Goal: Task Accomplishment & Management: Manage account settings

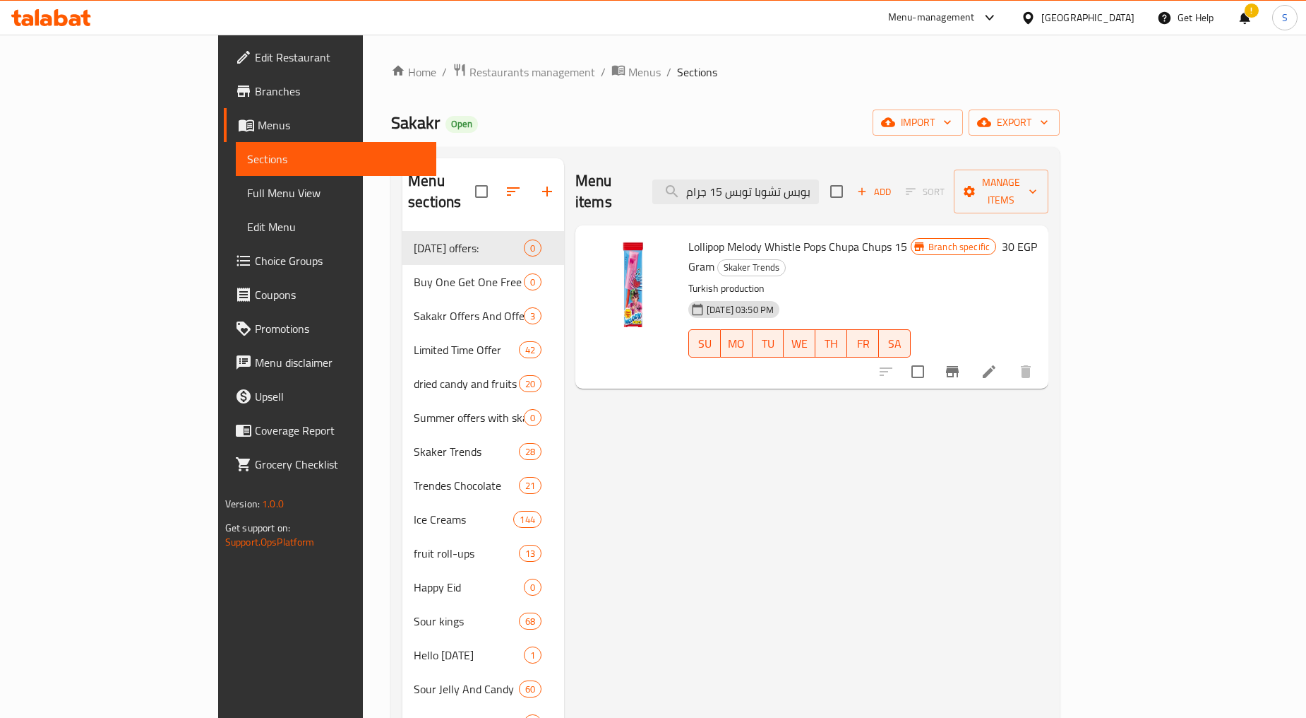
click at [470, 73] on span "Restaurants management" at bounding box center [533, 72] width 126 height 17
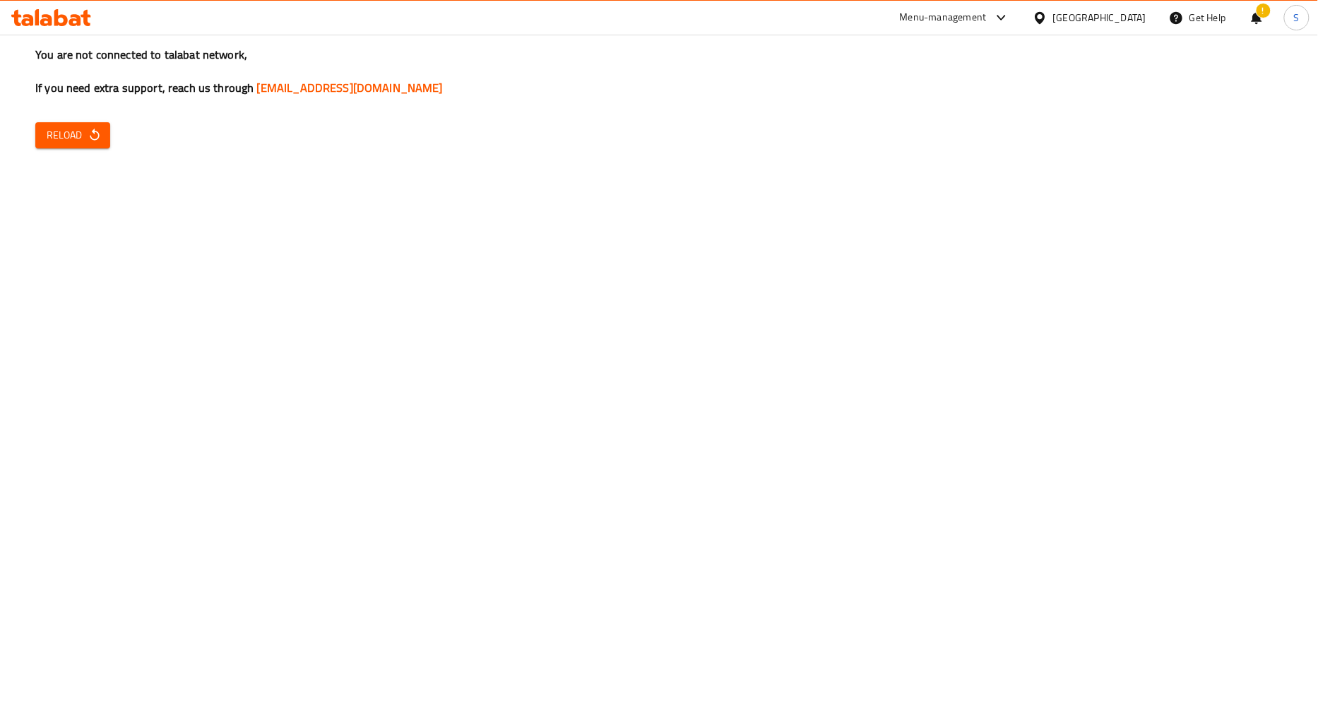
click at [100, 129] on icon "button" at bounding box center [95, 135] width 14 height 14
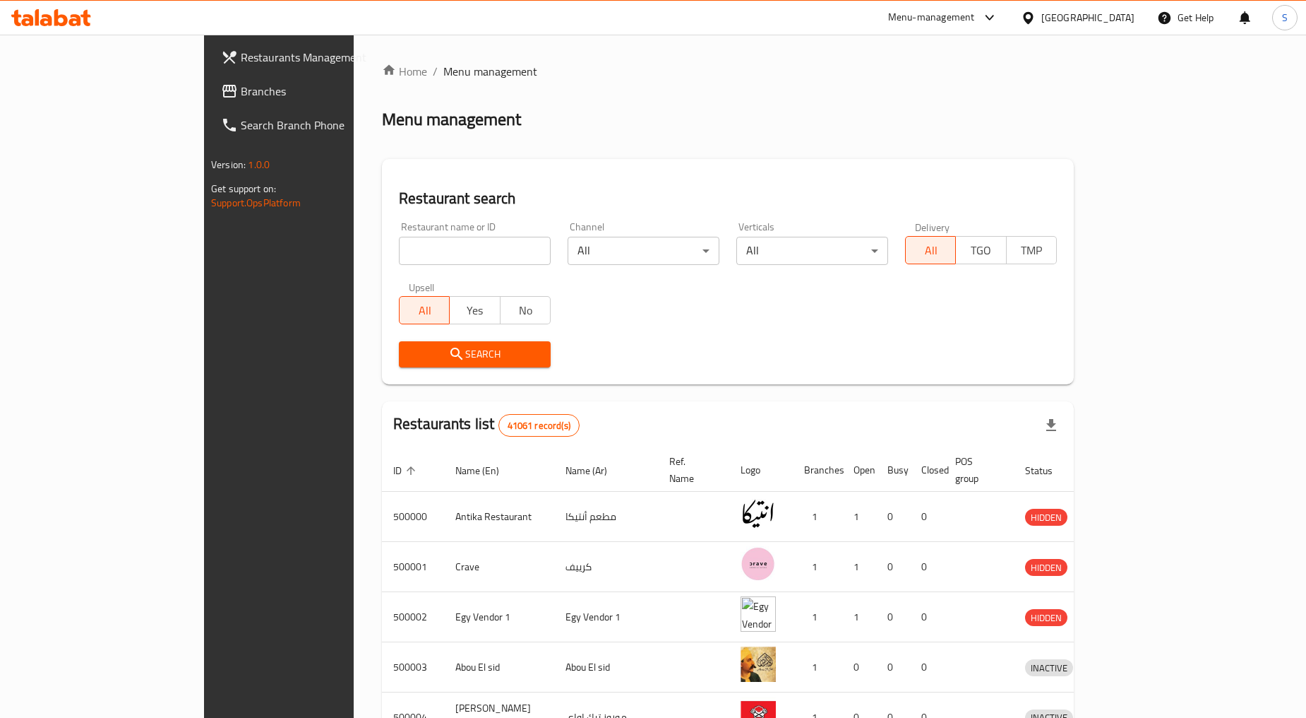
click at [399, 256] on input "search" at bounding box center [475, 251] width 152 height 28
paste input "667354"
type input "667354"
click button "Search" at bounding box center [475, 354] width 152 height 26
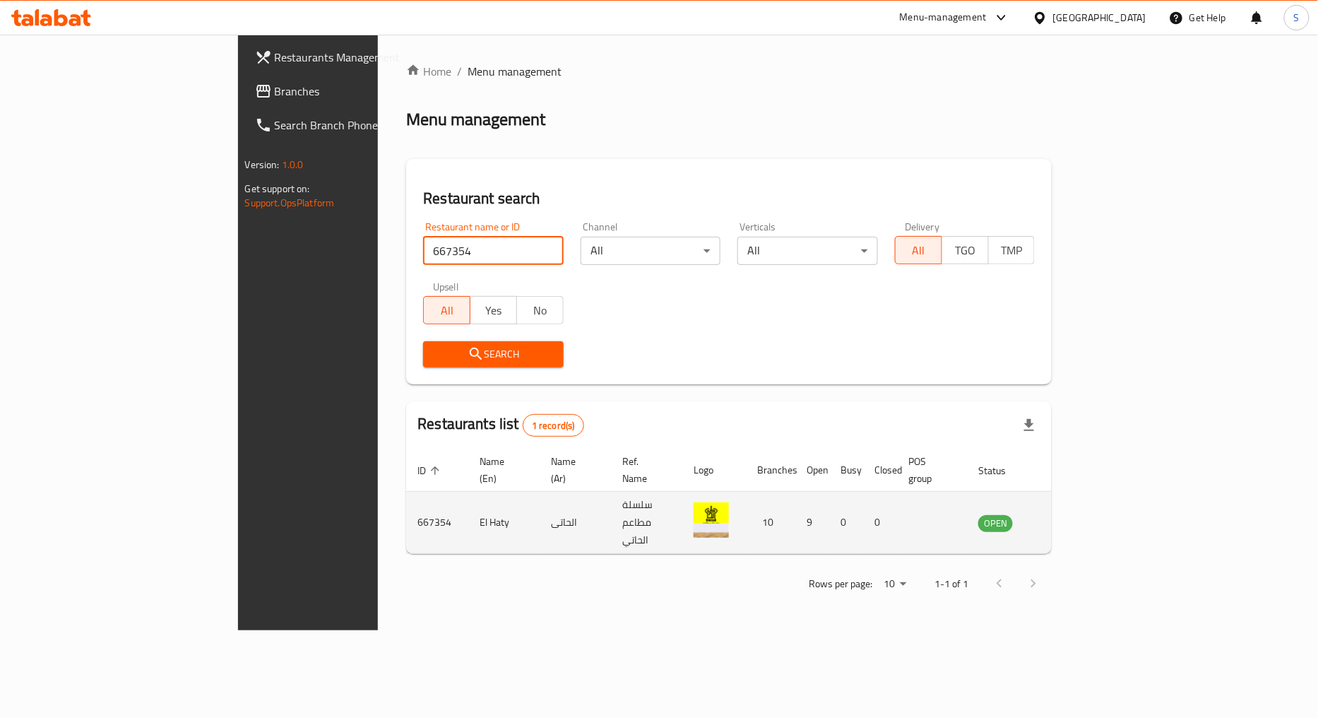
click at [1066, 520] on icon "enhanced table" at bounding box center [1063, 523] width 5 height 6
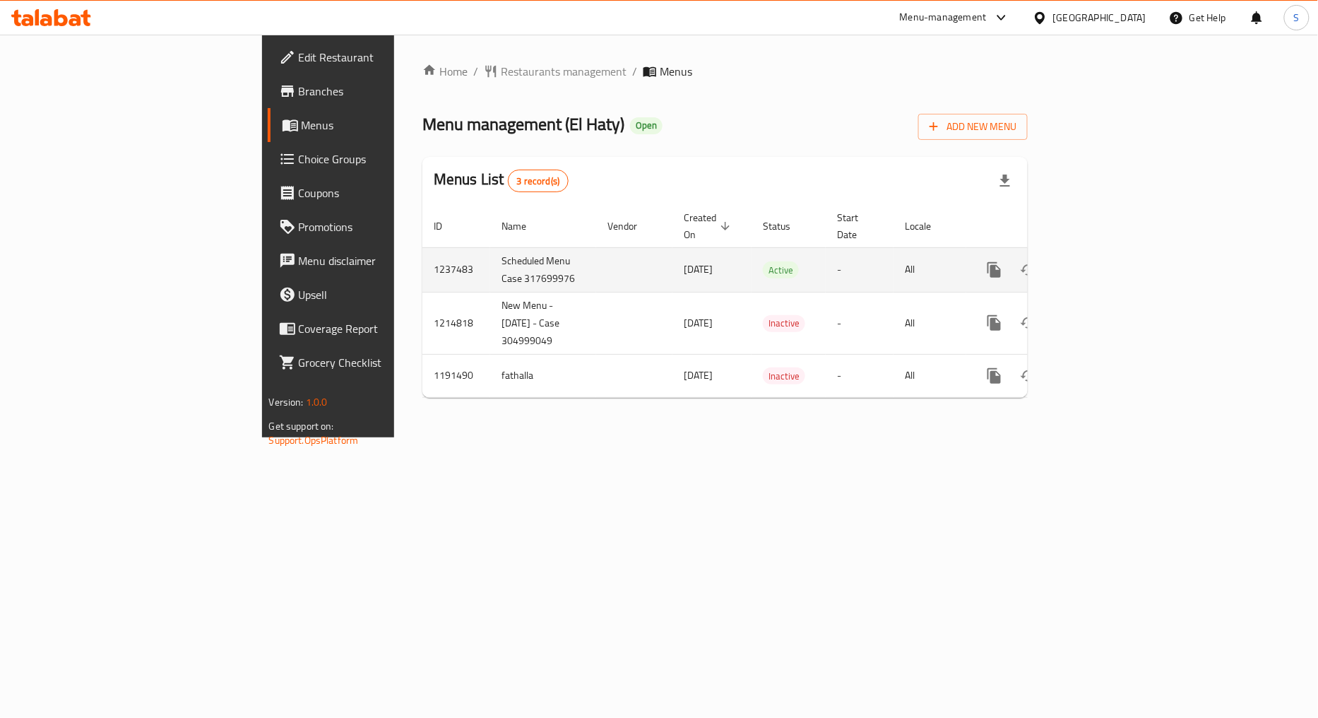
click at [1104, 261] on icon "enhanced table" at bounding box center [1096, 269] width 17 height 17
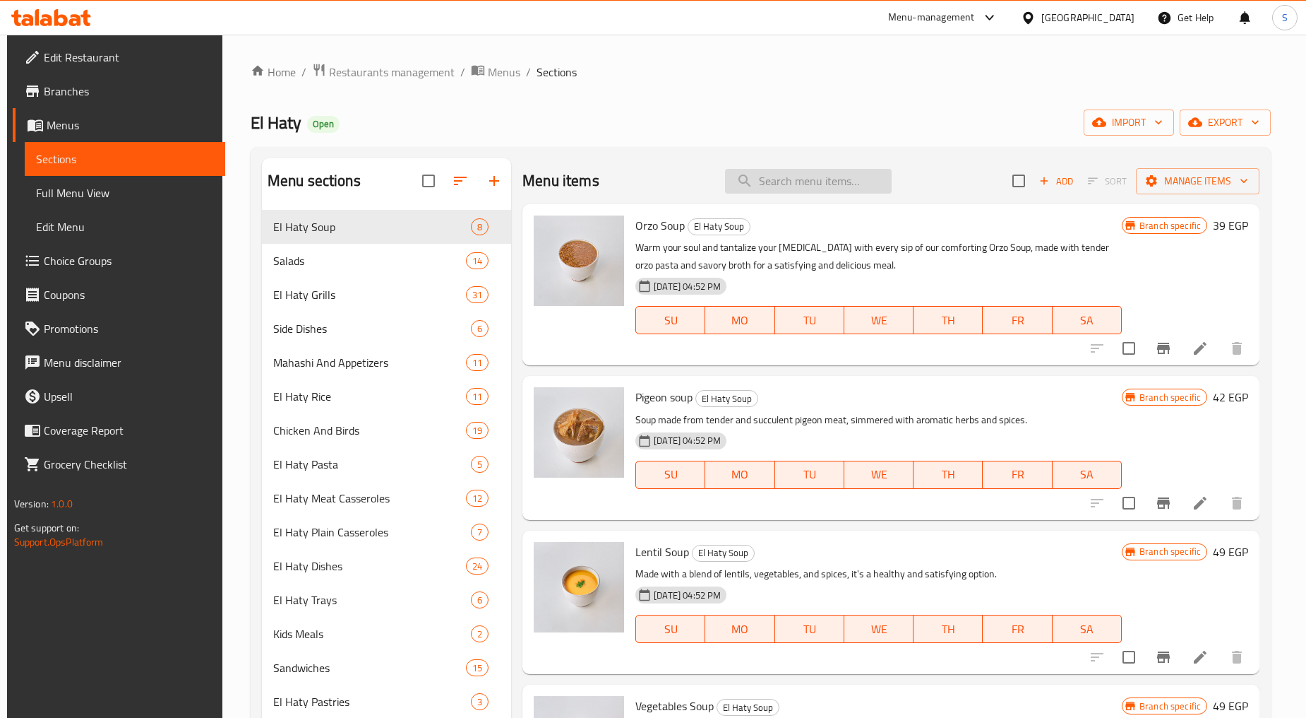
click at [815, 188] on input "search" at bounding box center [808, 181] width 167 height 25
paste input "خضار سادة"
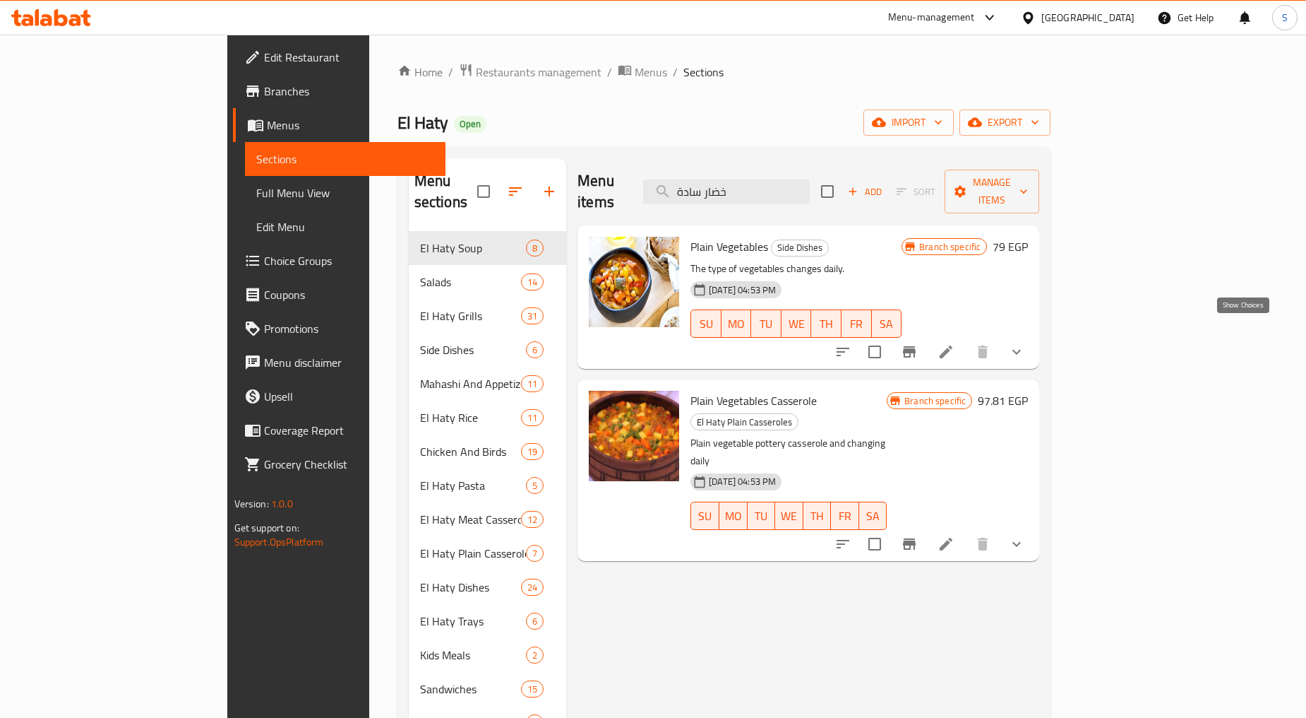
type input "خضار سادة"
click at [1025, 343] on icon "show more" at bounding box center [1016, 351] width 17 height 17
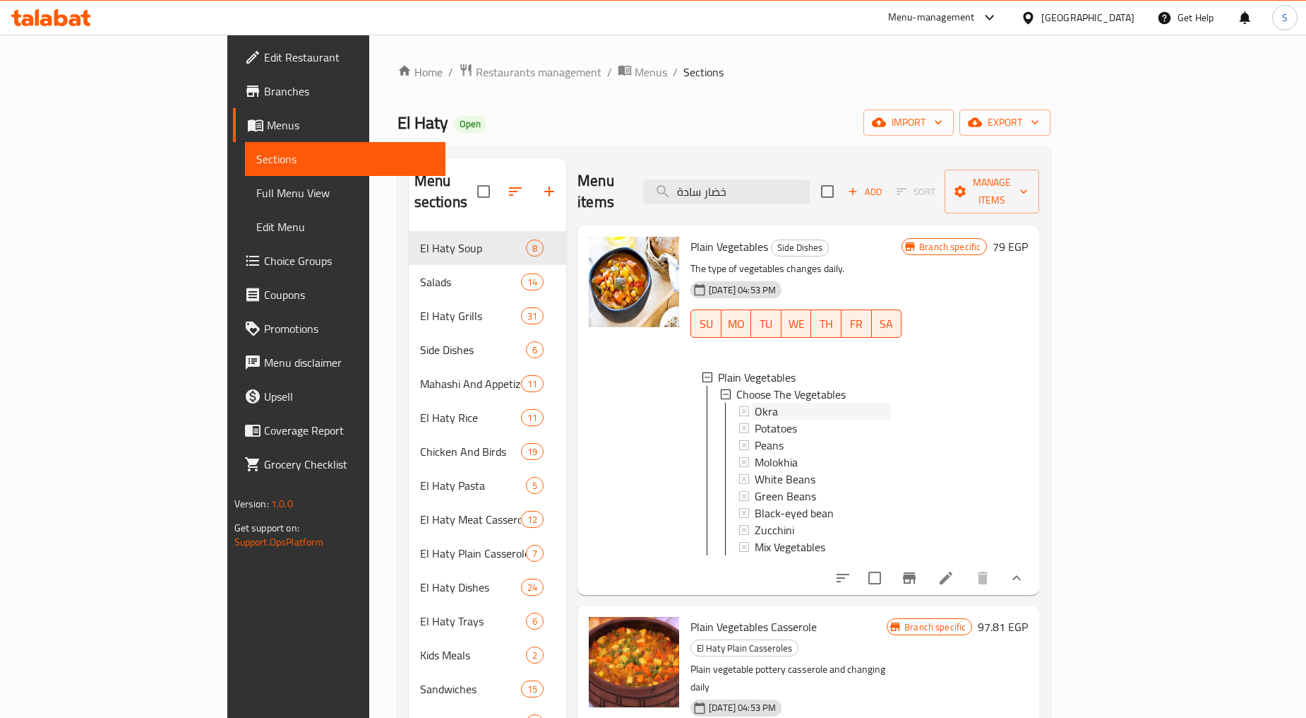
click at [755, 403] on div "Okra" at bounding box center [823, 411] width 136 height 17
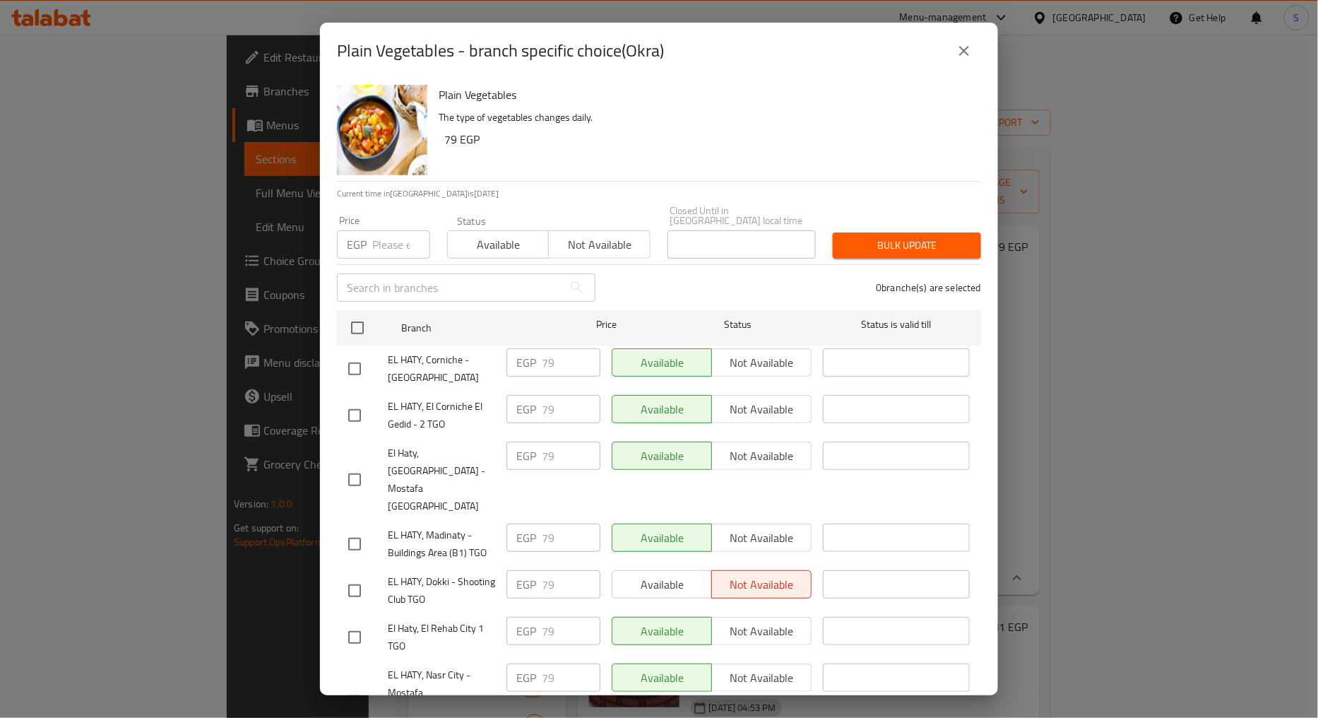
scroll to position [131, 0]
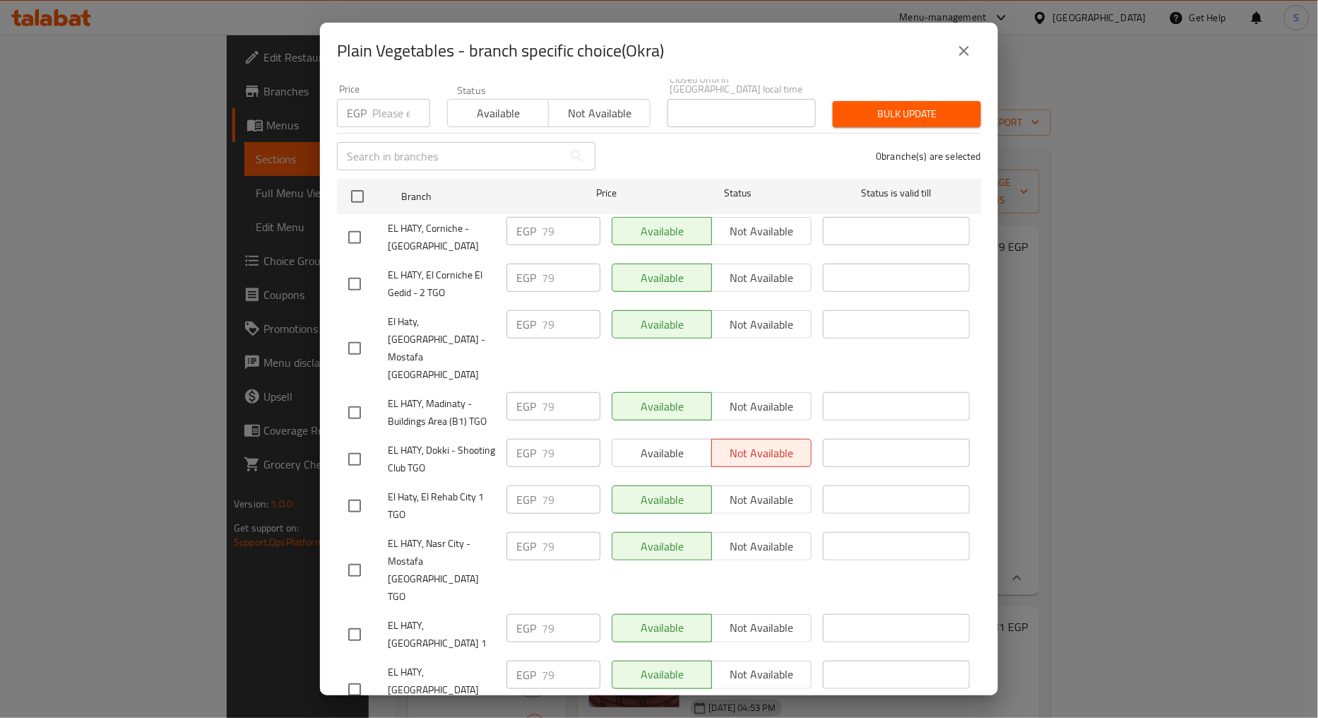
click at [962, 58] on icon "close" at bounding box center [963, 50] width 17 height 17
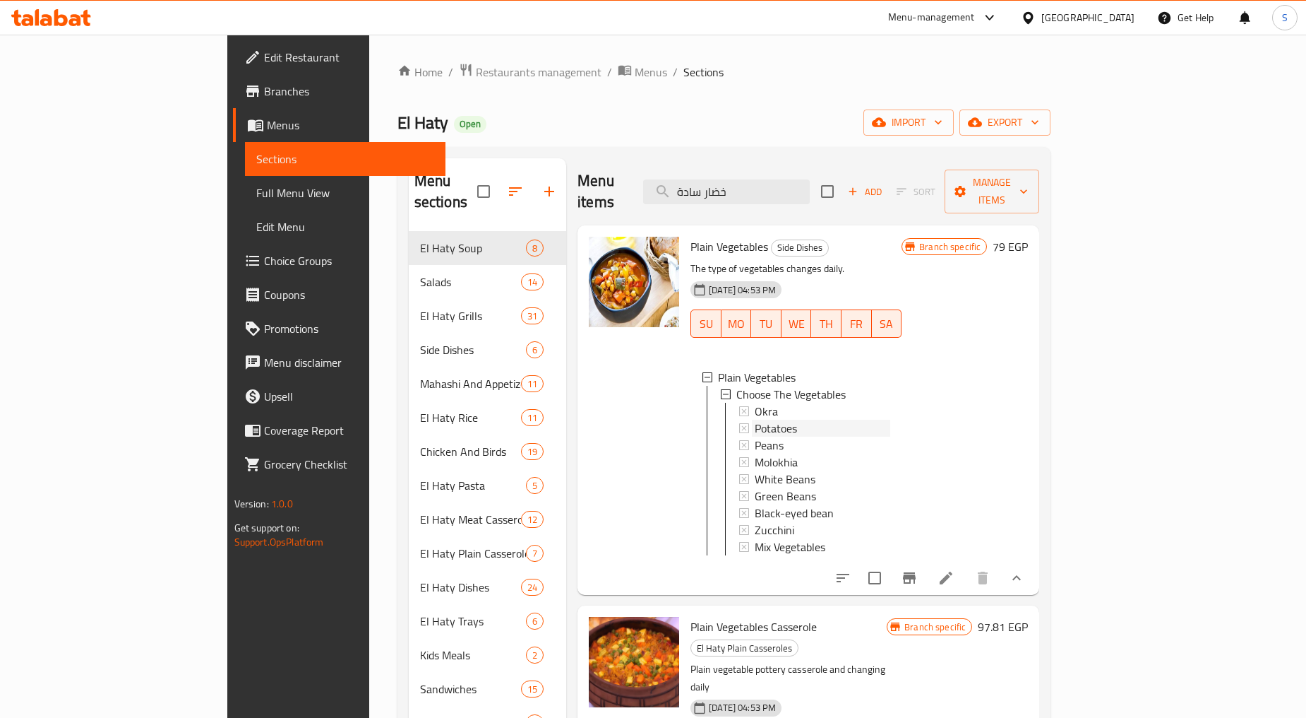
click at [755, 419] on div "Potatoes" at bounding box center [823, 427] width 136 height 17
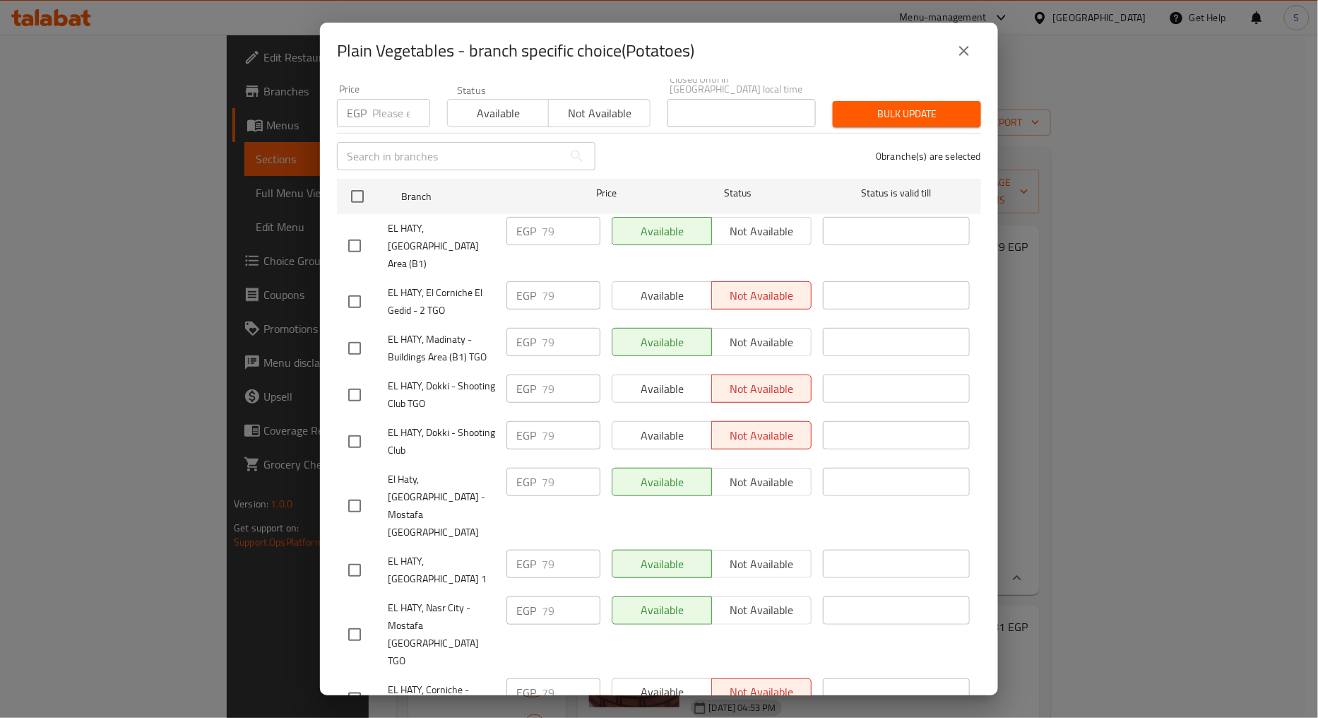
click at [977, 59] on button "close" at bounding box center [964, 51] width 34 height 34
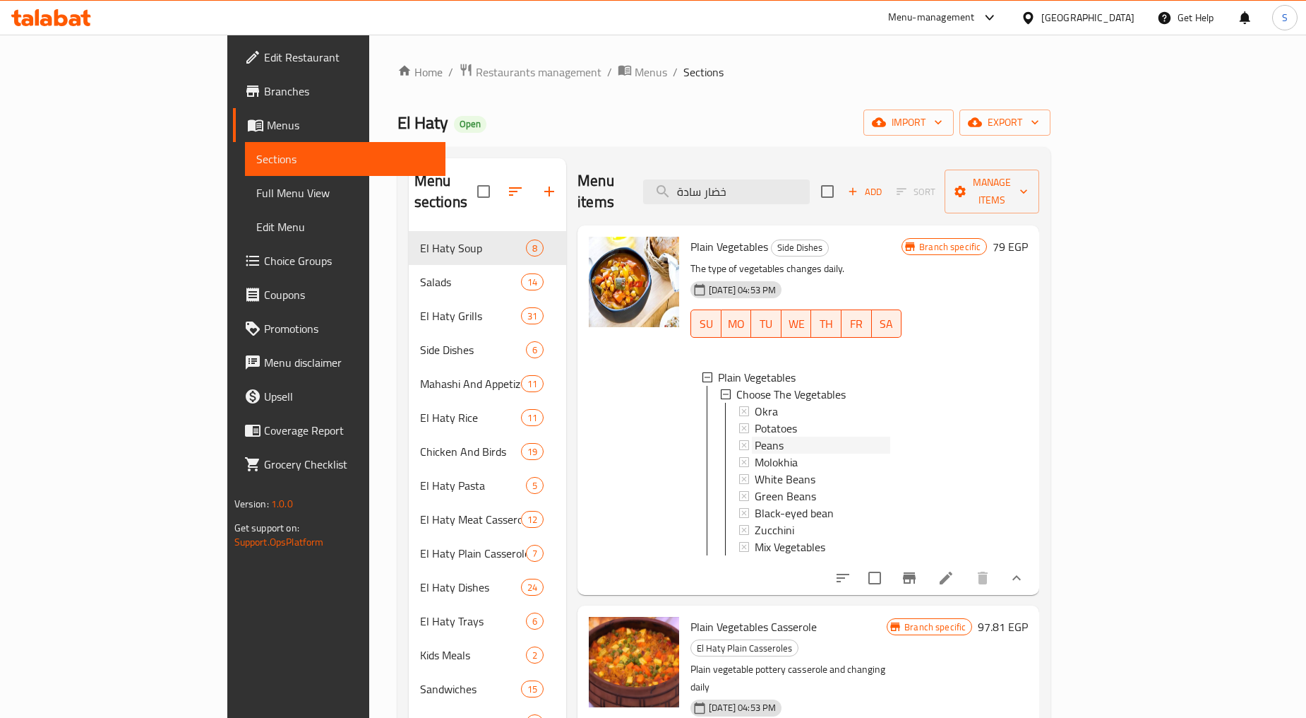
click at [755, 436] on span "Peans" at bounding box center [769, 444] width 29 height 17
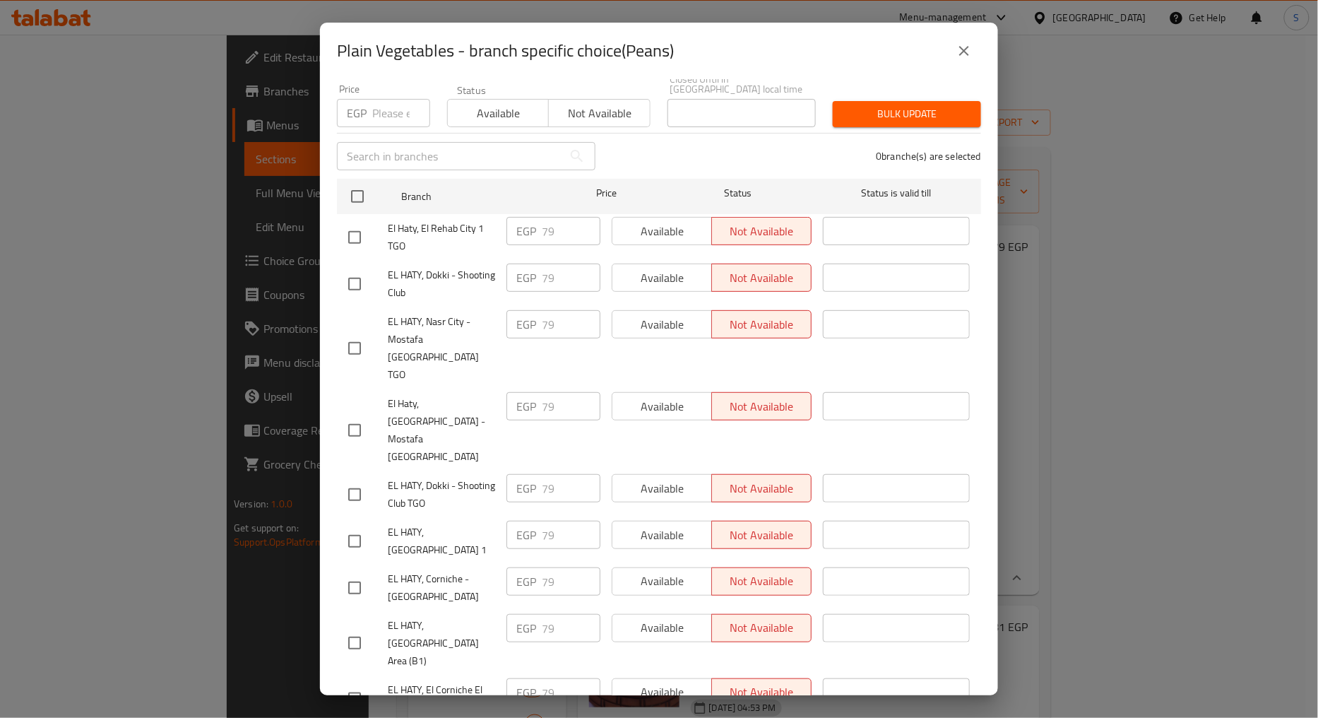
click at [963, 61] on button "close" at bounding box center [964, 51] width 34 height 34
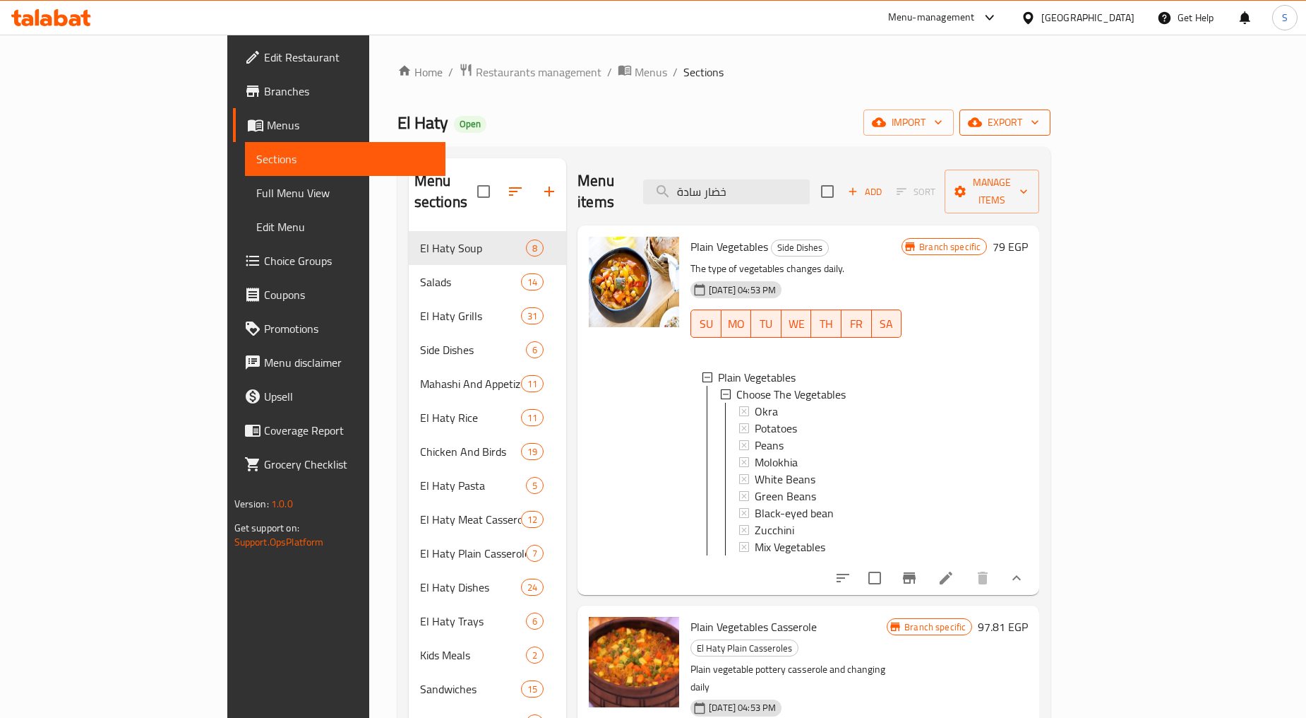
click at [1040, 118] on span "export" at bounding box center [1005, 123] width 69 height 18
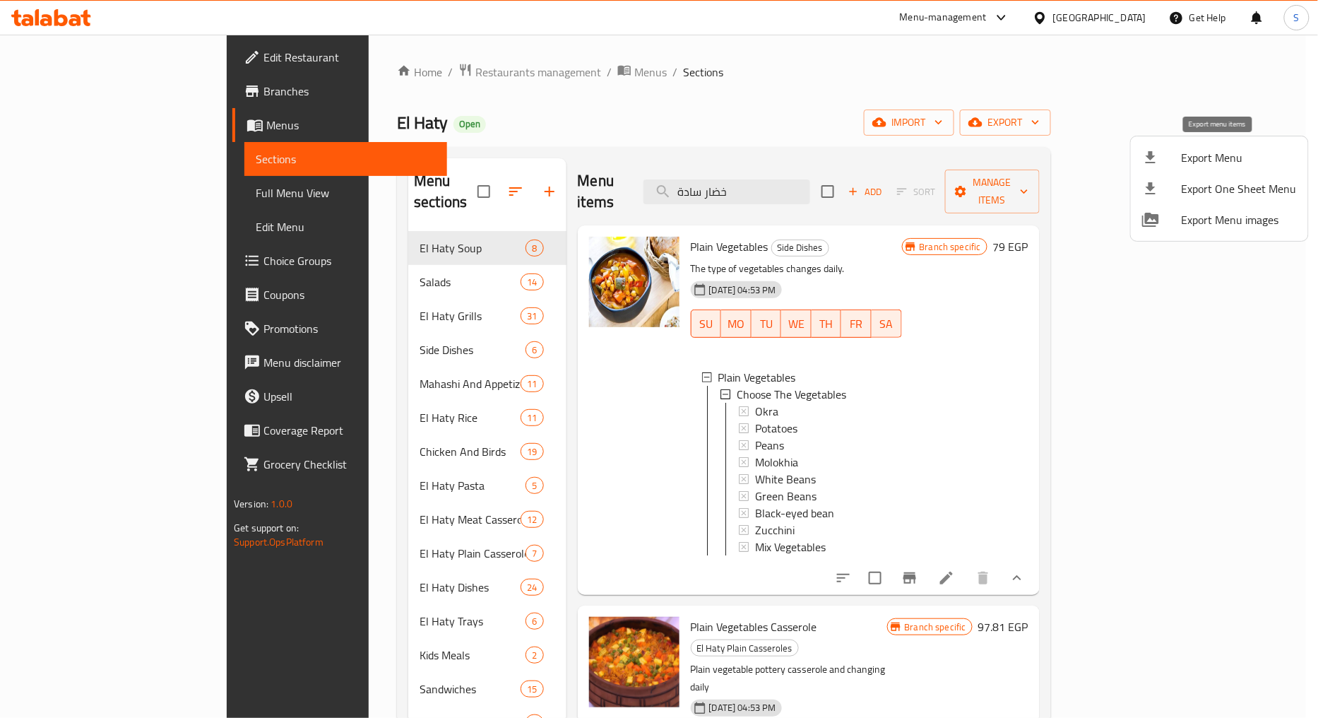
click at [1191, 164] on span "Export Menu" at bounding box center [1238, 157] width 115 height 17
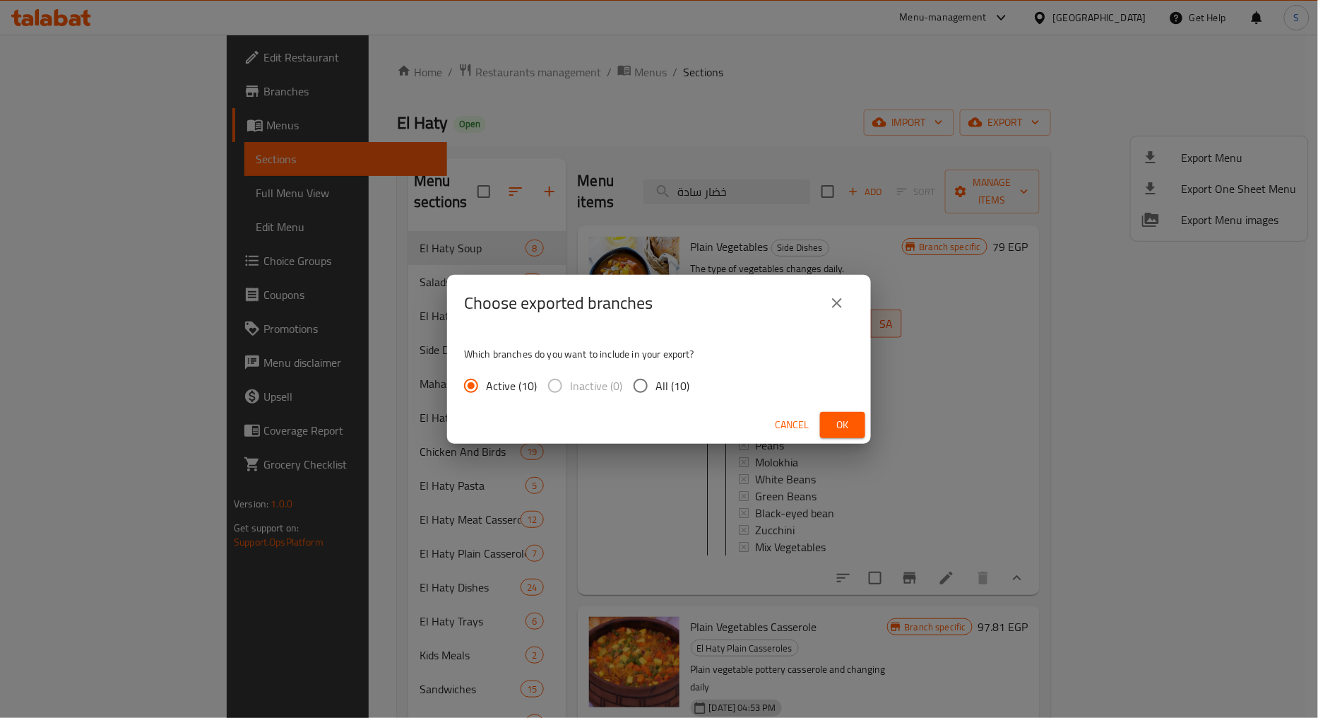
click at [667, 385] on span "All (10)" at bounding box center [672, 385] width 34 height 17
click at [655, 385] on input "All (10)" at bounding box center [641, 386] width 30 height 30
radio input "true"
click at [834, 427] on span "Ok" at bounding box center [842, 425] width 23 height 18
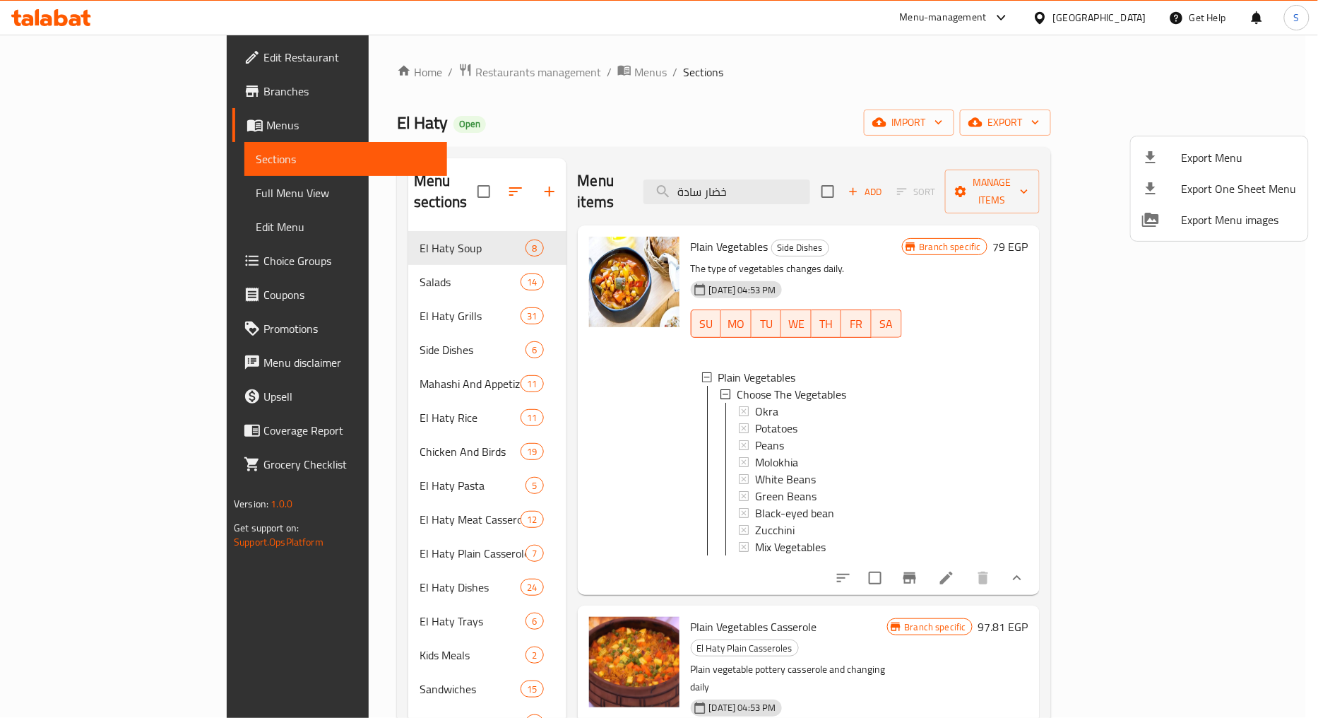
click at [69, 93] on div at bounding box center [659, 359] width 1318 height 718
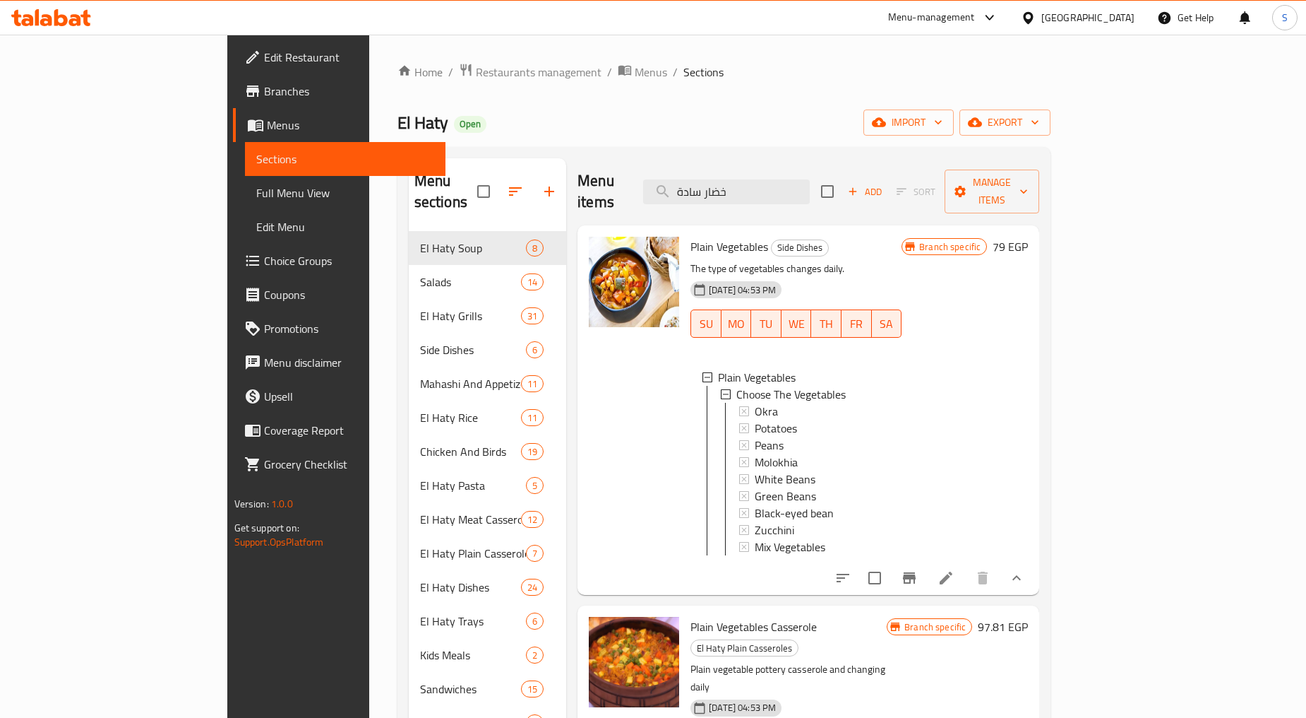
click at [233, 81] on link "Branches" at bounding box center [339, 91] width 213 height 34
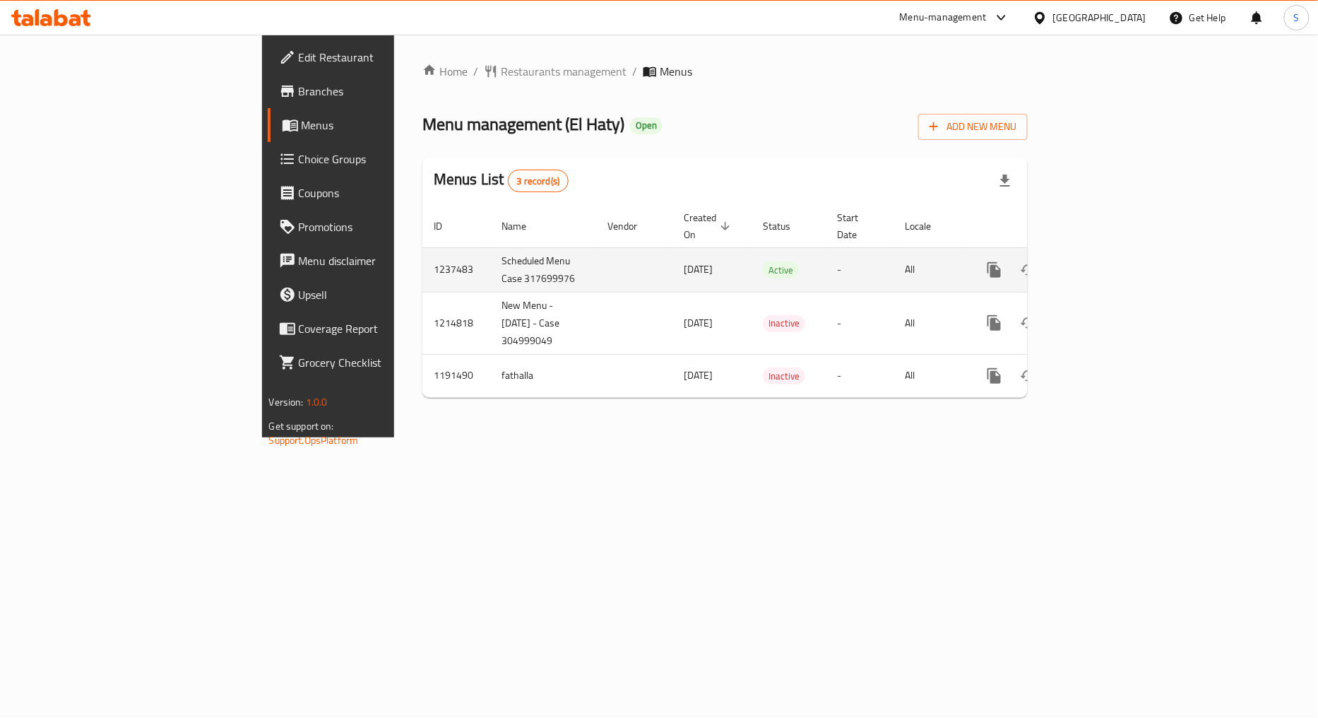
click at [1102, 263] on icon "enhanced table" at bounding box center [1096, 269] width 13 height 13
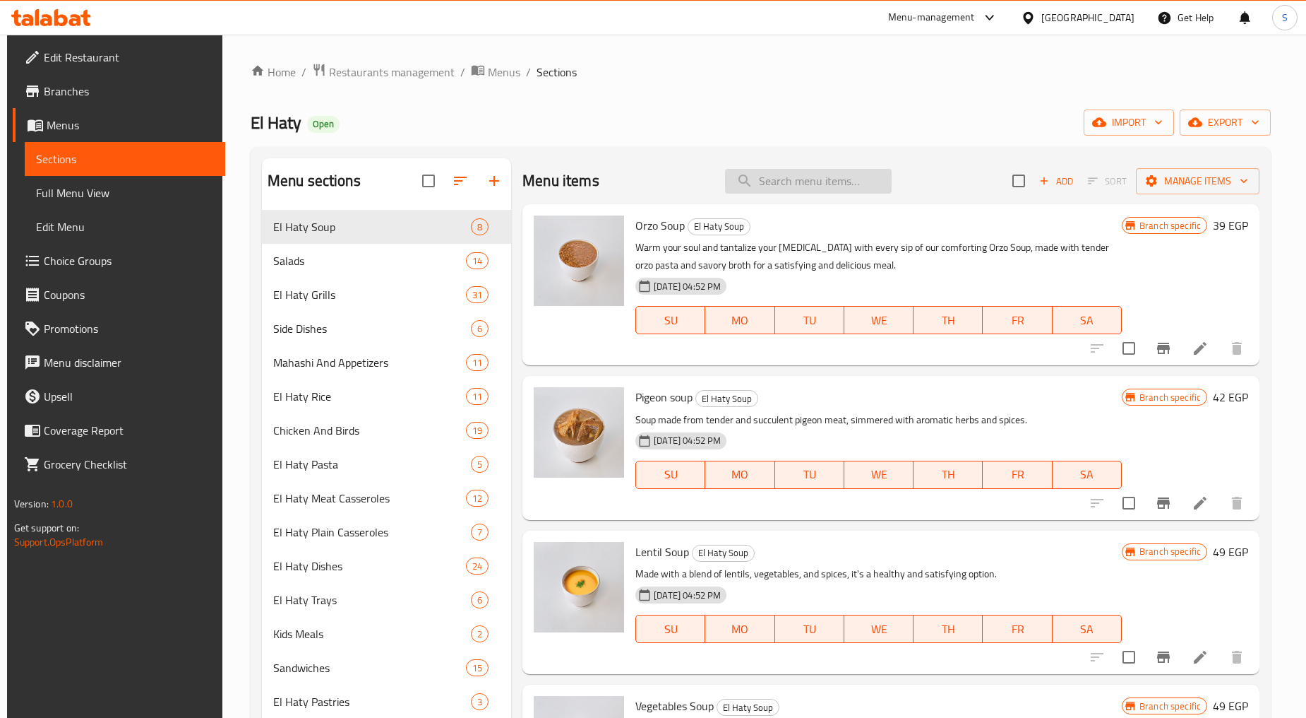
click at [773, 169] on input "search" at bounding box center [808, 181] width 167 height 25
paste input "خضار سادة"
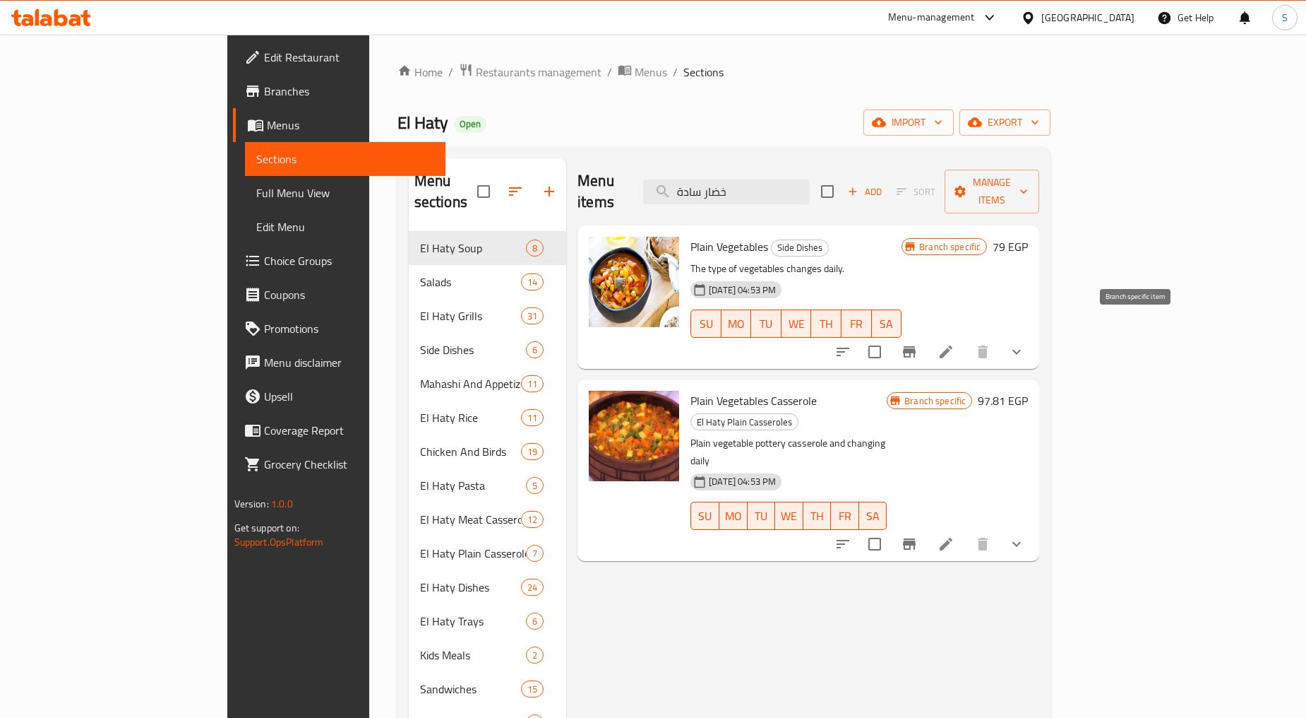
type input "خضار سادة"
click at [918, 343] on icon "Branch-specific-item" at bounding box center [909, 351] width 17 height 17
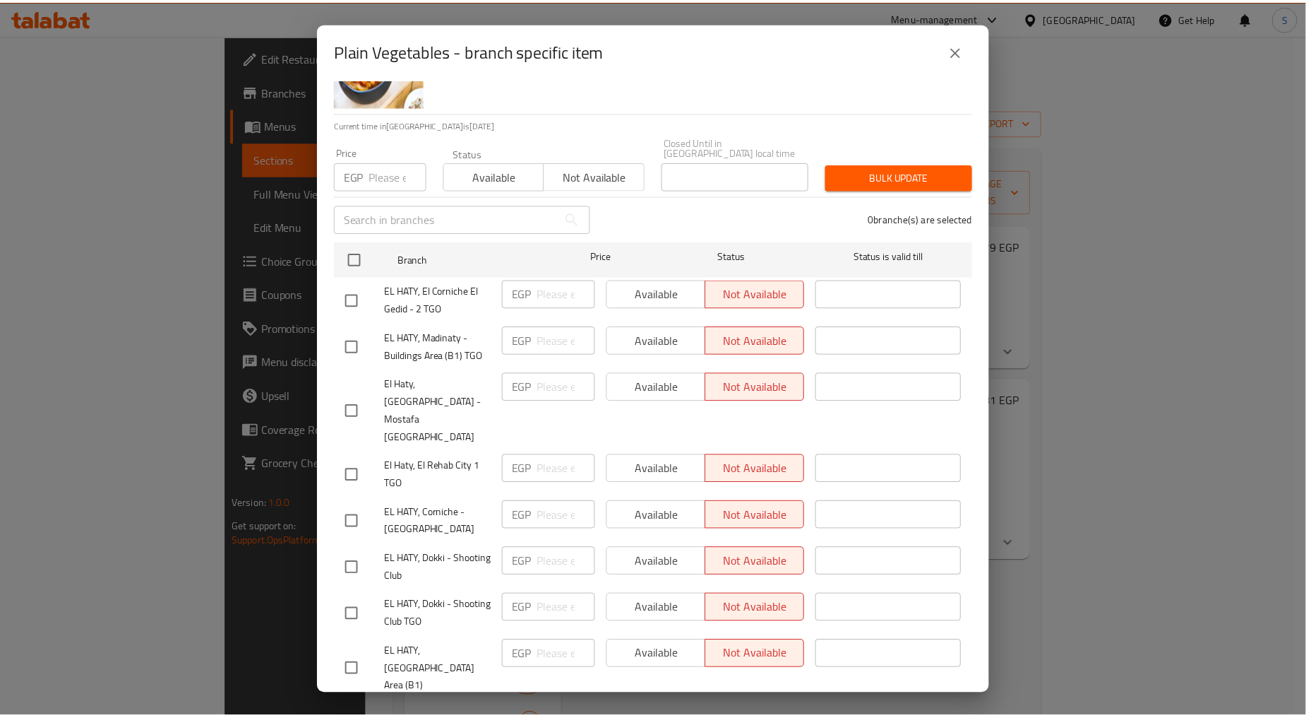
scroll to position [131, 0]
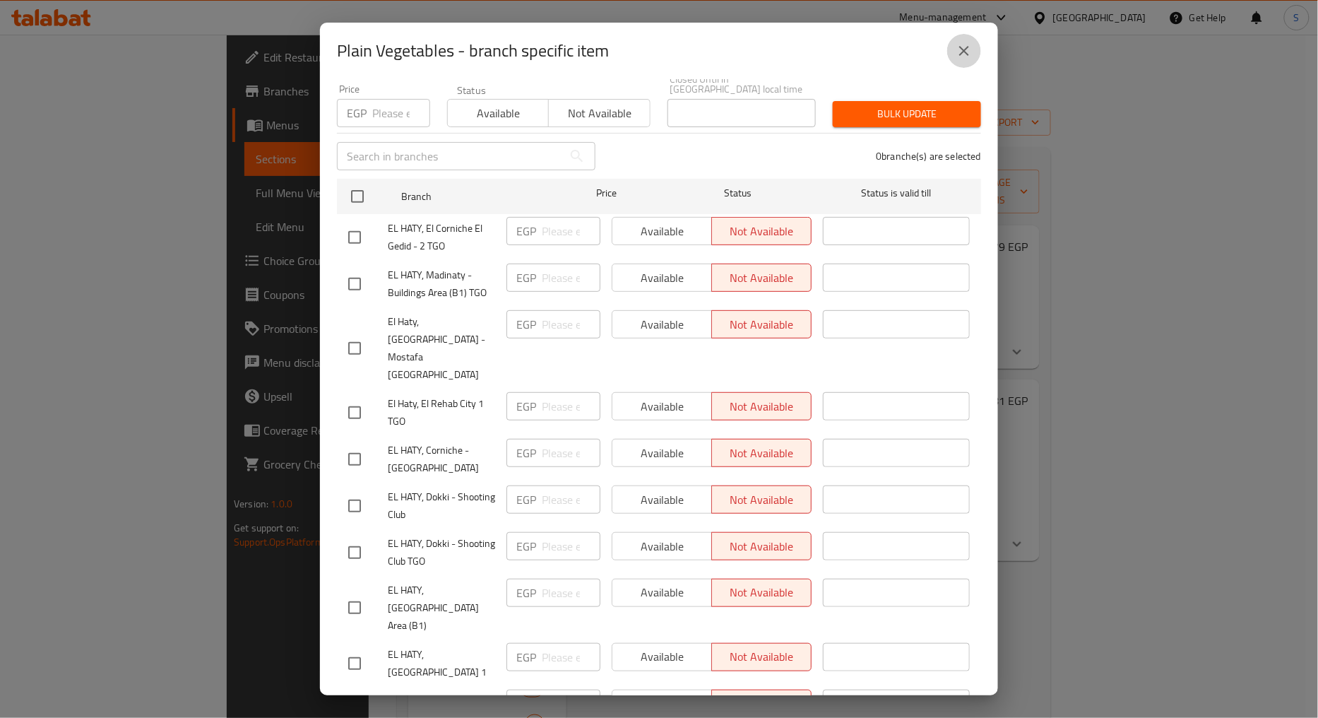
click at [958, 54] on icon "close" at bounding box center [963, 50] width 17 height 17
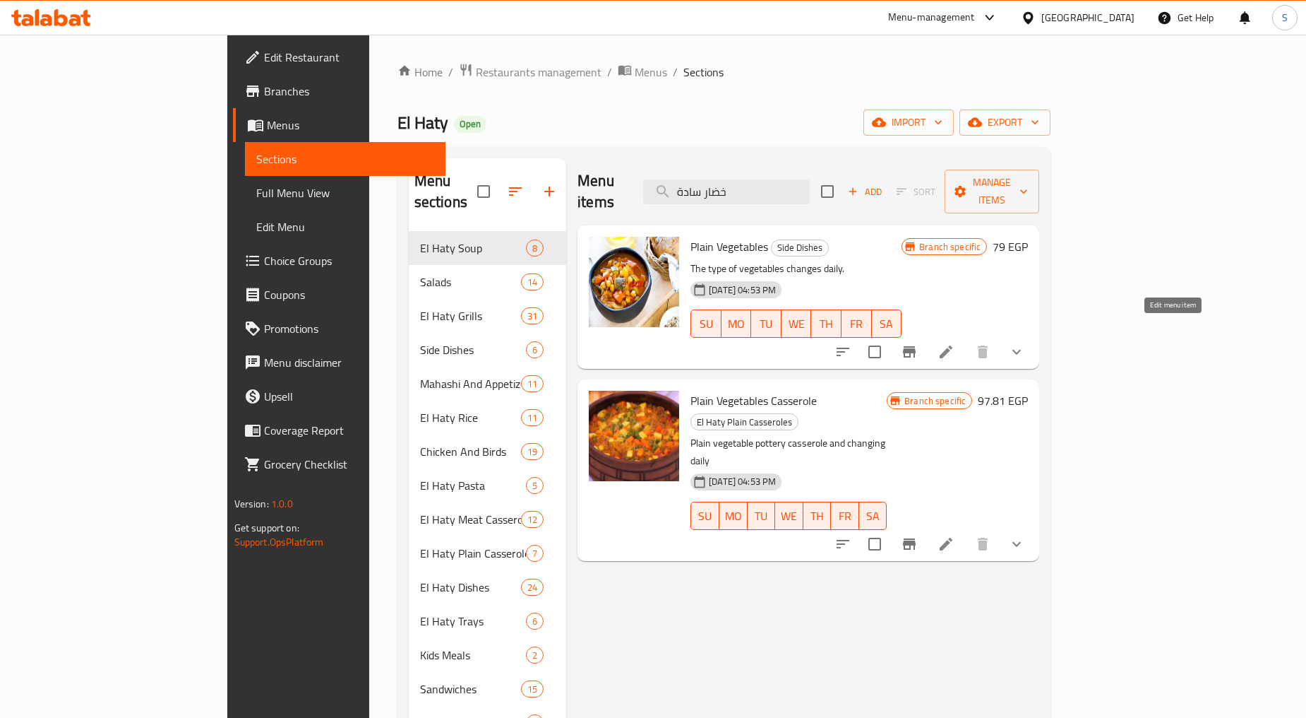
click at [955, 343] on icon at bounding box center [946, 351] width 17 height 17
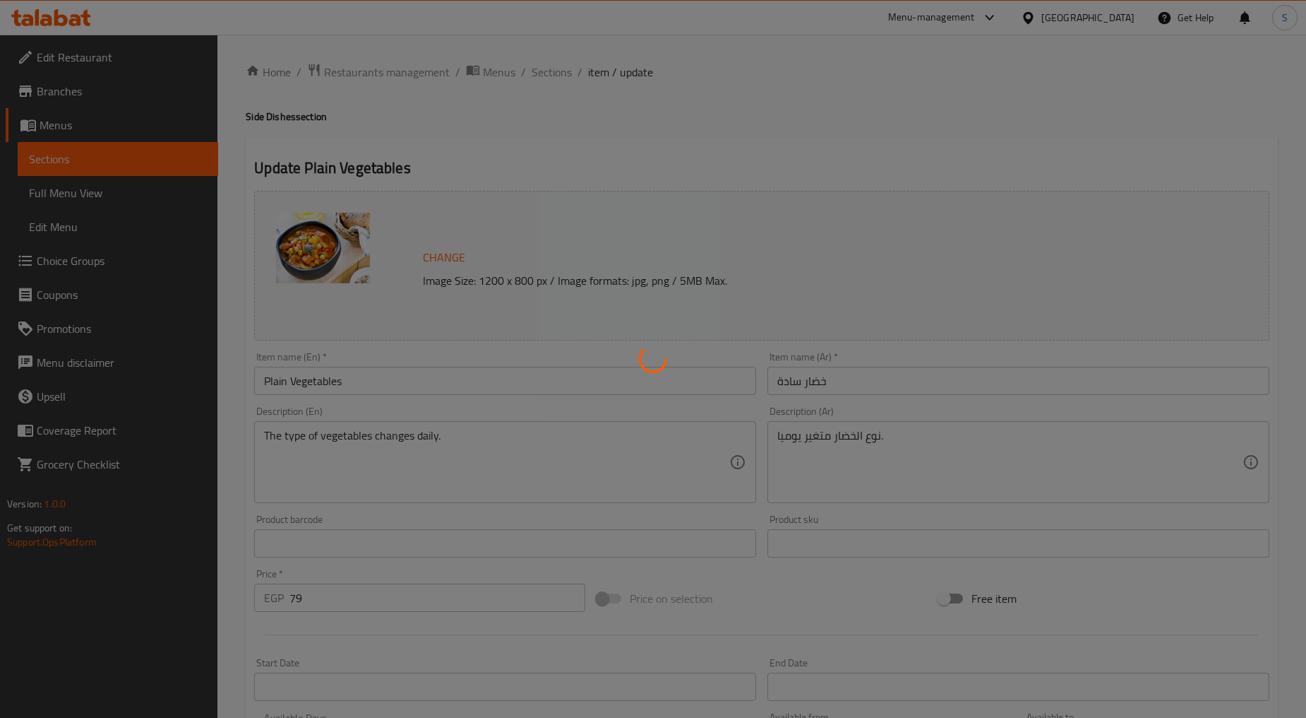
type input "إختار الخضروات"
type input "1"
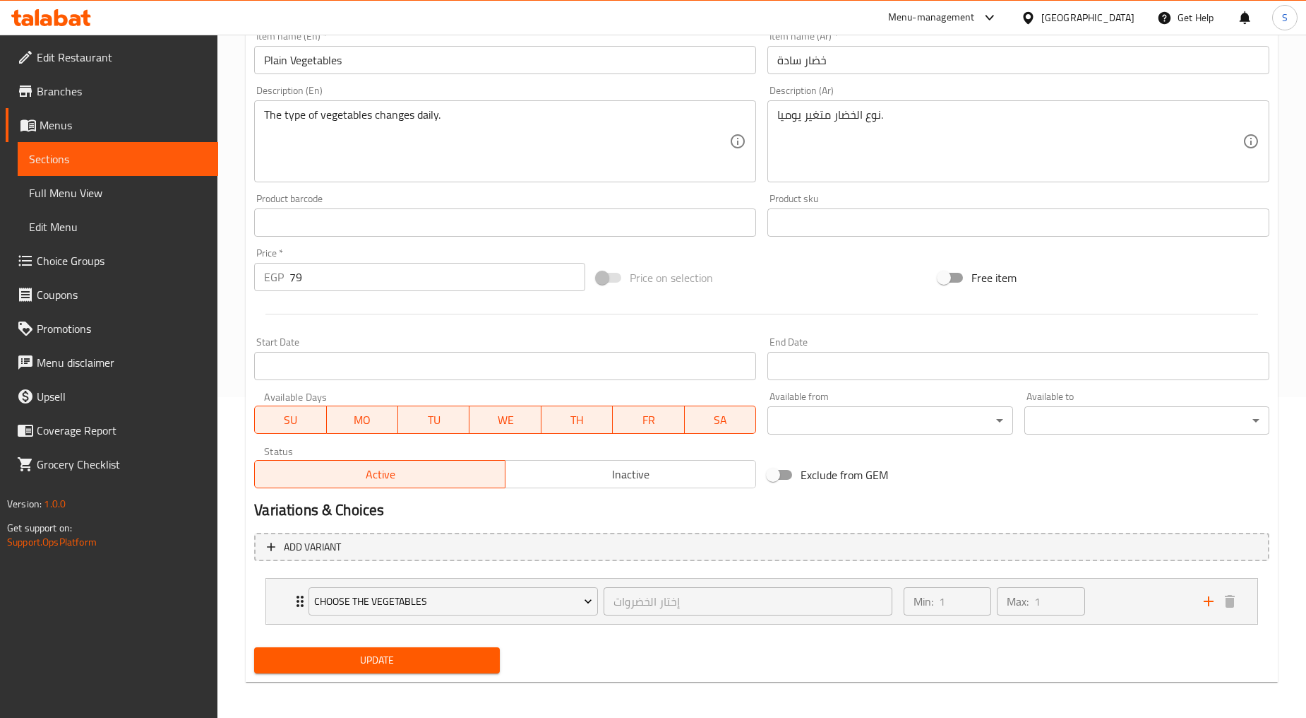
scroll to position [322, 0]
click at [282, 596] on div "Choose The Vegetables إختار الخضروات ​ Min: 1 ​ Max: 1 ​" at bounding box center [762, 599] width 992 height 45
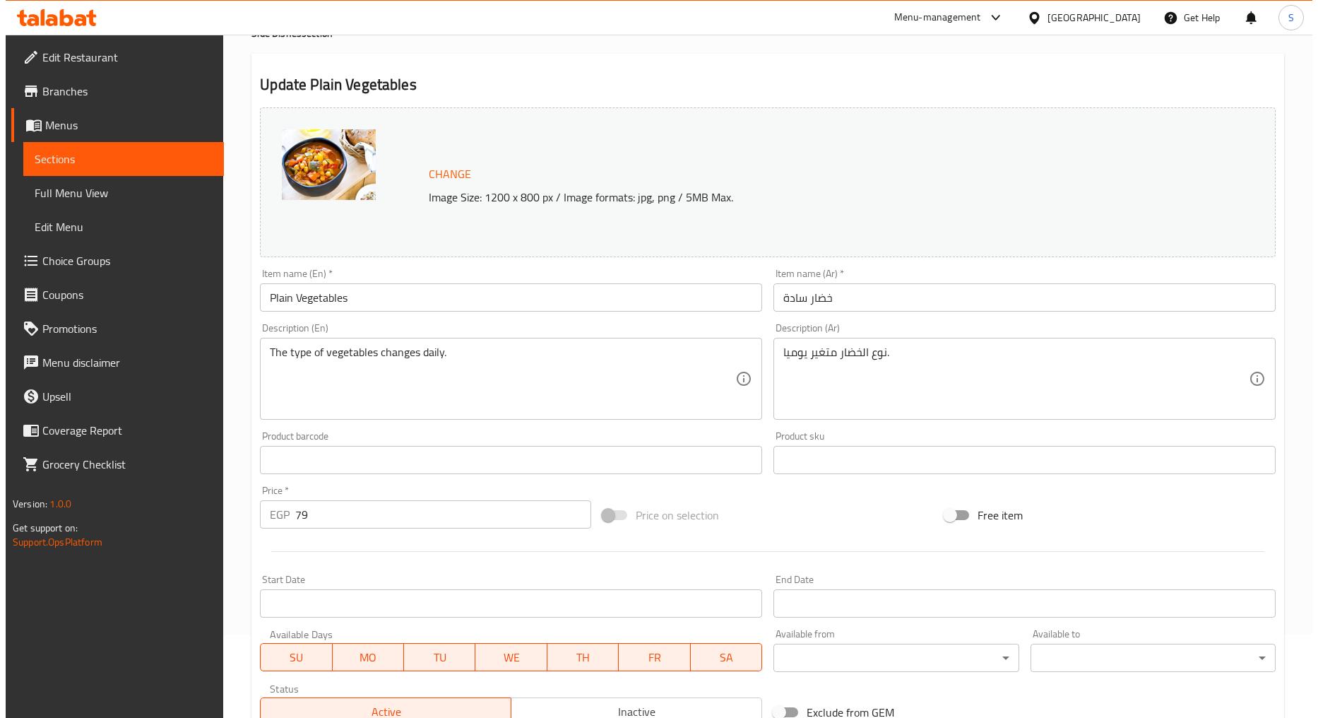
scroll to position [0, 0]
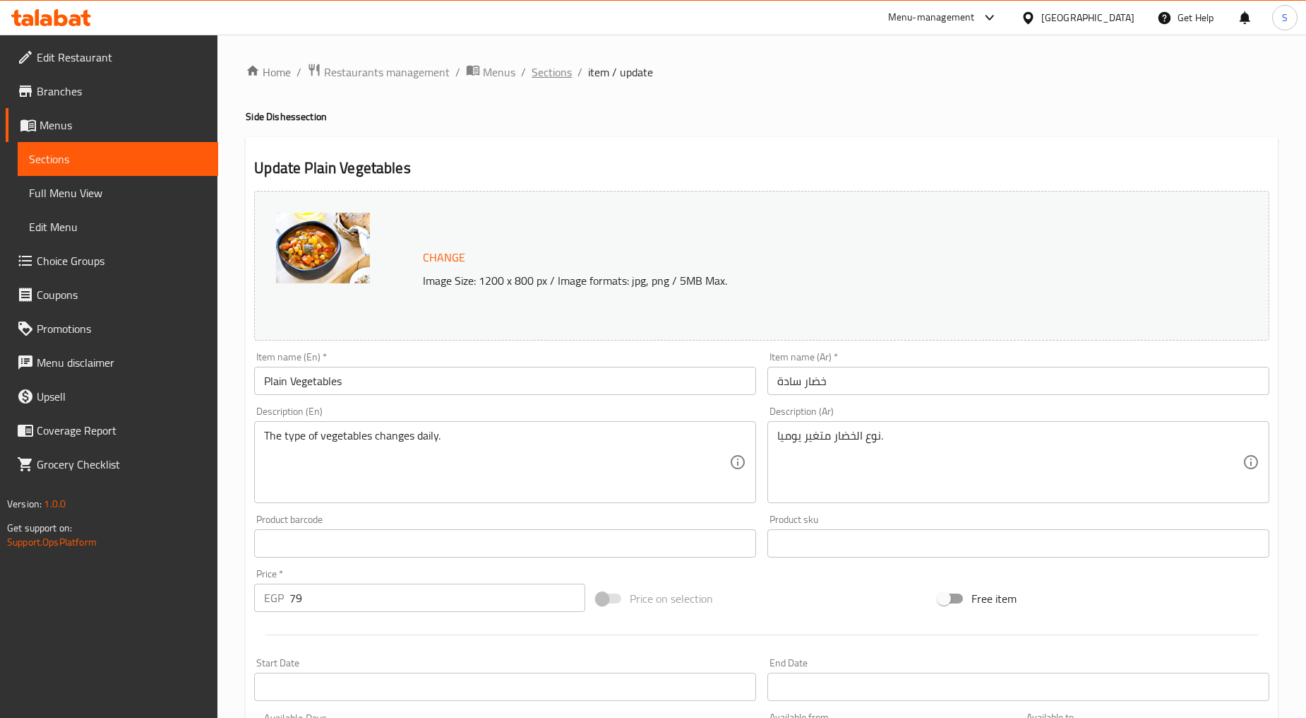
click at [542, 78] on span "Sections" at bounding box center [552, 72] width 40 height 17
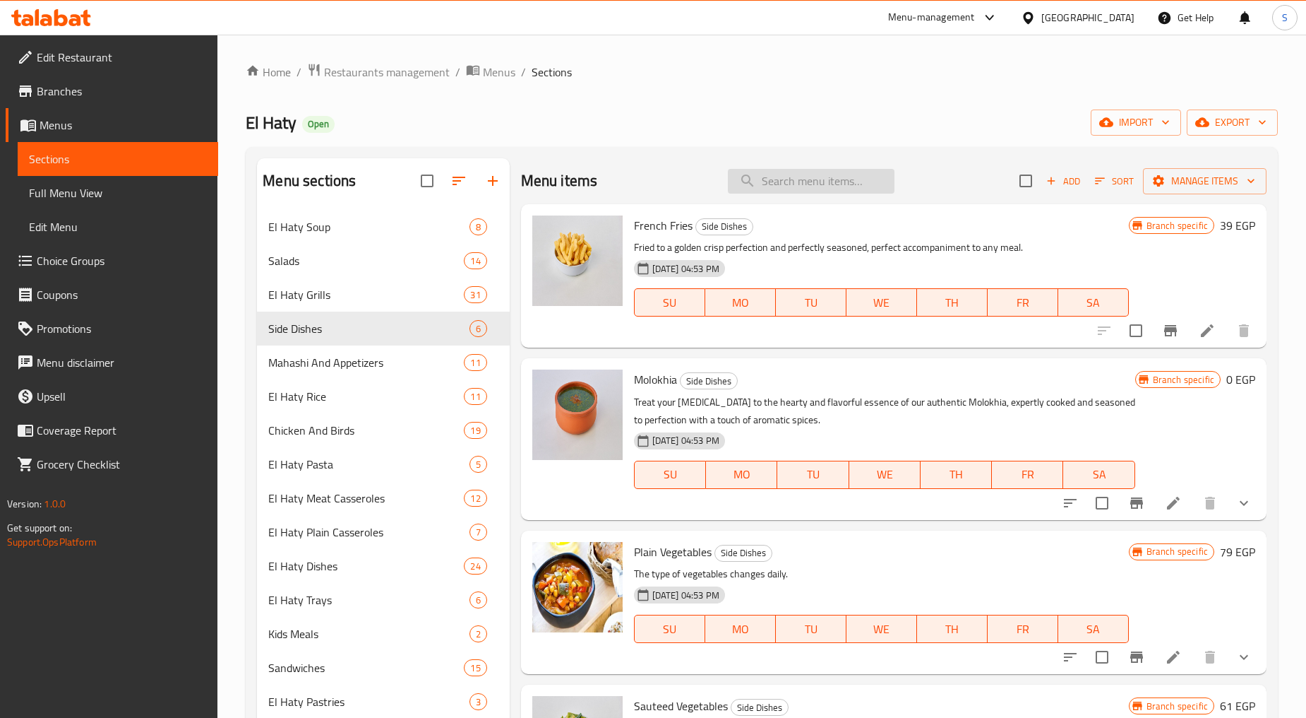
click at [799, 187] on input "search" at bounding box center [811, 181] width 167 height 25
paste input "خضار سادة"
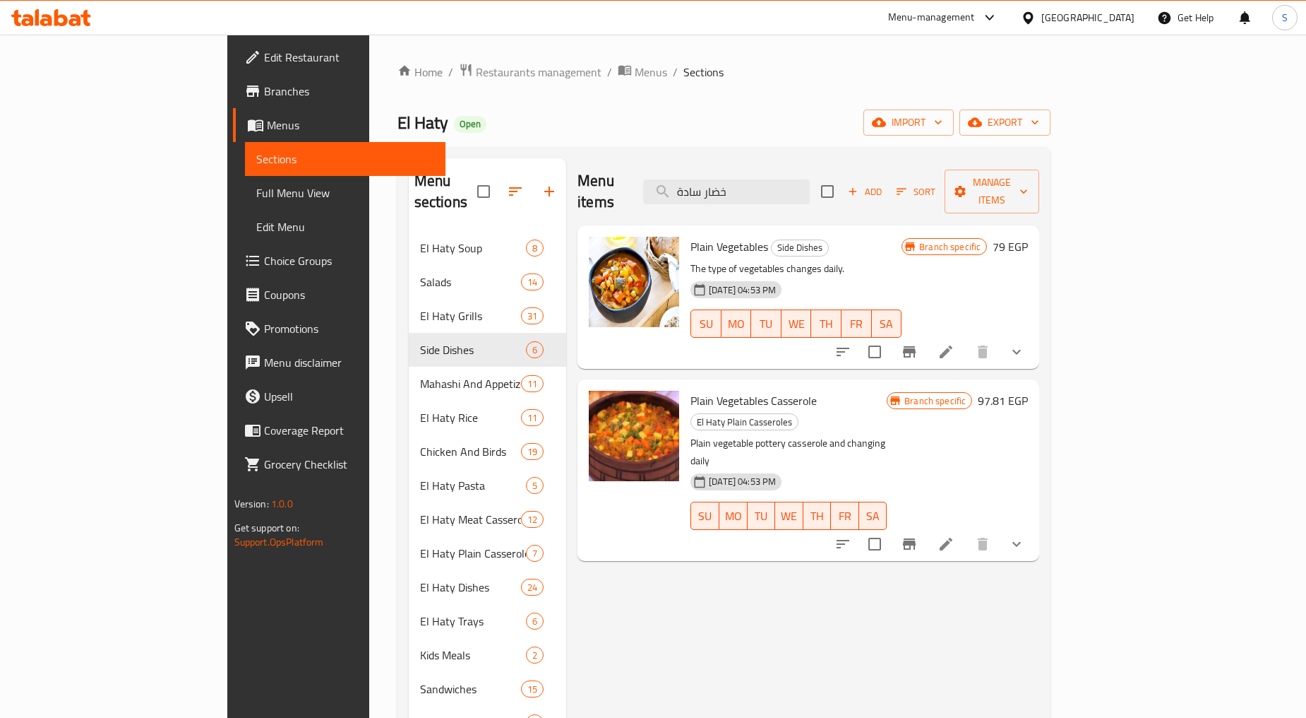
type input "خضار سادة"
click at [1025, 343] on icon "show more" at bounding box center [1016, 351] width 17 height 17
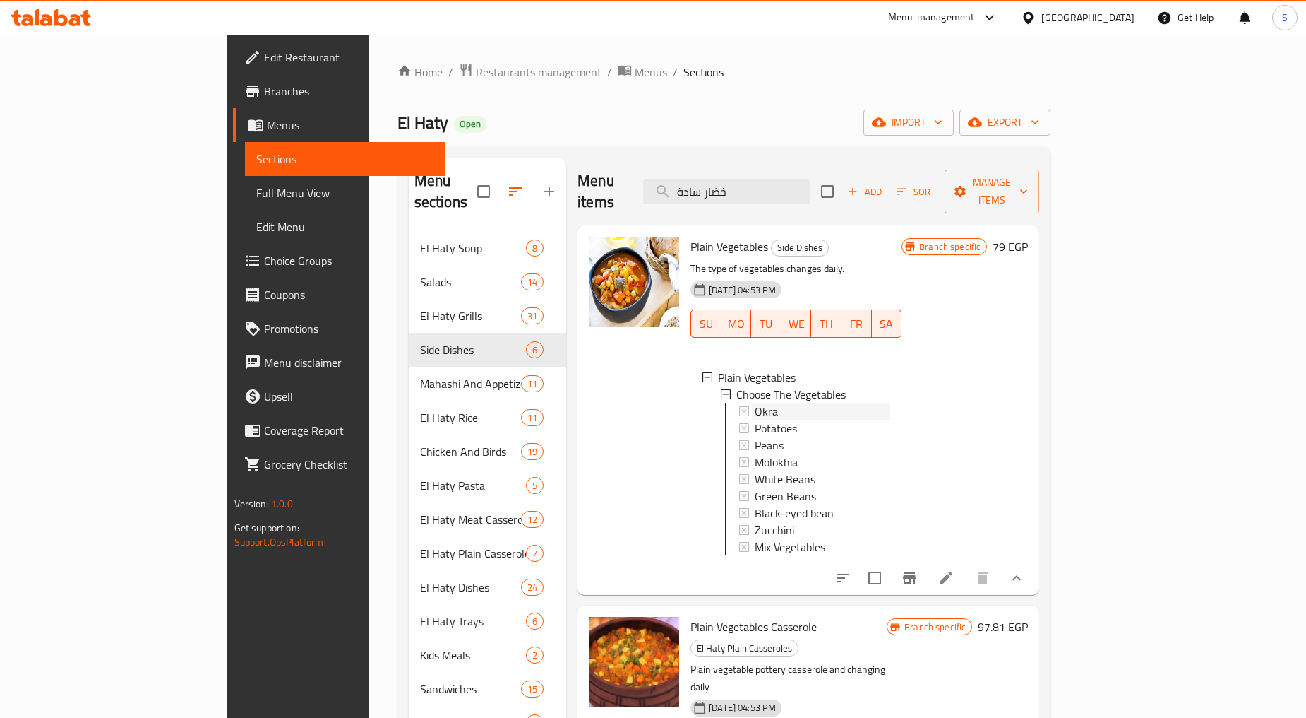
click at [755, 403] on div "Okra" at bounding box center [823, 411] width 136 height 17
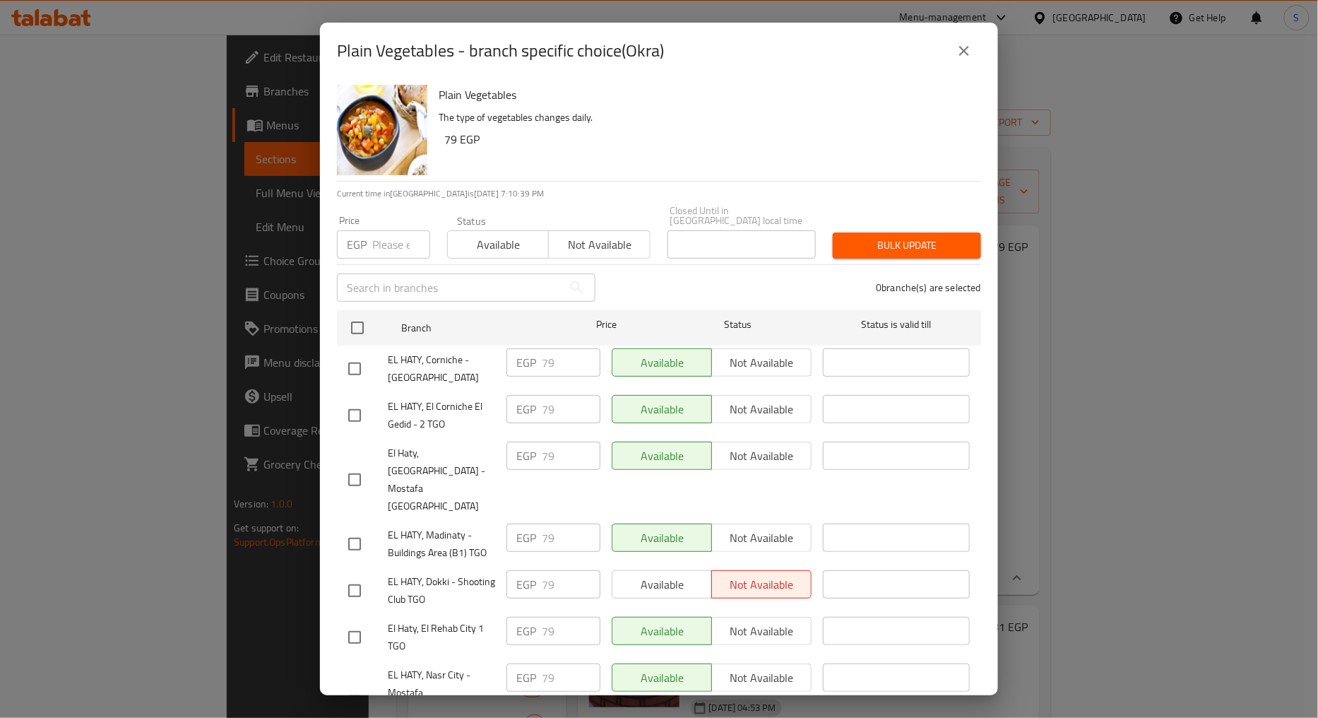
click at [421, 371] on span "EL HATY, Corniche - [GEOGRAPHIC_DATA]" at bounding box center [441, 368] width 107 height 35
copy span "EL HATY, Corniche - [GEOGRAPHIC_DATA]"
click at [949, 47] on button "close" at bounding box center [964, 51] width 34 height 34
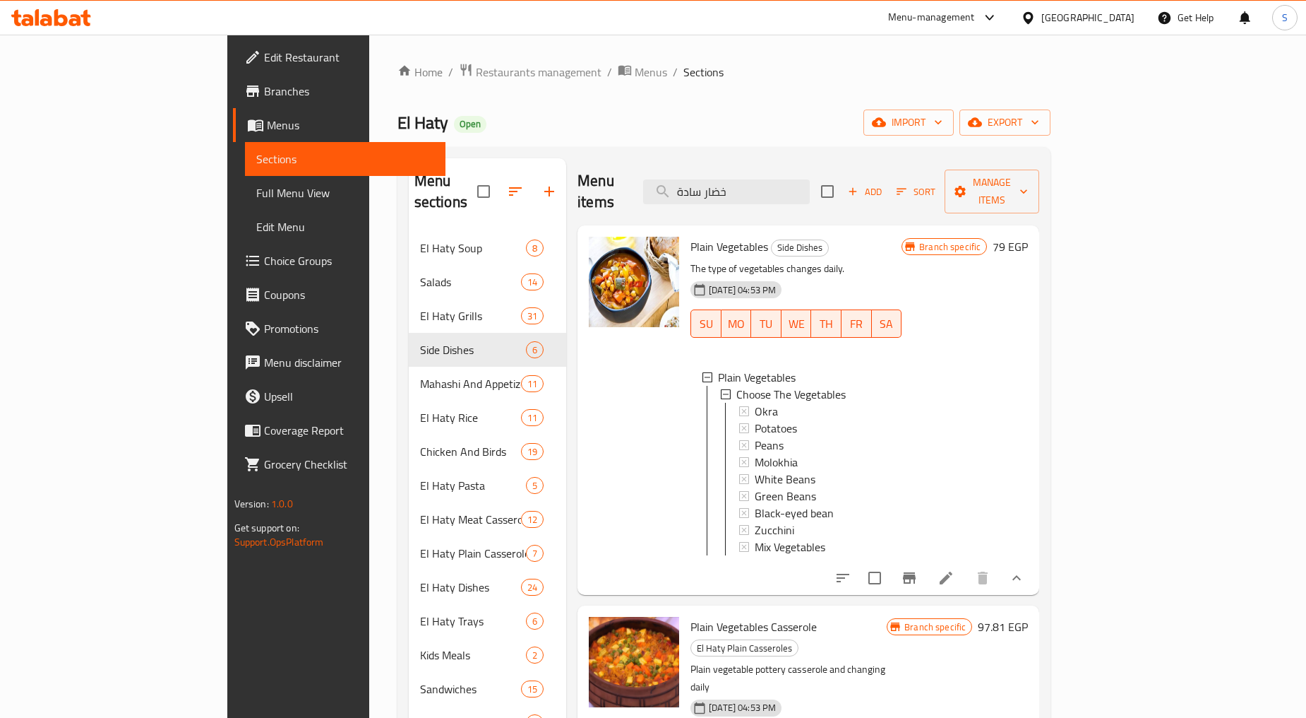
click at [916, 572] on icon "Branch-specific-item" at bounding box center [909, 577] width 13 height 11
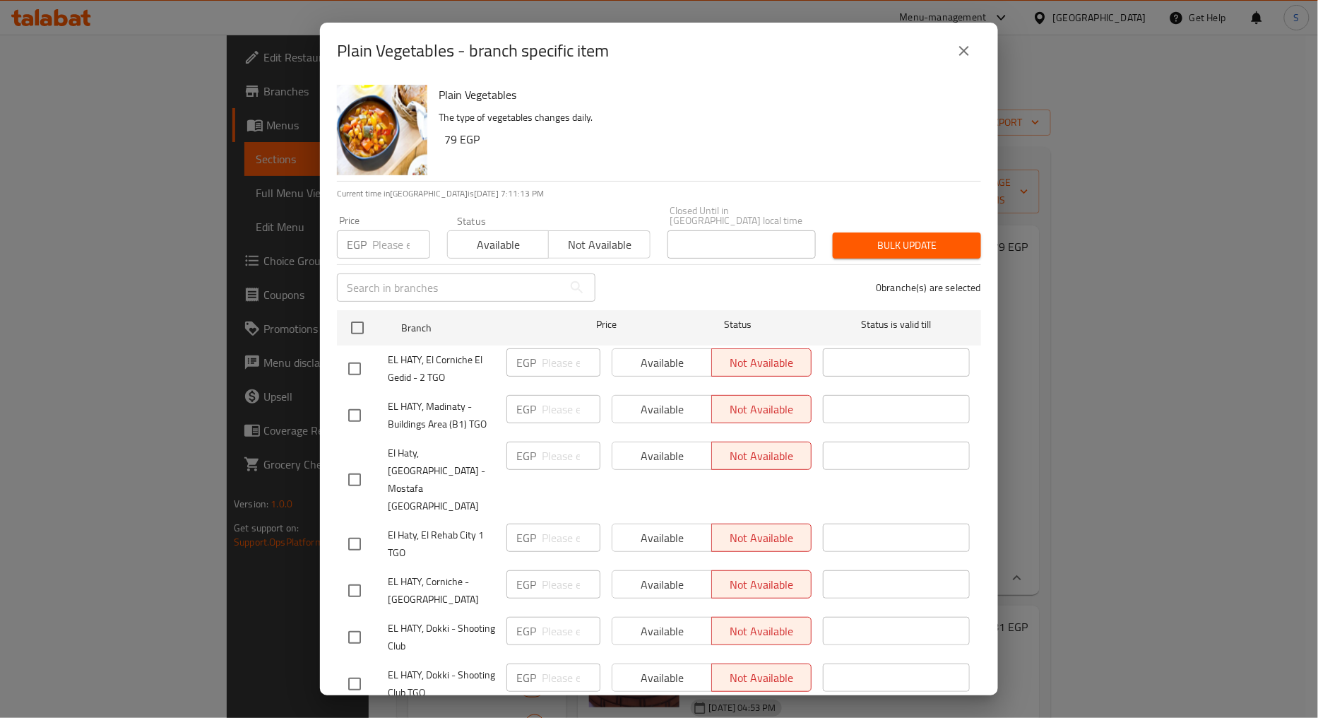
scroll to position [131, 0]
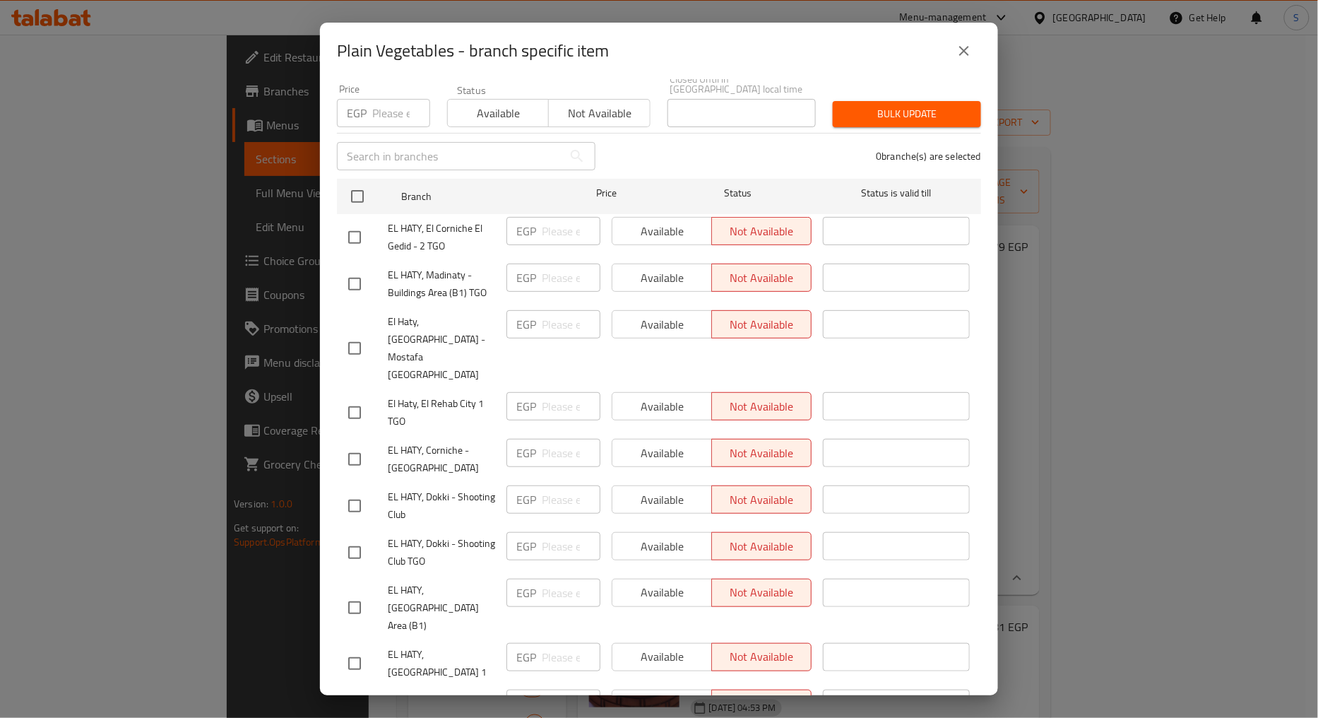
click at [971, 53] on icon "close" at bounding box center [963, 50] width 17 height 17
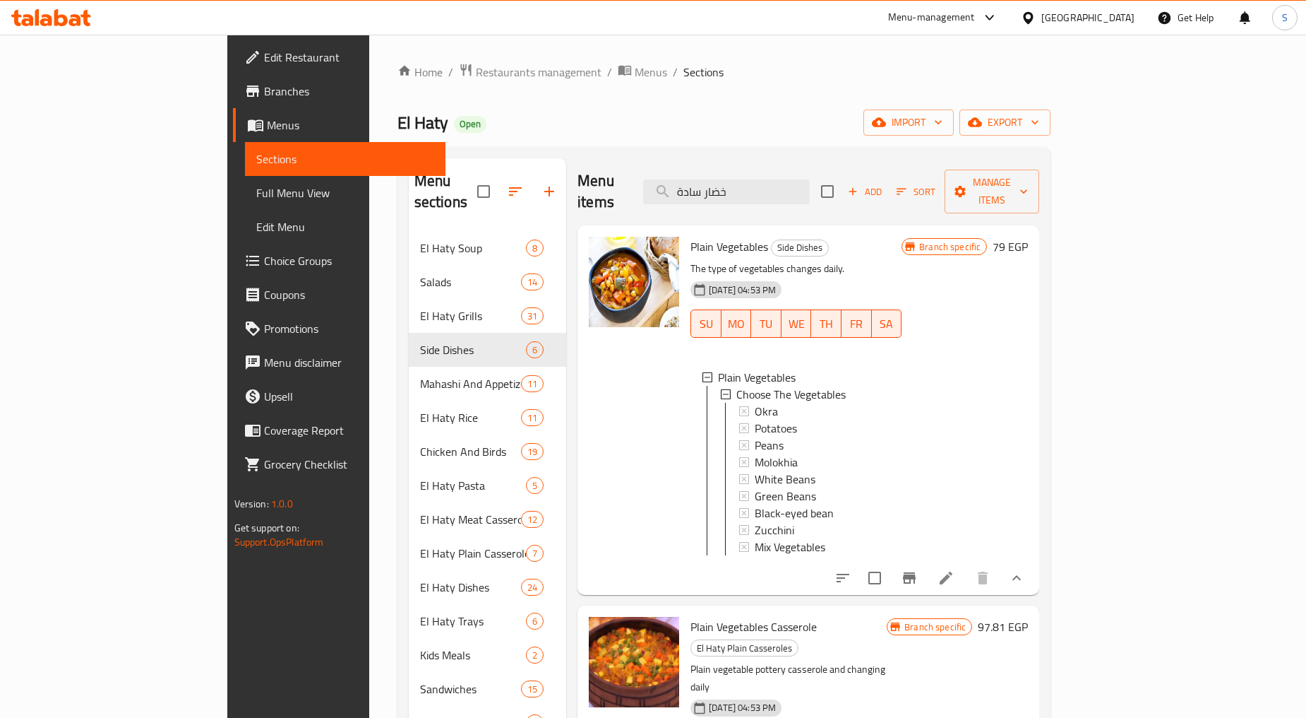
click at [755, 403] on span "Okra" at bounding box center [766, 411] width 23 height 17
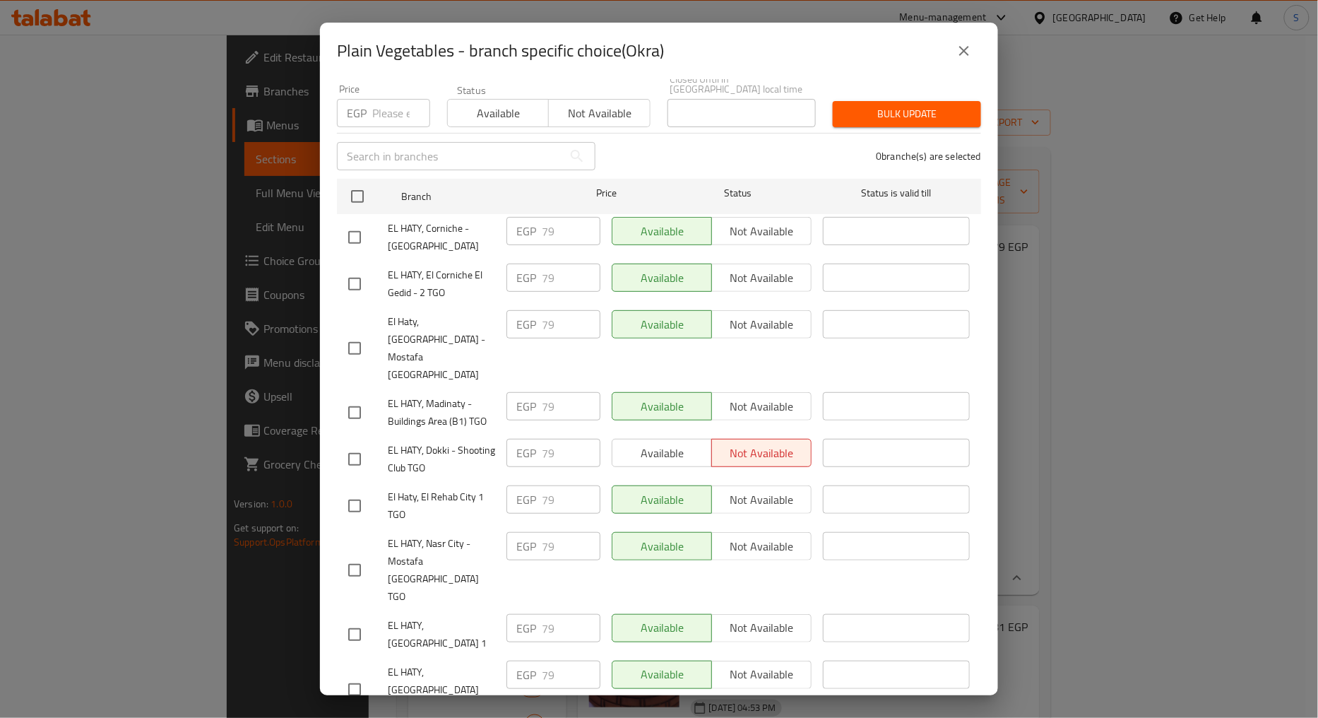
click at [972, 54] on icon "close" at bounding box center [963, 50] width 17 height 17
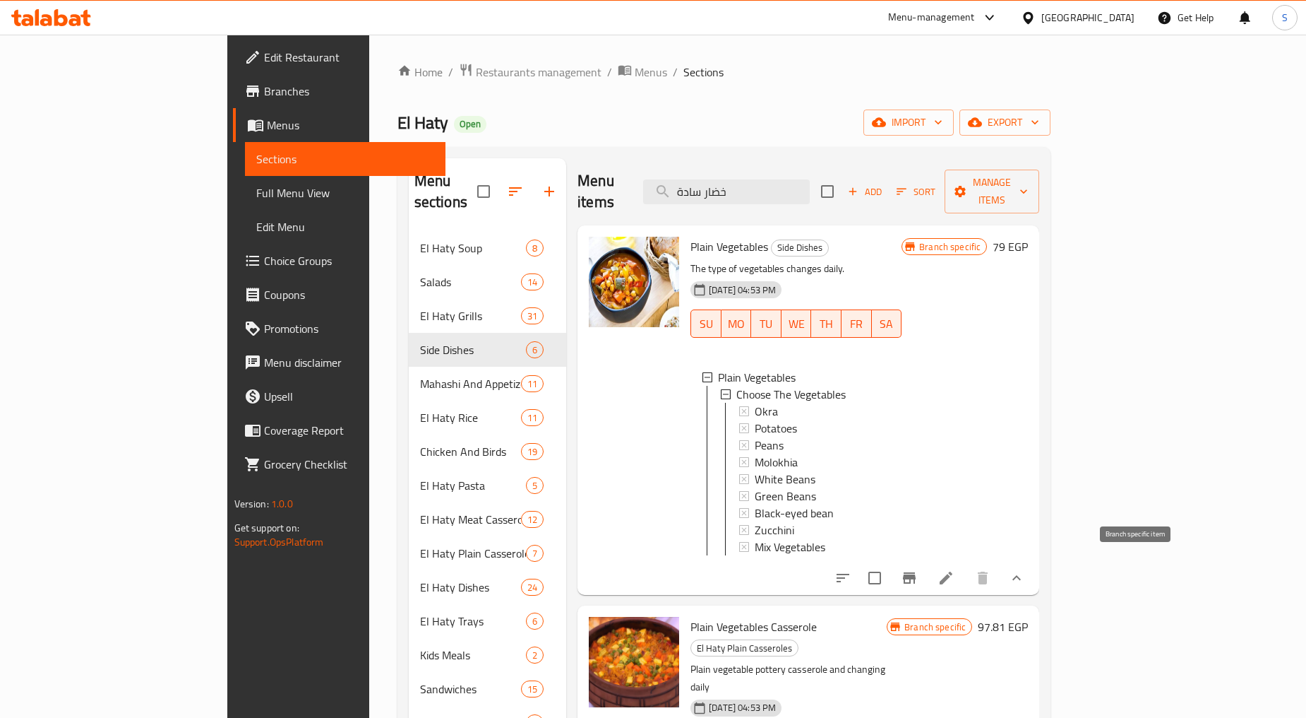
click at [927, 568] on button "Branch-specific-item" at bounding box center [910, 578] width 34 height 34
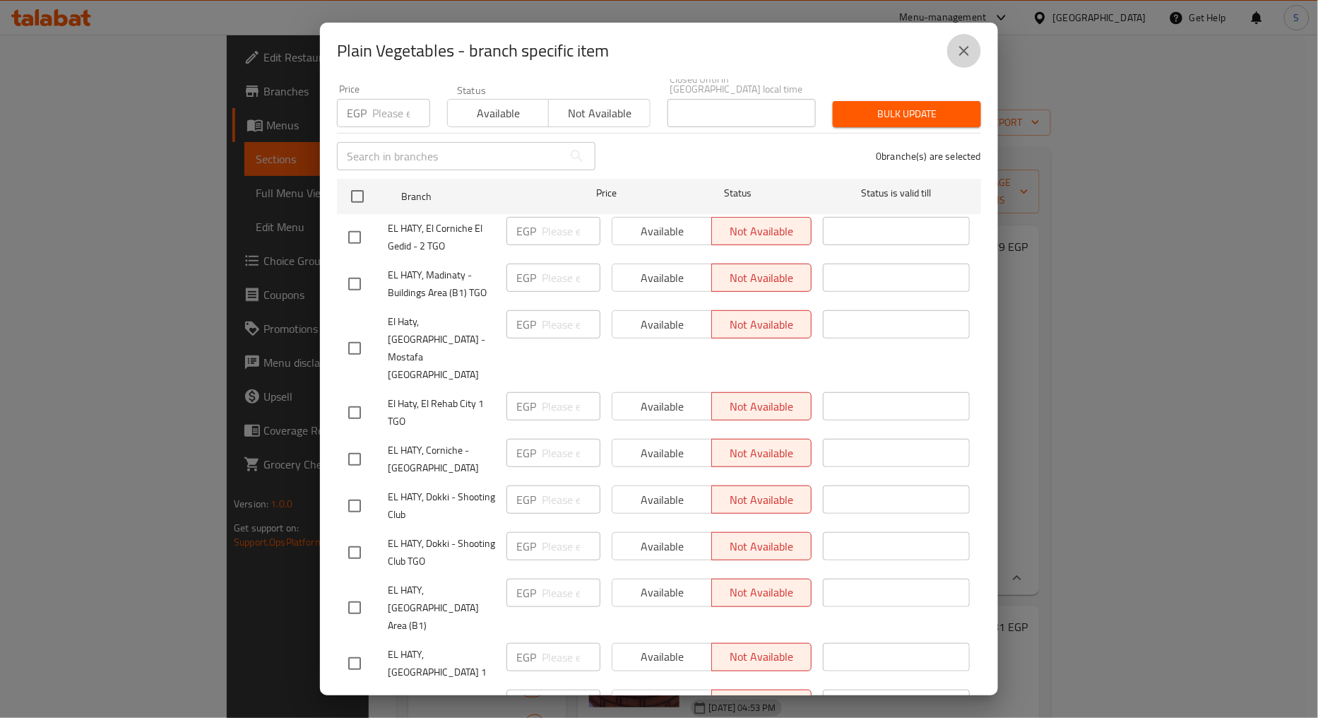
click at [967, 39] on button "close" at bounding box center [964, 51] width 34 height 34
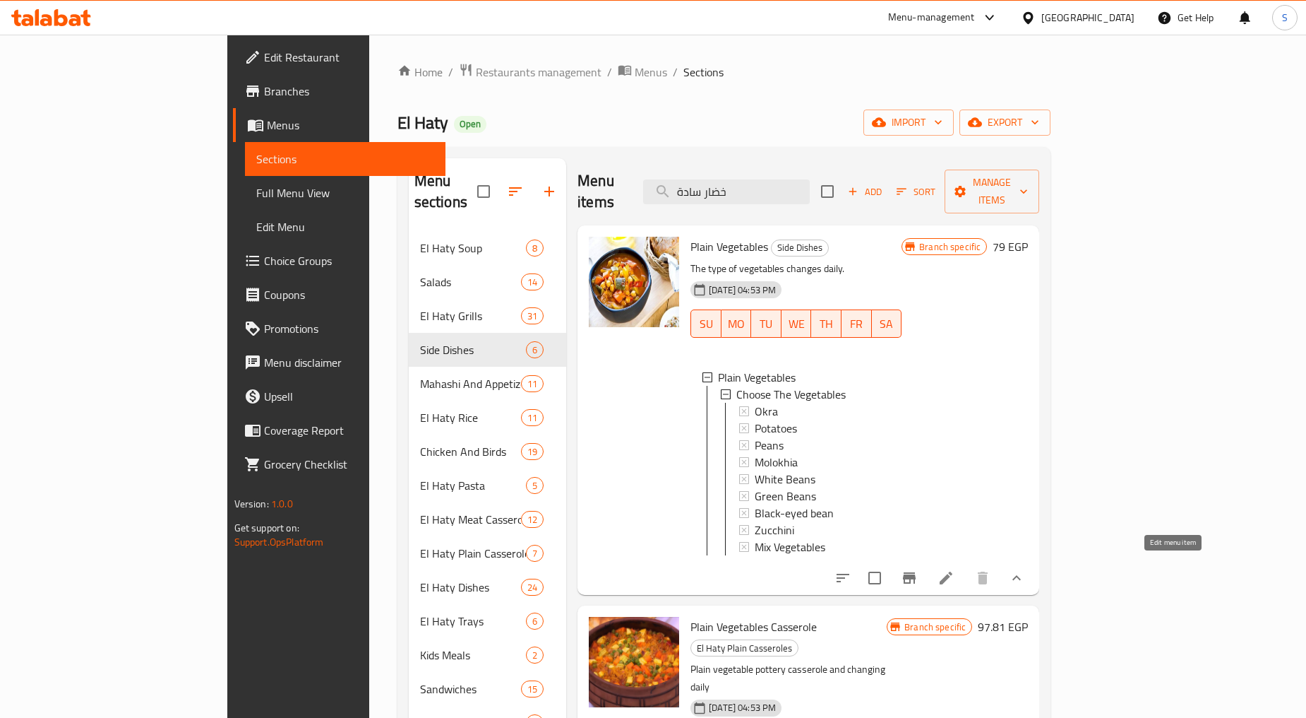
click at [955, 569] on icon at bounding box center [946, 577] width 17 height 17
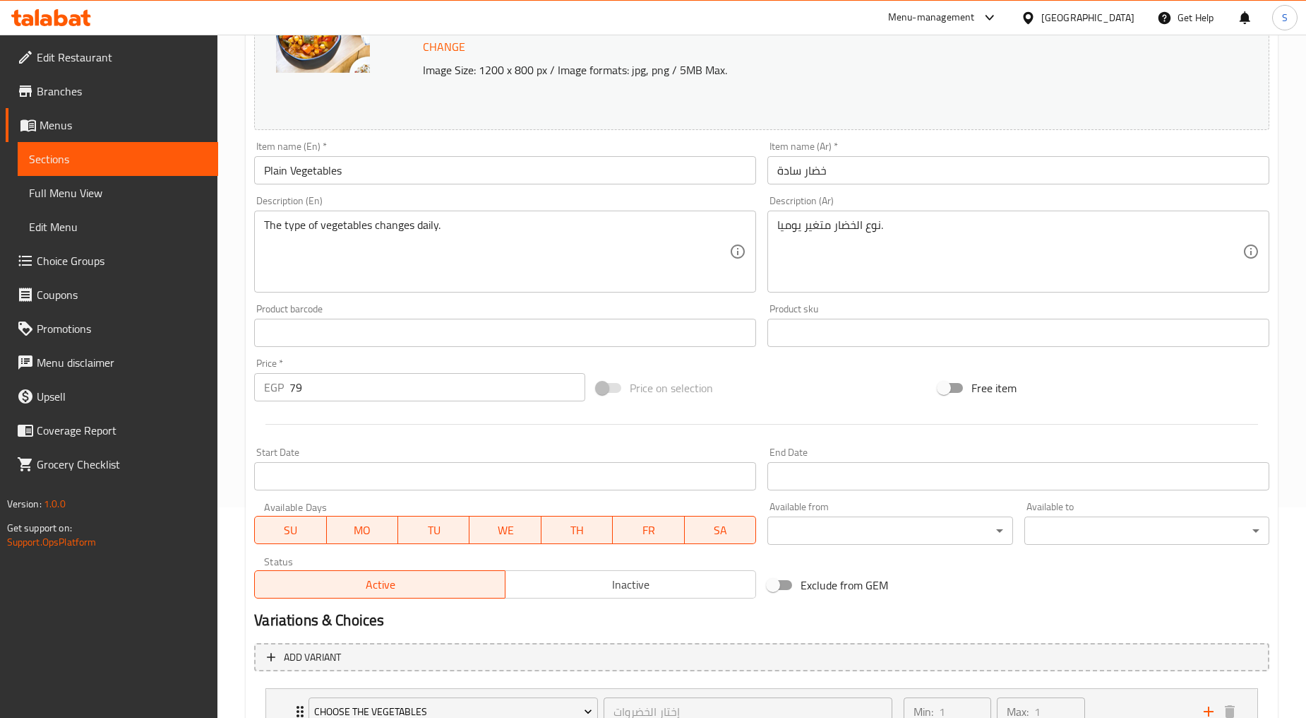
scroll to position [322, 0]
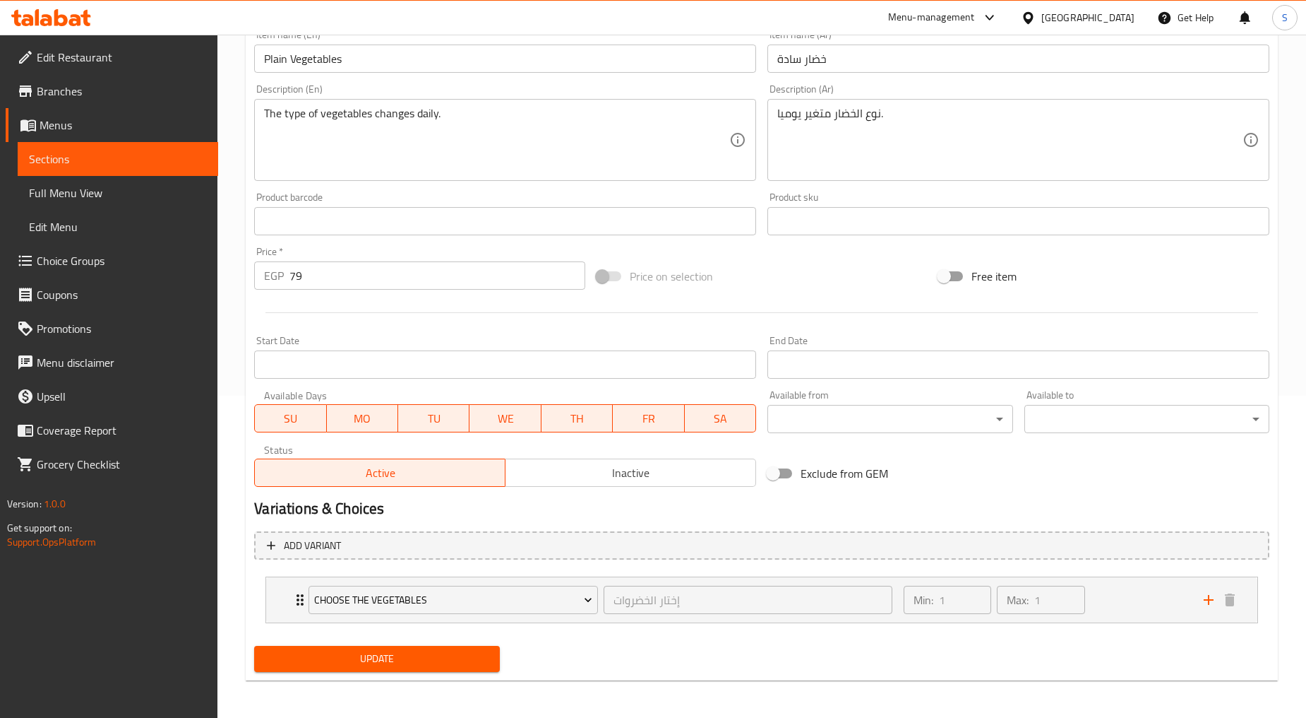
click at [337, 286] on input "79" at bounding box center [438, 275] width 296 height 28
type input "0"
click at [376, 662] on span "Update" at bounding box center [377, 659] width 222 height 18
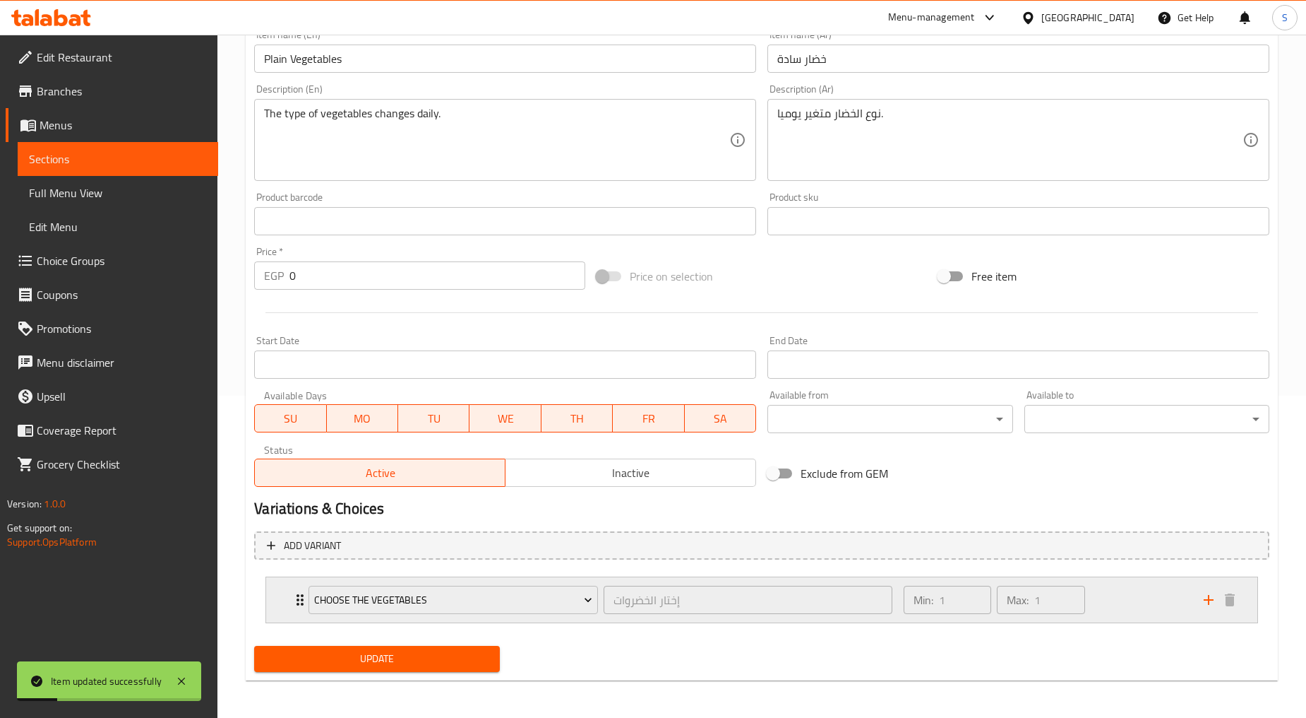
click at [284, 601] on div "Choose The Vegetables إختار الخضروات ​ Min: 1 ​ Max: 1 ​" at bounding box center [762, 599] width 992 height 45
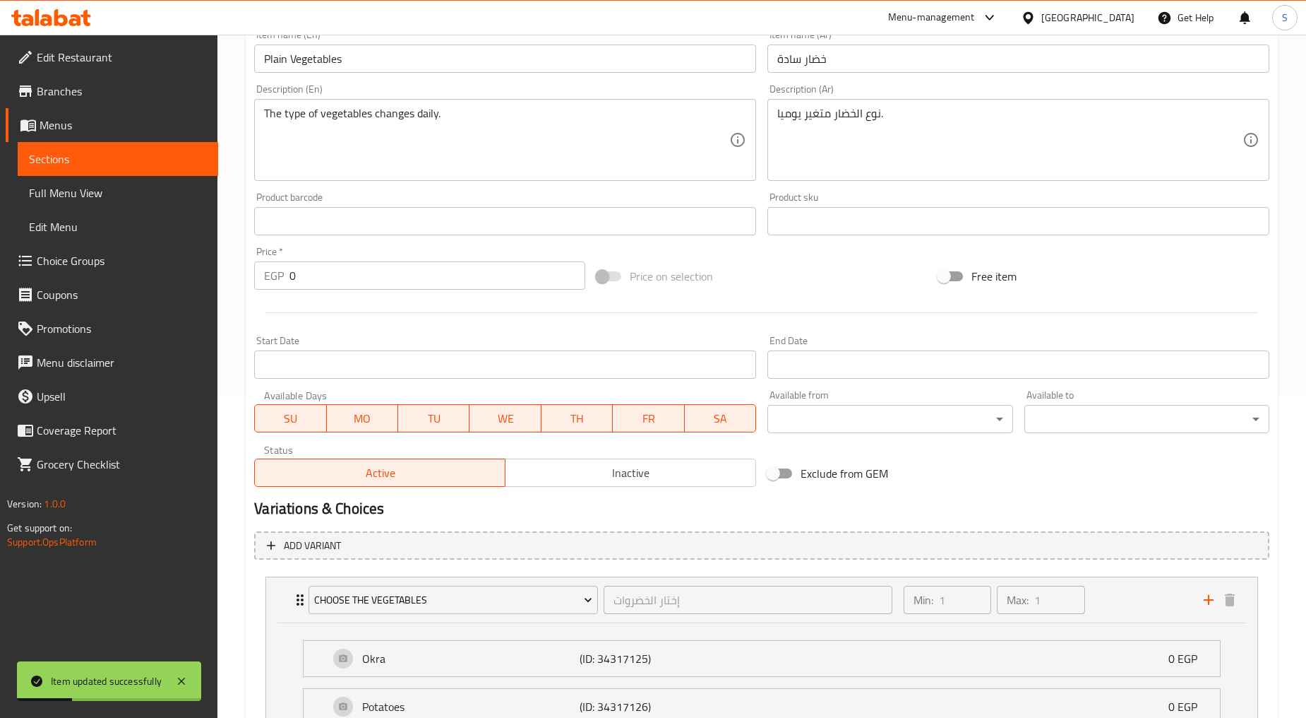
scroll to position [785, 0]
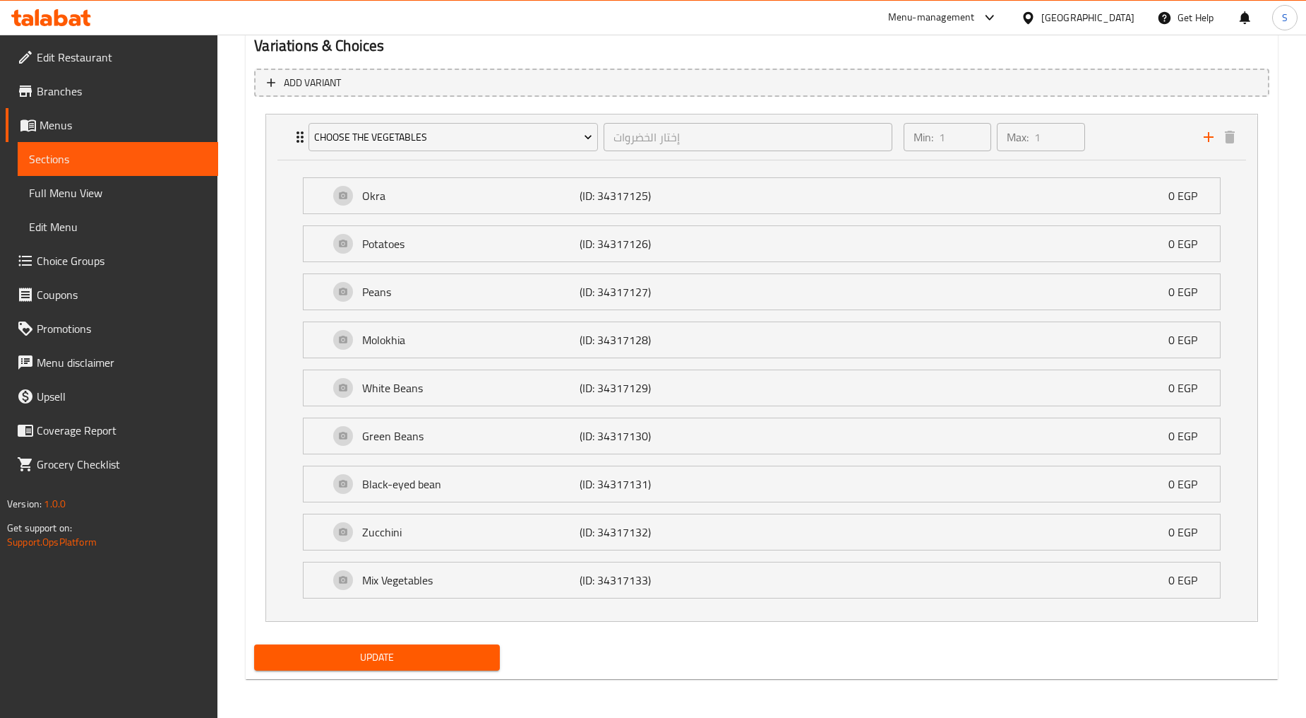
click at [59, 262] on span "Choice Groups" at bounding box center [122, 260] width 170 height 17
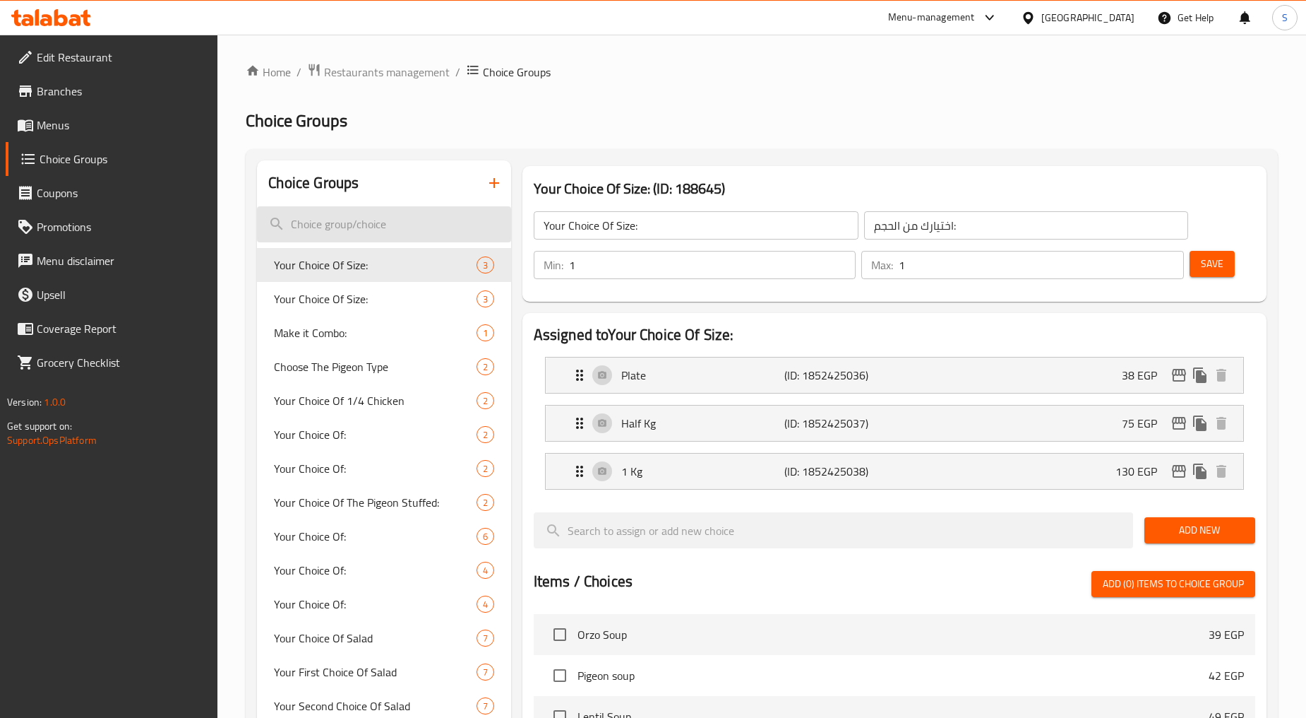
click at [378, 225] on input "search" at bounding box center [384, 224] width 254 height 36
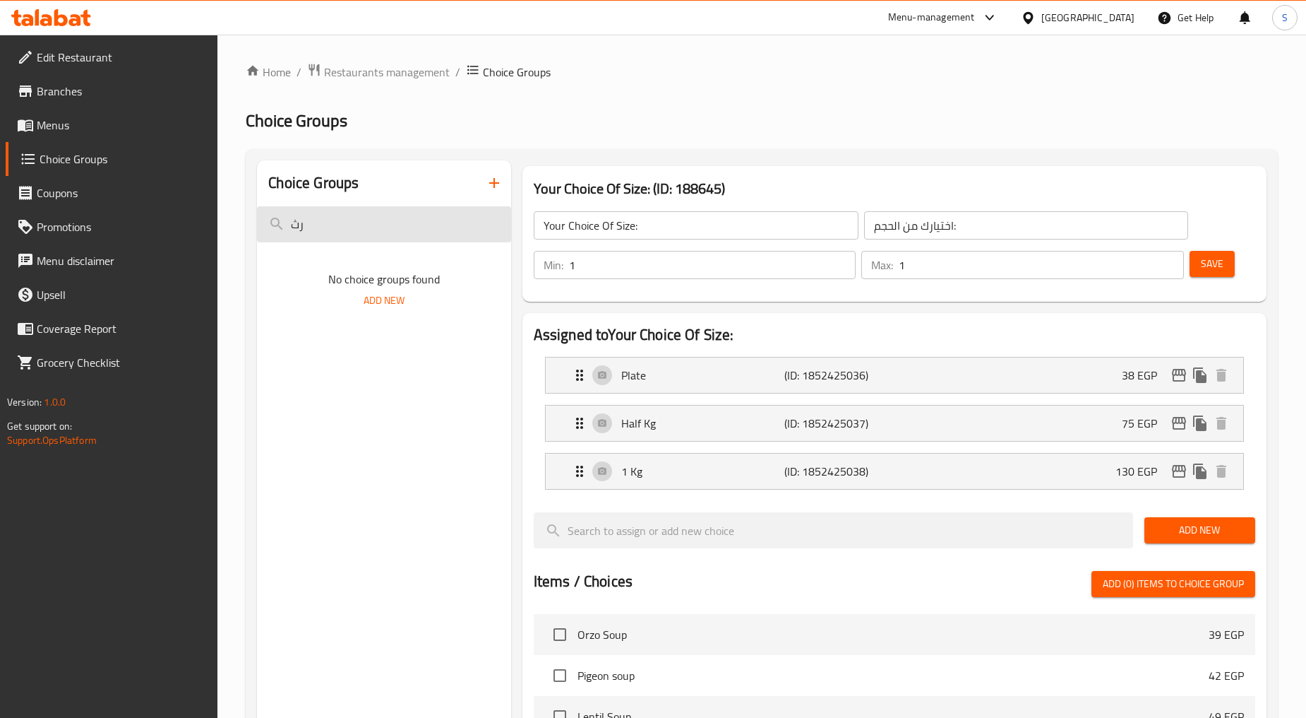
type input "ر"
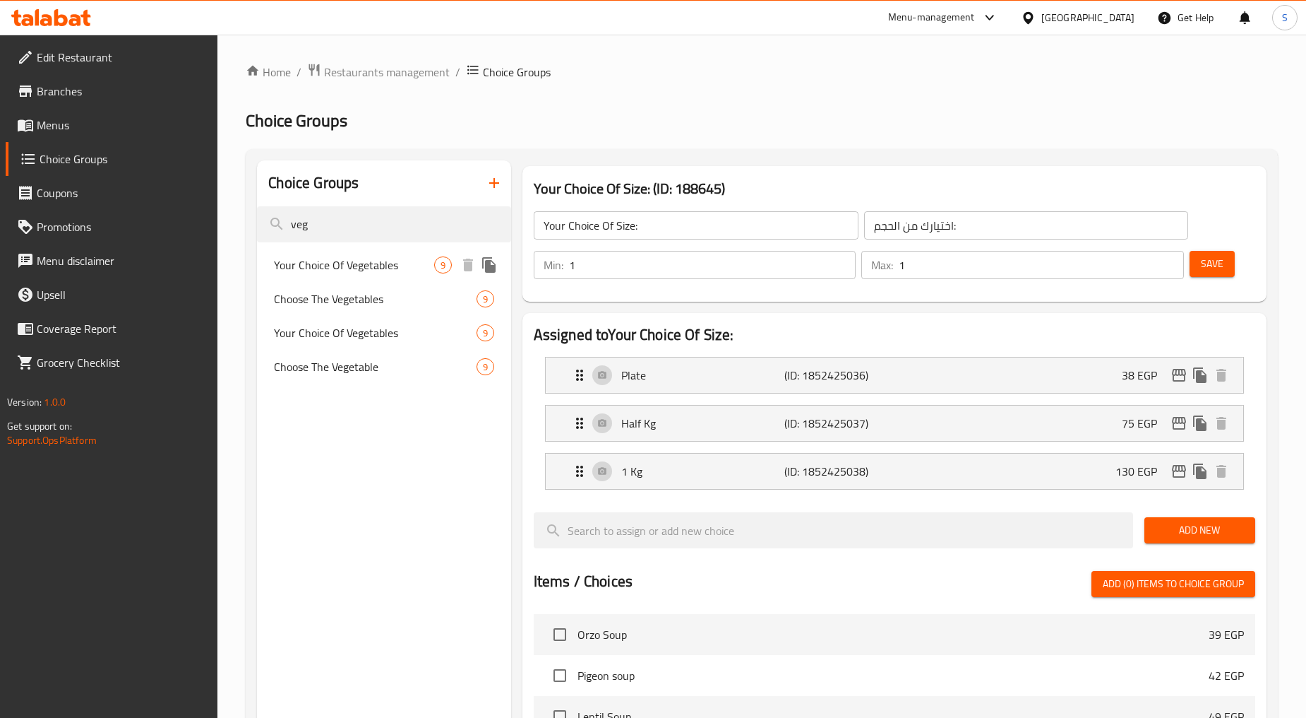
type input "veg"
click at [367, 267] on span "Your Choice Of Vegetables" at bounding box center [354, 264] width 160 height 17
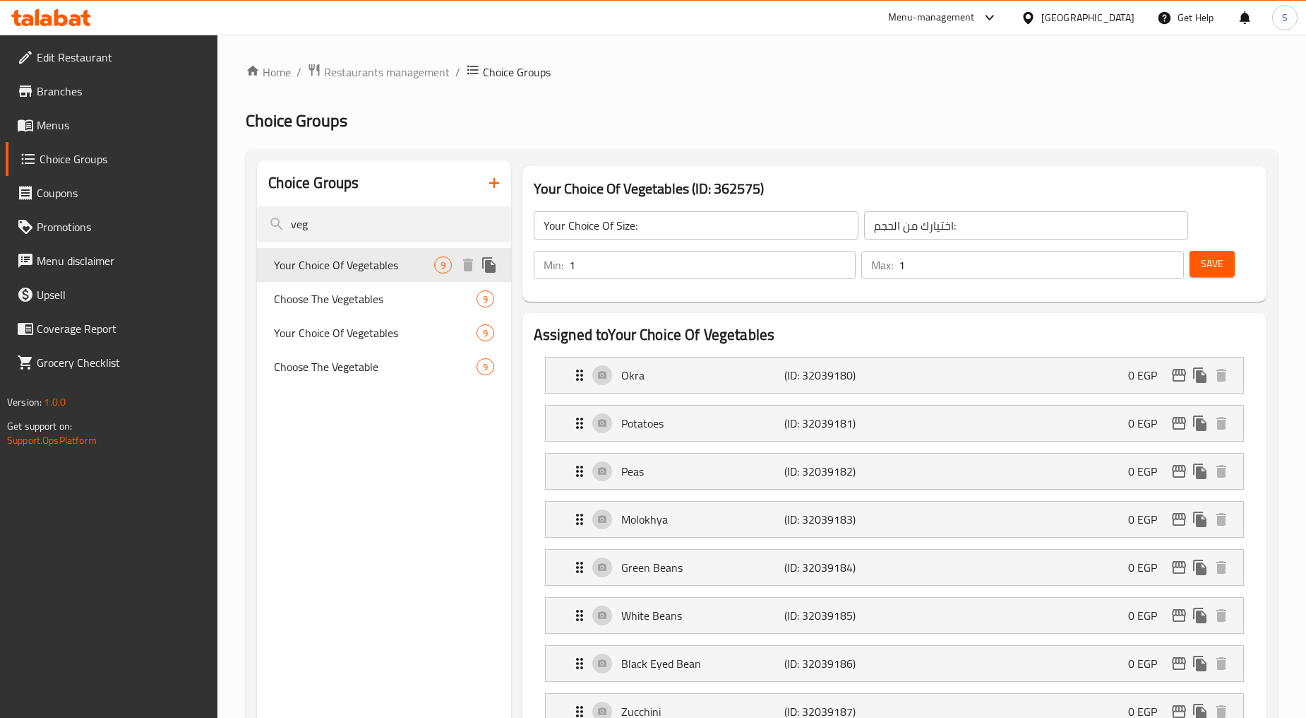
type input "Your Choice Of Vegetables"
type input "إختيارك من الخضروات"
click at [362, 299] on span "Choose The Vegetables" at bounding box center [354, 298] width 160 height 17
type input "Choose The Vegetables"
type input "إختار الخضروات"
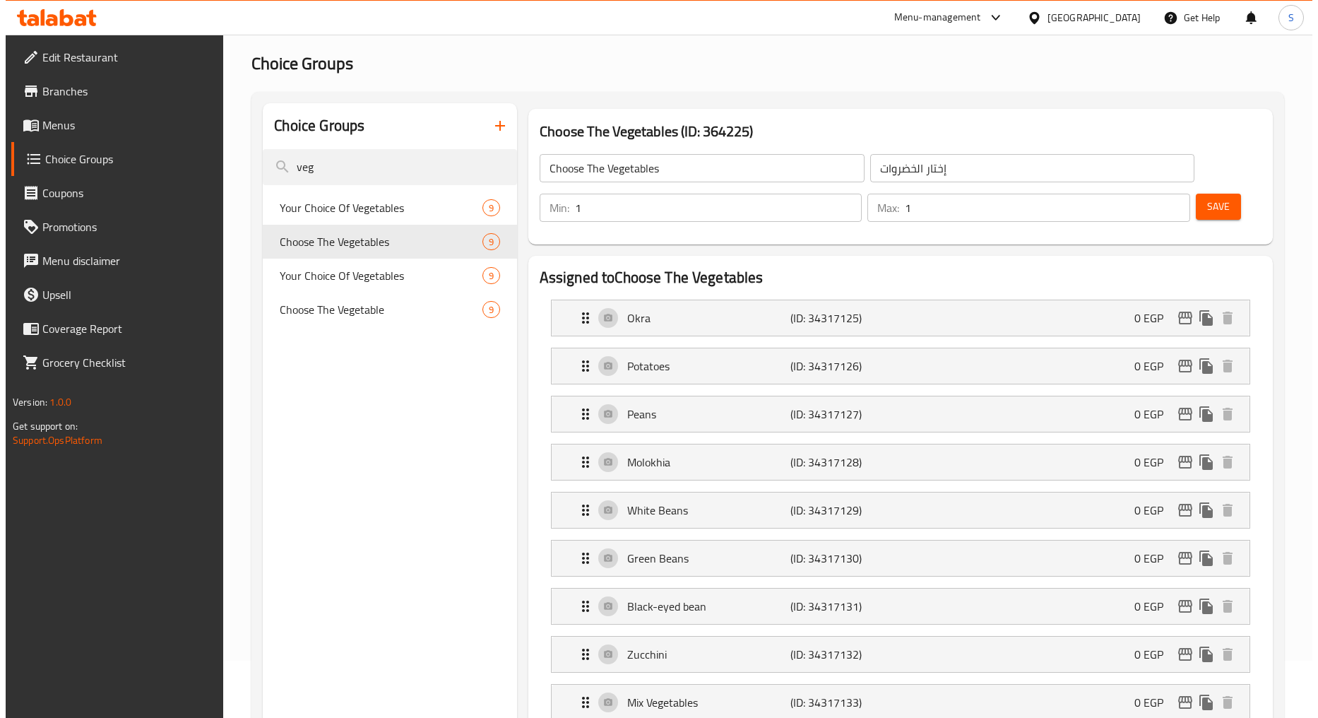
scroll to position [157, 0]
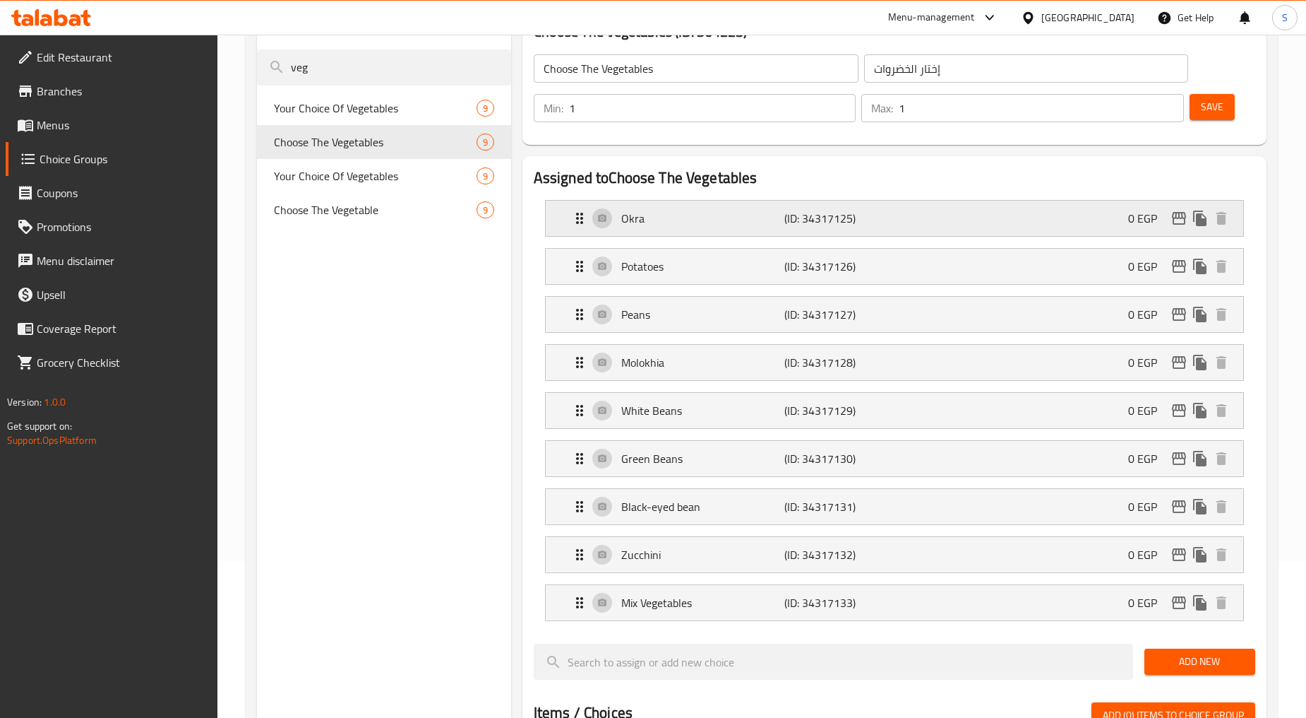
click at [1181, 224] on icon "edit" at bounding box center [1179, 218] width 14 height 13
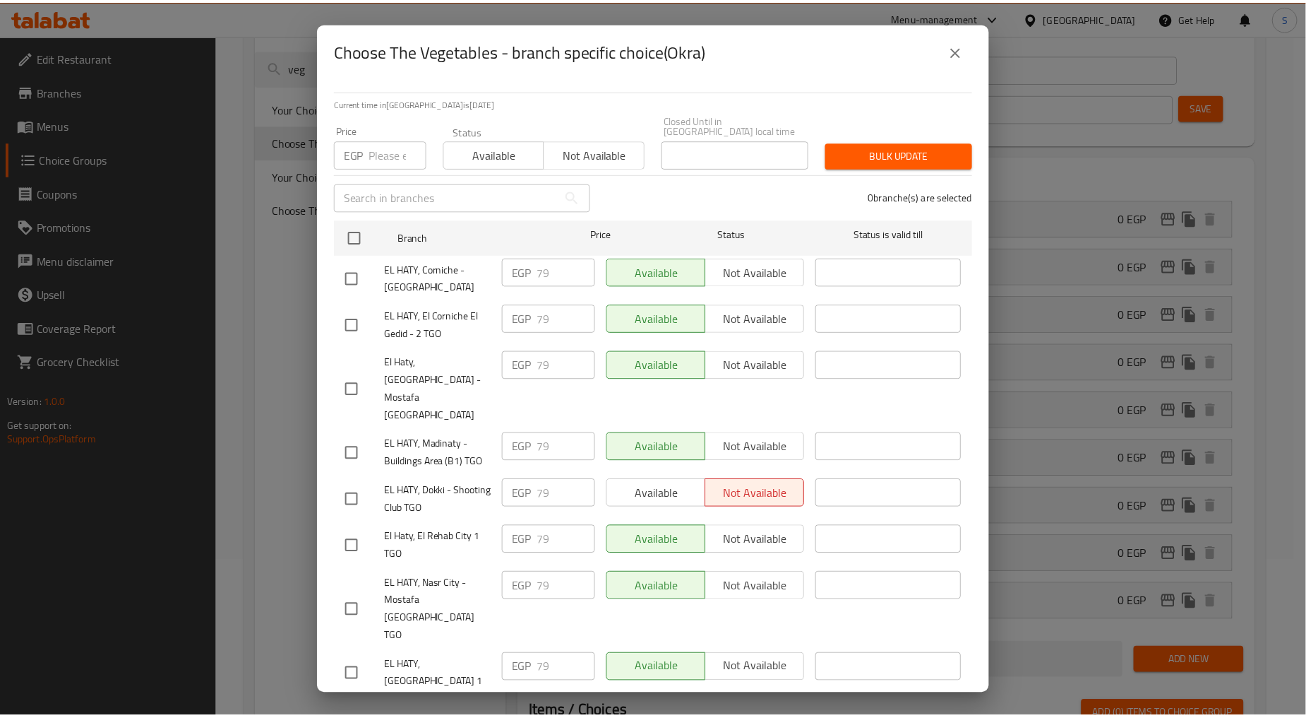
scroll to position [40, 0]
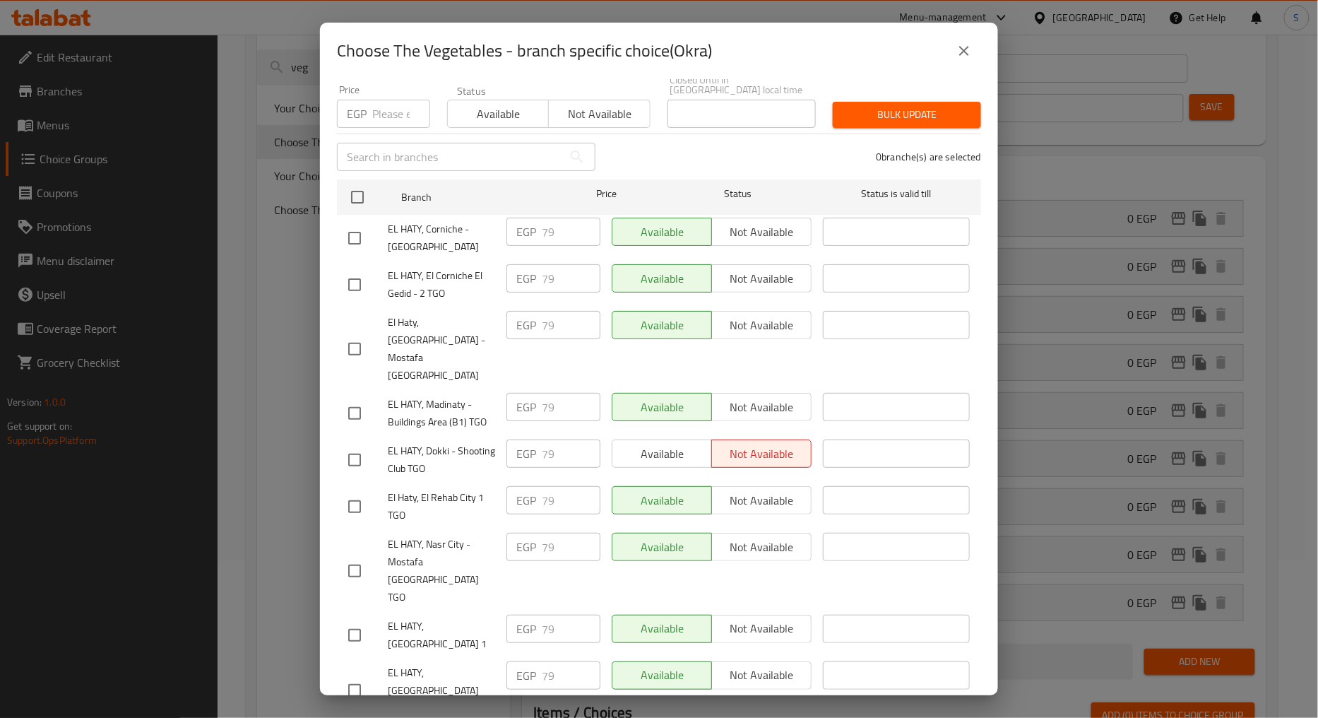
click at [963, 43] on icon "close" at bounding box center [963, 50] width 17 height 17
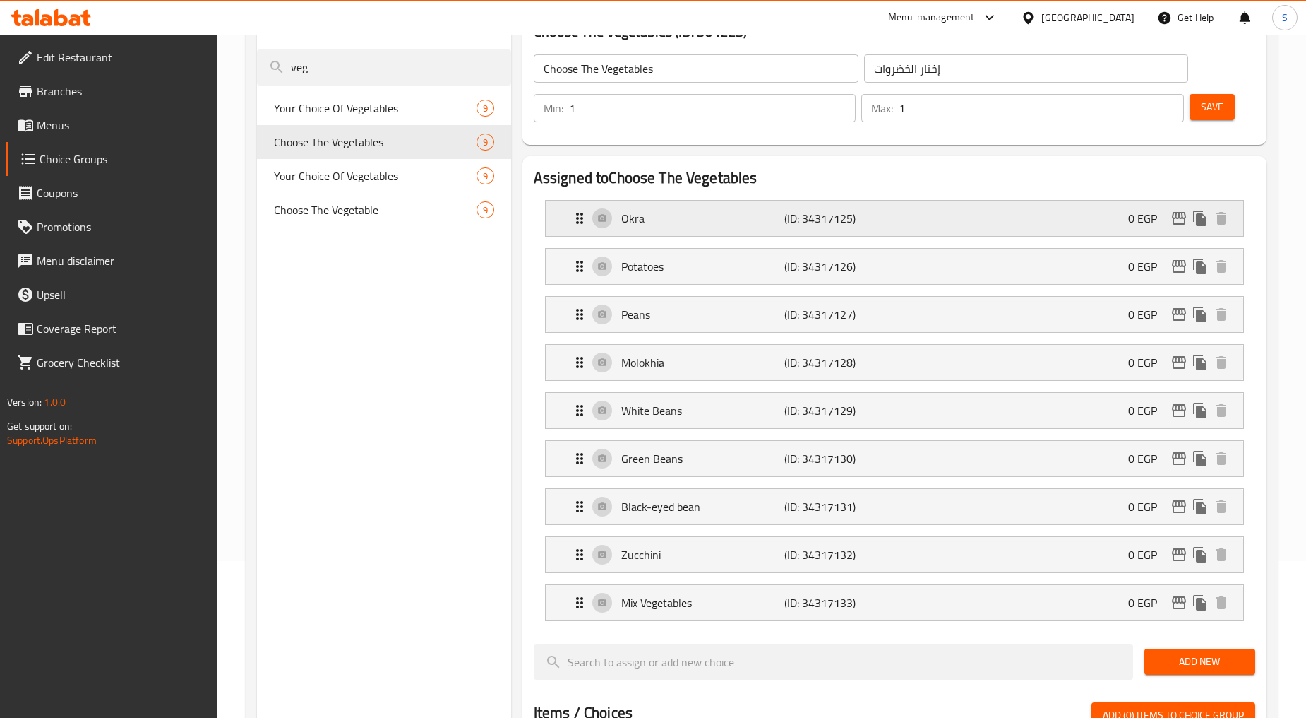
click at [1124, 219] on div "Okra (ID: 34317125) 0 EGP" at bounding box center [898, 218] width 655 height 35
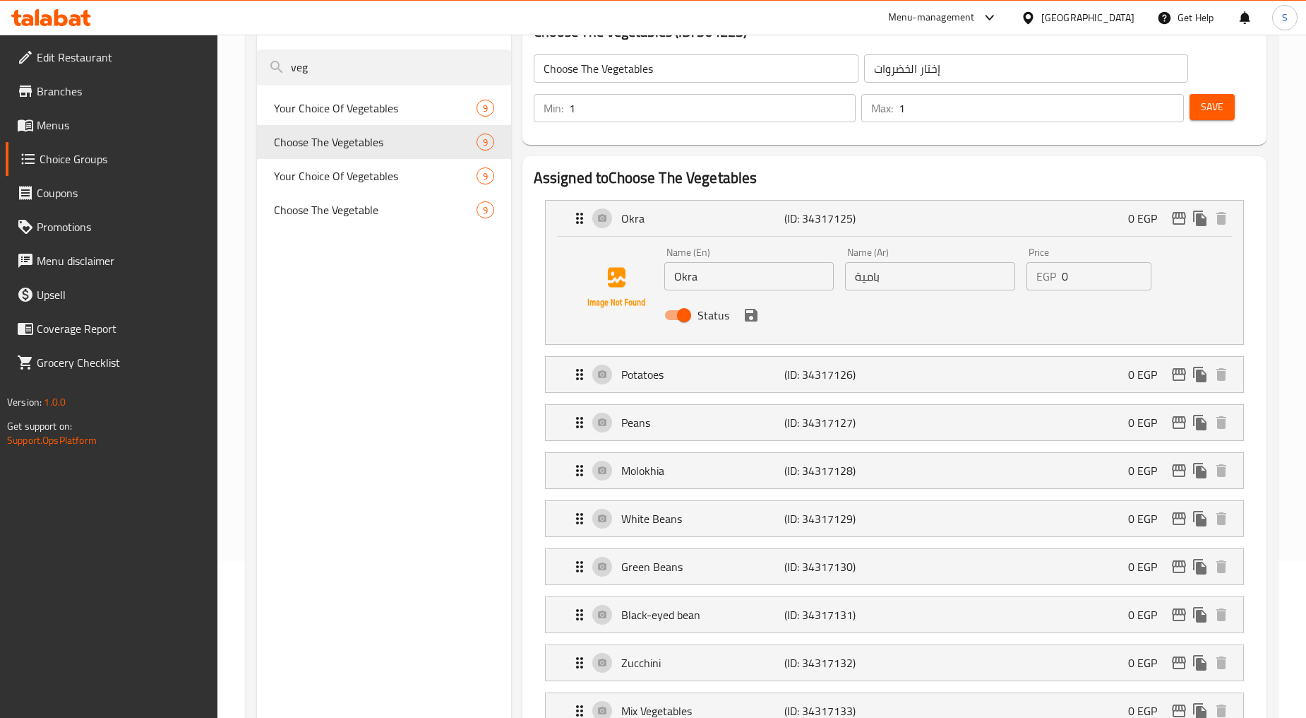
click at [1064, 281] on input "0" at bounding box center [1107, 276] width 90 height 28
paste input "79"
type input "79"
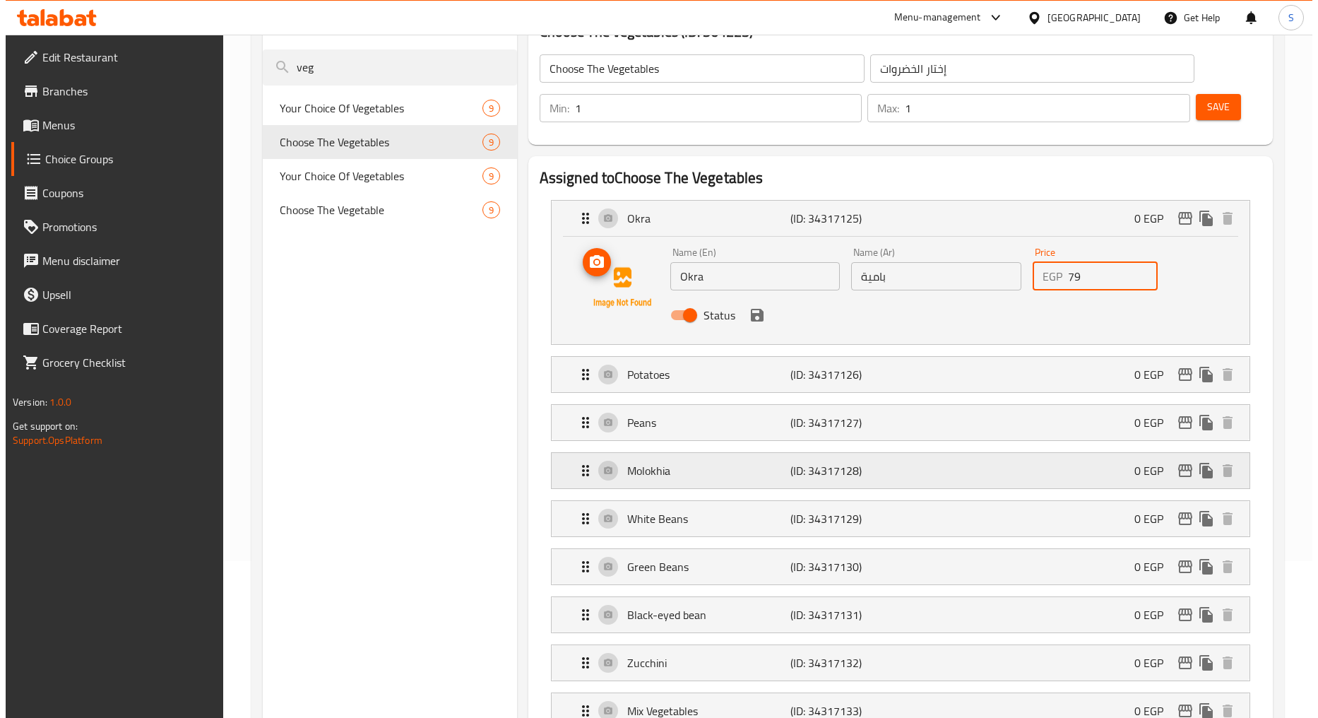
scroll to position [0, 0]
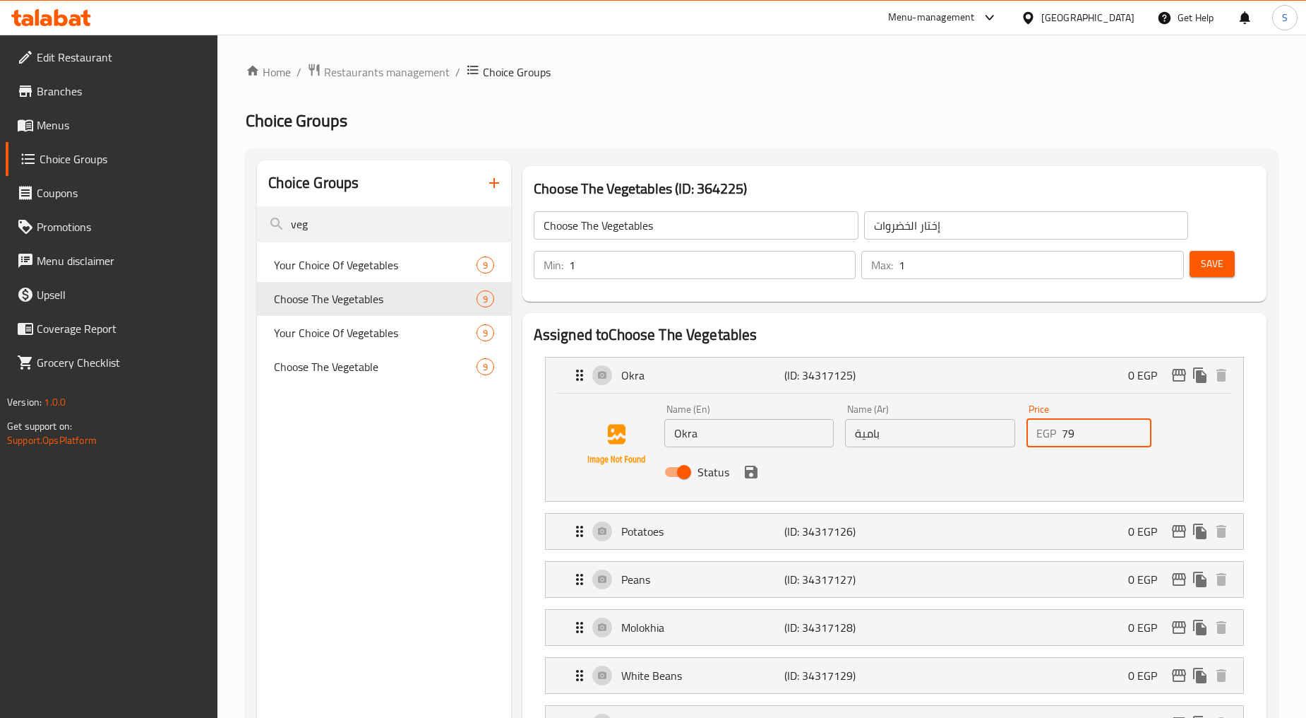
click at [71, 127] on span "Menus" at bounding box center [122, 125] width 170 height 17
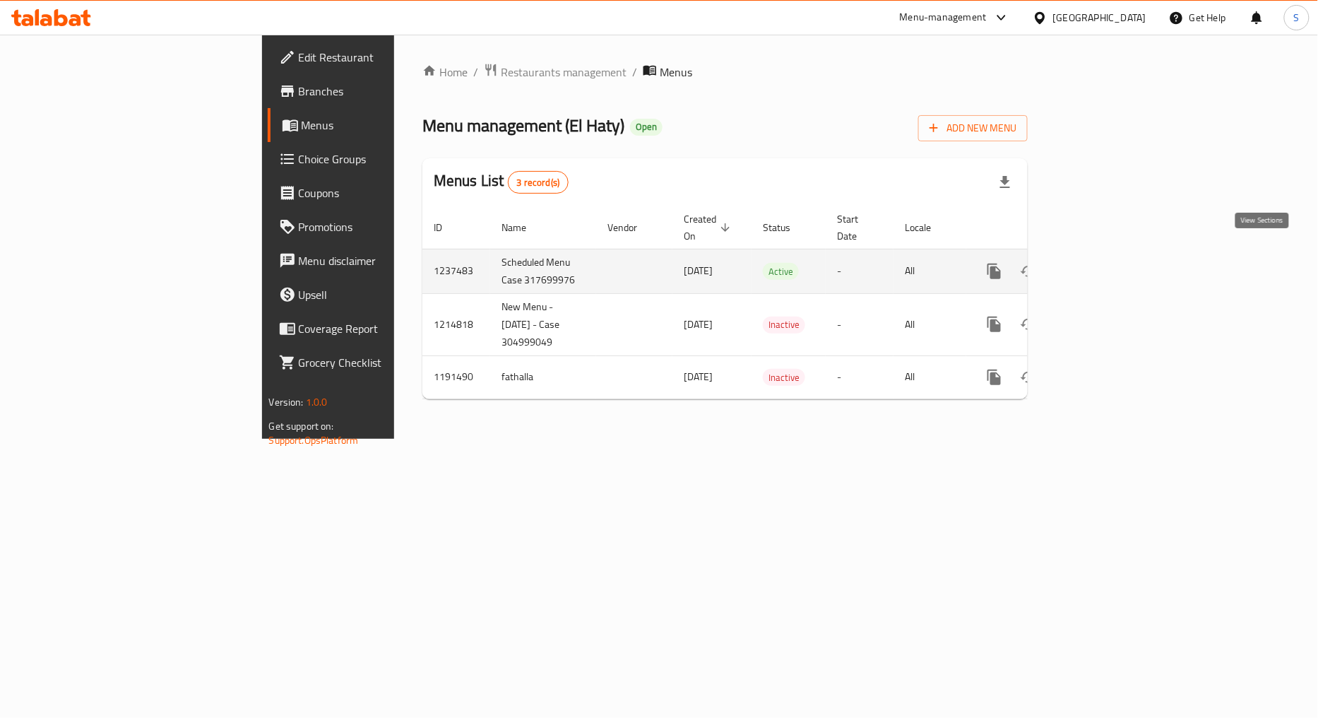
click at [1104, 263] on icon "enhanced table" at bounding box center [1096, 271] width 17 height 17
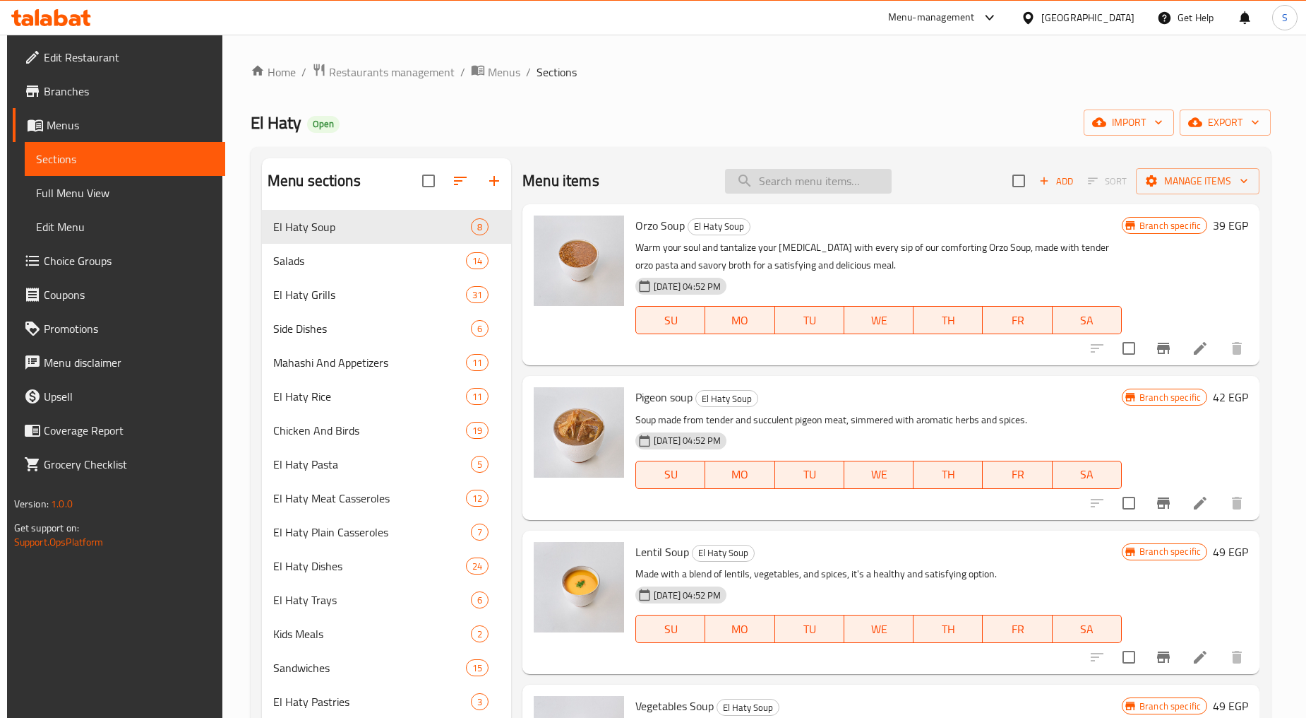
click at [802, 189] on input "search" at bounding box center [808, 181] width 167 height 25
paste input "خضار سادة"
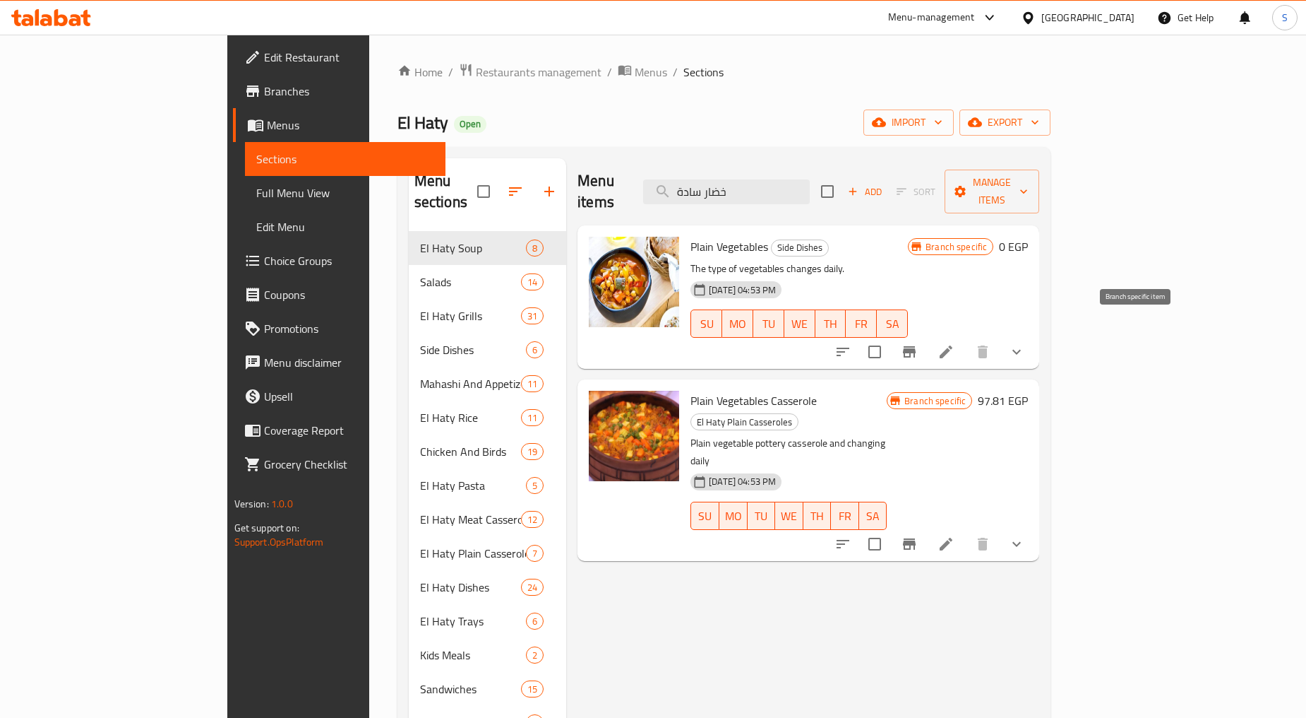
type input "خضار سادة"
click at [927, 340] on button "Branch-specific-item" at bounding box center [910, 352] width 34 height 34
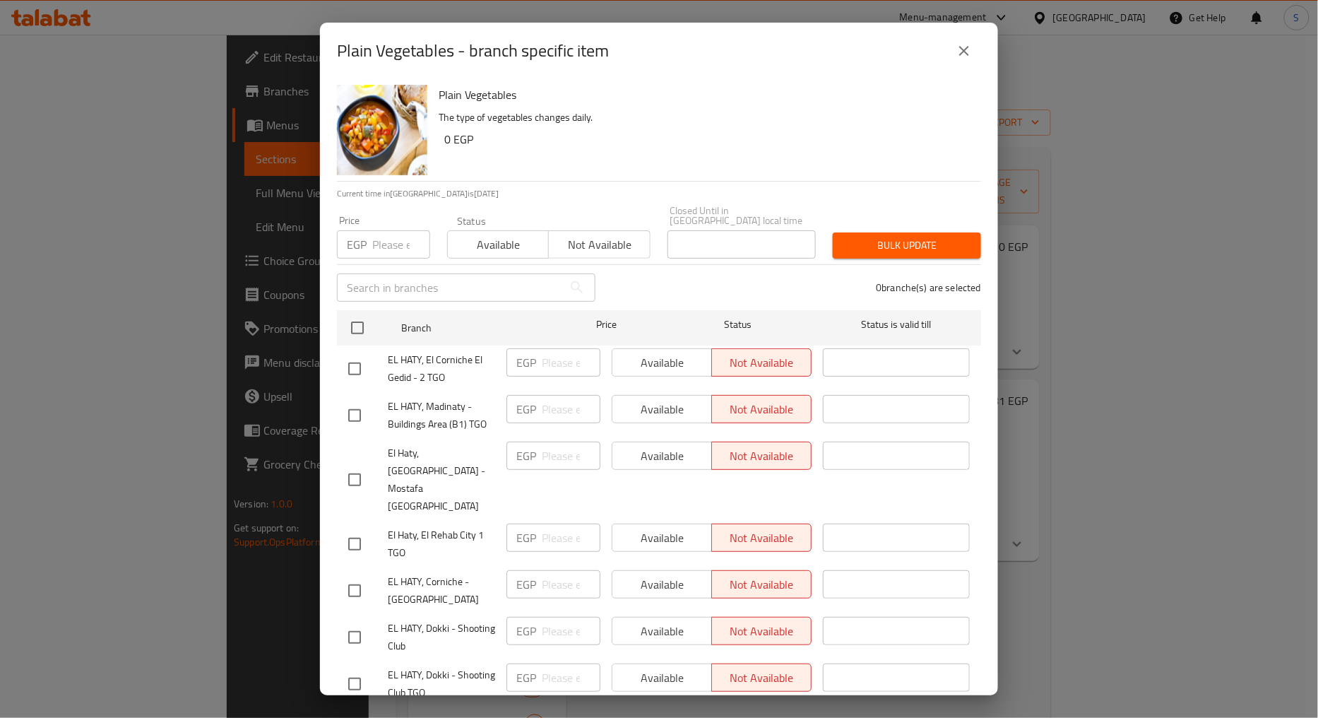
scroll to position [131, 0]
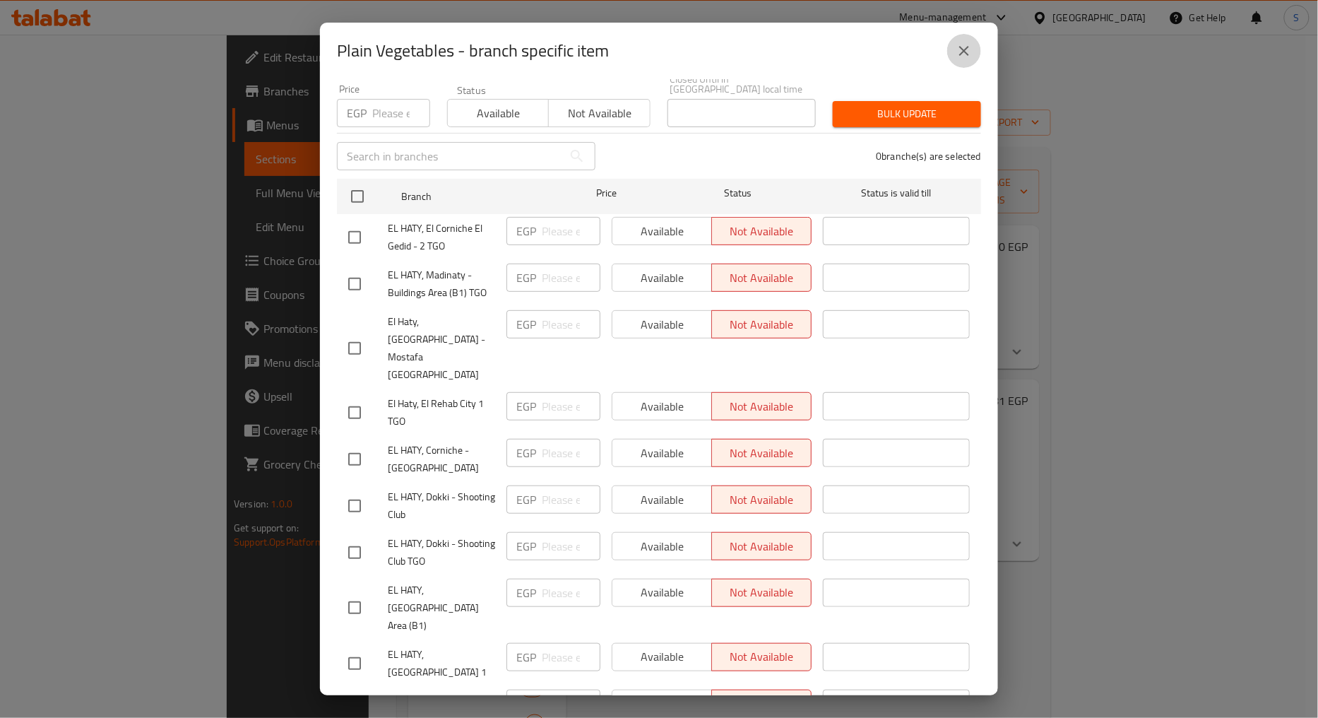
click at [955, 59] on button "close" at bounding box center [964, 51] width 34 height 34
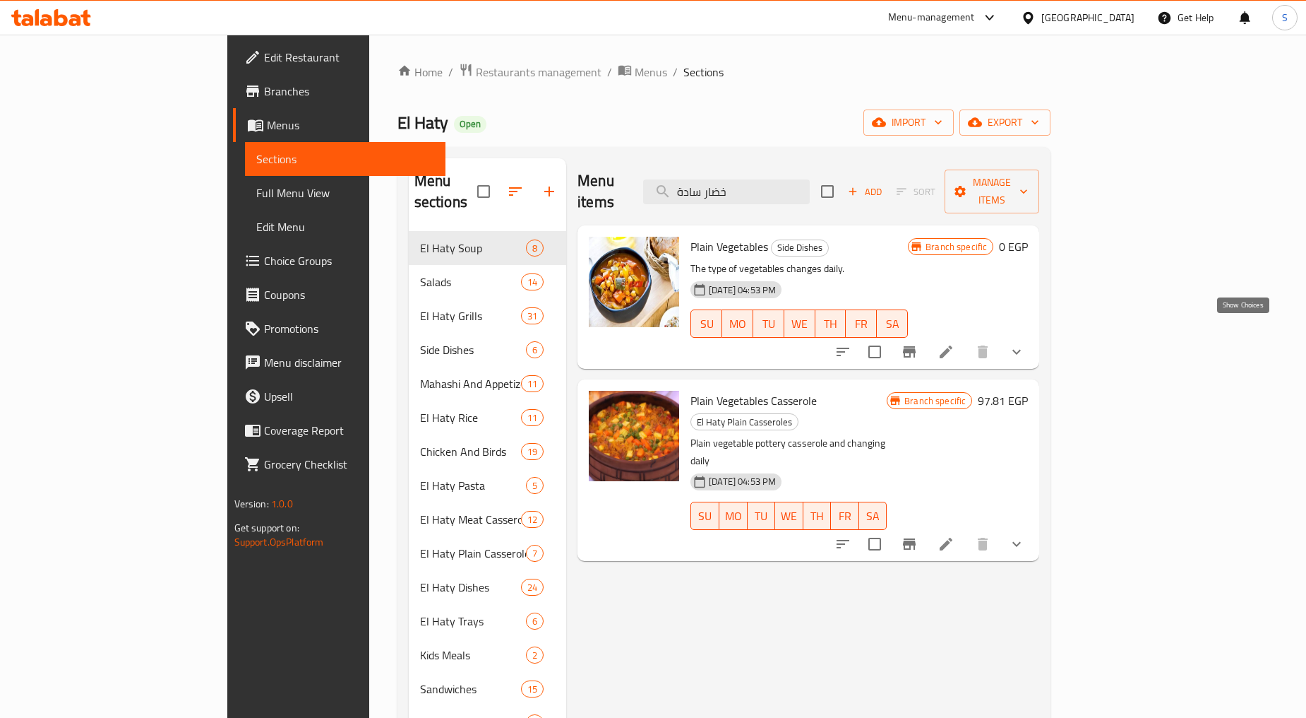
click at [1025, 343] on icon "show more" at bounding box center [1016, 351] width 17 height 17
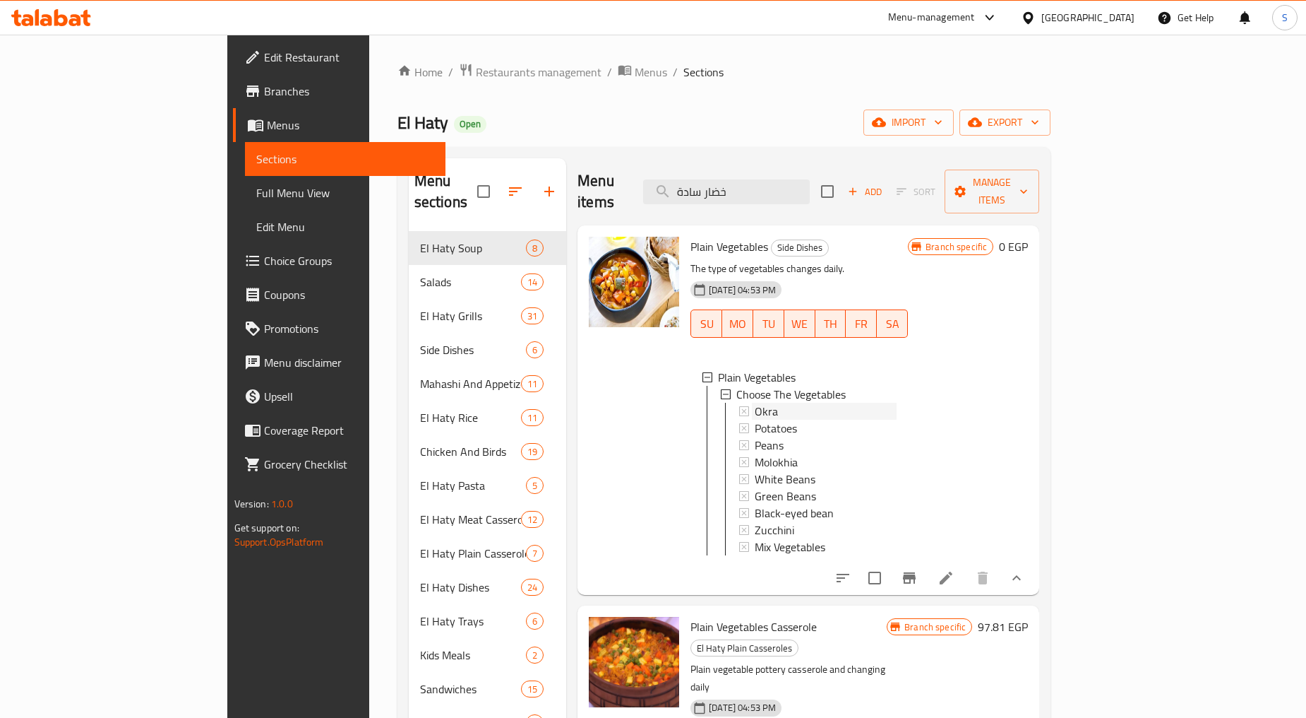
click at [755, 403] on span "Okra" at bounding box center [766, 411] width 23 height 17
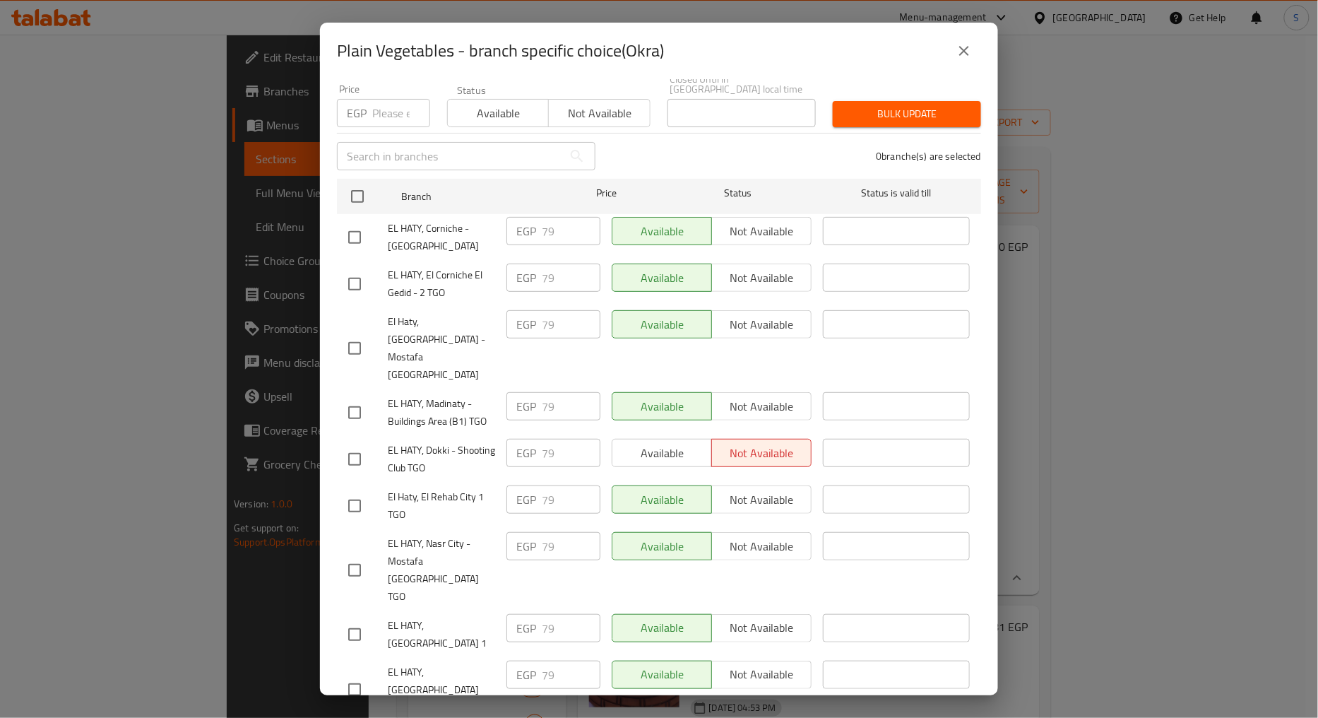
click at [957, 50] on icon "close" at bounding box center [963, 50] width 17 height 17
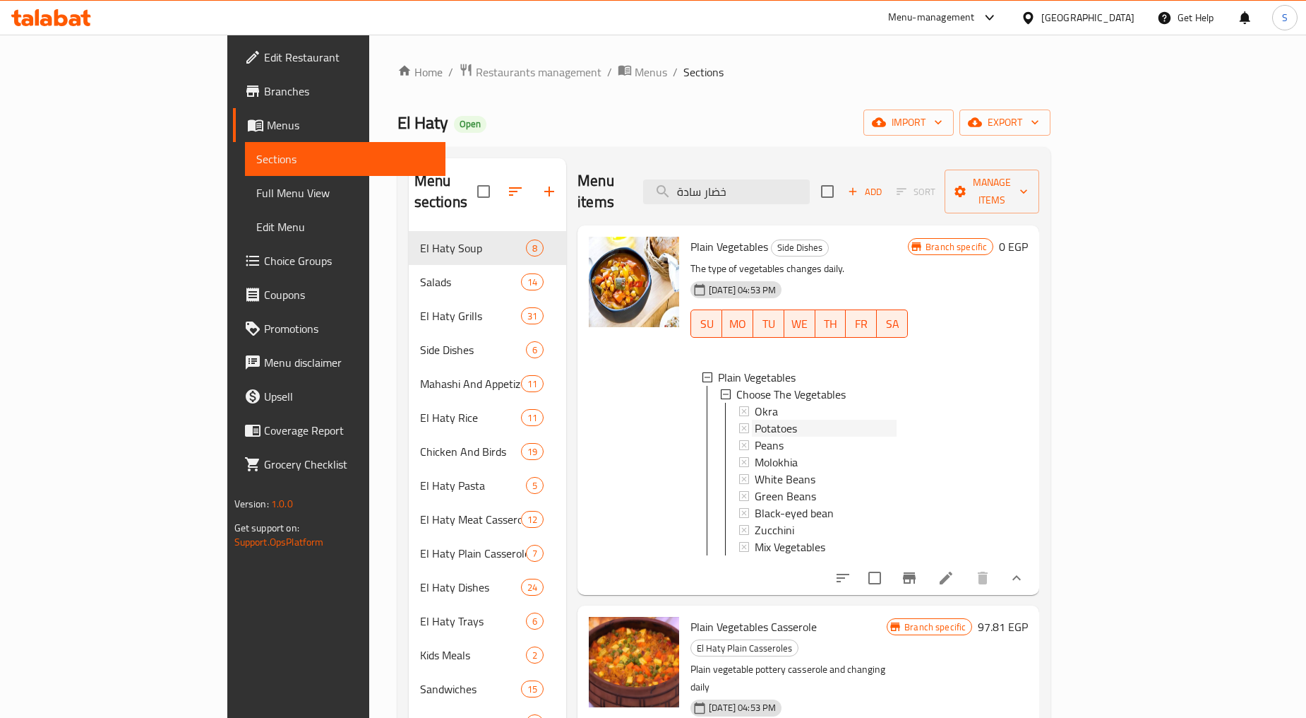
click at [755, 419] on span "Potatoes" at bounding box center [776, 427] width 42 height 17
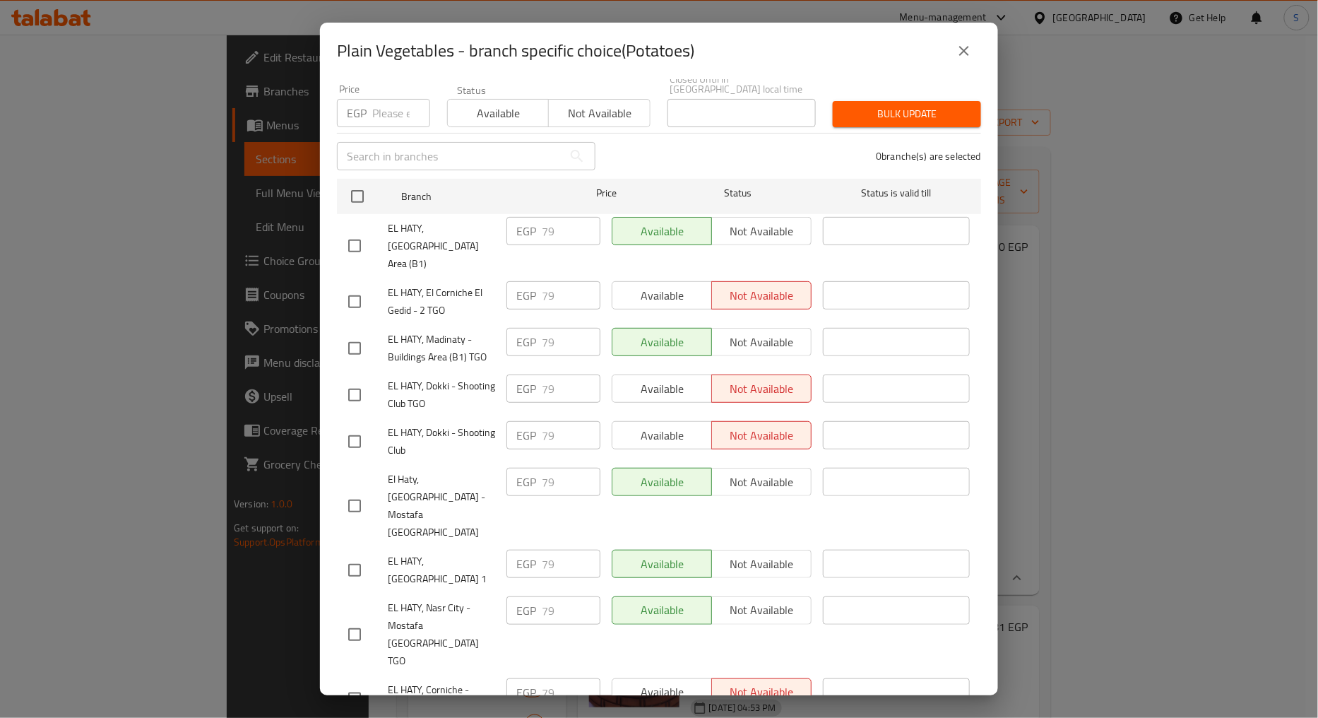
click at [972, 47] on icon "close" at bounding box center [963, 50] width 17 height 17
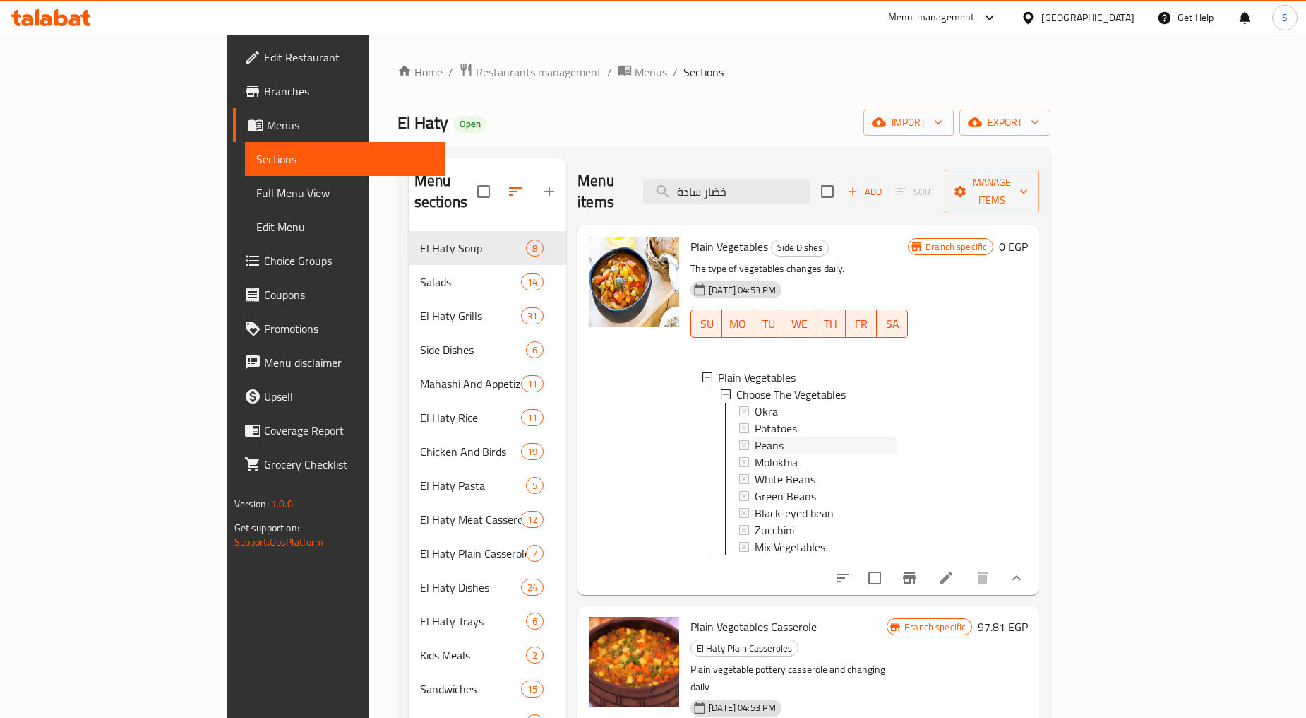
click at [755, 436] on span "Peans" at bounding box center [769, 444] width 29 height 17
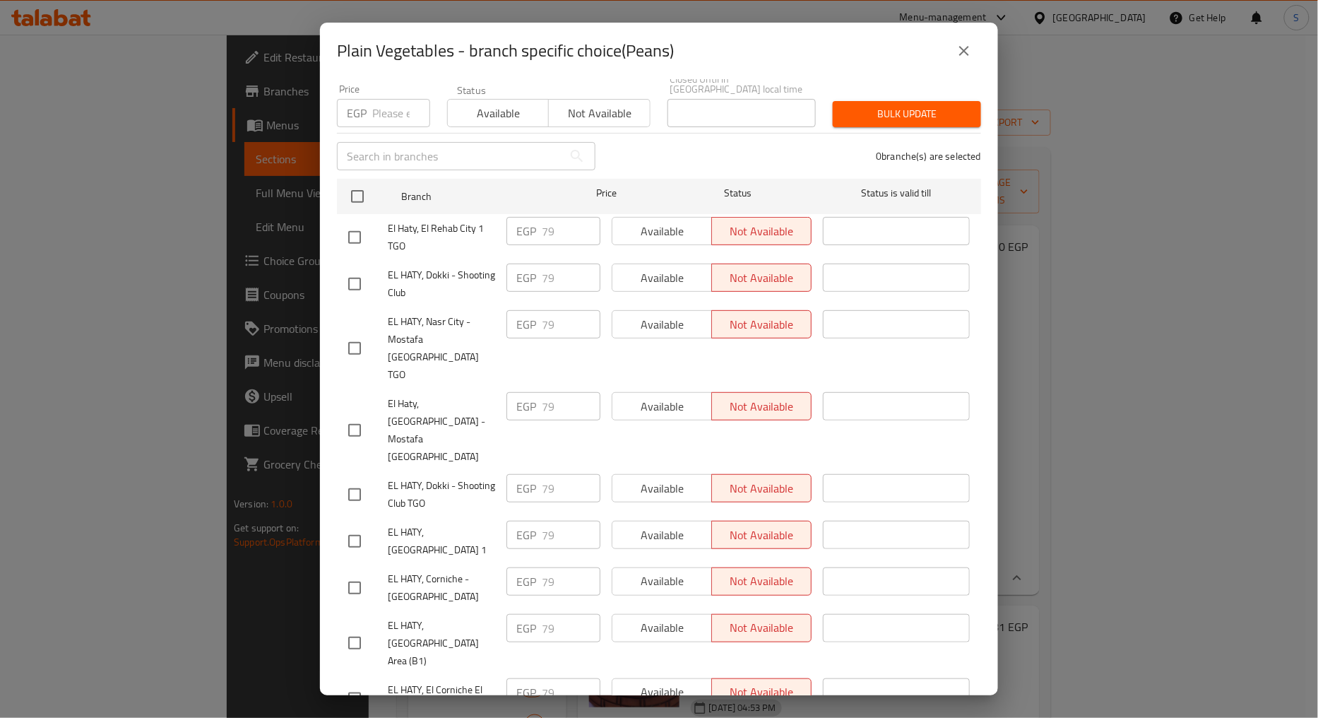
click at [970, 44] on icon "close" at bounding box center [963, 50] width 17 height 17
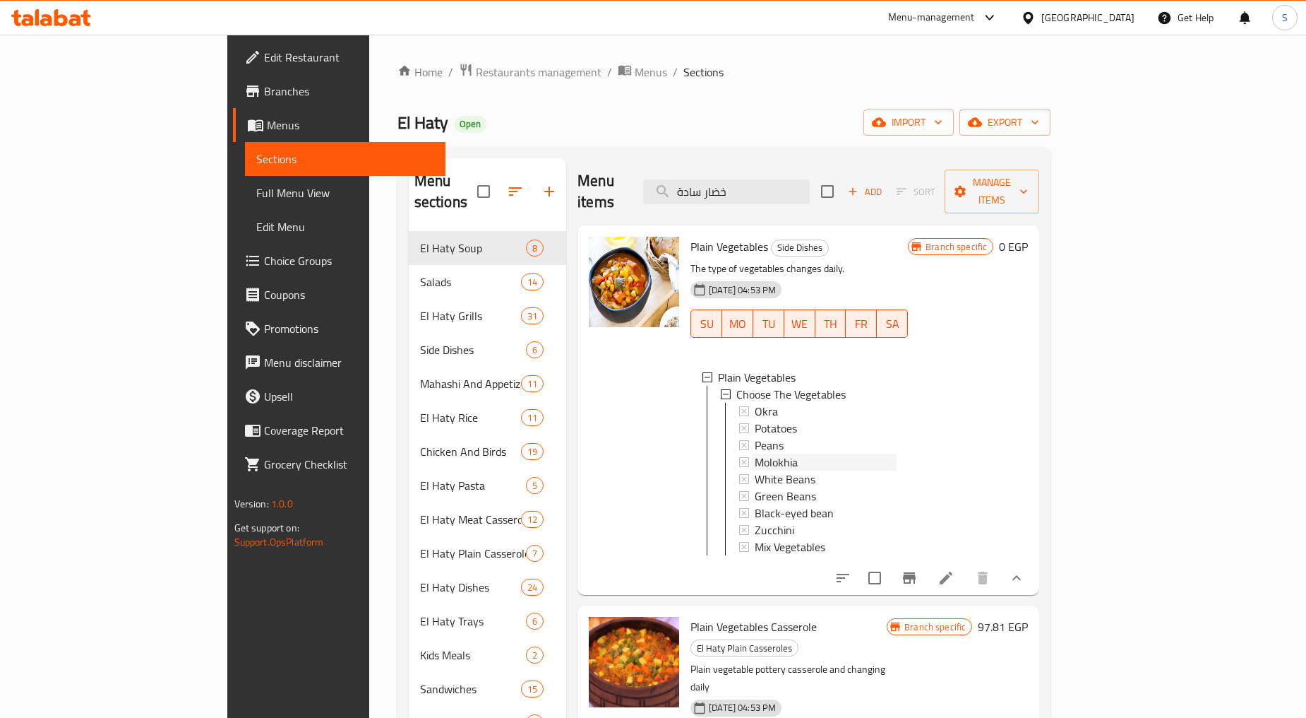
click at [755, 453] on span "Molokhia" at bounding box center [776, 461] width 43 height 17
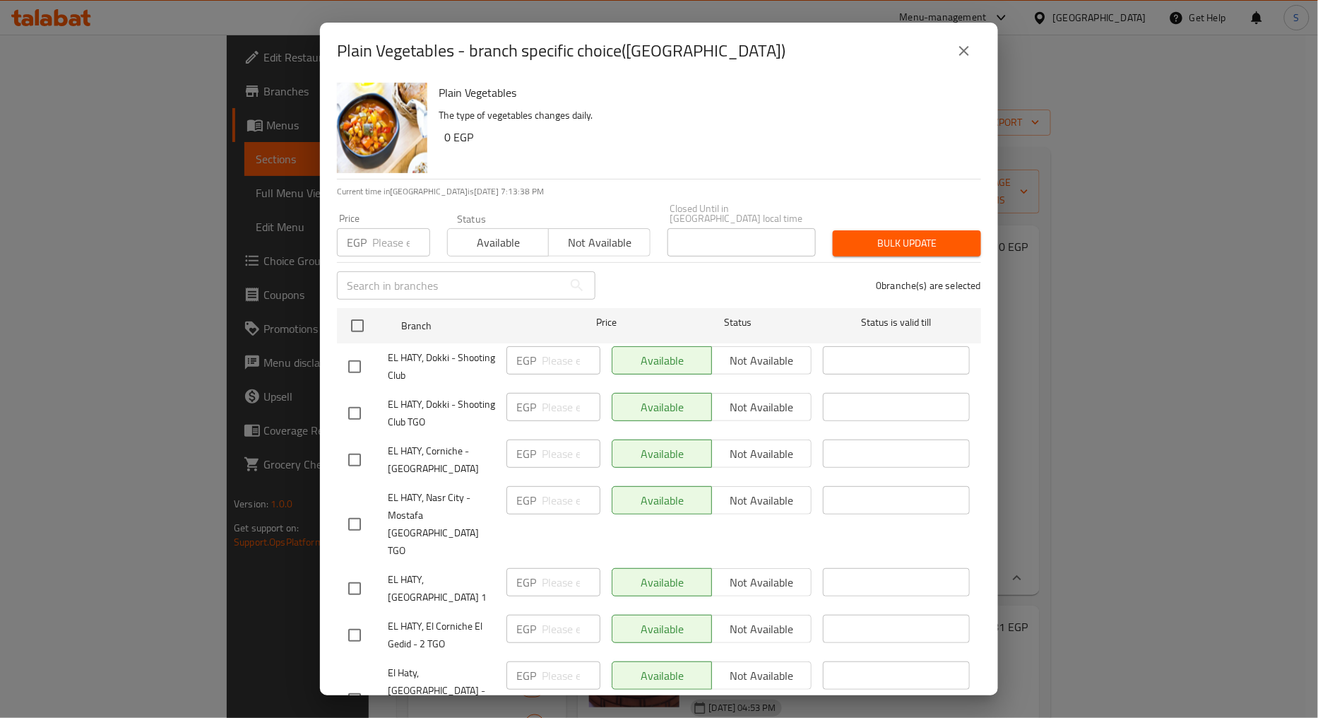
scroll to position [0, 0]
click at [972, 52] on icon "close" at bounding box center [963, 50] width 17 height 17
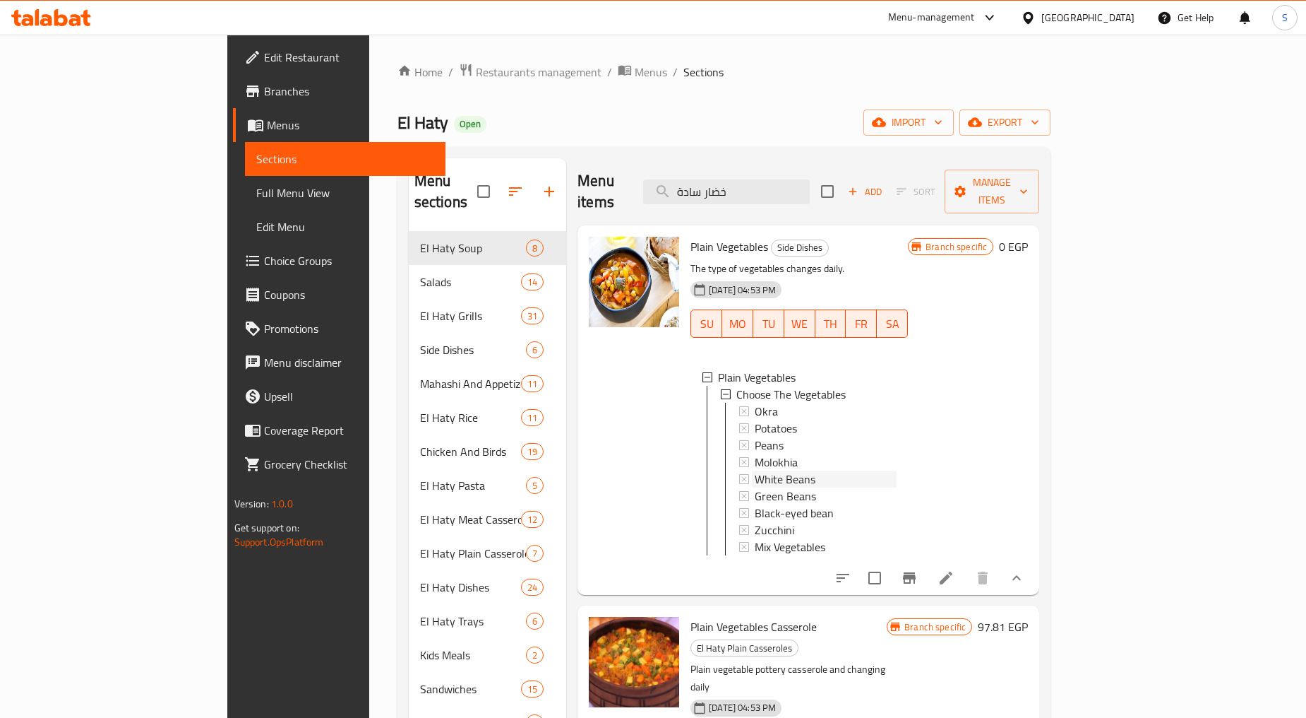
click at [755, 470] on span "White Beans" at bounding box center [785, 478] width 61 height 17
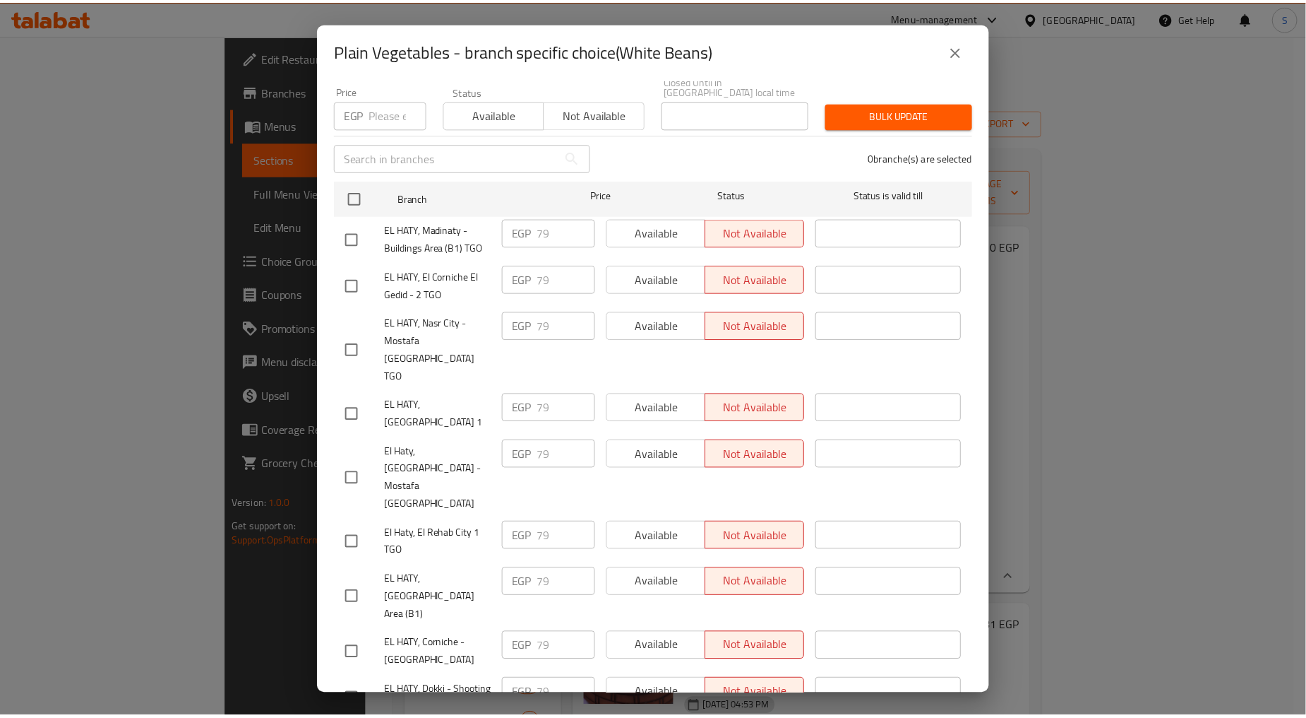
scroll to position [131, 0]
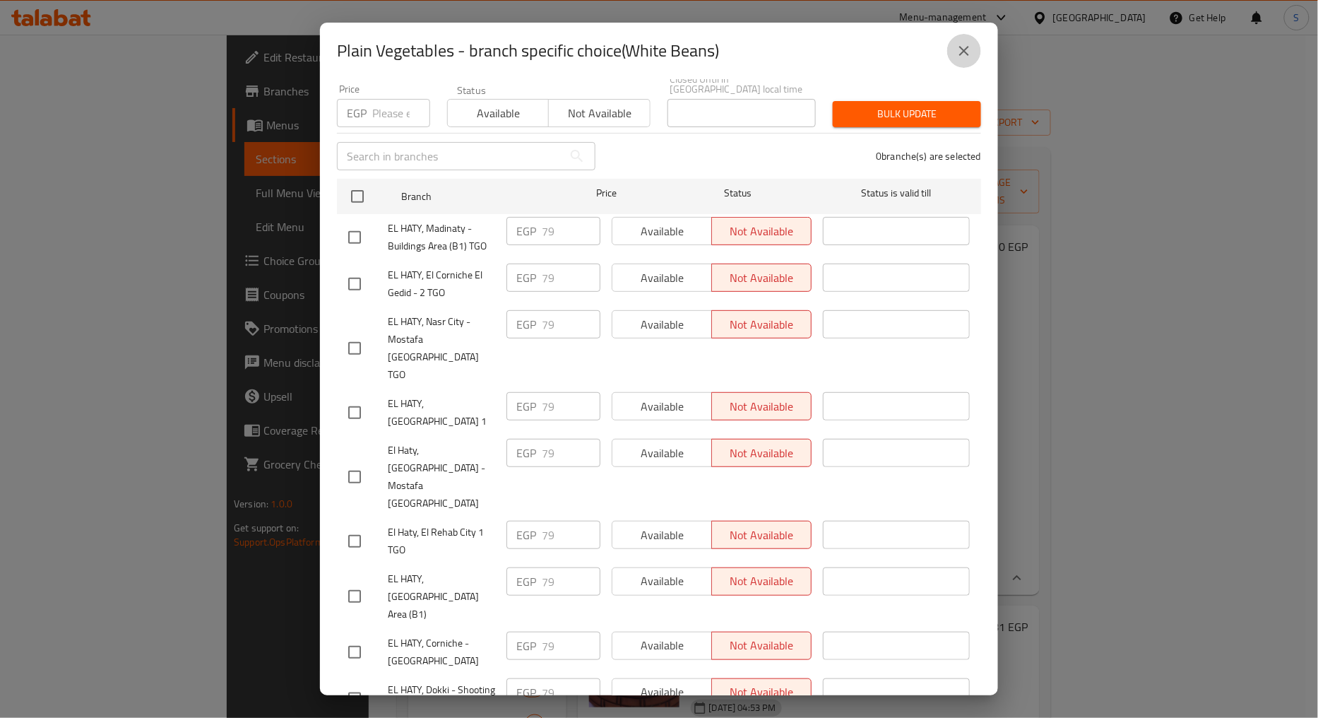
click at [963, 52] on icon "close" at bounding box center [964, 51] width 10 height 10
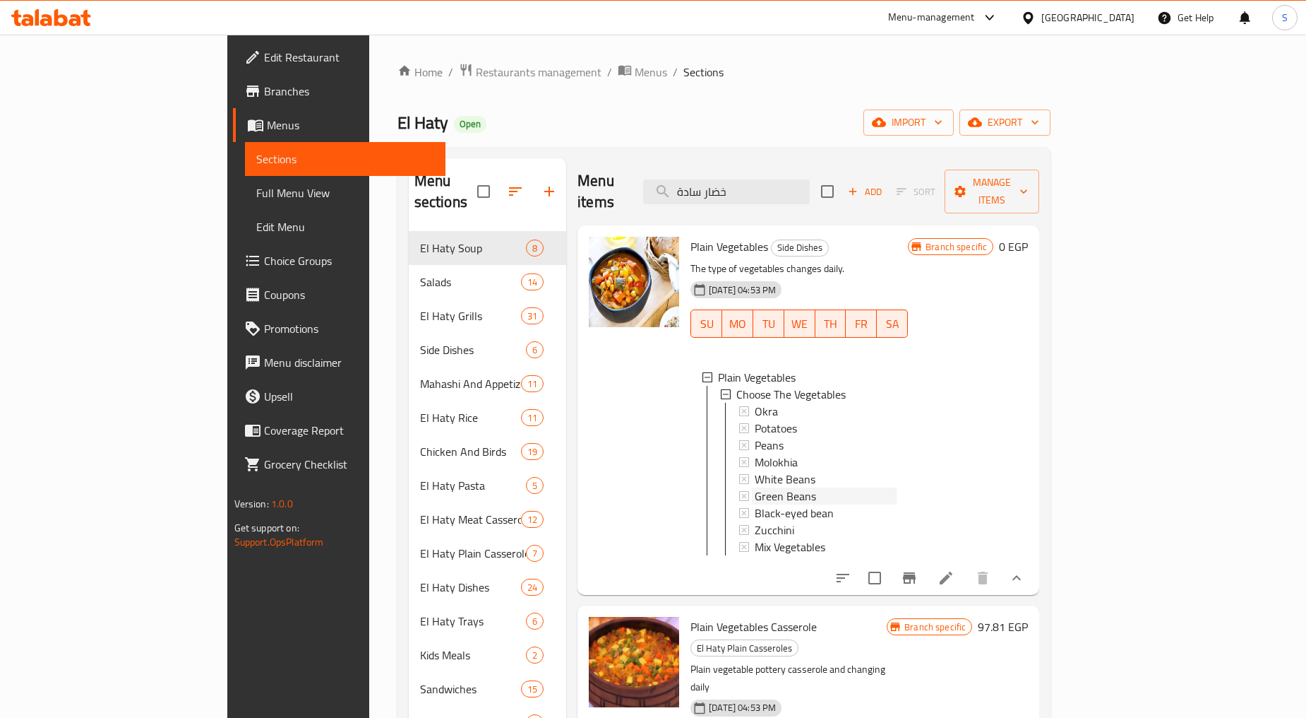
click at [755, 487] on span "Green Beans" at bounding box center [785, 495] width 61 height 17
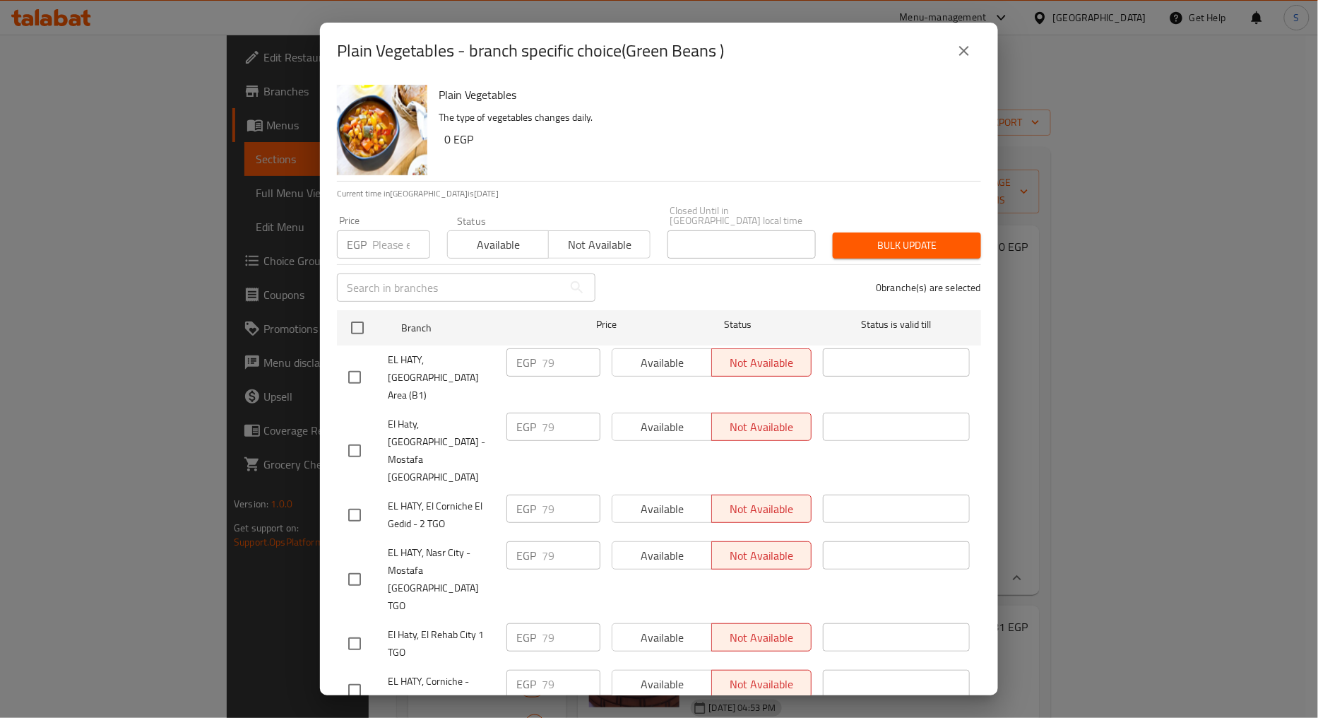
click at [968, 55] on icon "close" at bounding box center [963, 50] width 17 height 17
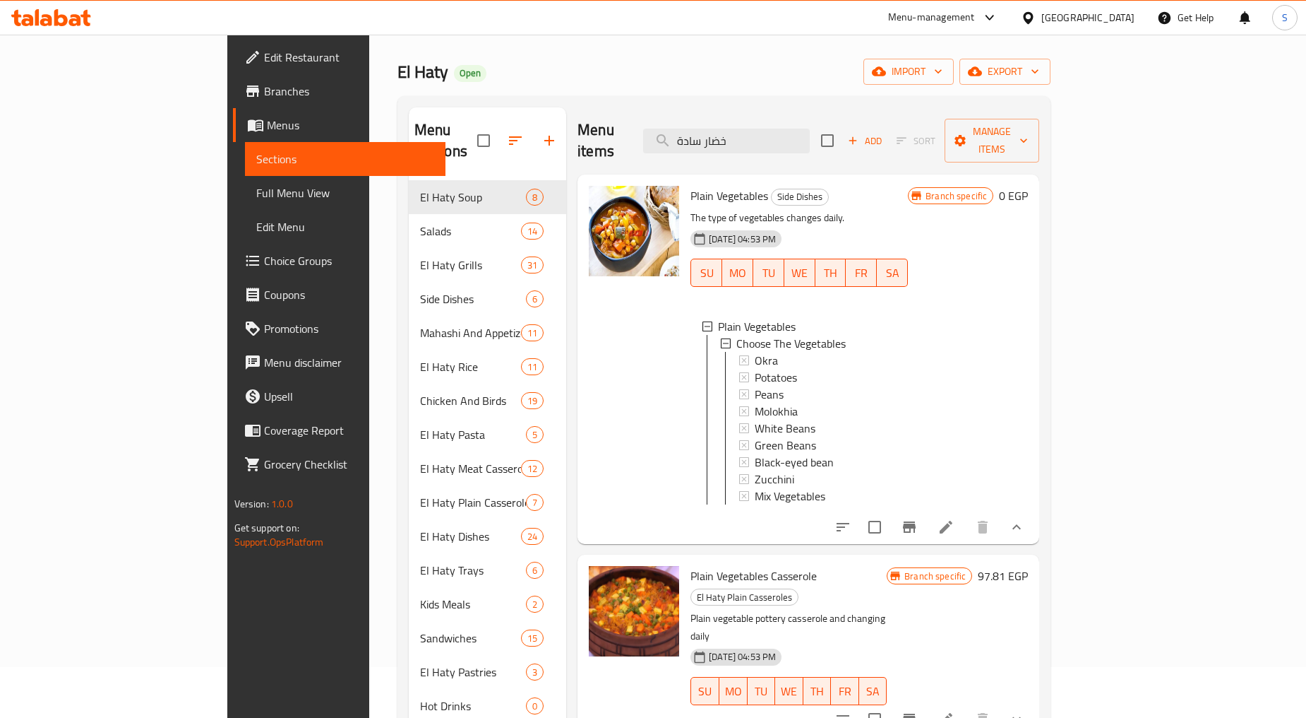
scroll to position [78, 0]
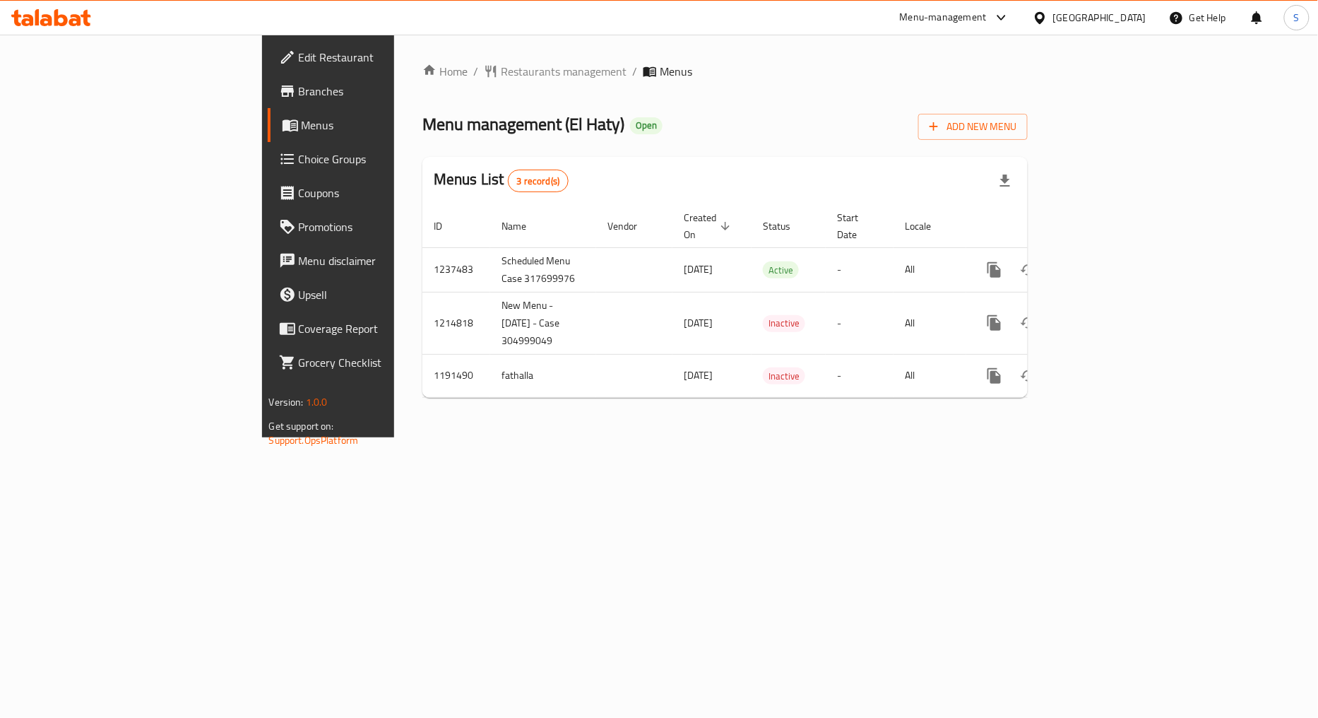
click at [299, 162] on span "Choice Groups" at bounding box center [385, 158] width 172 height 17
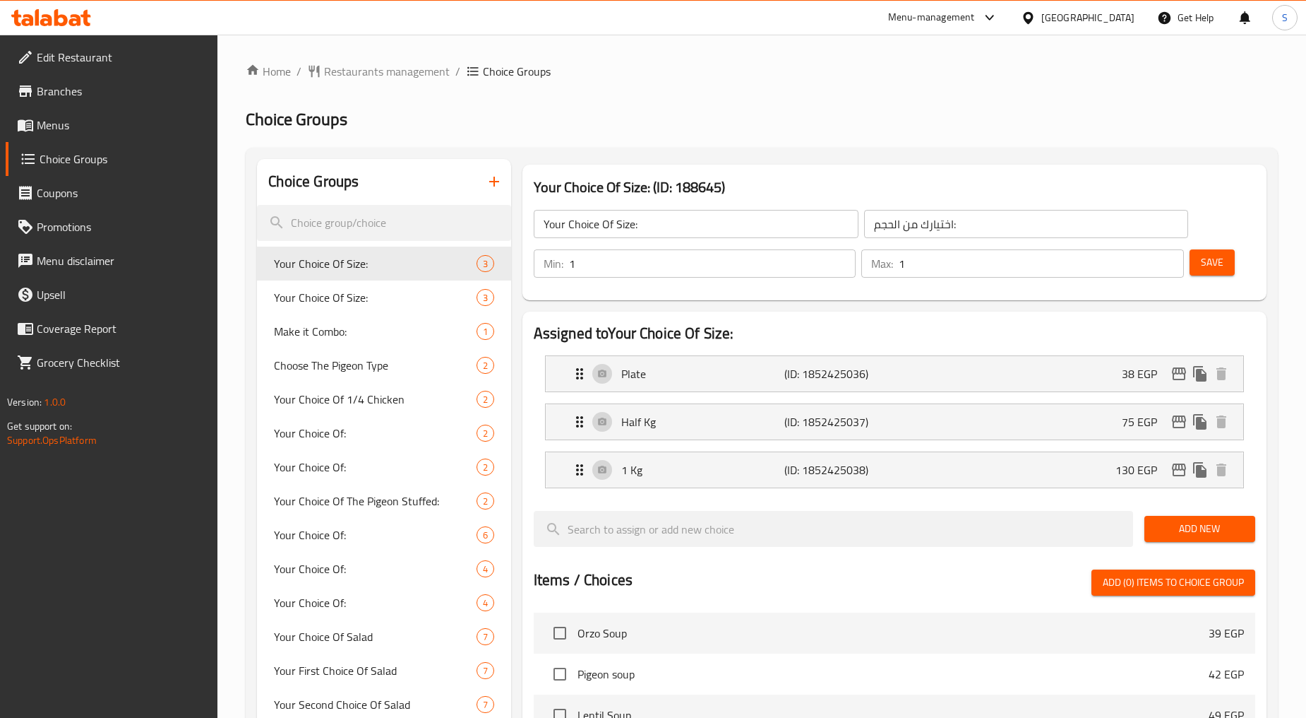
click at [401, 223] on input "search" at bounding box center [384, 223] width 254 height 36
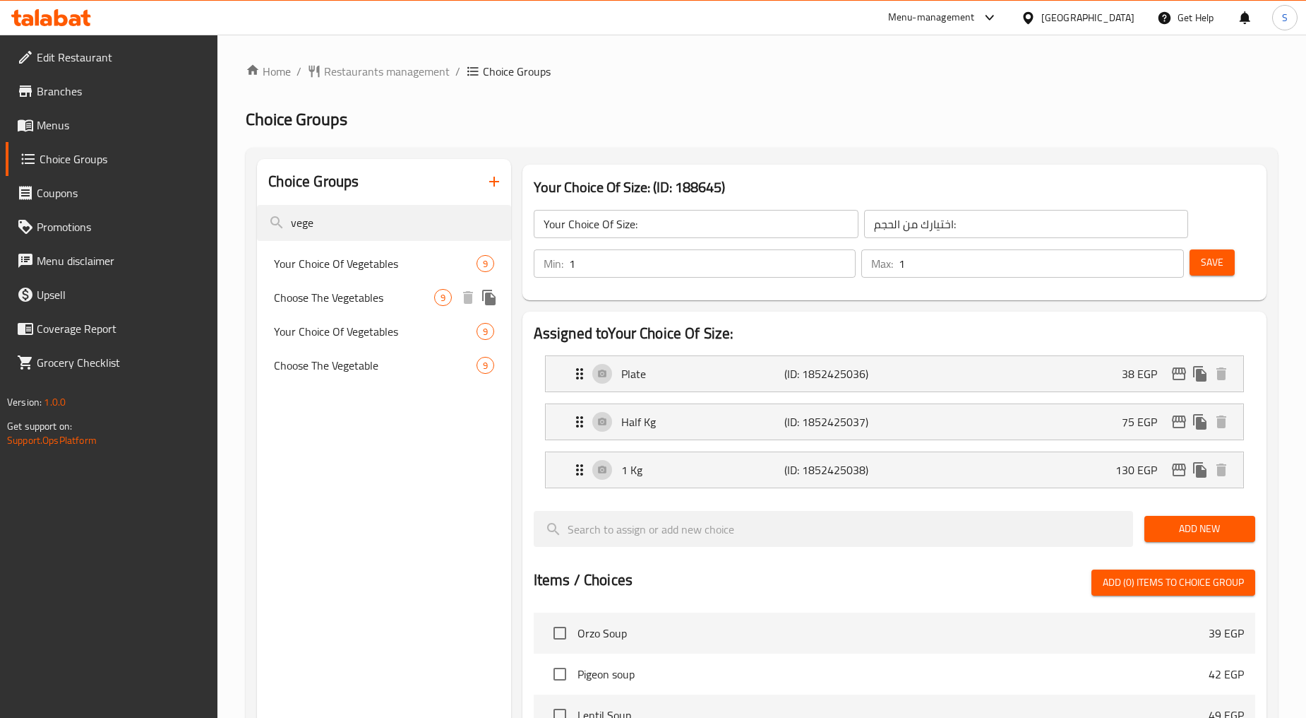
type input "vege"
click at [383, 297] on span "Choose The Vegetables" at bounding box center [354, 297] width 160 height 17
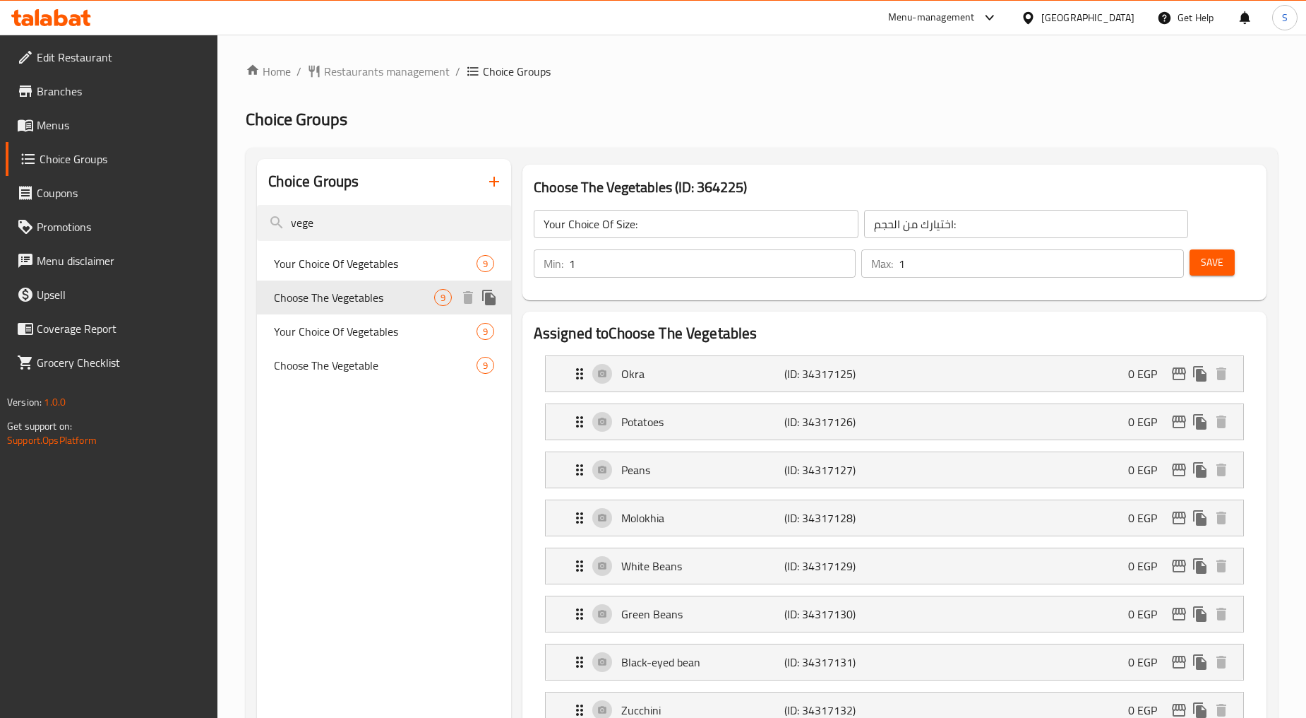
type input "Choose The Vegetables"
type input "إختار الخضروات"
click at [1182, 379] on icon "edit" at bounding box center [1179, 373] width 14 height 13
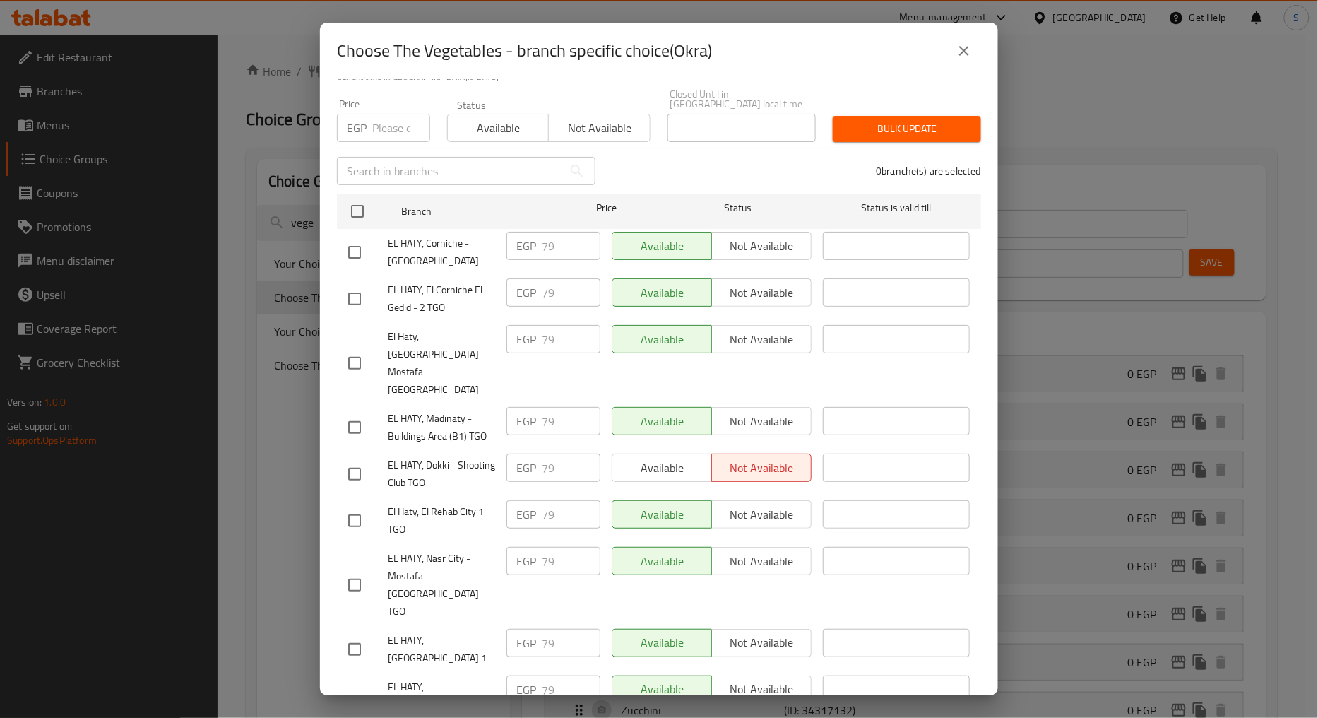
scroll to position [40, 0]
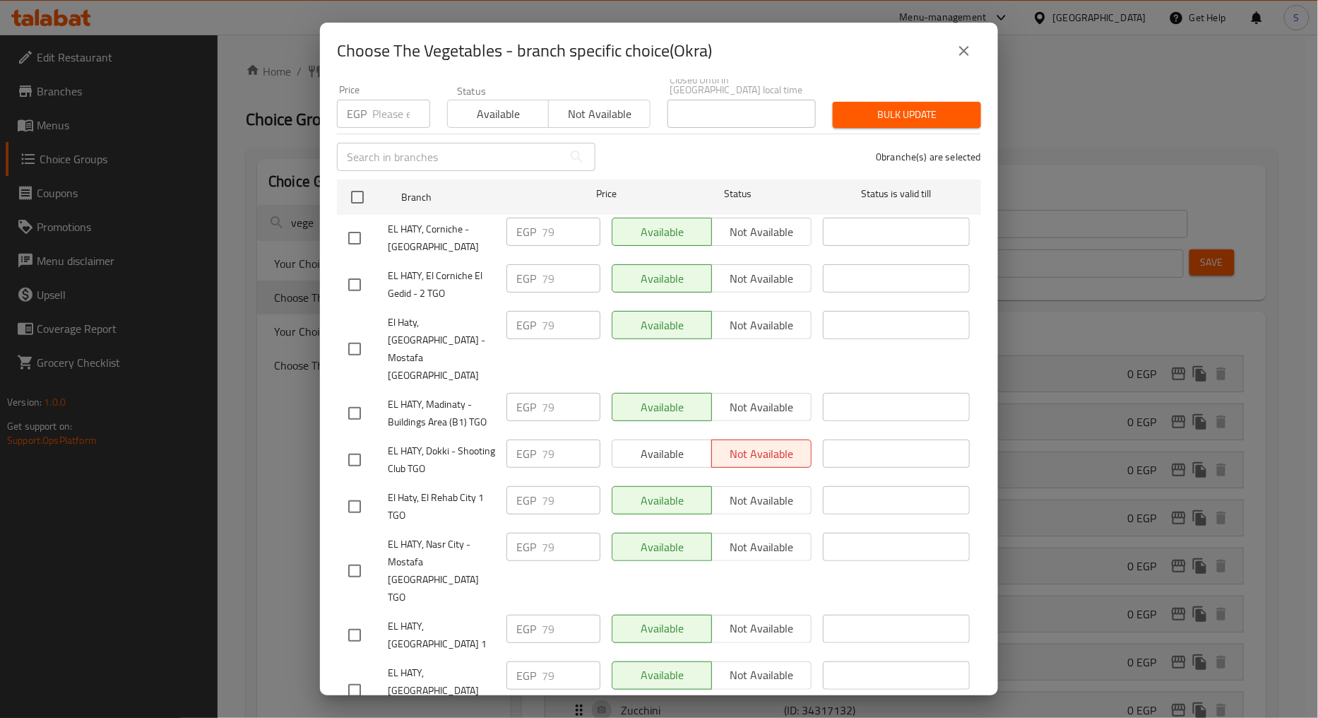
click at [960, 47] on icon "close" at bounding box center [964, 51] width 10 height 10
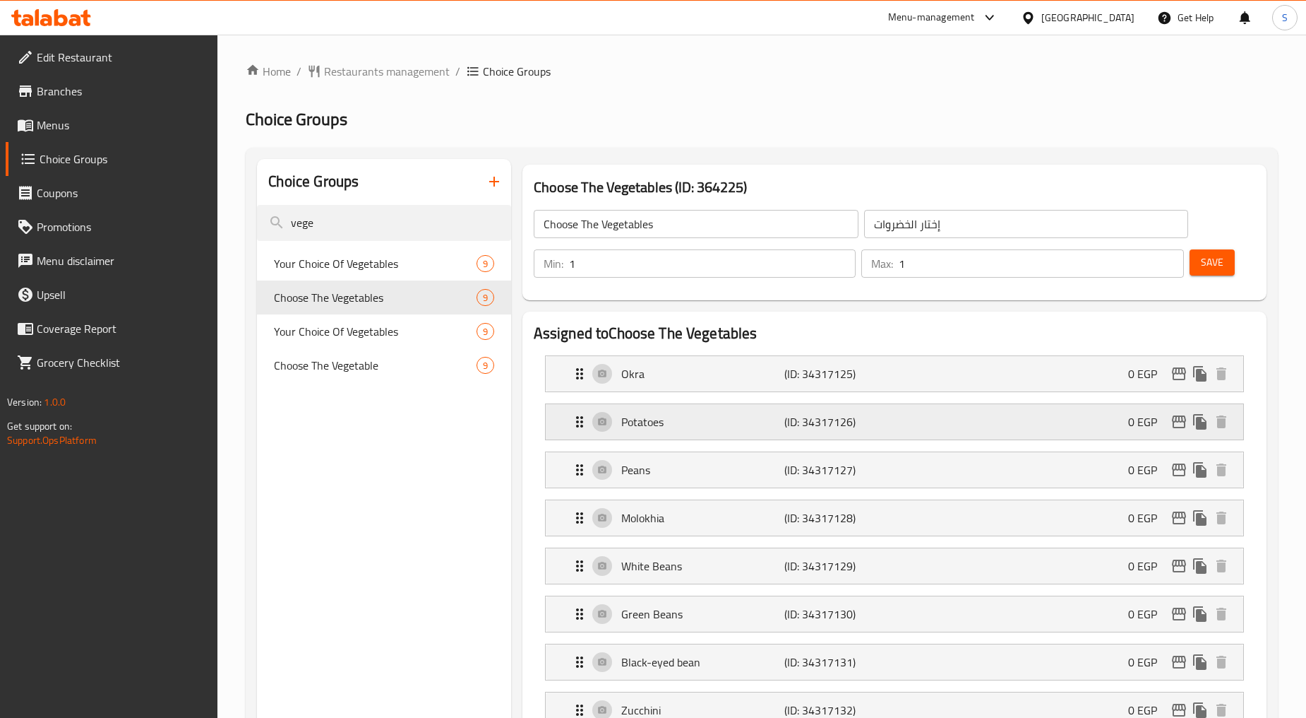
click at [1181, 427] on icon "edit" at bounding box center [1179, 421] width 14 height 13
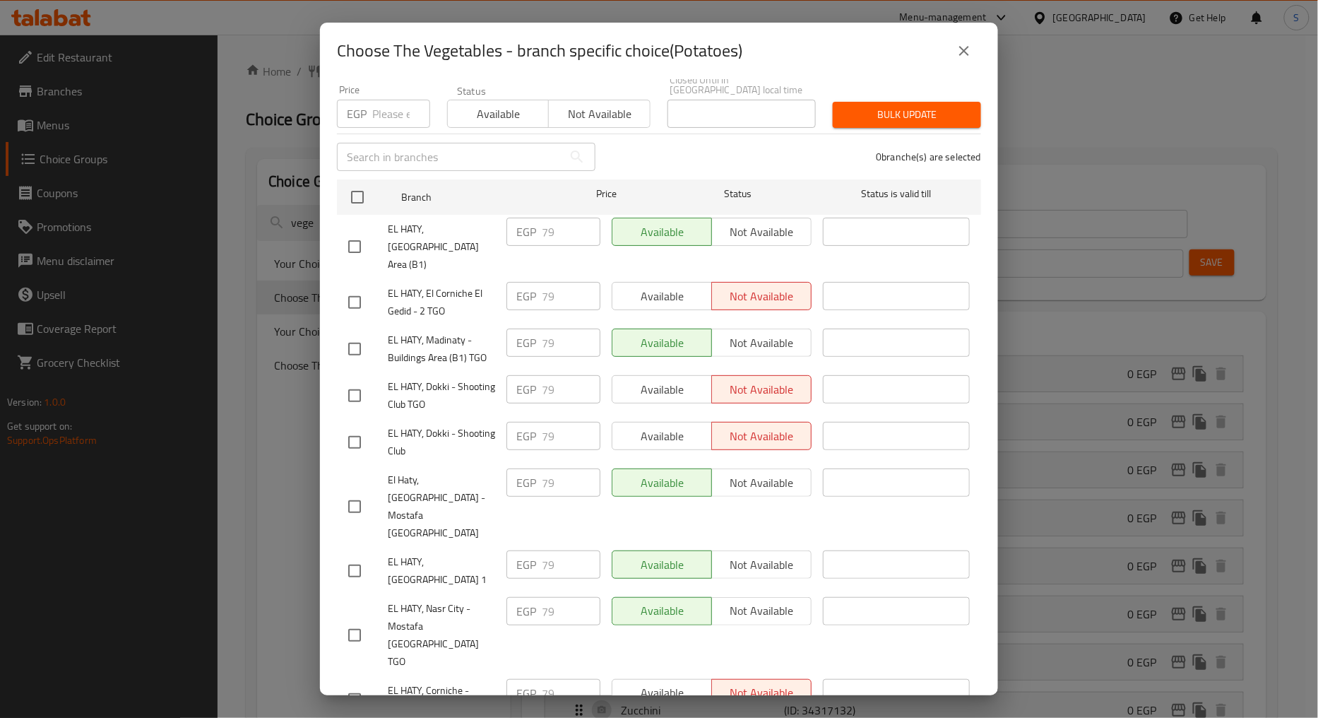
click at [964, 38] on button "close" at bounding box center [964, 51] width 34 height 34
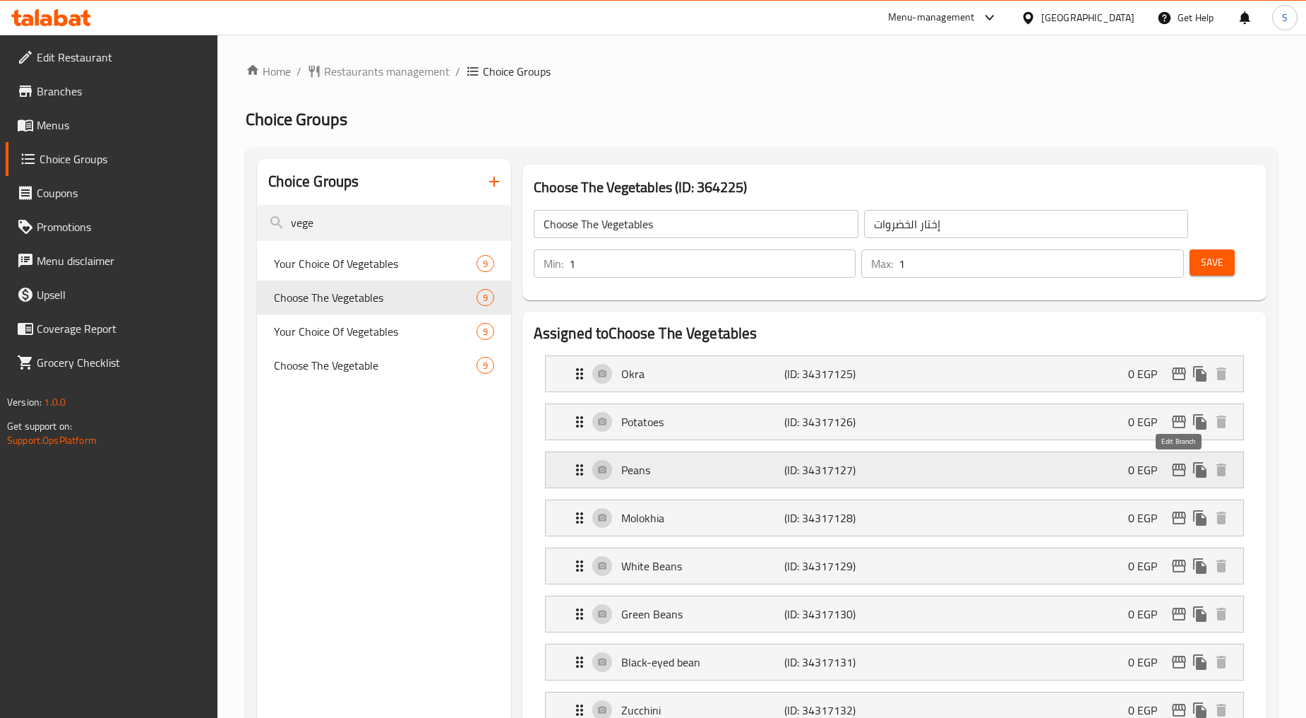
click at [1176, 470] on icon "edit" at bounding box center [1179, 469] width 17 height 17
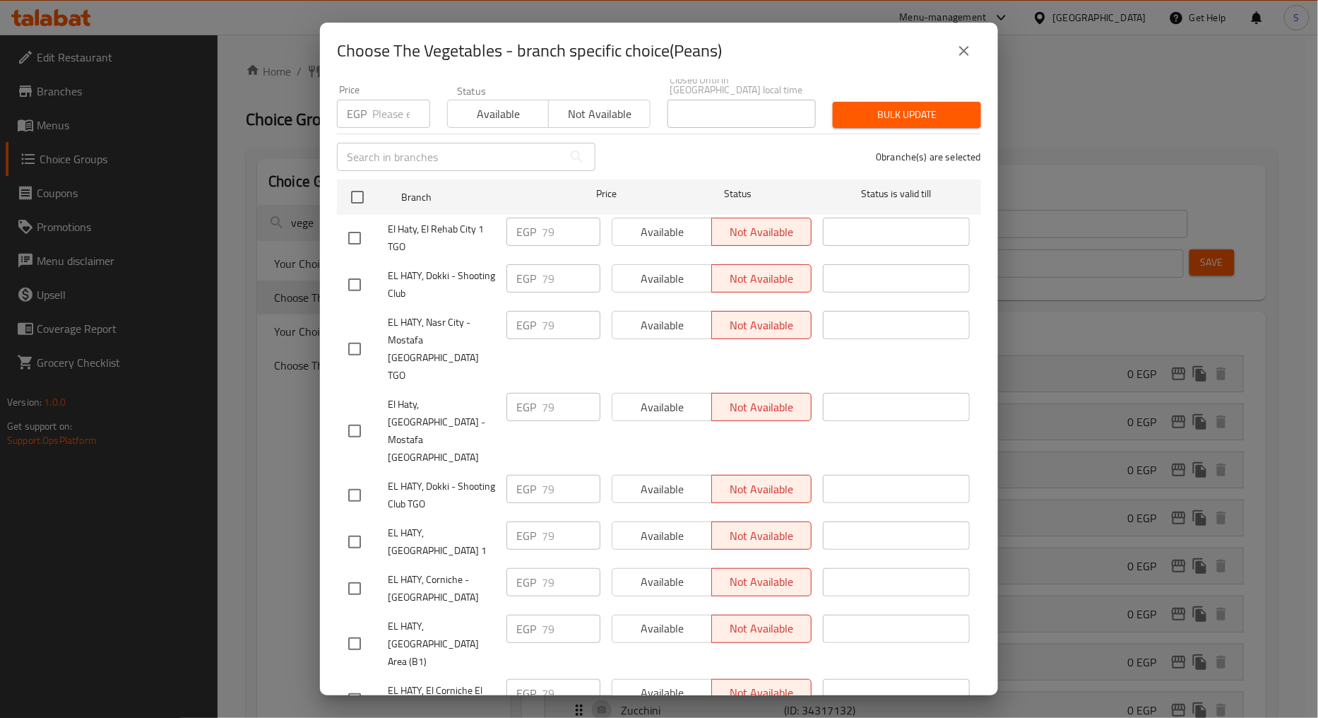
click at [973, 47] on button "close" at bounding box center [964, 51] width 34 height 34
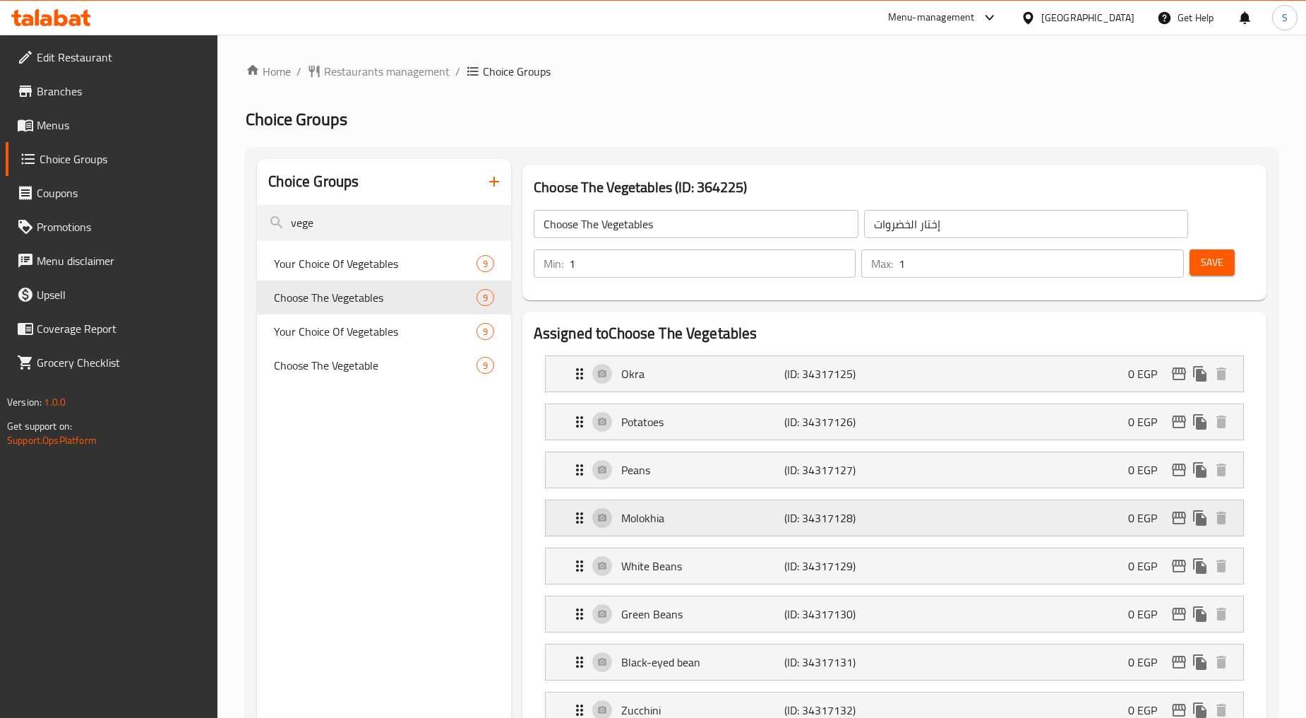
click at [1174, 513] on icon "edit" at bounding box center [1179, 517] width 17 height 17
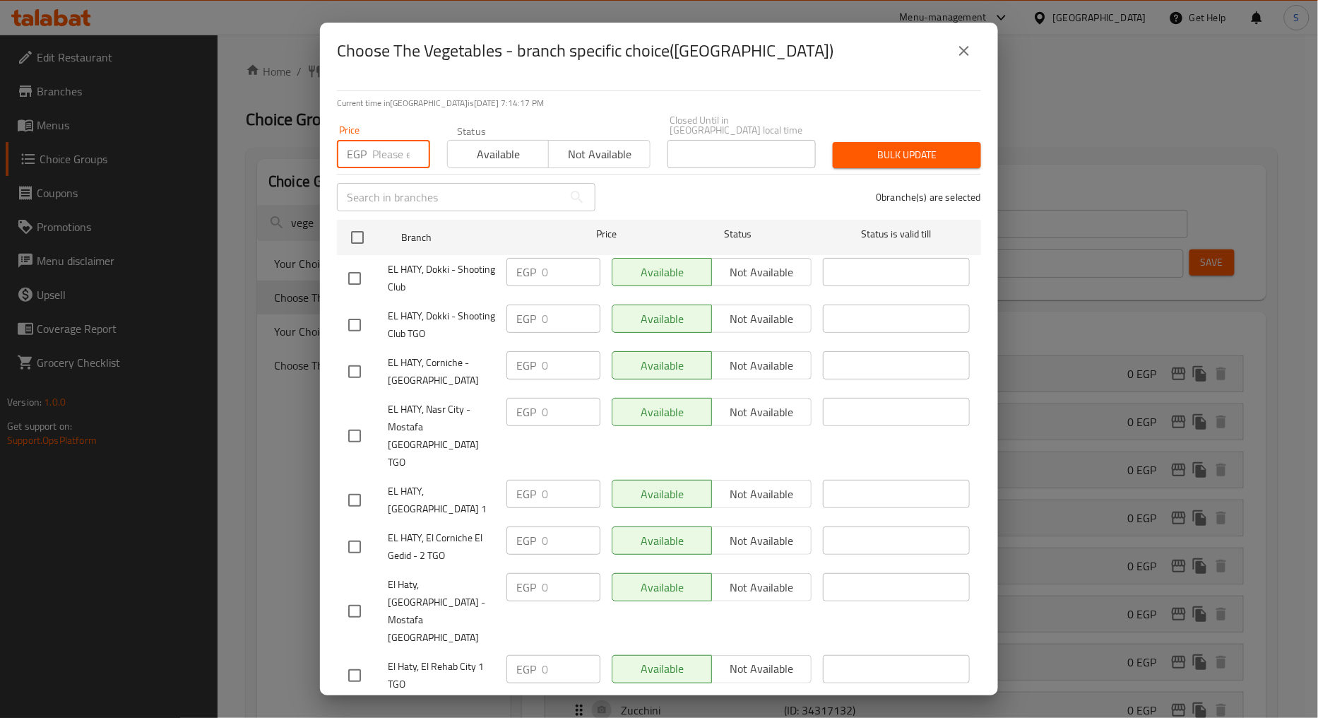
click at [381, 145] on input "number" at bounding box center [401, 154] width 58 height 28
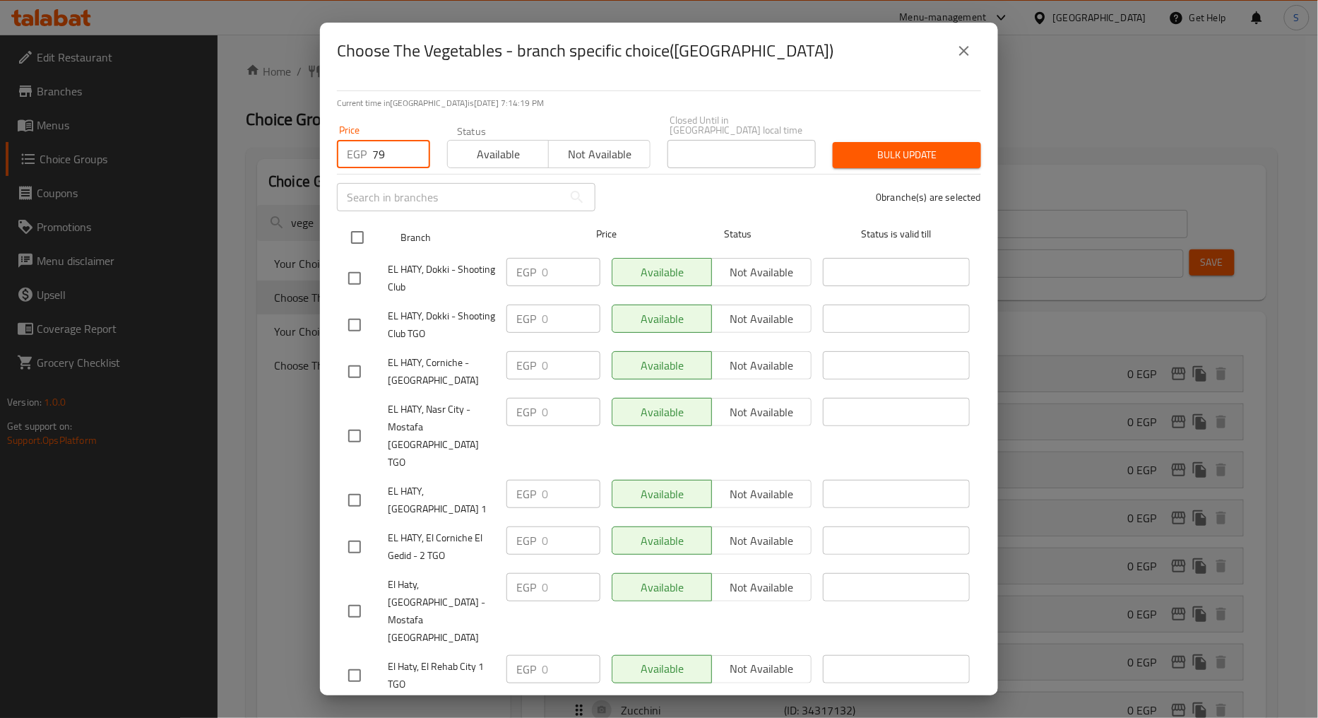
type input "79"
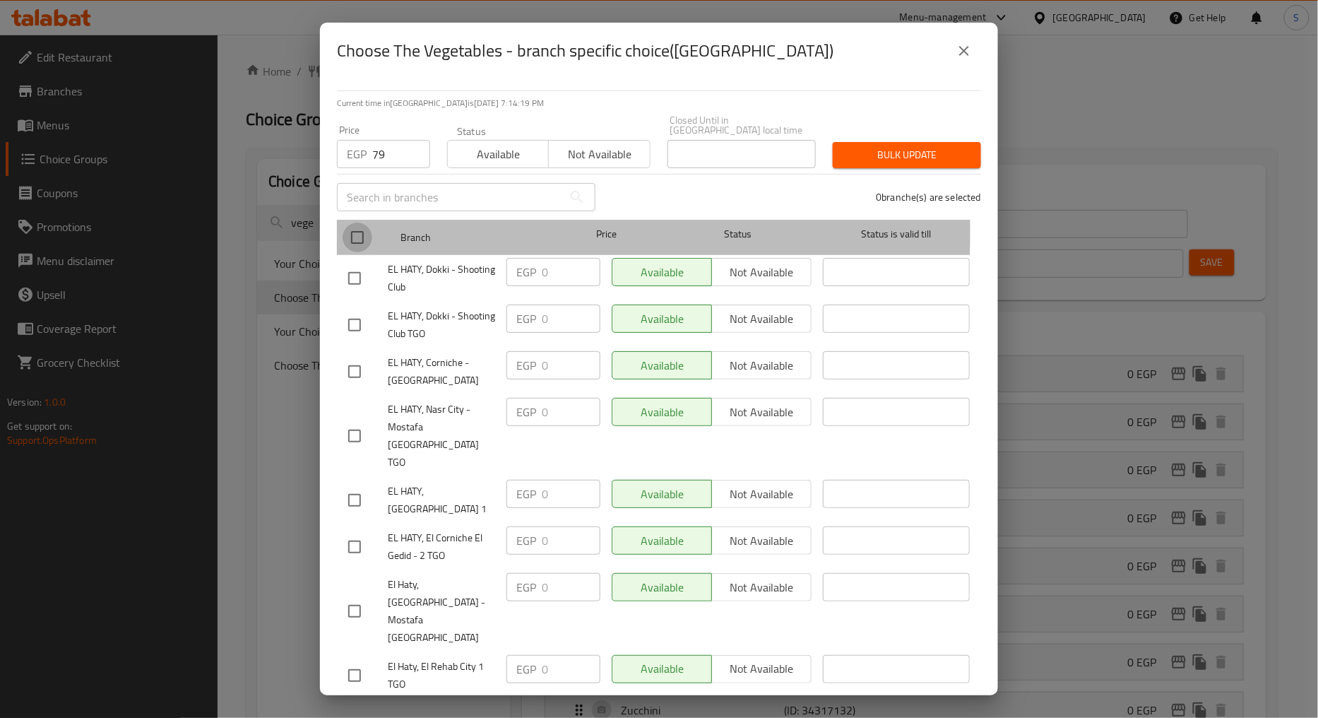
click at [361, 222] on input "checkbox" at bounding box center [358, 237] width 30 height 30
checkbox input "true"
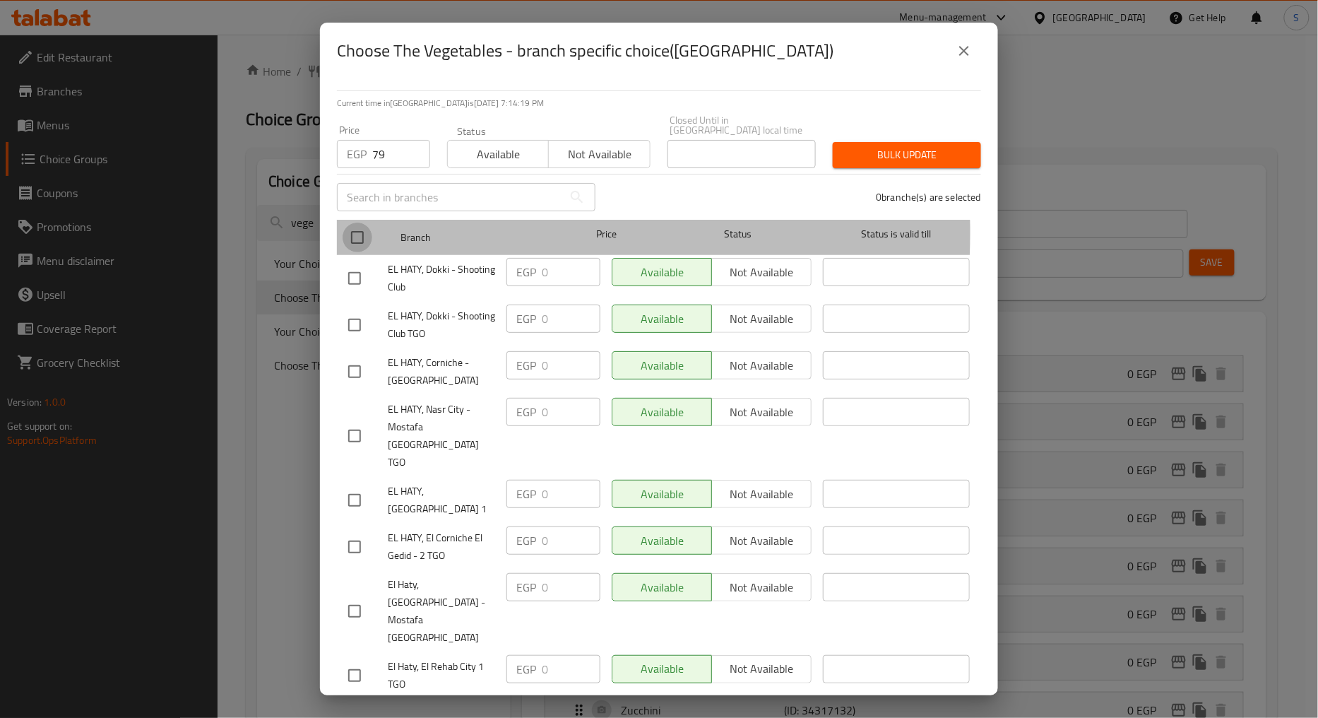
checkbox input "true"
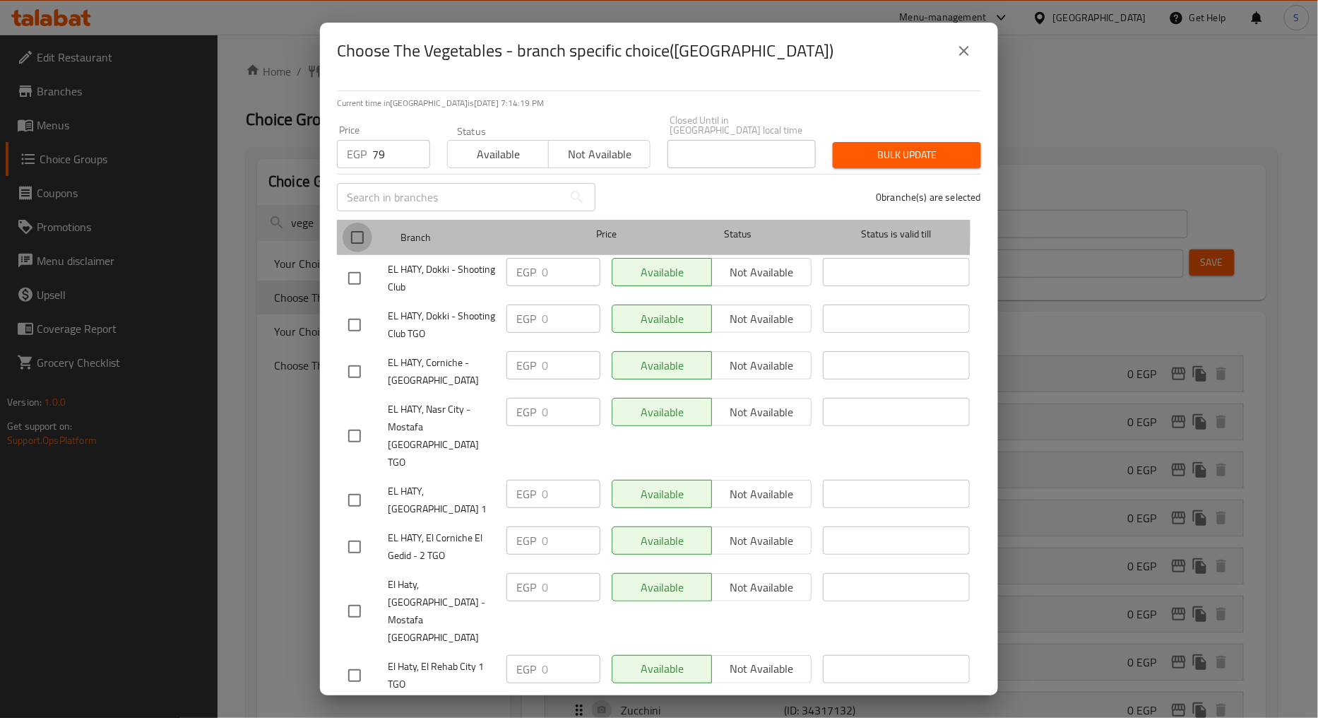
checkbox input "true"
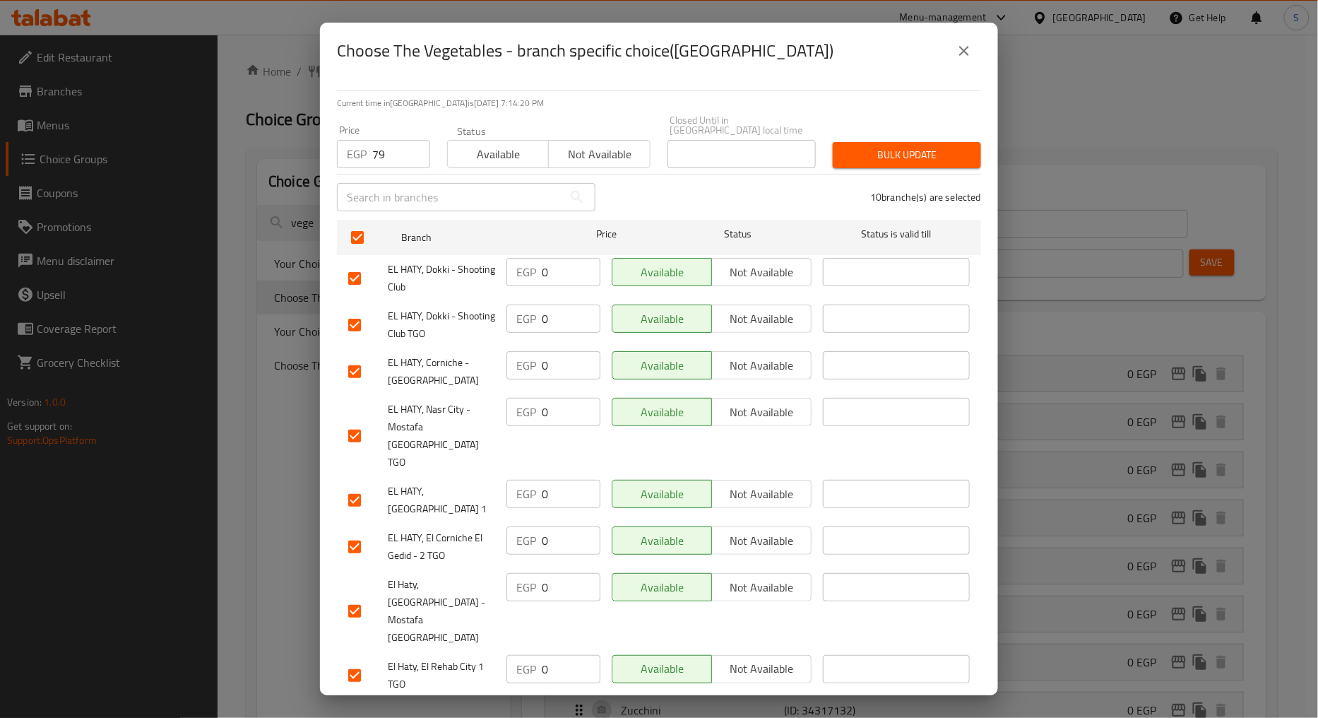
click at [950, 147] on span "Bulk update" at bounding box center [907, 155] width 126 height 18
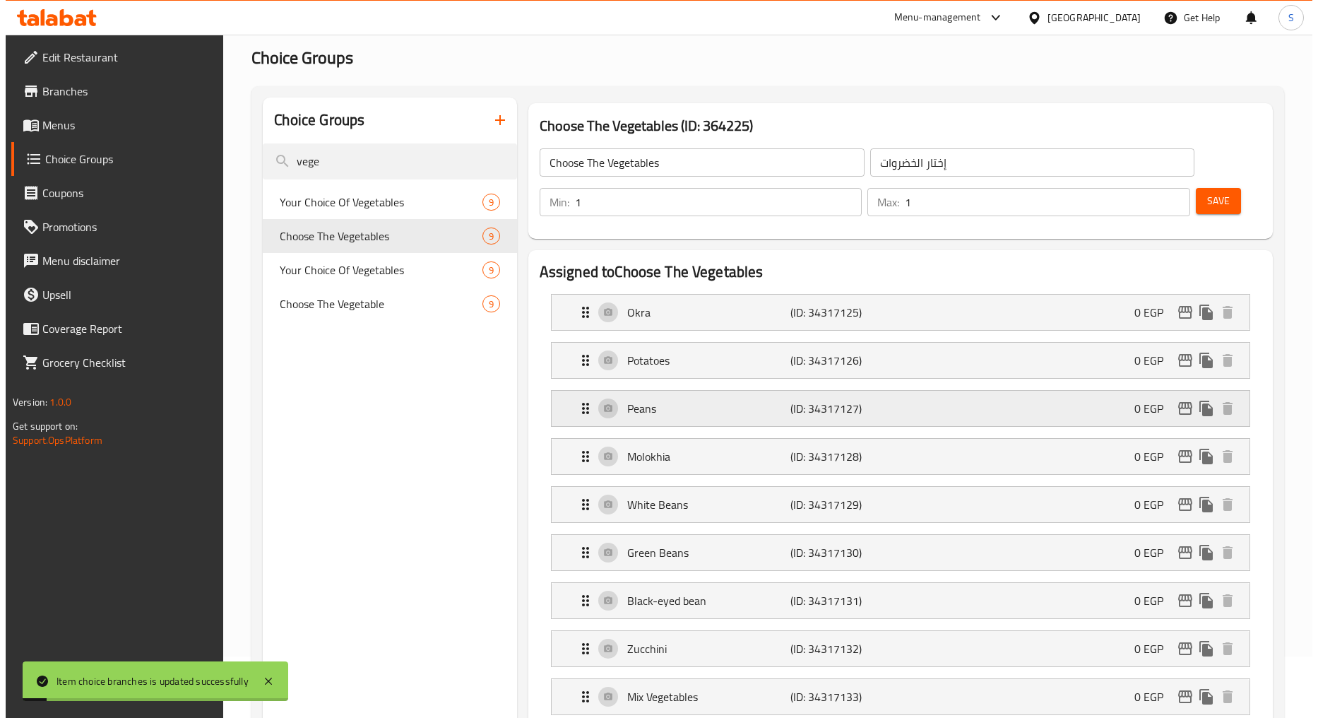
scroll to position [157, 0]
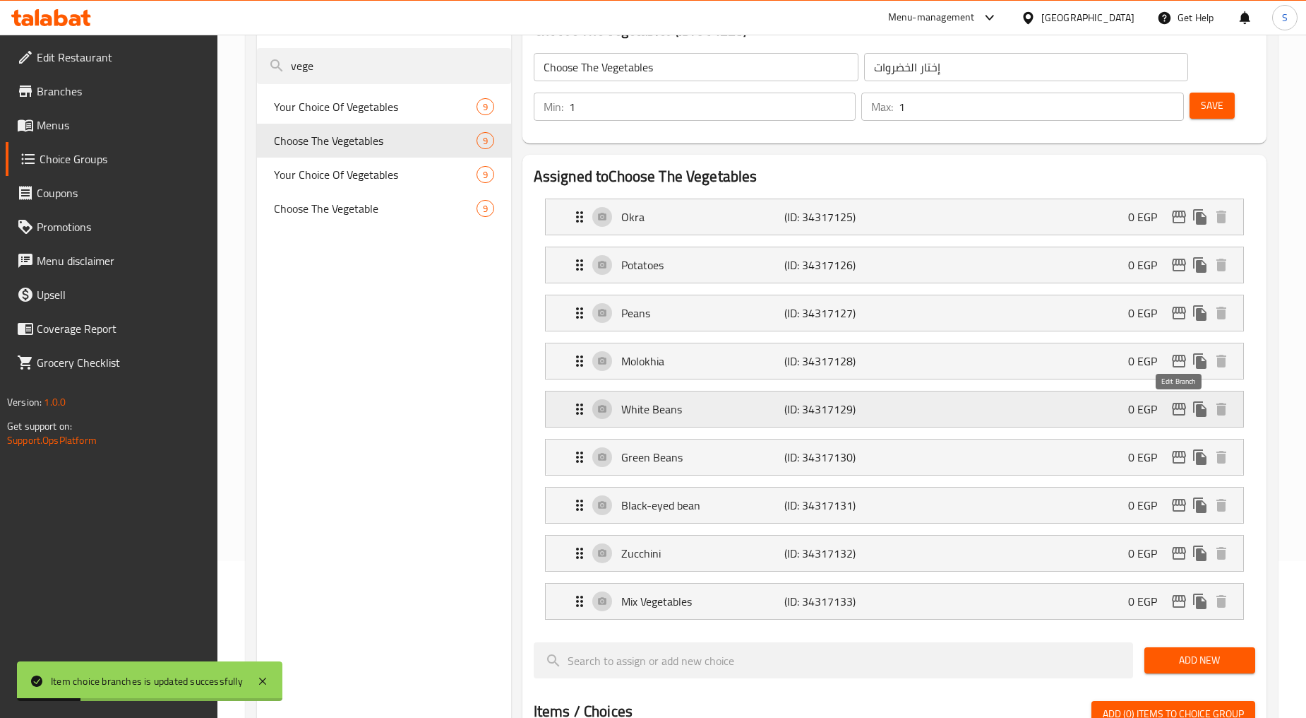
click at [1177, 411] on icon "edit" at bounding box center [1179, 408] width 17 height 17
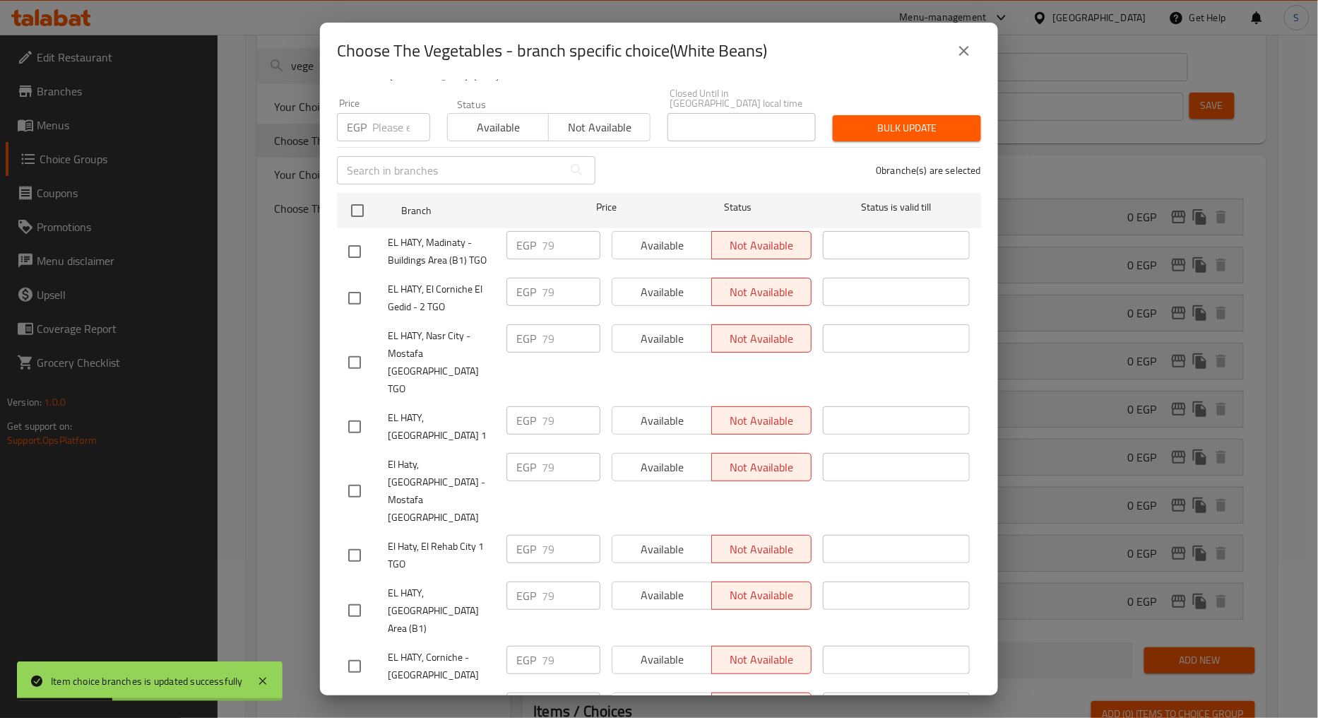
scroll to position [40, 0]
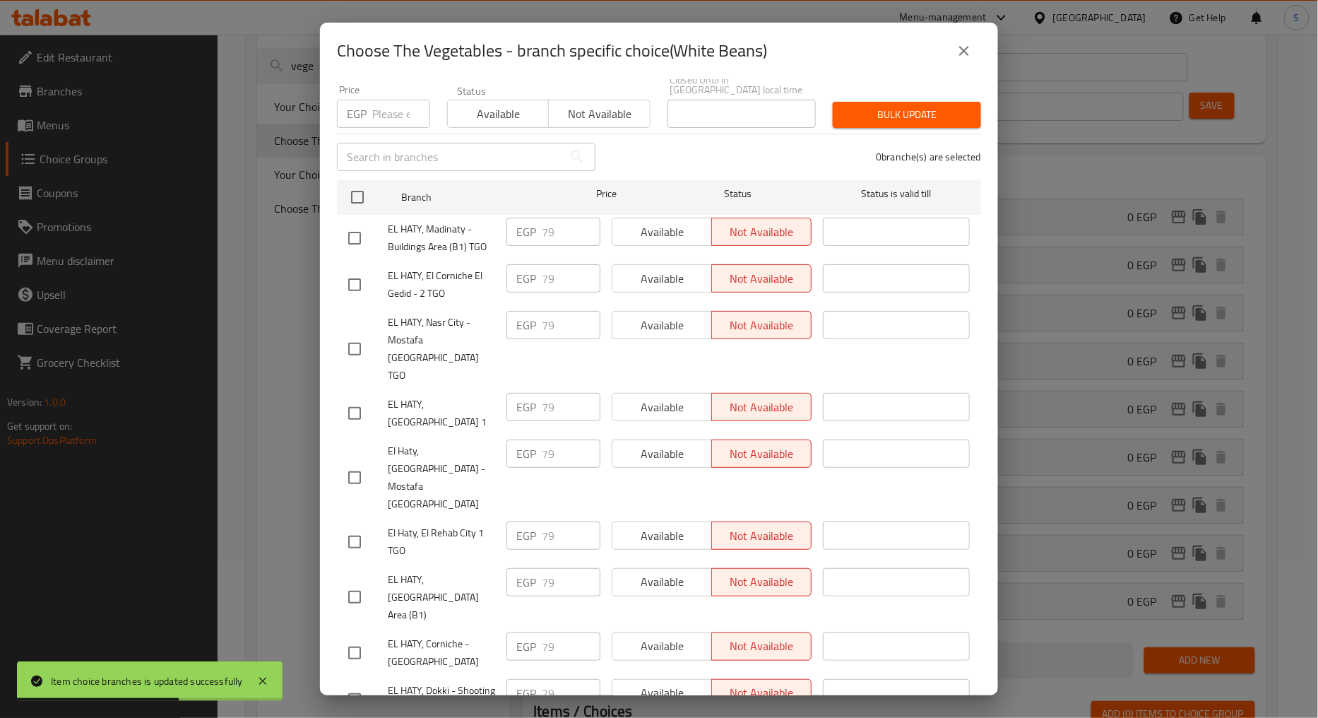
click at [953, 54] on button "close" at bounding box center [964, 51] width 34 height 34
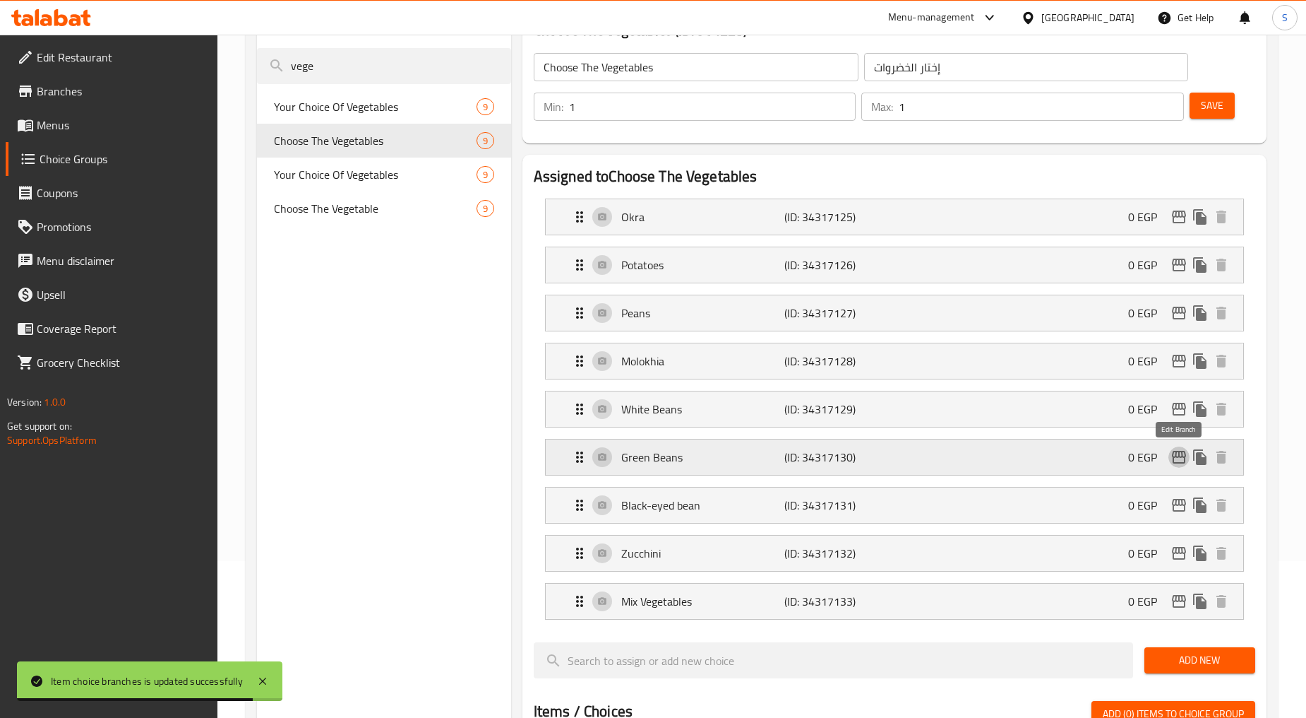
click at [1175, 462] on icon "edit" at bounding box center [1179, 456] width 17 height 17
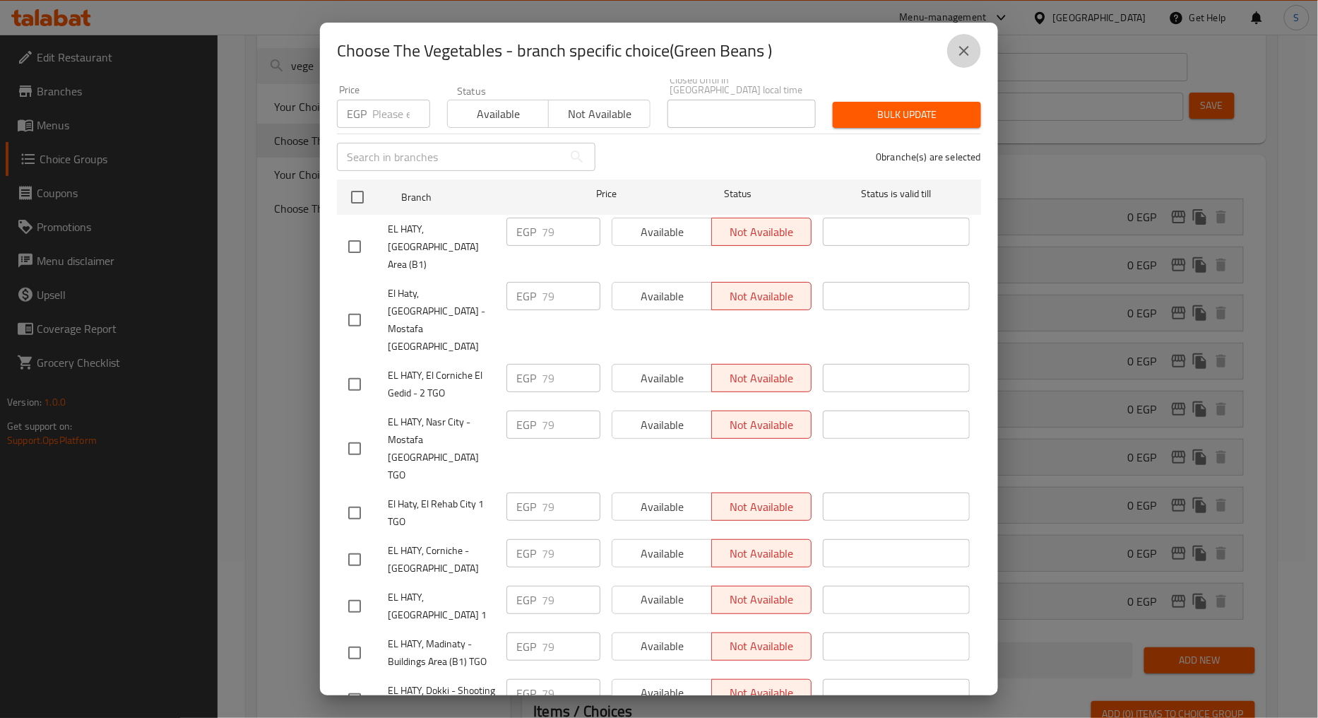
click at [972, 51] on icon "close" at bounding box center [963, 50] width 17 height 17
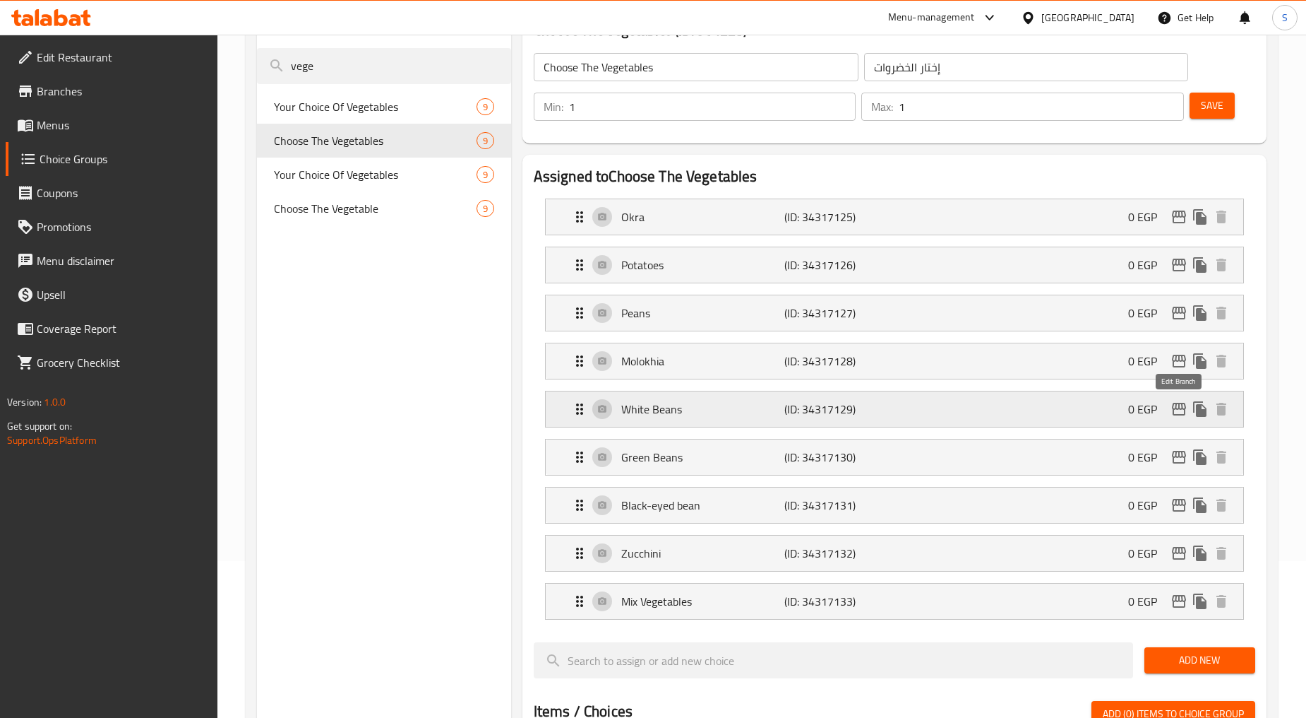
click at [1181, 407] on icon "edit" at bounding box center [1179, 408] width 17 height 17
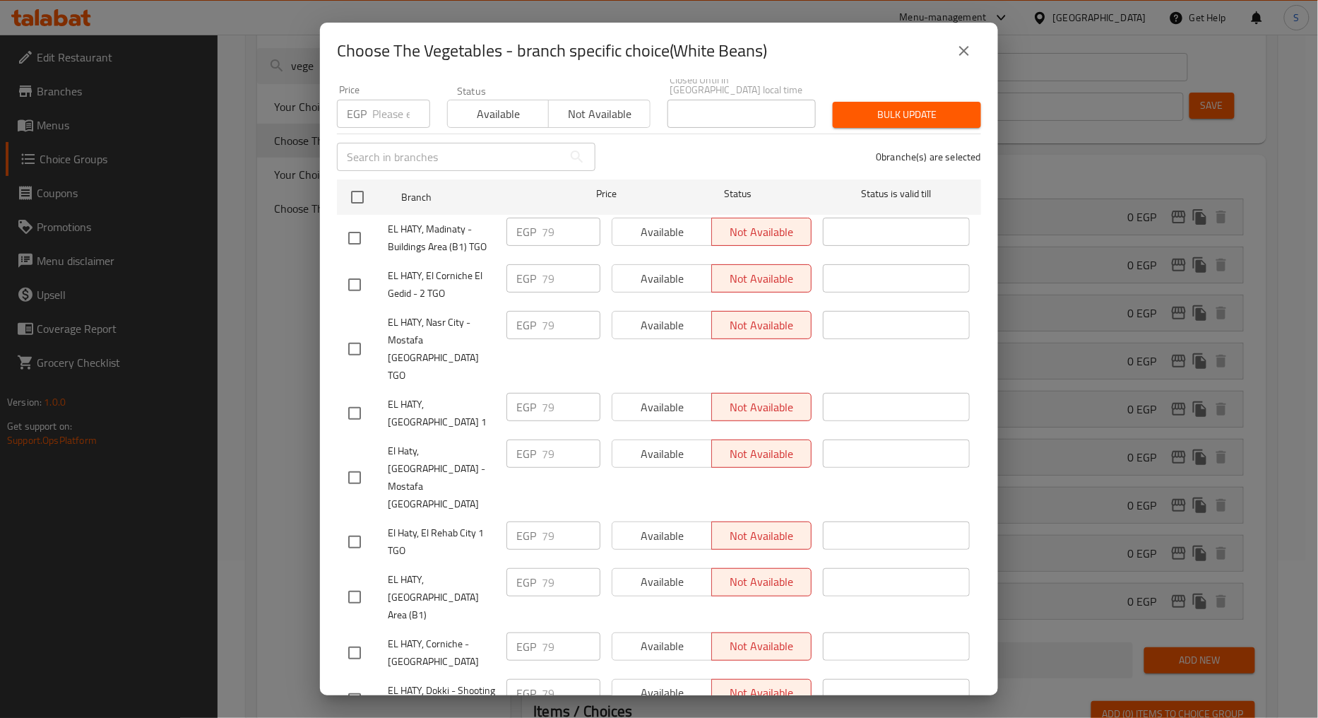
click at [961, 45] on icon "close" at bounding box center [963, 50] width 17 height 17
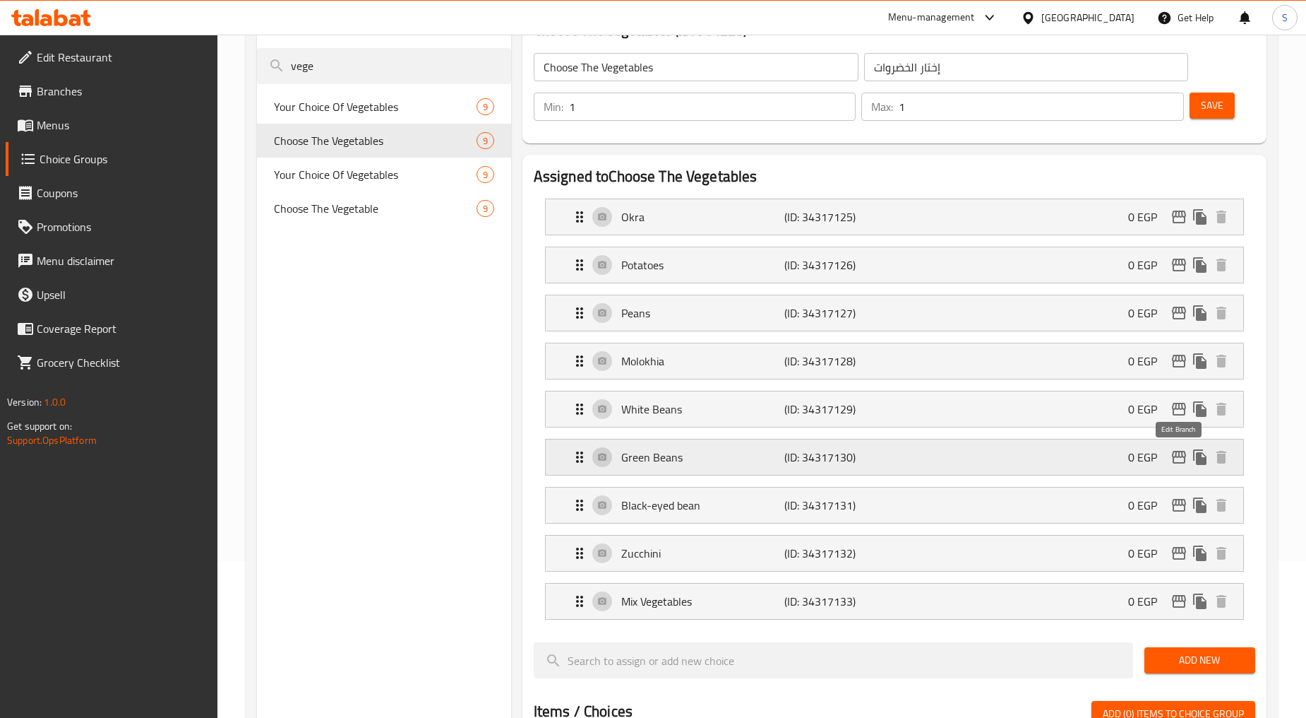
click at [1180, 457] on icon "edit" at bounding box center [1179, 457] width 14 height 13
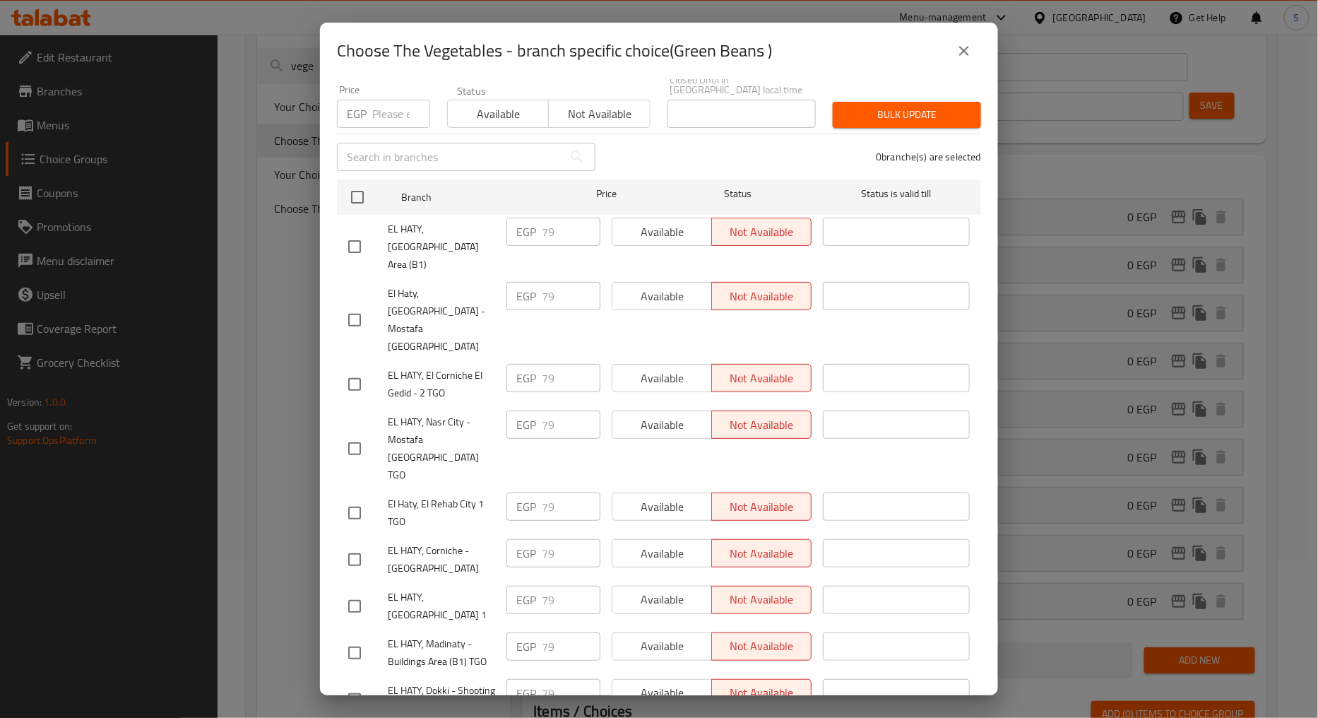
click at [956, 54] on icon "close" at bounding box center [963, 50] width 17 height 17
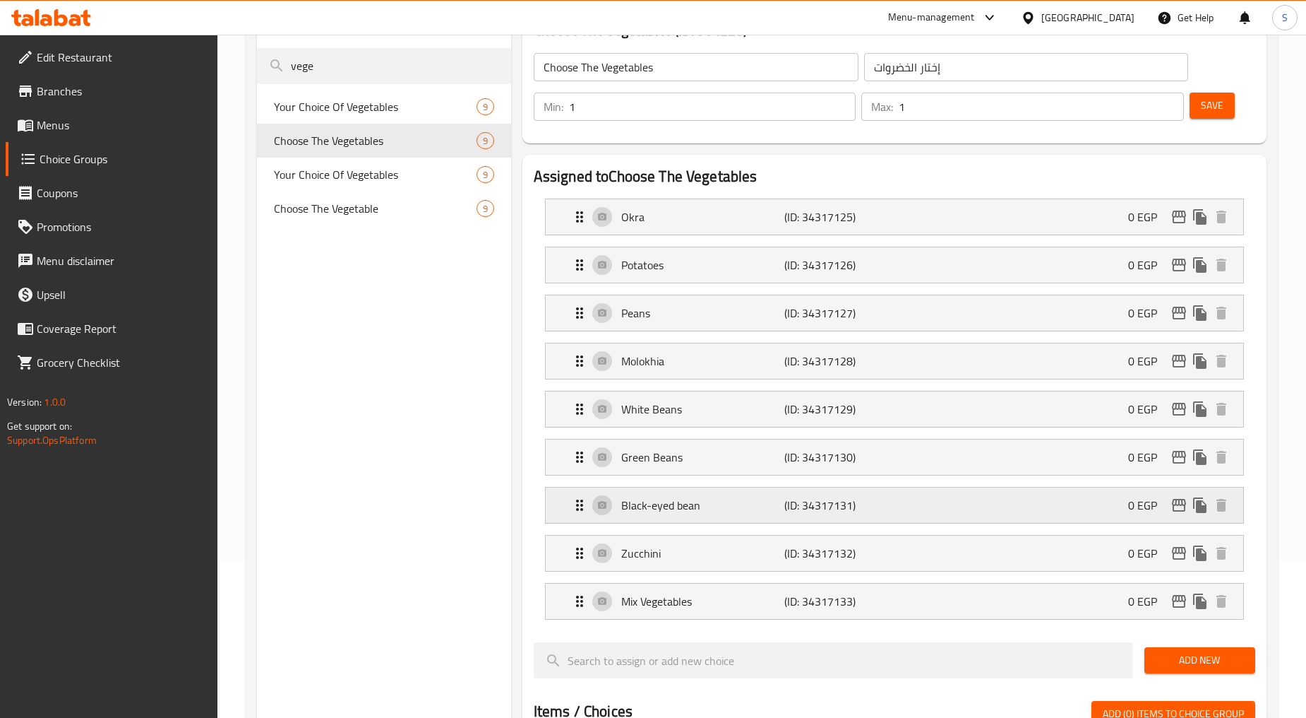
click at [1177, 503] on icon "edit" at bounding box center [1179, 504] width 17 height 17
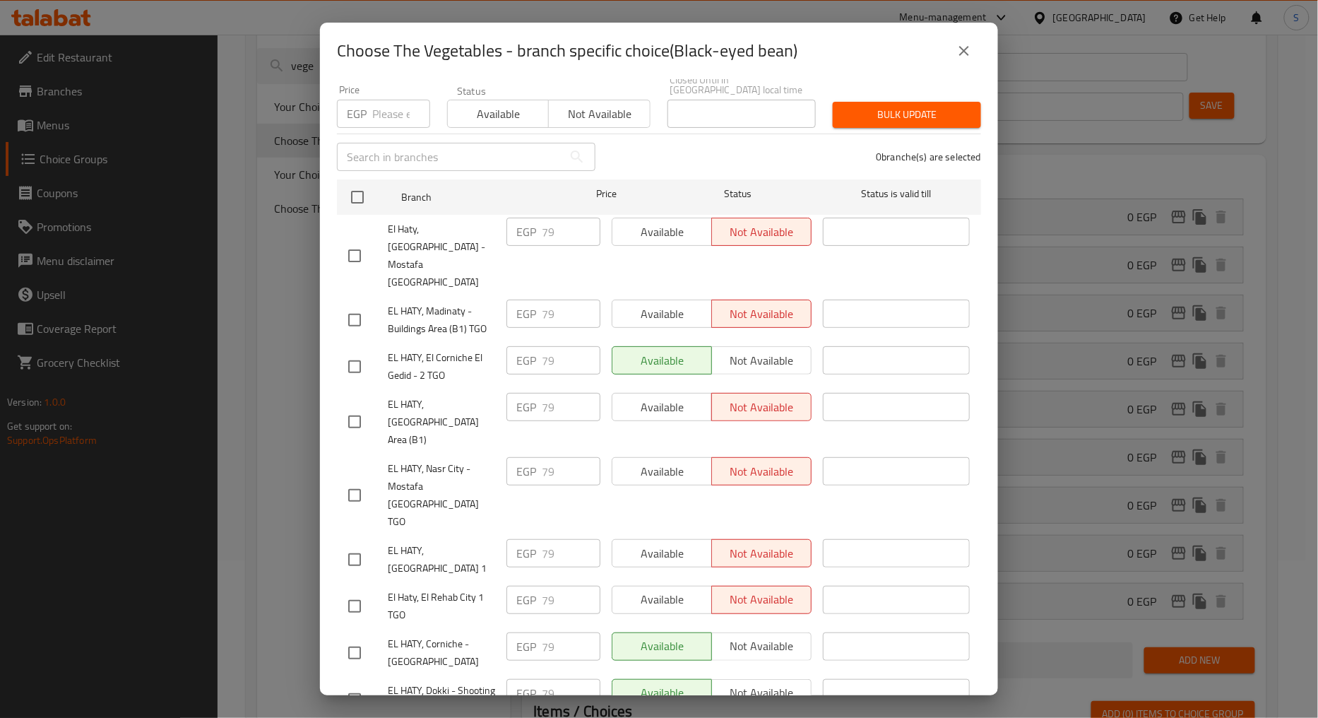
click at [954, 44] on button "close" at bounding box center [964, 51] width 34 height 34
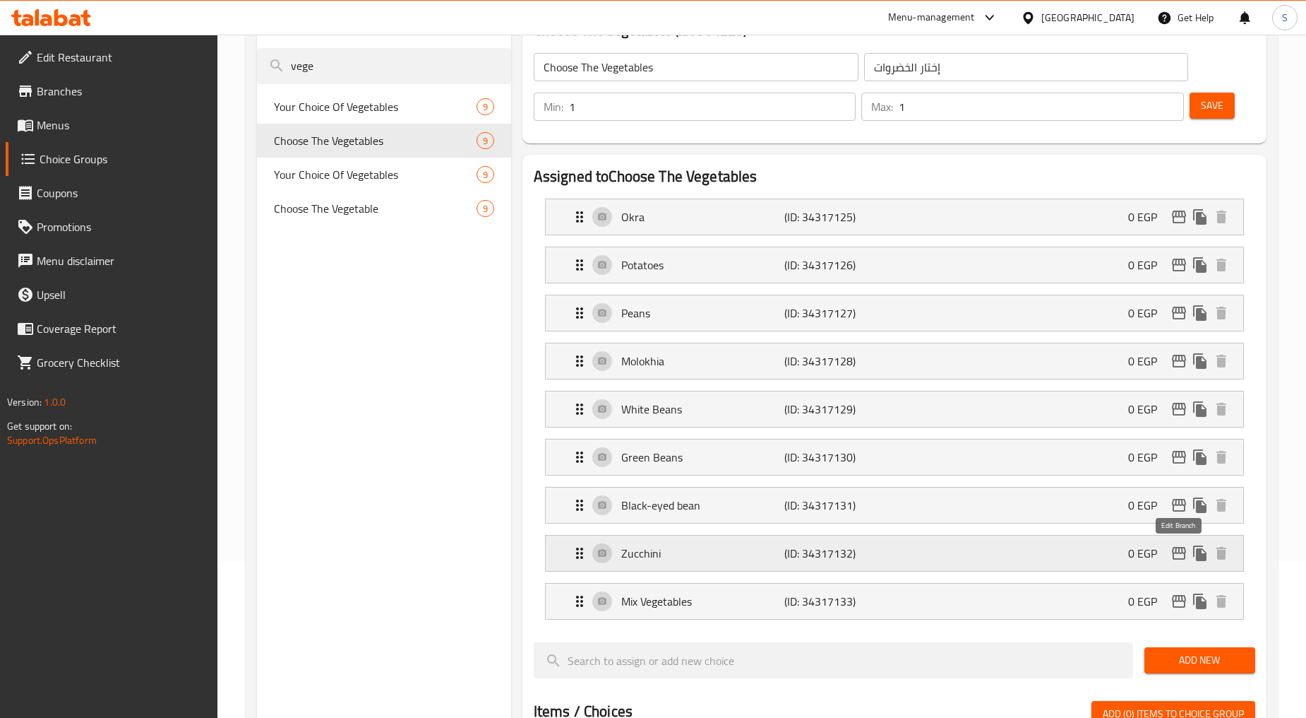
click at [1174, 551] on icon "edit" at bounding box center [1179, 552] width 17 height 17
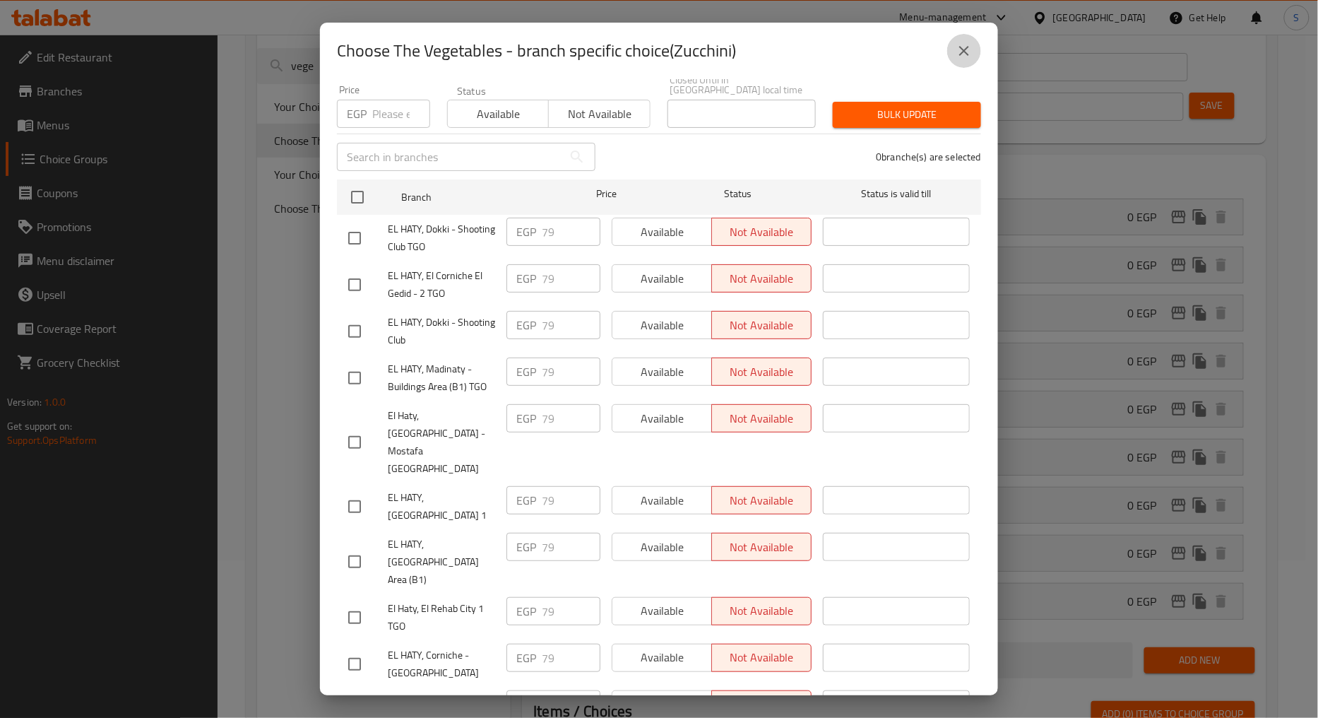
click at [971, 43] on icon "close" at bounding box center [963, 50] width 17 height 17
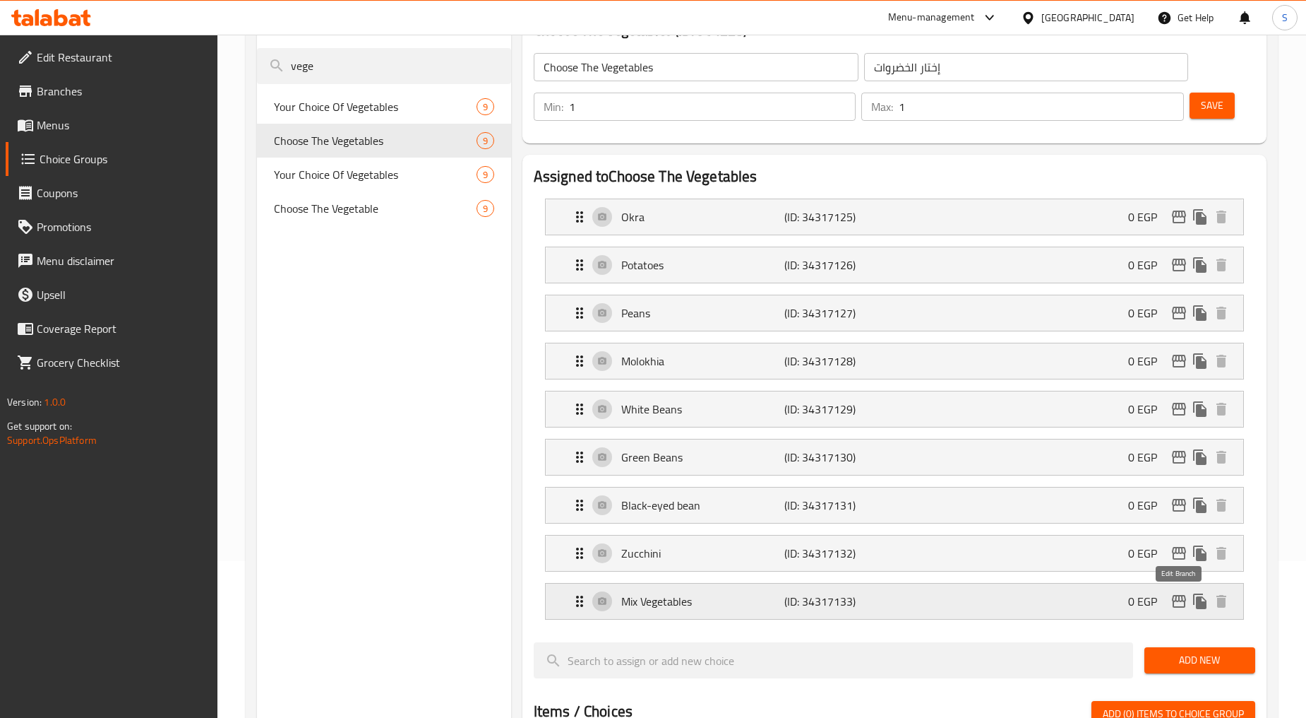
click at [1178, 600] on icon "edit" at bounding box center [1179, 601] width 17 height 17
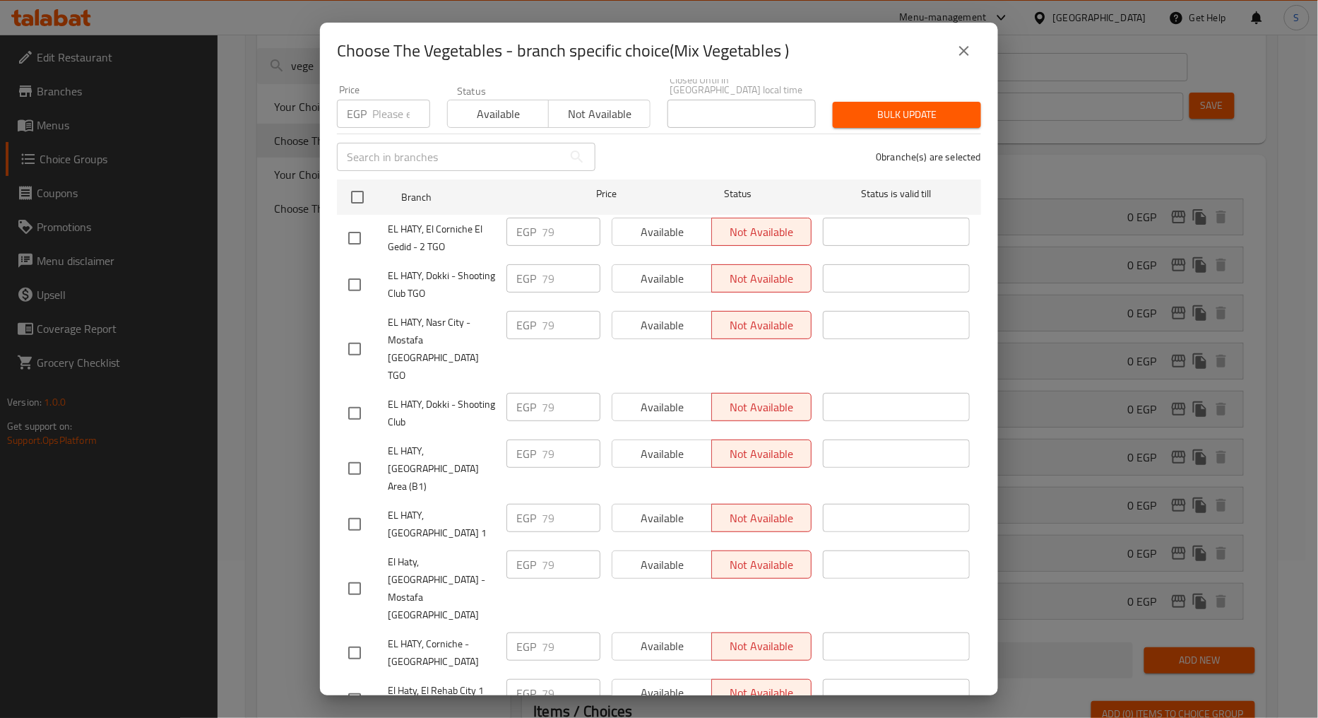
click at [975, 47] on button "close" at bounding box center [964, 51] width 34 height 34
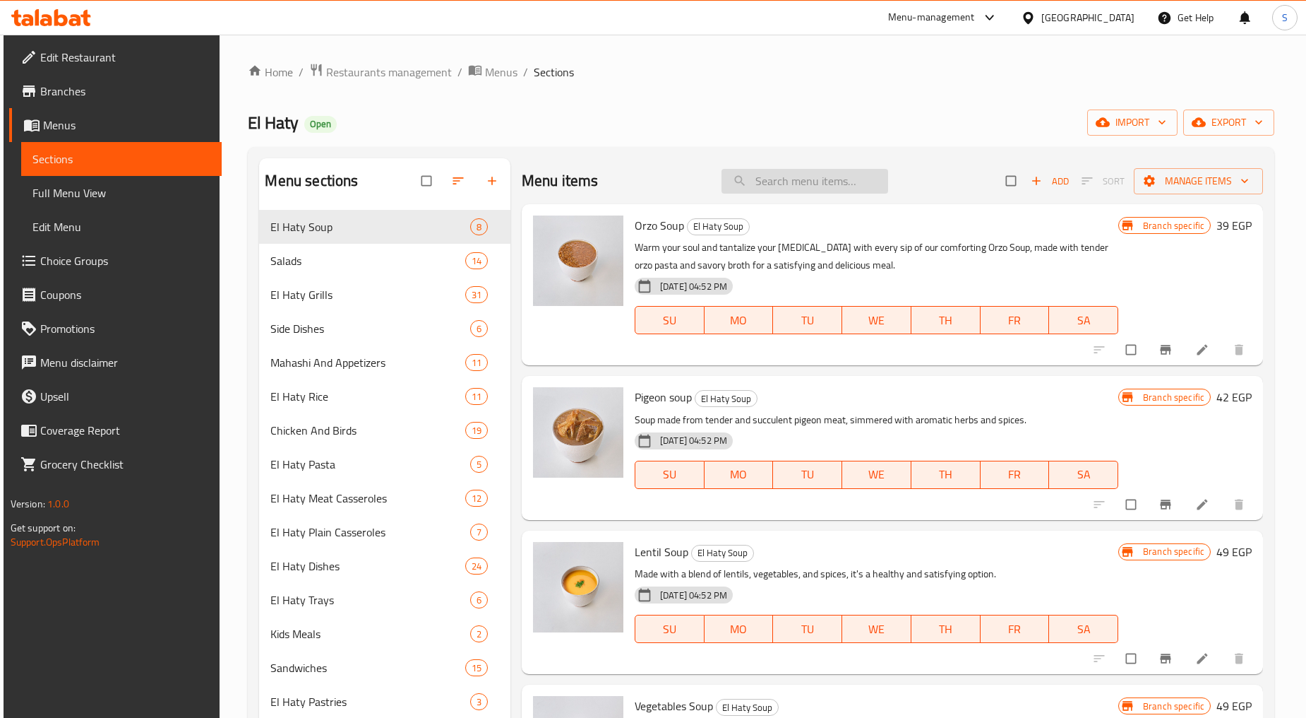
click at [777, 193] on div "Menu items Add Sort Manage items" at bounding box center [893, 181] width 742 height 46
click at [775, 179] on input "search" at bounding box center [805, 181] width 167 height 25
paste input "خضار سادة"
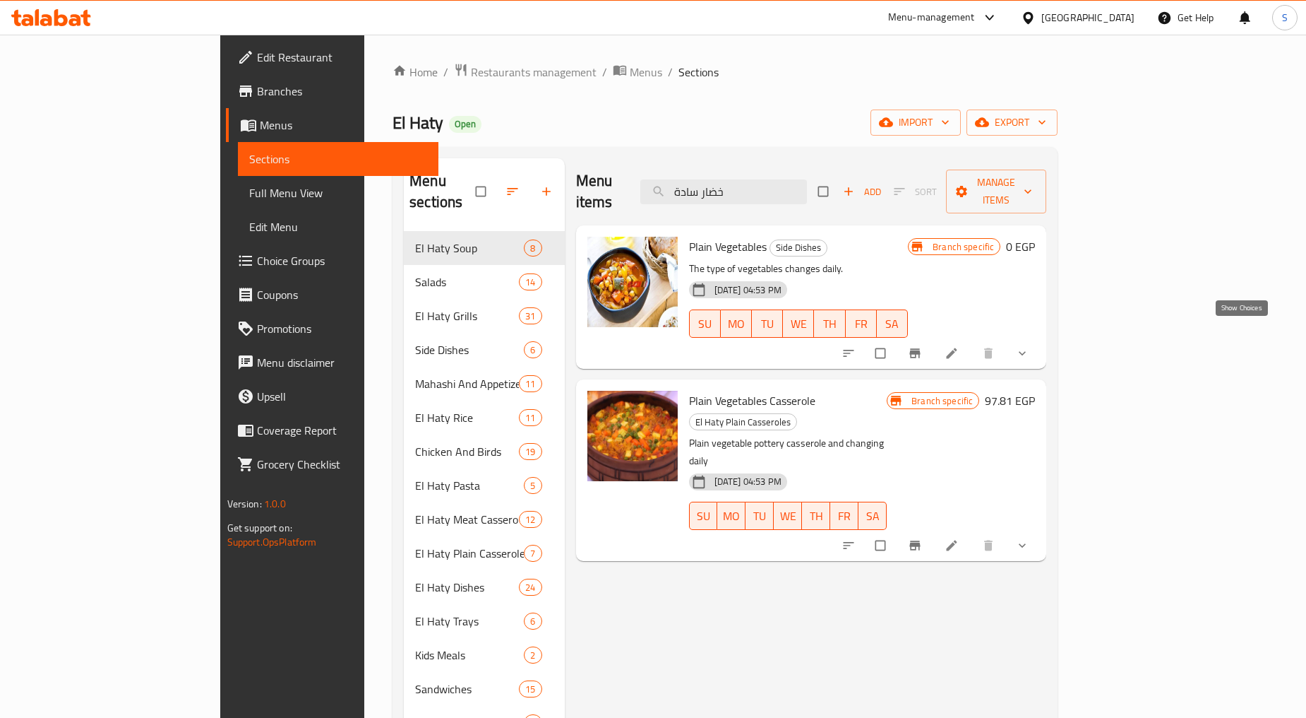
type input "خضار سادة"
click at [1030, 346] on icon "show more" at bounding box center [1023, 353] width 14 height 14
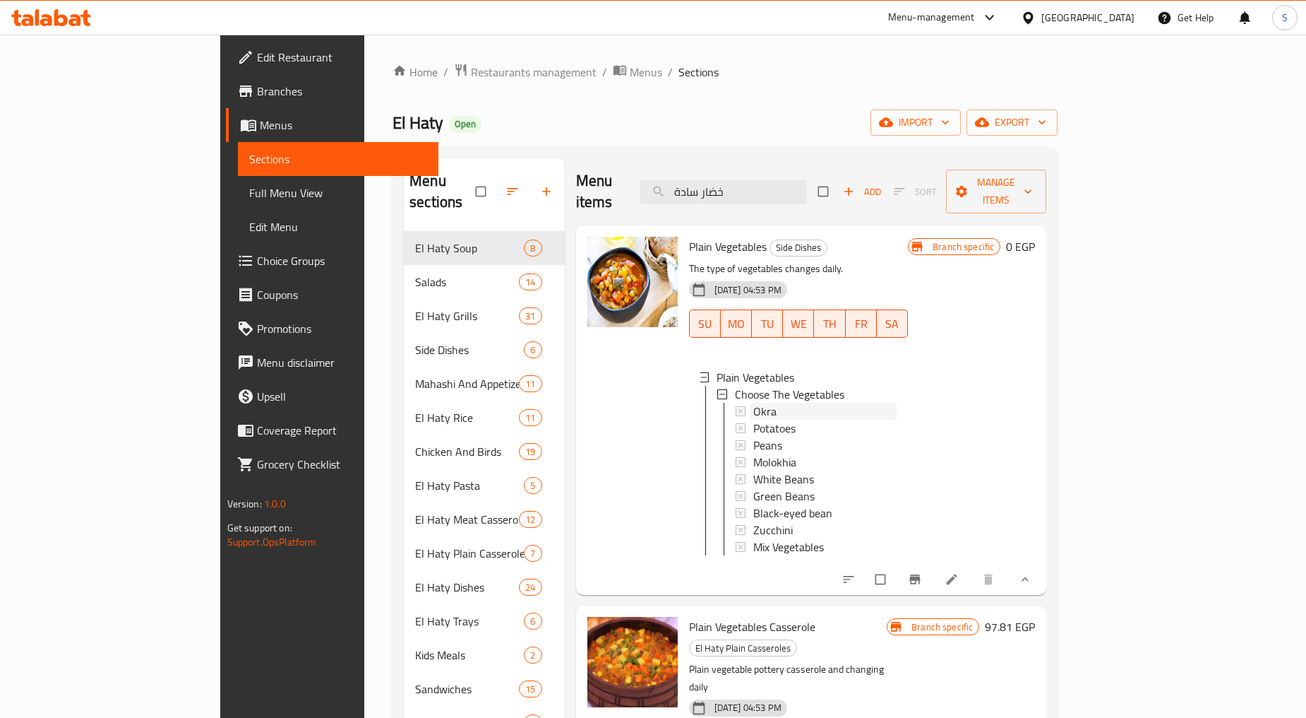
click at [754, 403] on div "Okra" at bounding box center [825, 411] width 143 height 17
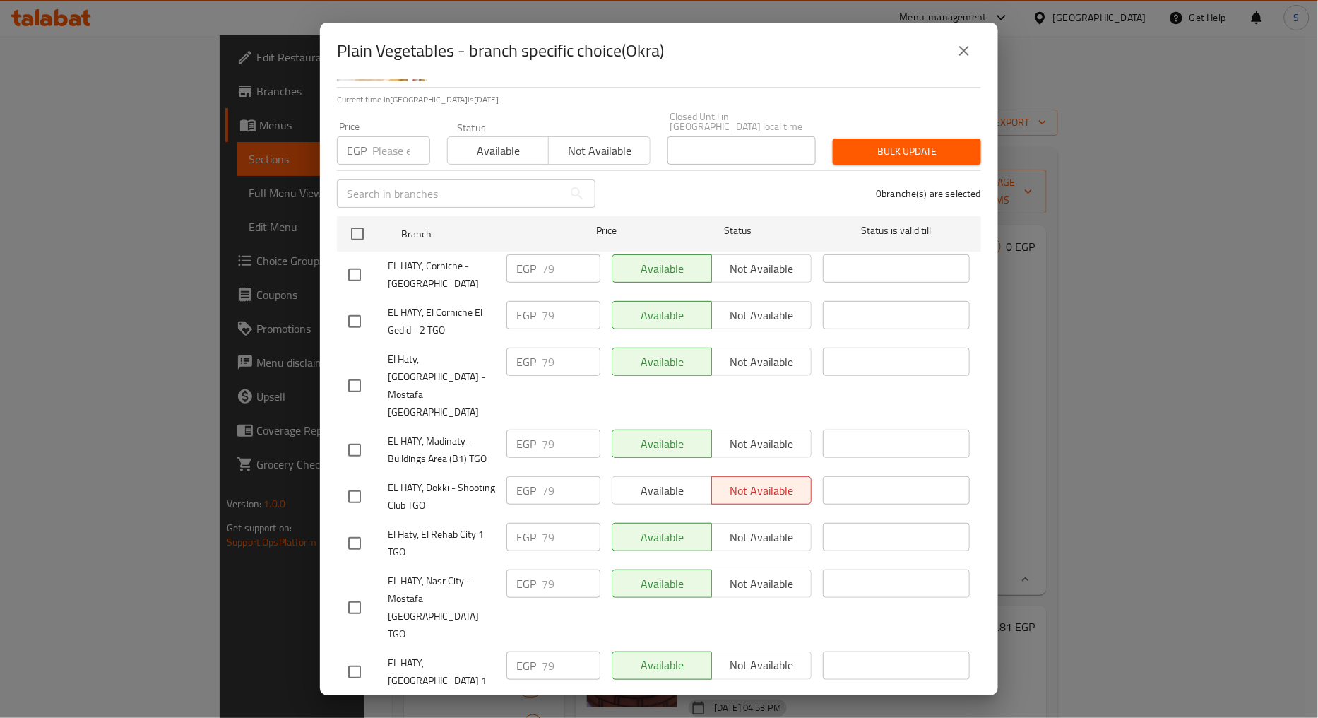
scroll to position [131, 0]
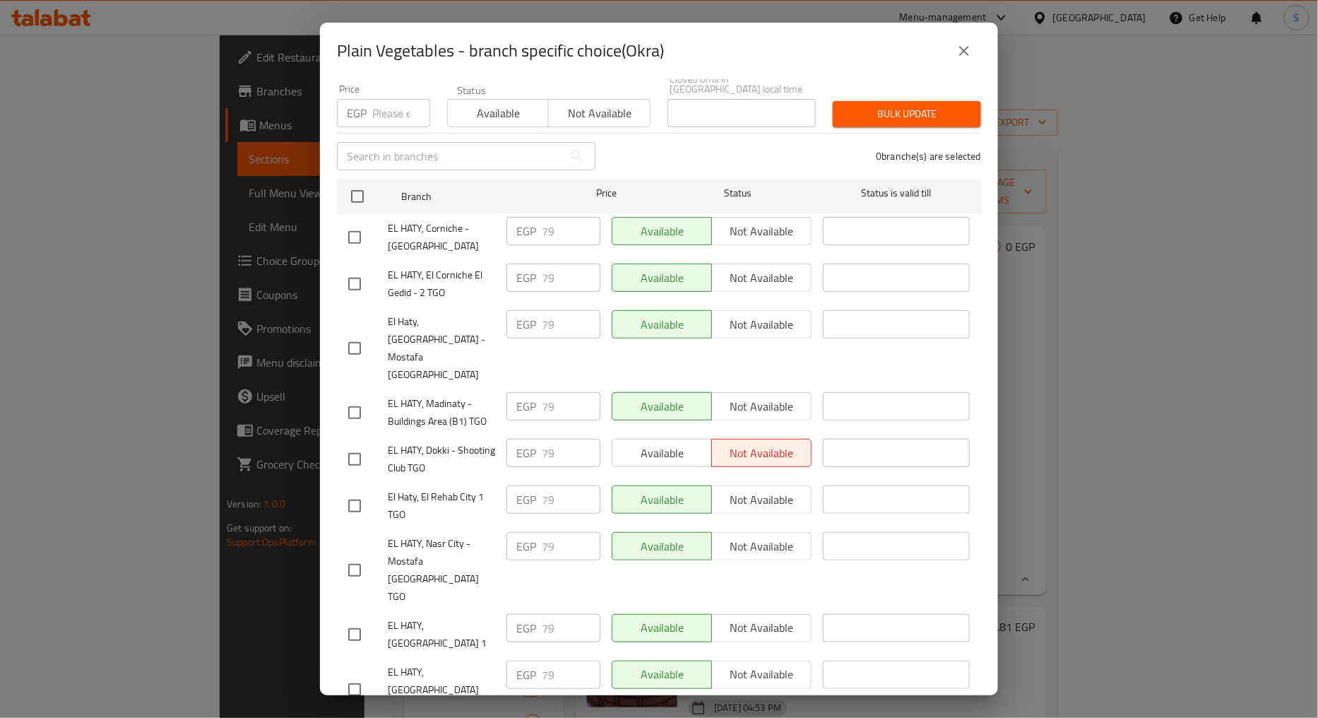
click at [955, 54] on button "close" at bounding box center [964, 51] width 34 height 34
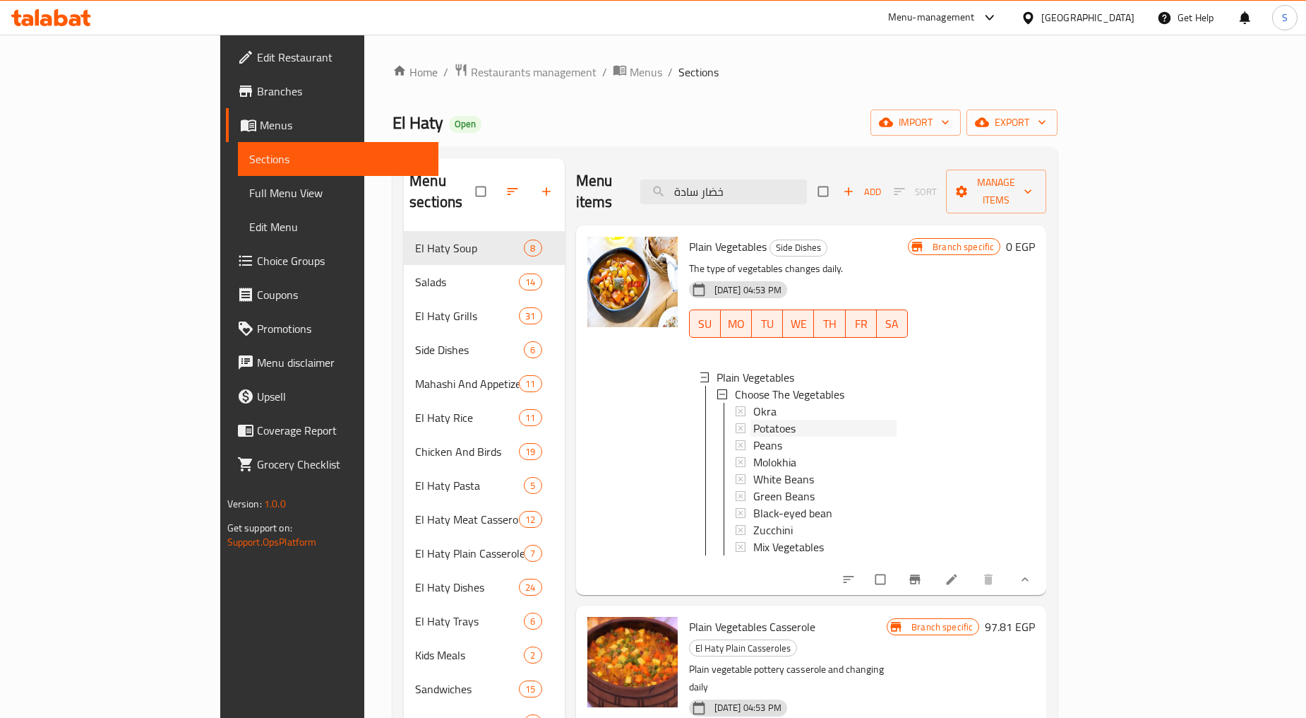
click at [754, 419] on span "Potatoes" at bounding box center [775, 427] width 42 height 17
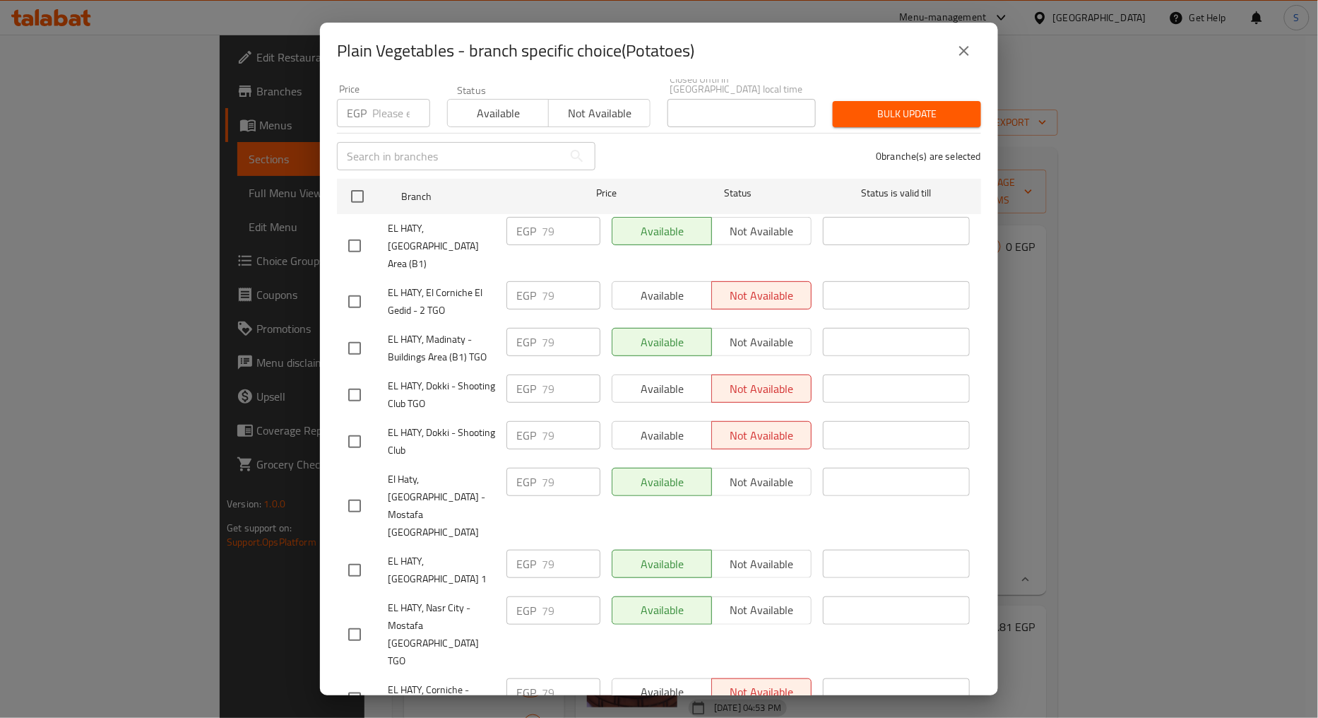
click at [969, 48] on icon "close" at bounding box center [963, 50] width 17 height 17
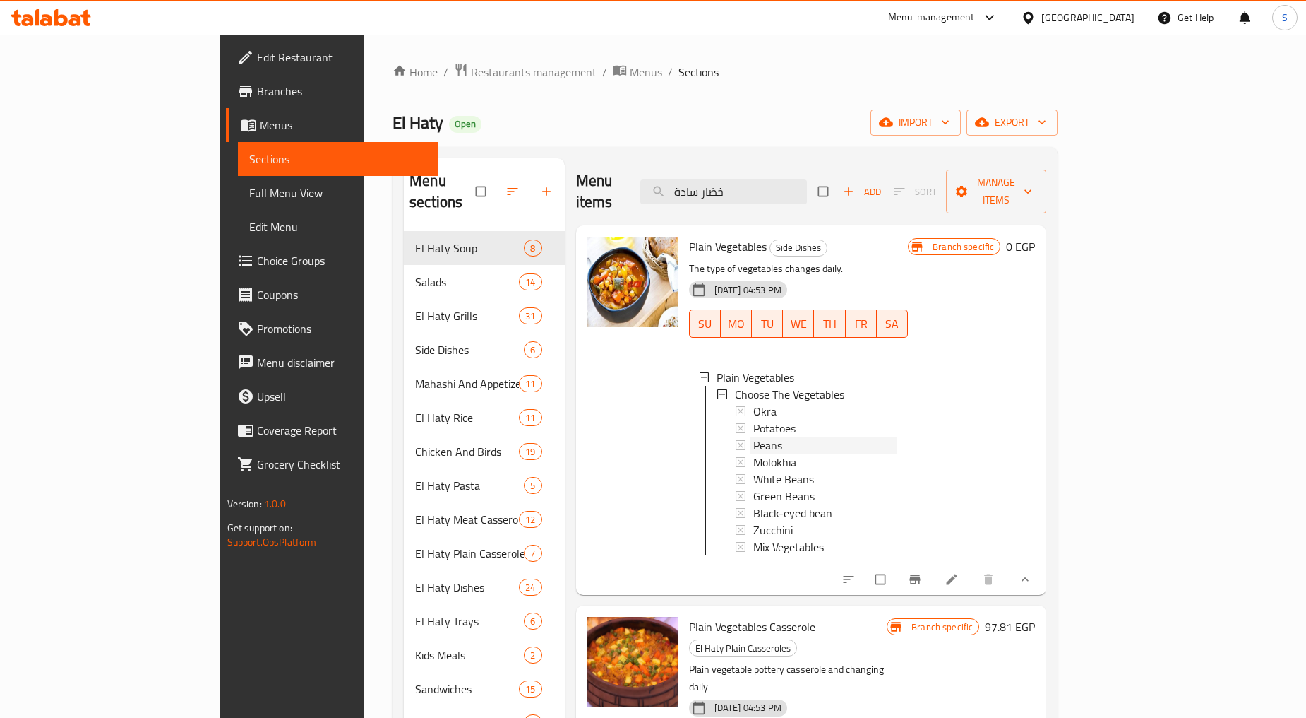
click at [754, 436] on div "Peans" at bounding box center [825, 444] width 143 height 17
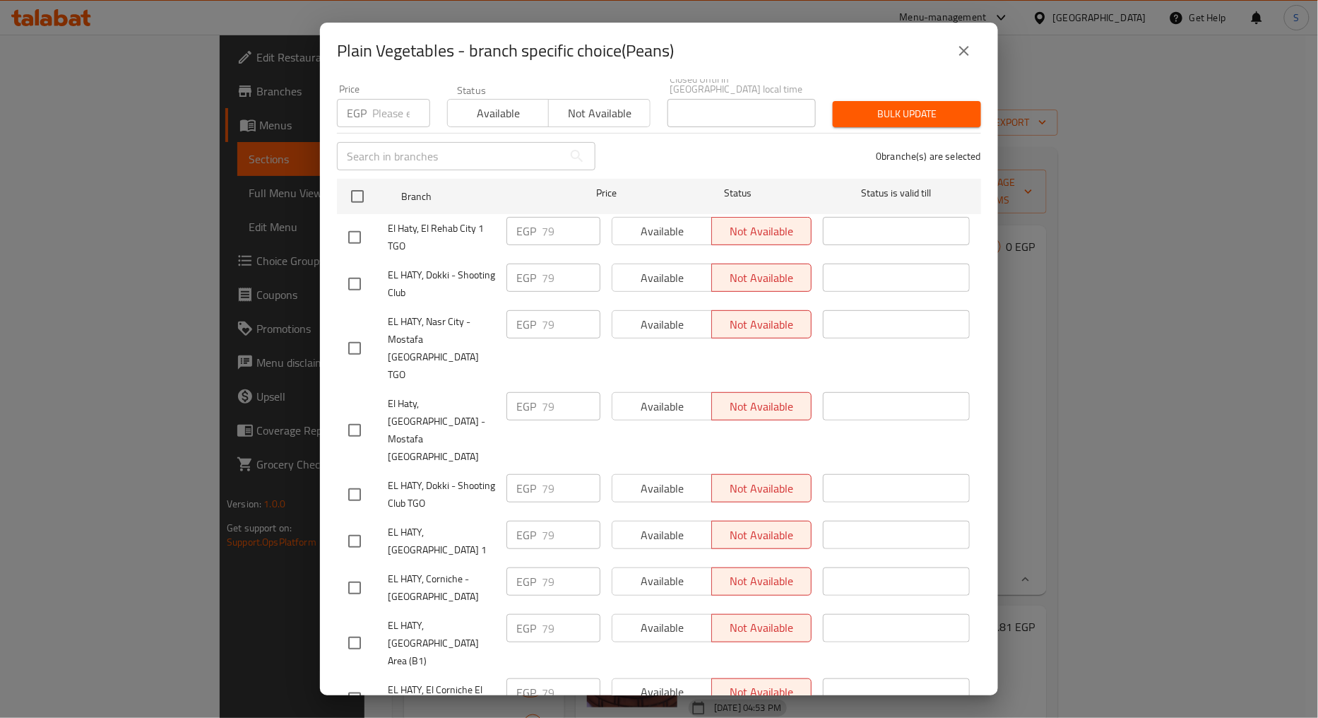
click at [965, 42] on icon "close" at bounding box center [963, 50] width 17 height 17
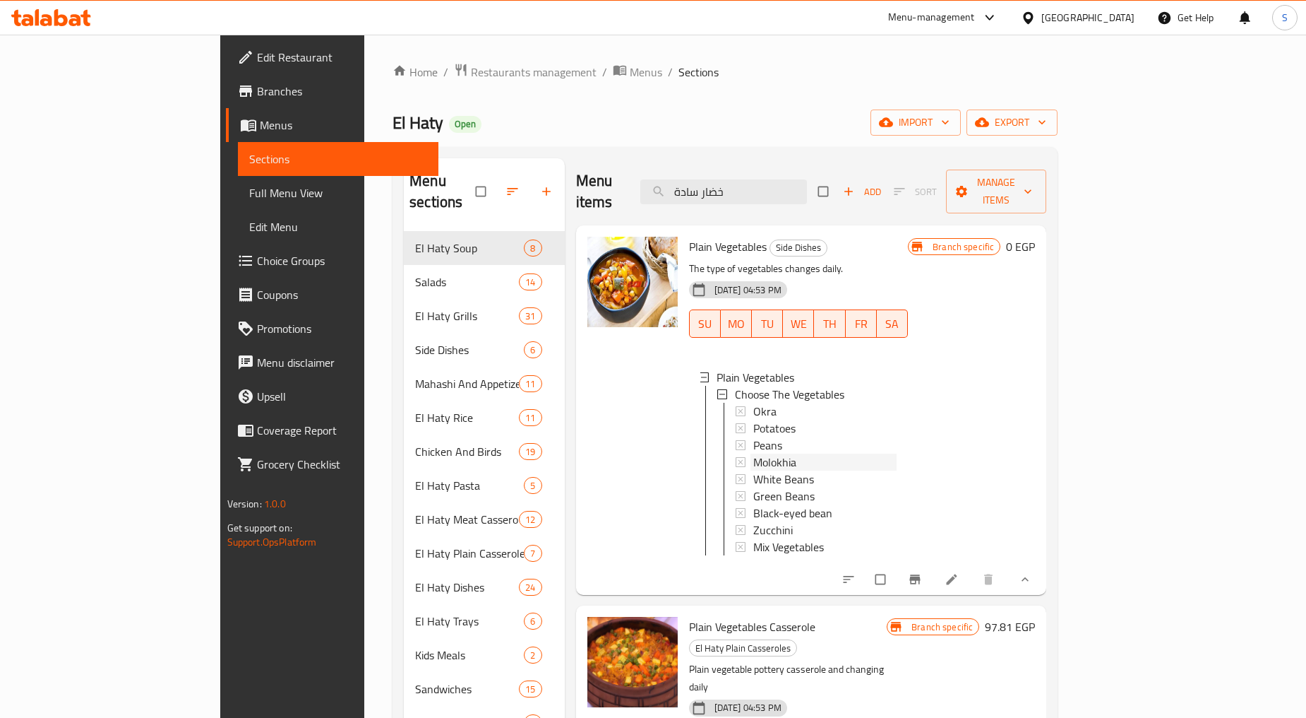
click at [754, 453] on span "Molokhia" at bounding box center [775, 461] width 43 height 17
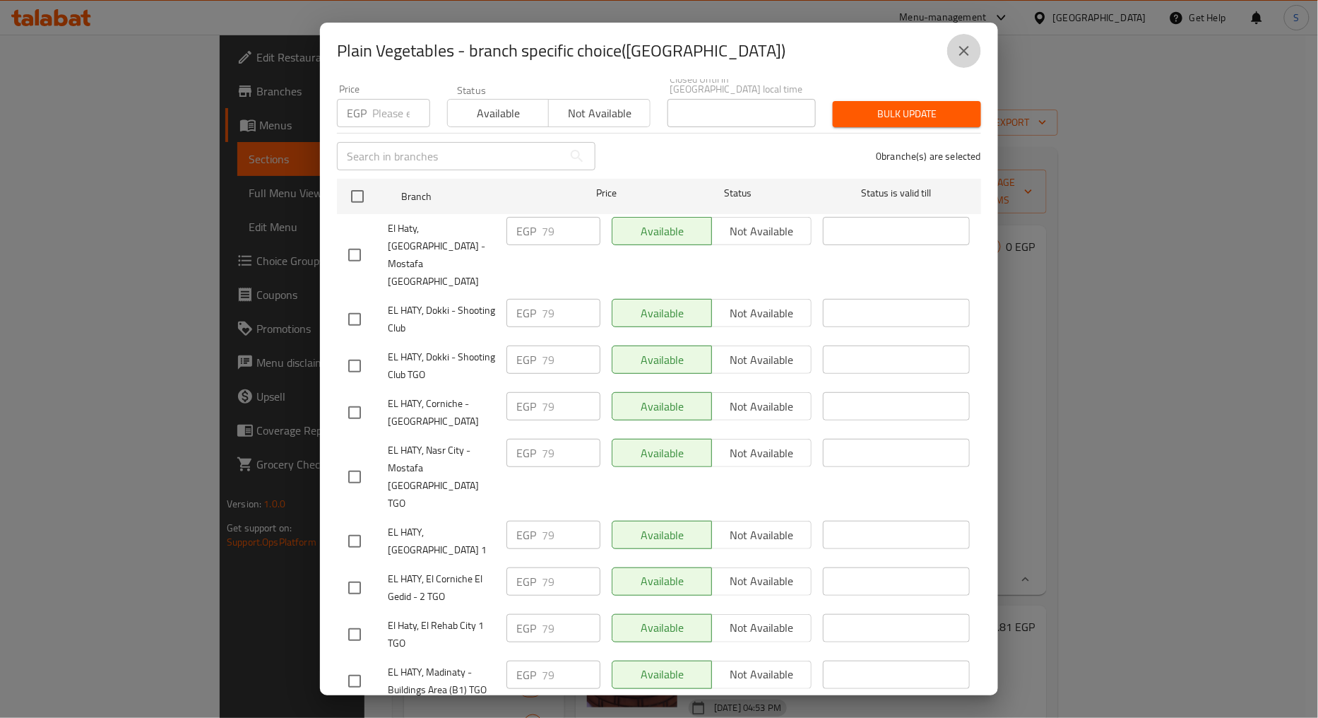
click at [962, 46] on icon "close" at bounding box center [963, 50] width 17 height 17
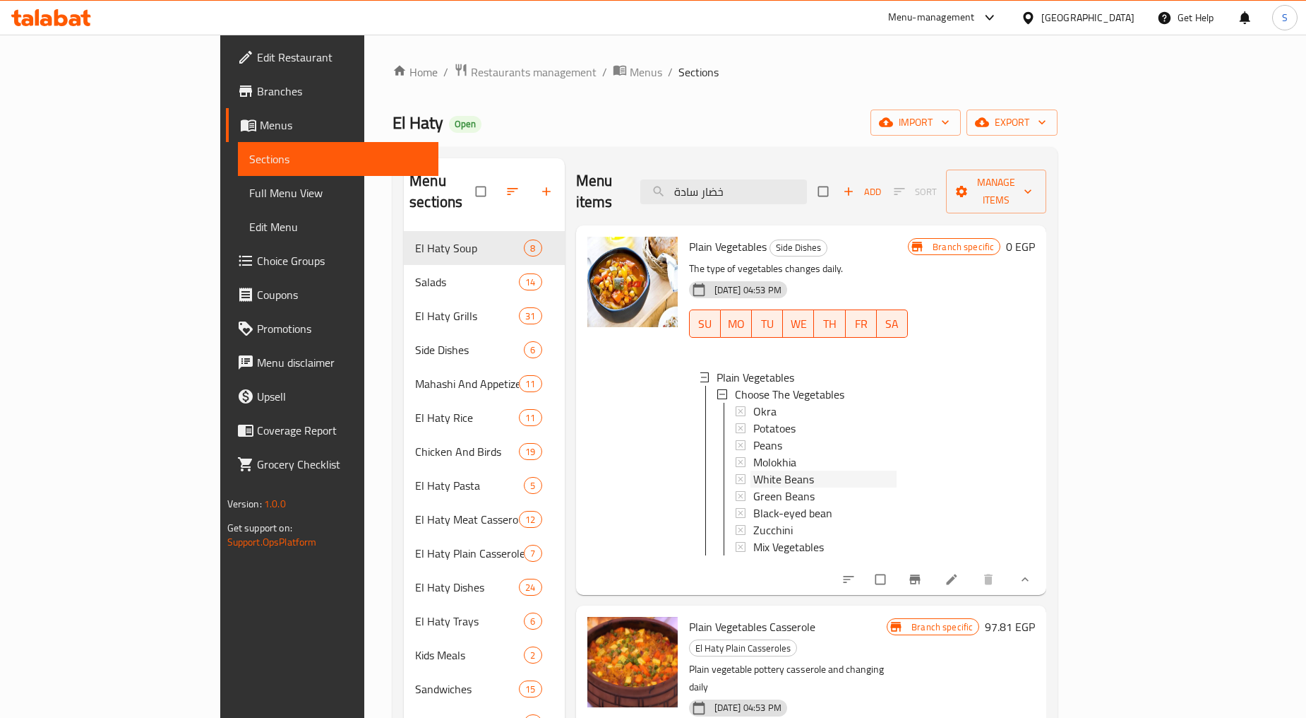
click at [754, 470] on span "White Beans" at bounding box center [784, 478] width 61 height 17
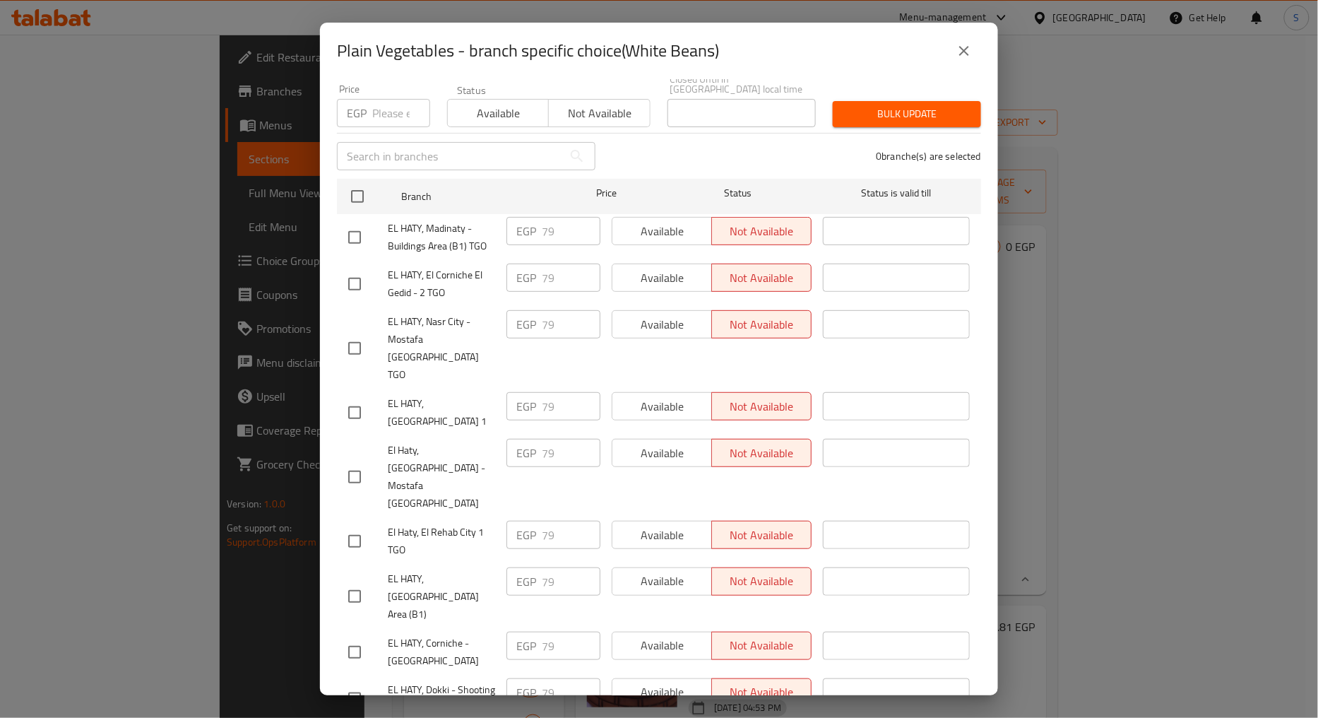
click at [961, 59] on icon "close" at bounding box center [963, 50] width 17 height 17
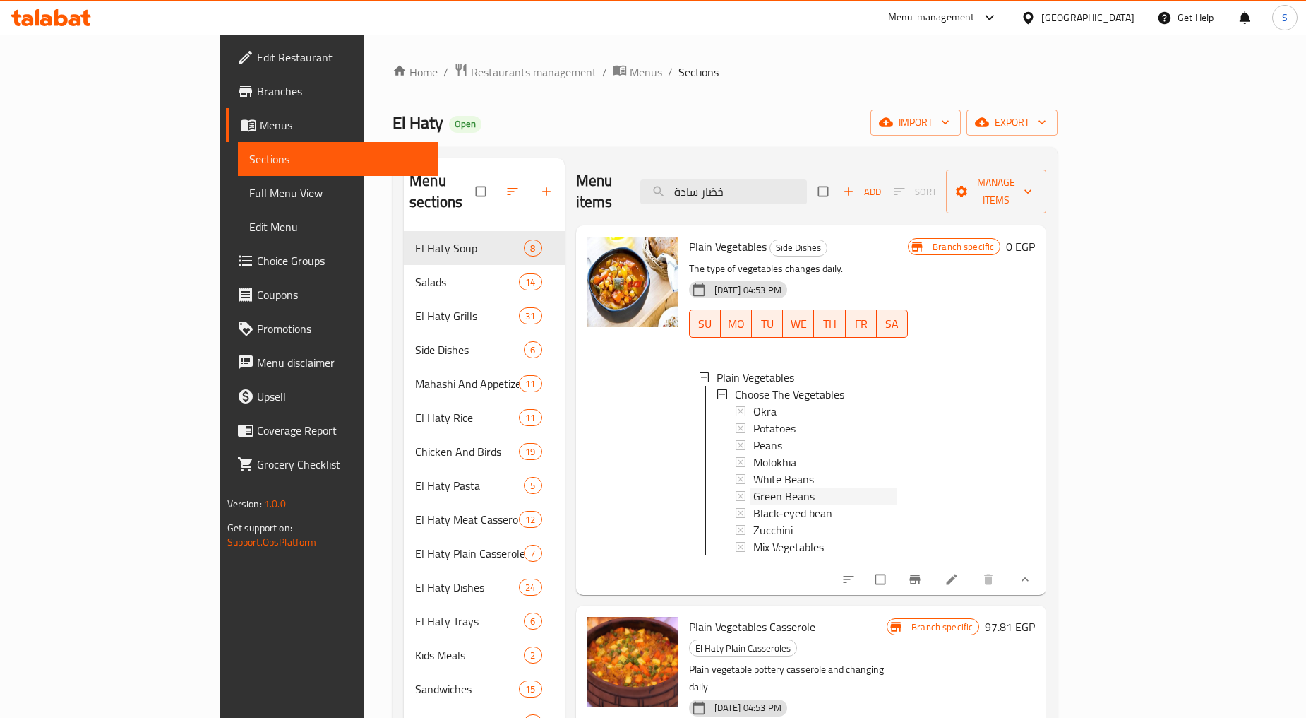
click at [754, 487] on span "Green Beans" at bounding box center [784, 495] width 61 height 17
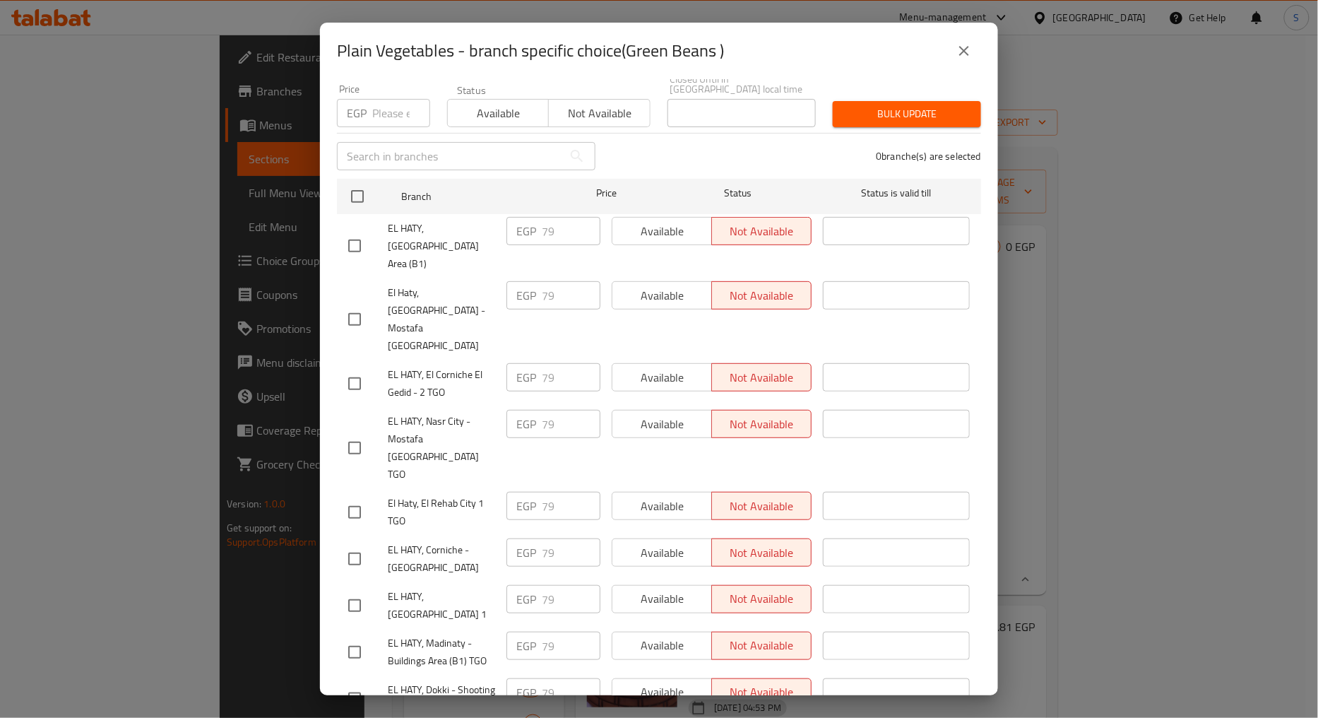
click at [966, 58] on icon "close" at bounding box center [963, 50] width 17 height 17
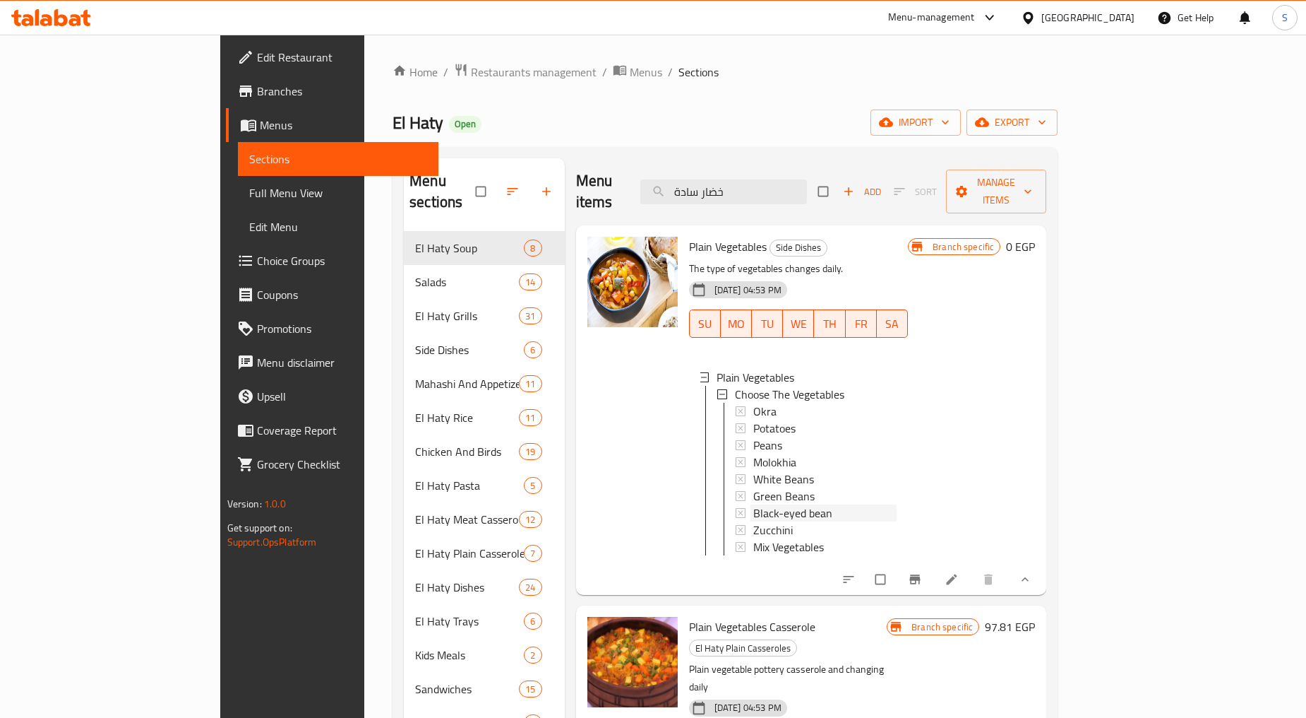
click at [754, 504] on span "Black-eyed bean" at bounding box center [793, 512] width 79 height 17
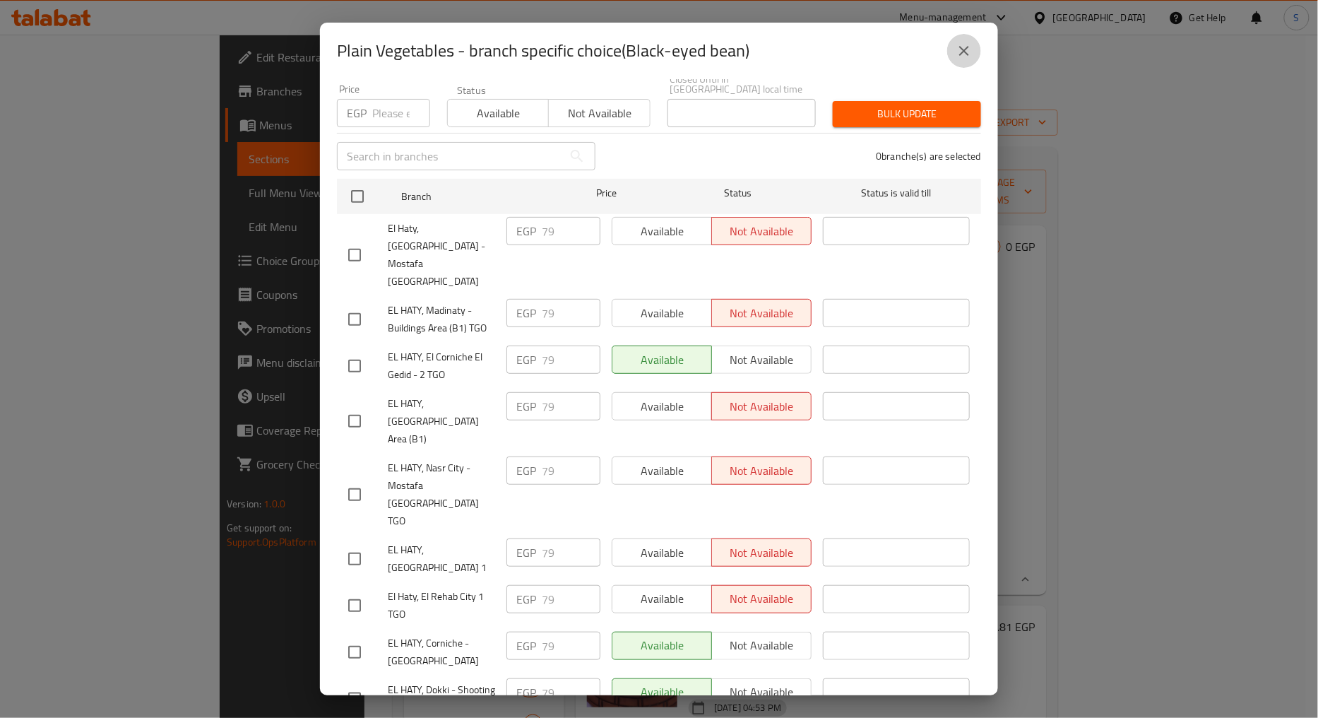
click at [968, 55] on icon "close" at bounding box center [963, 50] width 17 height 17
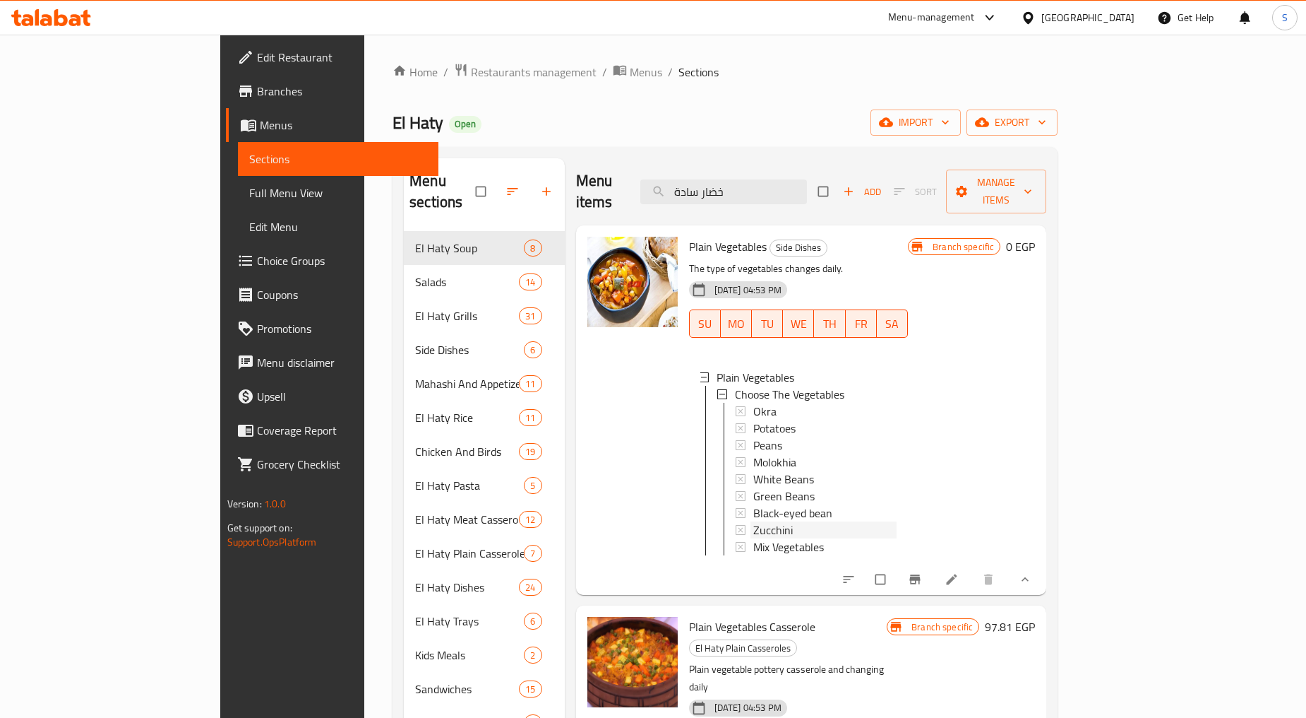
click at [754, 521] on span "Zucchini" at bounding box center [774, 529] width 40 height 17
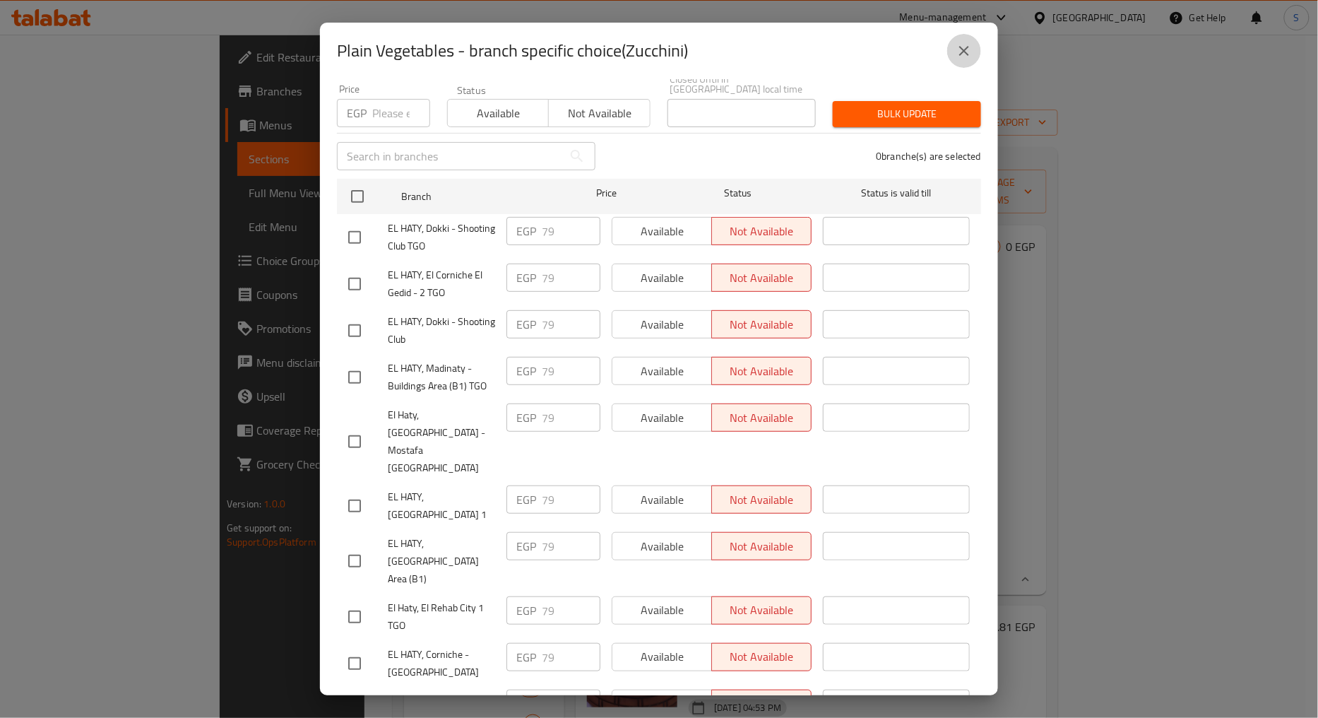
click at [972, 48] on icon "close" at bounding box center [963, 50] width 17 height 17
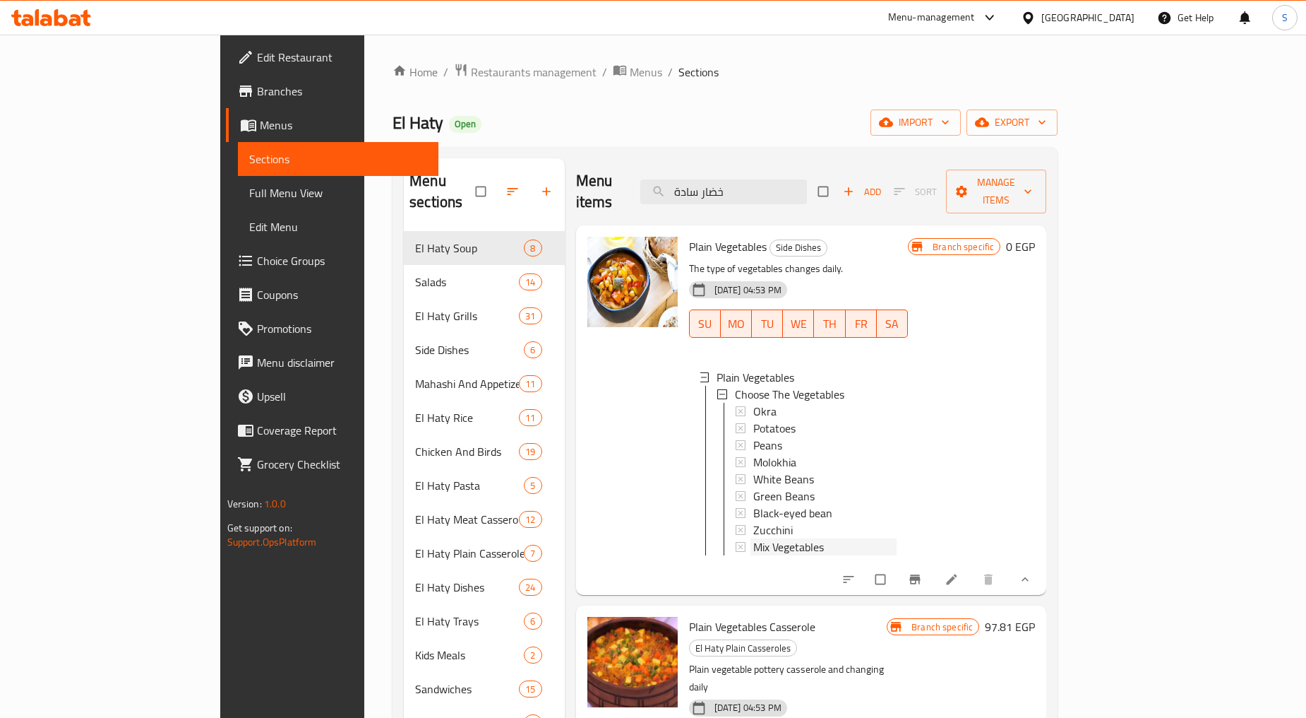
click at [754, 538] on span "Mix Vegetables" at bounding box center [789, 546] width 71 height 17
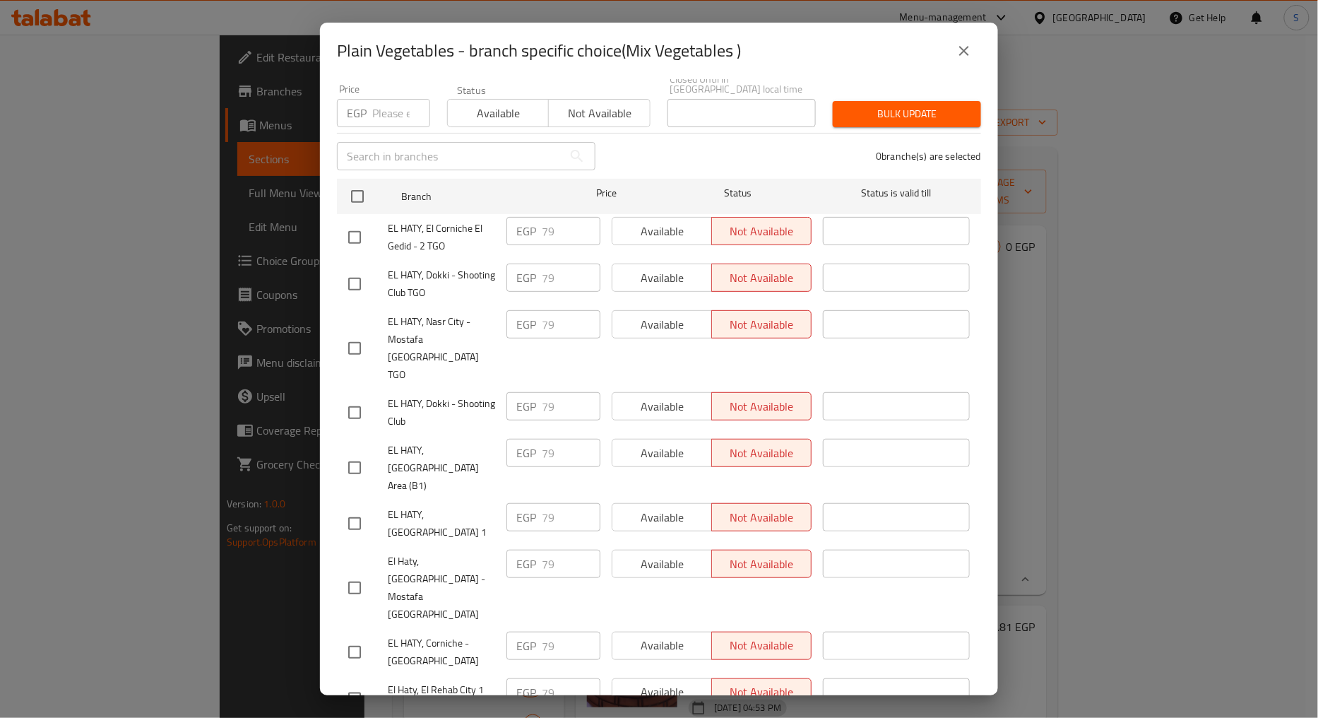
click at [961, 47] on icon "close" at bounding box center [964, 51] width 10 height 10
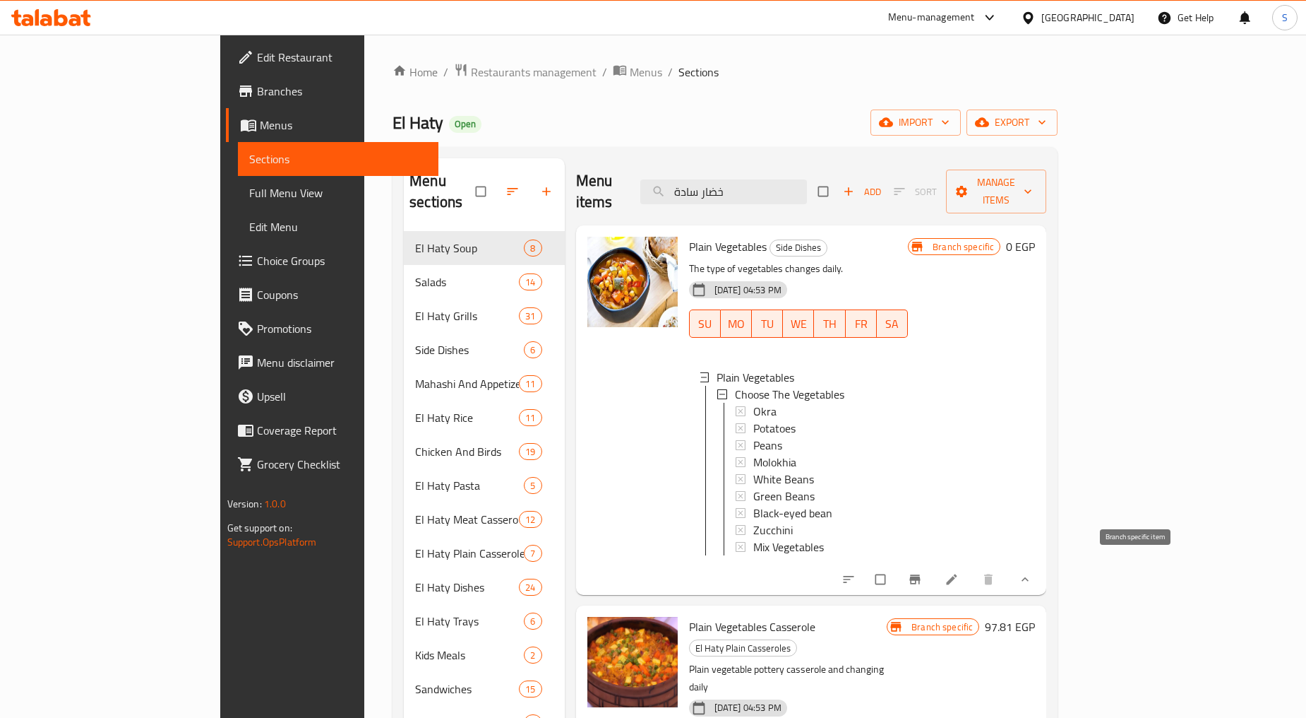
click at [934, 578] on button "Branch-specific-item" at bounding box center [917, 579] width 34 height 31
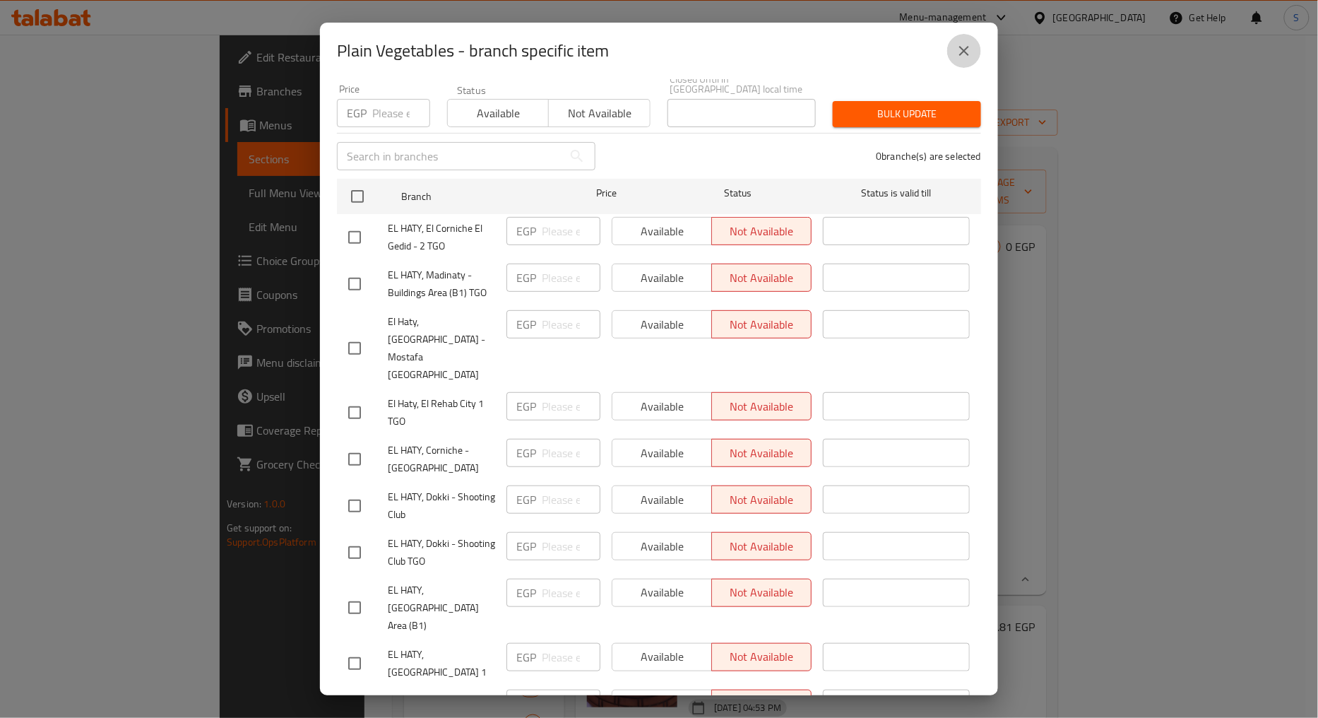
click at [951, 52] on button "close" at bounding box center [964, 51] width 34 height 34
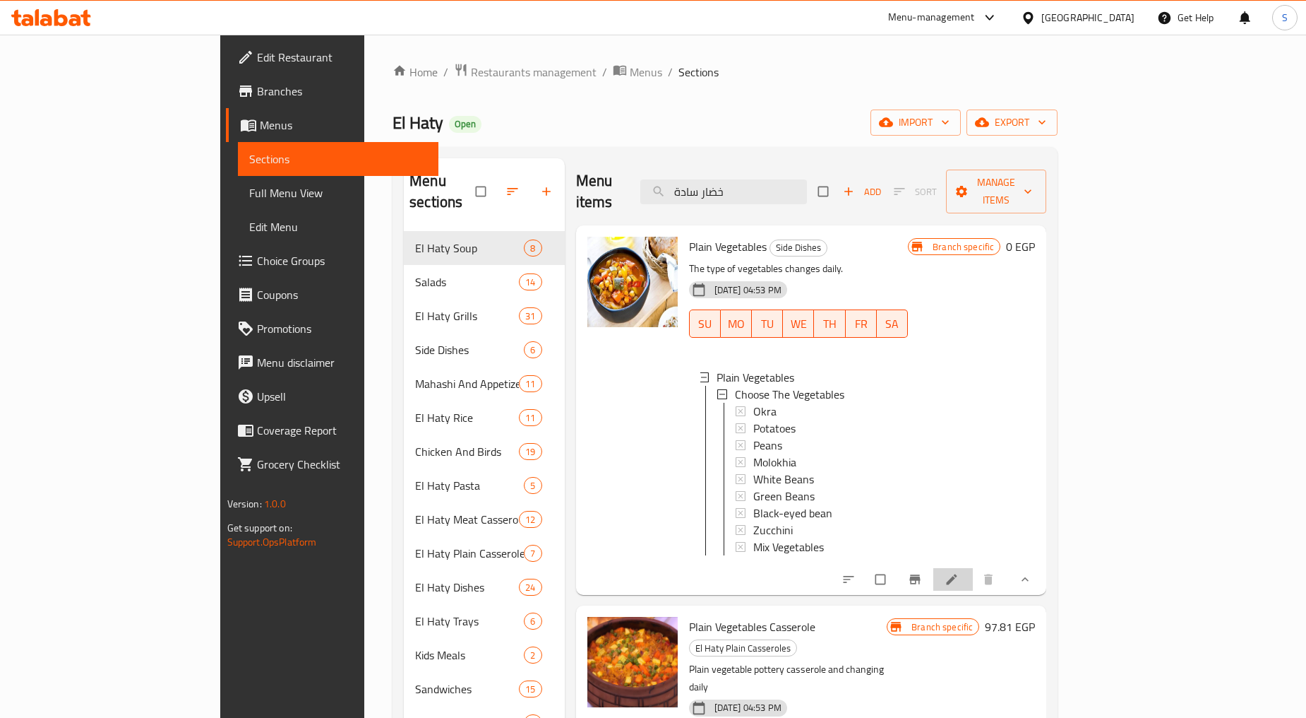
click at [973, 578] on li at bounding box center [954, 579] width 40 height 23
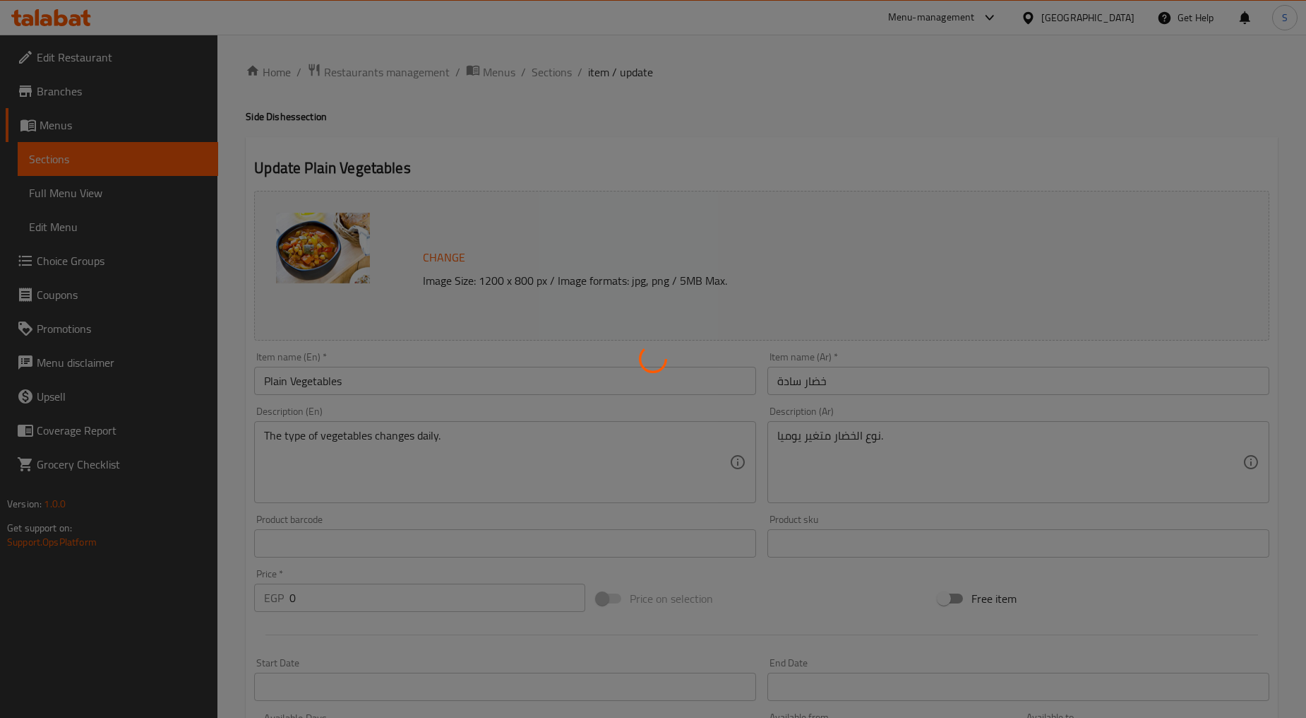
type input "إختار الخضروات"
type input "1"
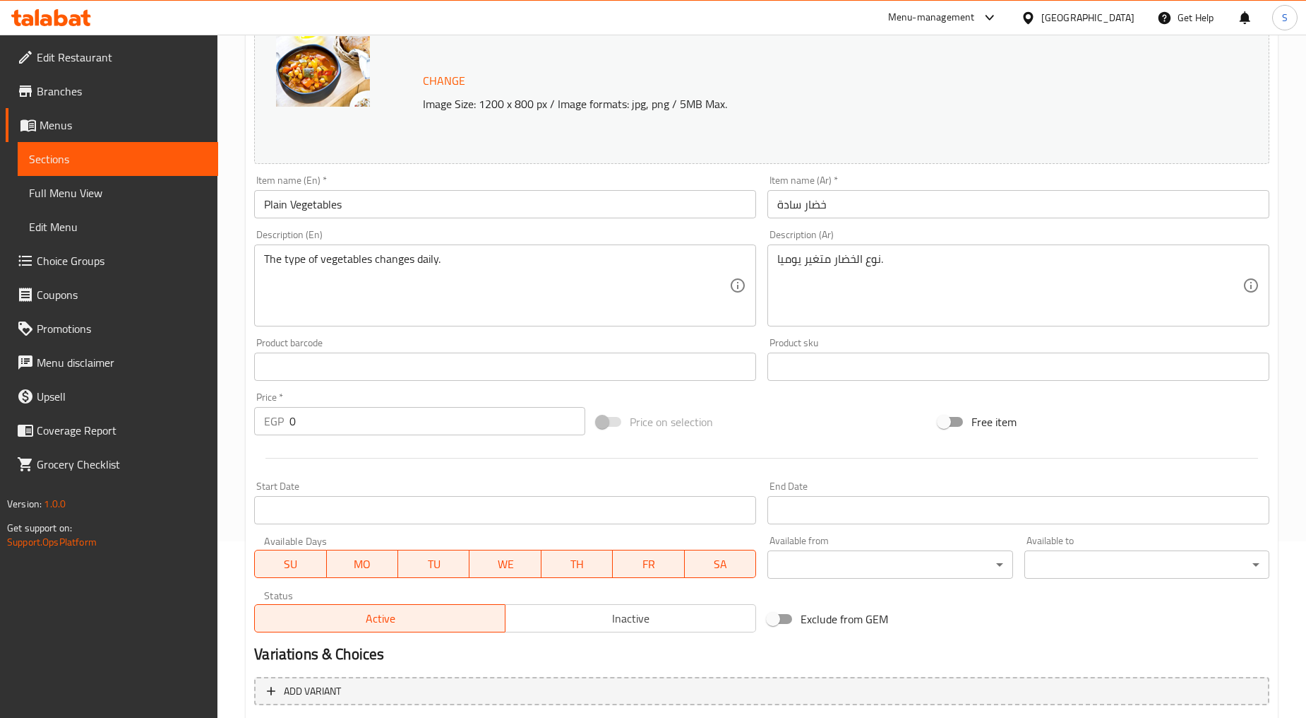
scroll to position [165, 0]
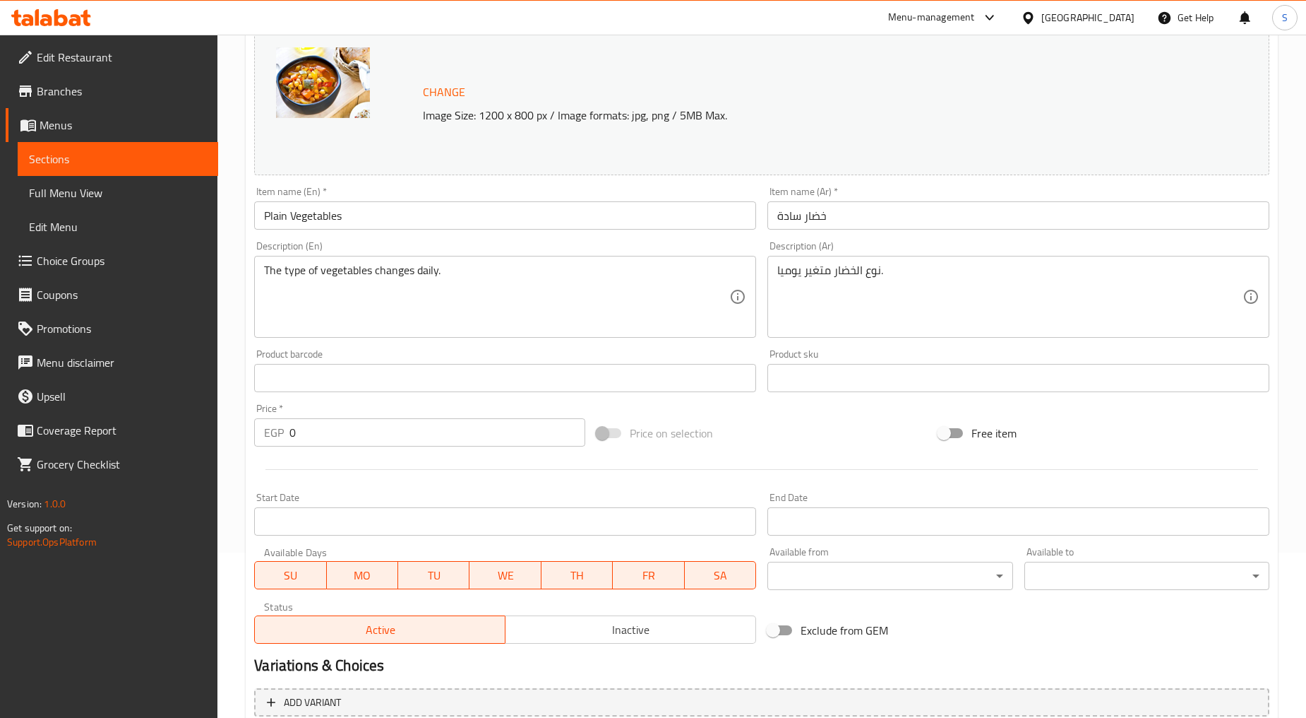
click at [331, 439] on input "0" at bounding box center [438, 432] width 296 height 28
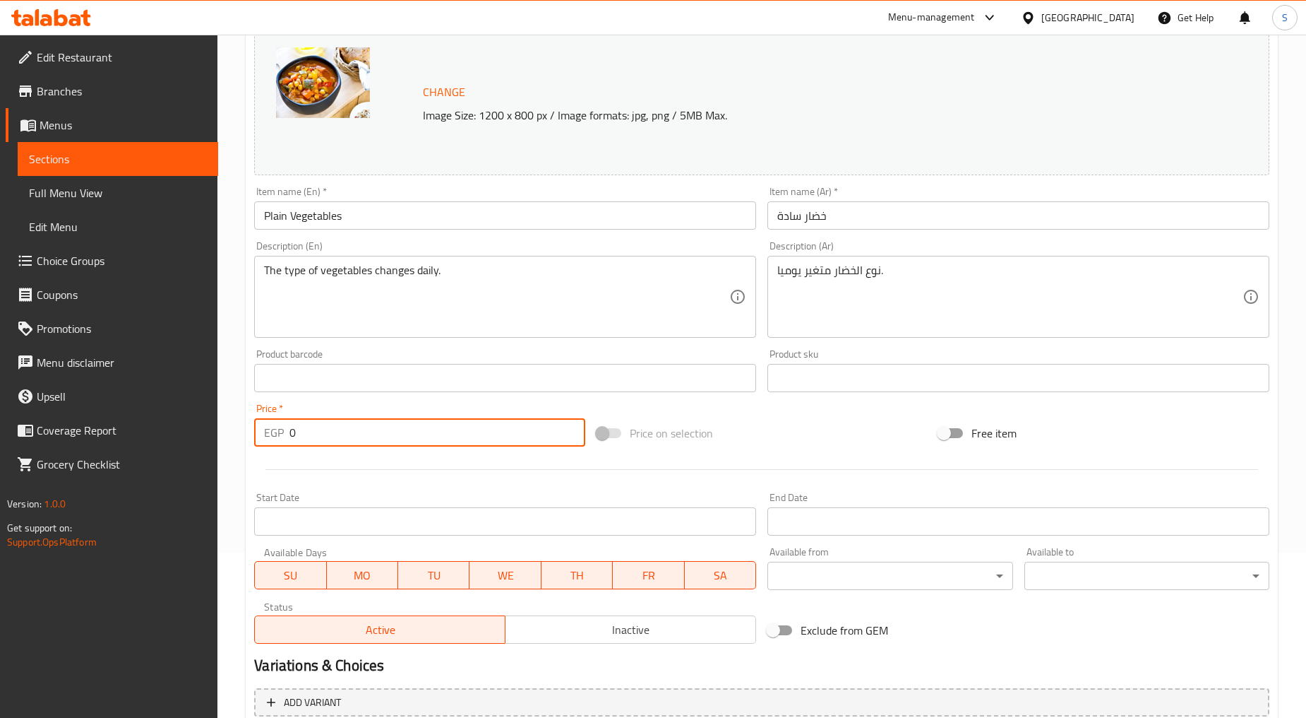
click at [331, 439] on input "0" at bounding box center [438, 432] width 296 height 28
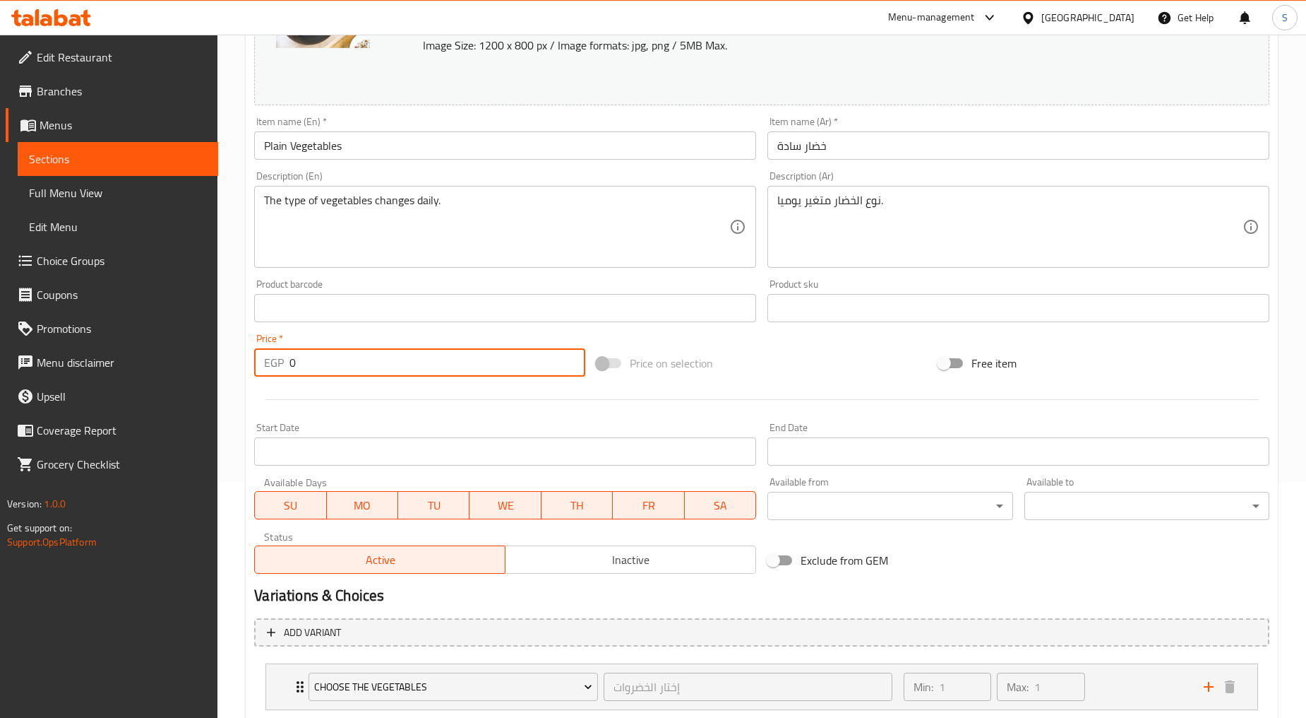
scroll to position [8, 0]
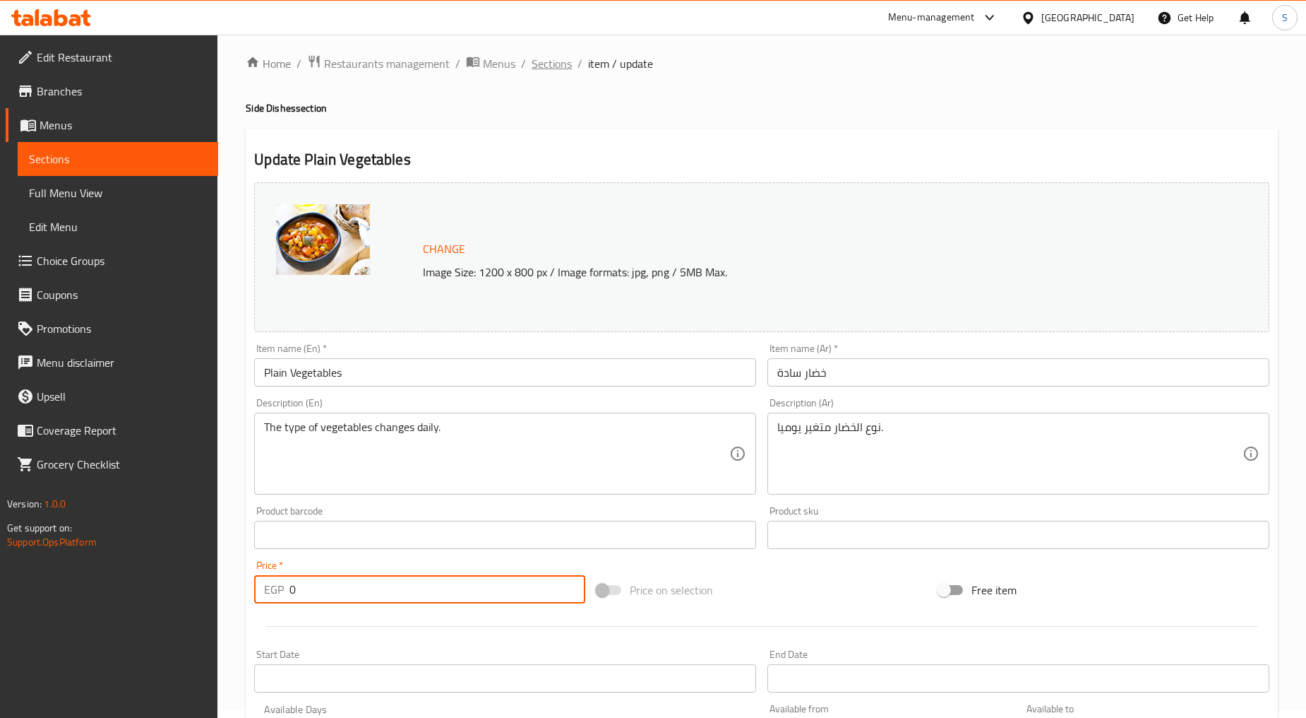
click at [545, 64] on span "Sections" at bounding box center [552, 63] width 40 height 17
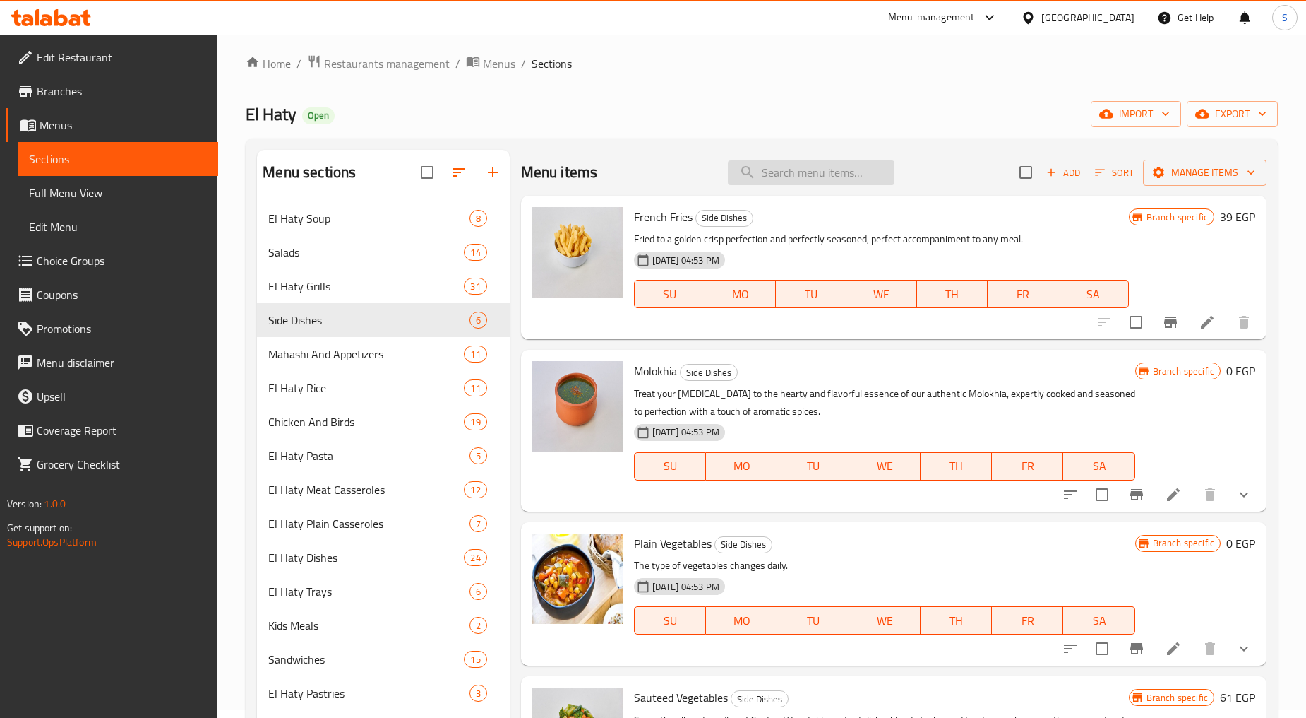
click at [817, 172] on input "search" at bounding box center [811, 172] width 167 height 25
paste input "ملوخيه"
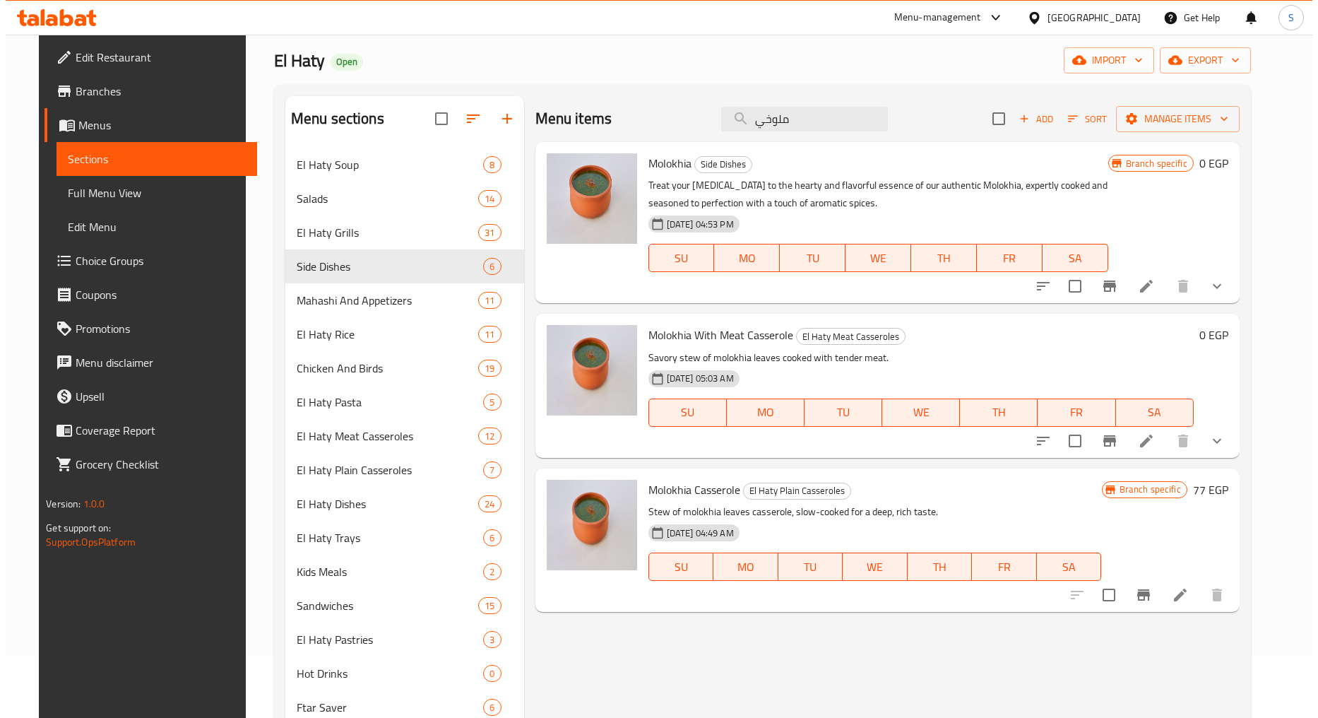
scroll to position [87, 0]
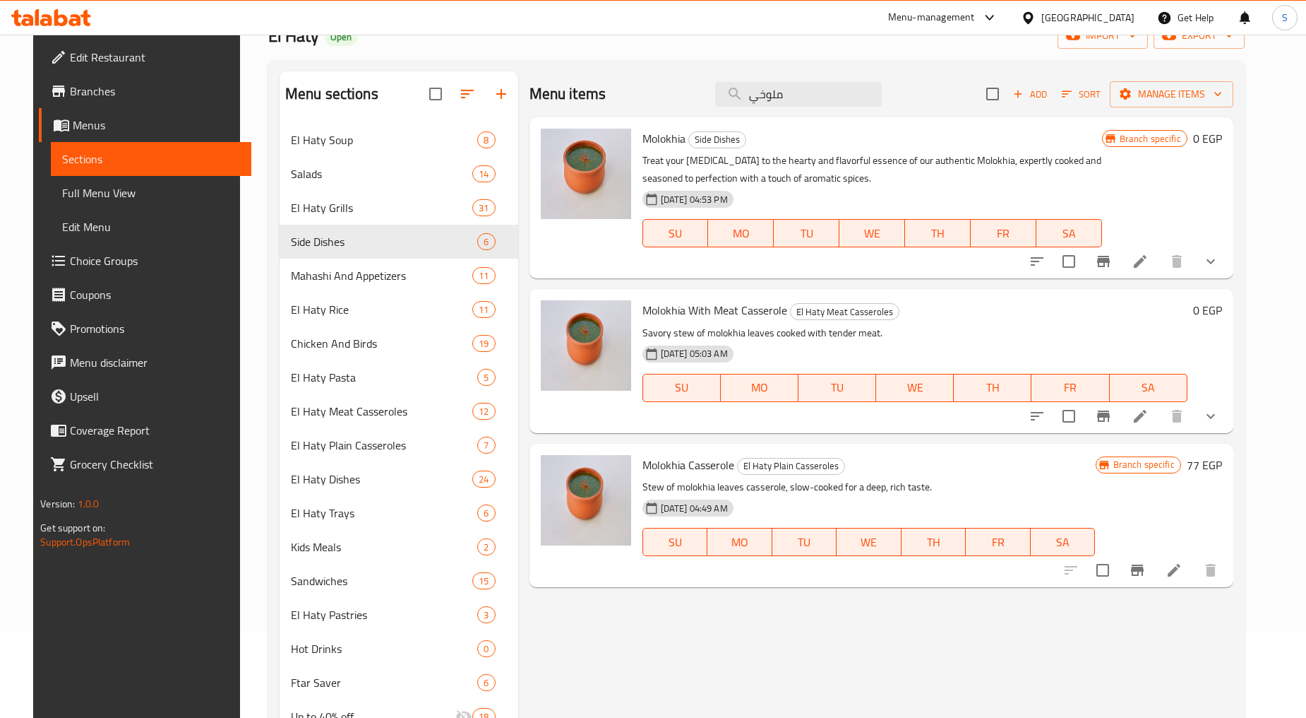
click at [1228, 271] on button "show more" at bounding box center [1211, 261] width 34 height 34
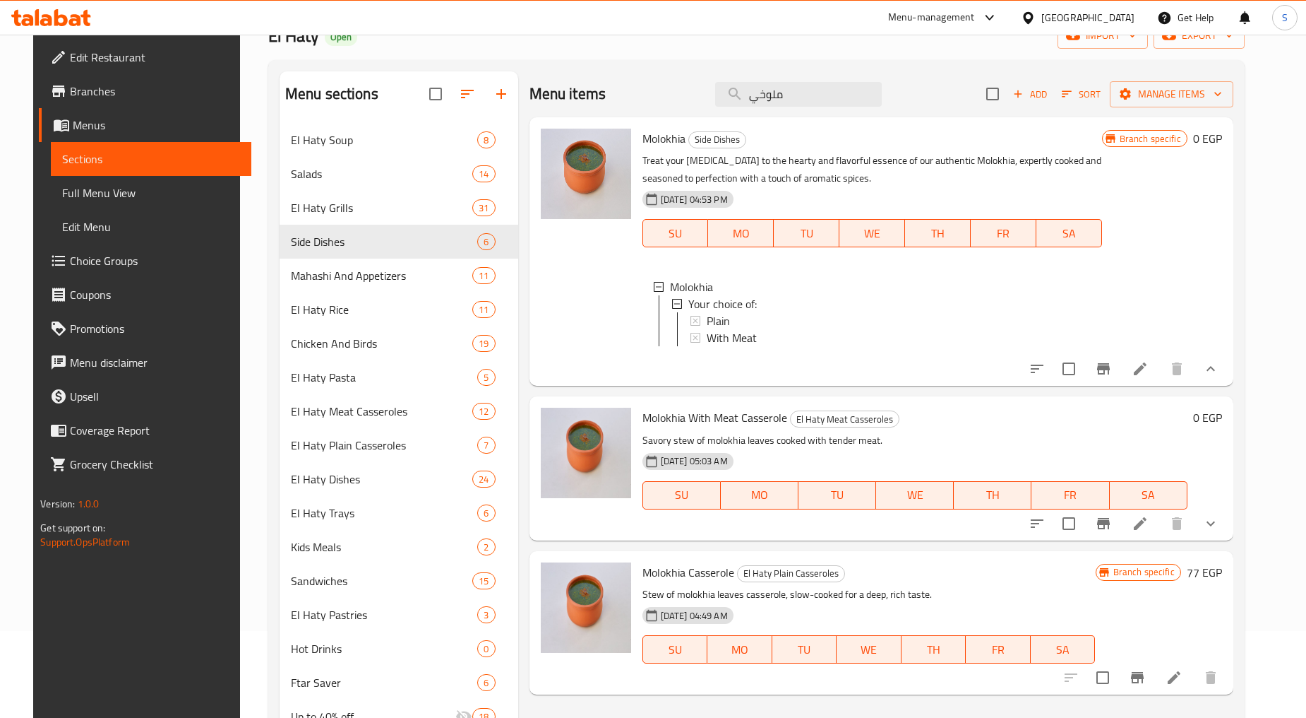
click at [1110, 374] on icon "Branch-specific-item" at bounding box center [1103, 368] width 13 height 11
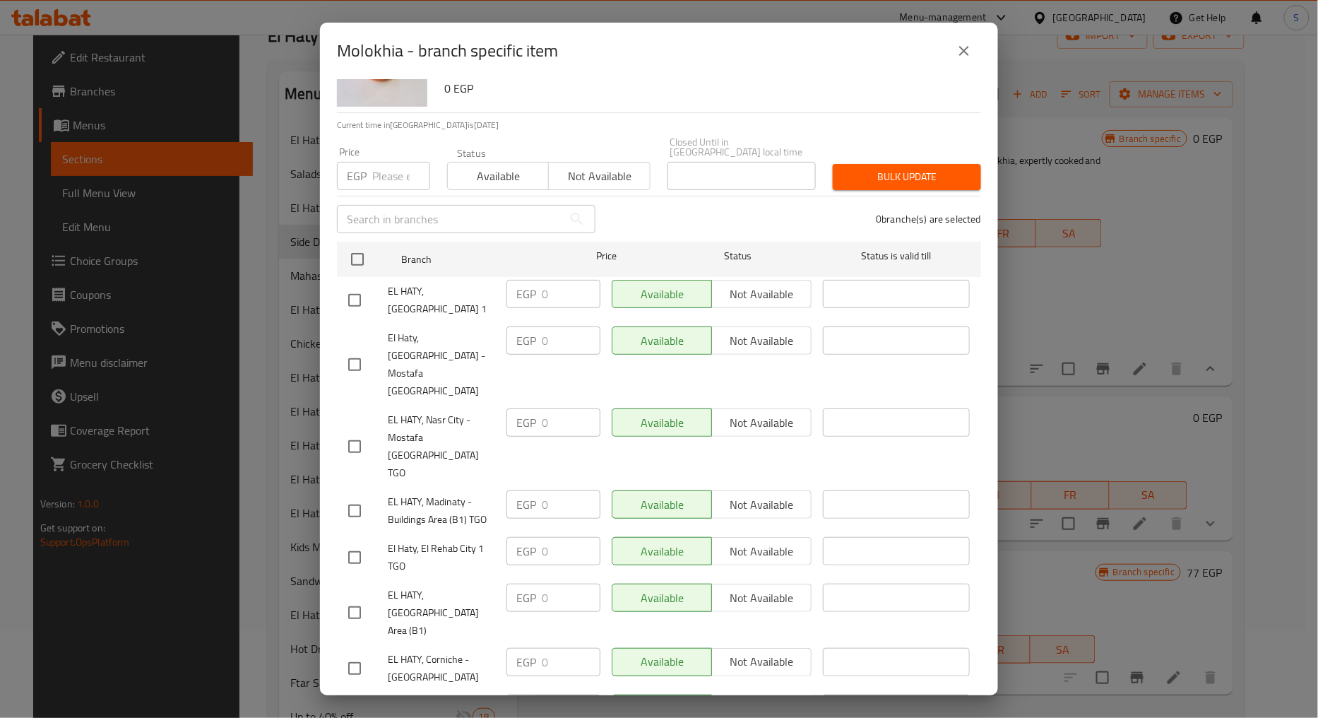
scroll to position [131, 0]
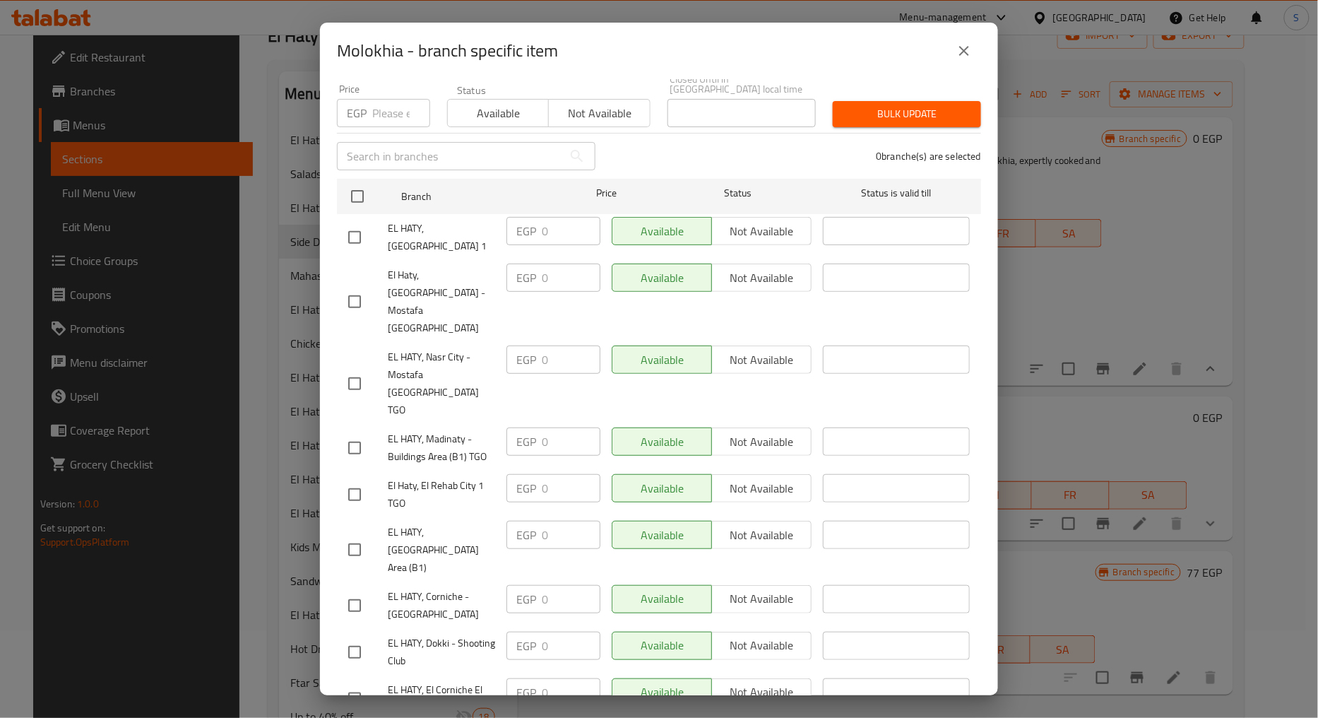
click at [966, 50] on icon "close" at bounding box center [963, 50] width 17 height 17
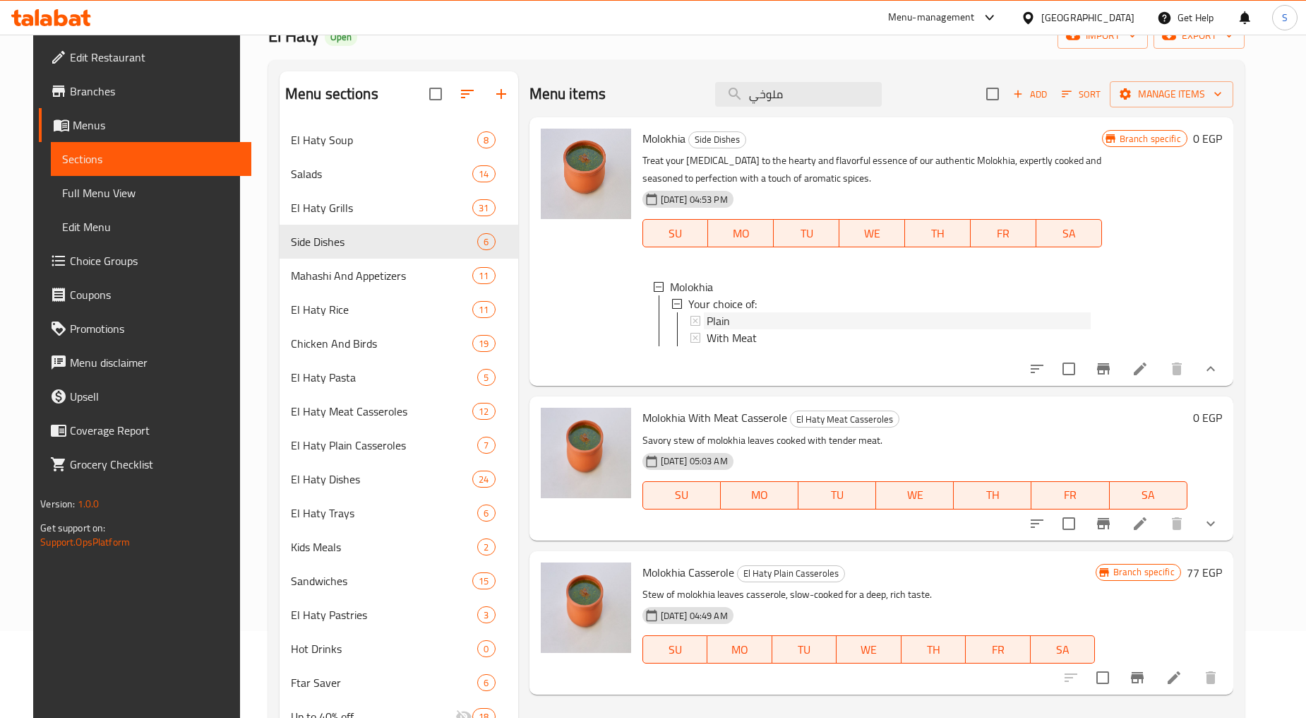
click at [715, 312] on span "Plain" at bounding box center [718, 320] width 23 height 17
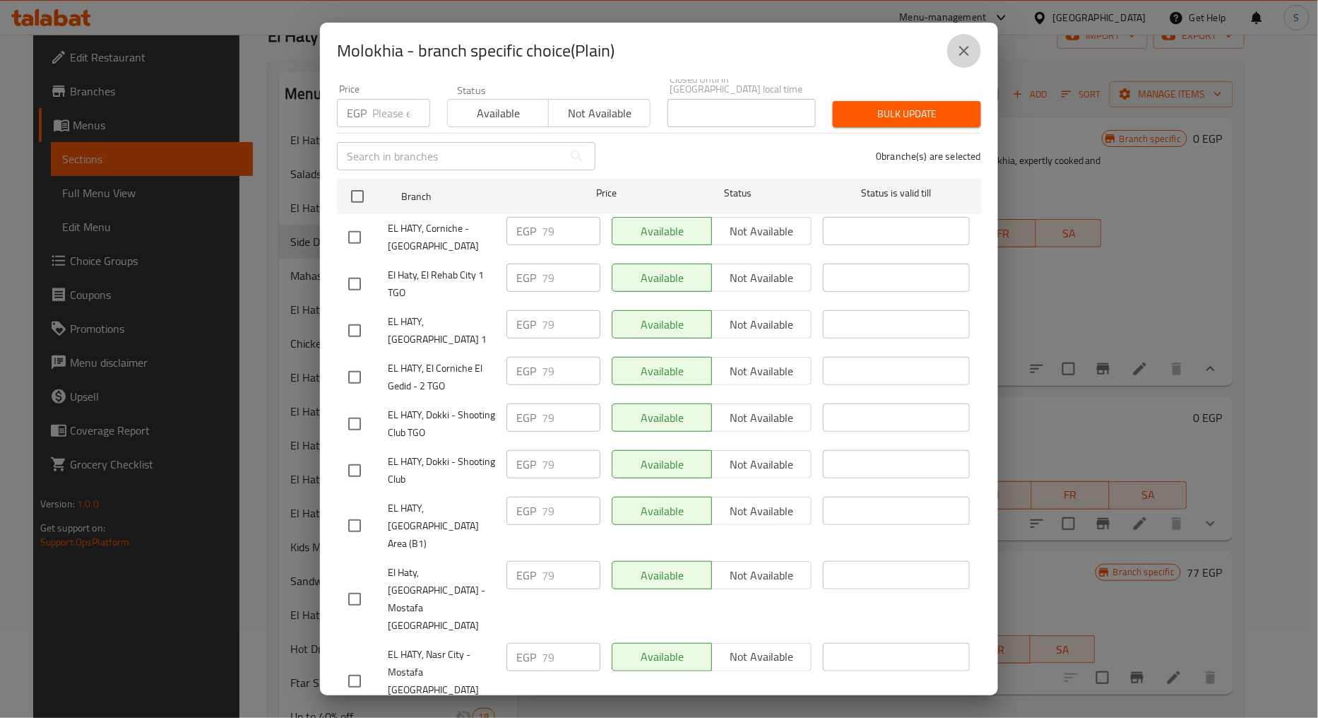
click at [957, 37] on button "close" at bounding box center [964, 51] width 34 height 34
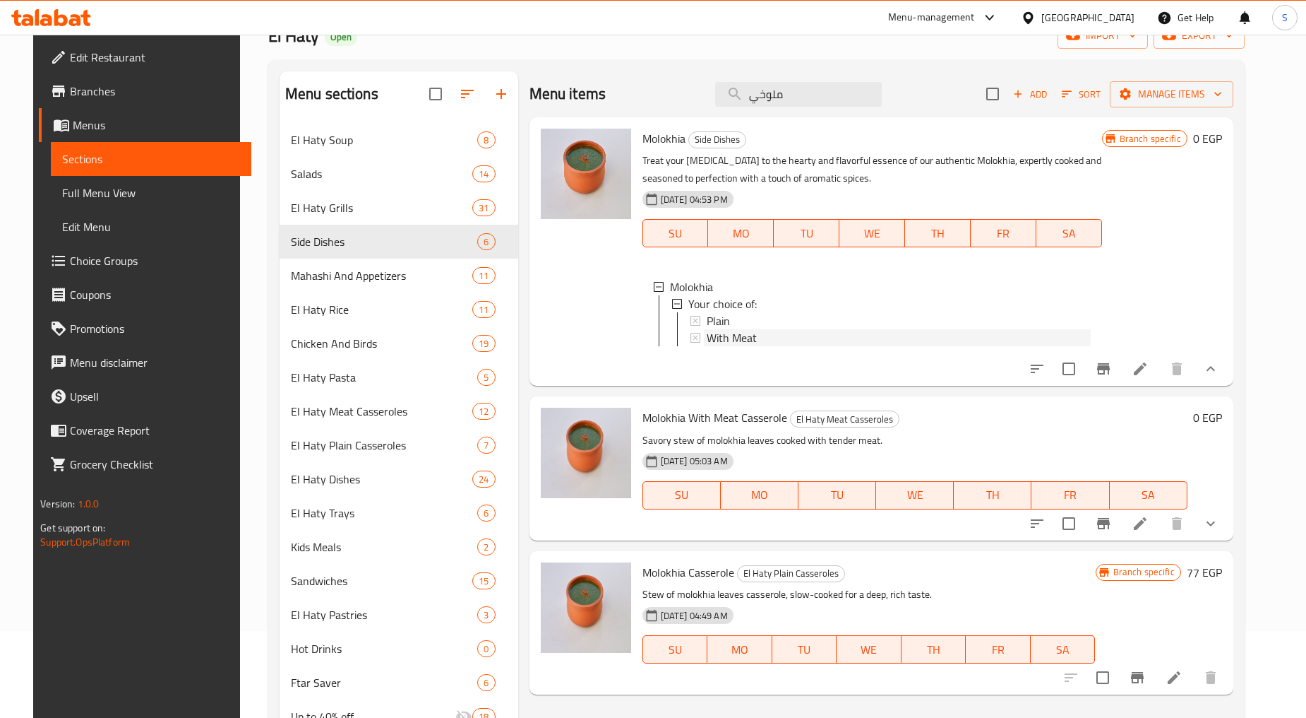
click at [744, 341] on span "With Meat" at bounding box center [732, 337] width 50 height 17
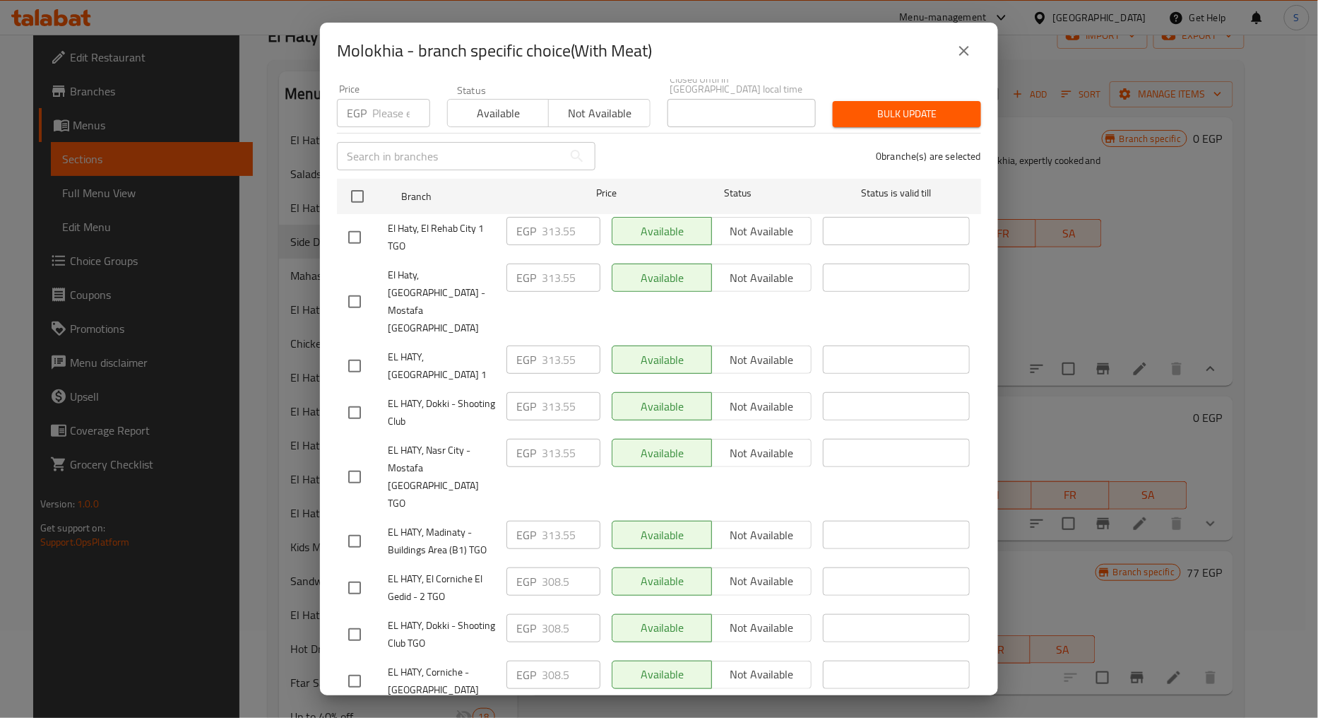
click at [957, 57] on icon "close" at bounding box center [963, 50] width 17 height 17
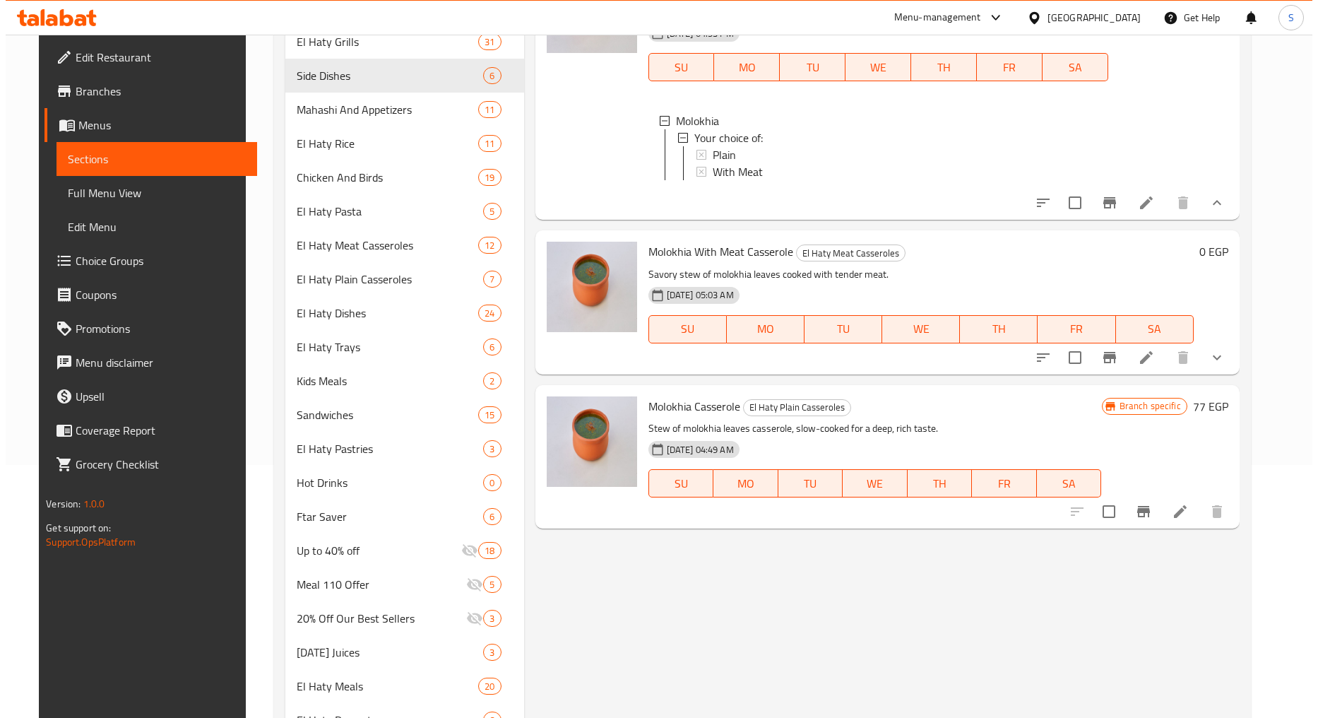
scroll to position [322, 0]
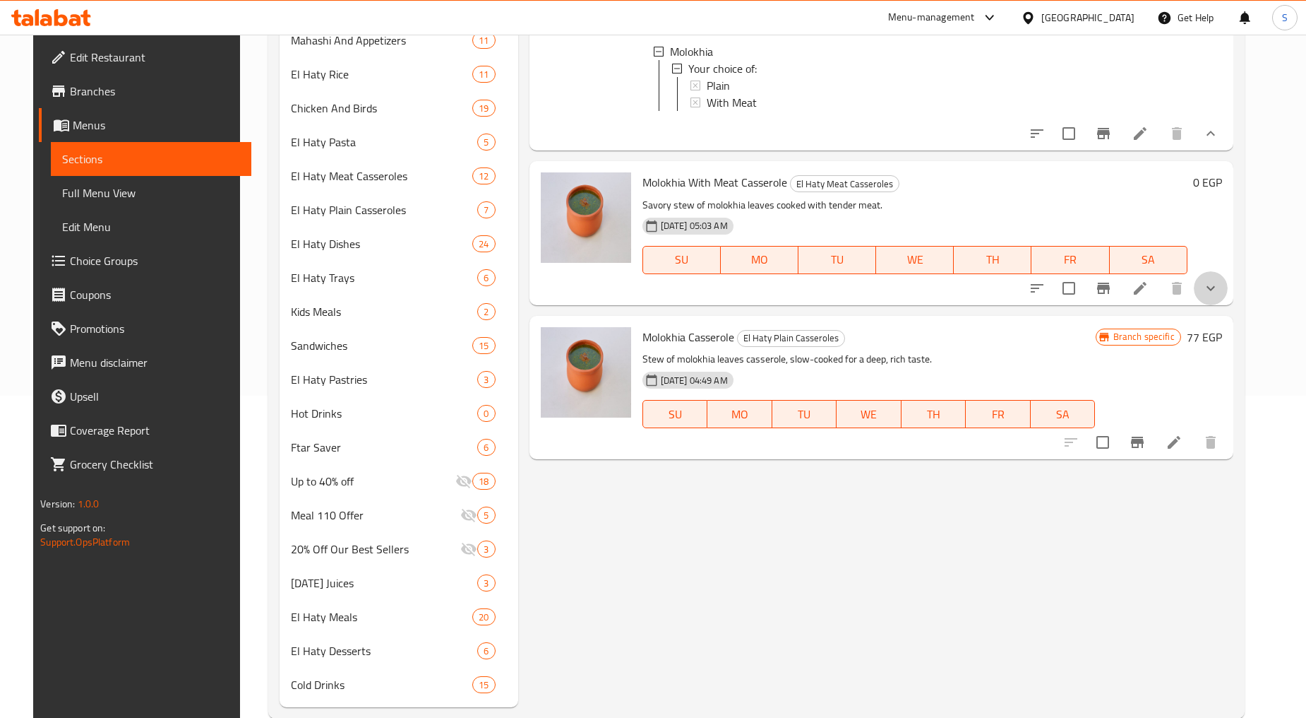
click at [1228, 302] on button "show more" at bounding box center [1211, 288] width 34 height 34
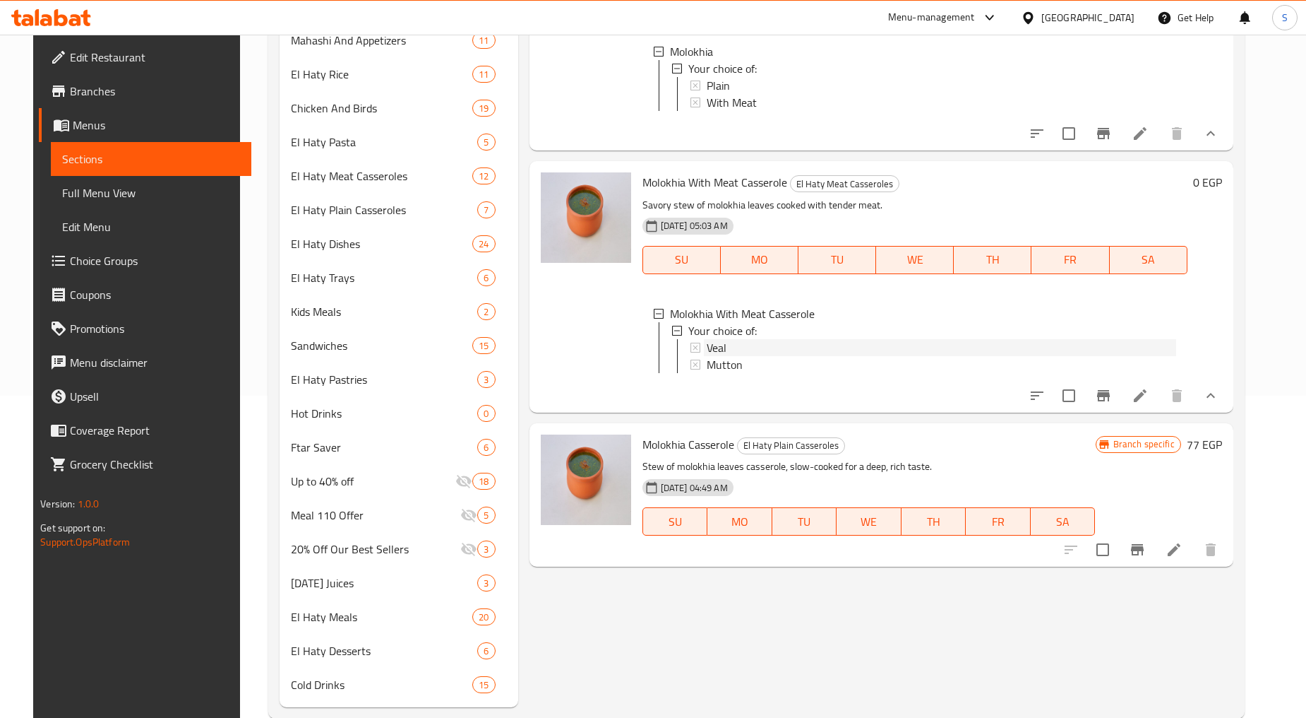
click at [730, 354] on div "Veal" at bounding box center [942, 347] width 470 height 17
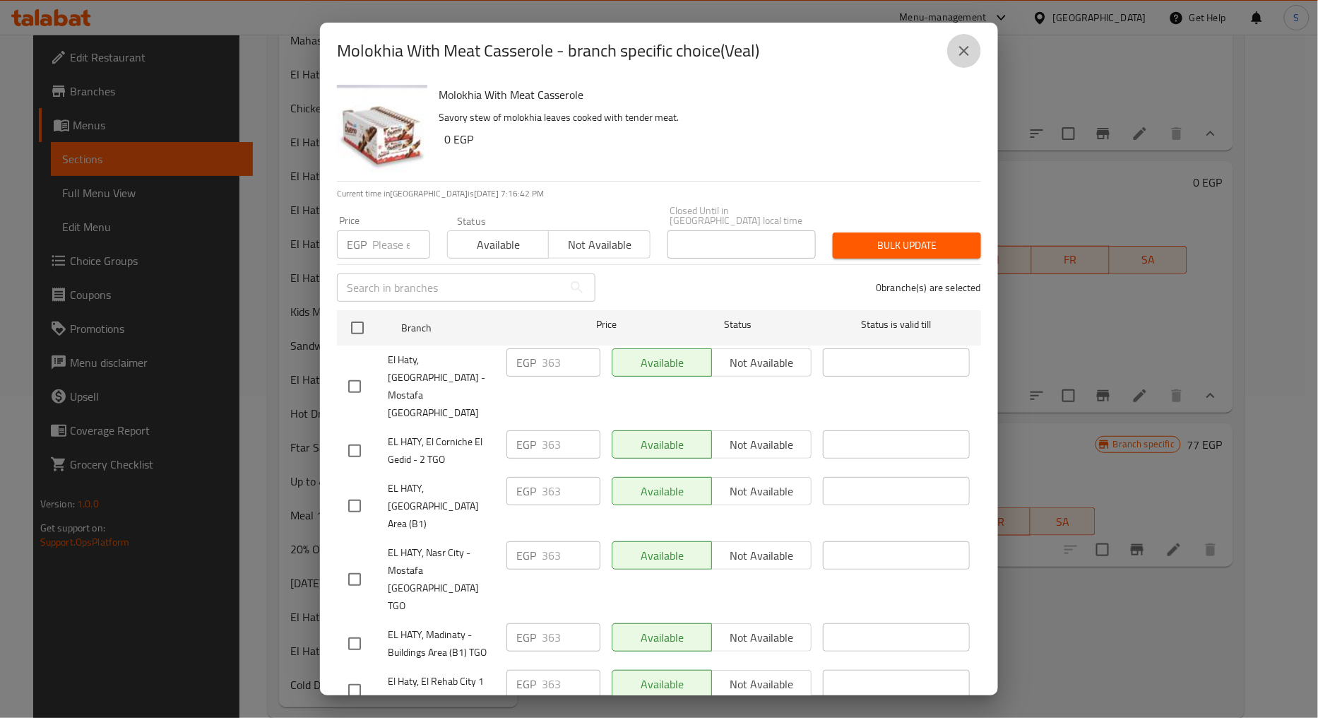
click at [959, 55] on icon "close" at bounding box center [963, 50] width 17 height 17
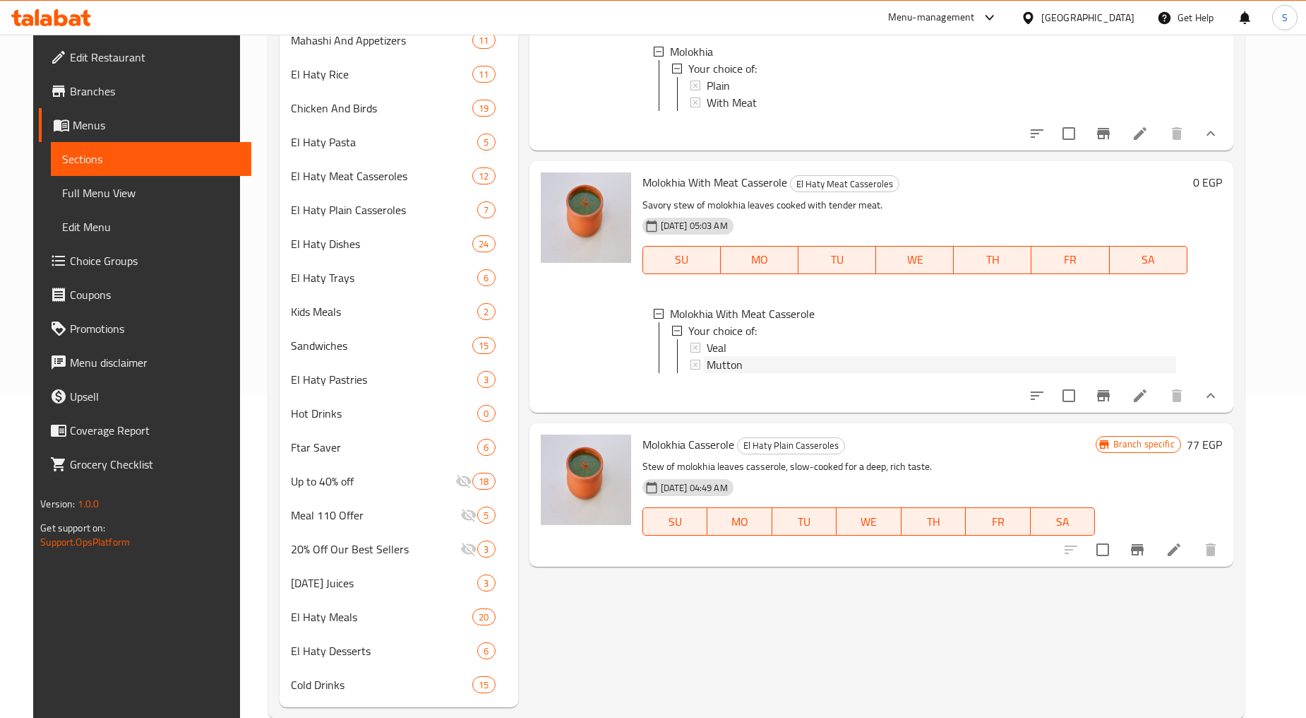
click at [707, 373] on span "Mutton" at bounding box center [725, 364] width 36 height 17
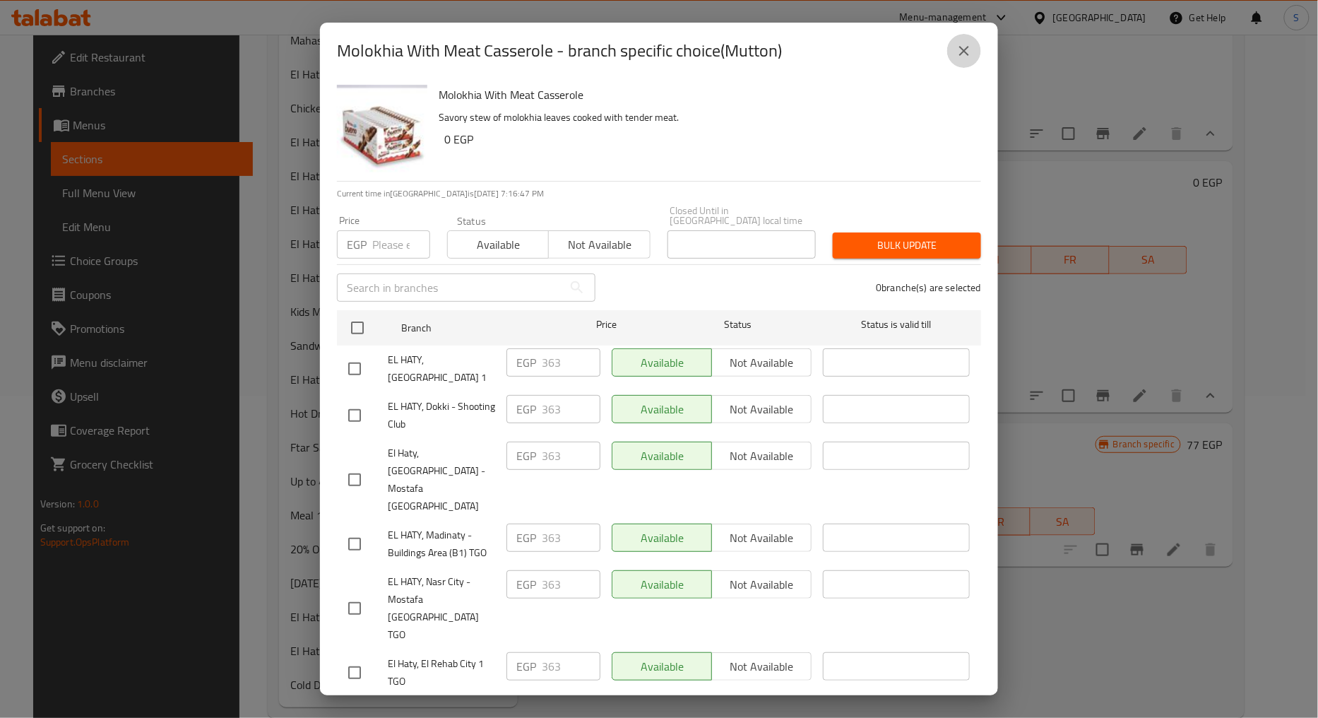
click at [973, 49] on button "close" at bounding box center [964, 51] width 34 height 34
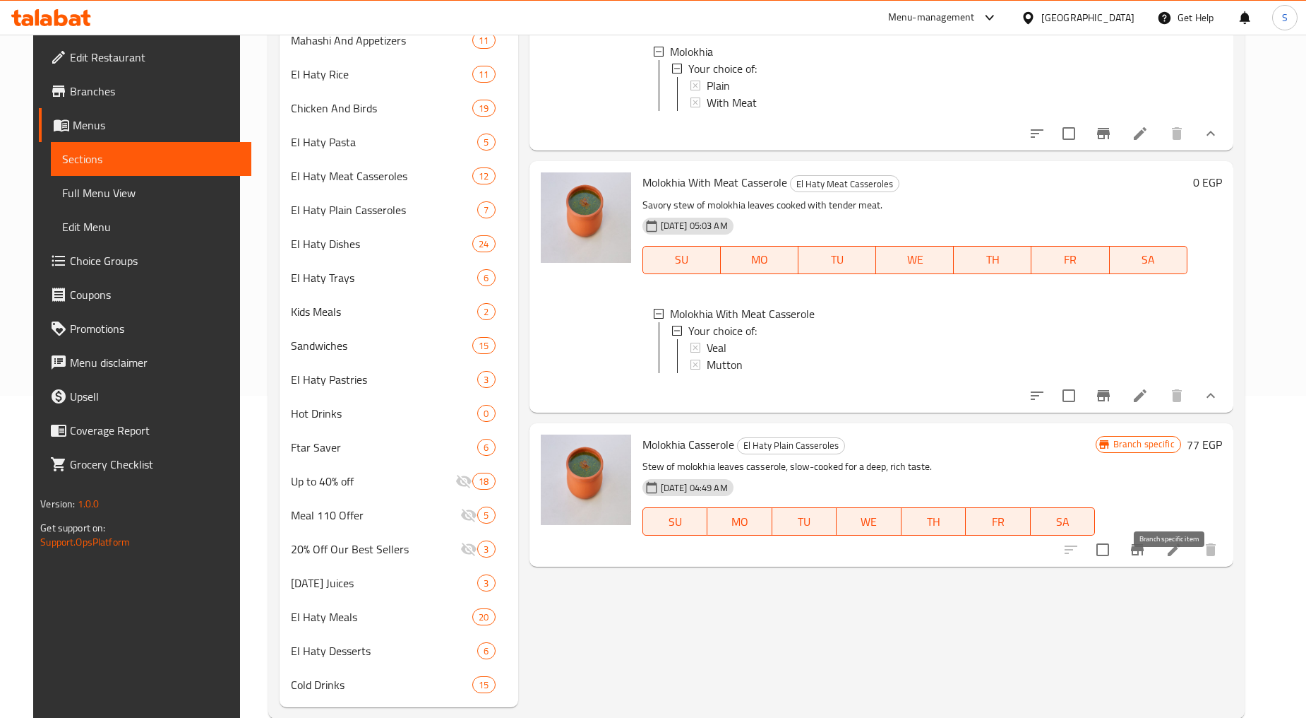
click at [1146, 558] on icon "Branch-specific-item" at bounding box center [1137, 549] width 17 height 17
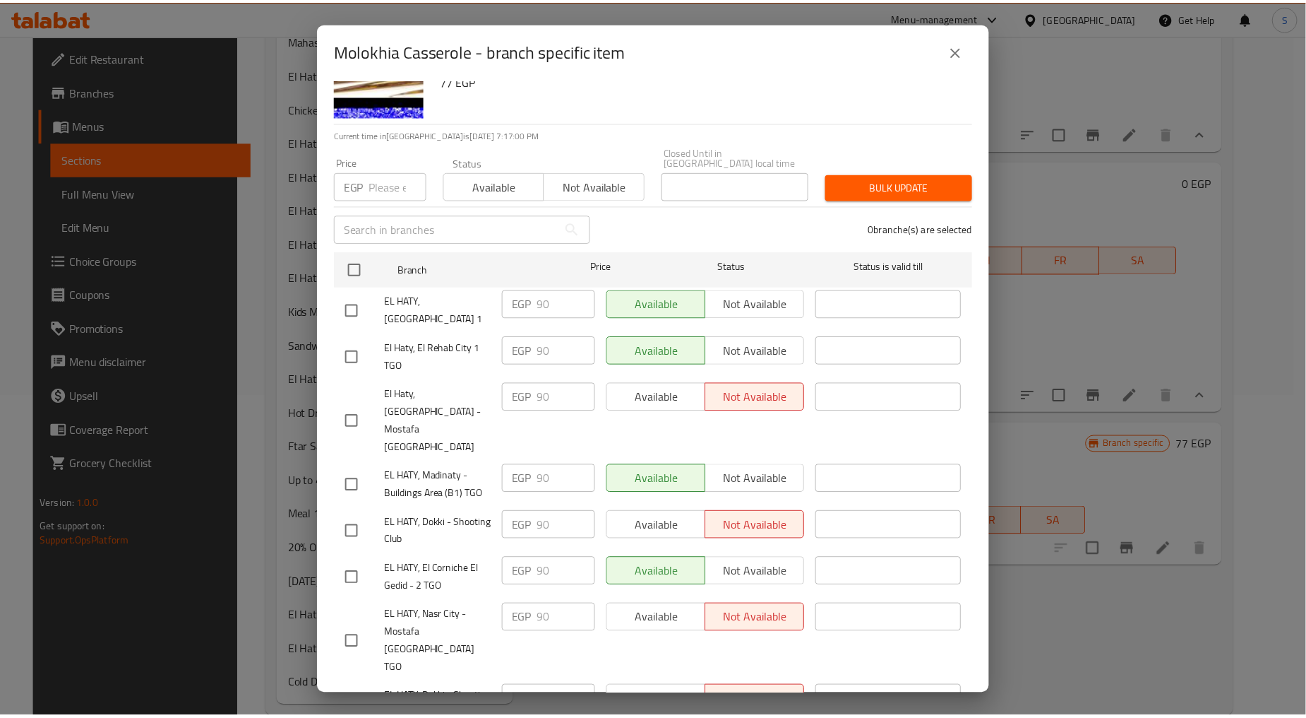
scroll to position [131, 0]
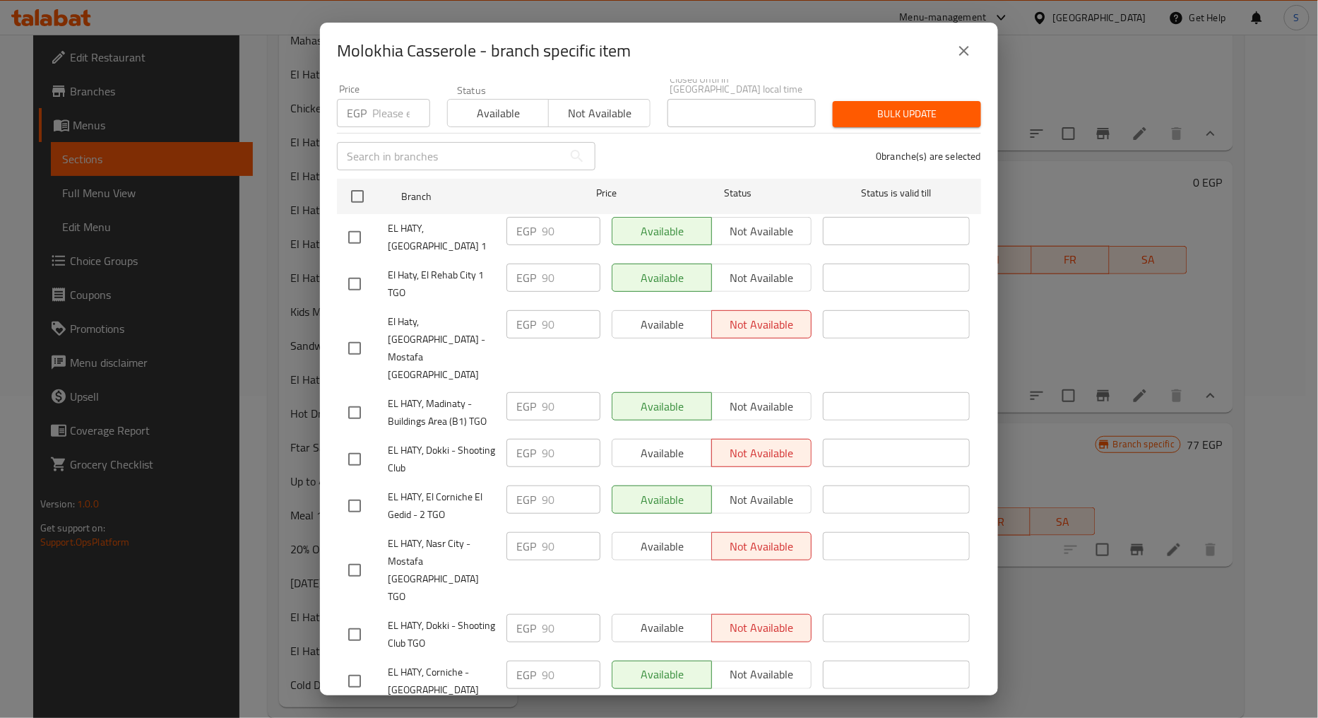
click at [964, 52] on icon "close" at bounding box center [964, 51] width 10 height 10
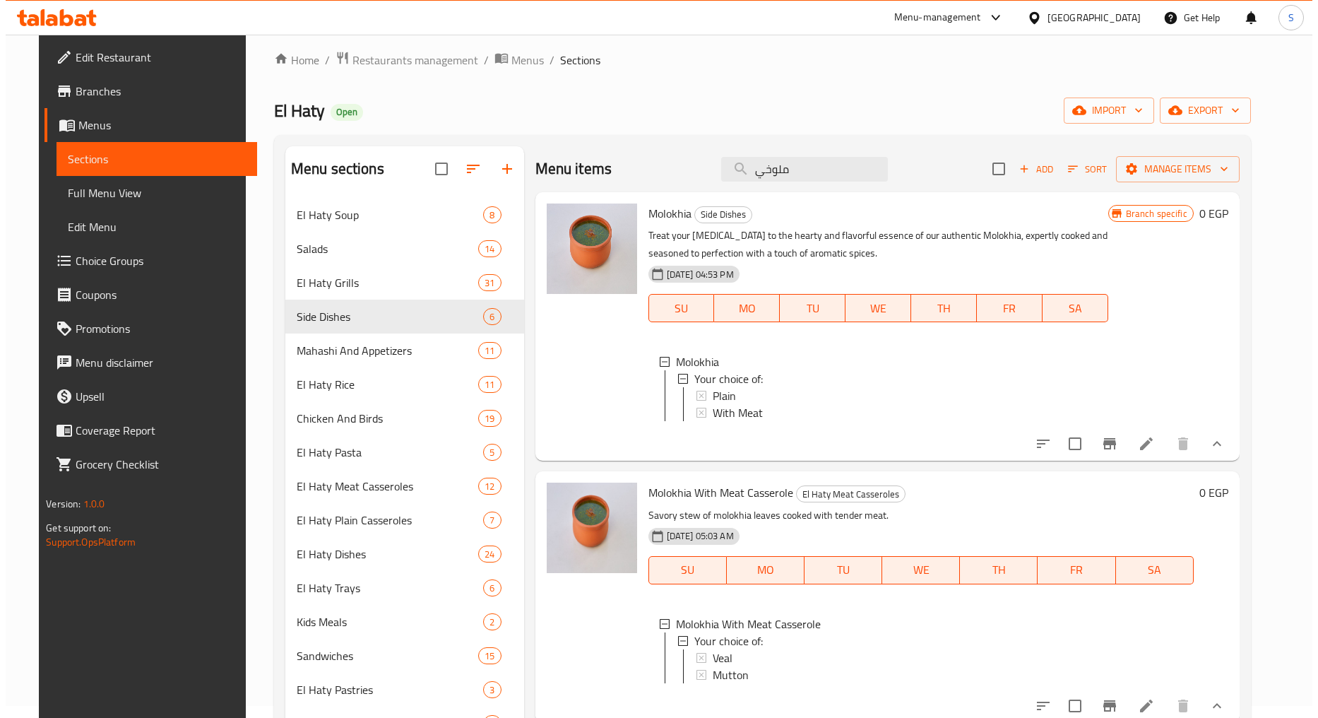
scroll to position [0, 0]
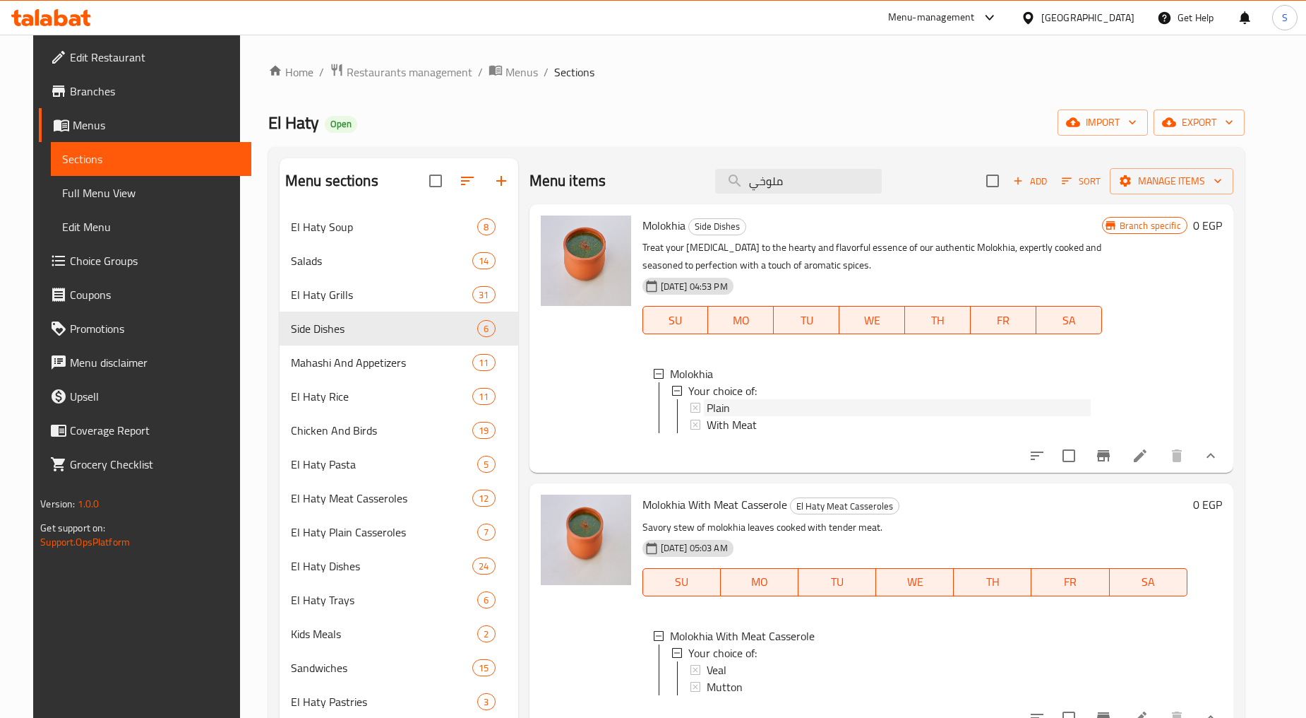
click at [730, 407] on div "Plain" at bounding box center [899, 407] width 384 height 17
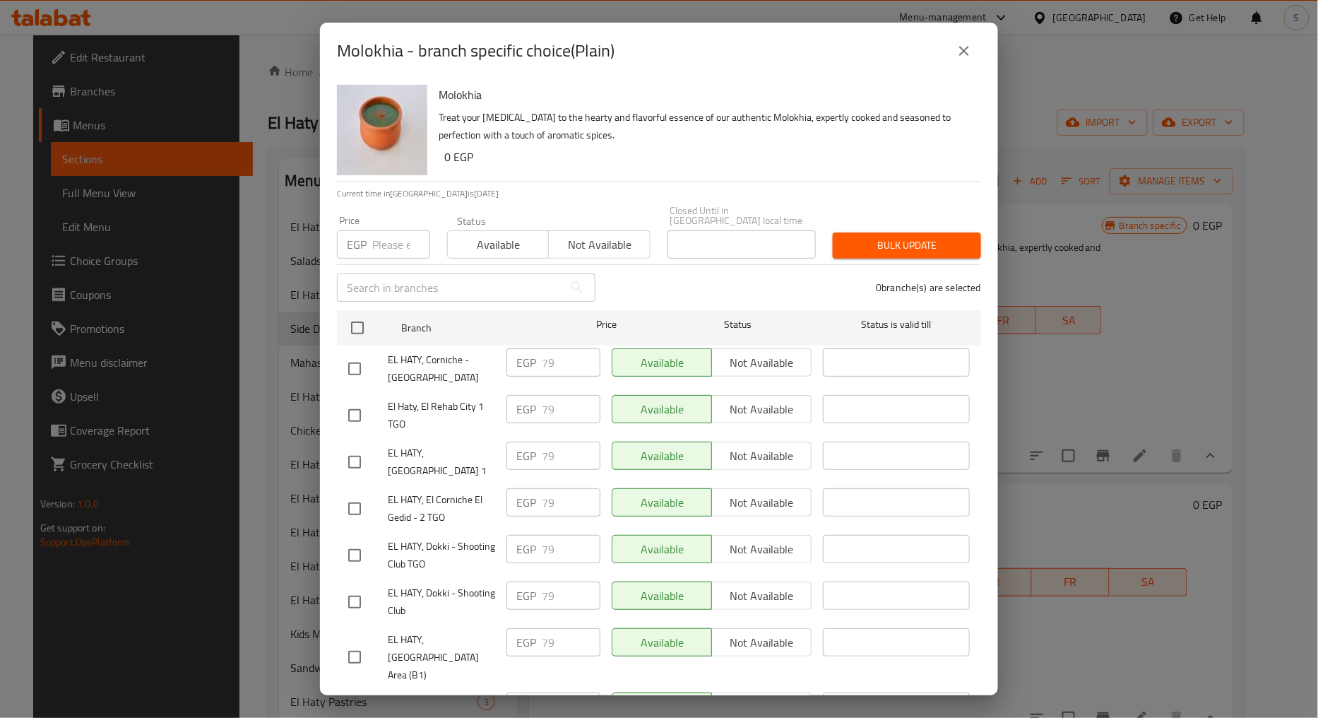
scroll to position [131, 0]
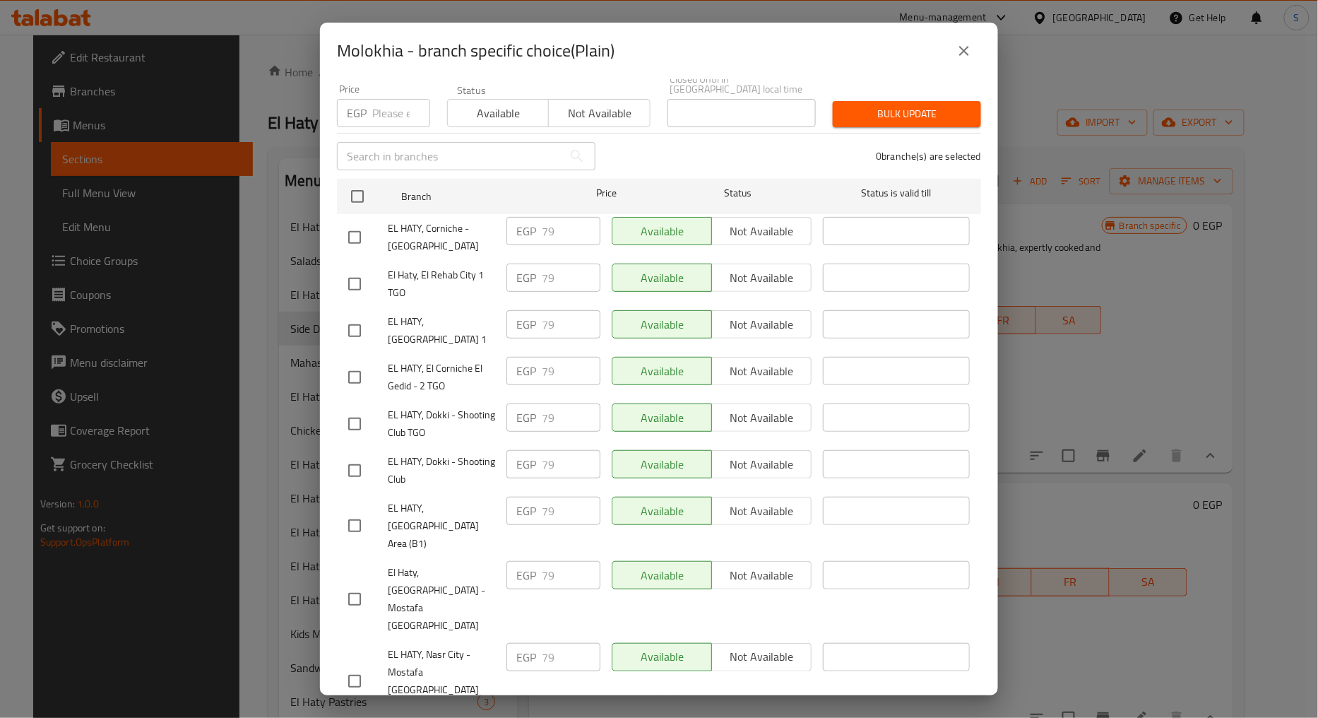
click at [967, 49] on icon "close" at bounding box center [963, 50] width 17 height 17
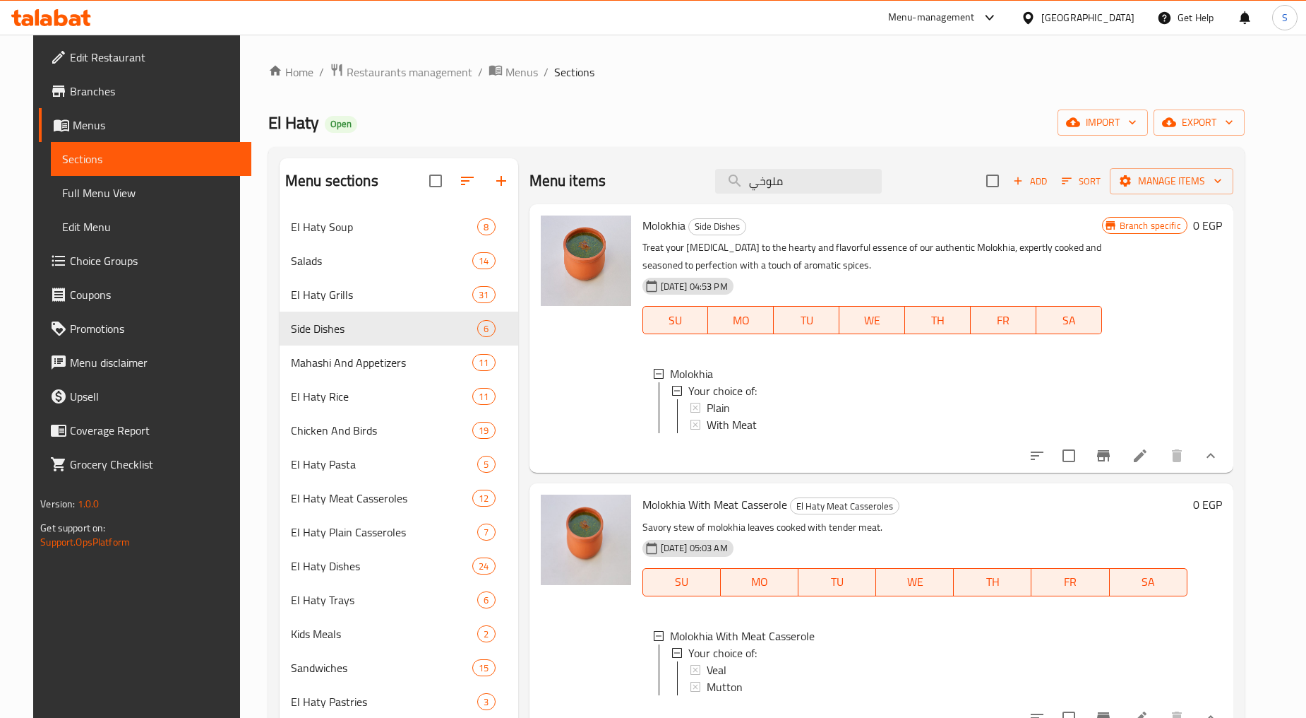
click at [1121, 472] on button "Branch-specific-item" at bounding box center [1104, 456] width 34 height 34
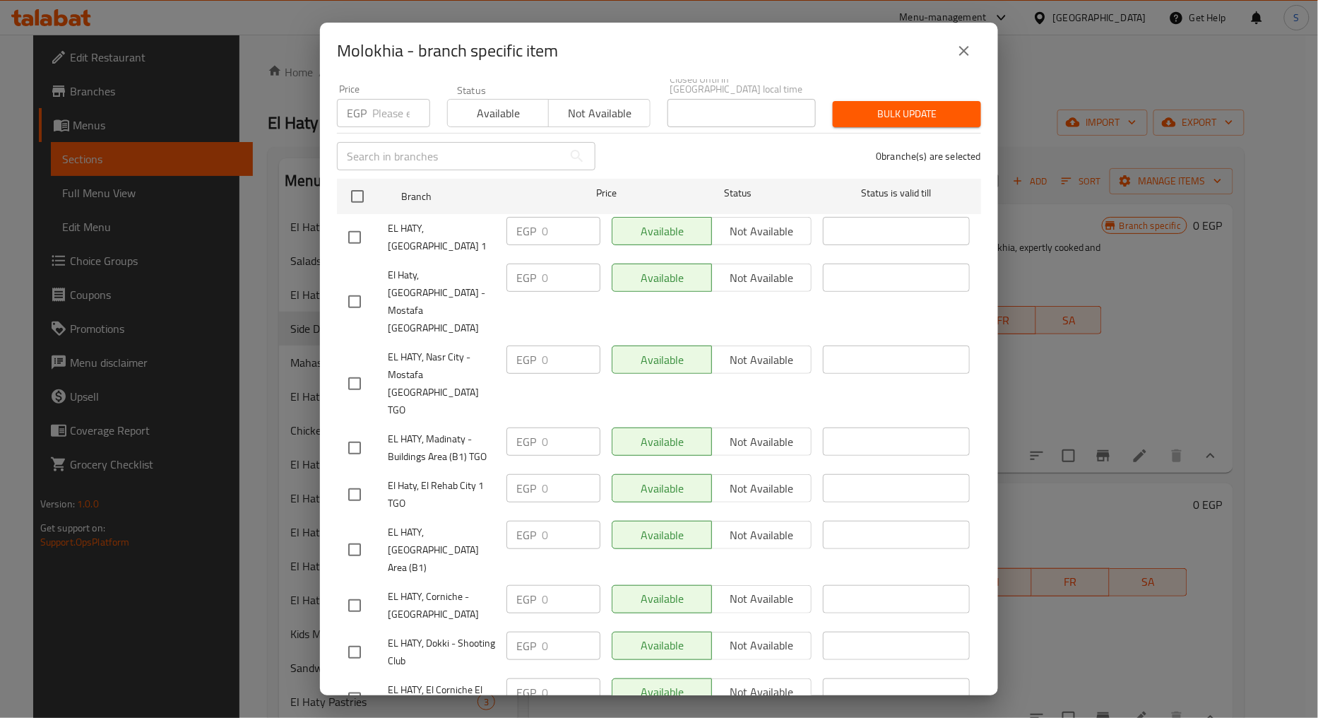
click at [953, 44] on button "close" at bounding box center [964, 51] width 34 height 34
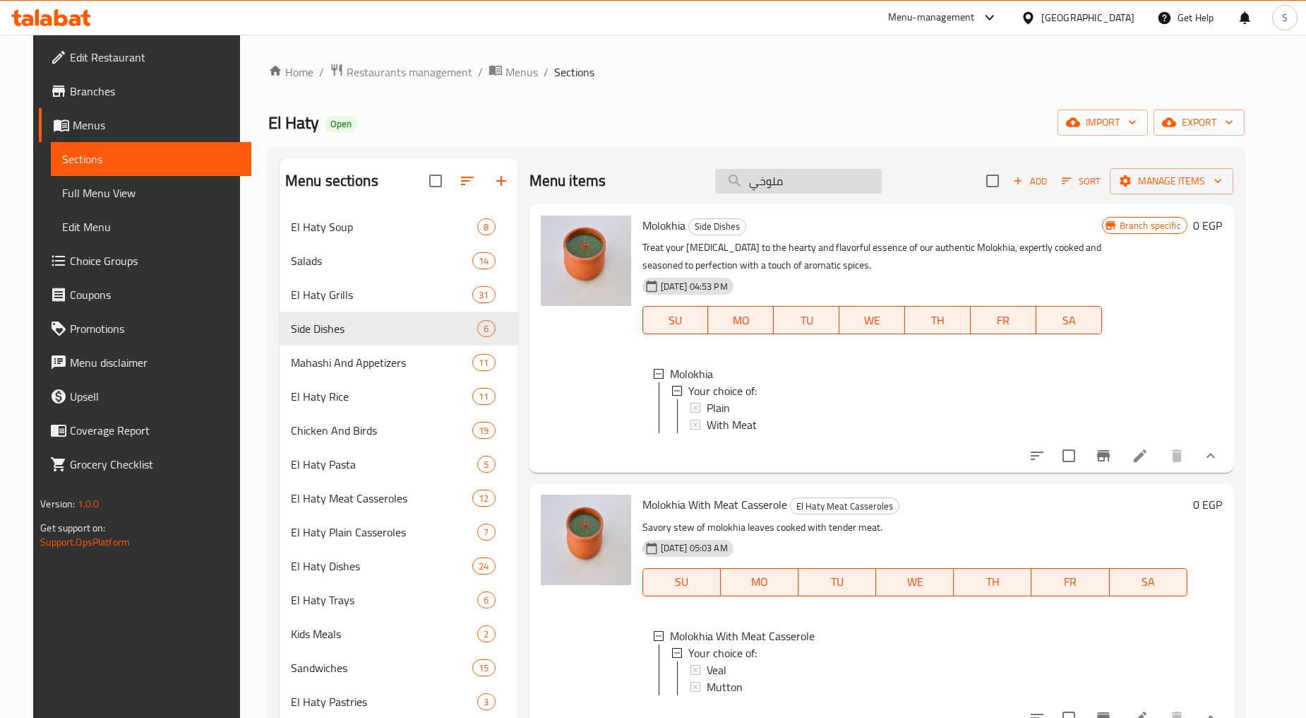
click at [785, 184] on input "ملوخي" at bounding box center [798, 181] width 167 height 25
paste input "تة سادة"
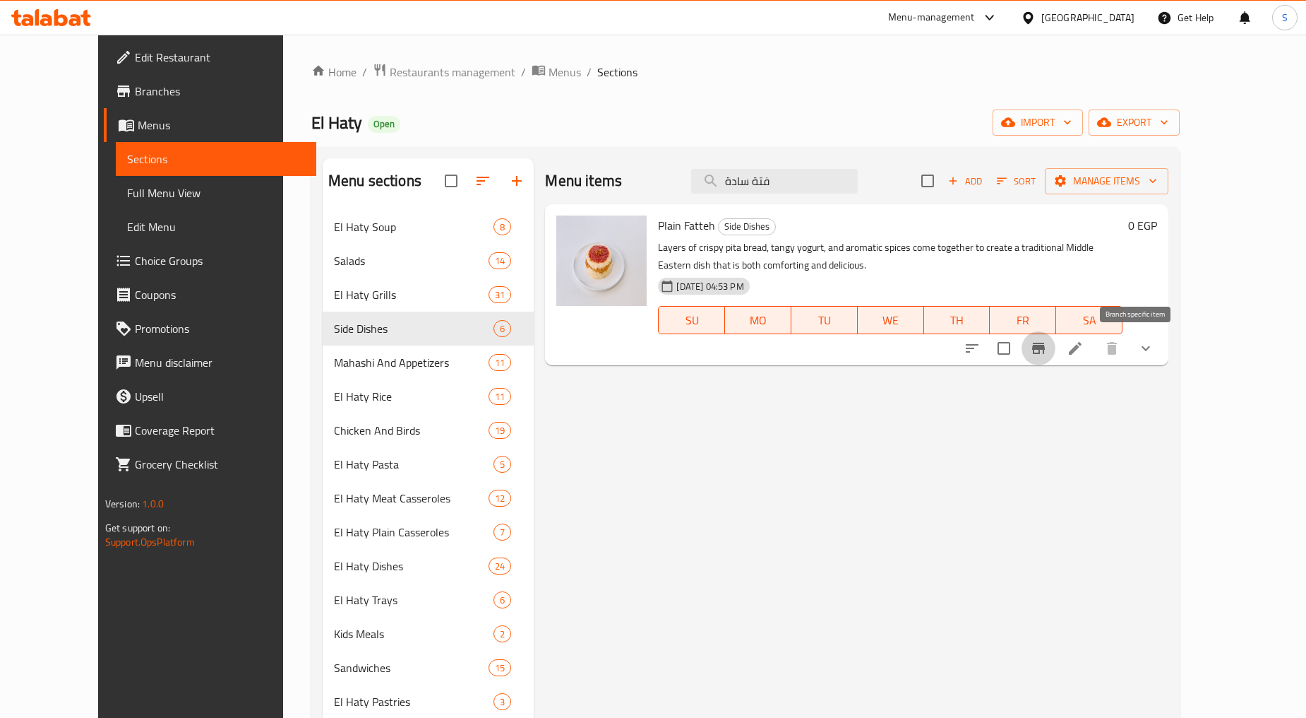
click at [1045, 347] on icon "Branch-specific-item" at bounding box center [1038, 348] width 13 height 11
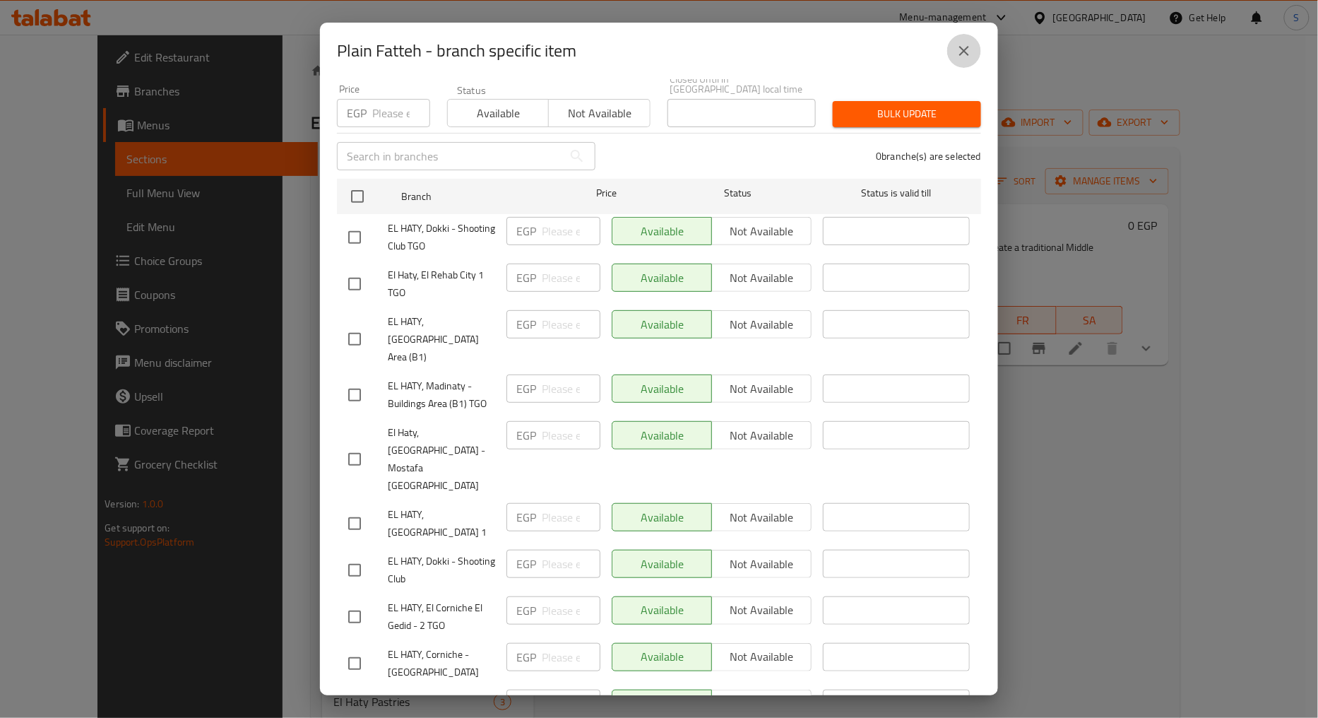
click at [964, 51] on icon "close" at bounding box center [963, 50] width 17 height 17
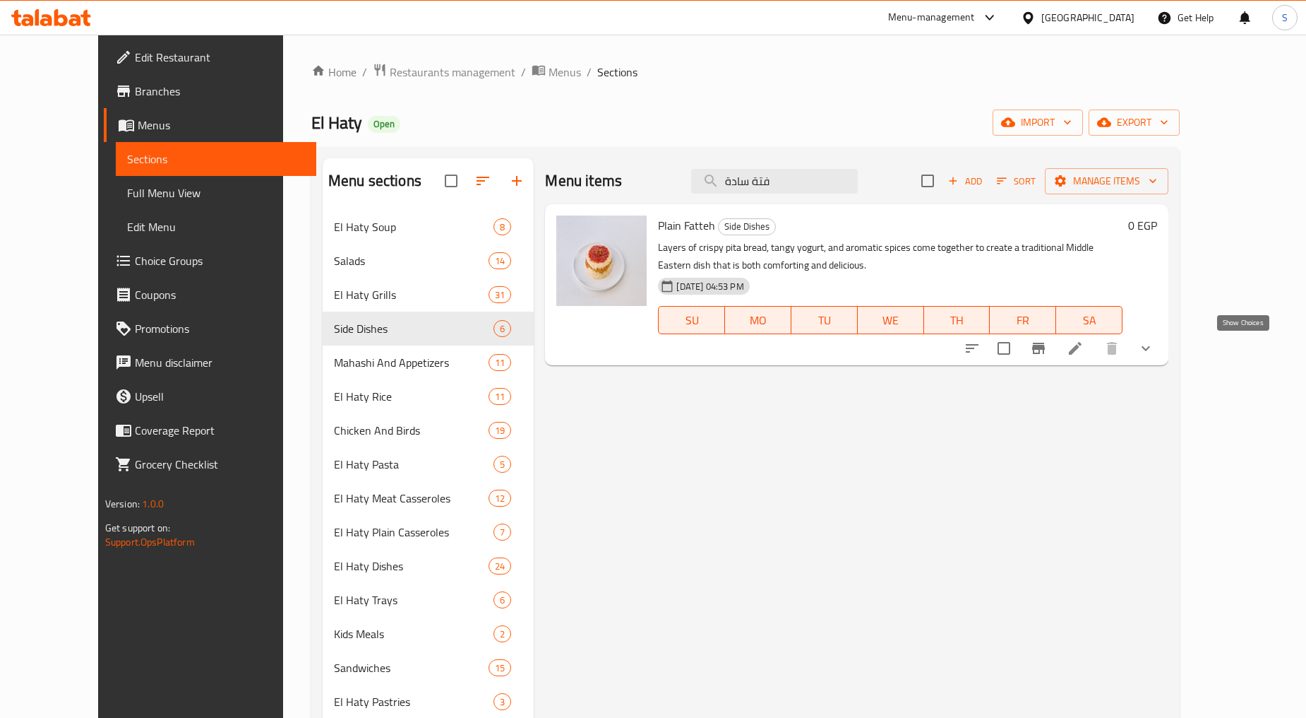
click at [1155, 350] on icon "show more" at bounding box center [1146, 348] width 17 height 17
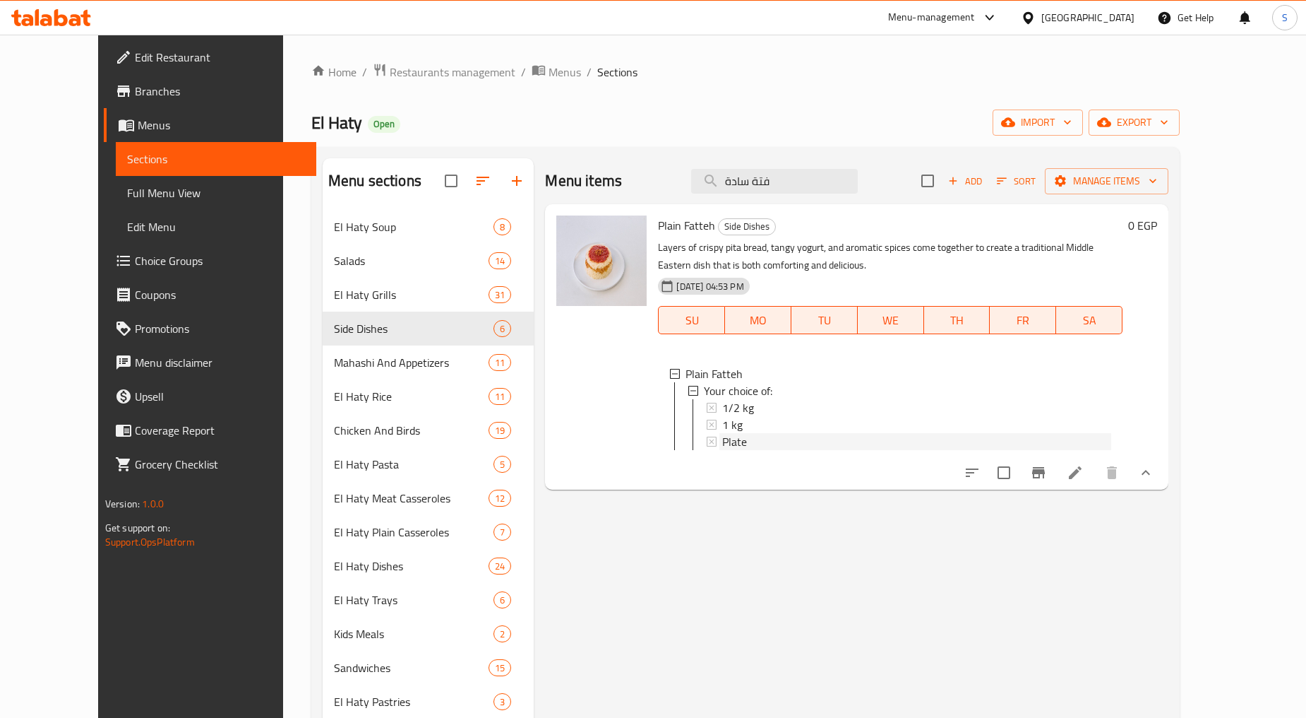
click at [722, 440] on span "Plate" at bounding box center [734, 441] width 25 height 17
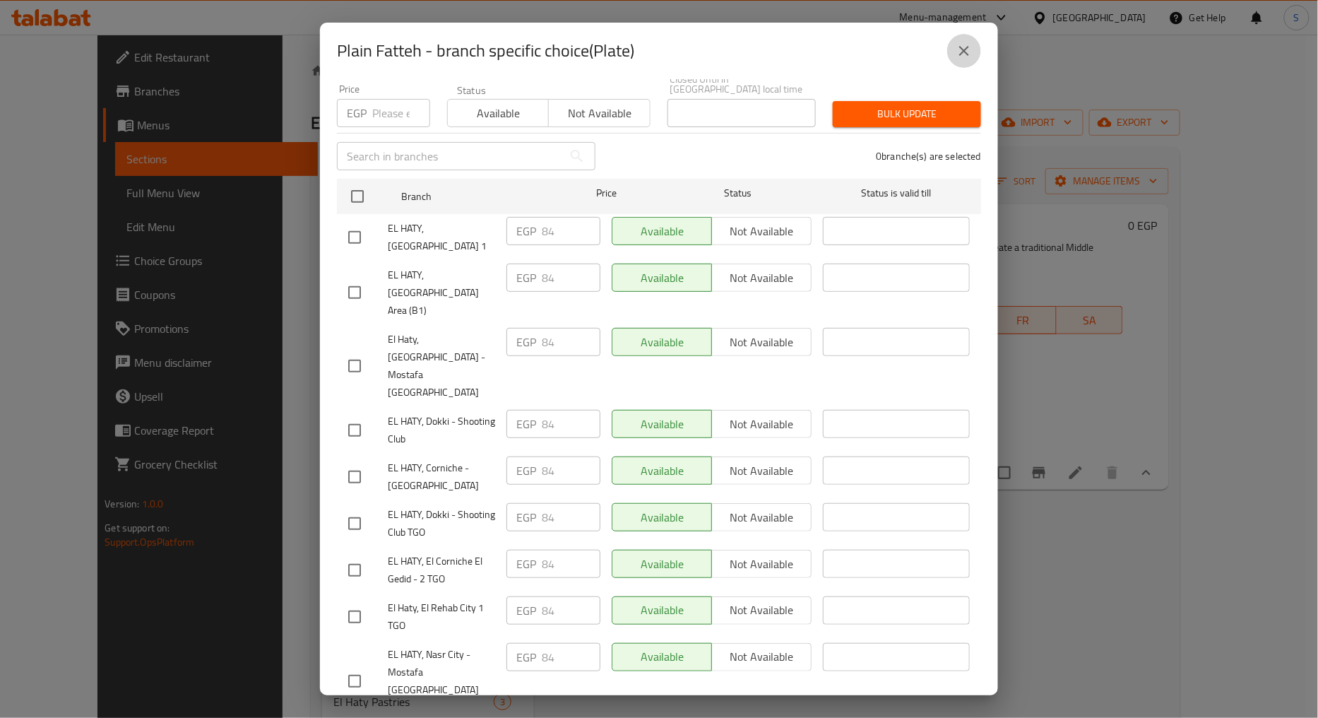
click at [967, 53] on icon "close" at bounding box center [964, 51] width 10 height 10
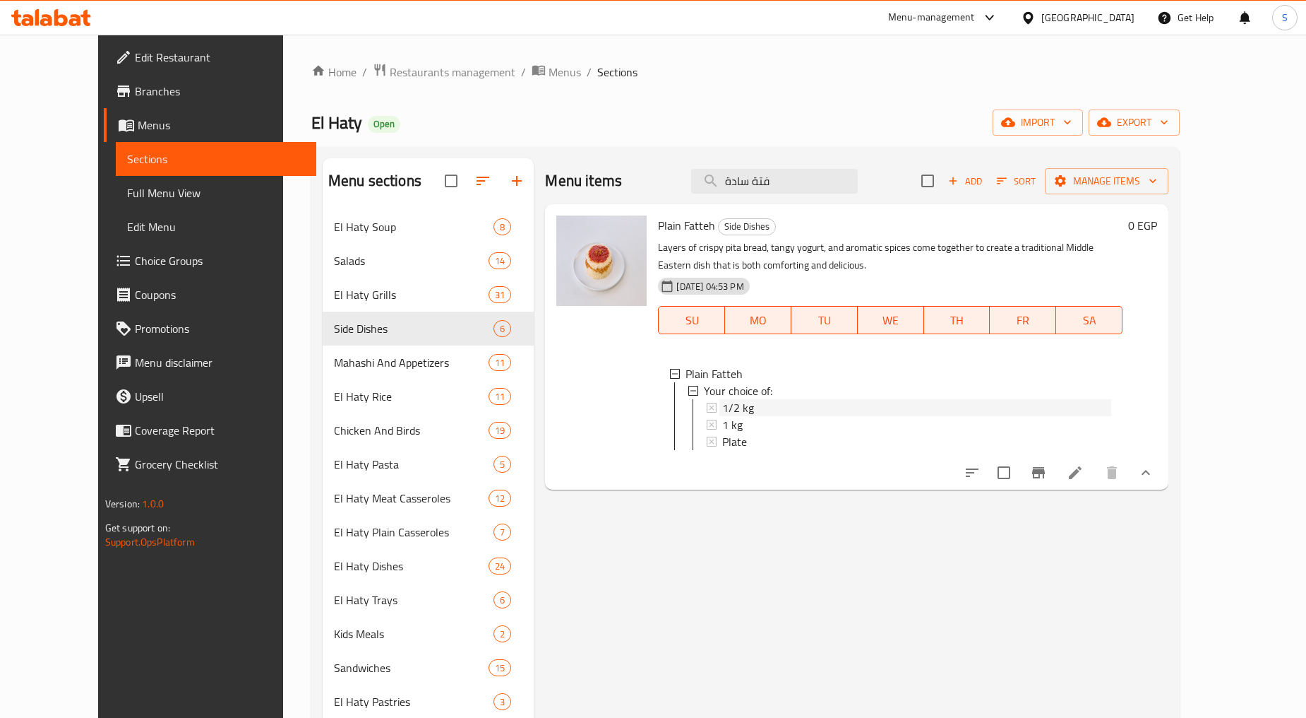
click at [722, 407] on span "1/2 kg" at bounding box center [738, 407] width 32 height 17
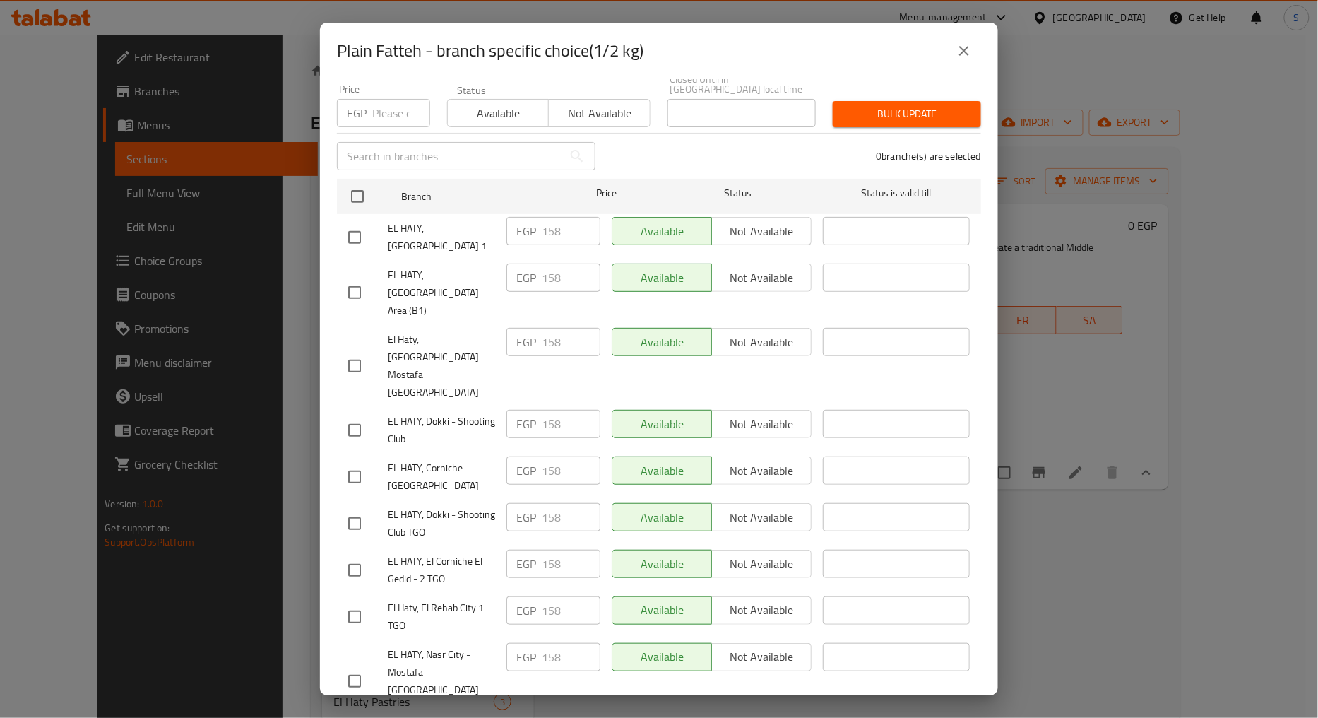
click at [954, 47] on button "close" at bounding box center [964, 51] width 34 height 34
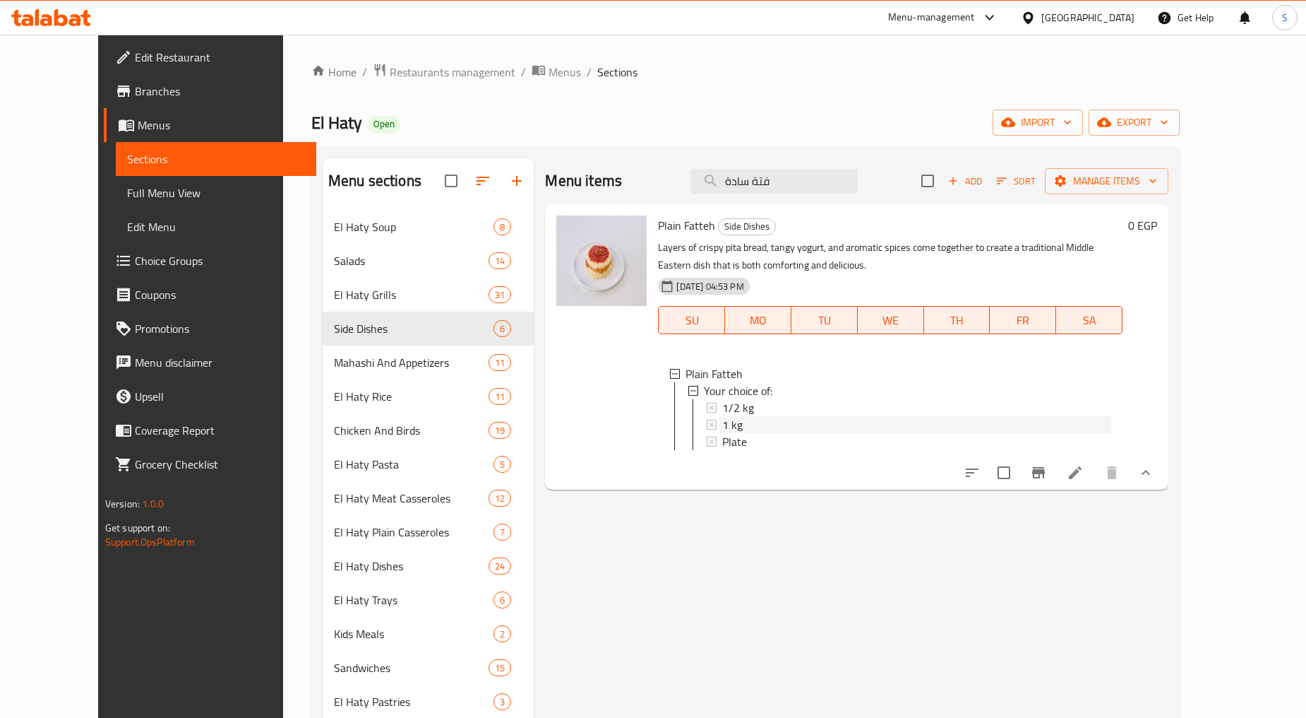
click at [727, 429] on div "1 kg" at bounding box center [916, 424] width 389 height 17
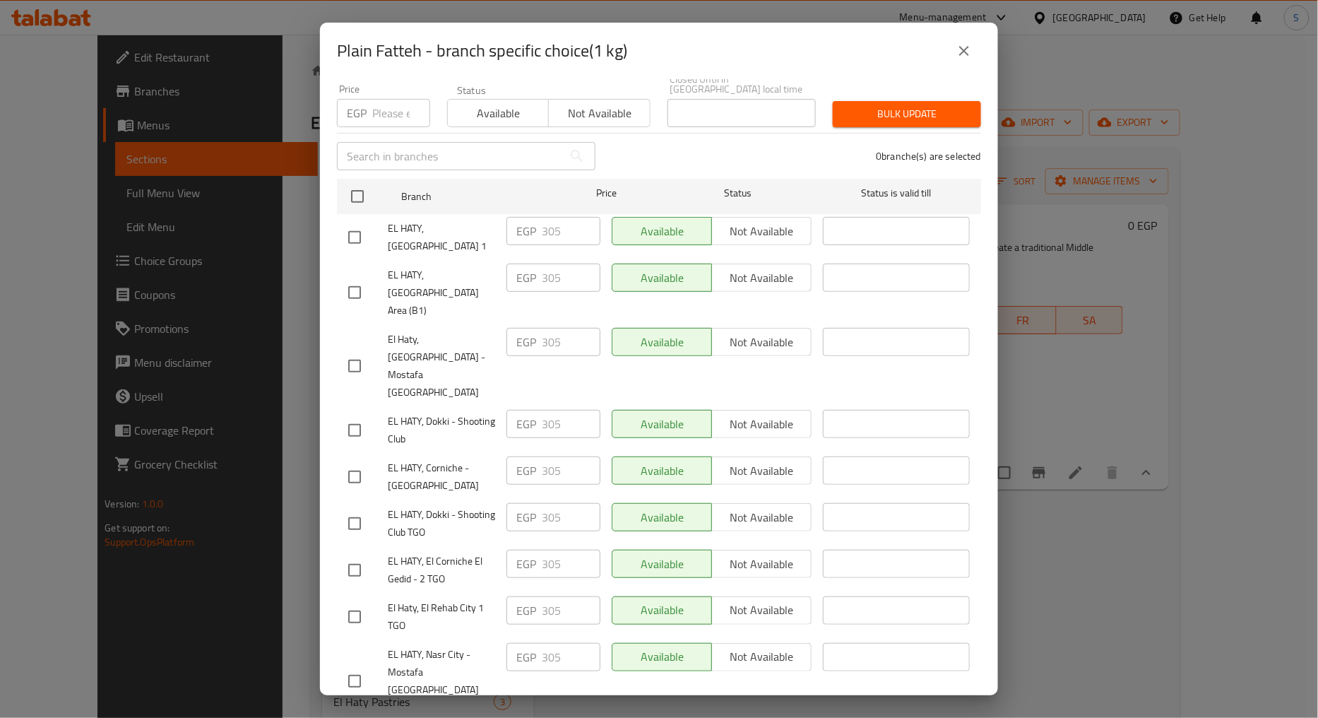
click at [979, 44] on button "close" at bounding box center [964, 51] width 34 height 34
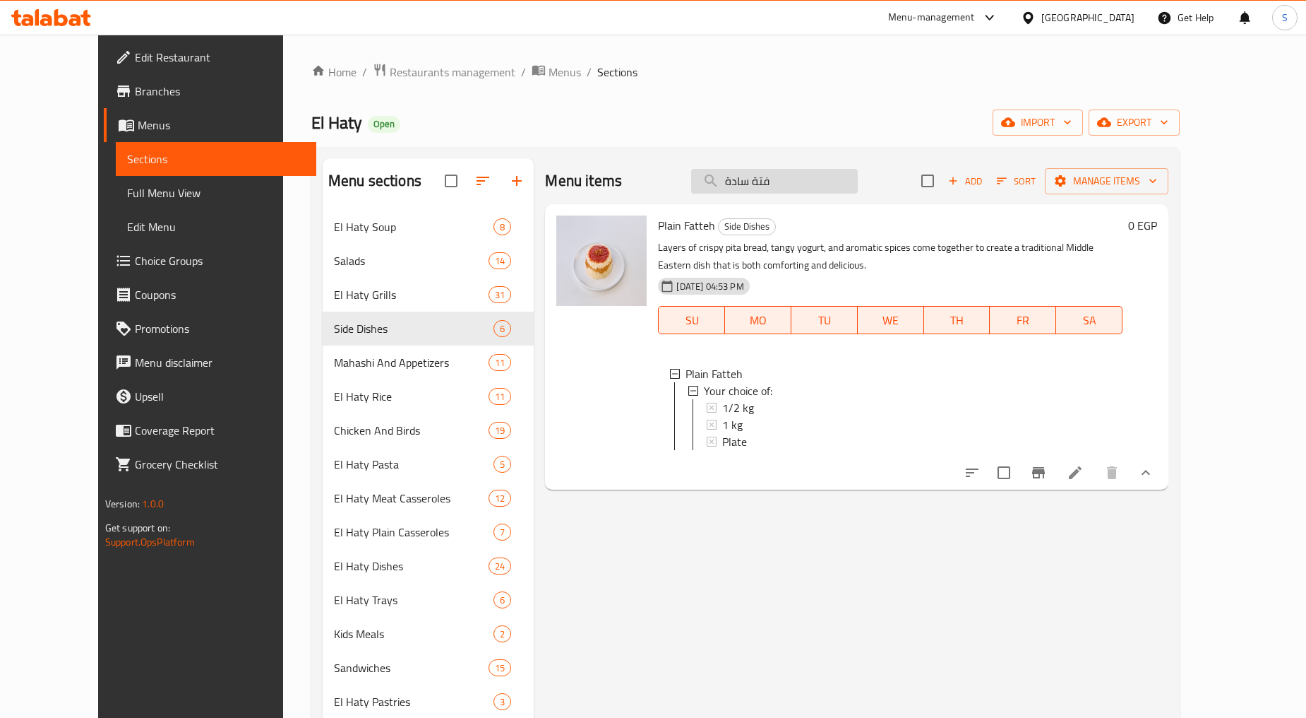
click at [790, 179] on input "فتة سادة" at bounding box center [774, 181] width 167 height 25
paste input "حواوشى"
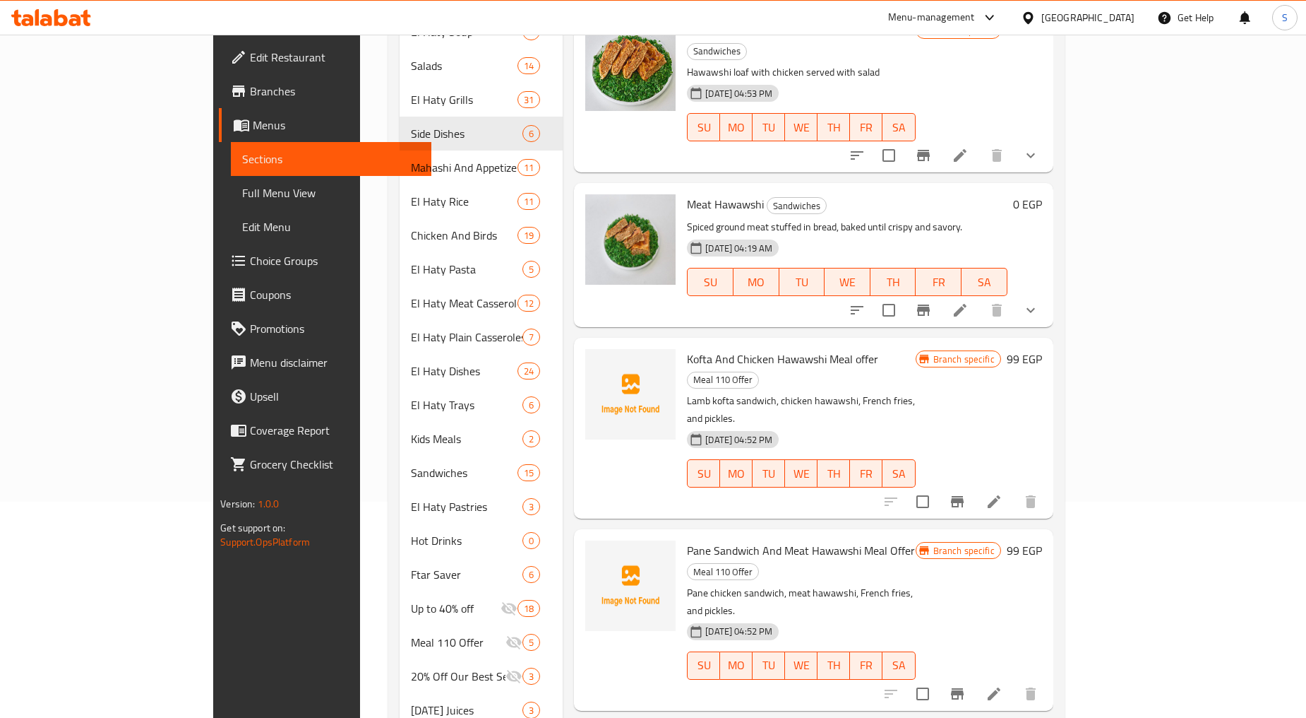
scroll to position [114, 0]
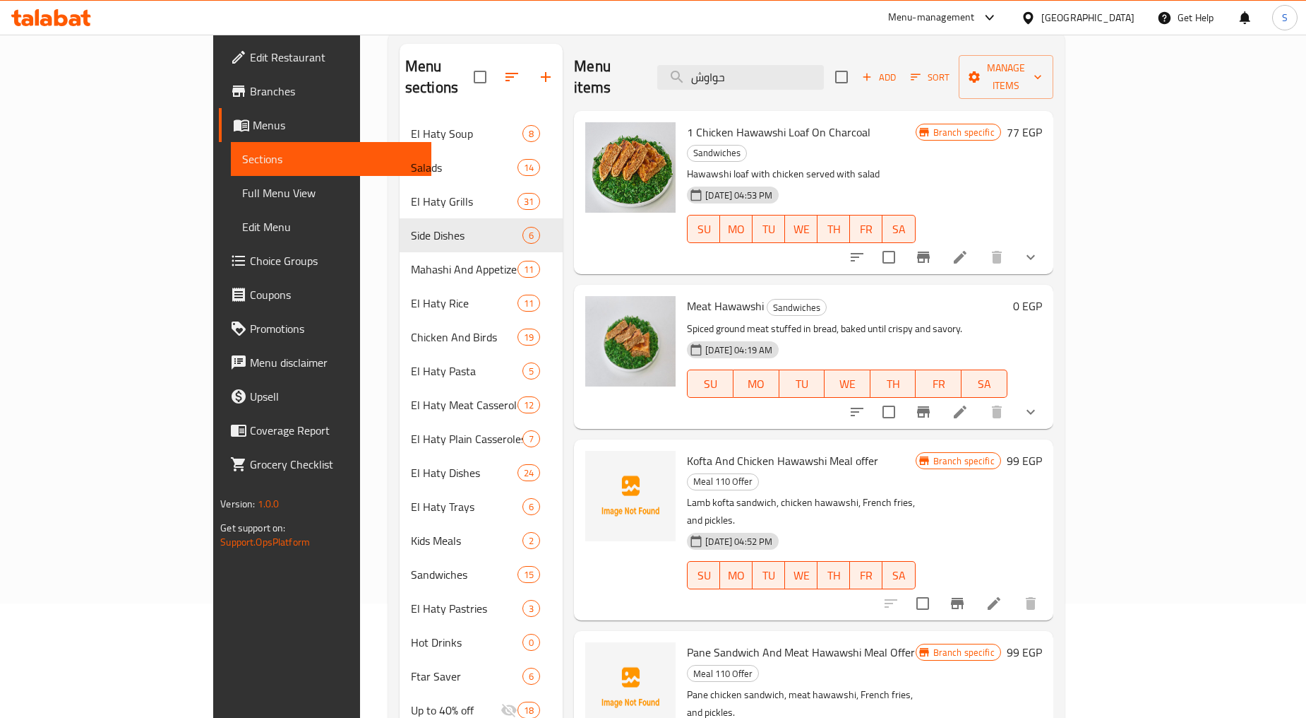
click at [687, 295] on span "Meat Hawawshi" at bounding box center [725, 305] width 77 height 21
copy span "Hawawshi"
click at [770, 81] on div "Menu items حواوش Add Sort Manage items" at bounding box center [813, 77] width 479 height 67
click at [773, 66] on input "حواوش" at bounding box center [740, 77] width 167 height 25
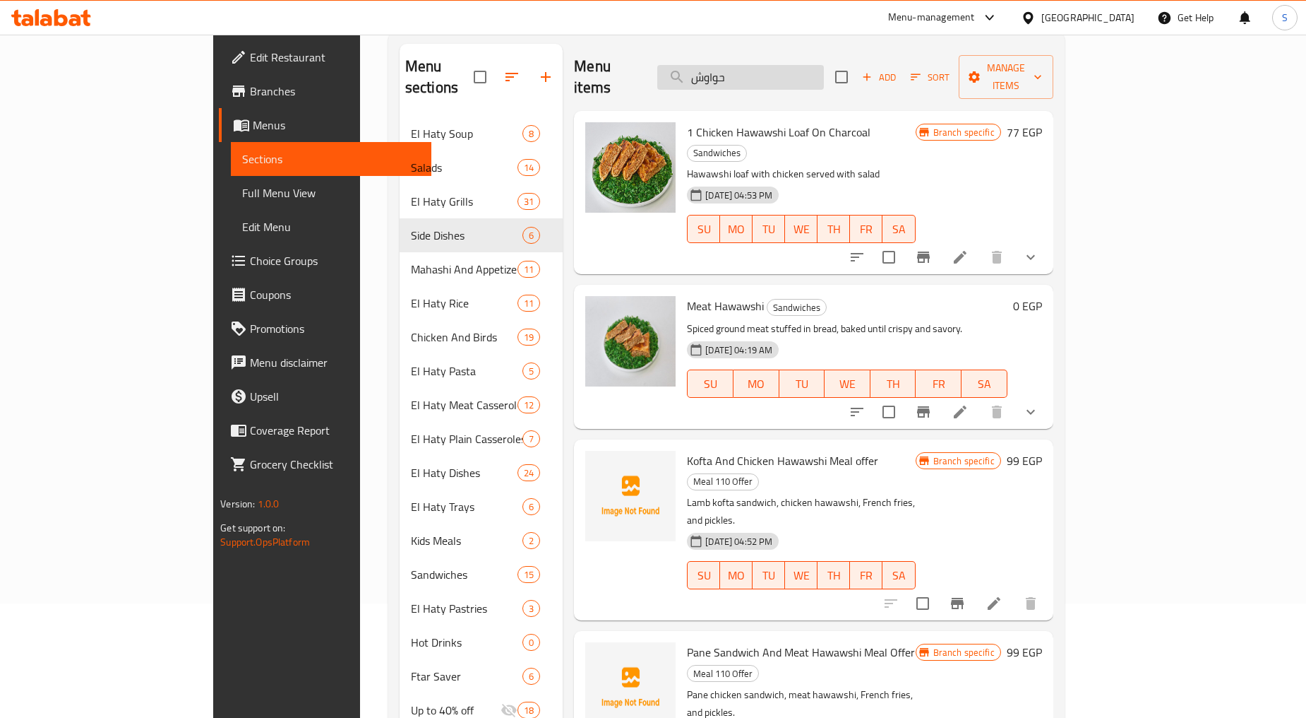
click at [773, 66] on input "حواوش" at bounding box center [740, 77] width 167 height 25
paste input "Hawawshi"
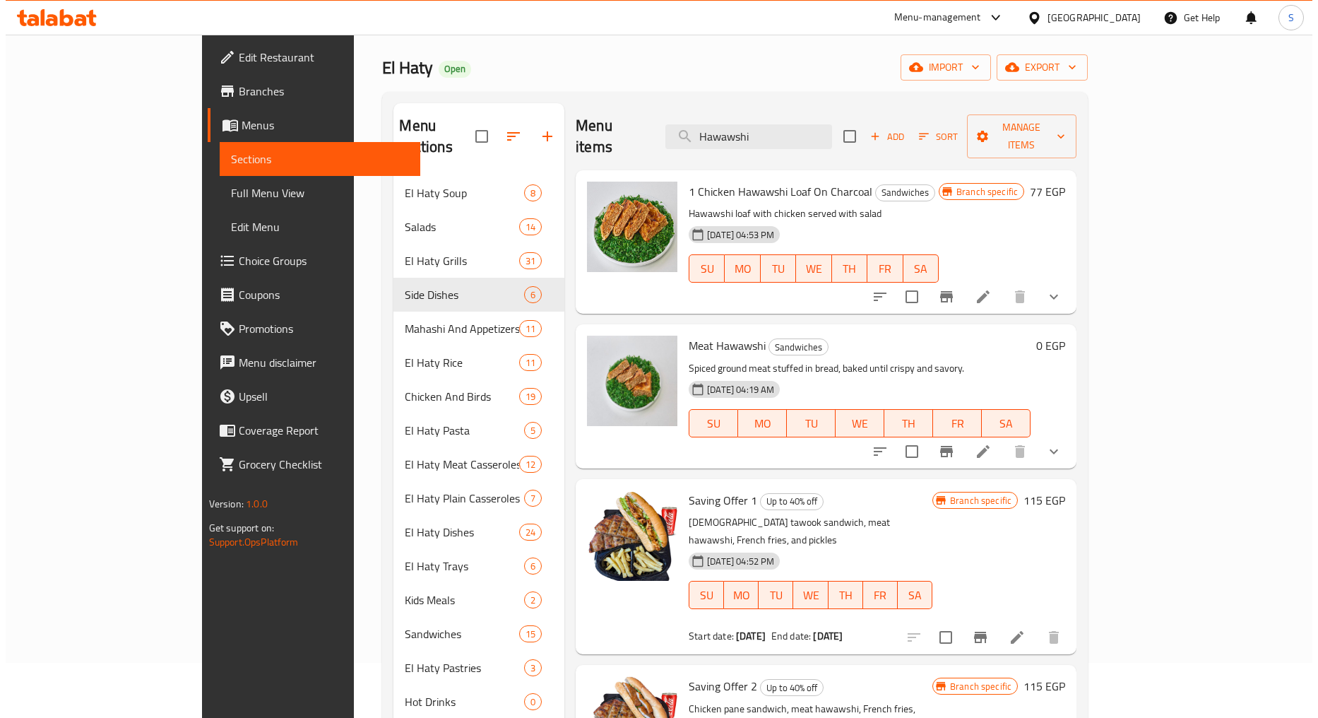
scroll to position [0, 0]
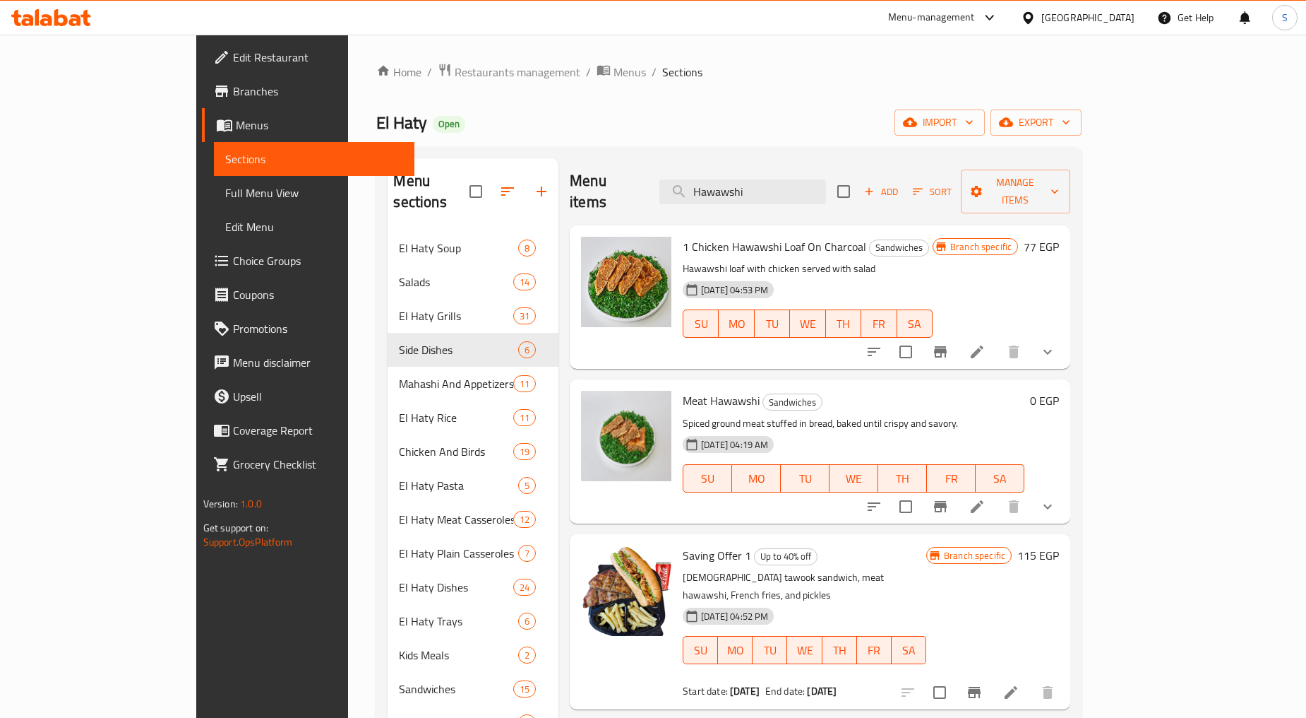
type input "Hawawshi"
click at [1056, 498] on icon "show more" at bounding box center [1048, 506] width 17 height 17
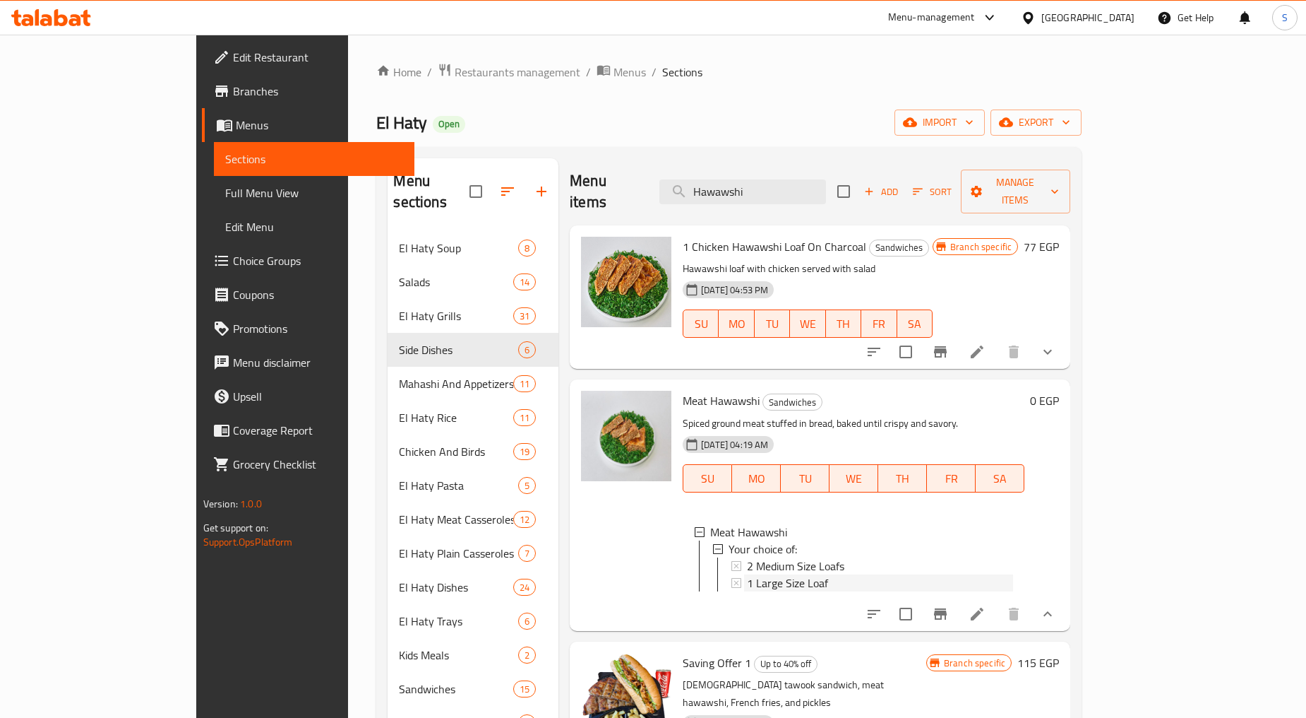
click at [747, 574] on span "1 Large Size Loaf" at bounding box center [787, 582] width 81 height 17
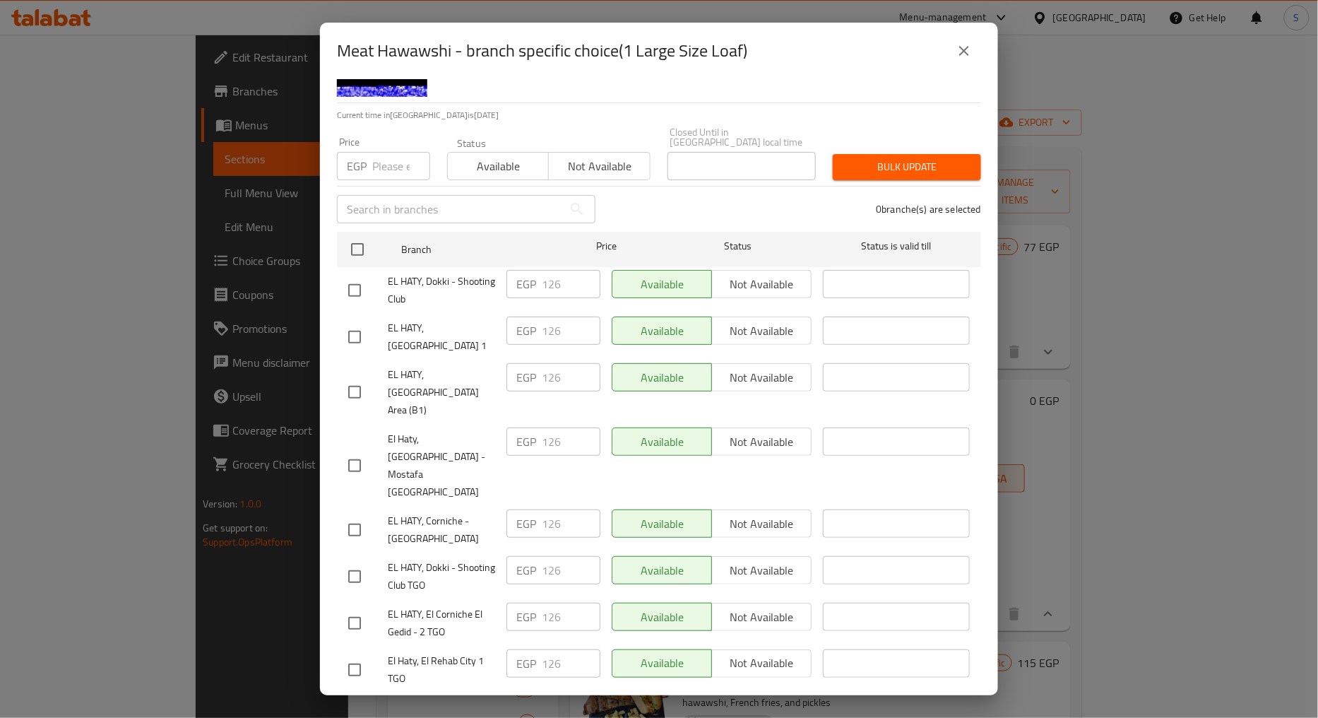
scroll to position [131, 0]
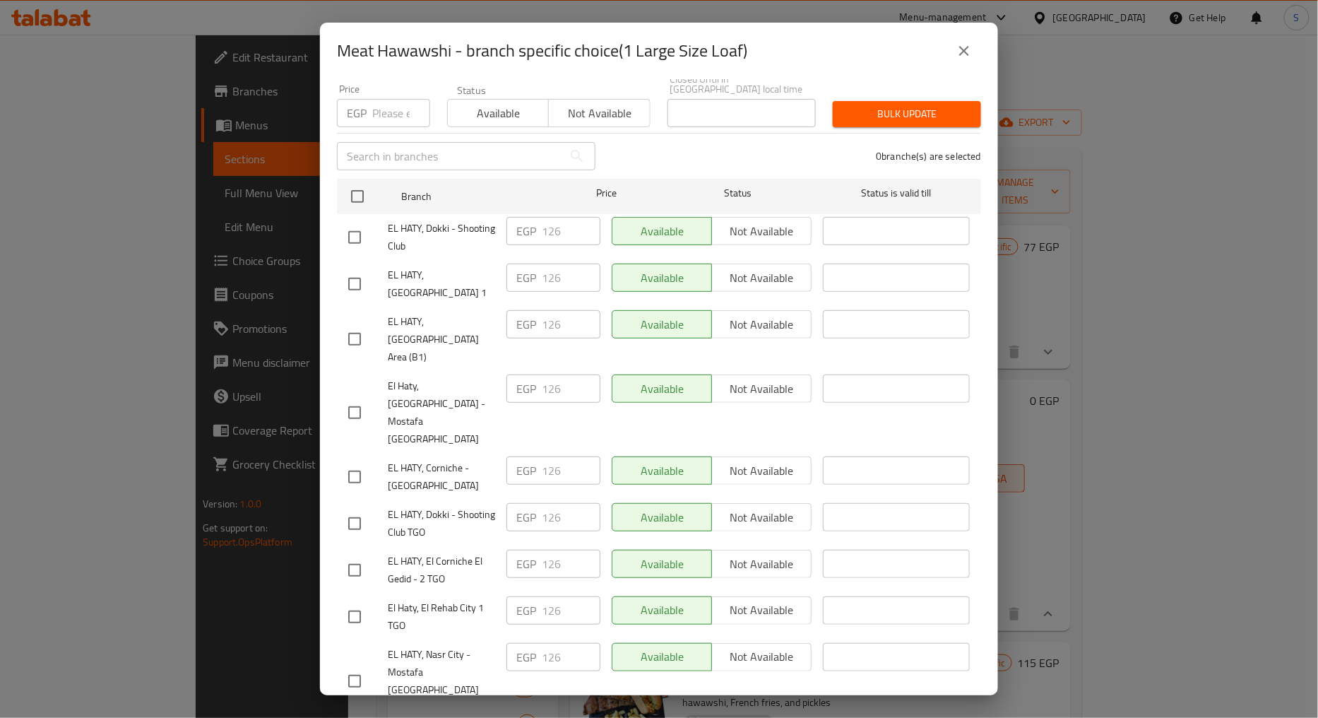
click at [966, 47] on icon "close" at bounding box center [964, 51] width 10 height 10
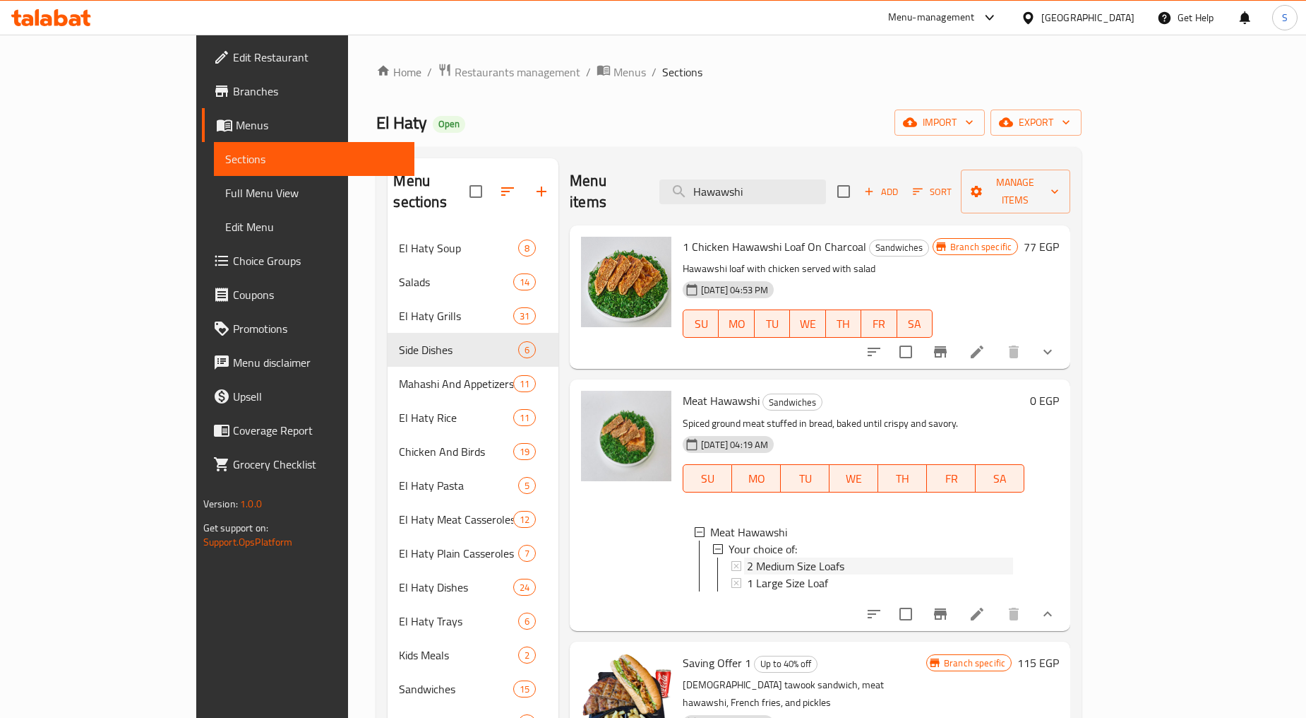
click at [749, 557] on span "2 Medium Size Loafs" at bounding box center [795, 565] width 97 height 17
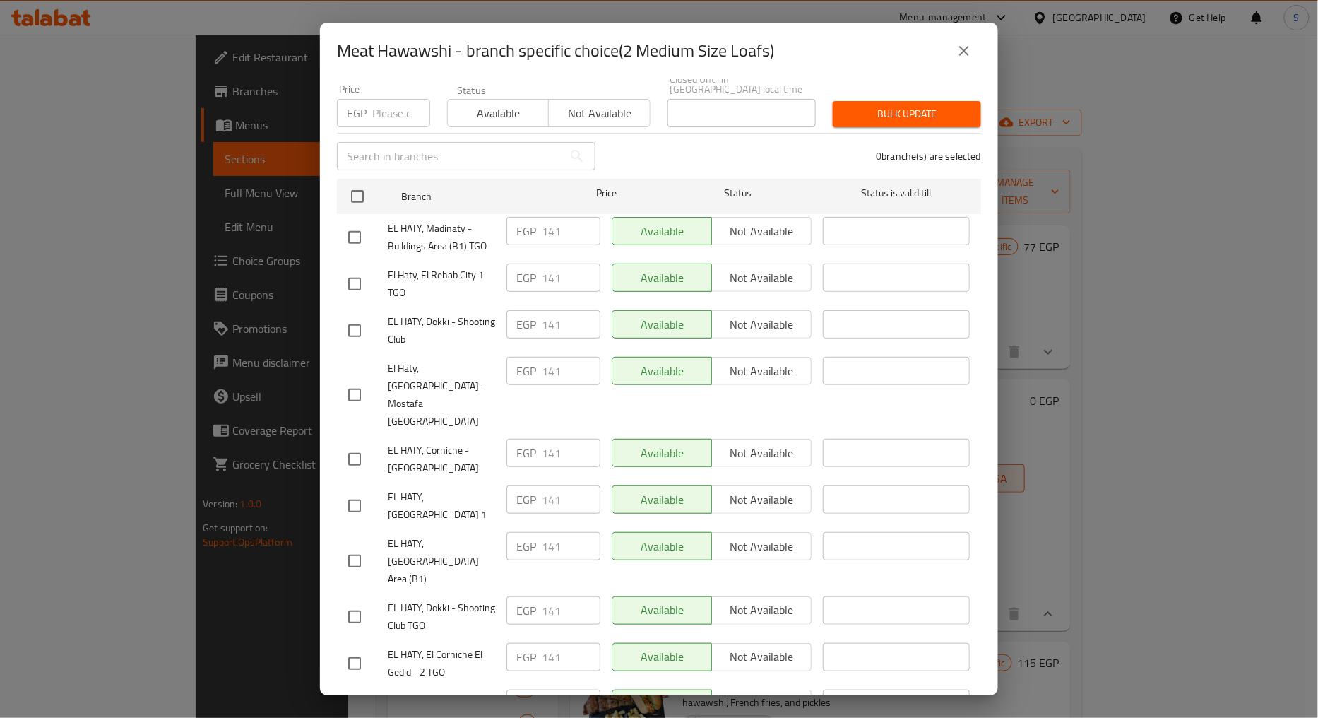
click at [963, 50] on icon "close" at bounding box center [964, 51] width 10 height 10
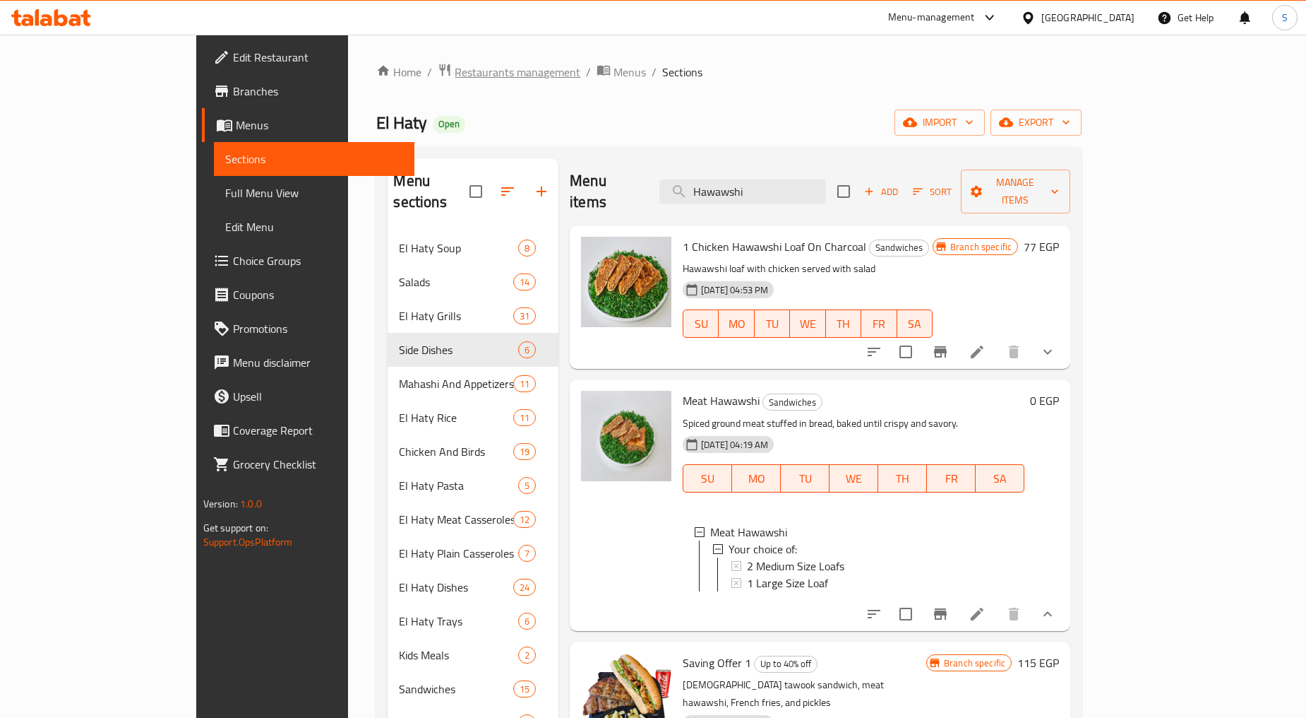
click at [455, 73] on span "Restaurants management" at bounding box center [518, 72] width 126 height 17
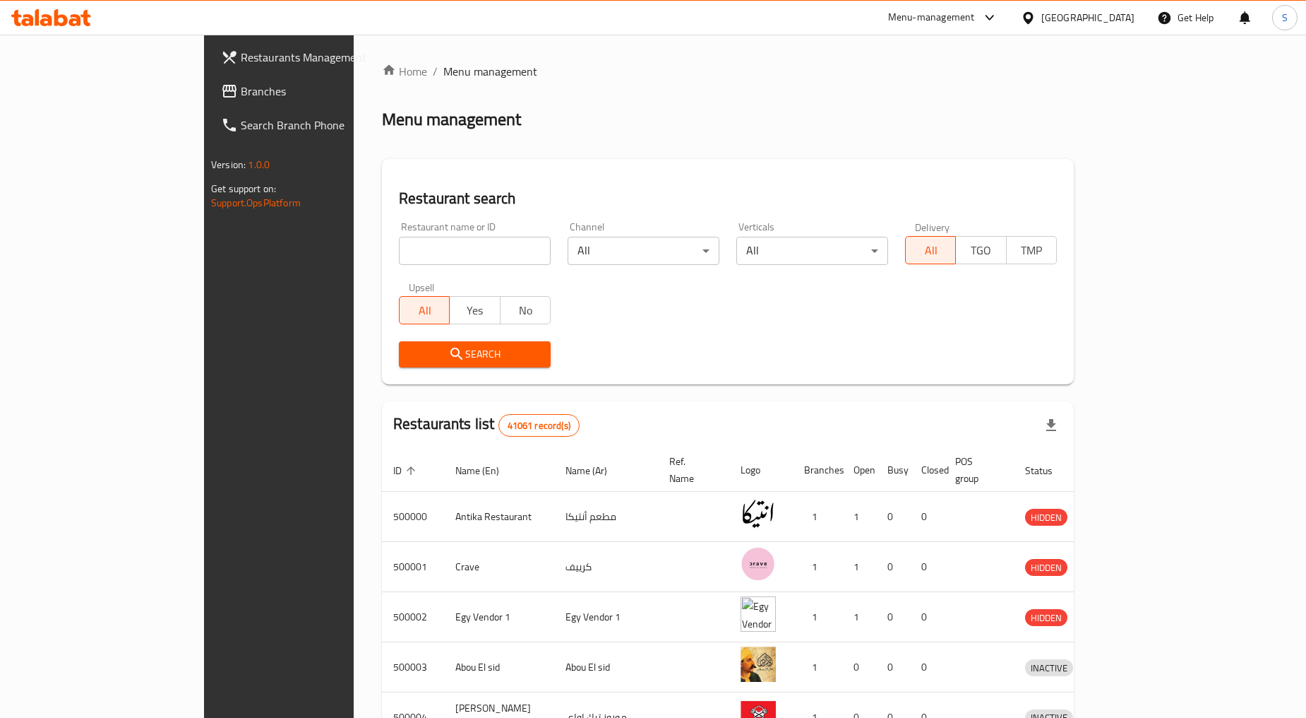
click at [399, 243] on input "search" at bounding box center [475, 251] width 152 height 28
paste input "667288"
type input "667288"
click button "Search" at bounding box center [475, 354] width 152 height 26
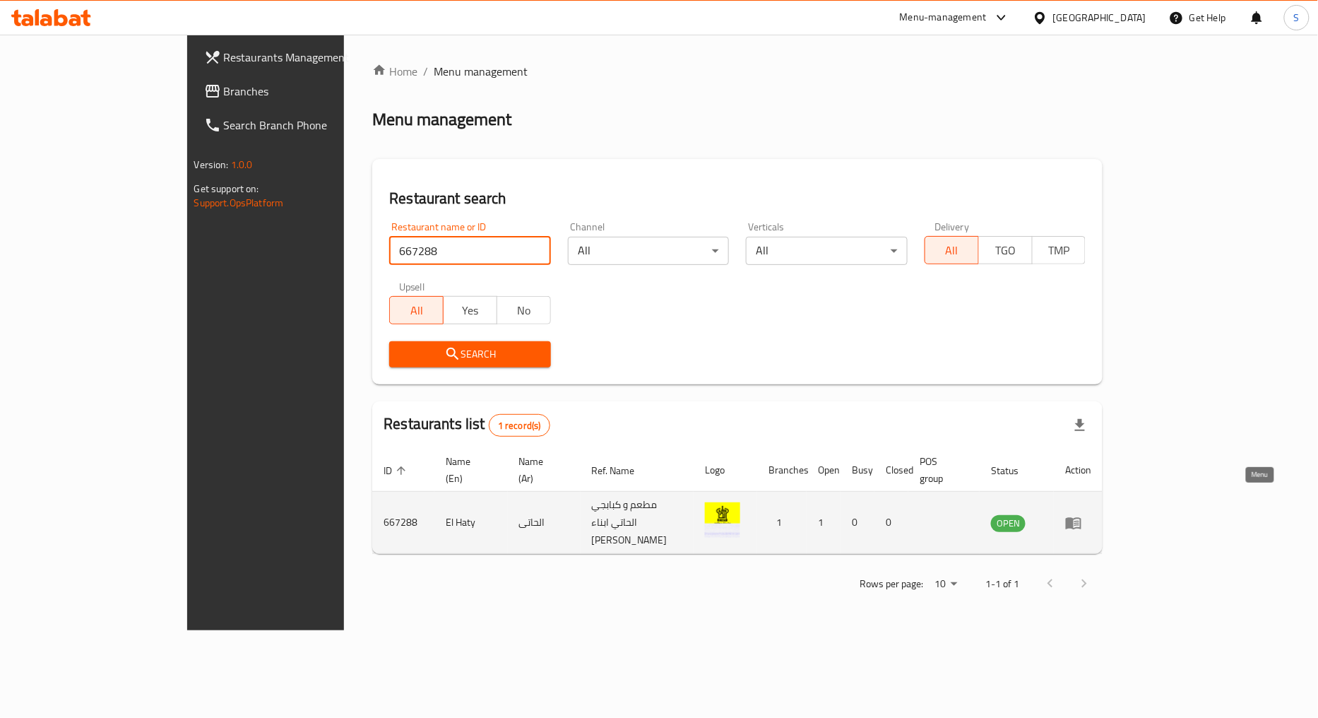
click at [1081, 517] on icon "enhanced table" at bounding box center [1074, 523] width 16 height 12
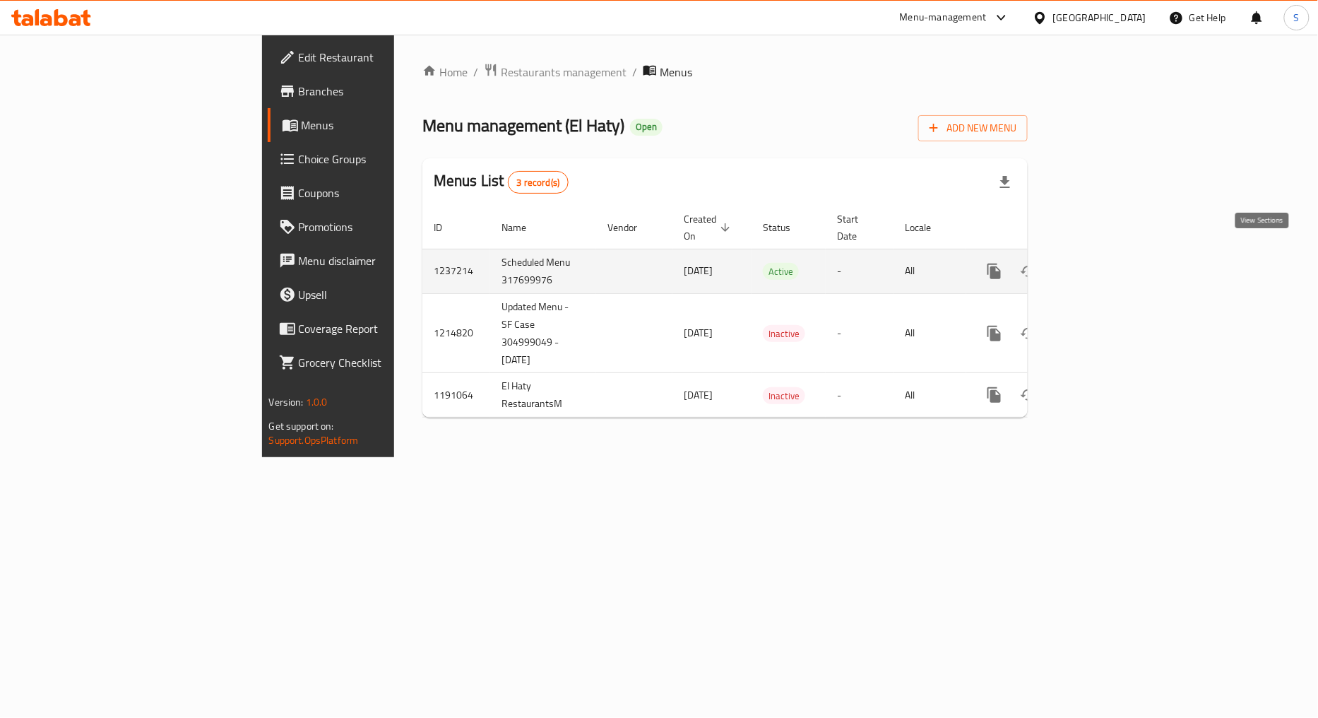
click at [1104, 263] on icon "enhanced table" at bounding box center [1096, 271] width 17 height 17
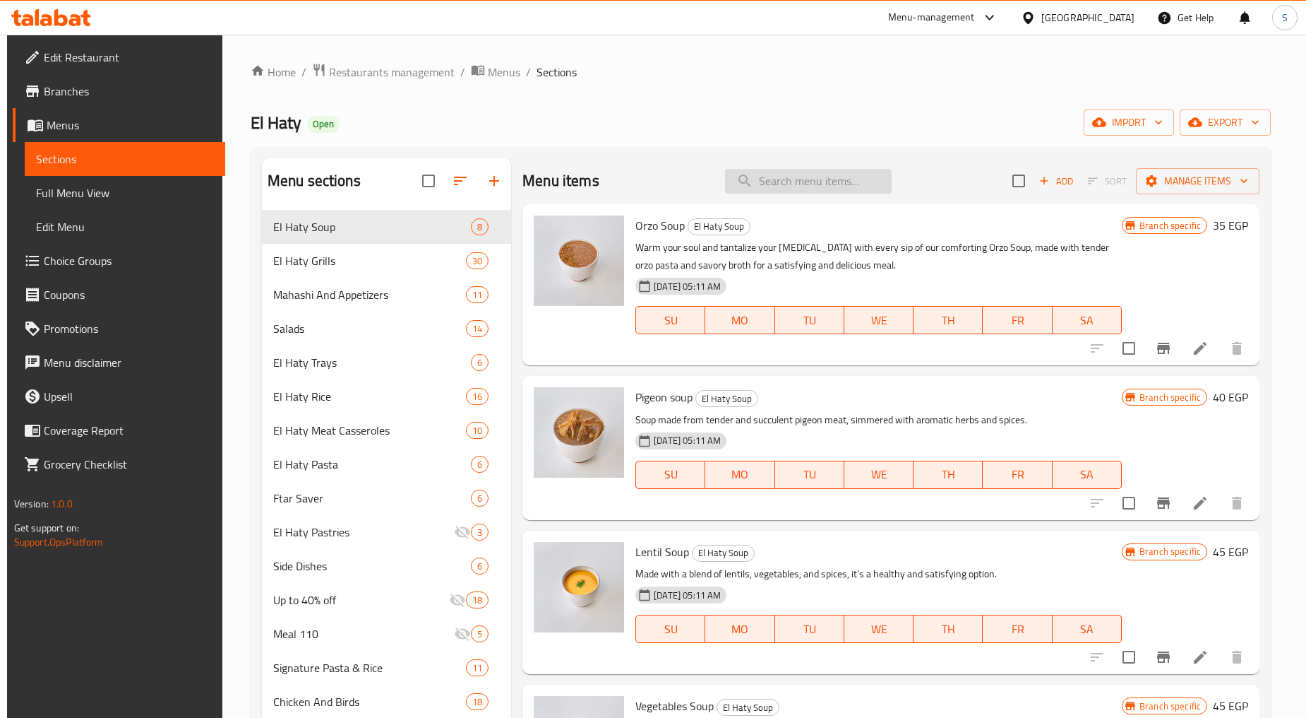
click at [835, 172] on input "search" at bounding box center [808, 181] width 167 height 25
paste input "خضار سادة"
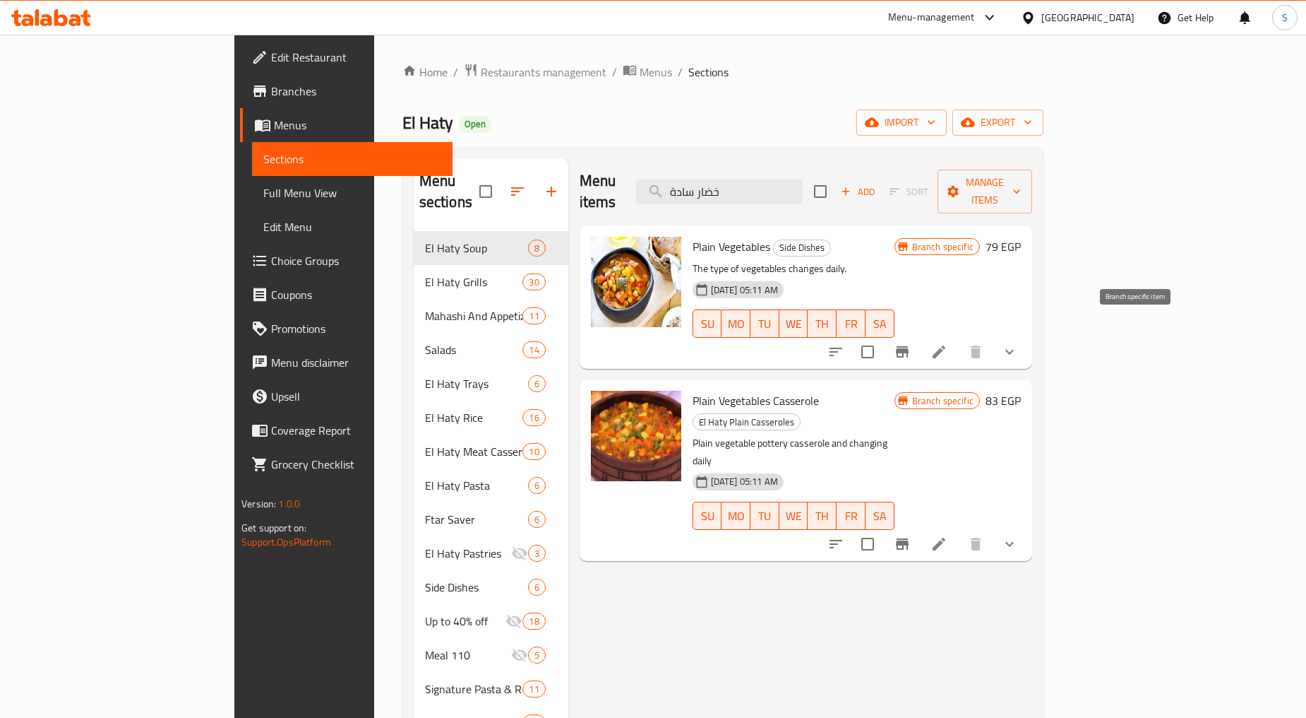
type input "خضار سادة"
click at [911, 343] on icon "Branch-specific-item" at bounding box center [902, 351] width 17 height 17
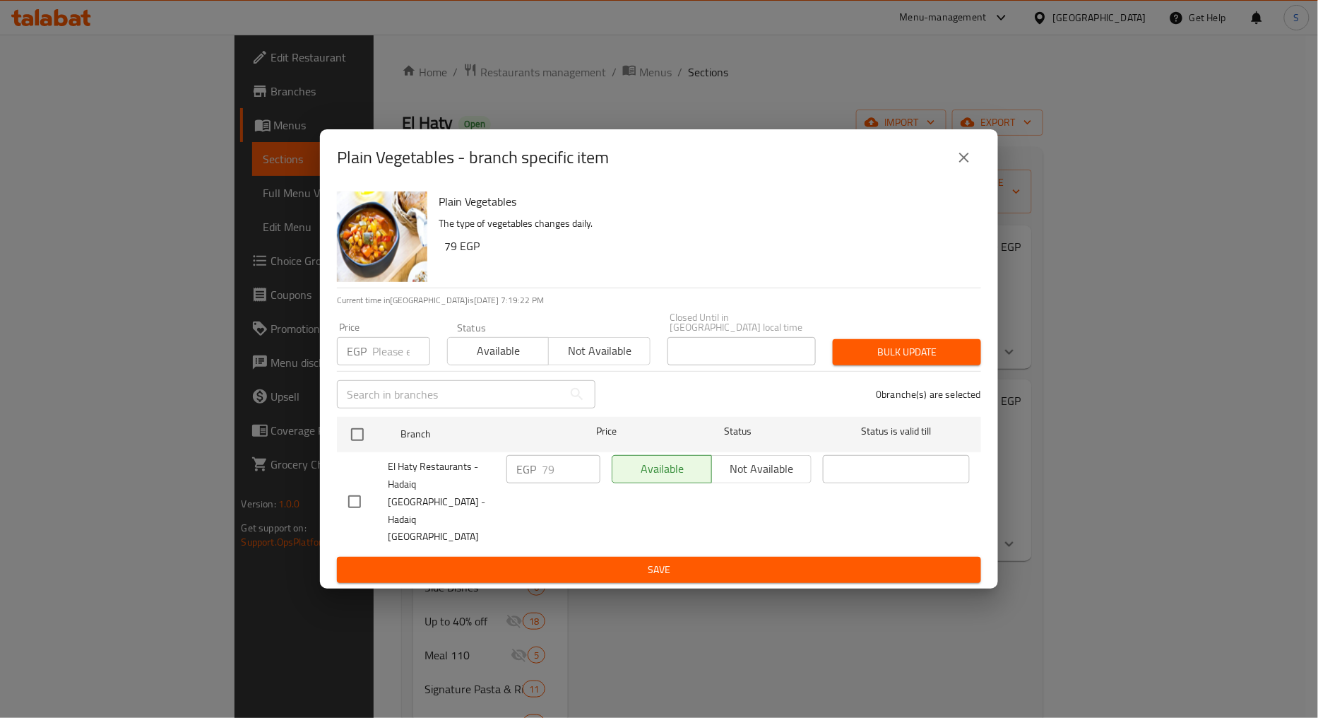
click at [971, 166] on icon "close" at bounding box center [963, 157] width 17 height 17
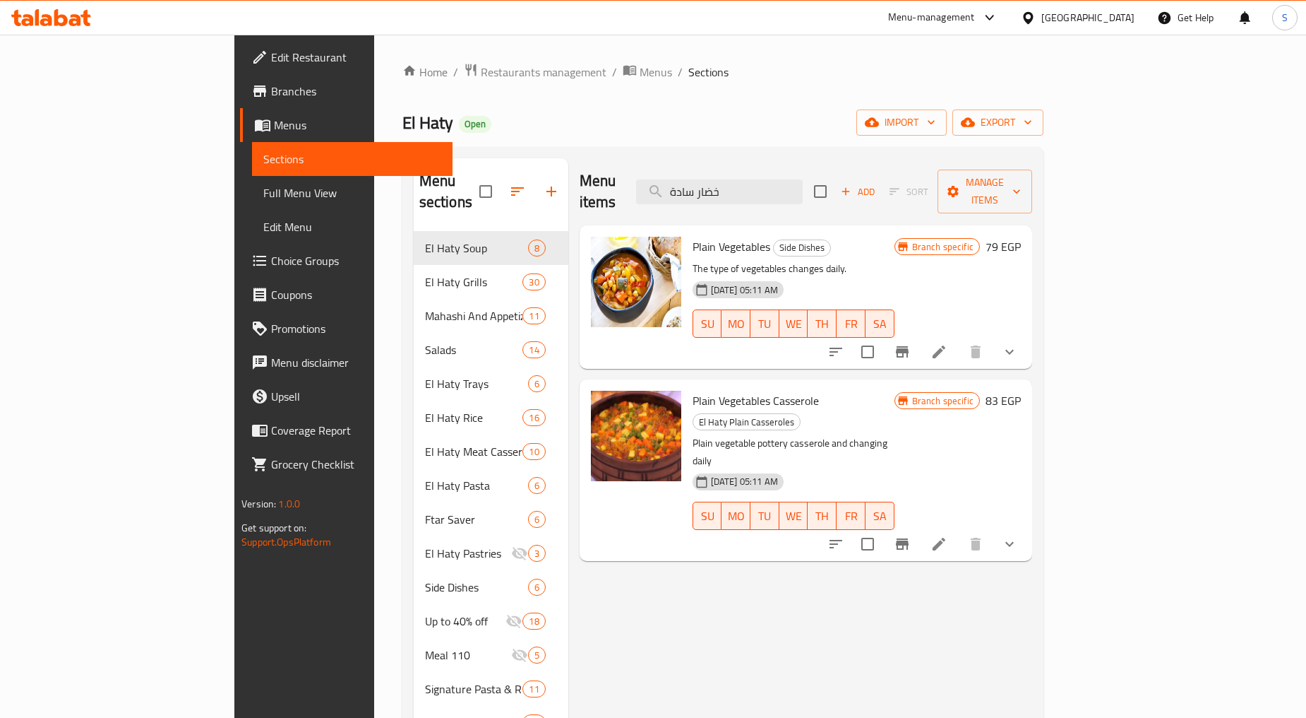
click at [1018, 343] on icon "show more" at bounding box center [1009, 351] width 17 height 17
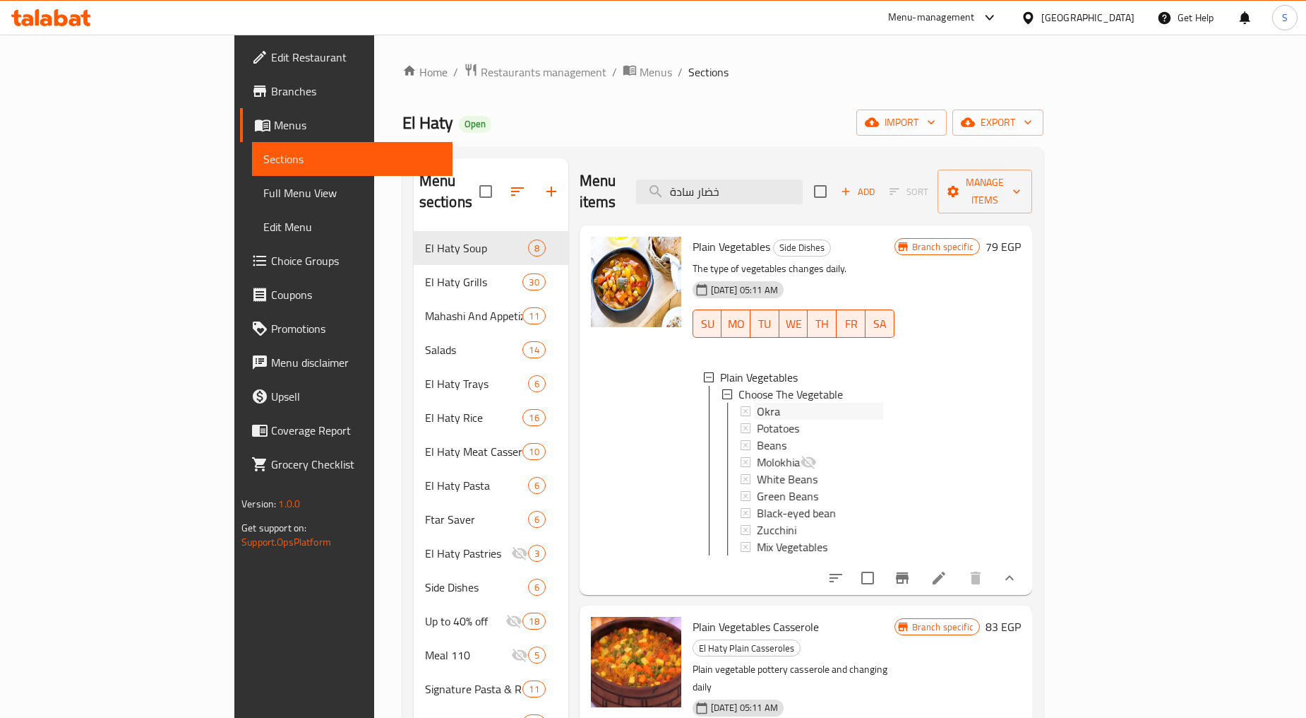
click at [757, 403] on div "Okra" at bounding box center [820, 411] width 126 height 17
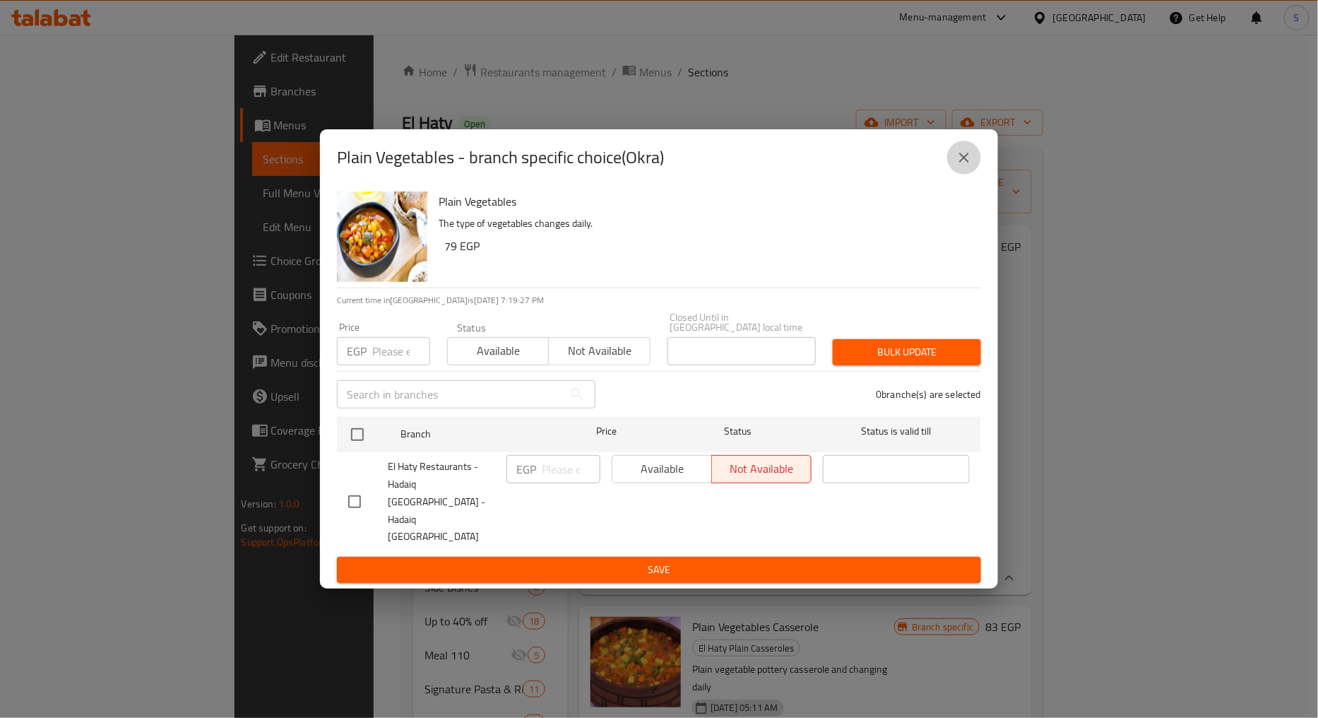
click at [957, 166] on icon "close" at bounding box center [963, 157] width 17 height 17
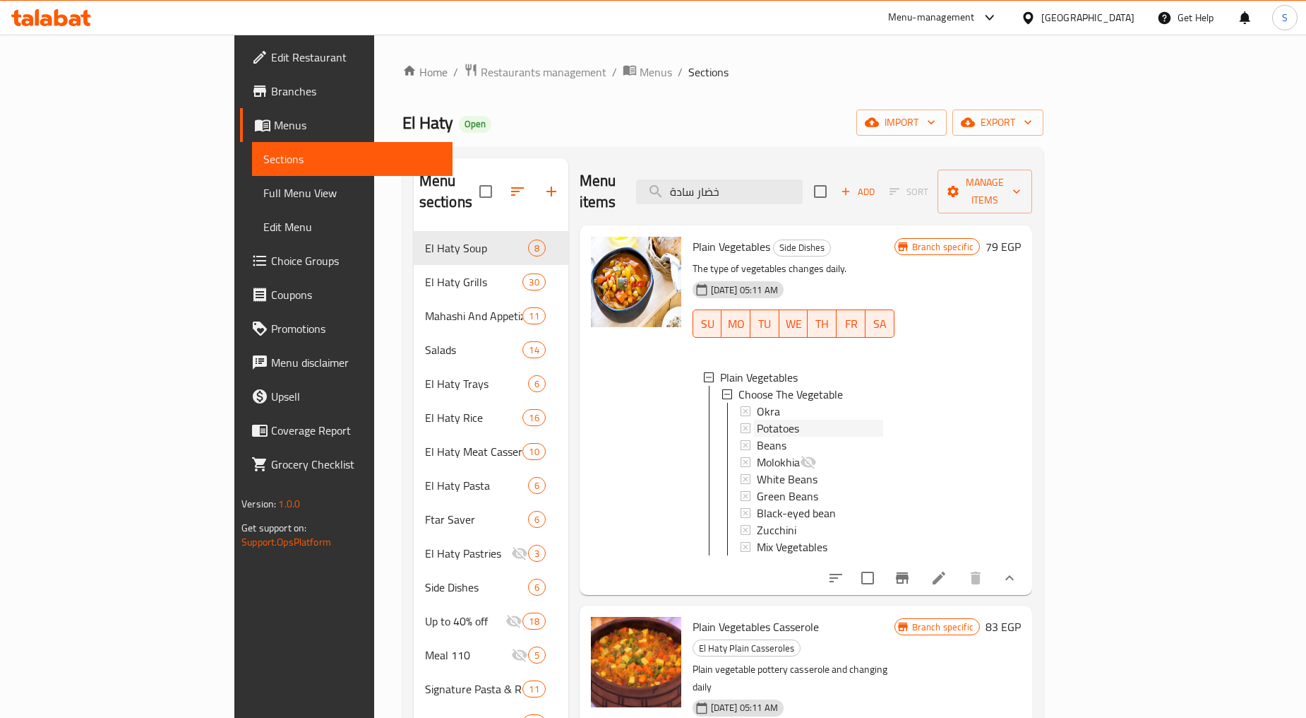
click at [757, 419] on span "Potatoes" at bounding box center [778, 427] width 42 height 17
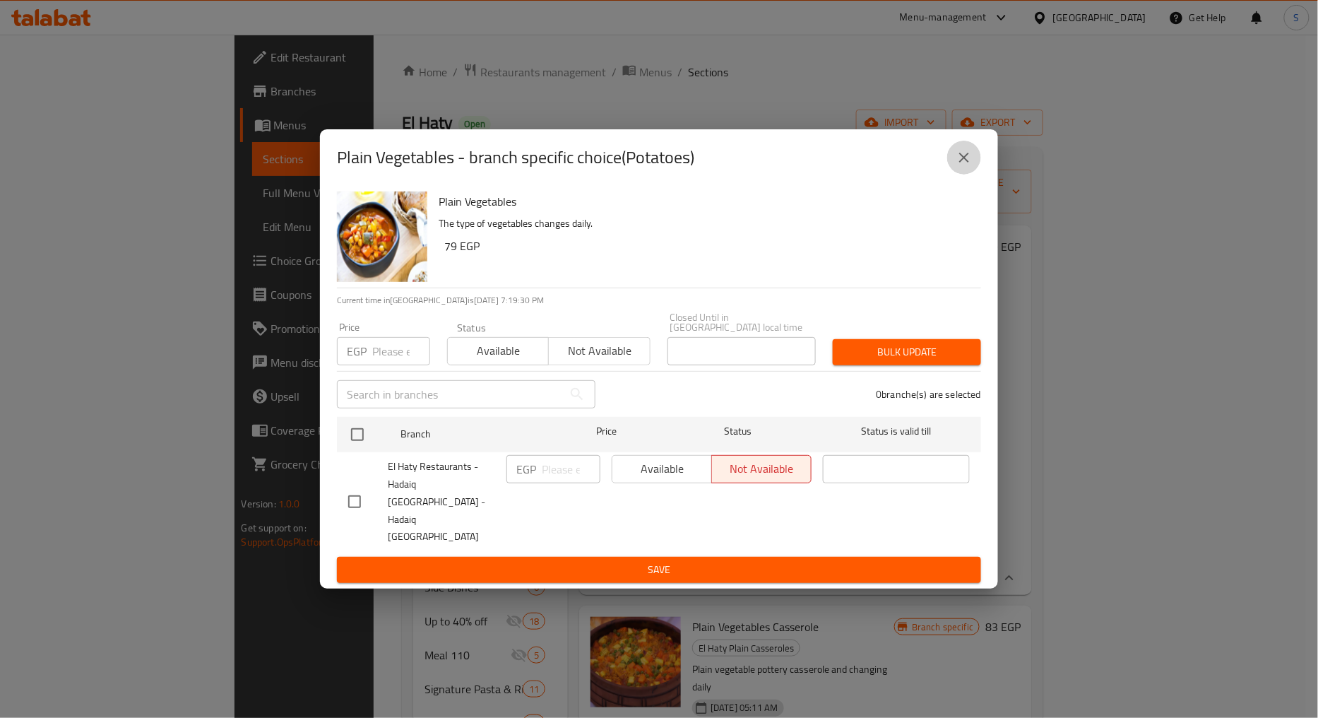
click at [963, 166] on icon "close" at bounding box center [963, 157] width 17 height 17
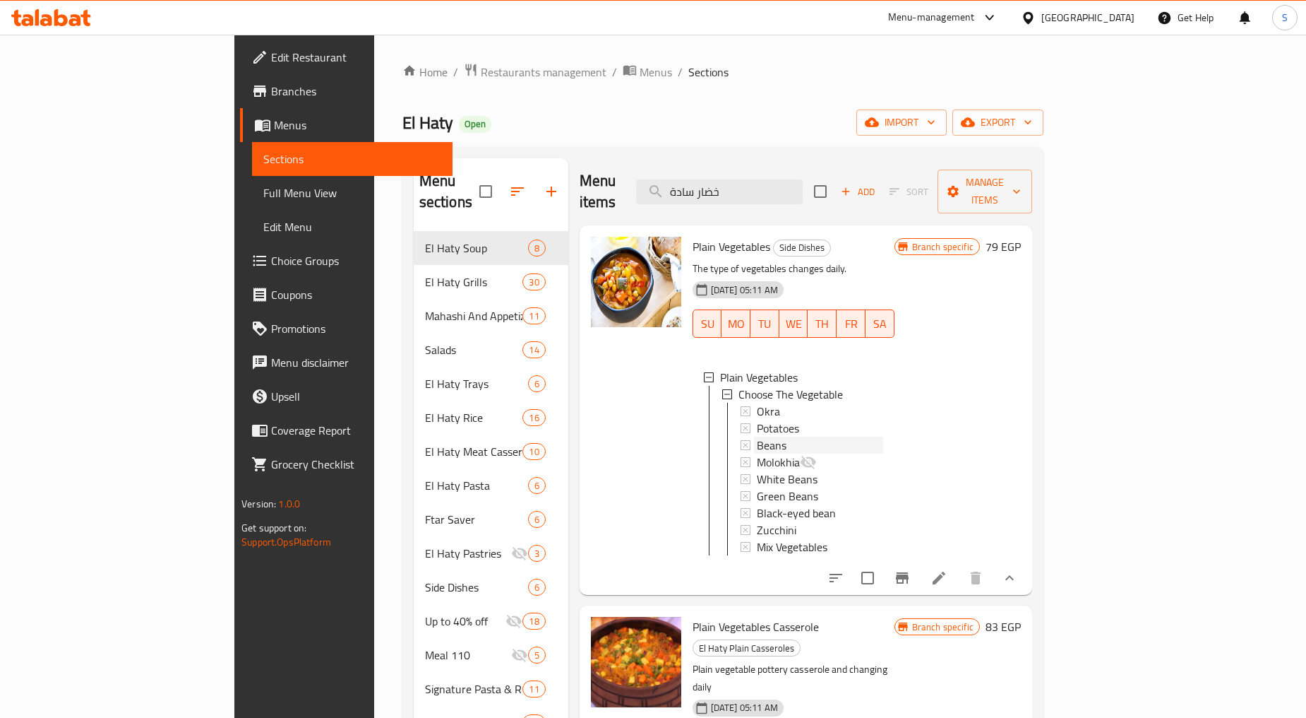
click at [757, 436] on div "Beans" at bounding box center [820, 444] width 126 height 17
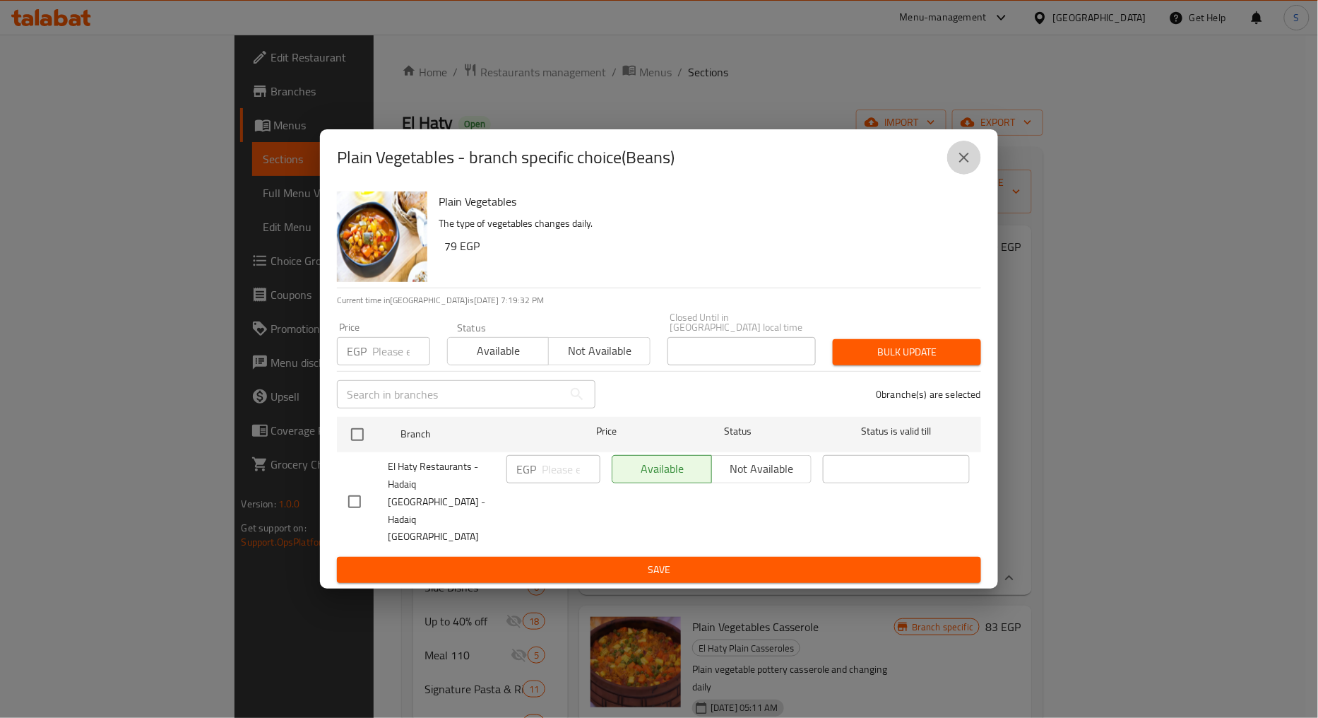
click at [957, 166] on icon "close" at bounding box center [963, 157] width 17 height 17
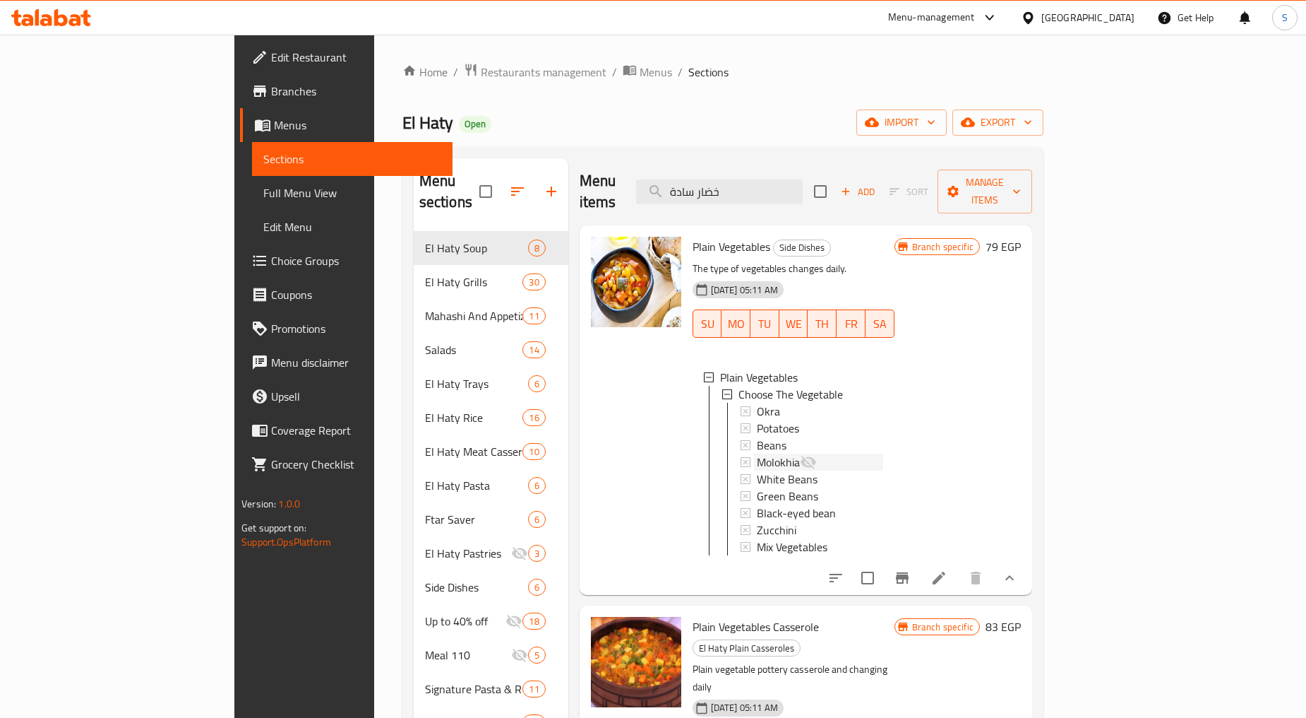
click at [757, 453] on span "Molokhia" at bounding box center [778, 461] width 43 height 17
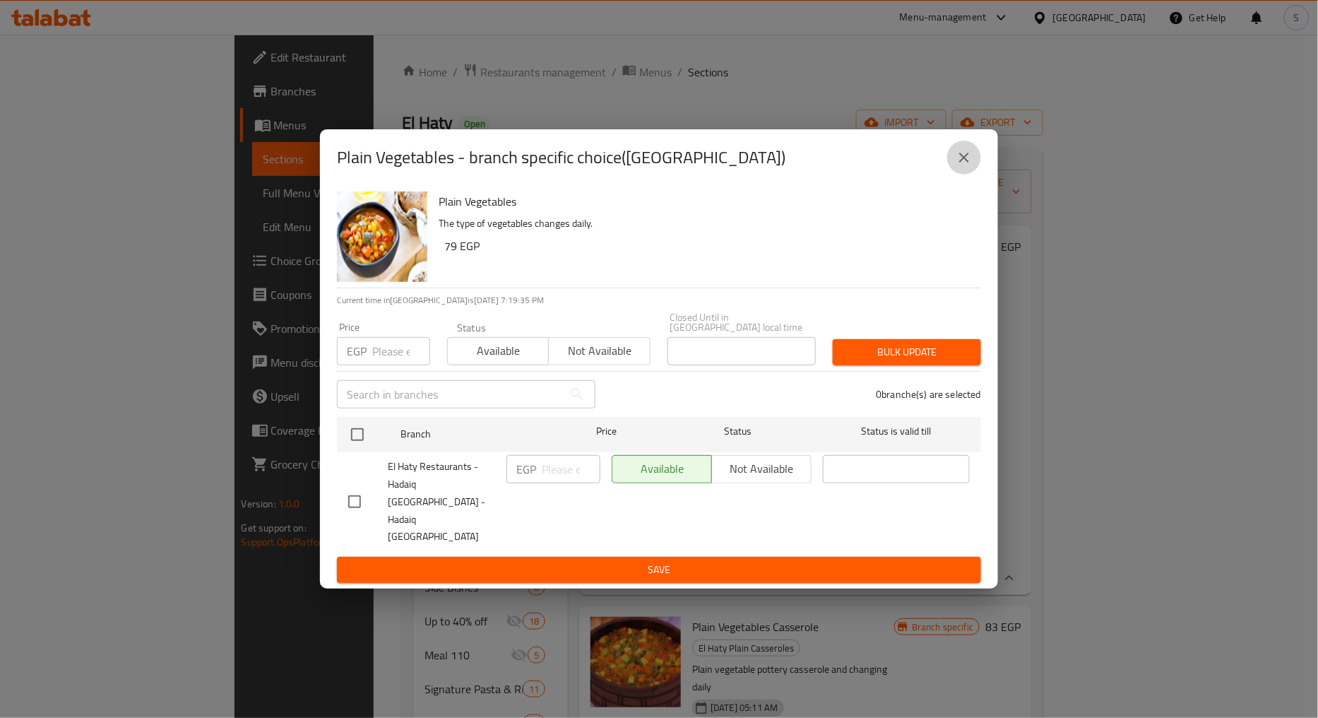
click at [959, 166] on icon "close" at bounding box center [963, 157] width 17 height 17
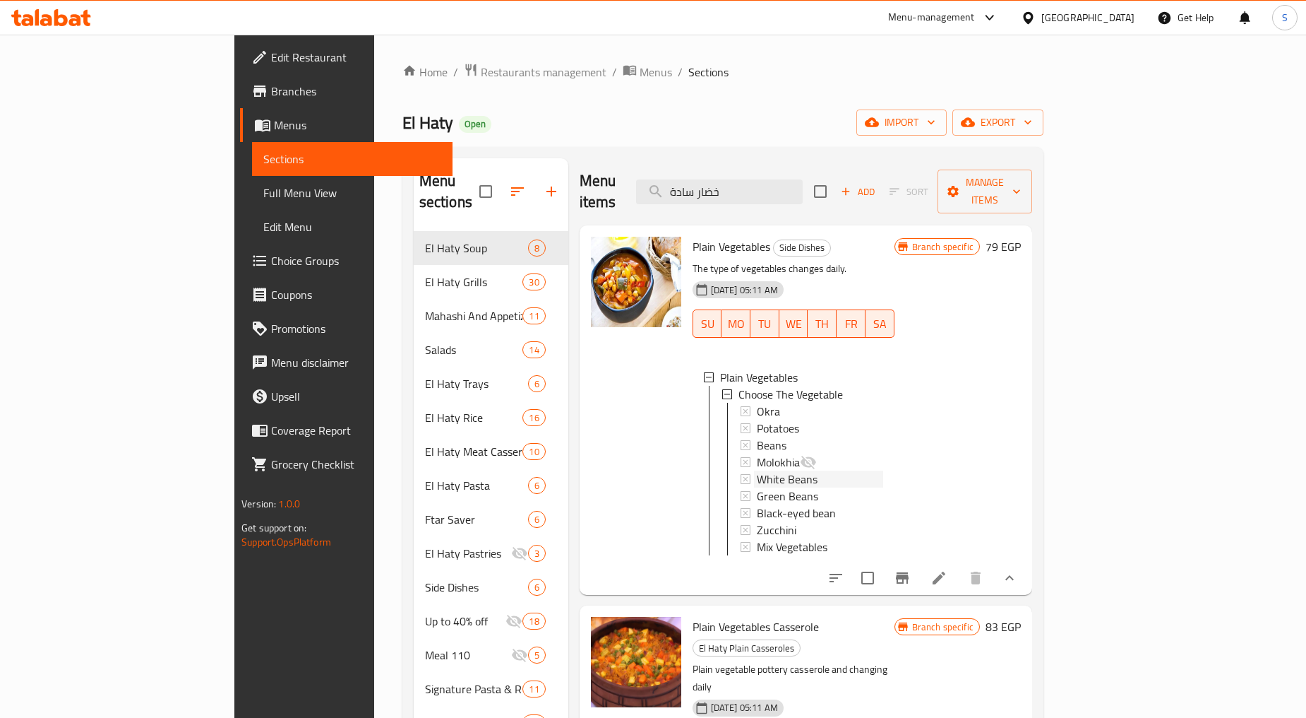
click at [757, 470] on span "White Beans" at bounding box center [787, 478] width 61 height 17
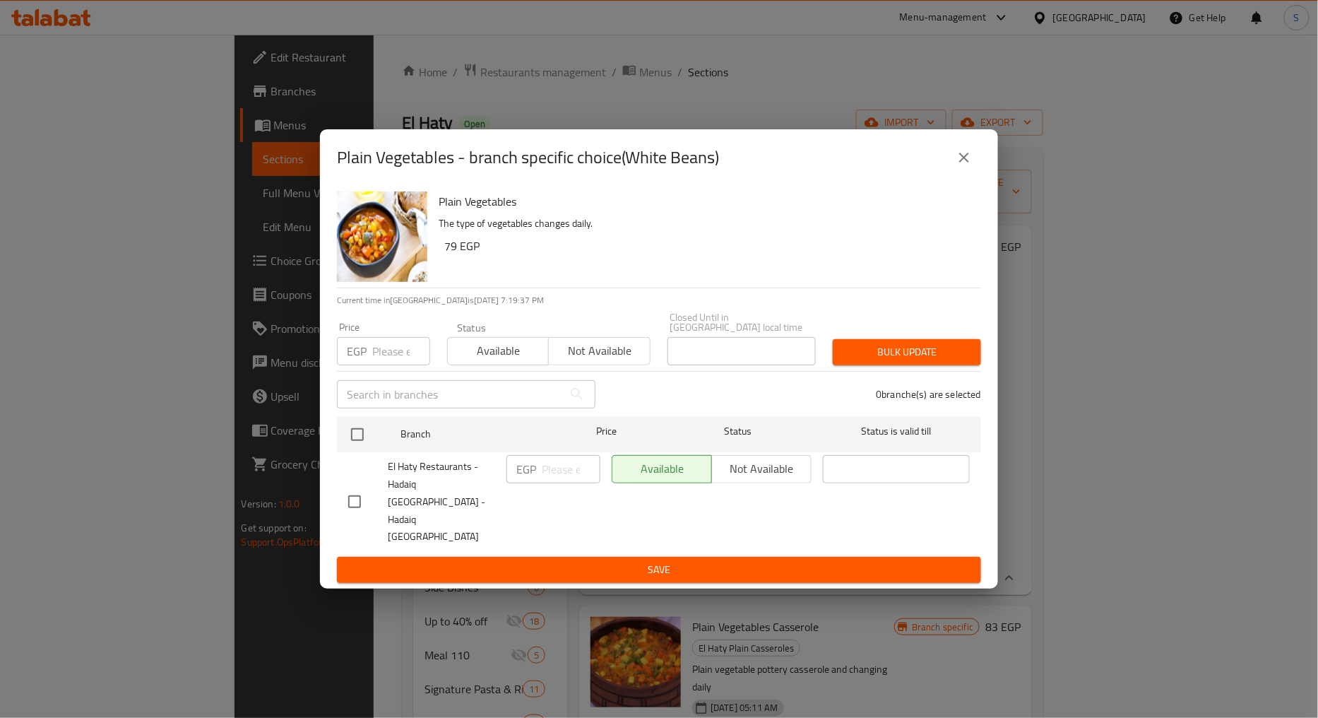
click at [958, 166] on icon "close" at bounding box center [963, 157] width 17 height 17
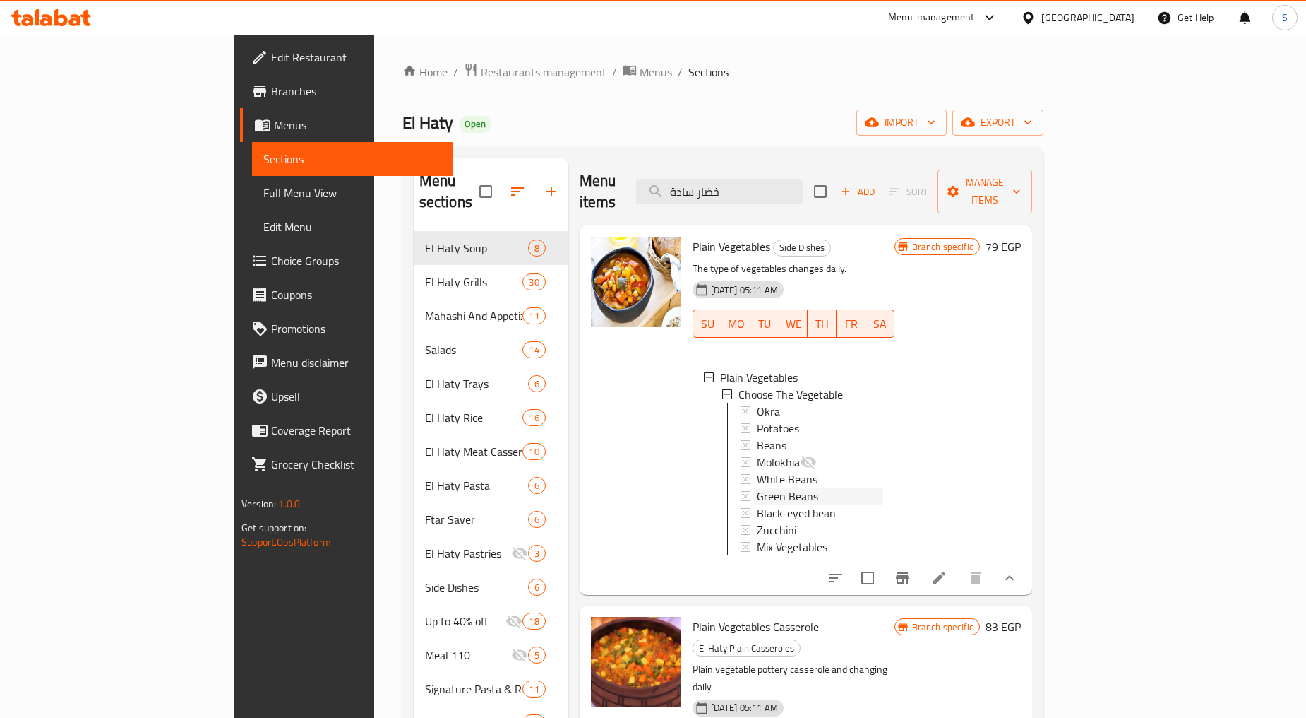
click at [757, 487] on span "Green Beans" at bounding box center [787, 495] width 61 height 17
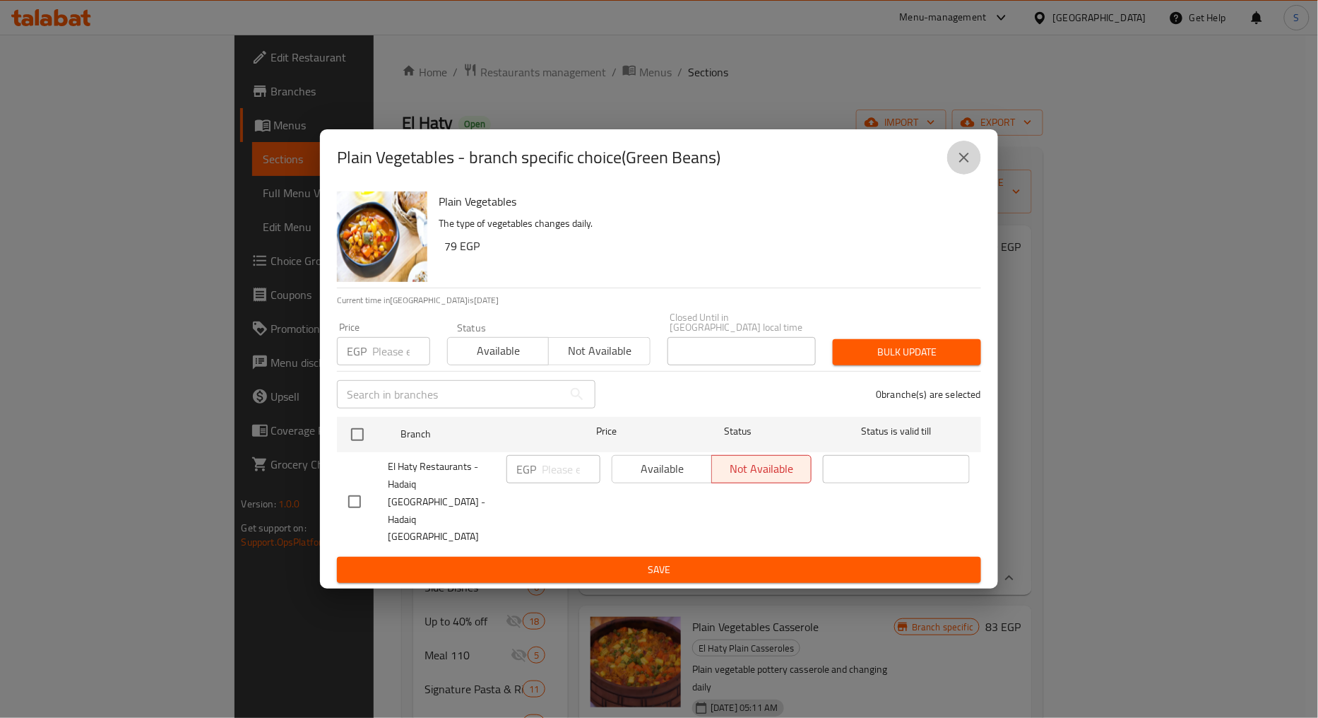
click at [965, 162] on icon "close" at bounding box center [964, 158] width 10 height 10
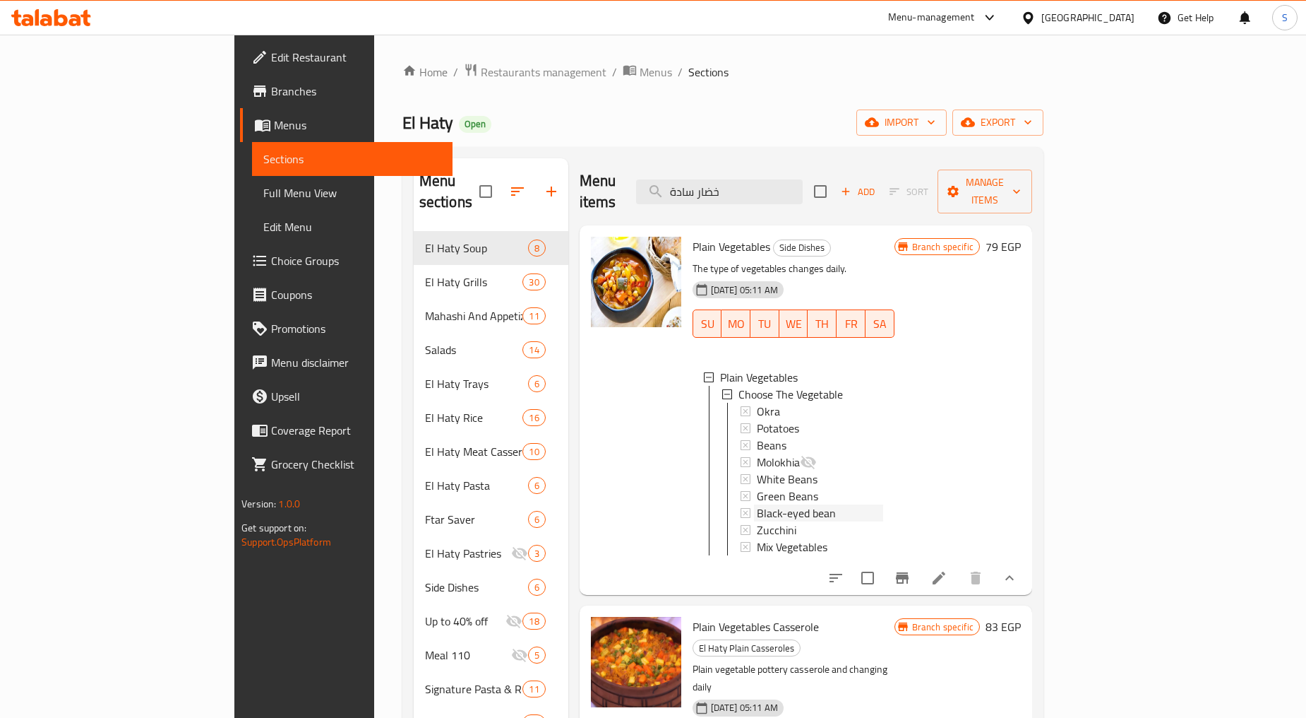
click at [757, 504] on span "Black-eyed bean" at bounding box center [796, 512] width 79 height 17
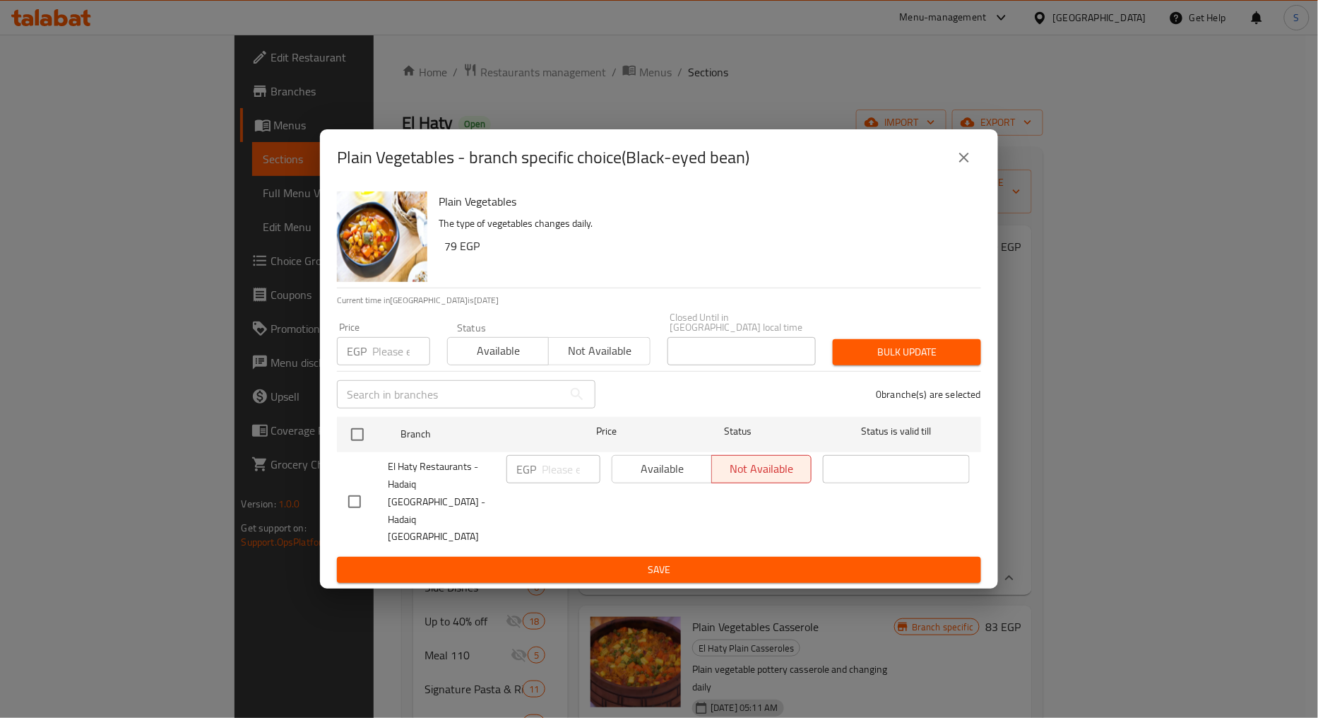
click at [965, 166] on icon "close" at bounding box center [963, 157] width 17 height 17
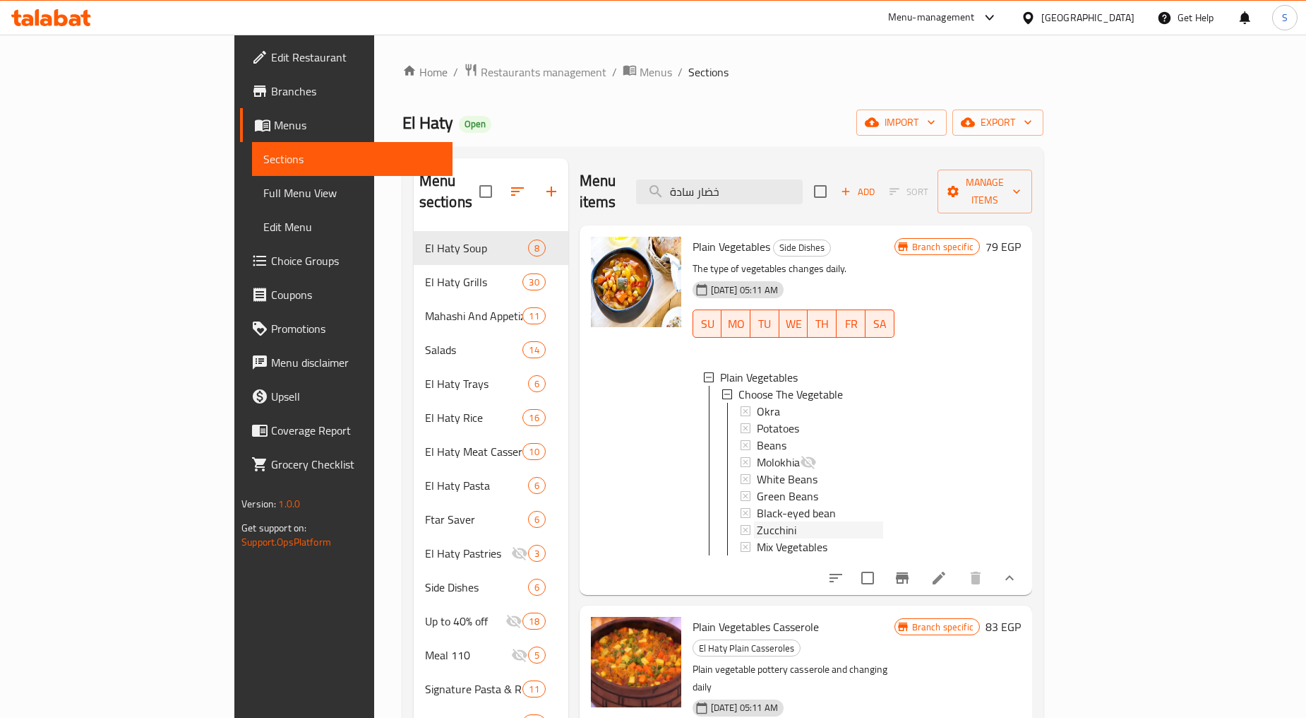
click at [757, 521] on div "Zucchini" at bounding box center [820, 529] width 126 height 17
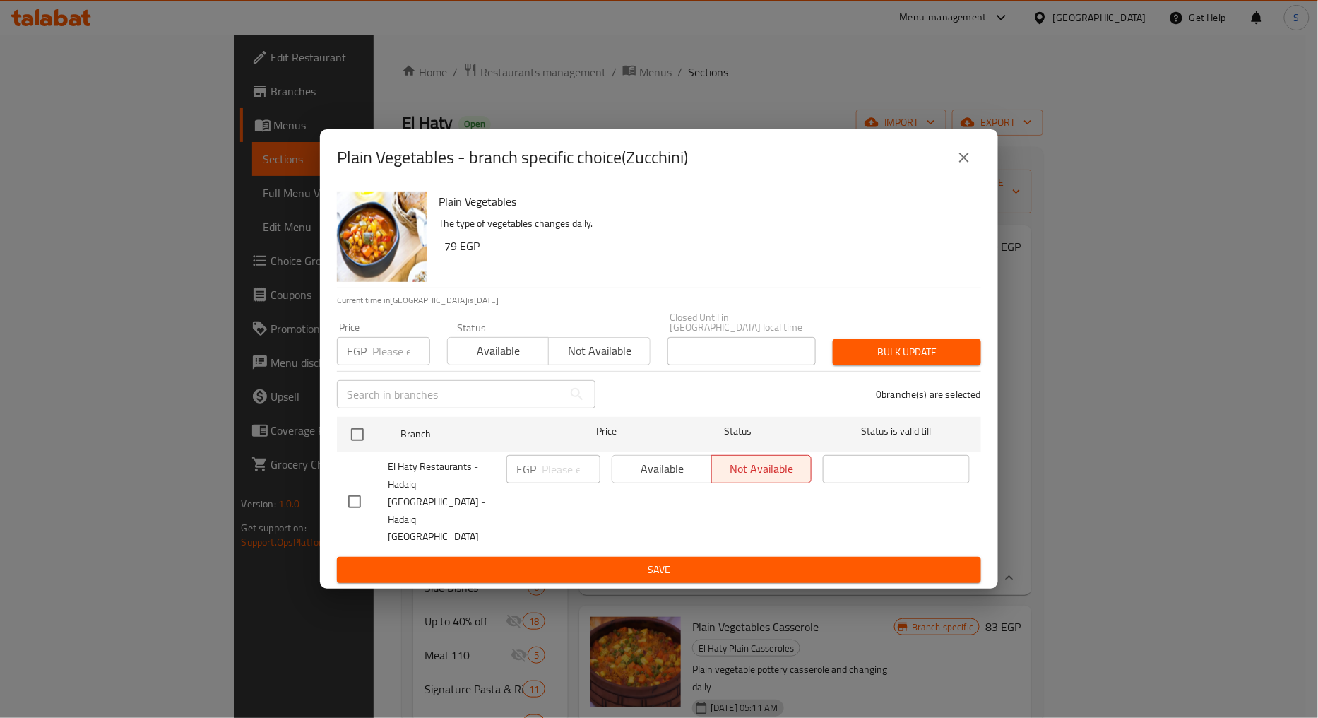
drag, startPoint x: 958, startPoint y: 194, endPoint x: 963, endPoint y: 184, distance: 12.0
click at [958, 174] on button "close" at bounding box center [964, 158] width 34 height 34
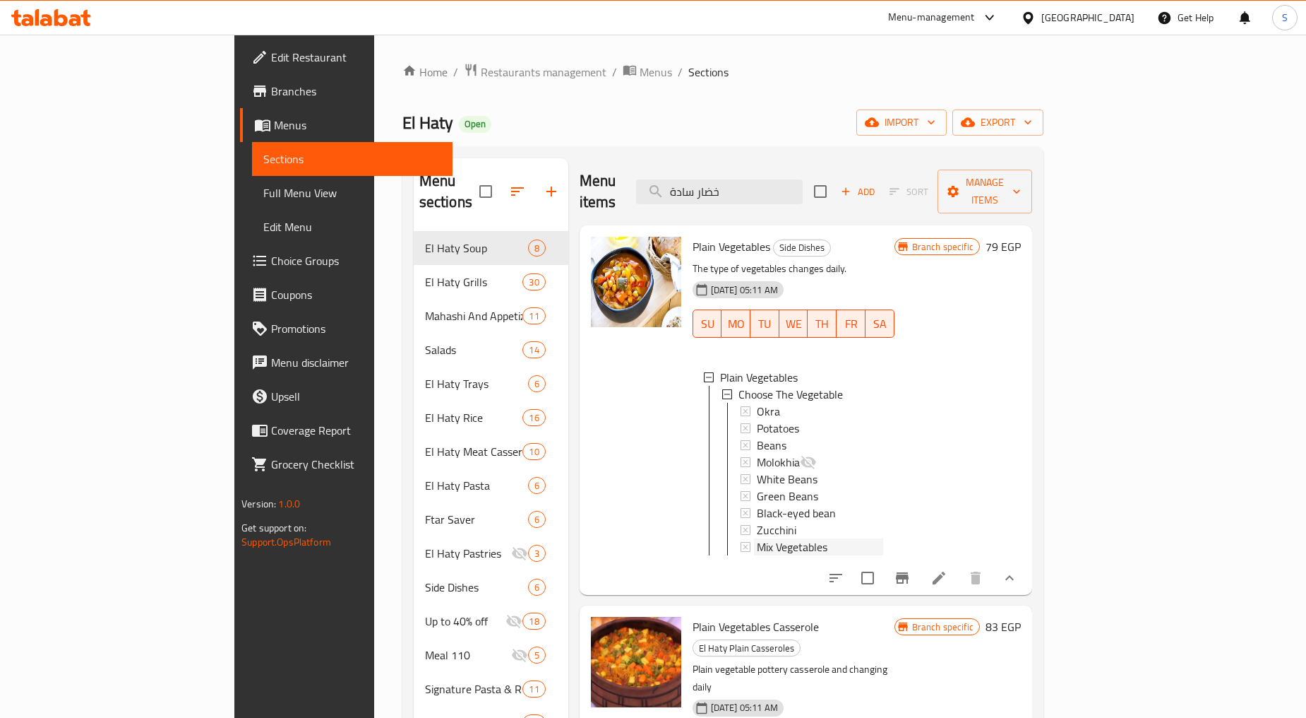
click at [757, 538] on span "Mix Vegetables" at bounding box center [792, 546] width 71 height 17
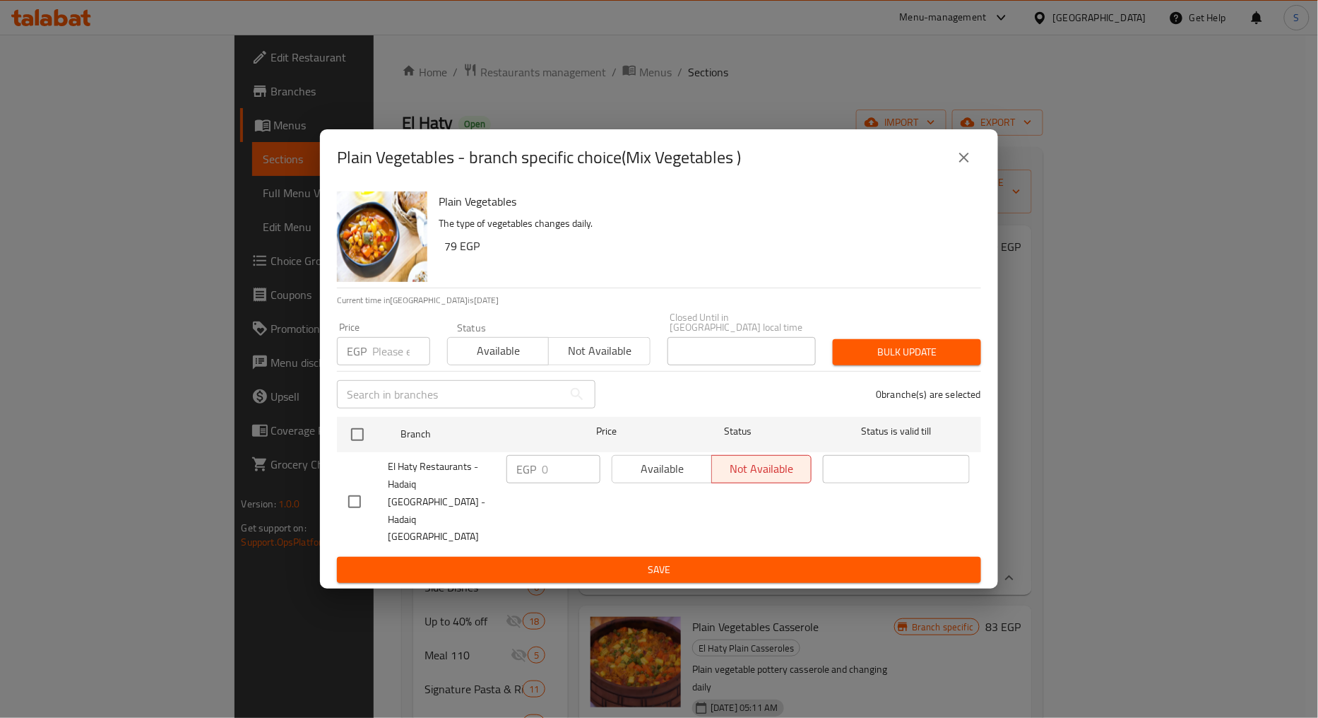
click at [963, 166] on icon "close" at bounding box center [963, 157] width 17 height 17
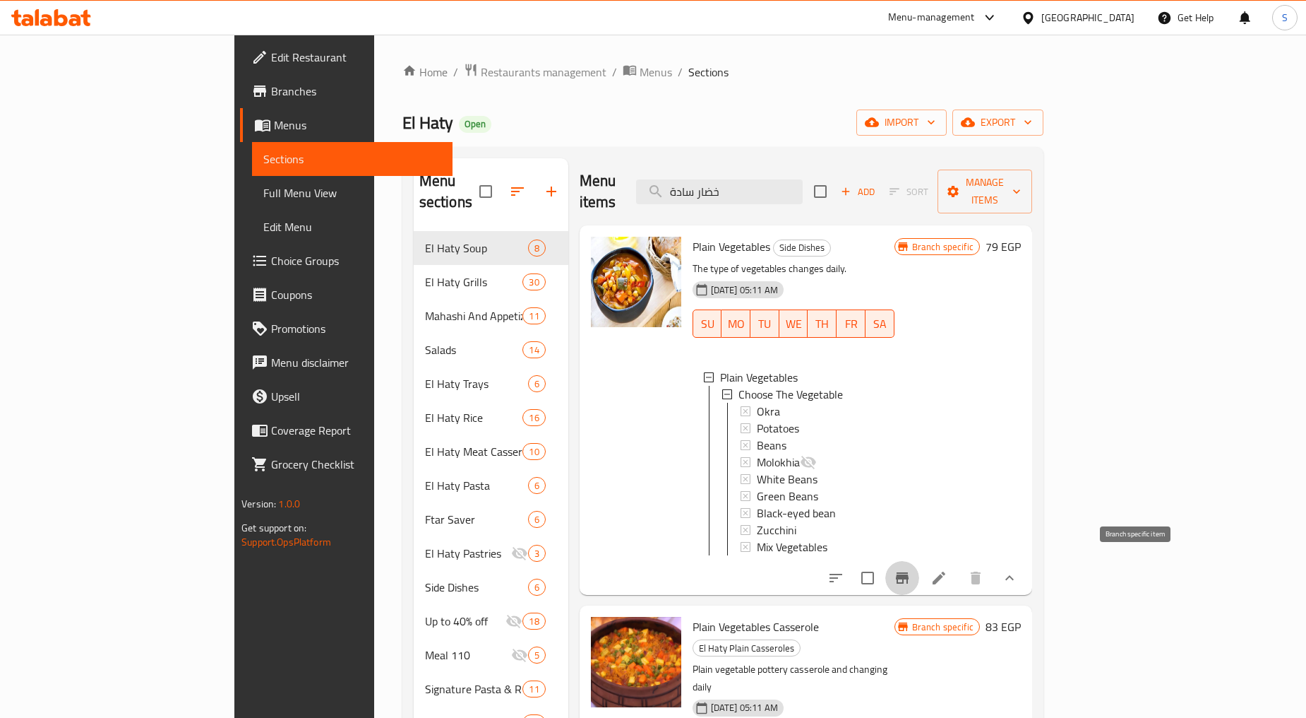
click at [911, 571] on icon "Branch-specific-item" at bounding box center [902, 577] width 17 height 17
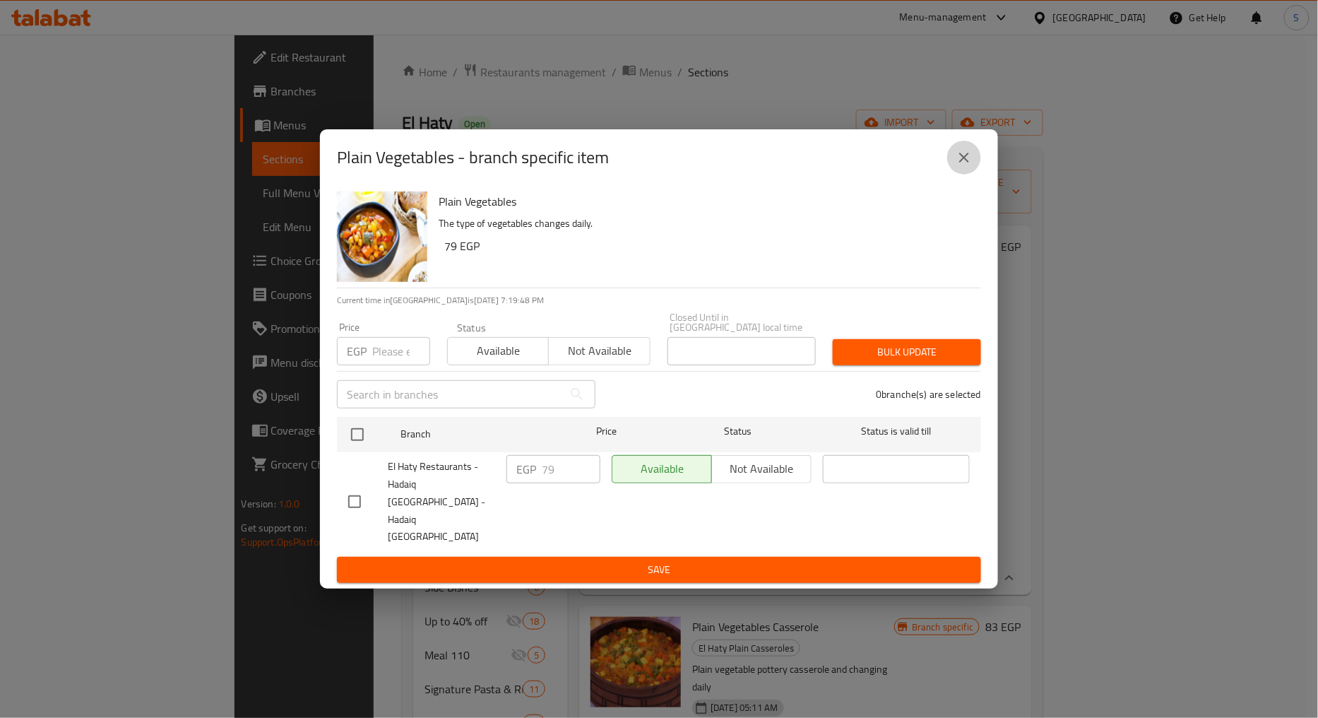
click at [958, 166] on icon "close" at bounding box center [963, 157] width 17 height 17
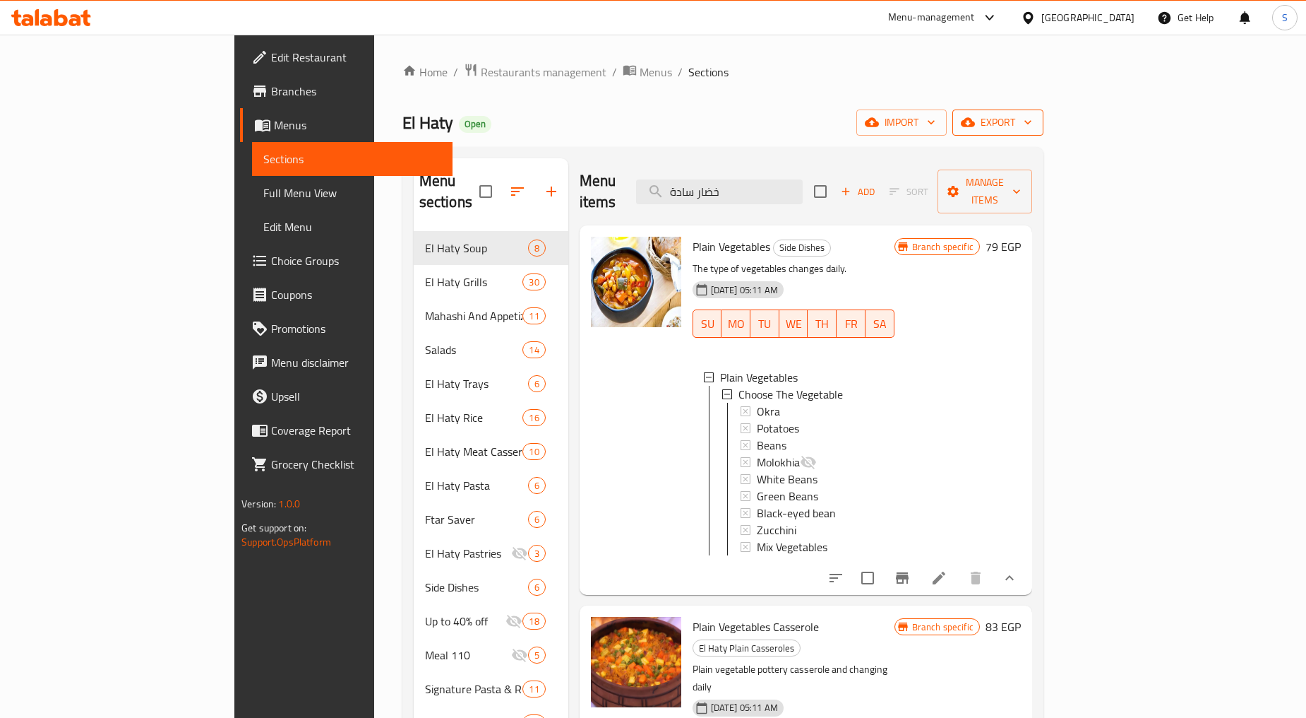
click at [975, 116] on icon "button" at bounding box center [968, 122] width 14 height 14
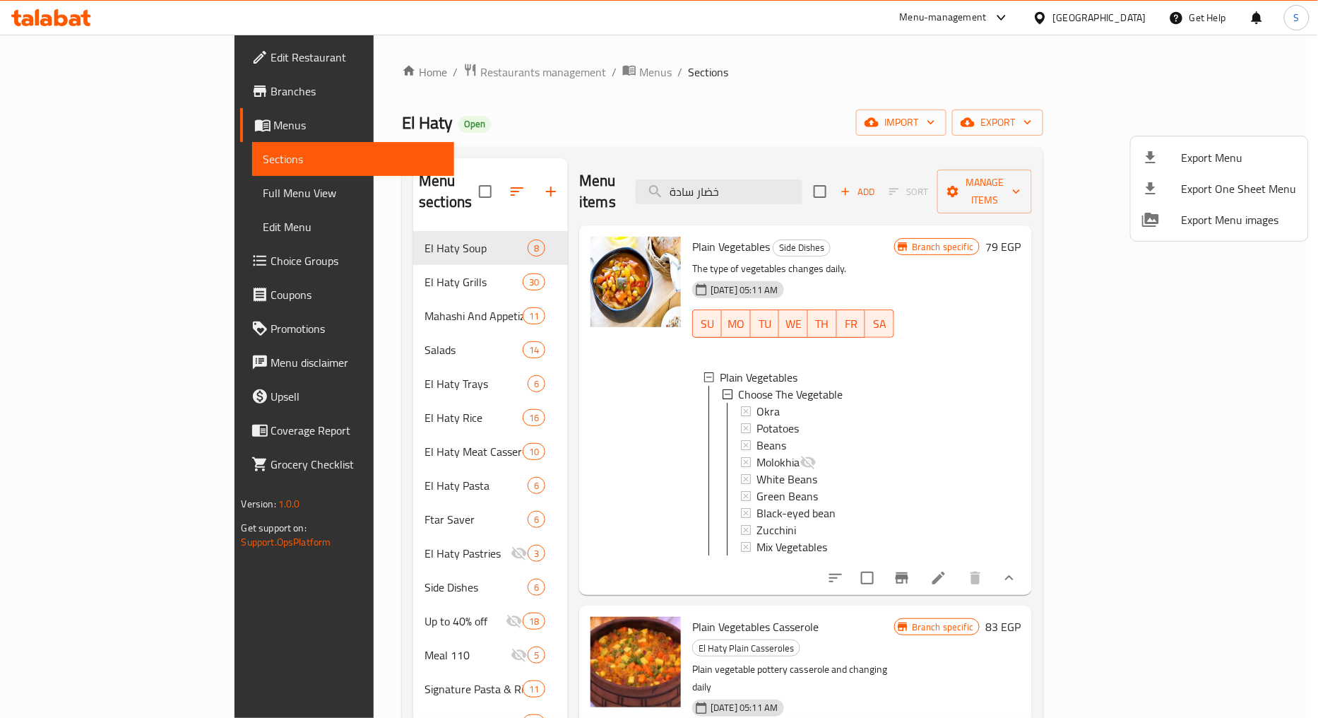
click at [1189, 153] on span "Export Menu" at bounding box center [1238, 157] width 115 height 17
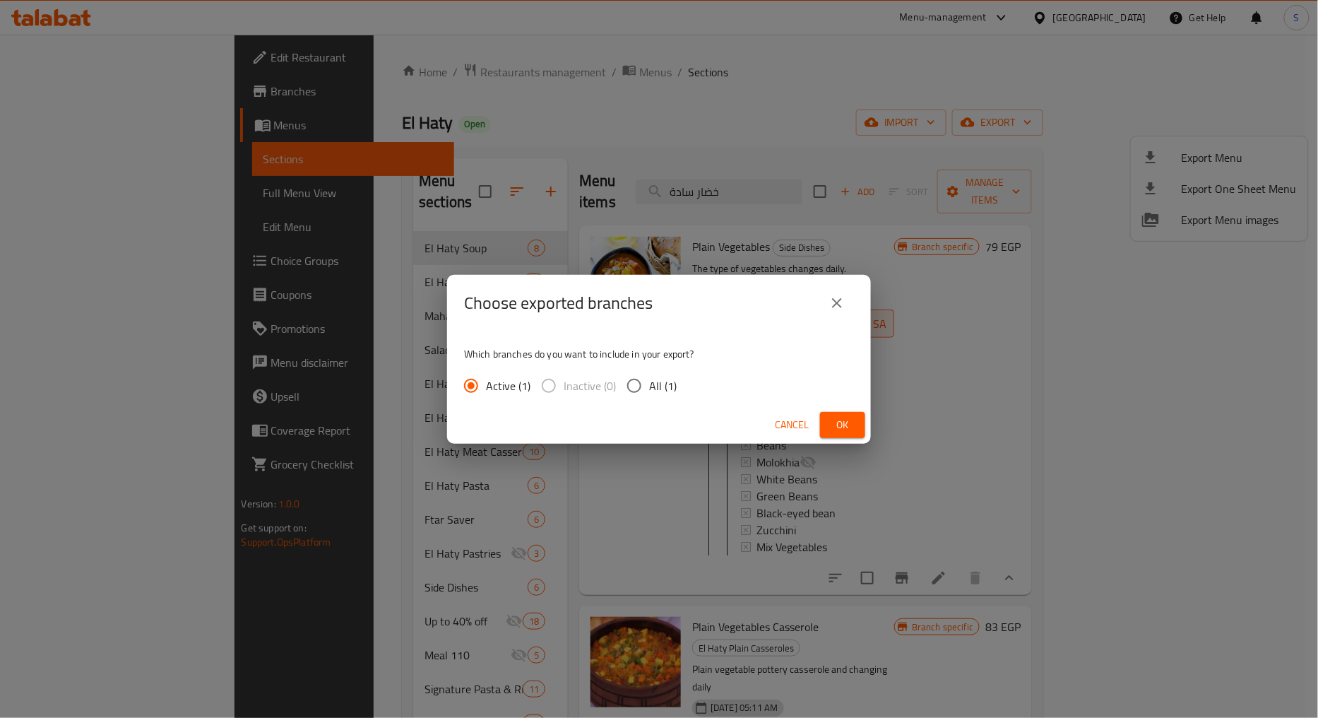
click at [651, 383] on span "All (1)" at bounding box center [663, 385] width 28 height 17
click at [649, 383] on input "All (1)" at bounding box center [634, 386] width 30 height 30
radio input "true"
click at [862, 431] on button "Ok" at bounding box center [842, 425] width 45 height 26
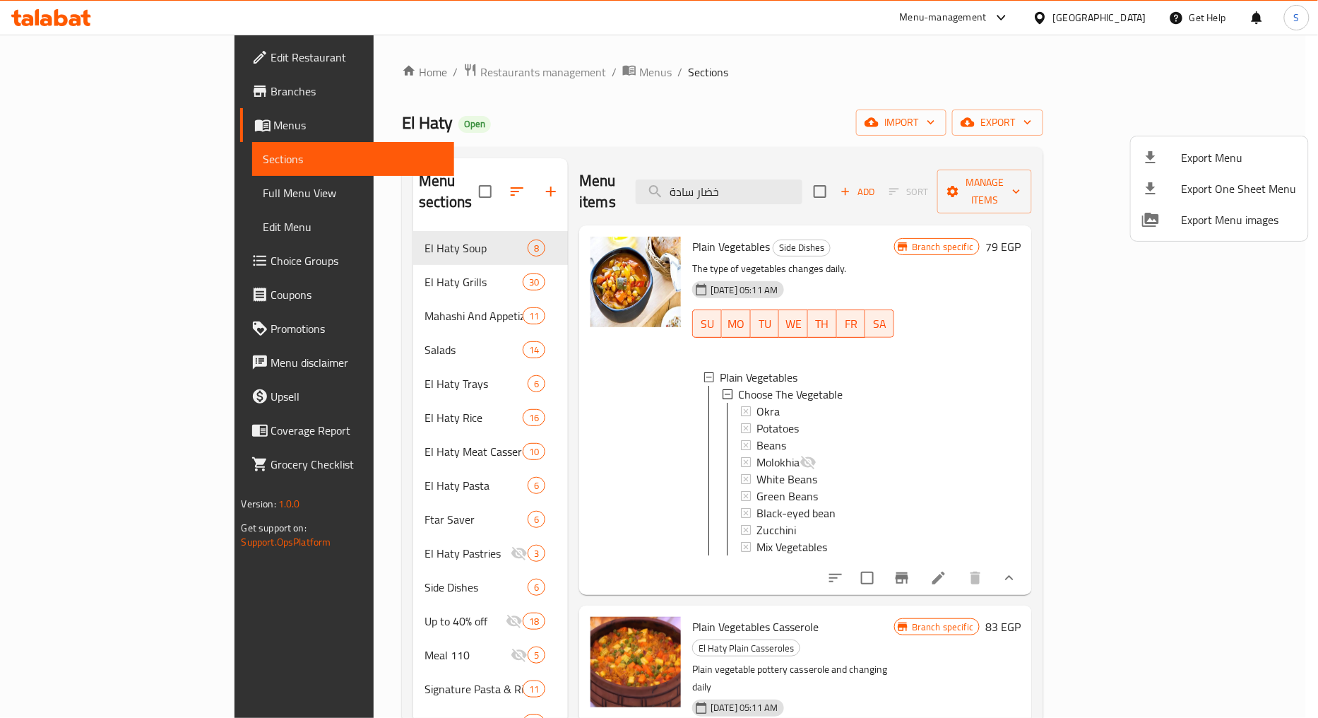
click at [1182, 569] on div at bounding box center [659, 359] width 1318 height 718
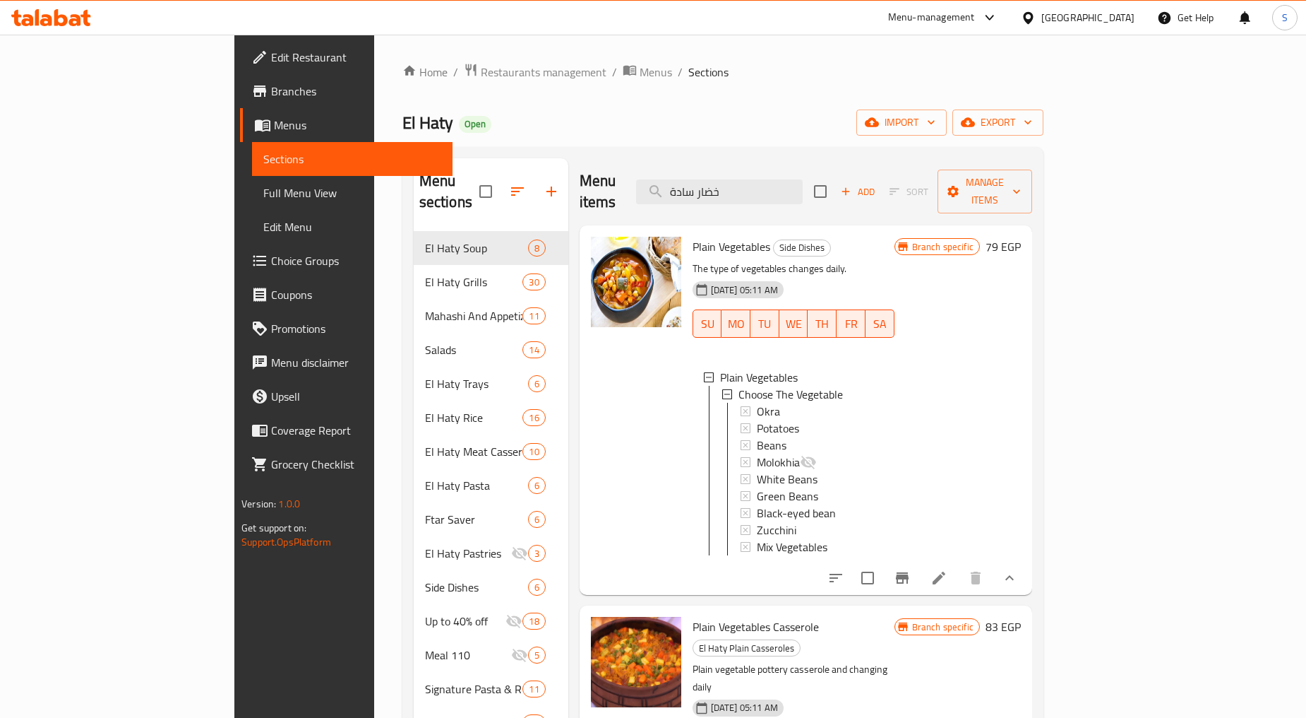
click at [946, 571] on icon at bounding box center [939, 577] width 13 height 13
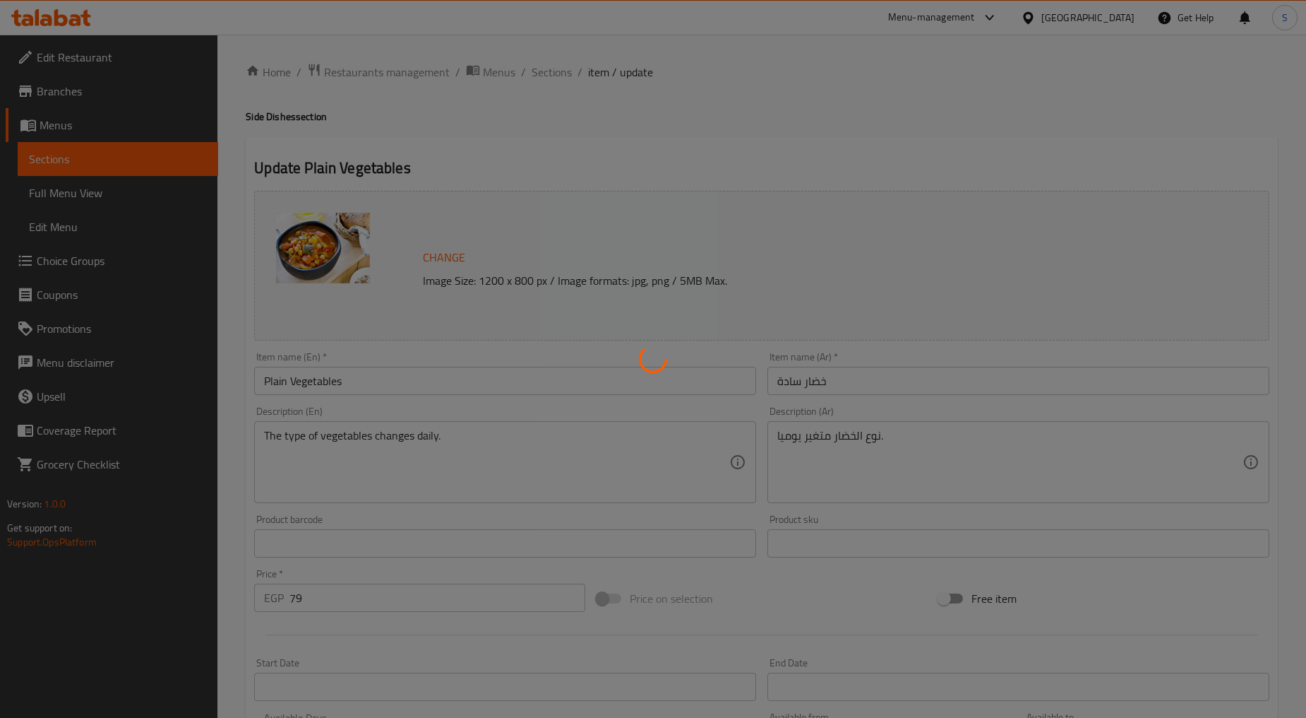
type input "إختار الخضار"
type input "1"
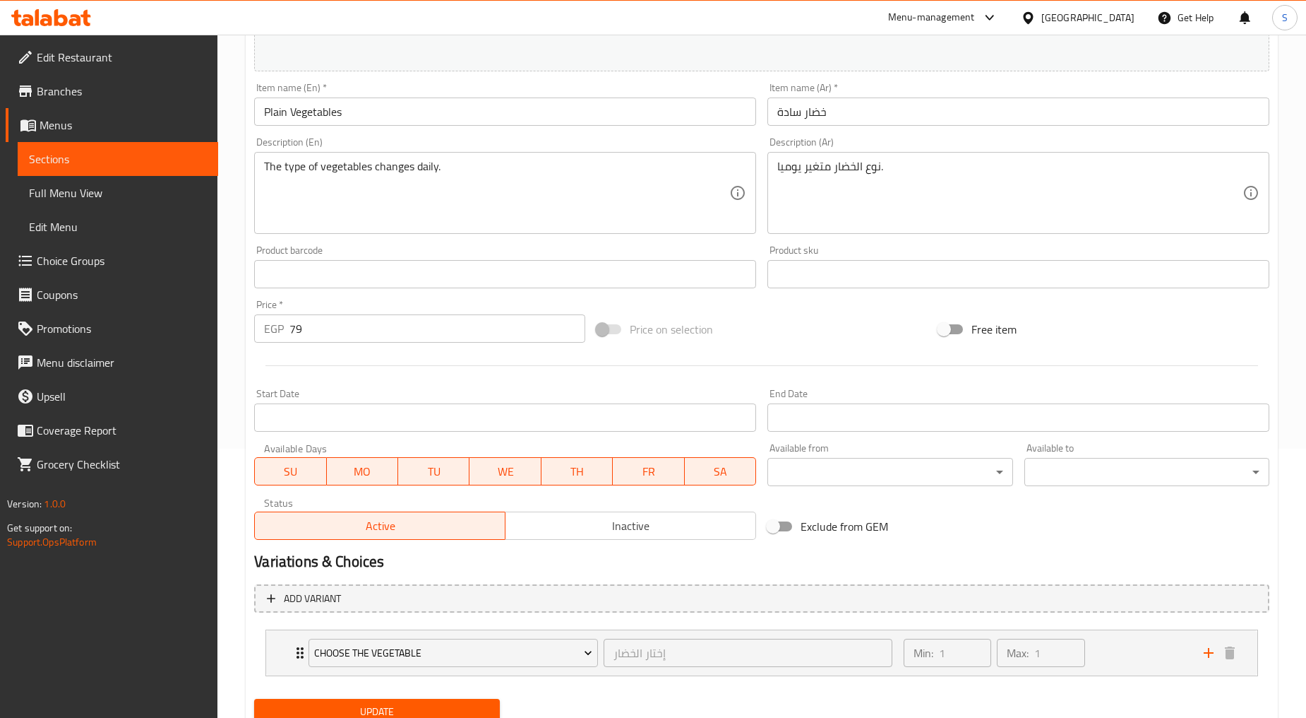
scroll to position [322, 0]
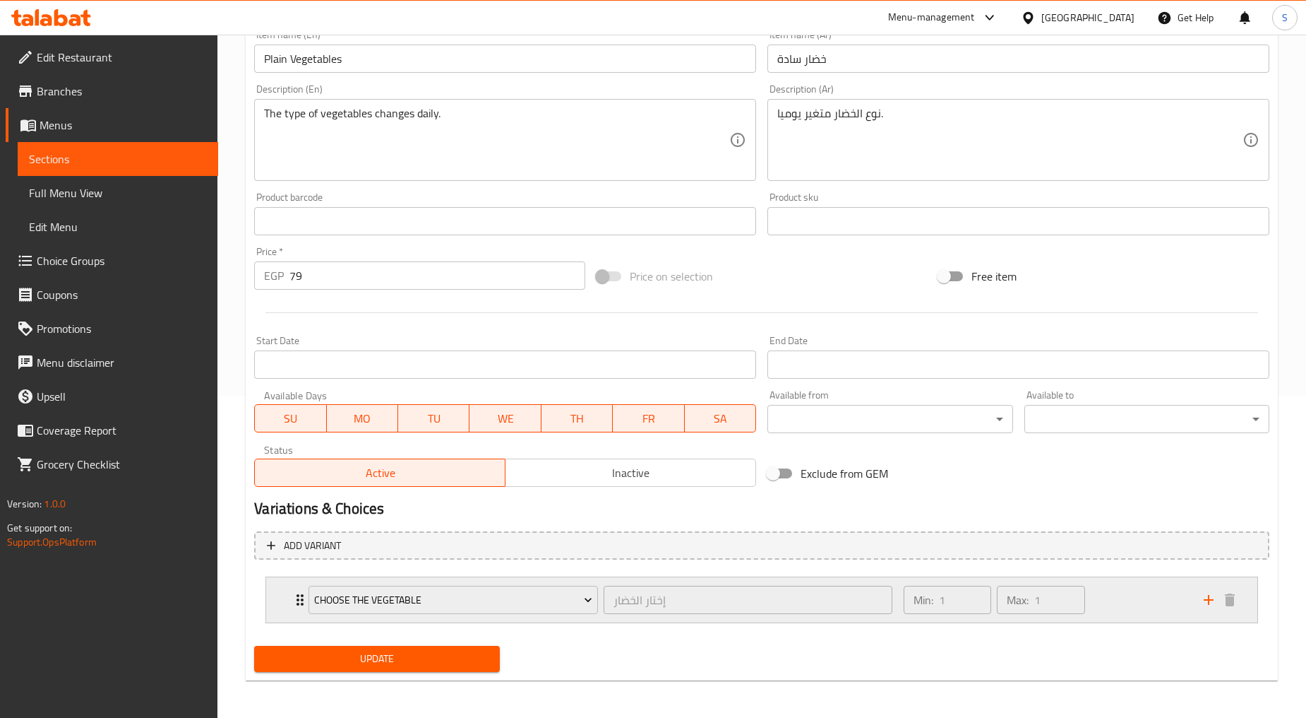
click at [280, 610] on div "Choose The Vegetable إختار الخضار ​ Min: 1 ​ Max: 1 ​" at bounding box center [762, 599] width 992 height 45
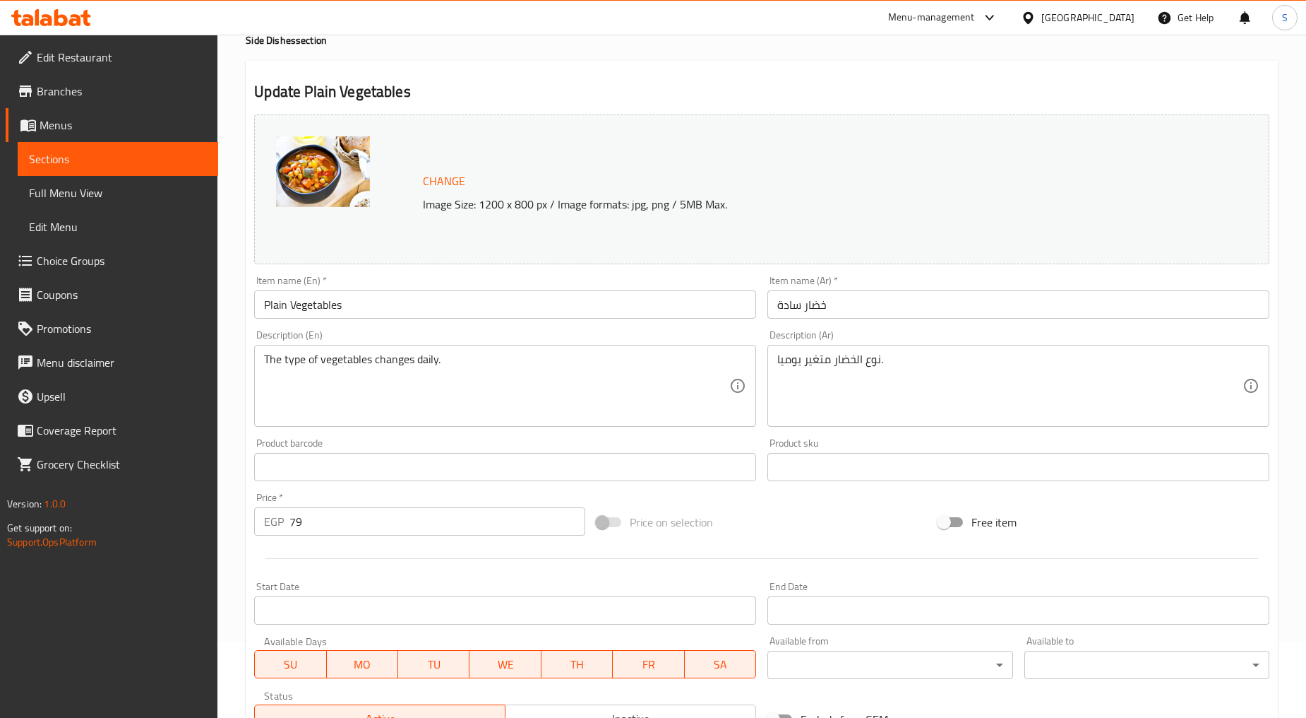
scroll to position [0, 0]
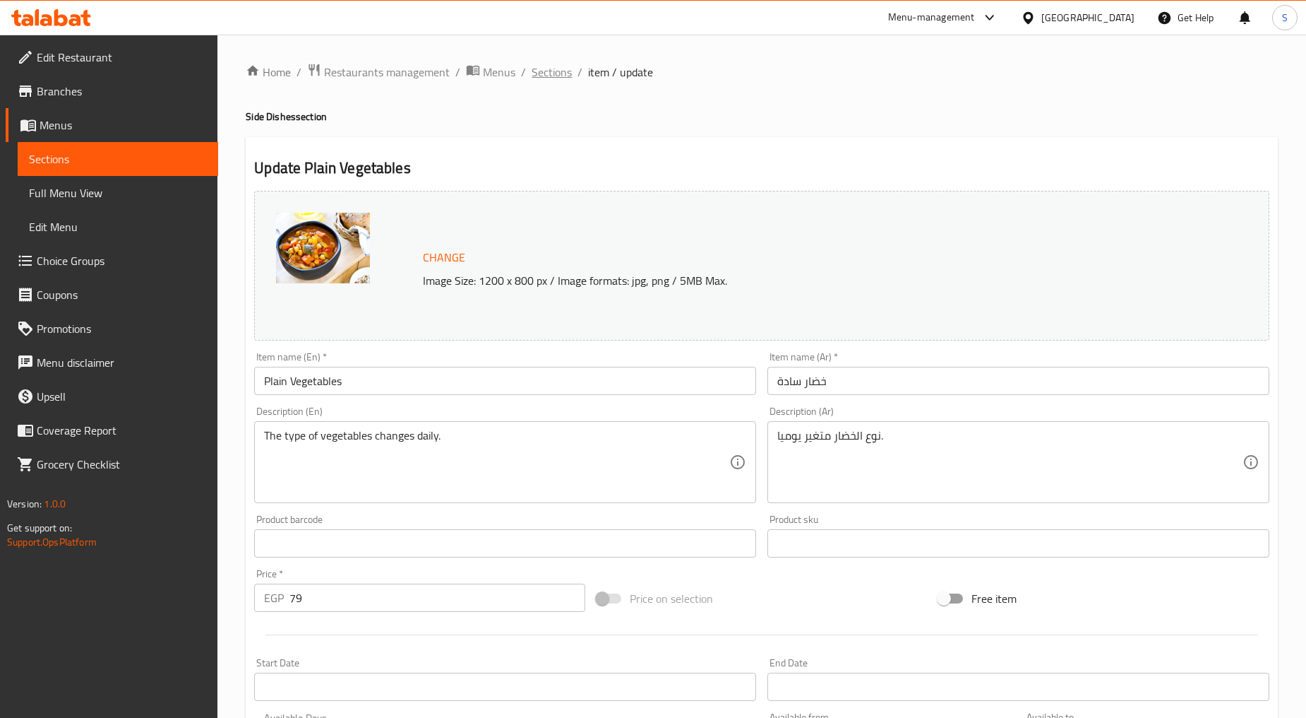
click at [553, 76] on span "Sections" at bounding box center [552, 72] width 40 height 17
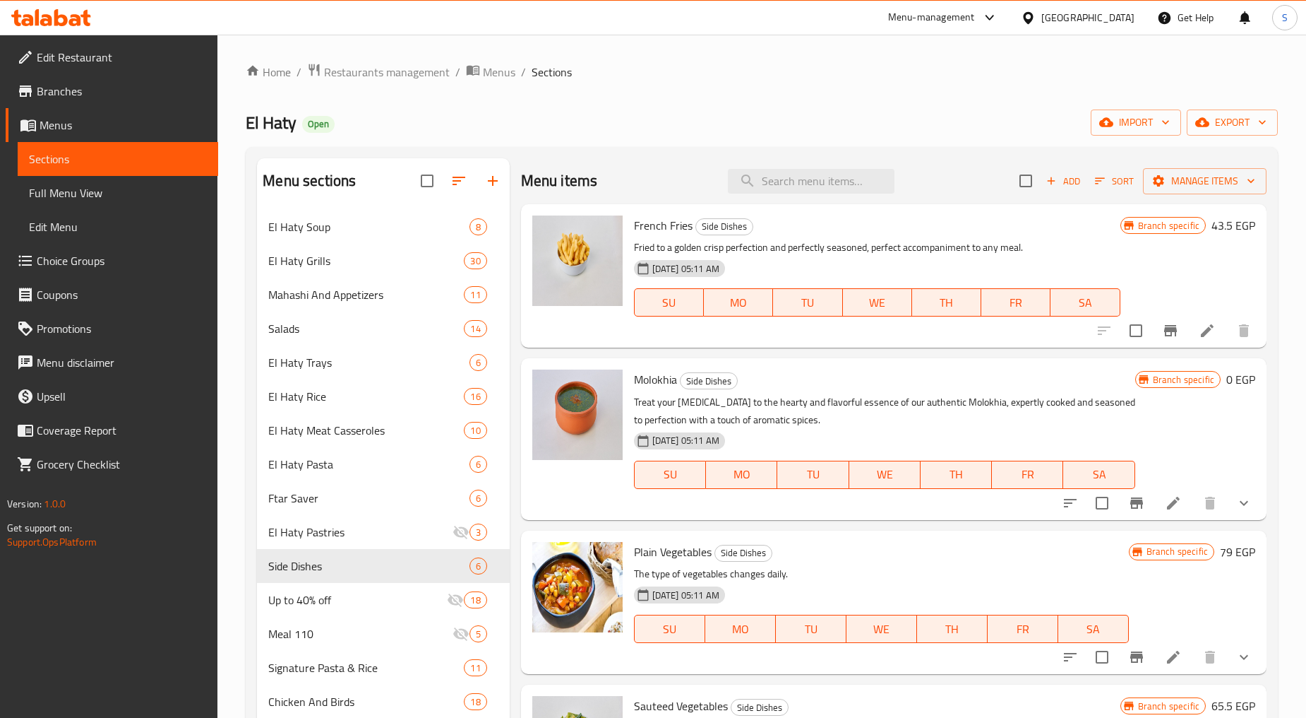
click at [837, 196] on div "Menu items Add Sort Manage items" at bounding box center [894, 181] width 746 height 46
click at [832, 187] on input "search" at bounding box center [811, 181] width 167 height 25
paste input "ملوخيه"
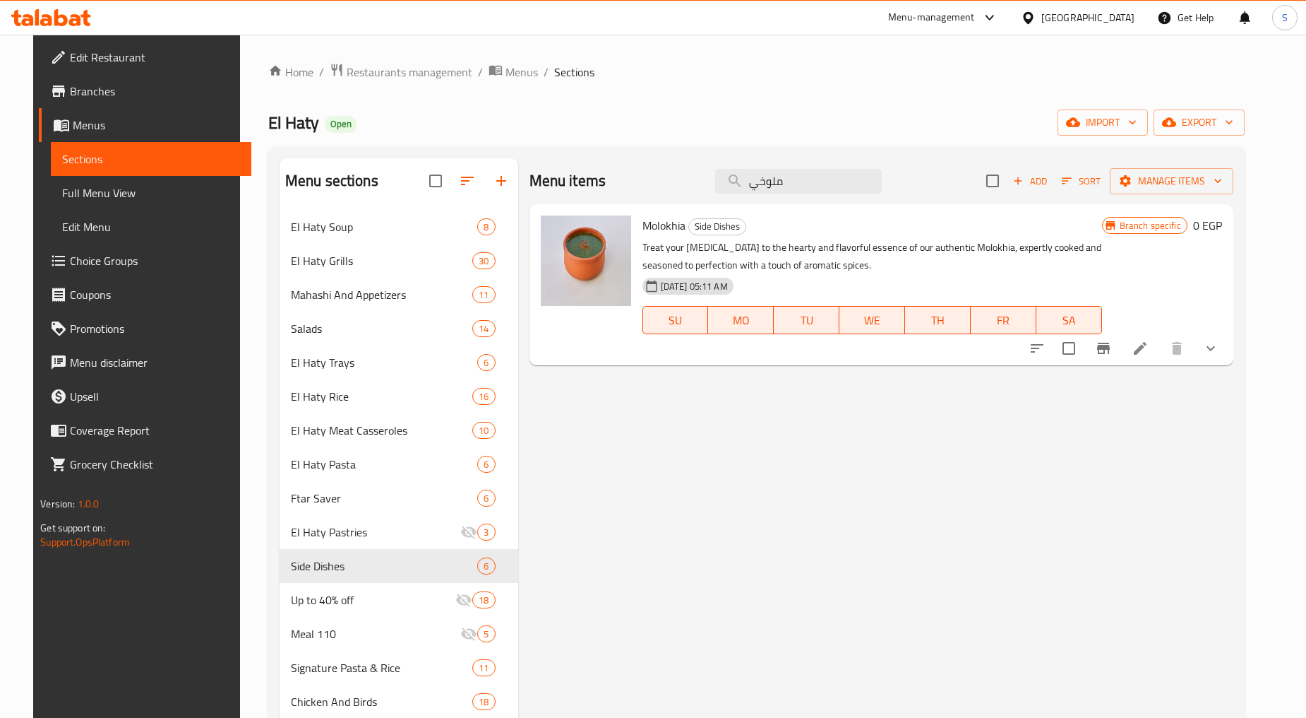
click at [1220, 349] on icon "show more" at bounding box center [1211, 348] width 17 height 17
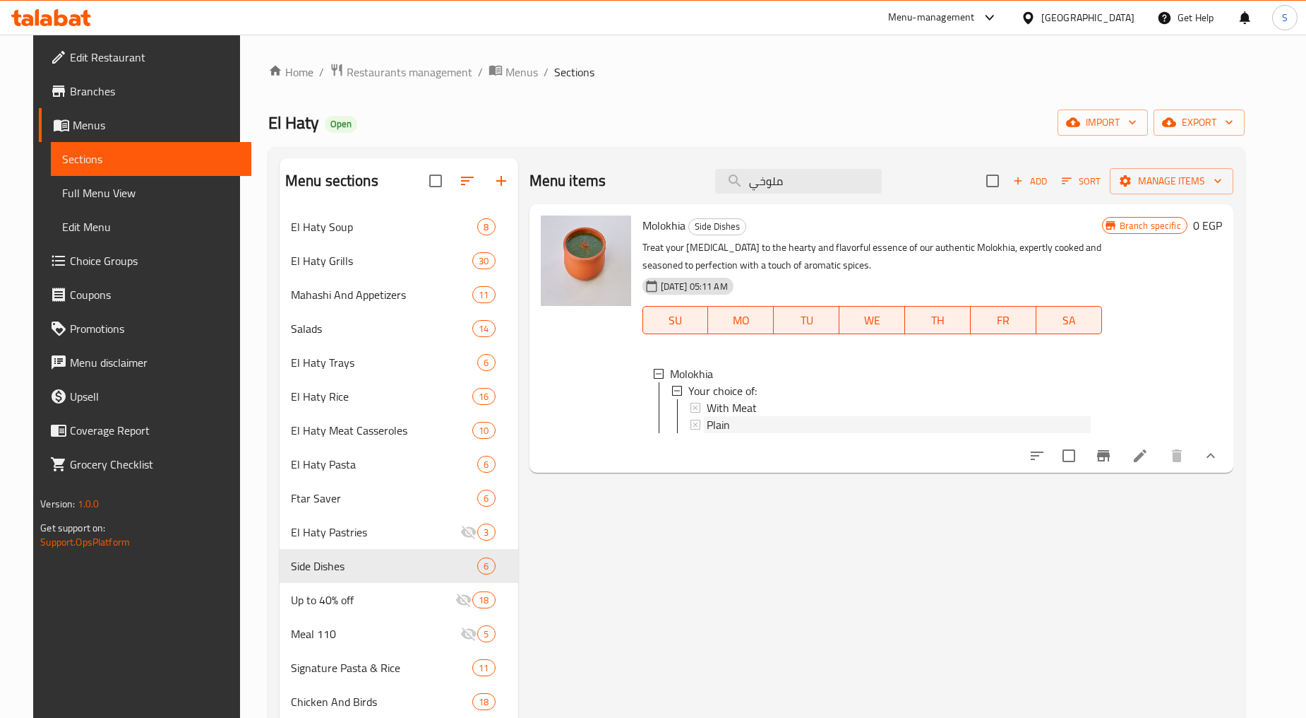
click at [722, 426] on div "Plain" at bounding box center [899, 424] width 384 height 17
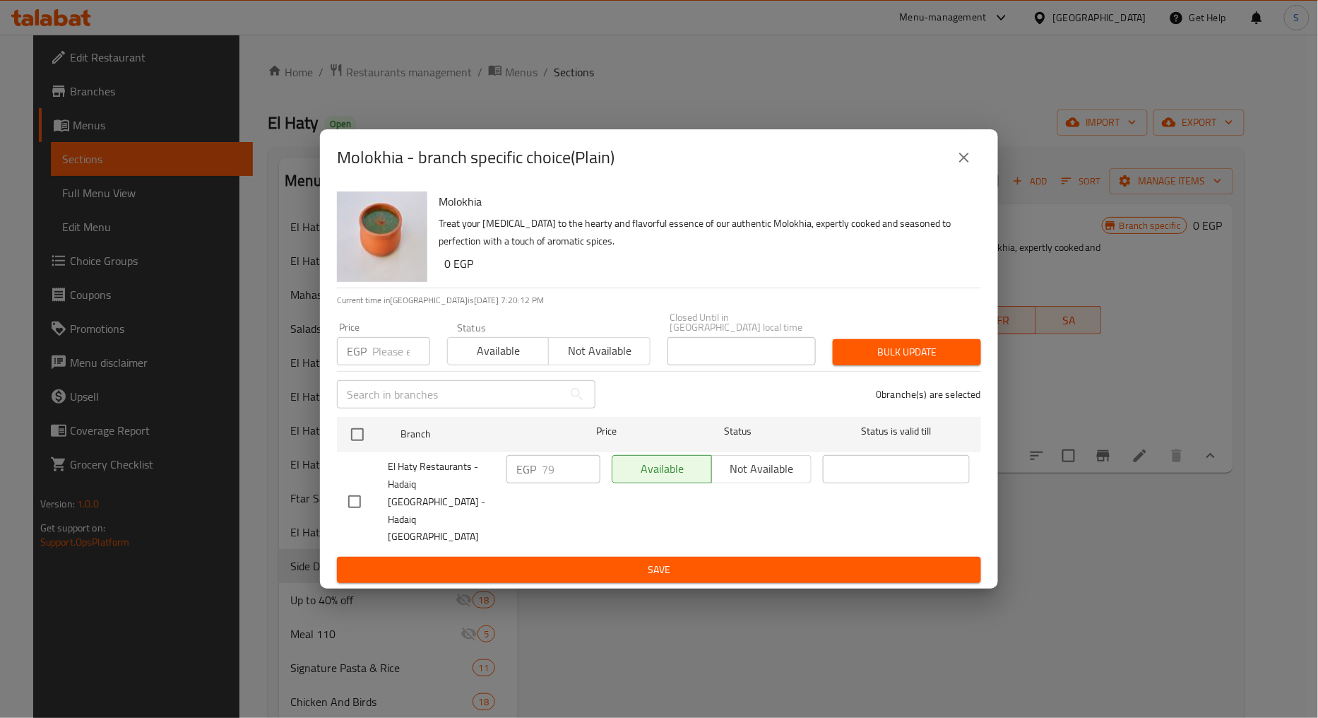
click at [957, 166] on icon "close" at bounding box center [963, 157] width 17 height 17
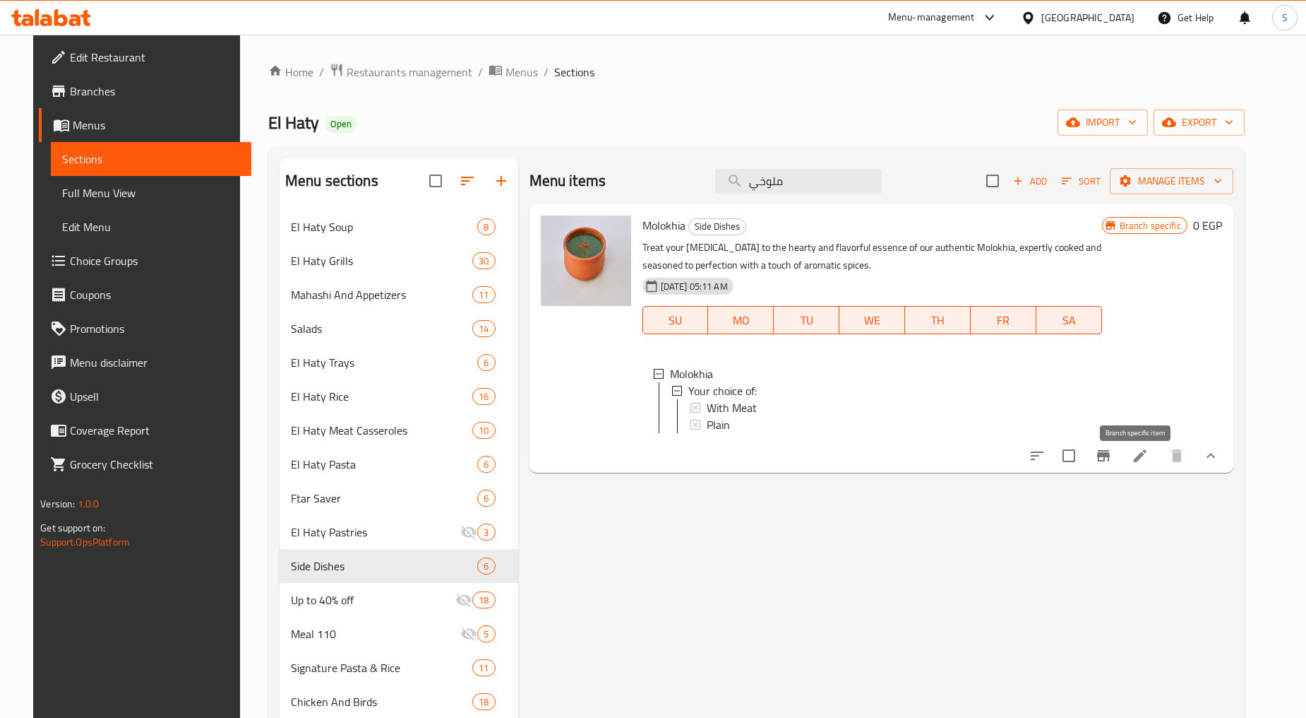
click at [1112, 464] on icon "Branch-specific-item" at bounding box center [1103, 455] width 17 height 17
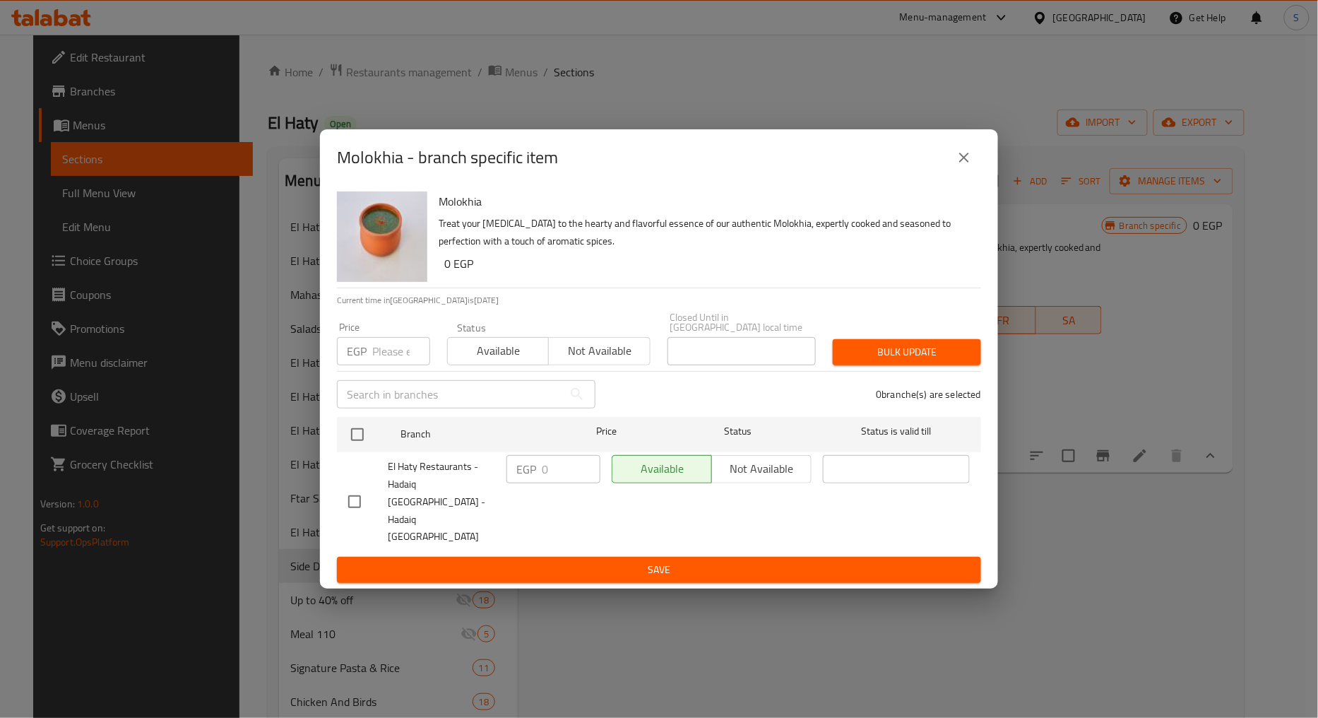
click at [966, 166] on icon "close" at bounding box center [963, 157] width 17 height 17
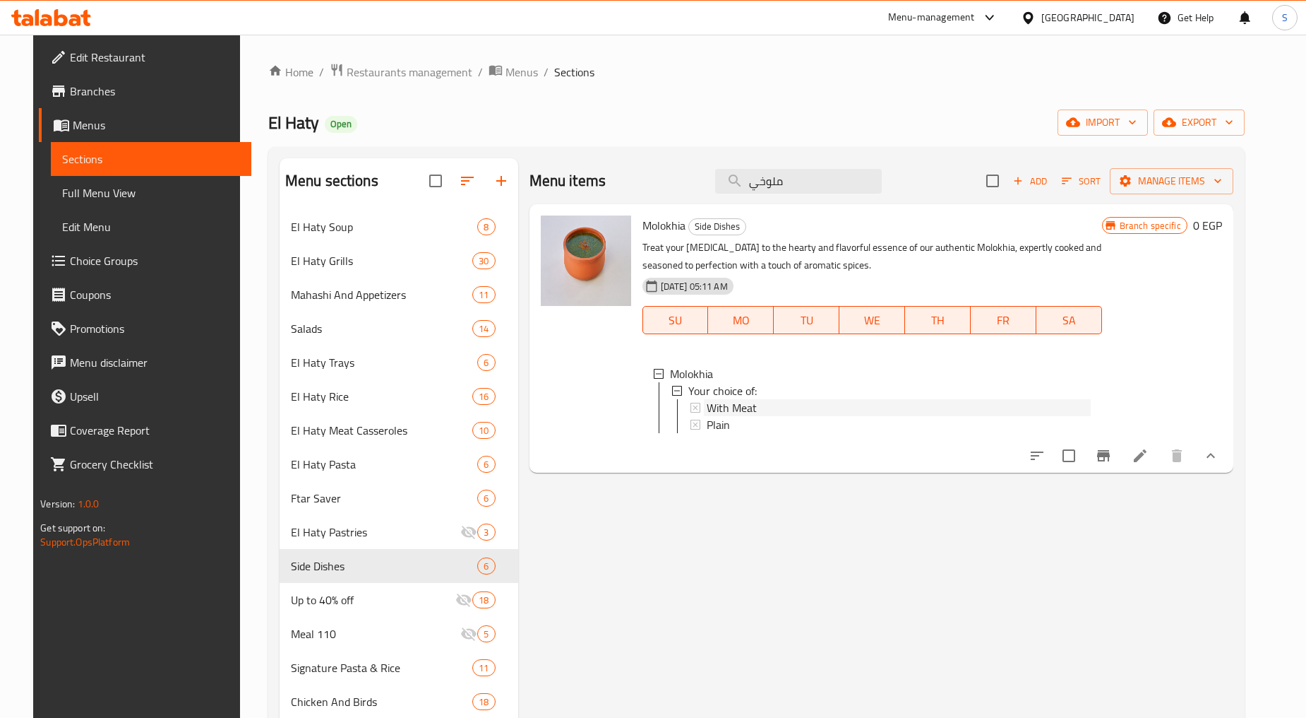
click at [725, 410] on span "With Meat" at bounding box center [732, 407] width 50 height 17
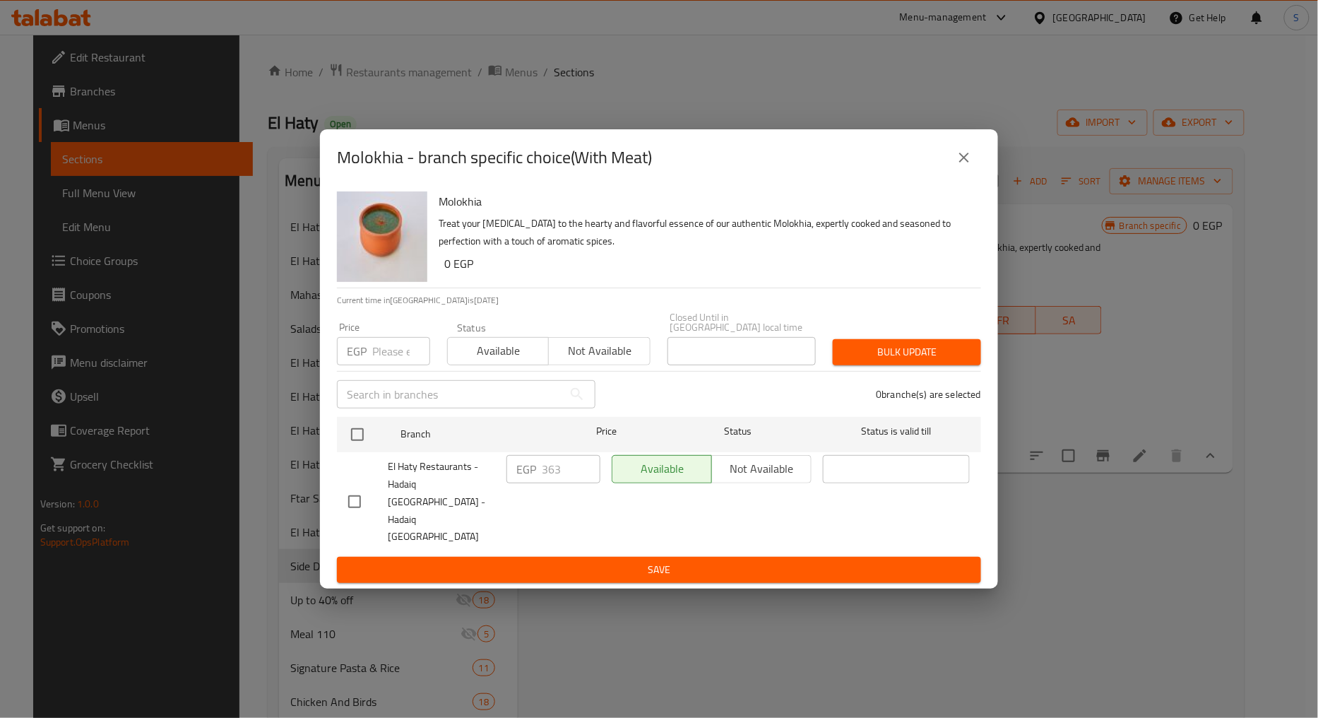
click at [963, 166] on icon "close" at bounding box center [963, 157] width 17 height 17
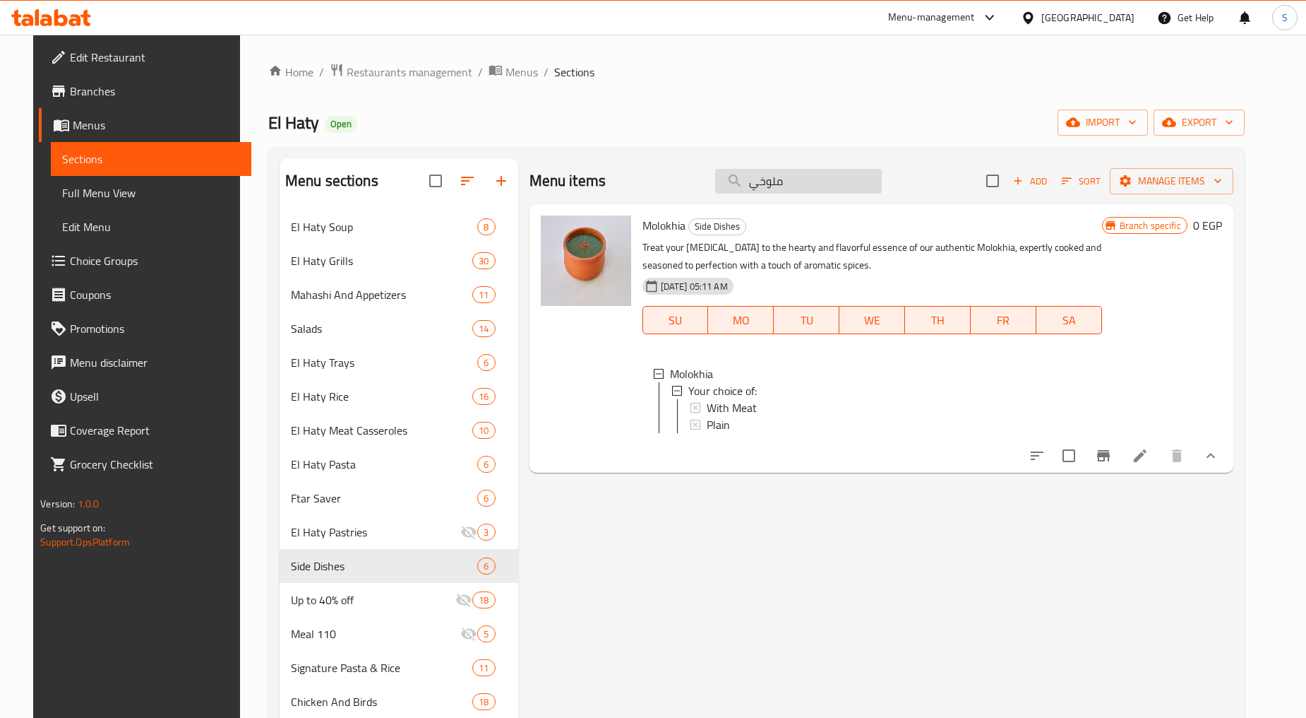
click at [784, 178] on input "ملوخي" at bounding box center [798, 181] width 167 height 25
paste input "تة سادة"
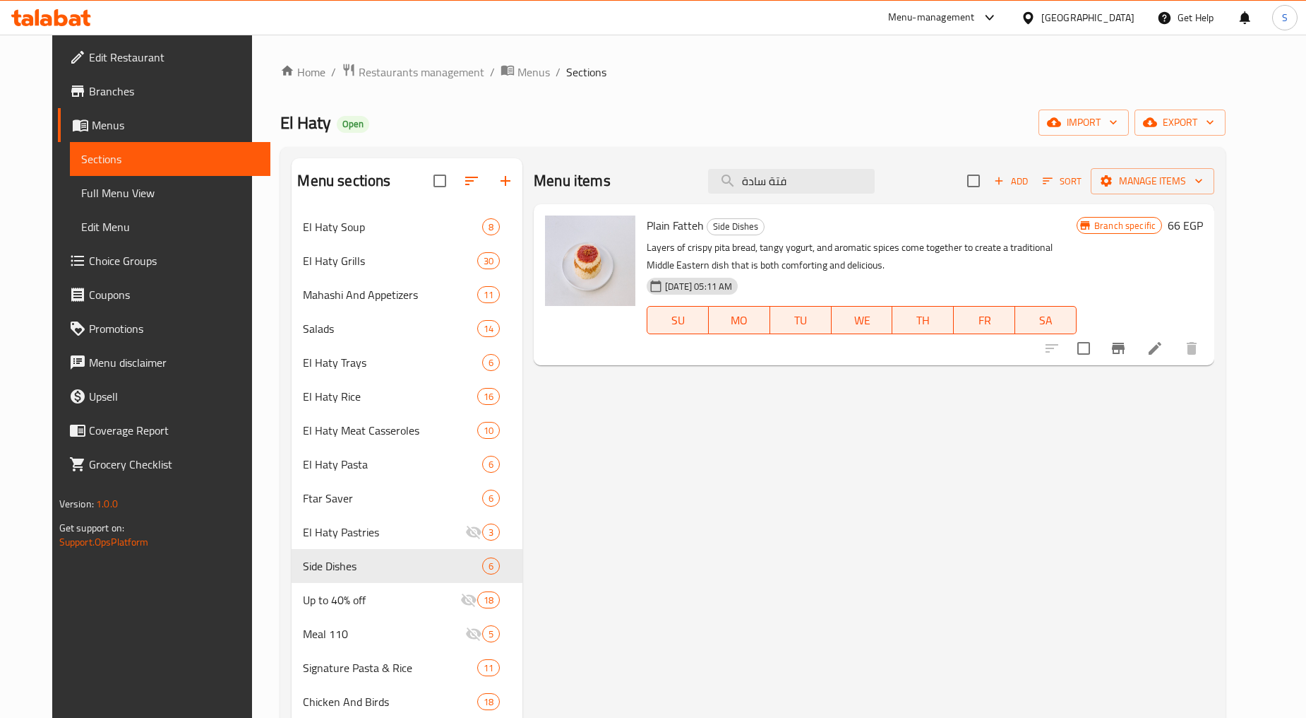
click at [1127, 350] on icon "Branch-specific-item" at bounding box center [1118, 348] width 17 height 17
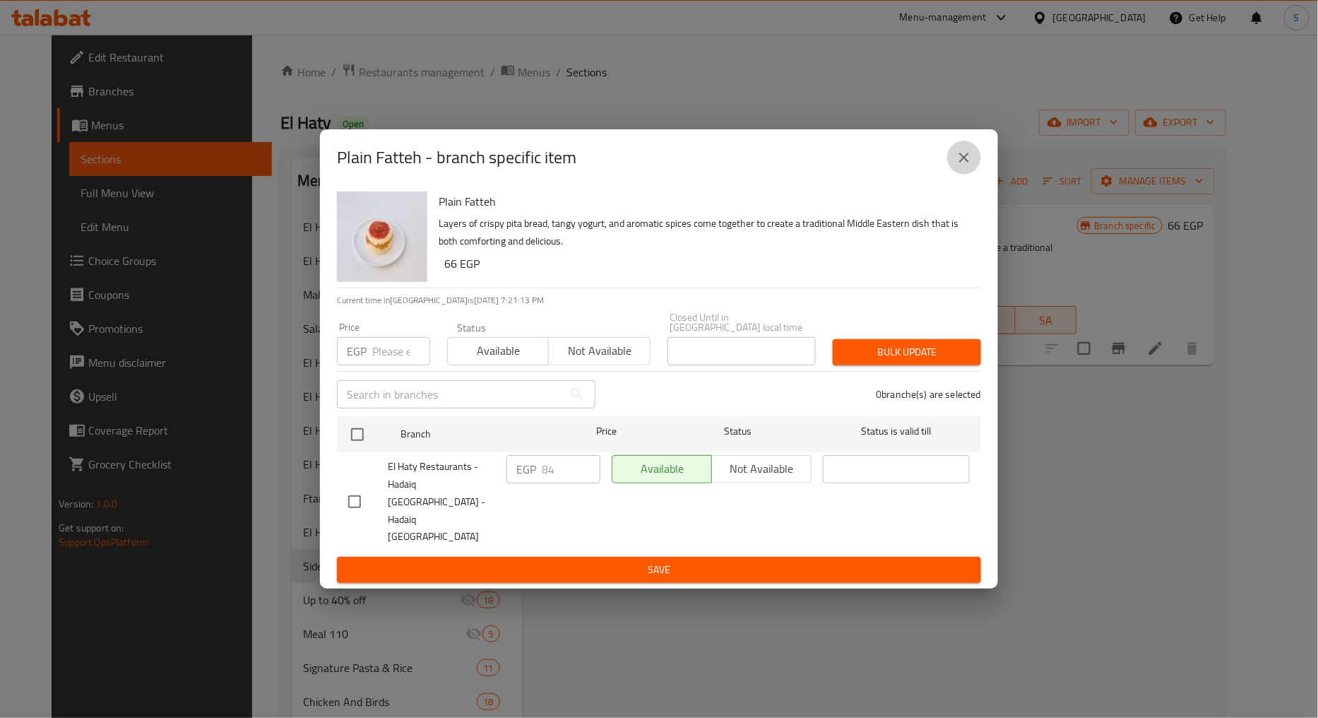
click at [956, 166] on icon "close" at bounding box center [963, 157] width 17 height 17
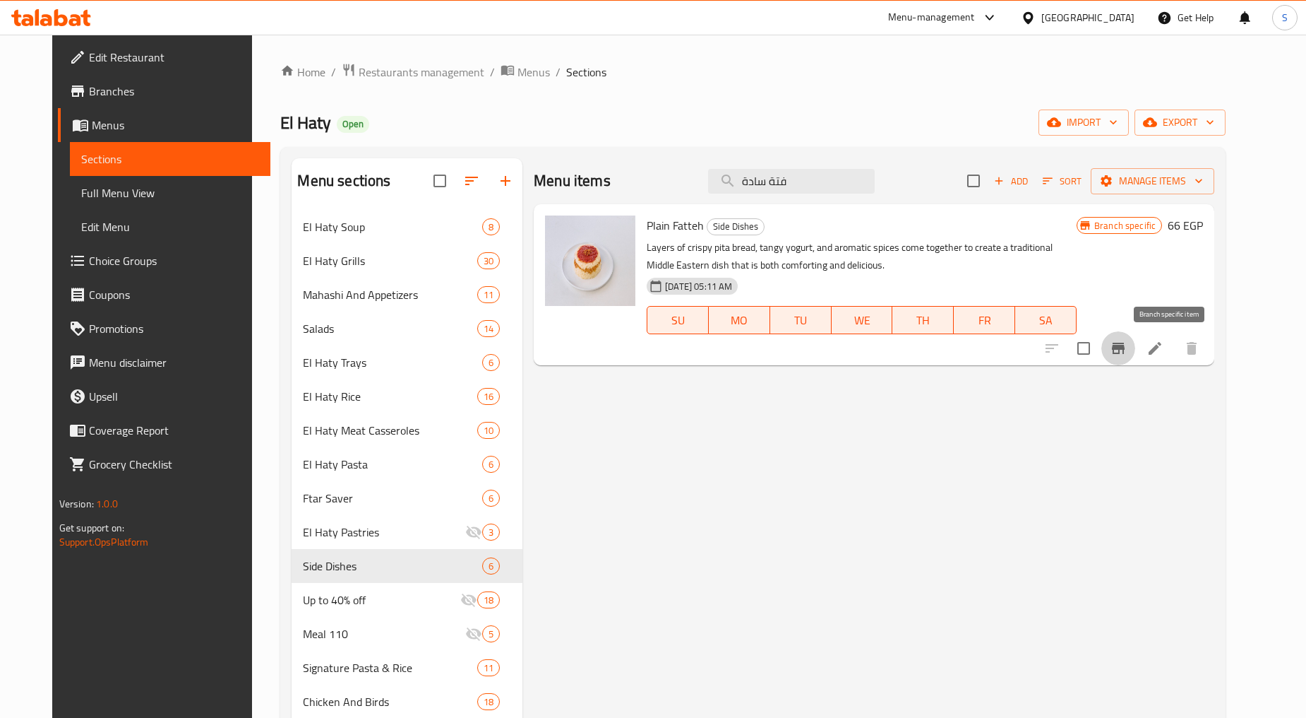
click at [1127, 344] on icon "Branch-specific-item" at bounding box center [1118, 348] width 17 height 17
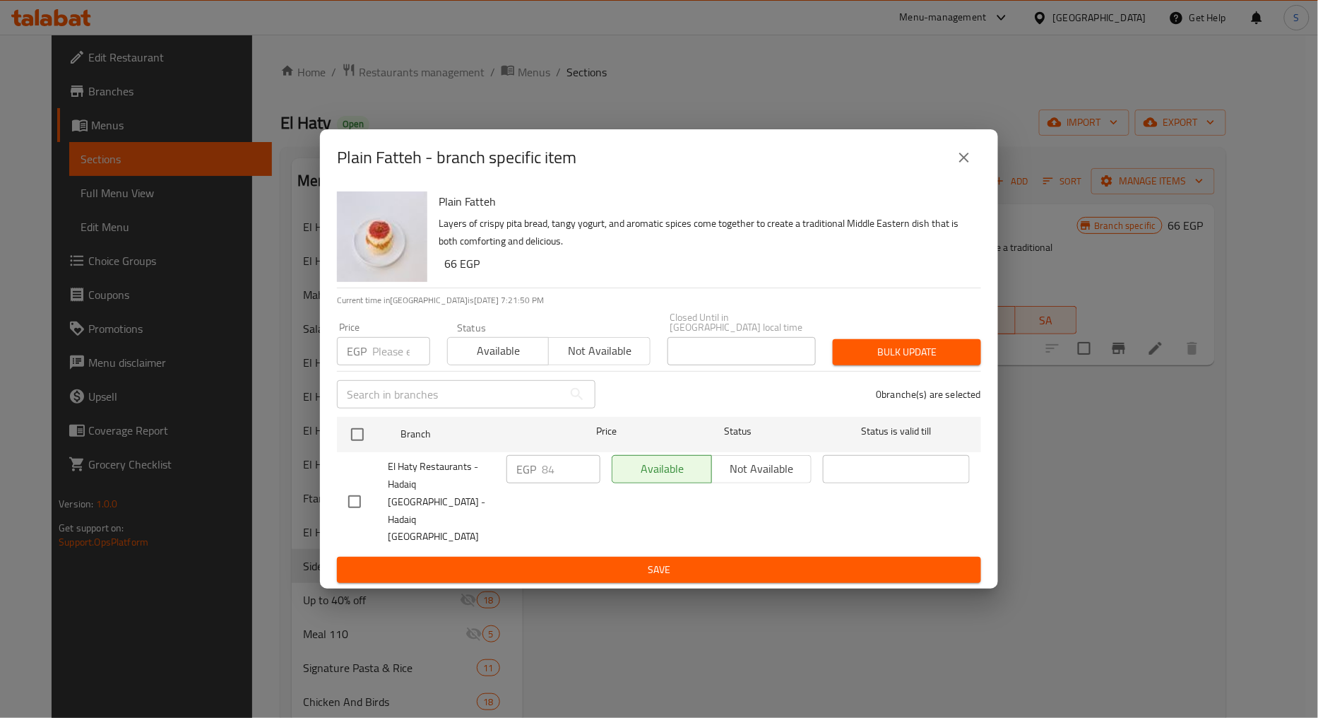
click at [966, 166] on icon "close" at bounding box center [963, 157] width 17 height 17
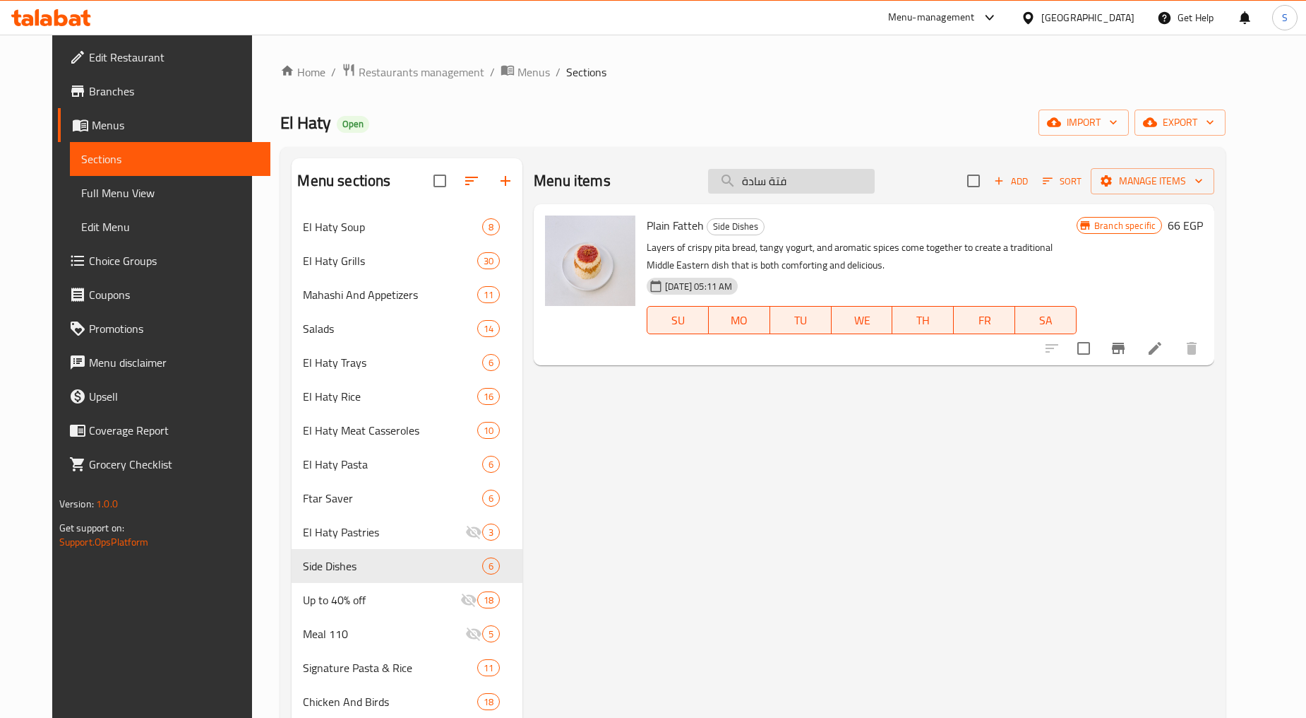
click at [789, 192] on input "فتة سادة" at bounding box center [791, 181] width 167 height 25
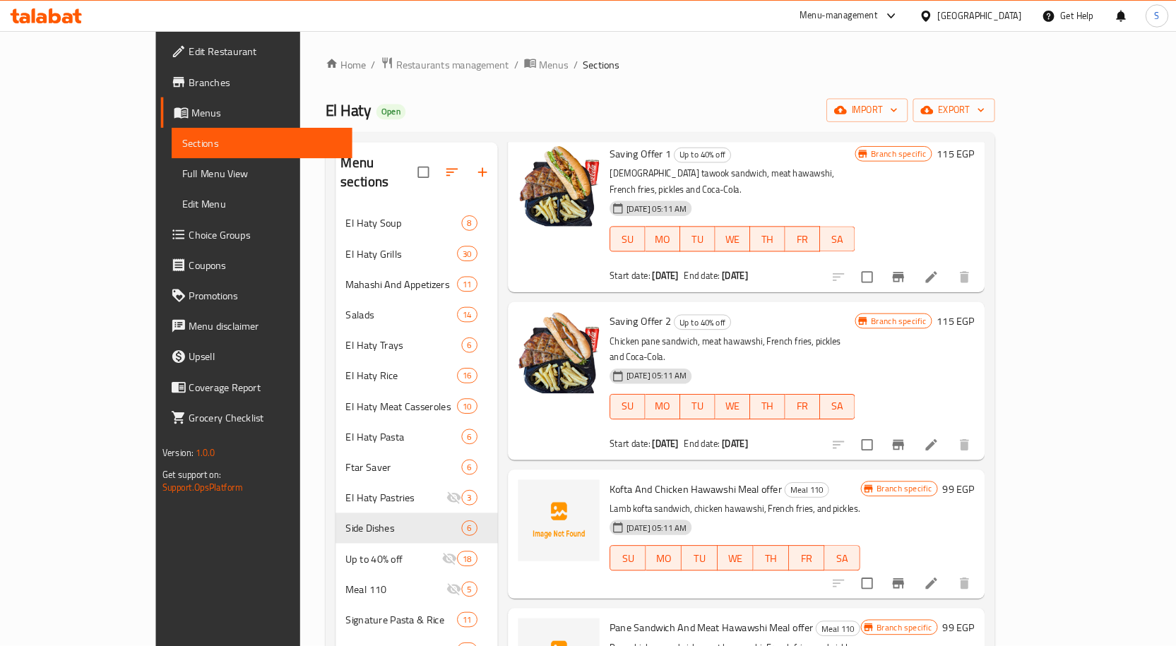
scroll to position [78, 0]
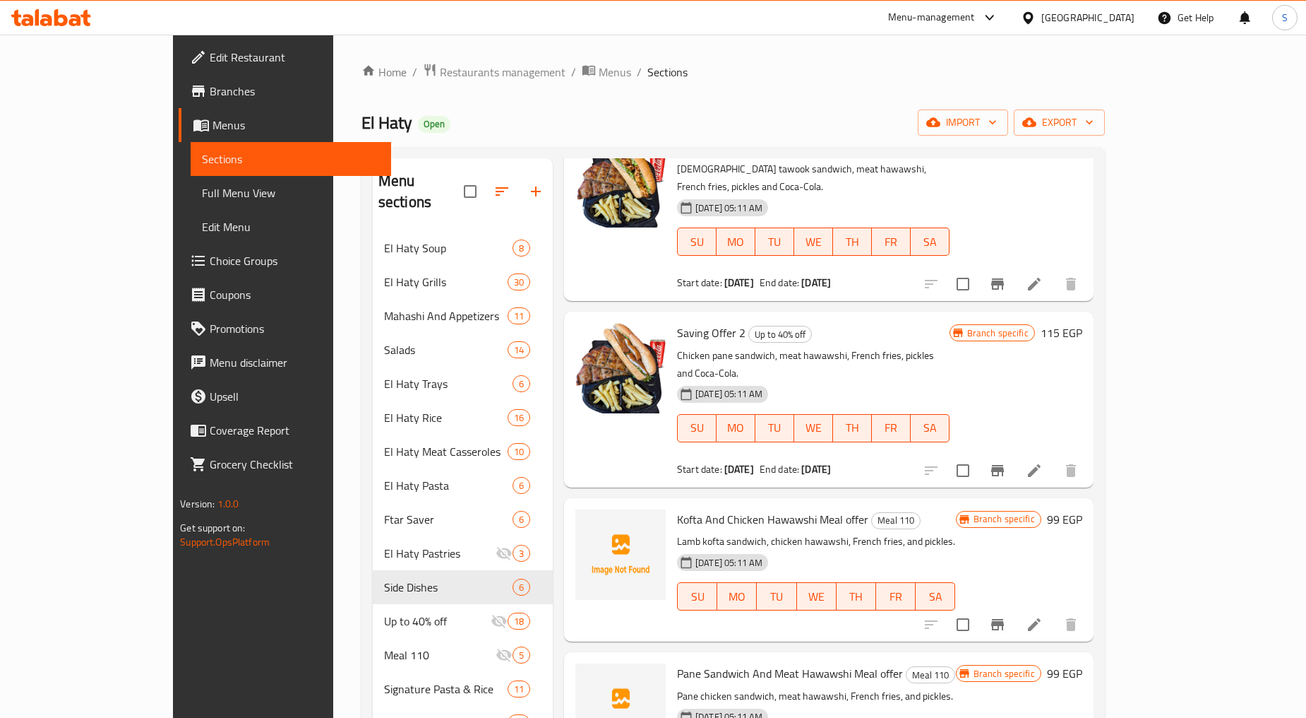
click at [742, 508] on span "Kofta And Chicken Hawawshi Meal offer" at bounding box center [772, 518] width 191 height 21
click at [743, 508] on span "Kofta And Chicken Hawawshi Meal offer" at bounding box center [772, 518] width 191 height 21
copy span "Hawawshi"
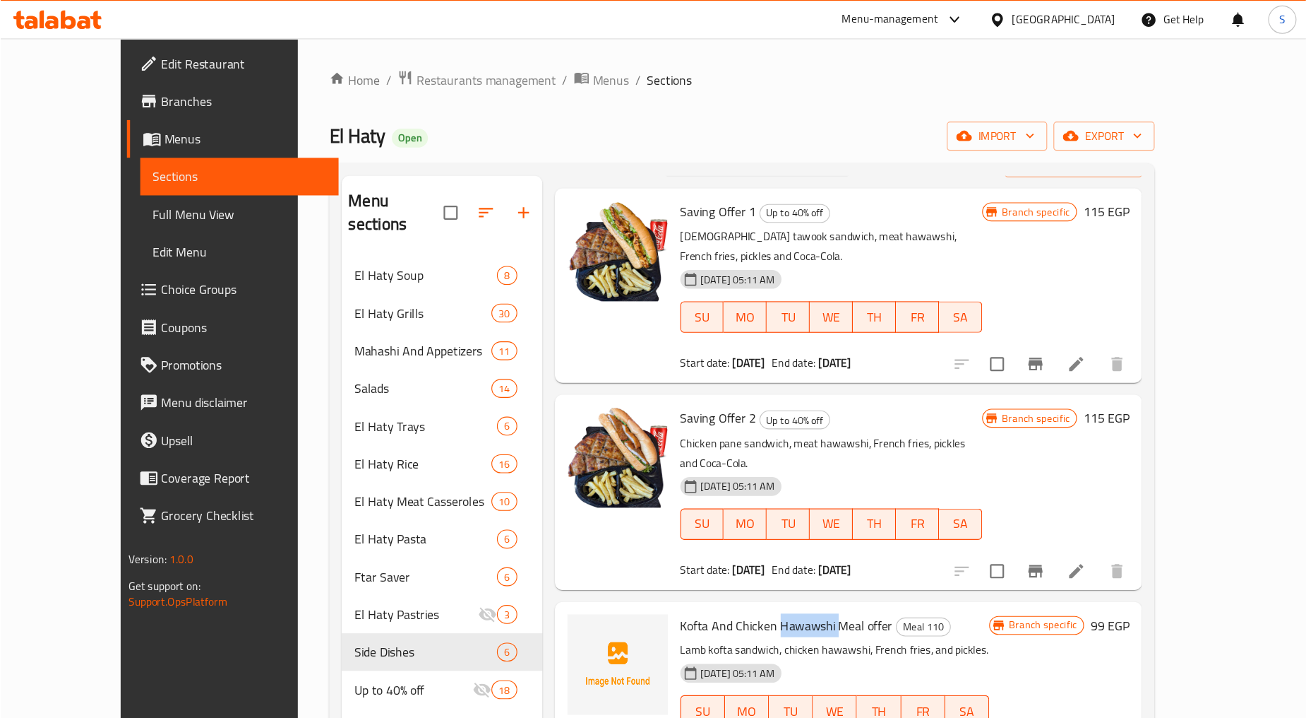
scroll to position [0, 0]
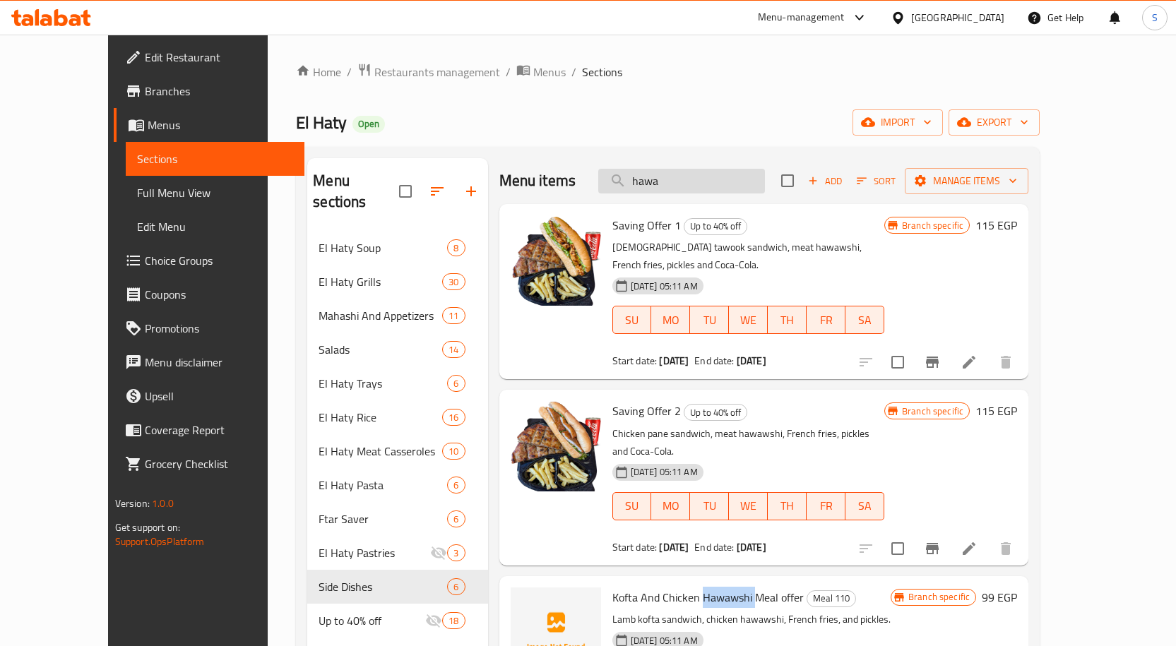
click at [691, 181] on input "hawa" at bounding box center [681, 181] width 167 height 25
paste input "Hawawshi"
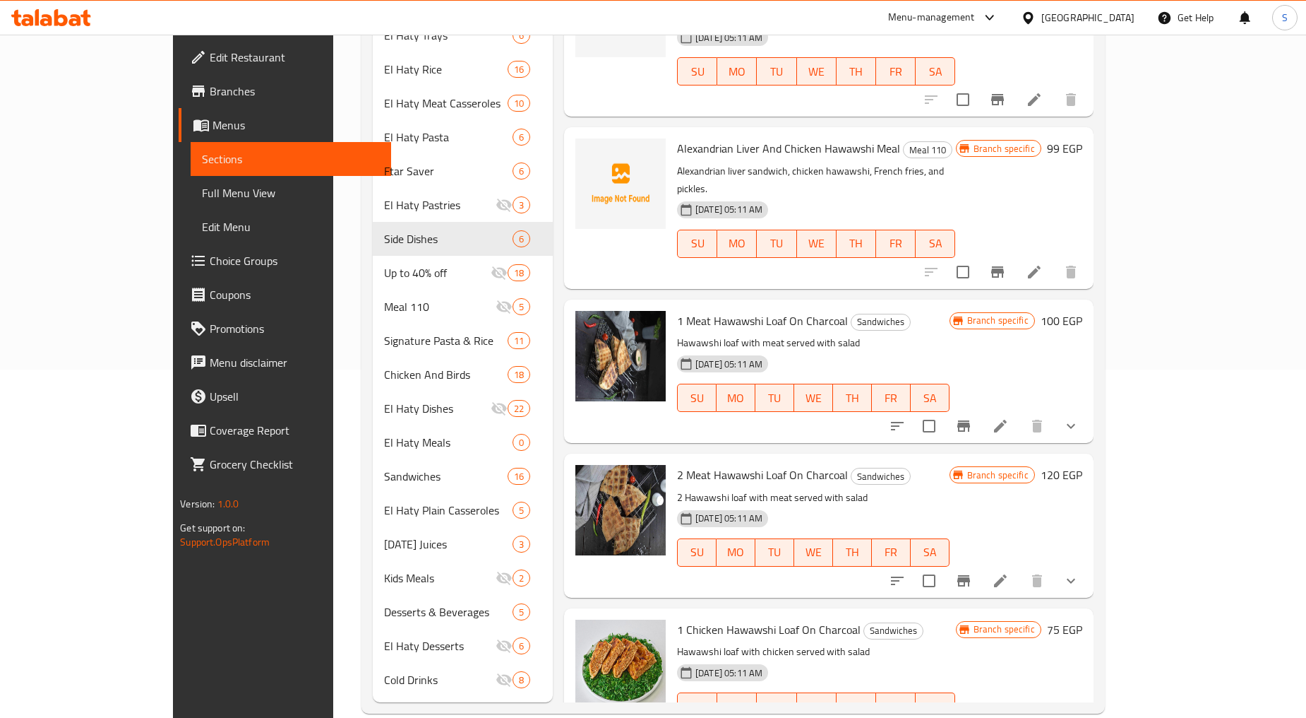
scroll to position [350, 0]
type input "Hawawshi"
click at [1088, 407] on button "show more" at bounding box center [1071, 424] width 34 height 34
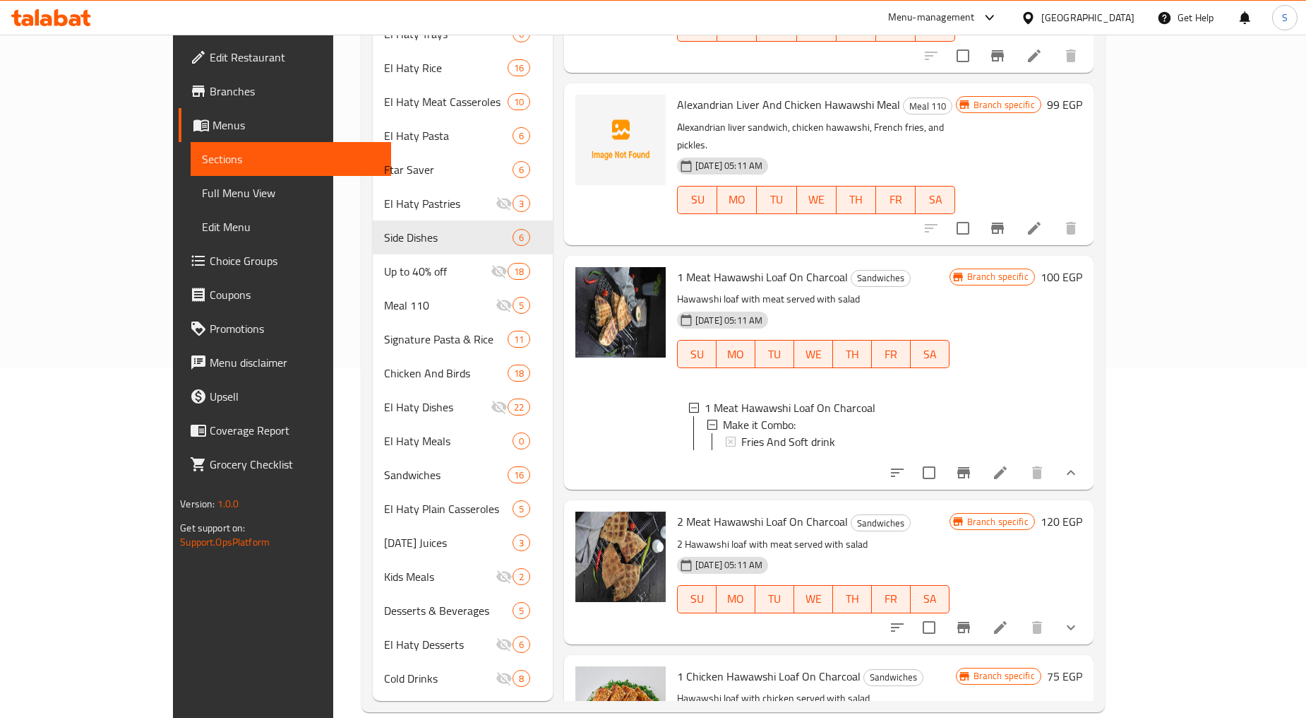
scroll to position [660, 0]
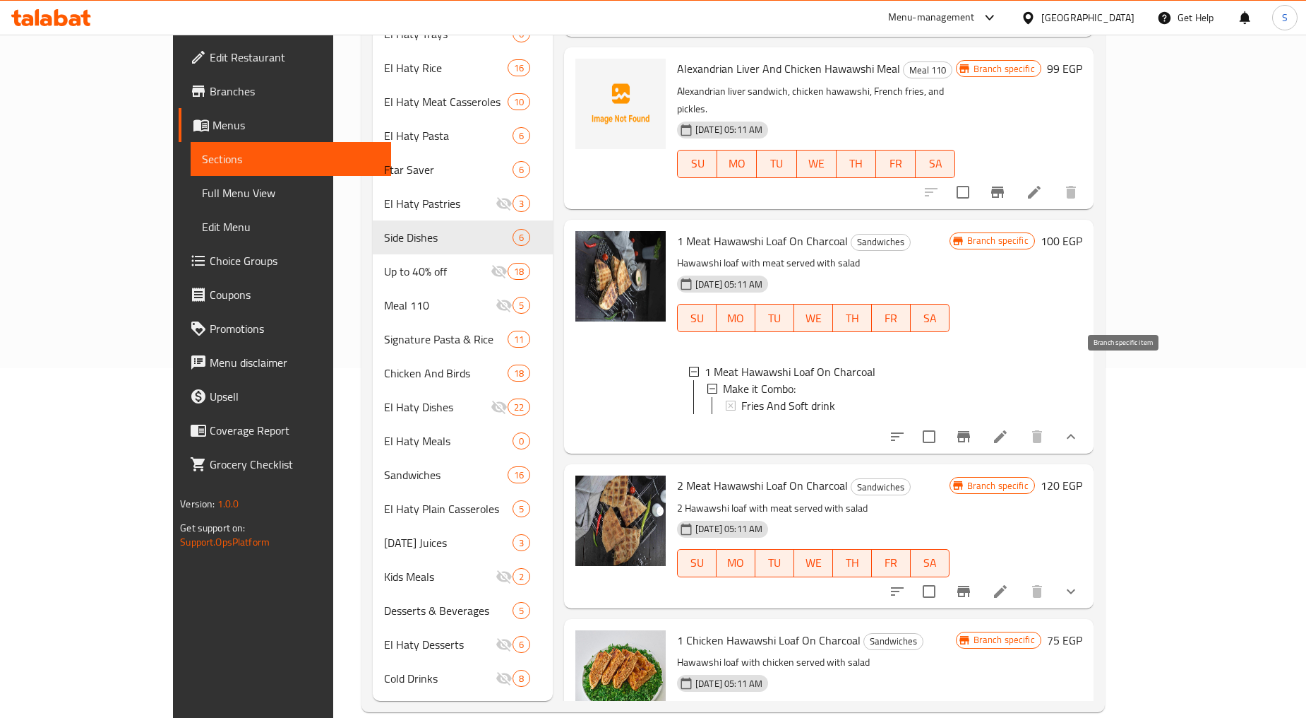
click at [981, 419] on button "Branch-specific-item" at bounding box center [964, 436] width 34 height 34
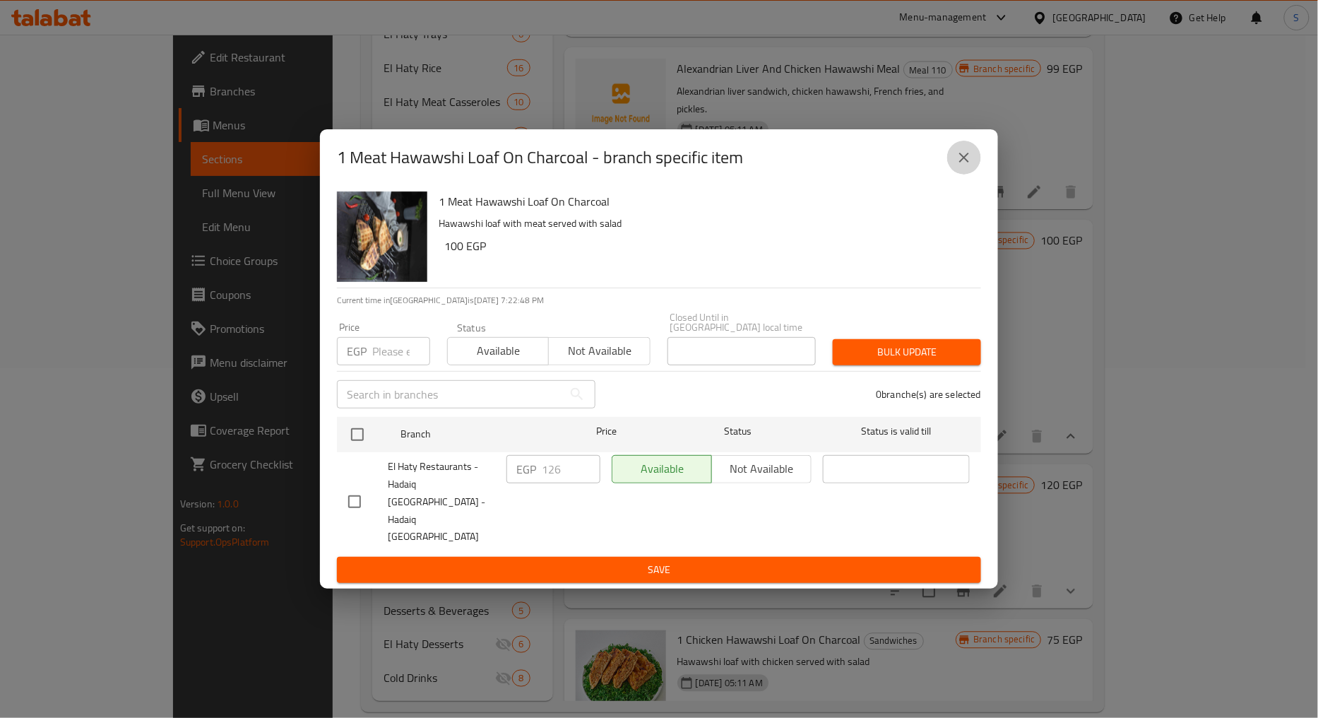
click at [965, 162] on icon "close" at bounding box center [964, 158] width 10 height 10
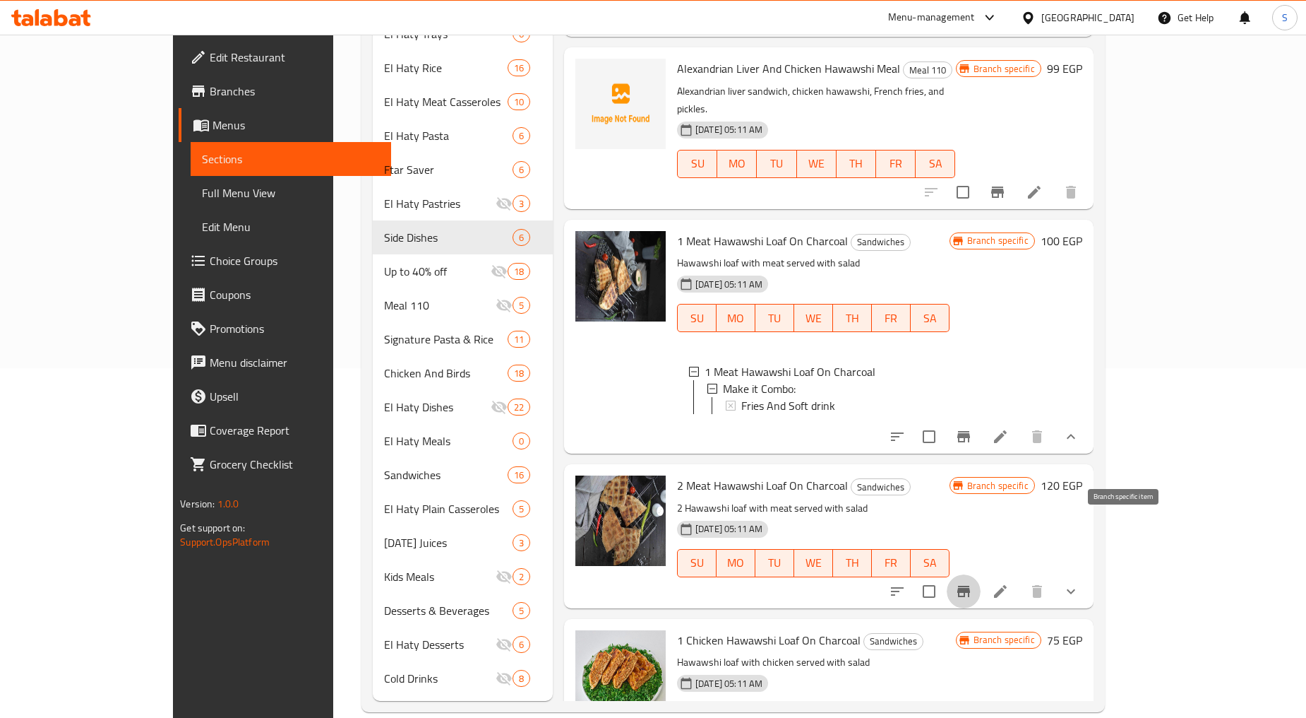
click at [972, 583] on icon "Branch-specific-item" at bounding box center [963, 591] width 17 height 17
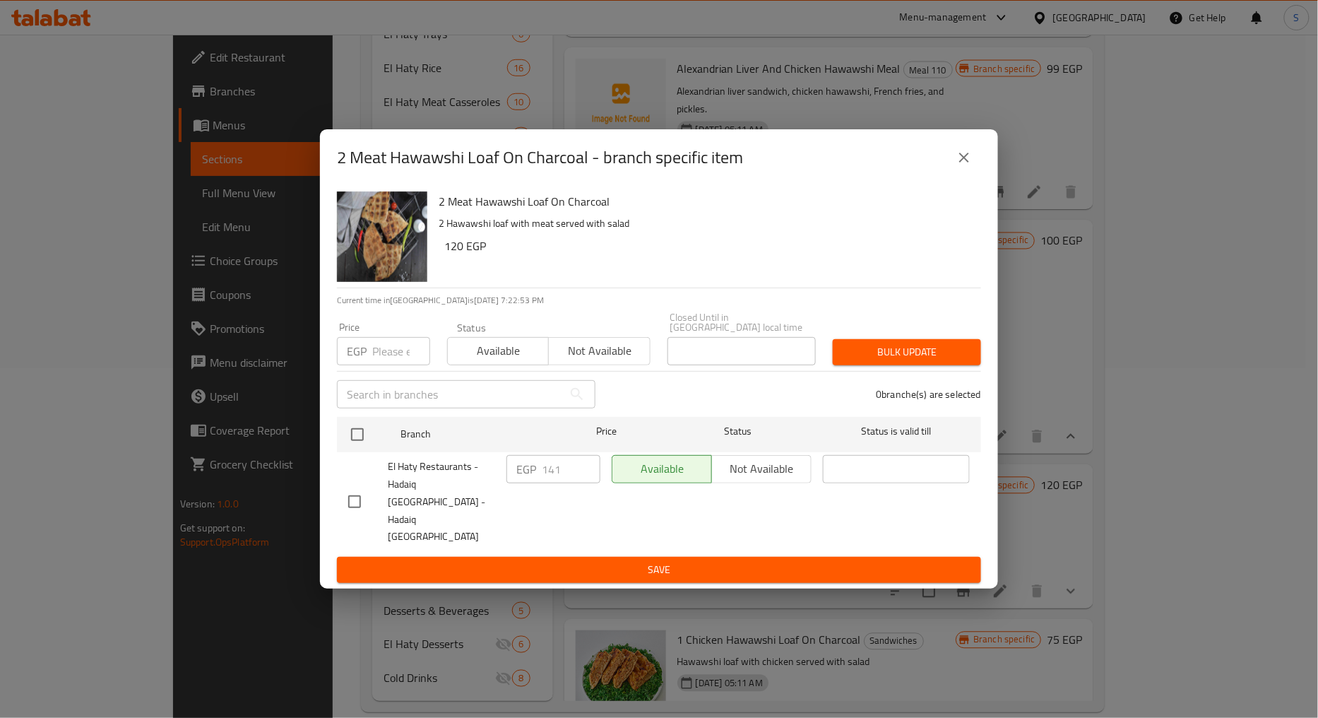
click at [963, 166] on icon "close" at bounding box center [963, 157] width 17 height 17
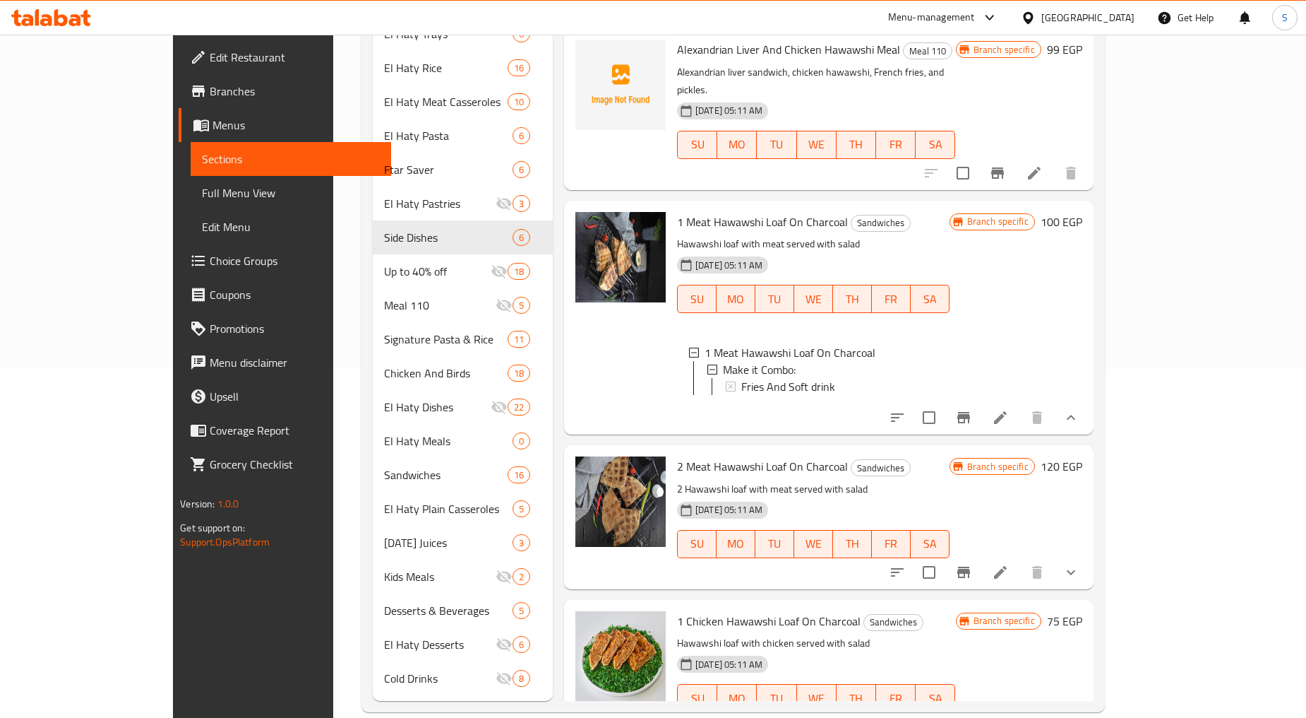
scroll to position [683, 0]
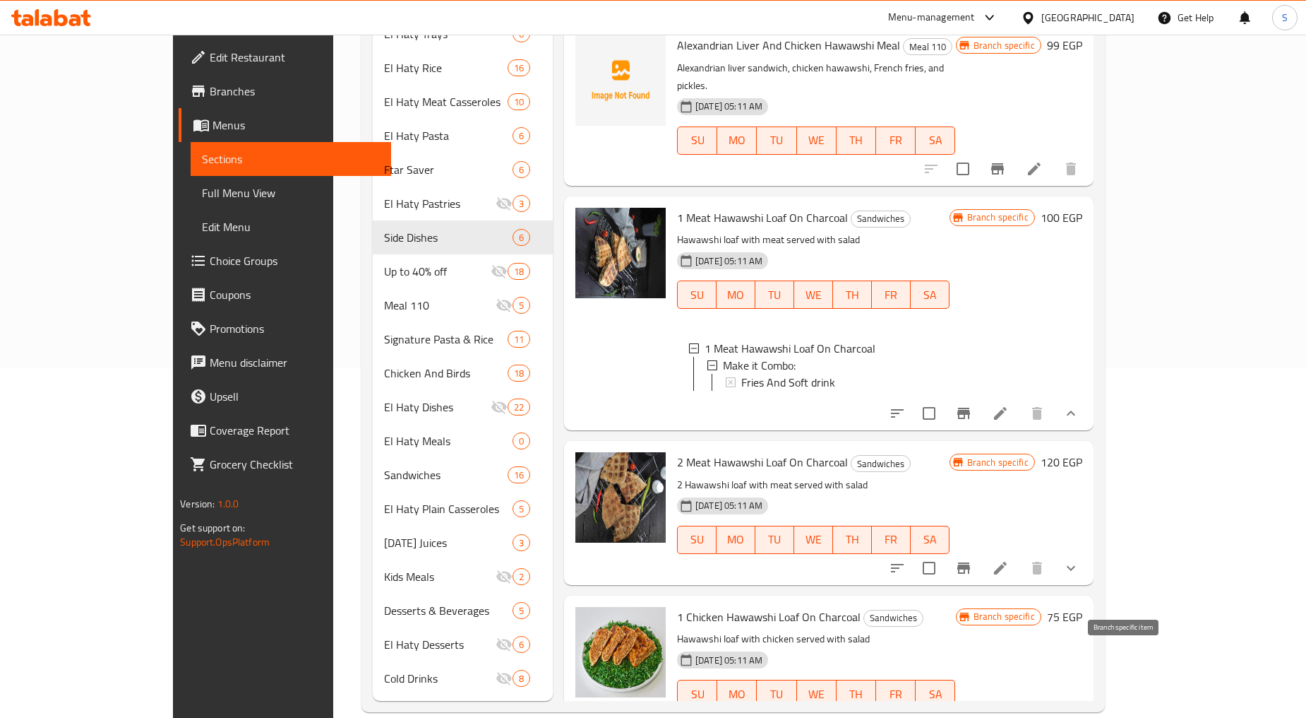
click at [981, 705] on button "Branch-specific-item" at bounding box center [964, 722] width 34 height 34
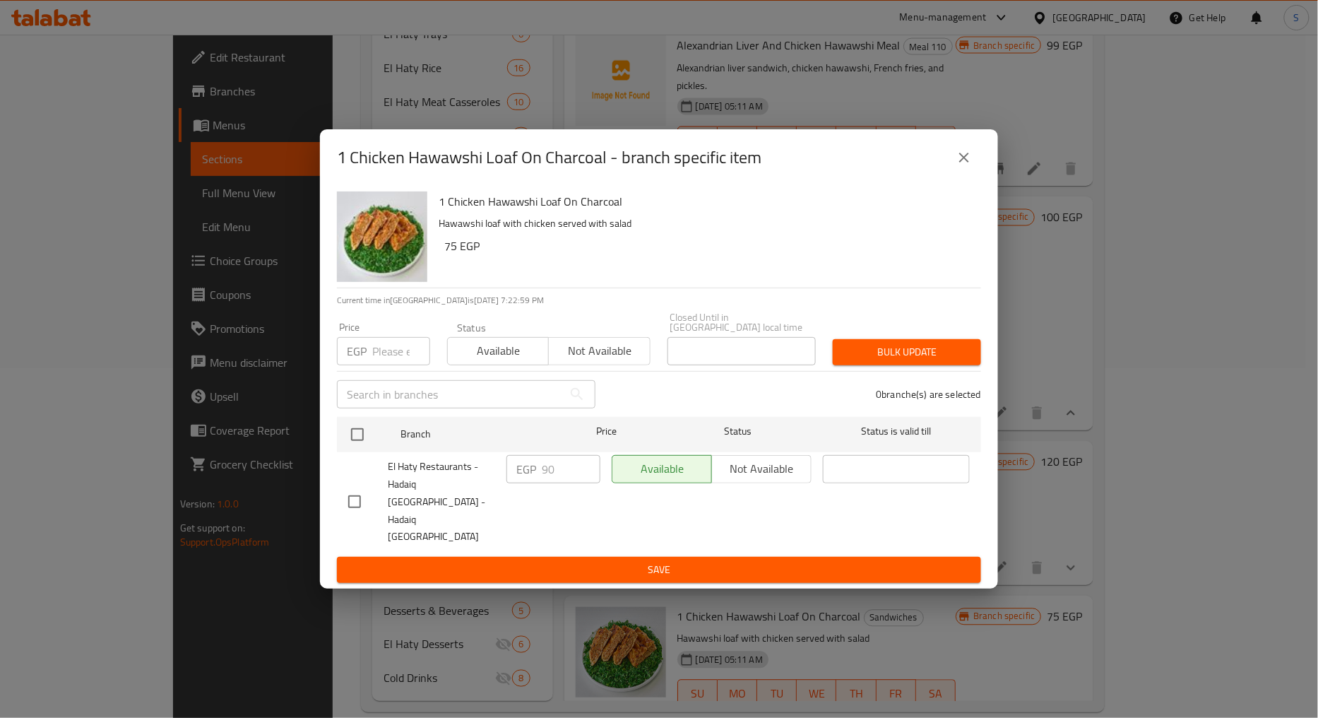
click at [965, 166] on icon "close" at bounding box center [963, 157] width 17 height 17
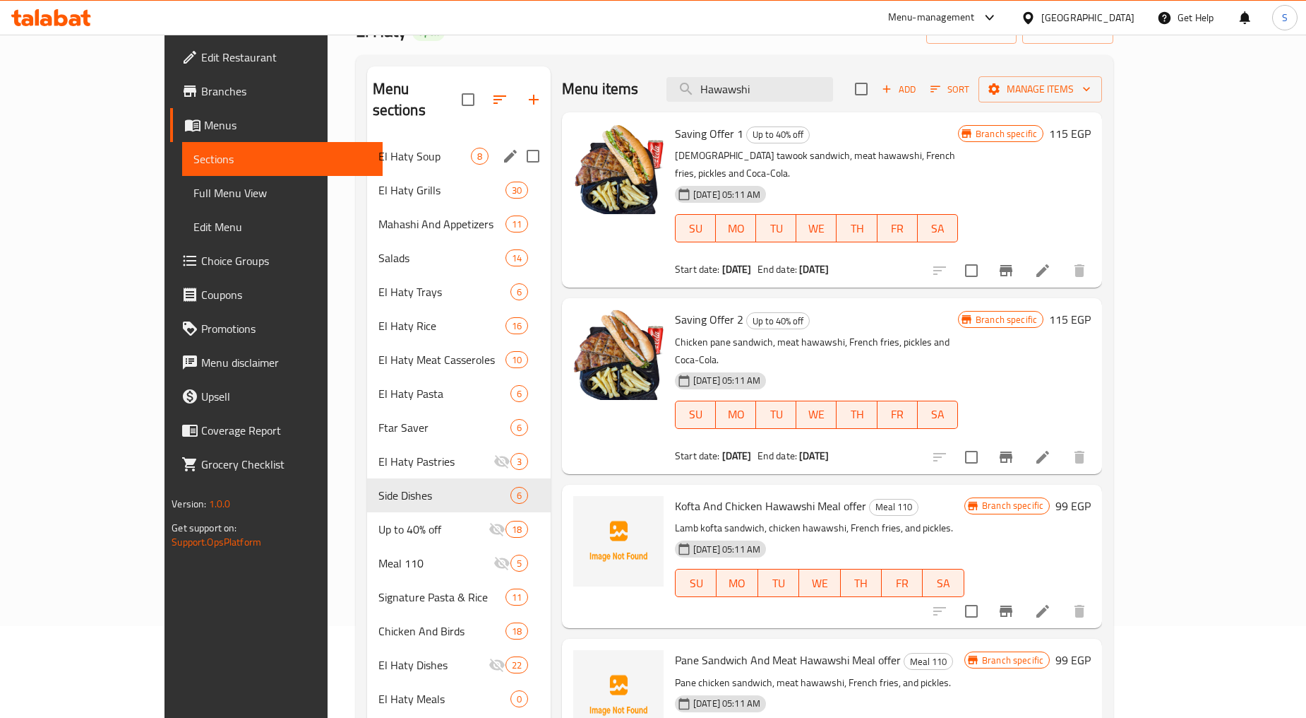
scroll to position [0, 0]
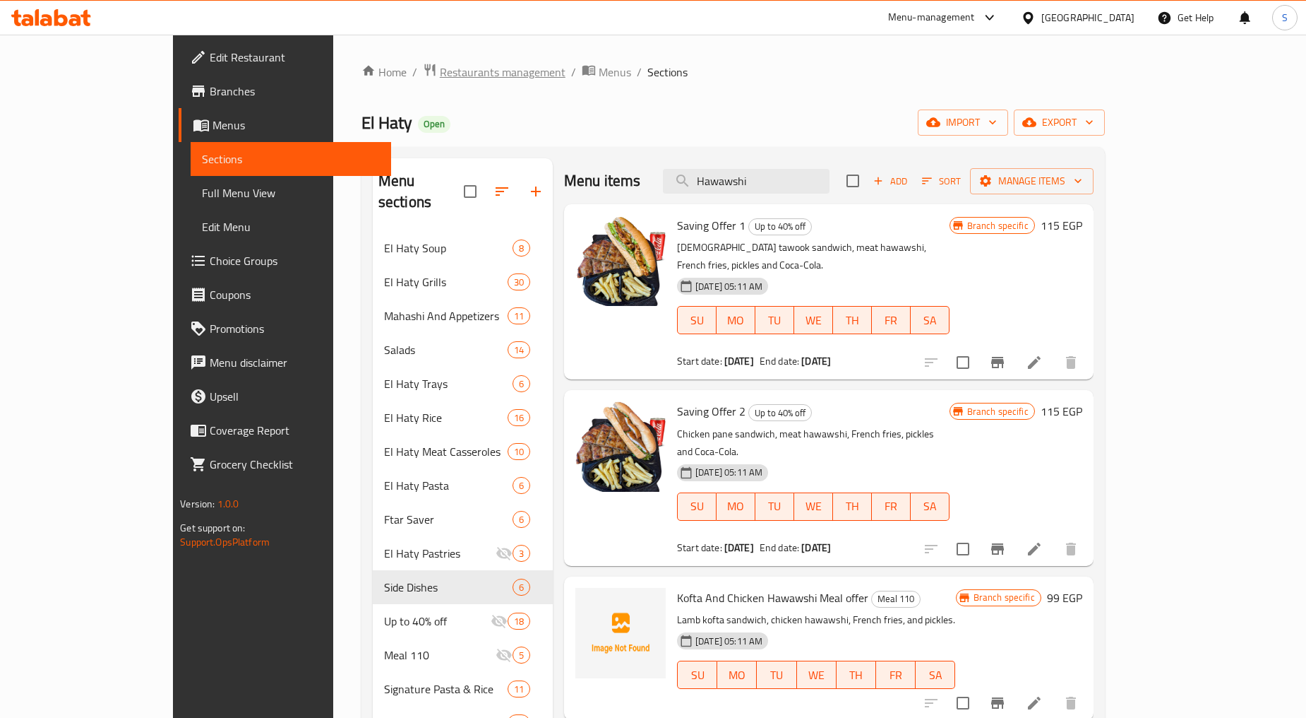
click at [440, 69] on span "Restaurants management" at bounding box center [503, 72] width 126 height 17
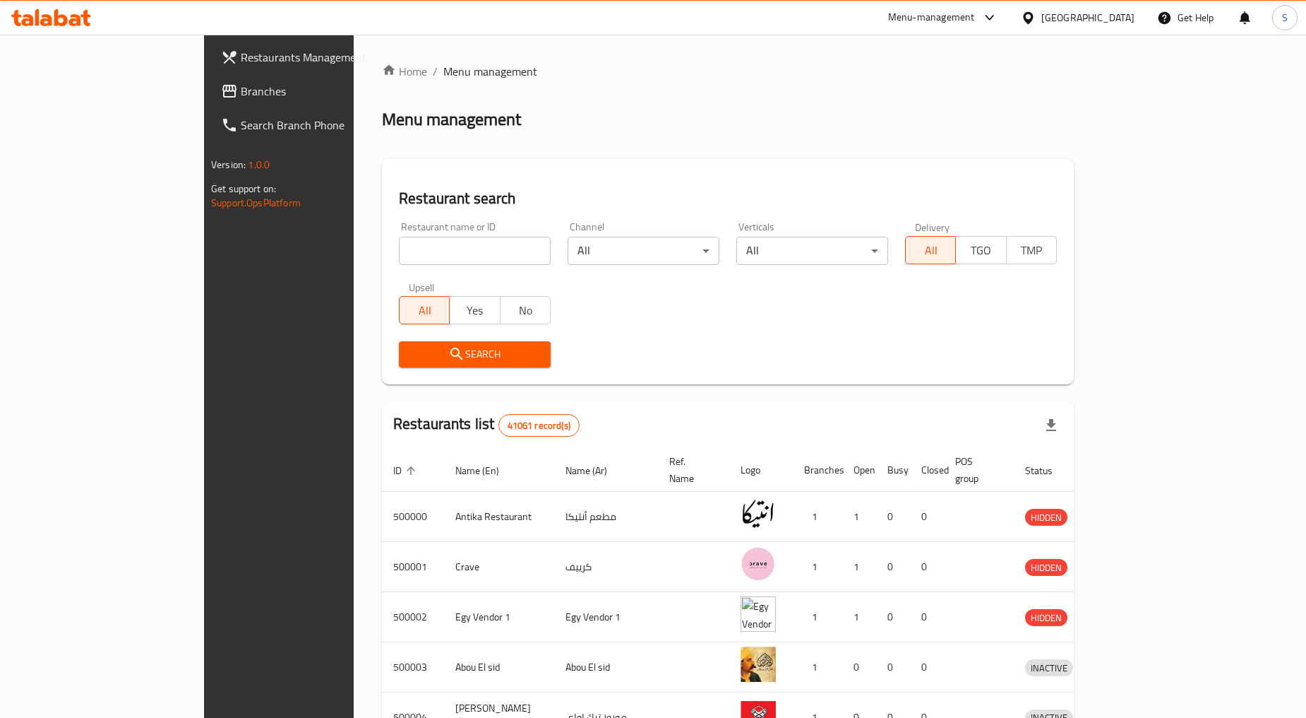
click at [399, 249] on input "search" at bounding box center [475, 251] width 152 height 28
paste input "667289"
type input "667289"
click button "Search" at bounding box center [475, 354] width 152 height 26
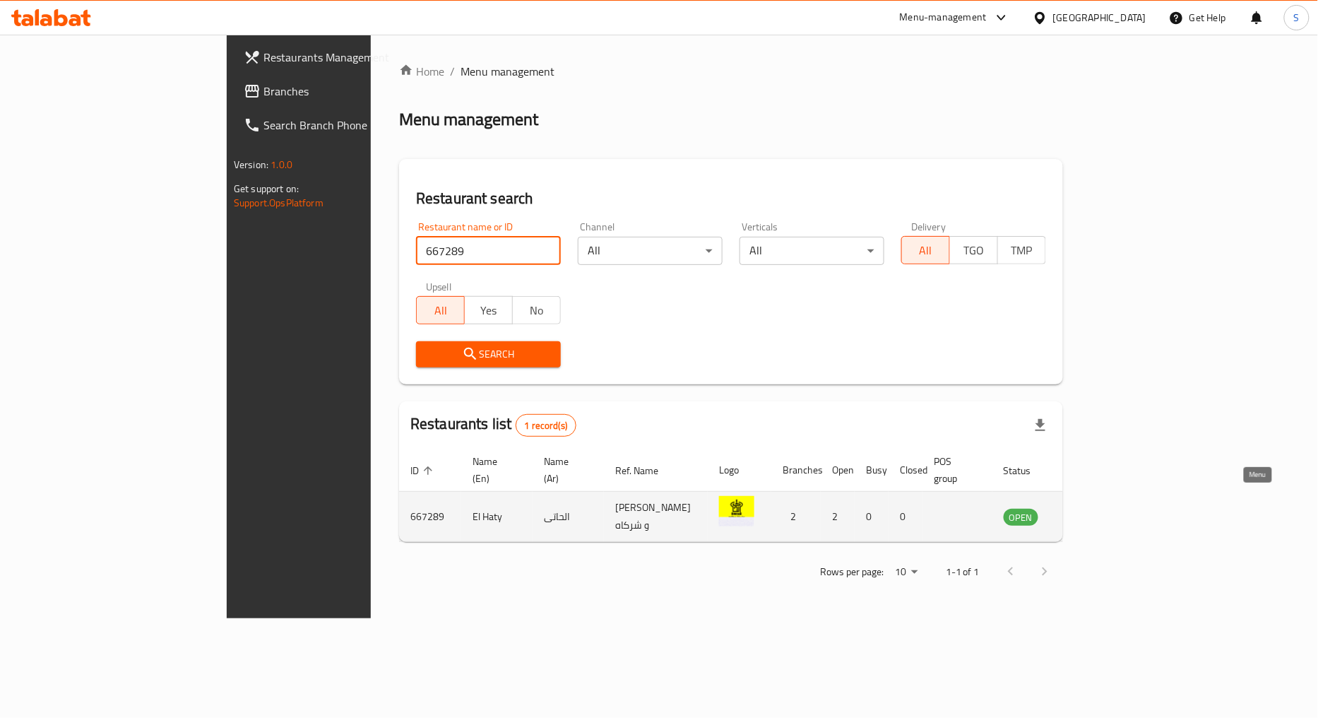
click at [1095, 508] on icon "enhanced table" at bounding box center [1086, 516] width 17 height 17
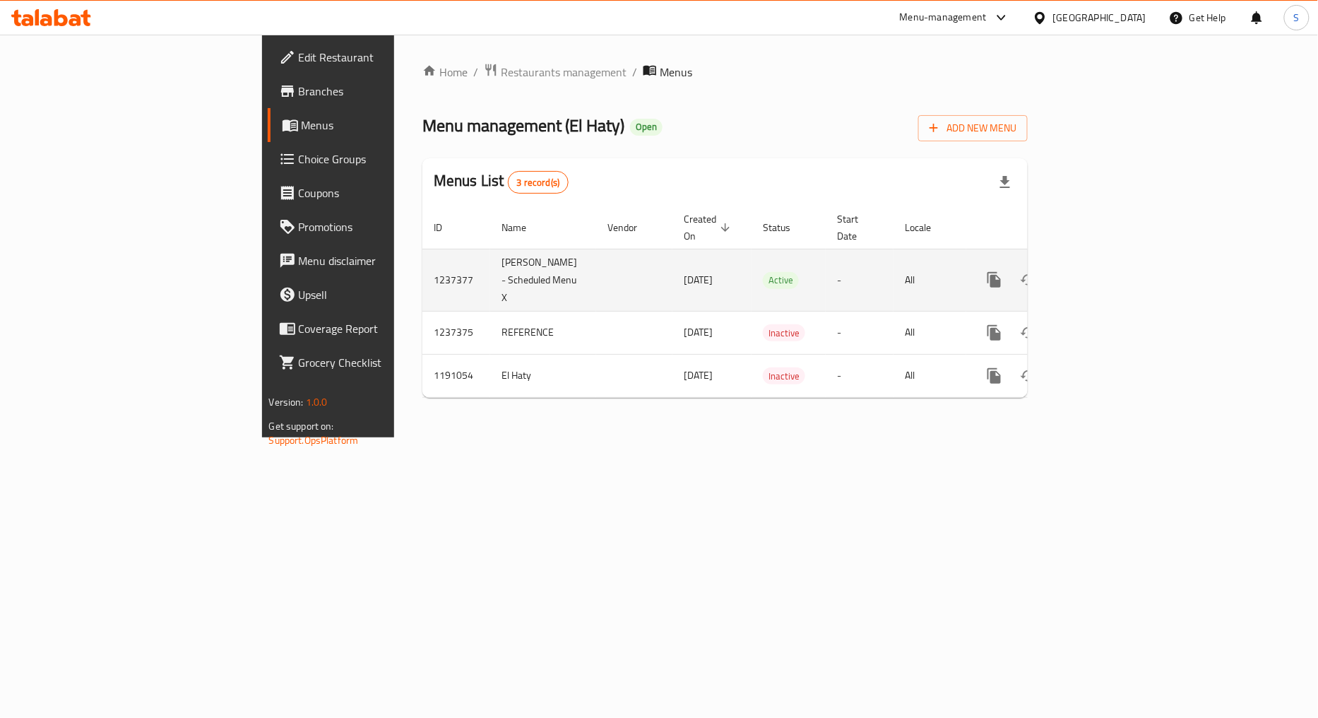
click at [1104, 271] on icon "enhanced table" at bounding box center [1096, 279] width 17 height 17
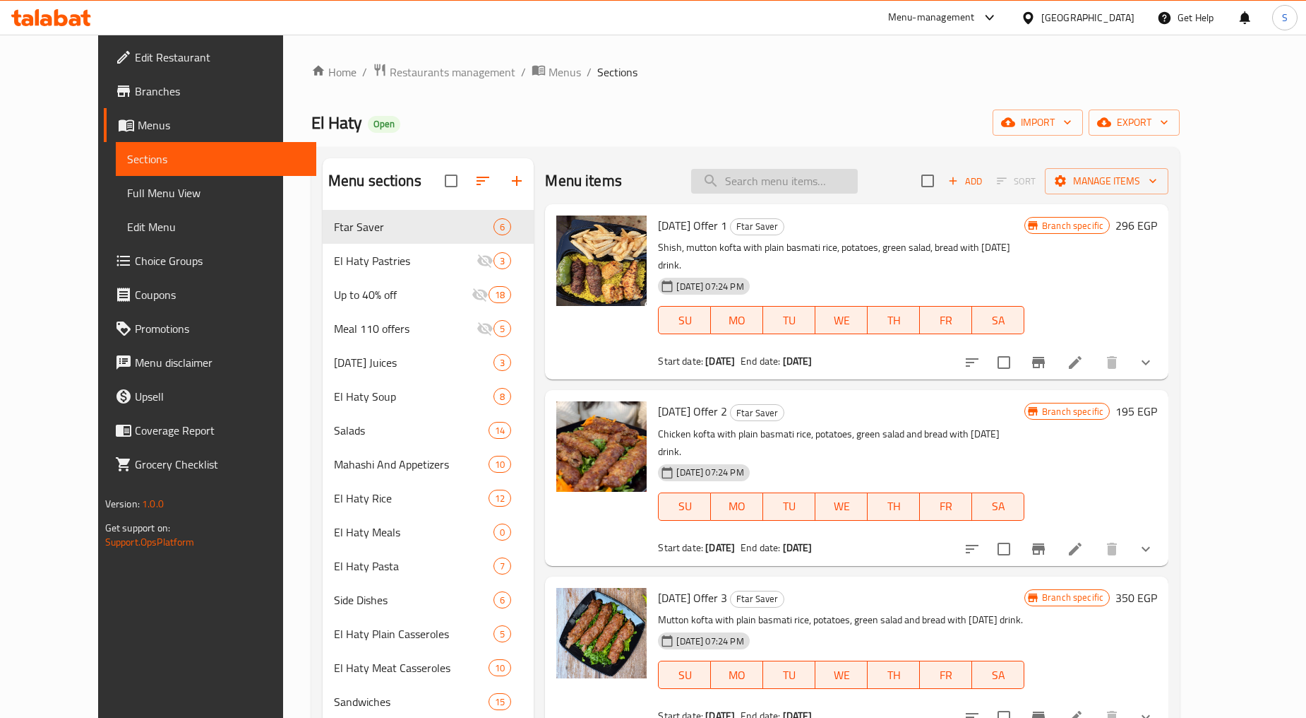
click at [785, 181] on input "search" at bounding box center [774, 181] width 167 height 25
paste input "خضار سادة"
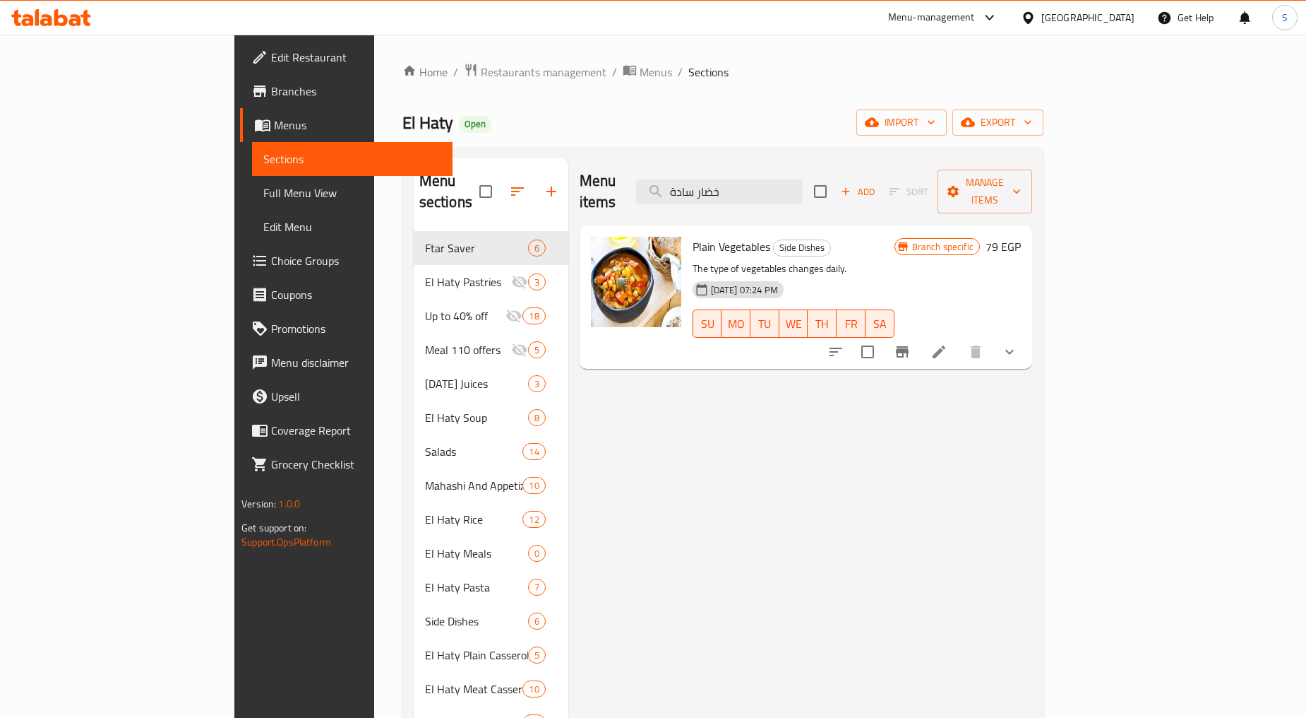
type input "خضار سادة"
click at [919, 335] on button "Branch-specific-item" at bounding box center [903, 352] width 34 height 34
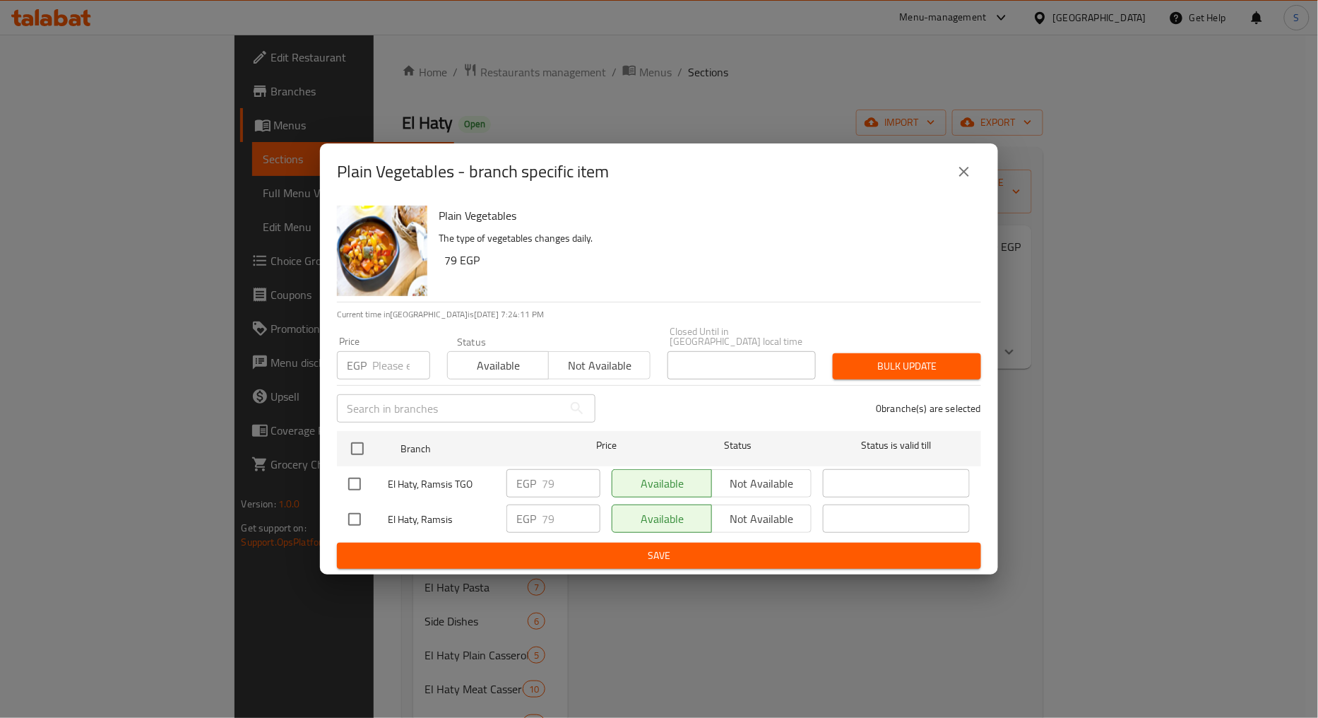
click at [954, 167] on button "close" at bounding box center [964, 172] width 34 height 34
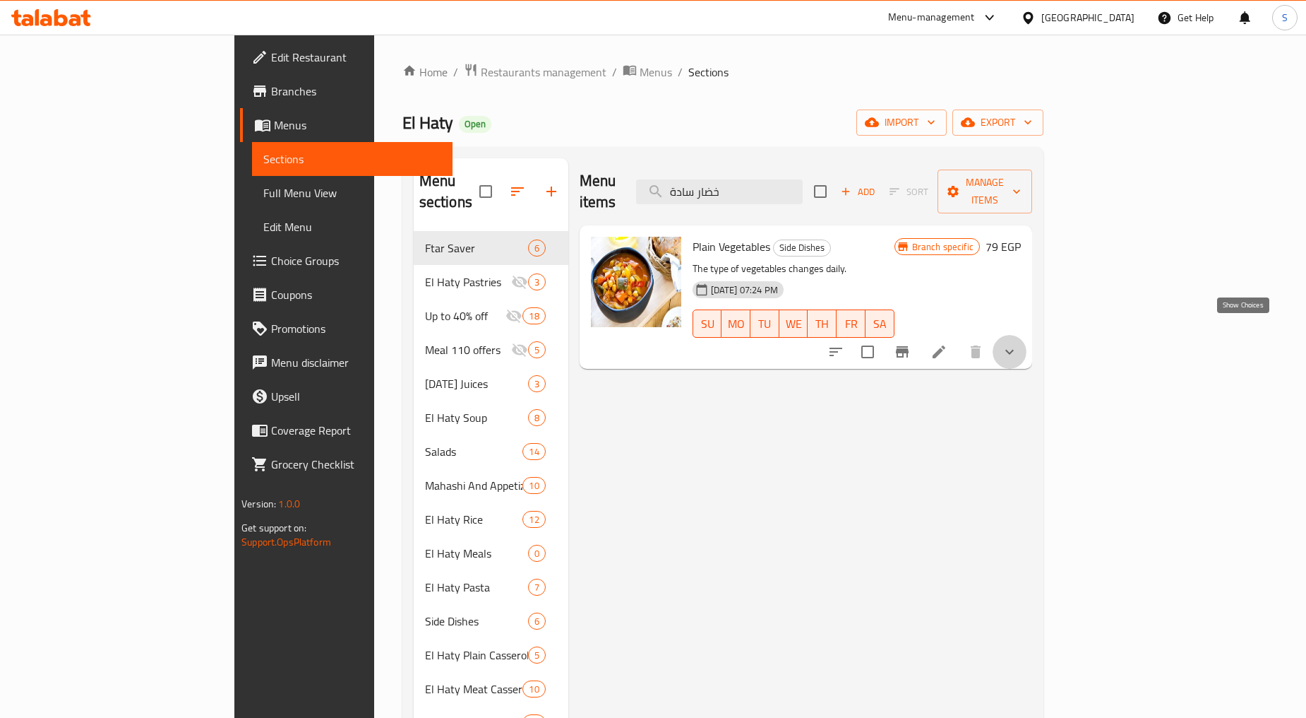
click at [1018, 343] on icon "show more" at bounding box center [1009, 351] width 17 height 17
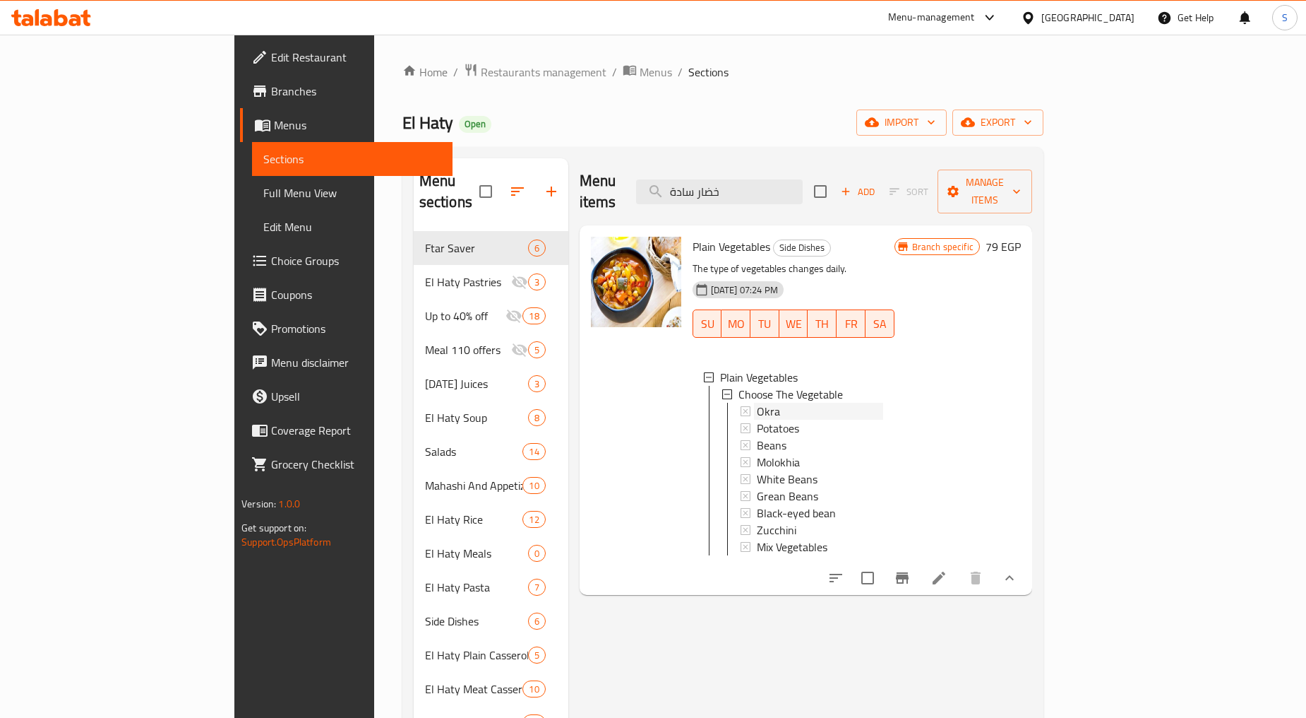
click at [757, 403] on span "Okra" at bounding box center [768, 411] width 23 height 17
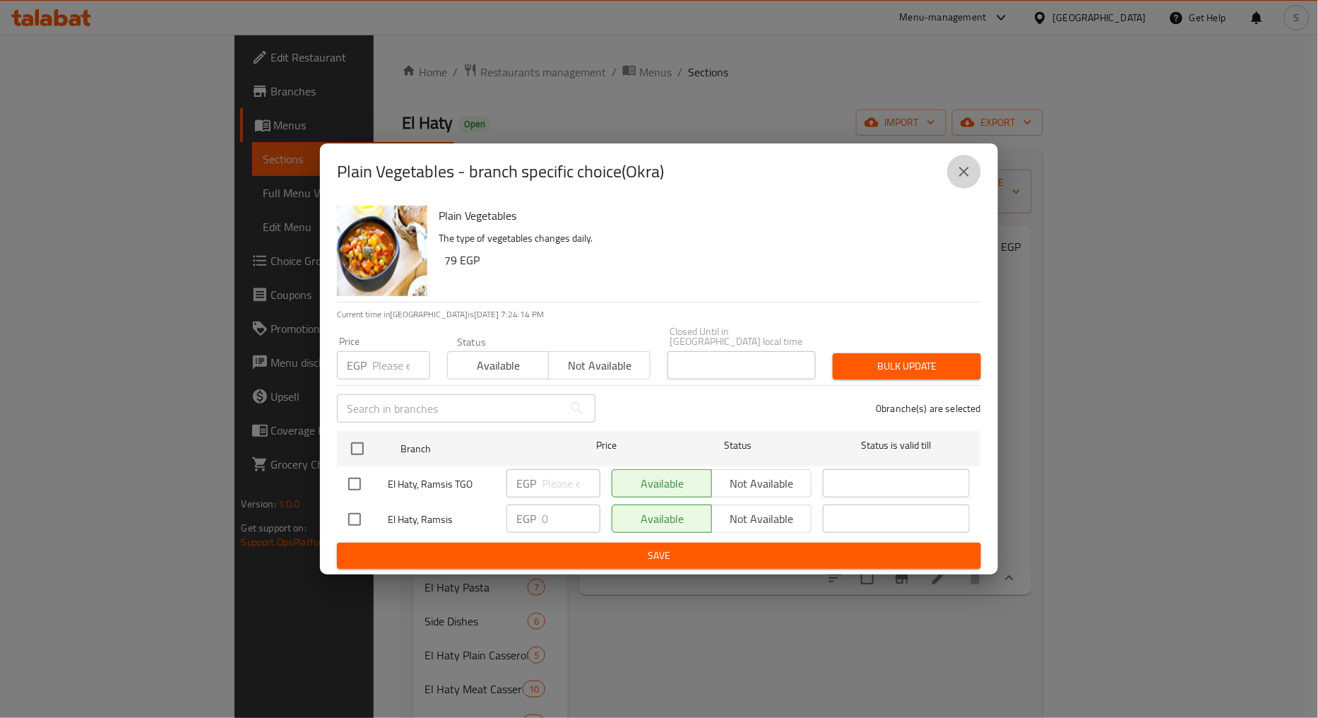
click at [969, 177] on icon "close" at bounding box center [963, 171] width 17 height 17
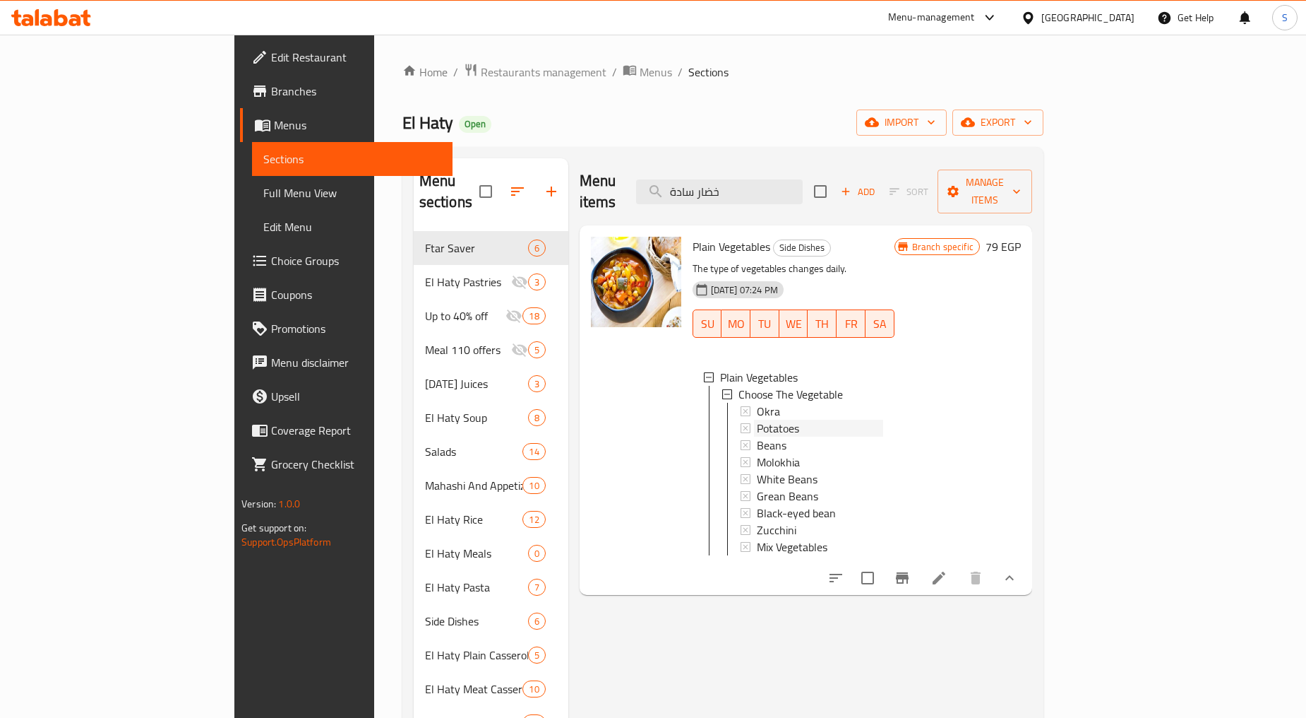
click at [757, 419] on span "Potatoes" at bounding box center [778, 427] width 42 height 17
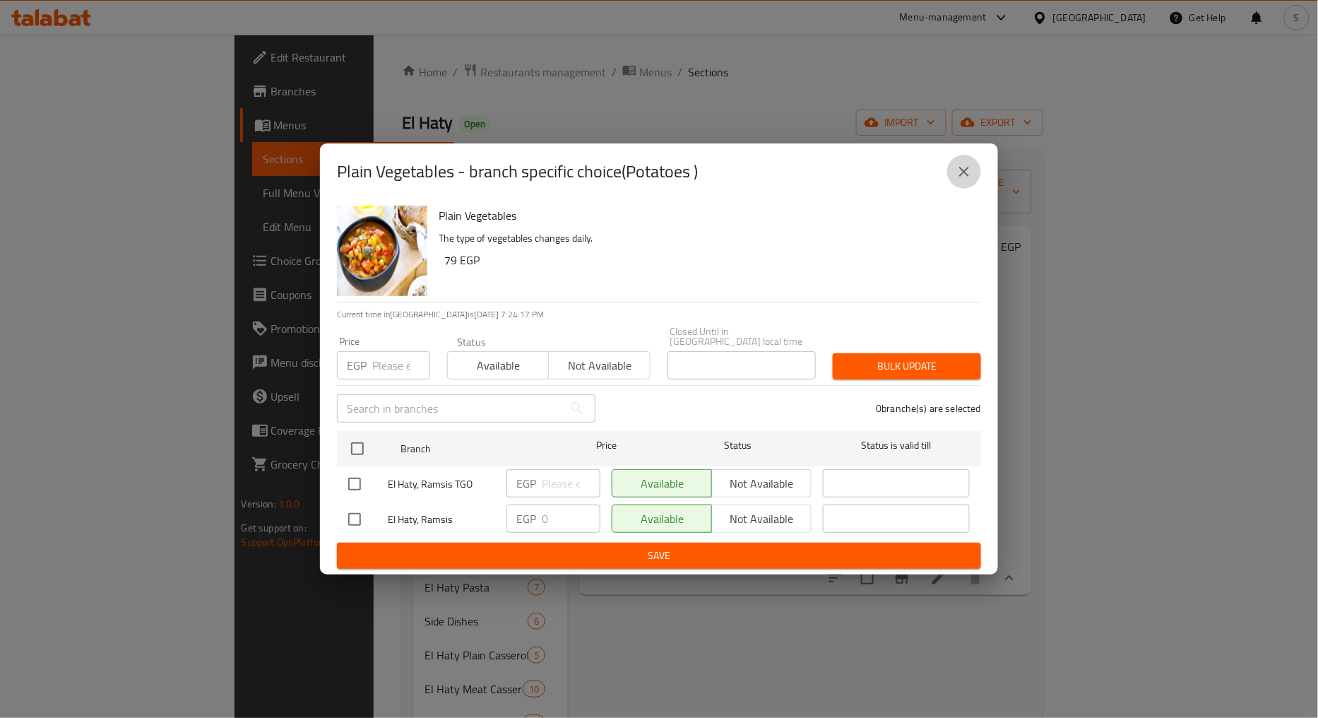
click at [968, 179] on icon "close" at bounding box center [963, 171] width 17 height 17
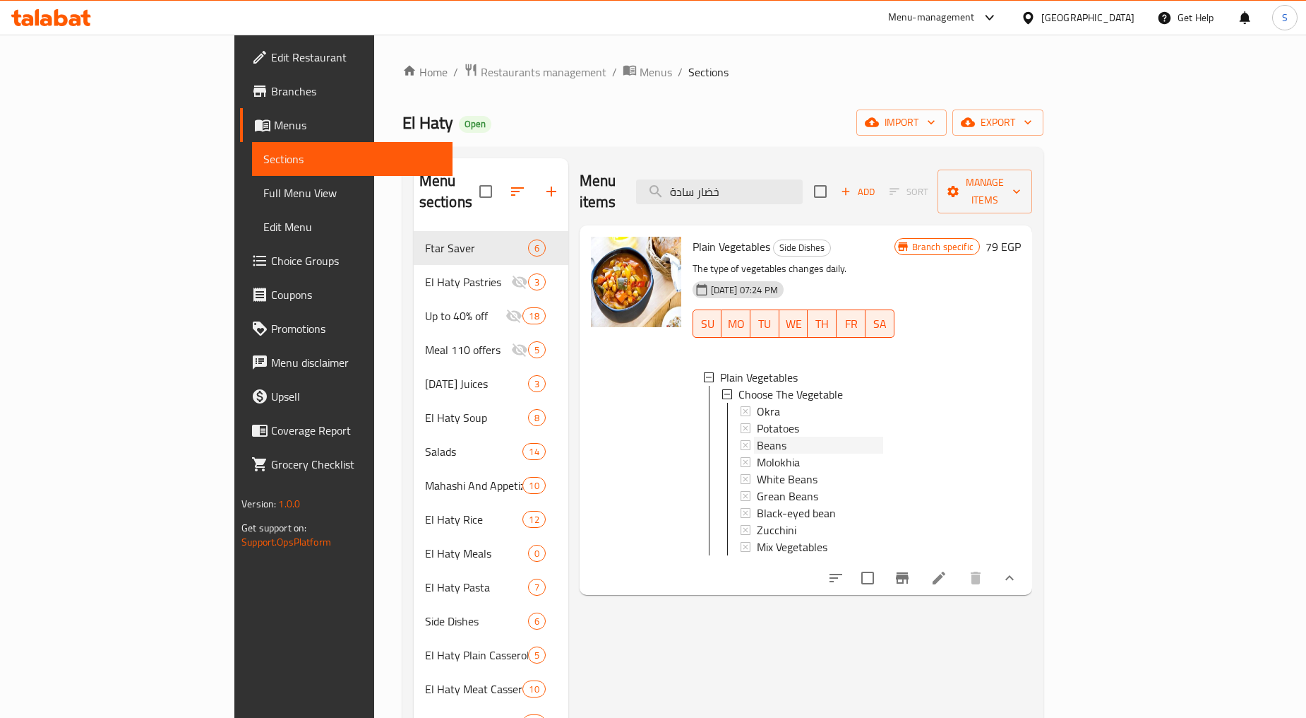
click at [757, 436] on span "Beans" at bounding box center [772, 444] width 30 height 17
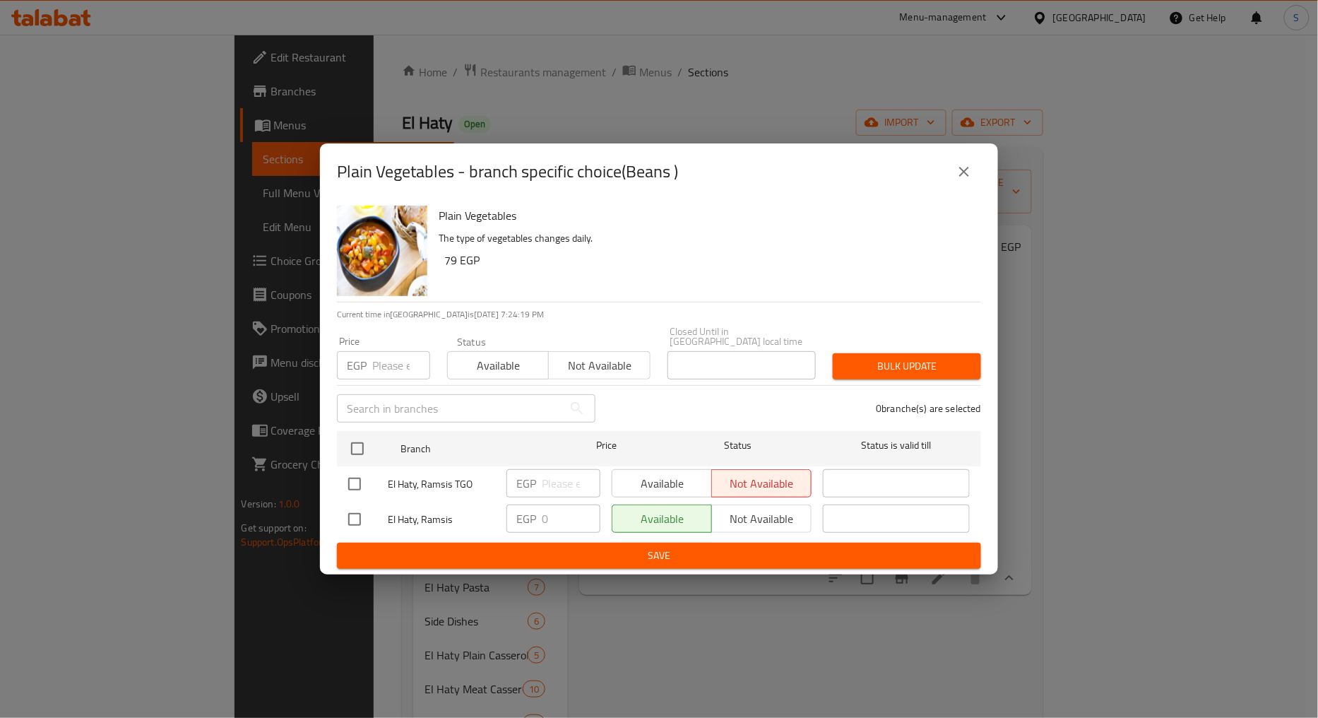
click at [958, 188] on button "close" at bounding box center [964, 172] width 34 height 34
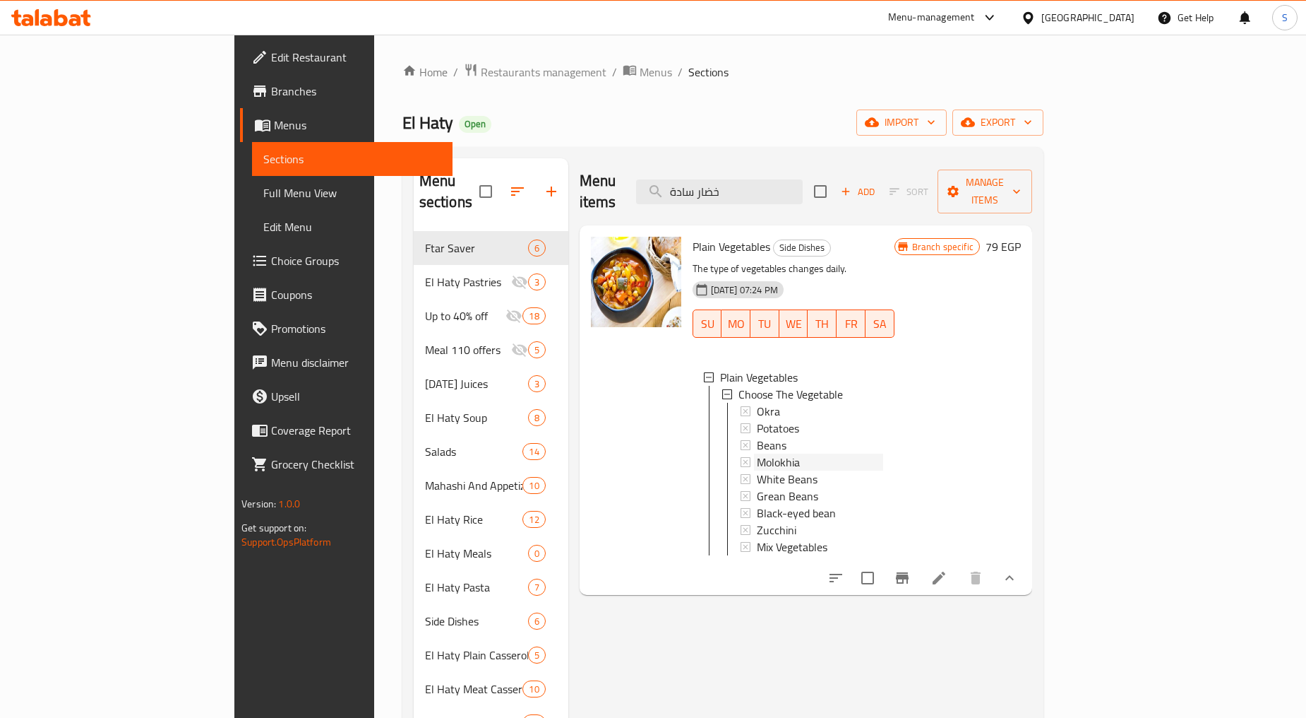
click at [757, 453] on span "Molokhia" at bounding box center [778, 461] width 43 height 17
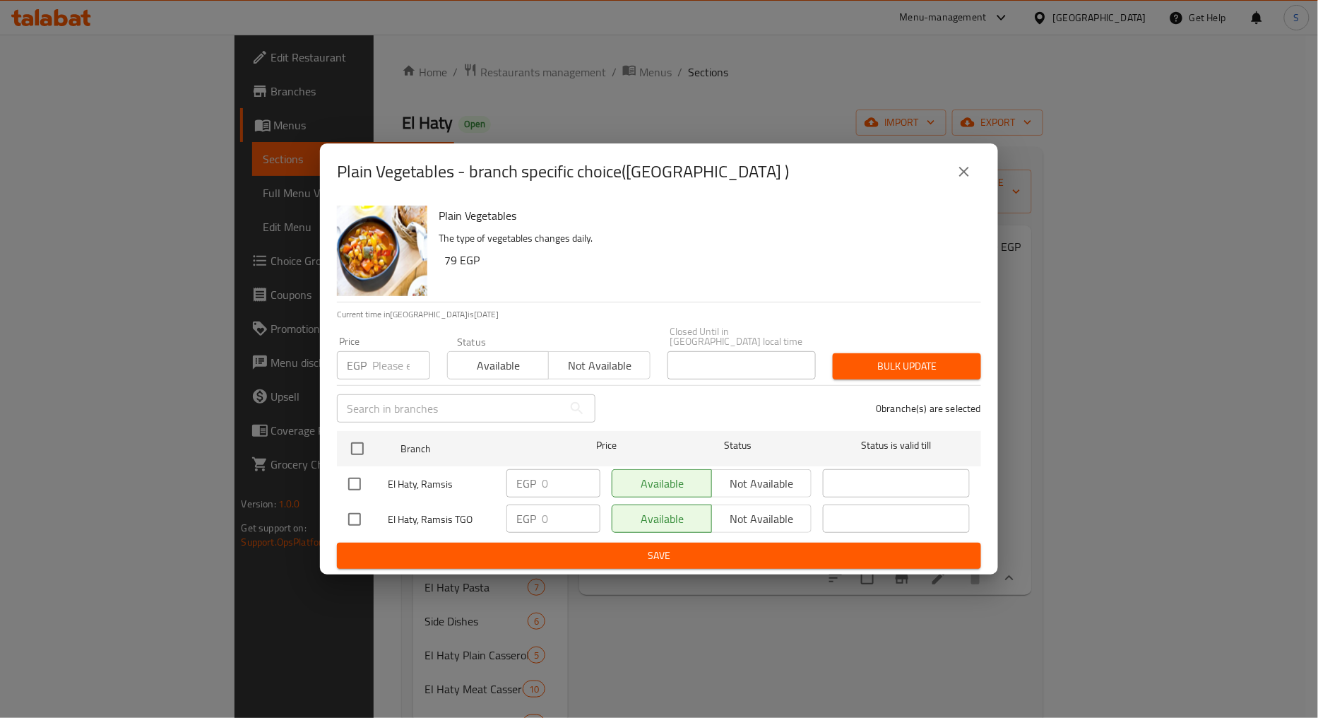
click at [965, 186] on button "close" at bounding box center [964, 172] width 34 height 34
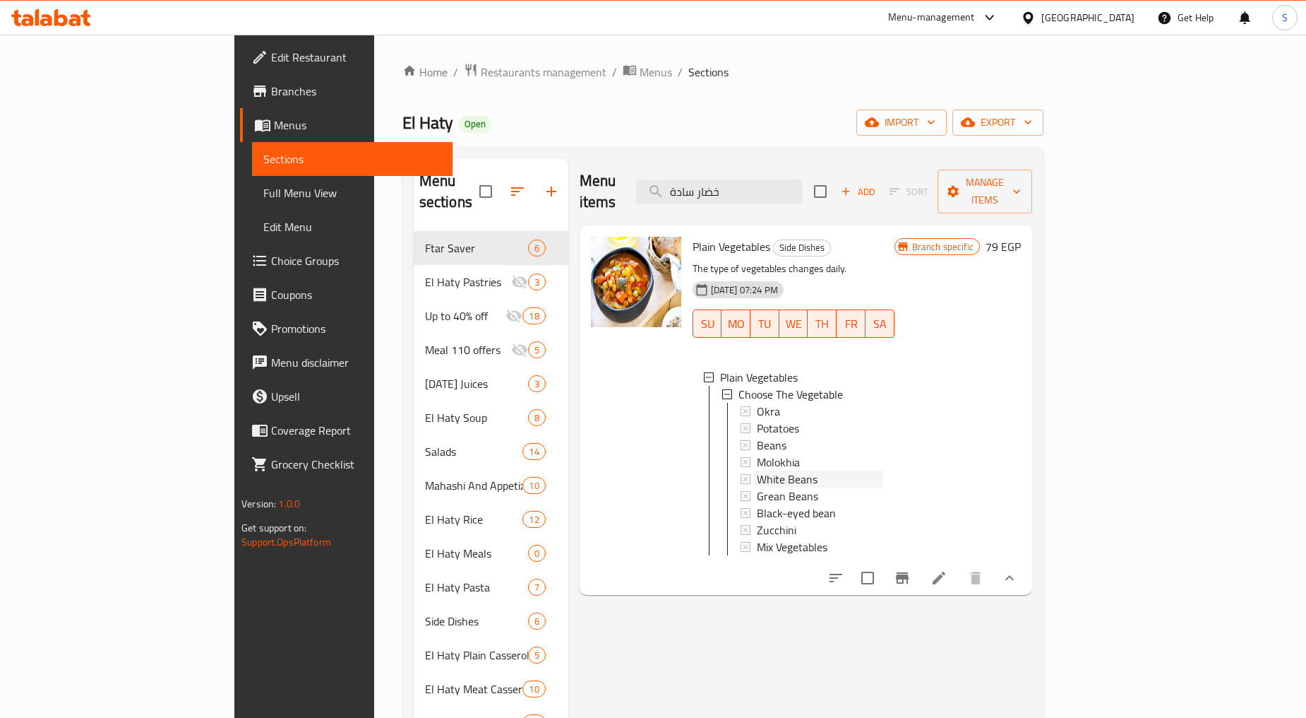
click at [757, 470] on span "White Beans" at bounding box center [787, 478] width 61 height 17
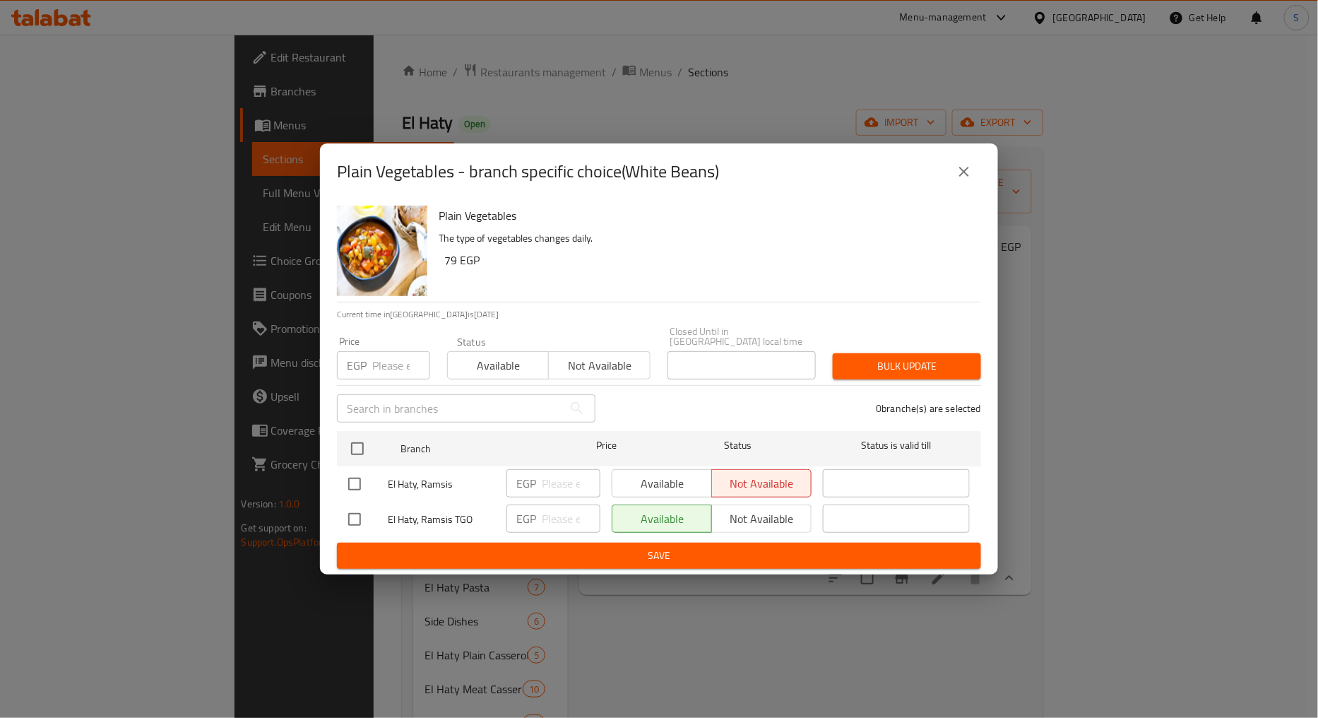
click at [965, 180] on icon "close" at bounding box center [963, 171] width 17 height 17
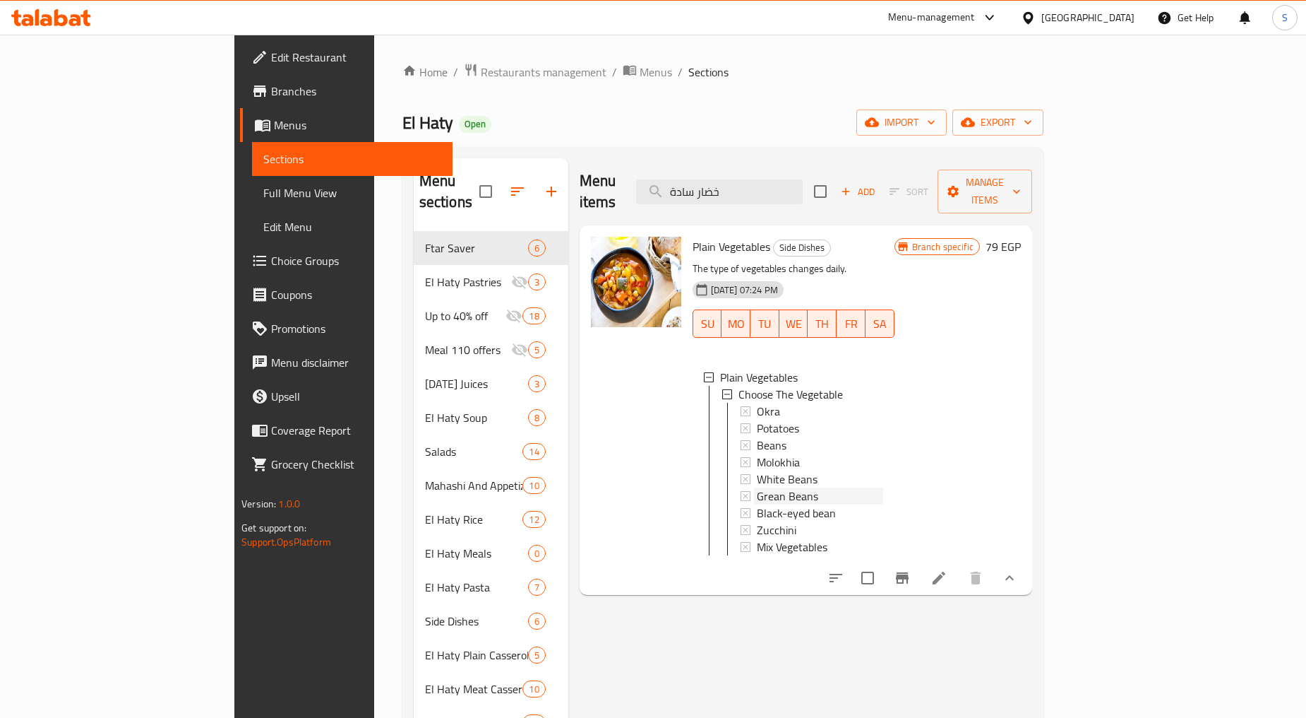
click at [757, 487] on span "Grean Beans" at bounding box center [787, 495] width 61 height 17
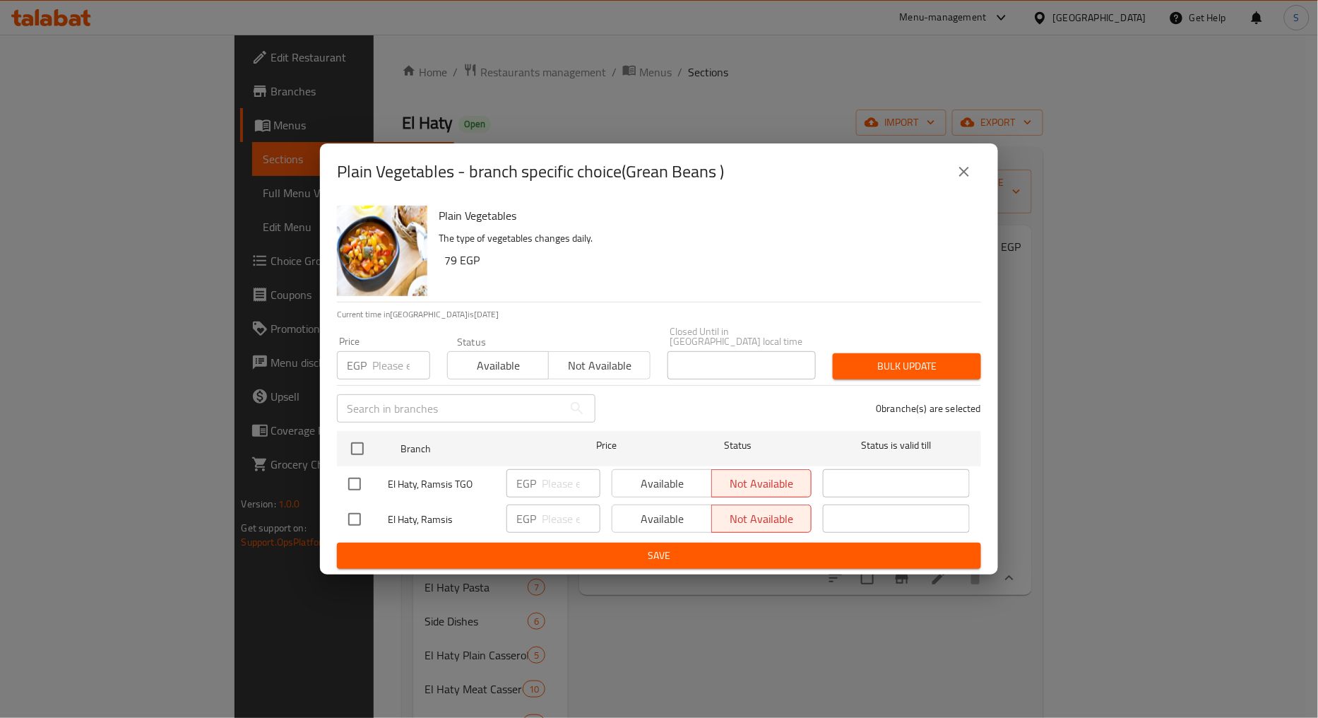
click at [963, 174] on icon "close" at bounding box center [963, 171] width 17 height 17
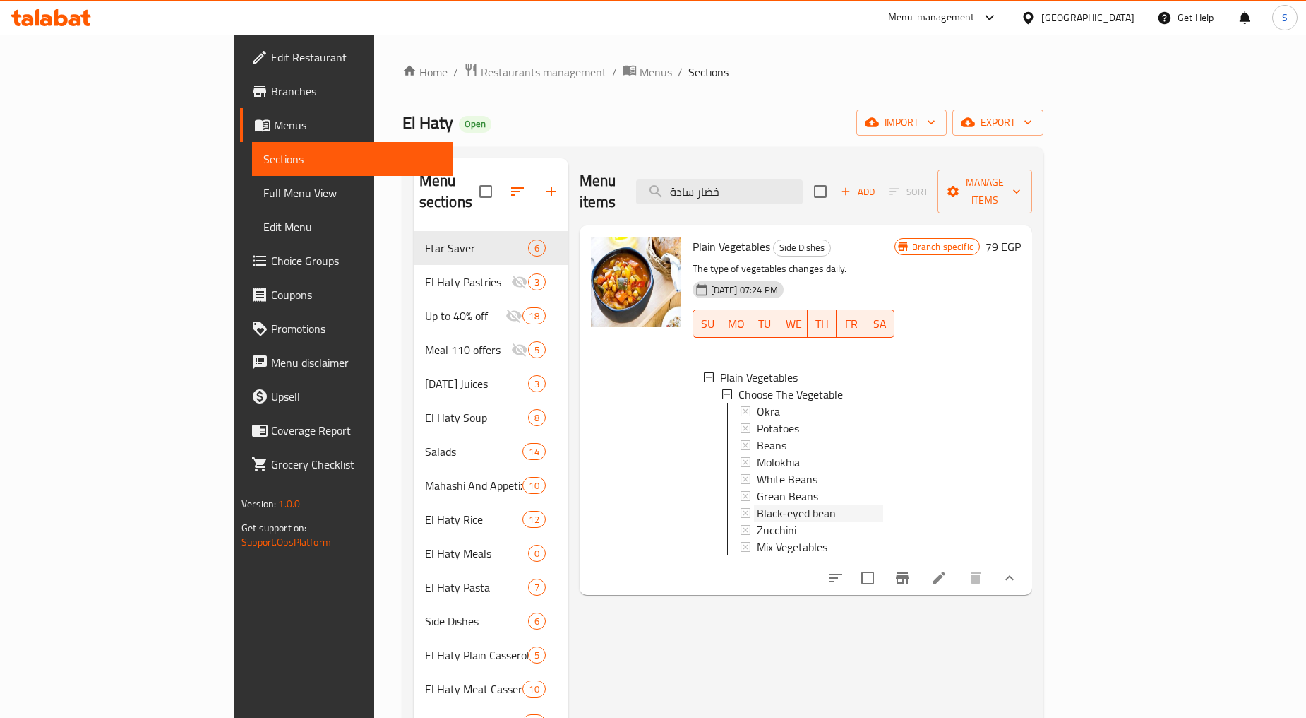
click at [757, 504] on span "Black-eyed bean" at bounding box center [796, 512] width 79 height 17
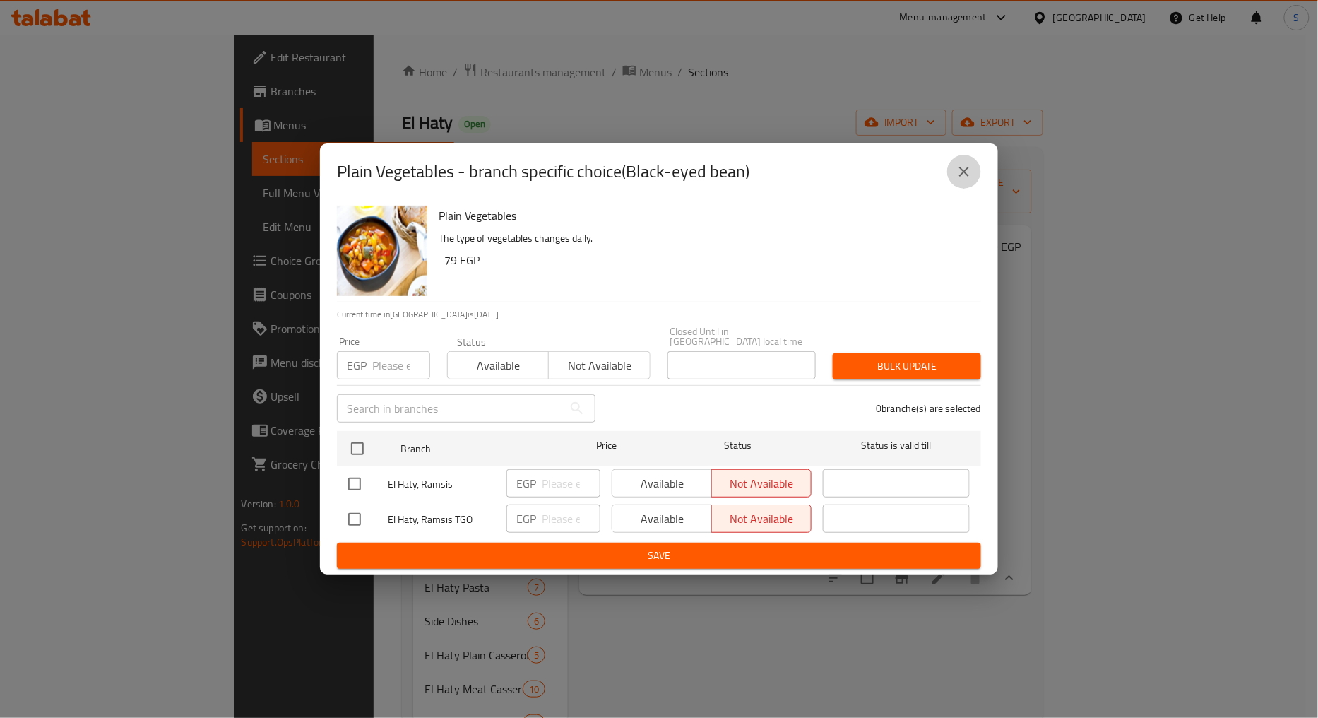
click at [972, 179] on icon "close" at bounding box center [963, 171] width 17 height 17
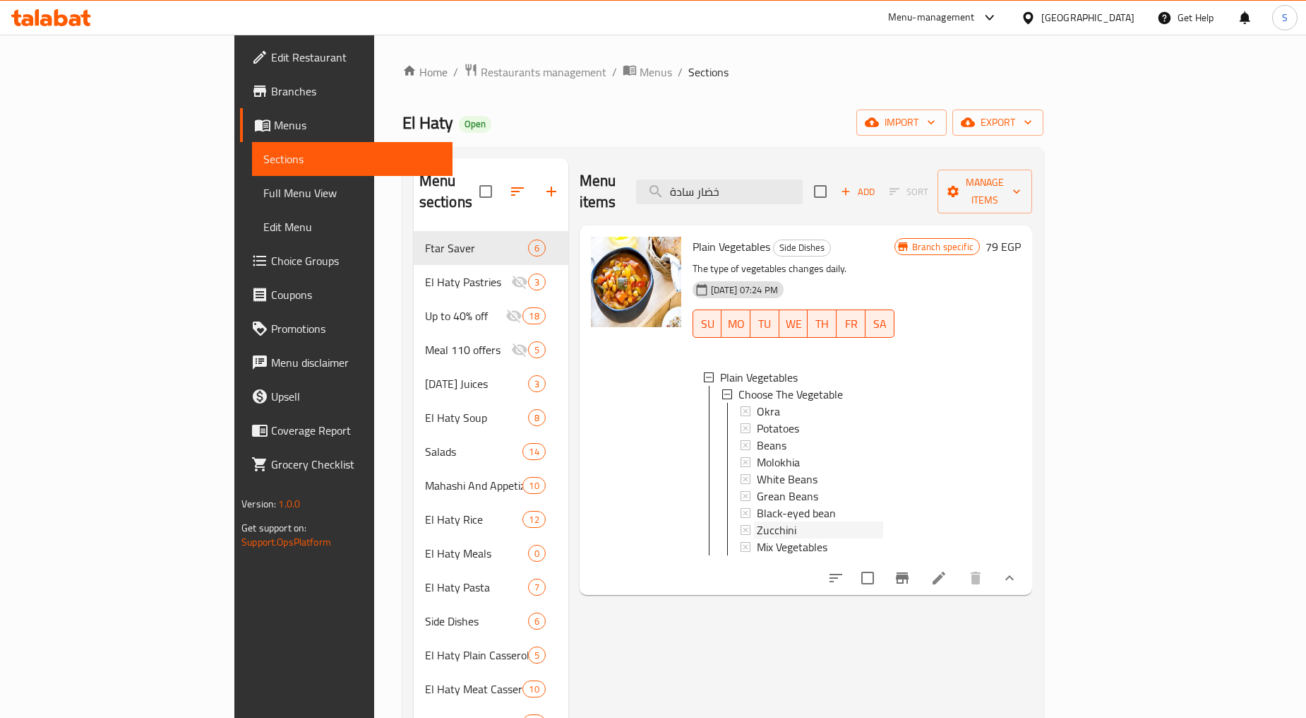
click at [757, 521] on span "Zucchini" at bounding box center [777, 529] width 40 height 17
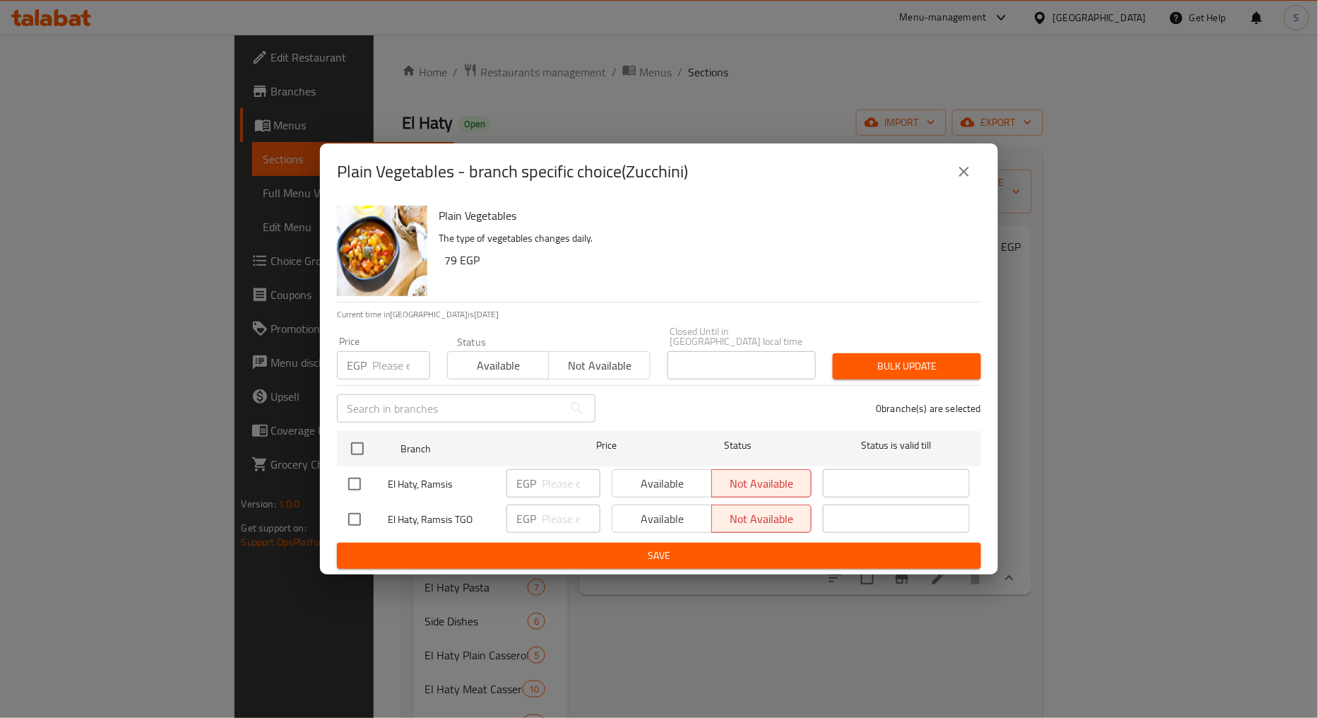
click at [961, 175] on icon "close" at bounding box center [963, 171] width 17 height 17
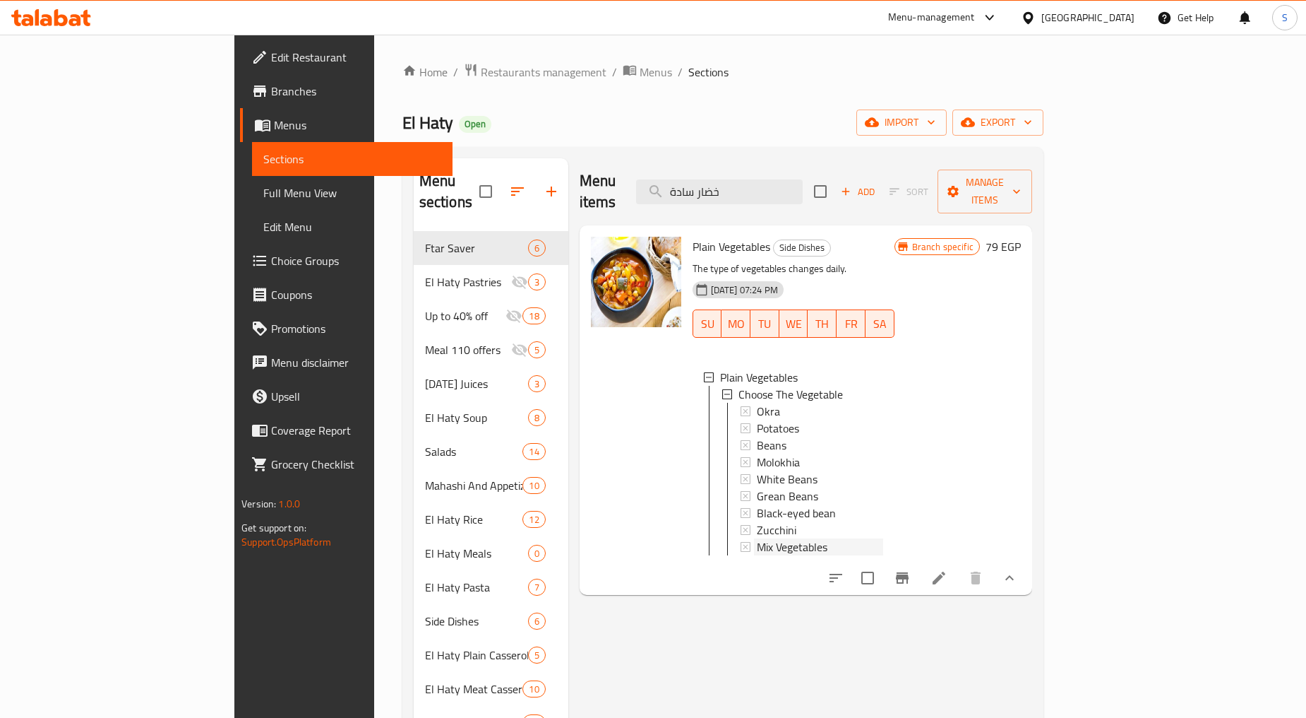
click at [765, 538] on span "Mix Vegetables" at bounding box center [792, 546] width 71 height 17
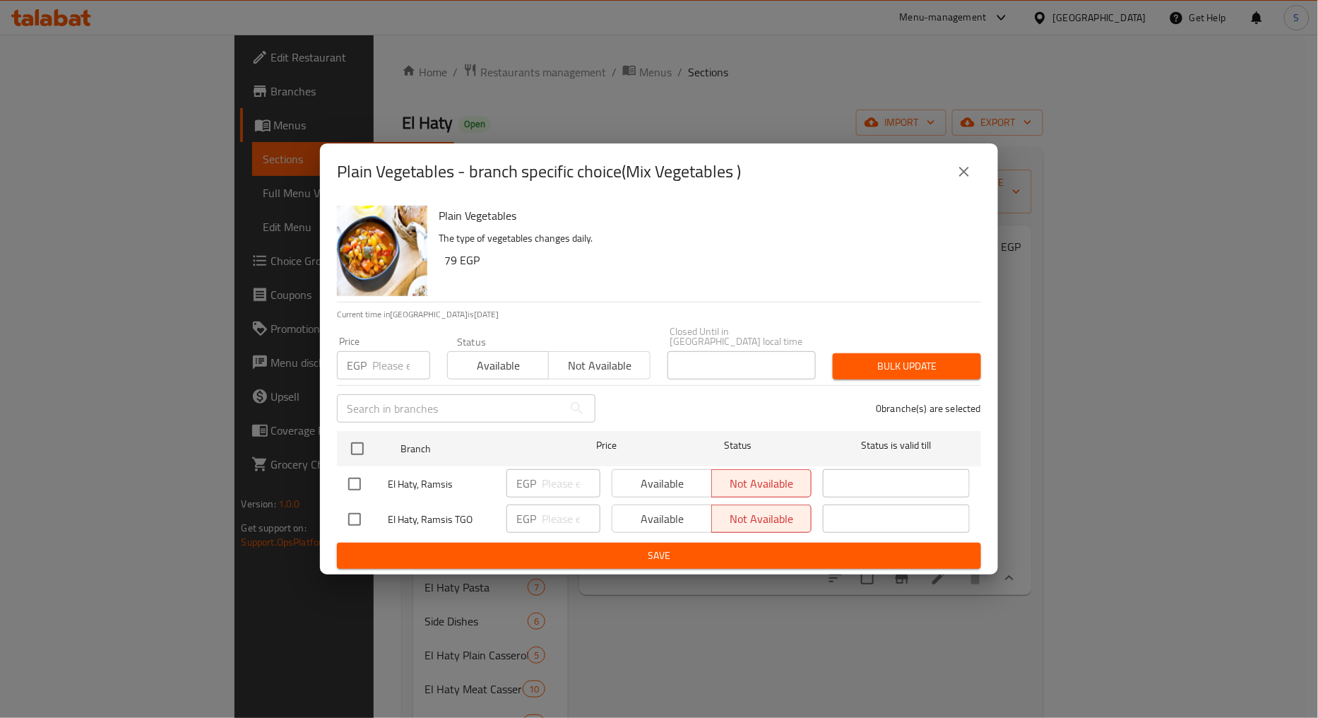
click at [968, 174] on icon "close" at bounding box center [963, 171] width 17 height 17
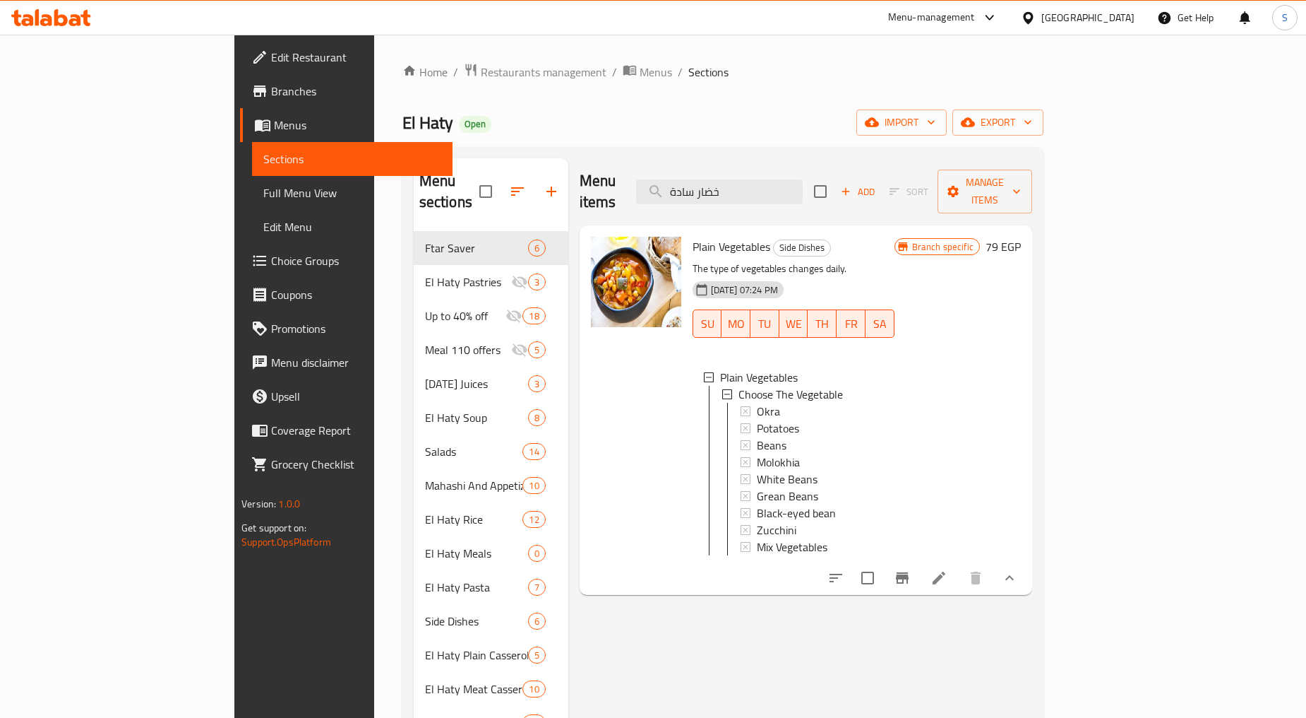
click at [948, 569] on icon at bounding box center [939, 577] width 17 height 17
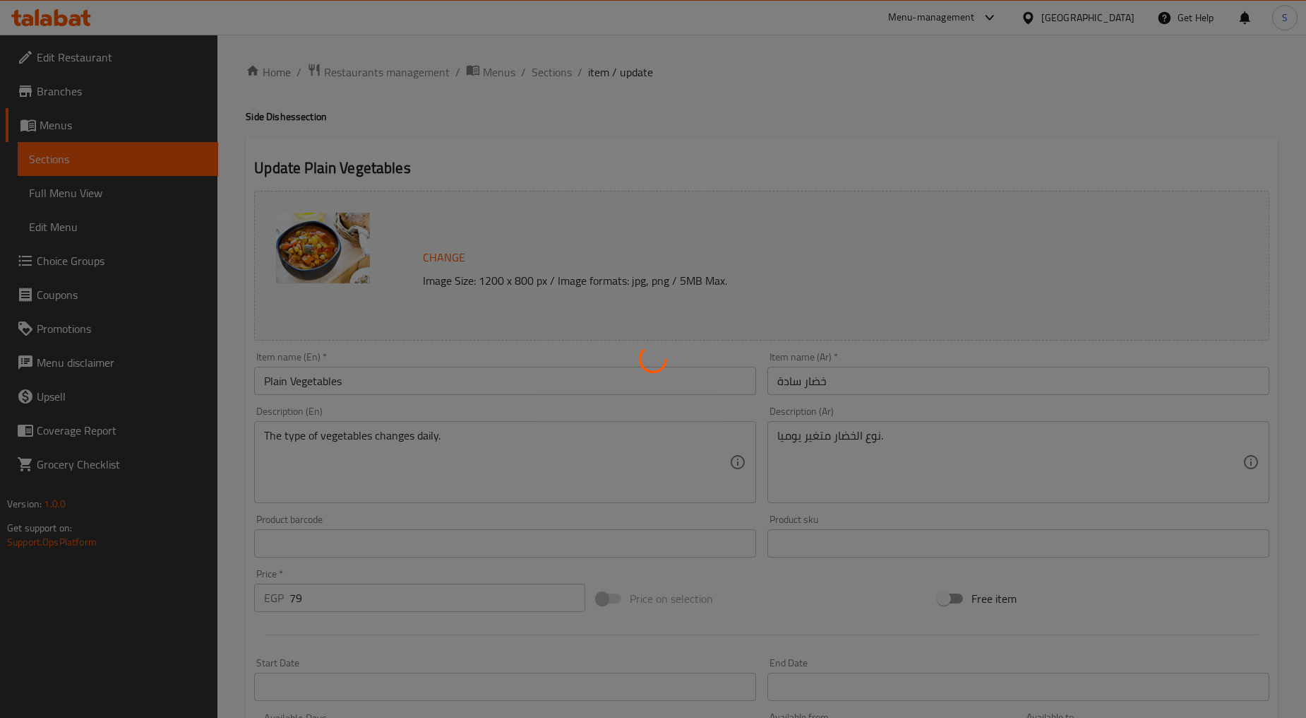
type input "إختار الخضار"
type input "1"
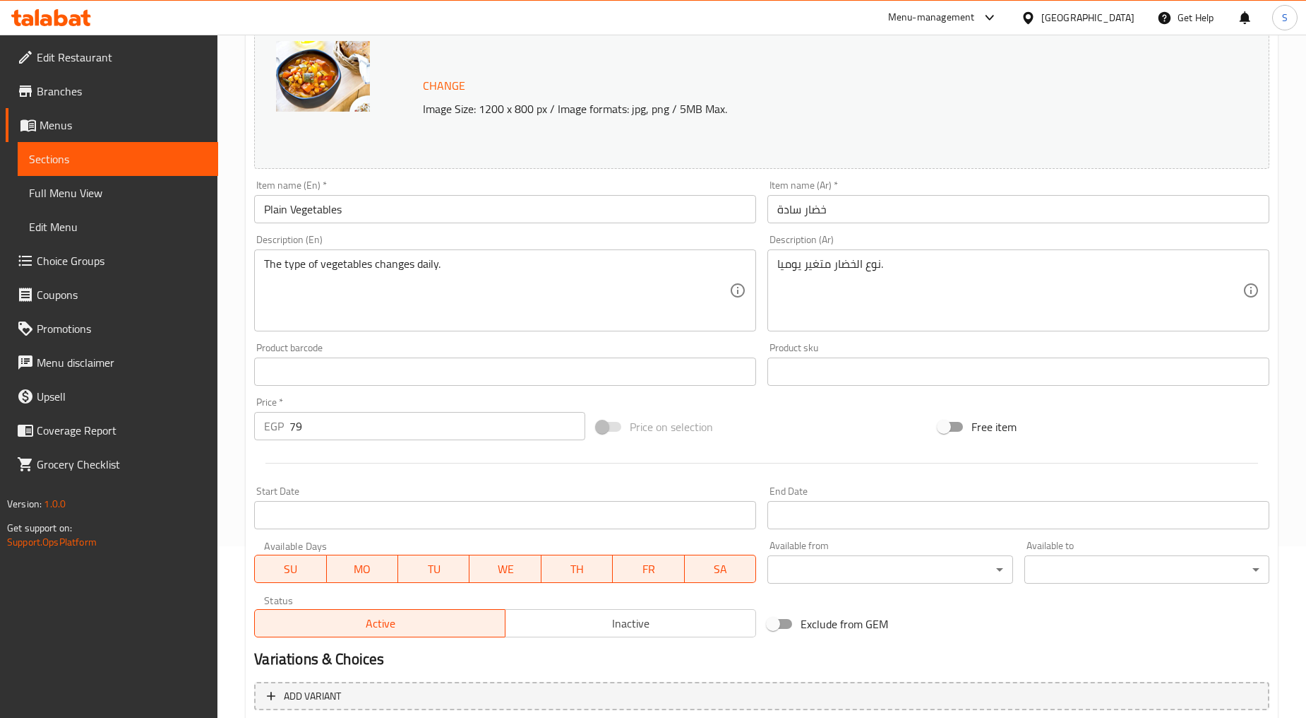
scroll to position [322, 0]
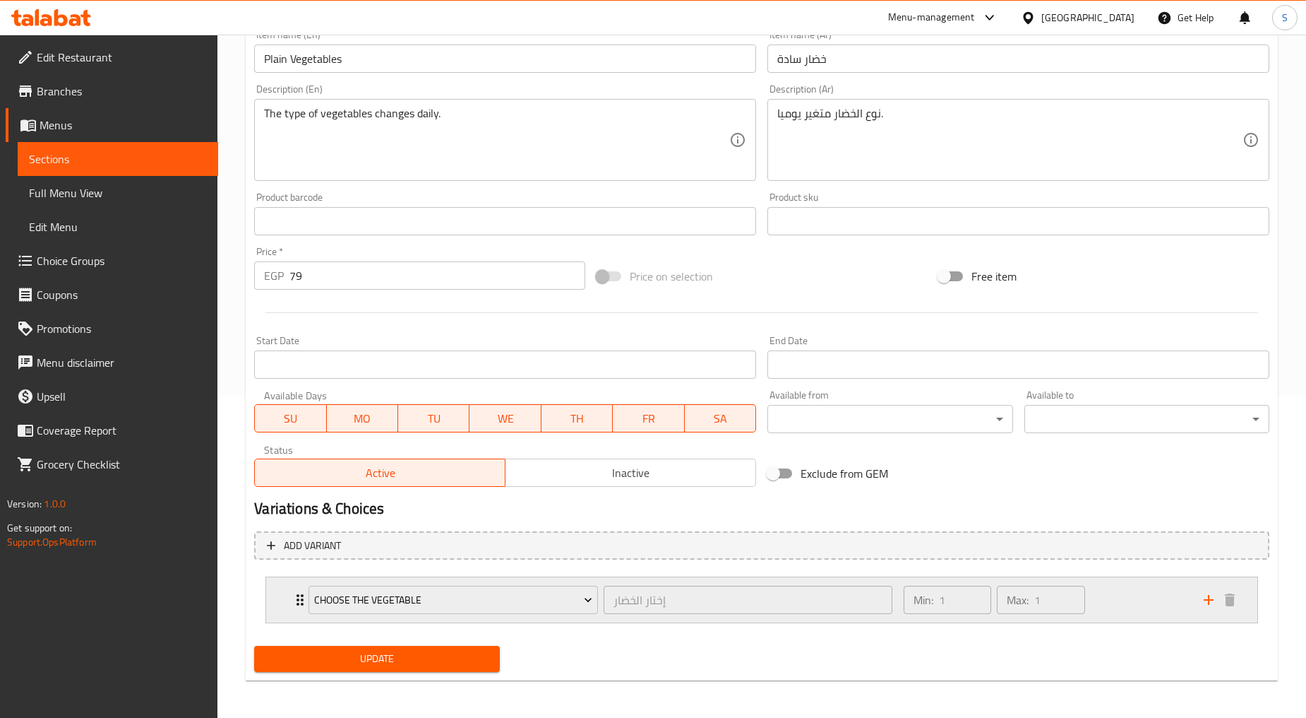
click at [293, 597] on icon "Expand" at bounding box center [300, 599] width 17 height 17
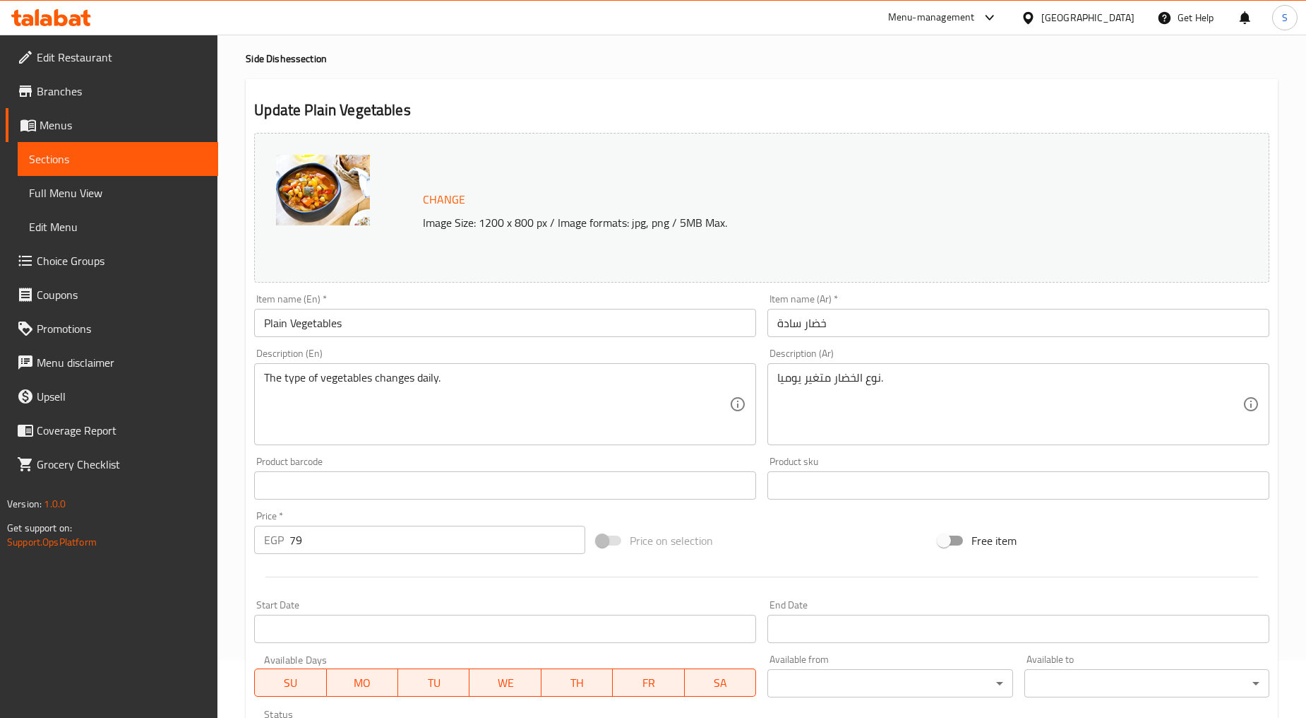
scroll to position [0, 0]
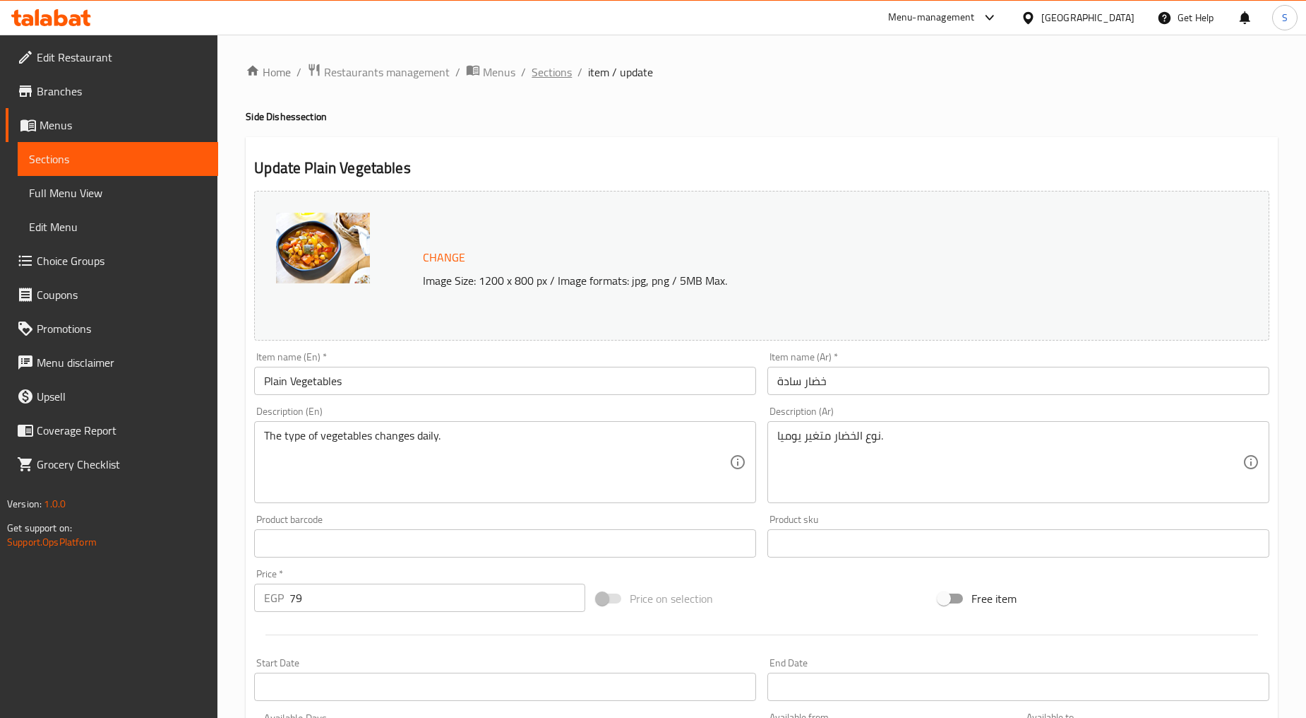
click at [547, 66] on span "Sections" at bounding box center [552, 72] width 40 height 17
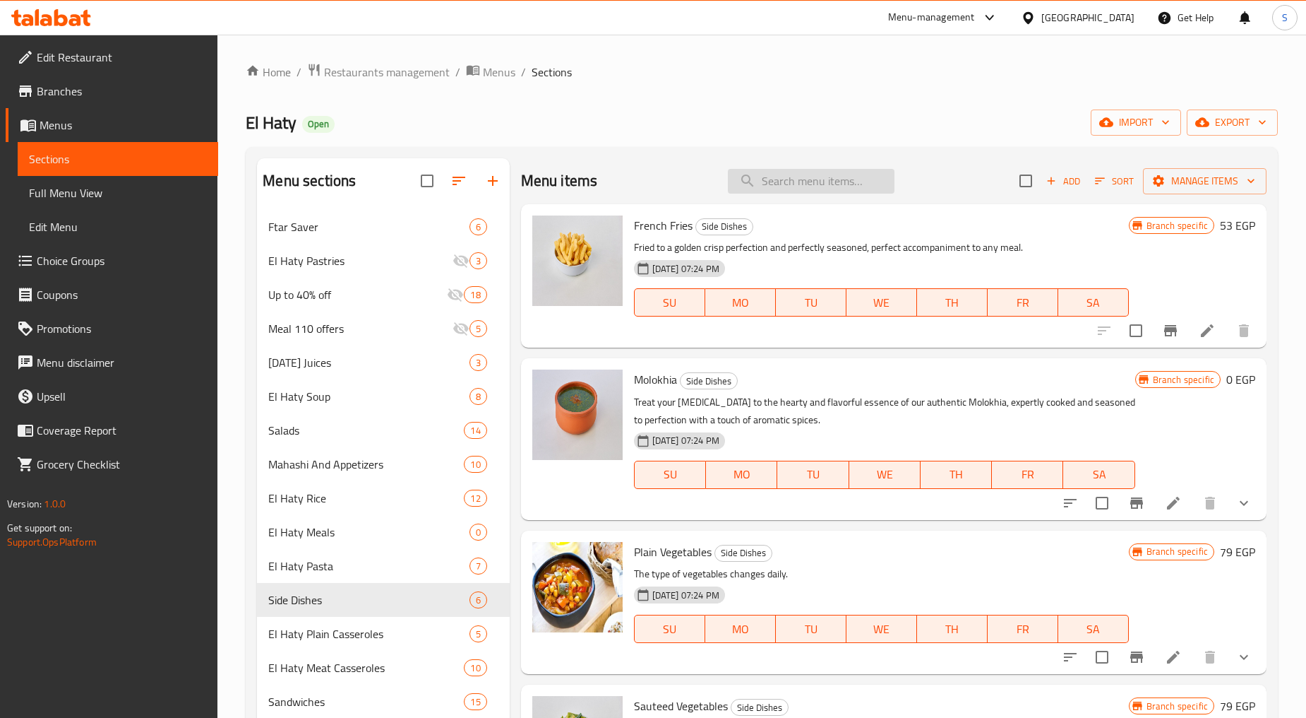
click at [787, 180] on input "search" at bounding box center [811, 181] width 167 height 25
paste input "ملوخيه"
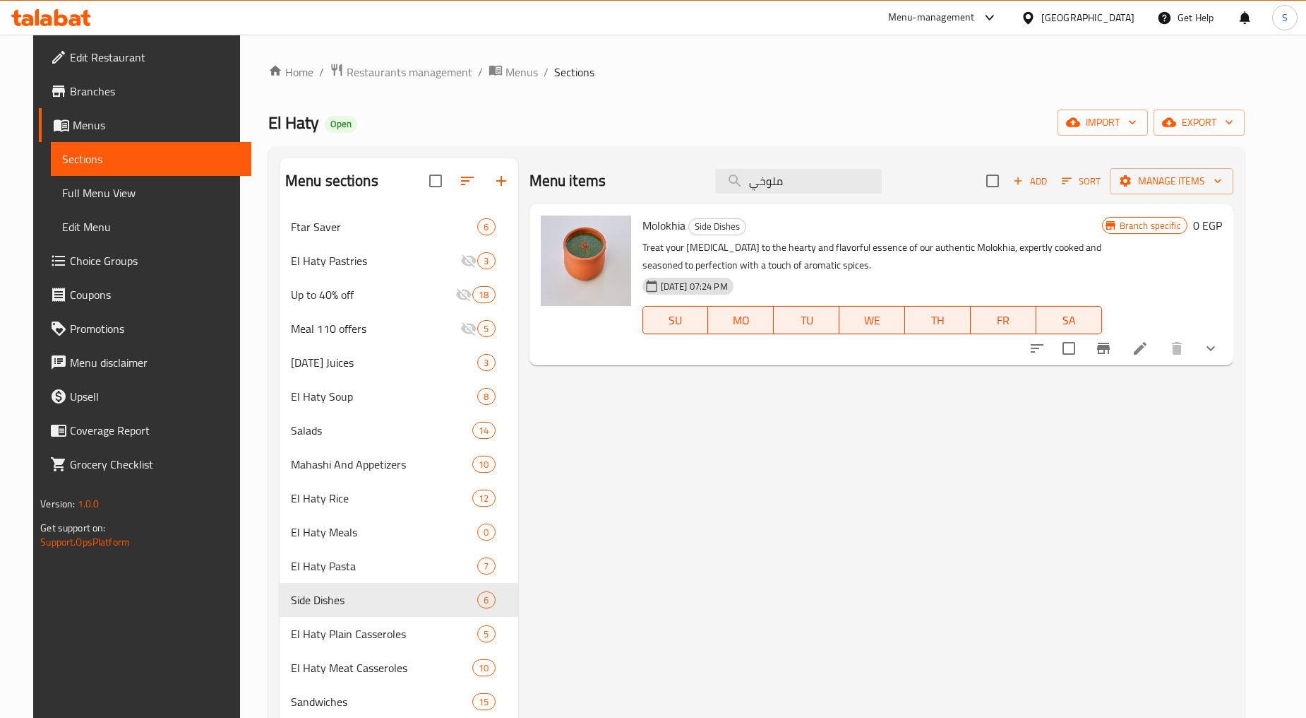
click at [1234, 351] on div "Molokhia Side Dishes Treat your taste buds to the hearty and flavorful essence …" at bounding box center [882, 284] width 704 height 161
click at [1220, 343] on icon "show more" at bounding box center [1211, 348] width 17 height 17
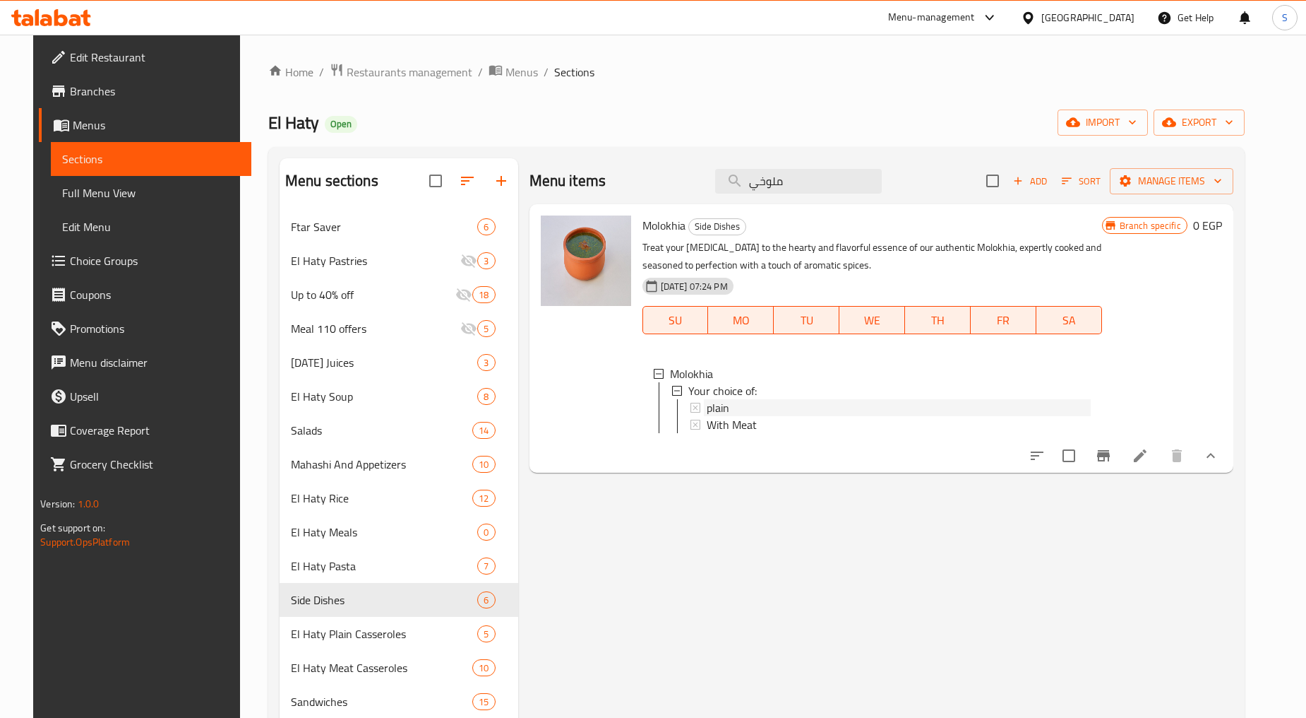
click at [736, 405] on div "plain" at bounding box center [899, 407] width 384 height 17
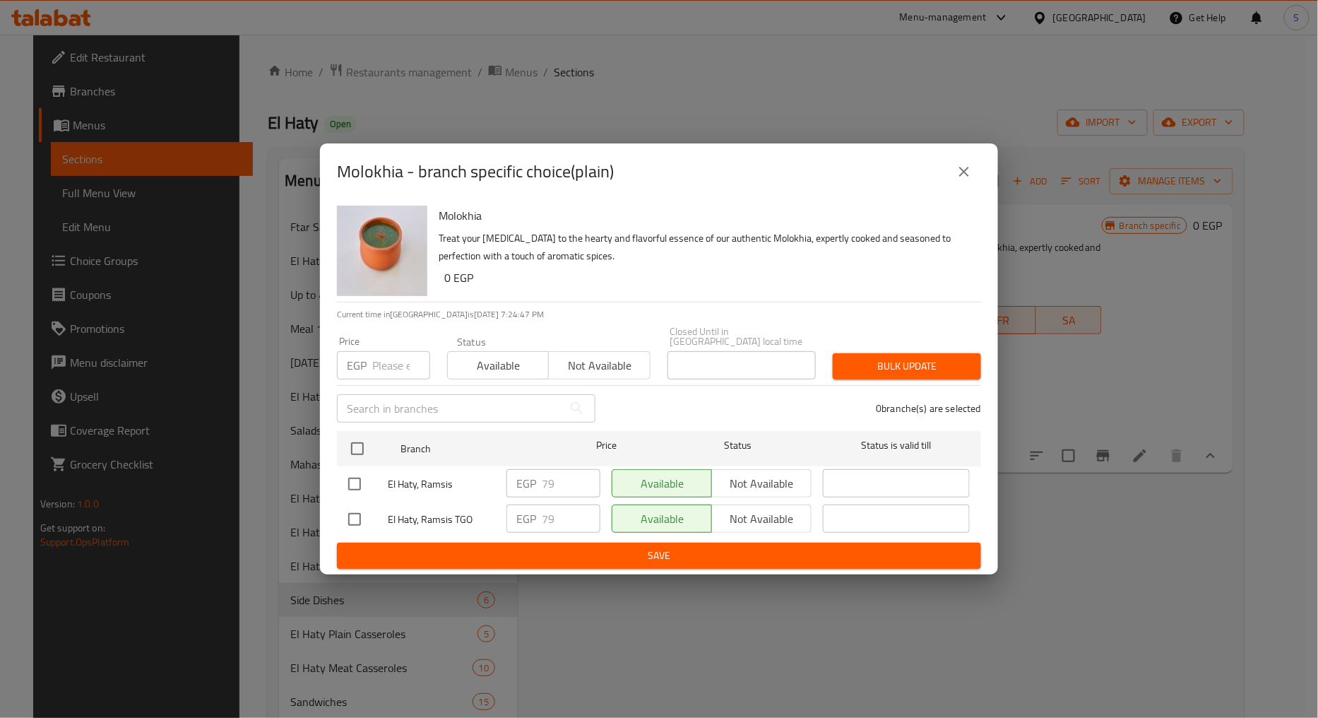
click at [957, 178] on icon "close" at bounding box center [963, 171] width 17 height 17
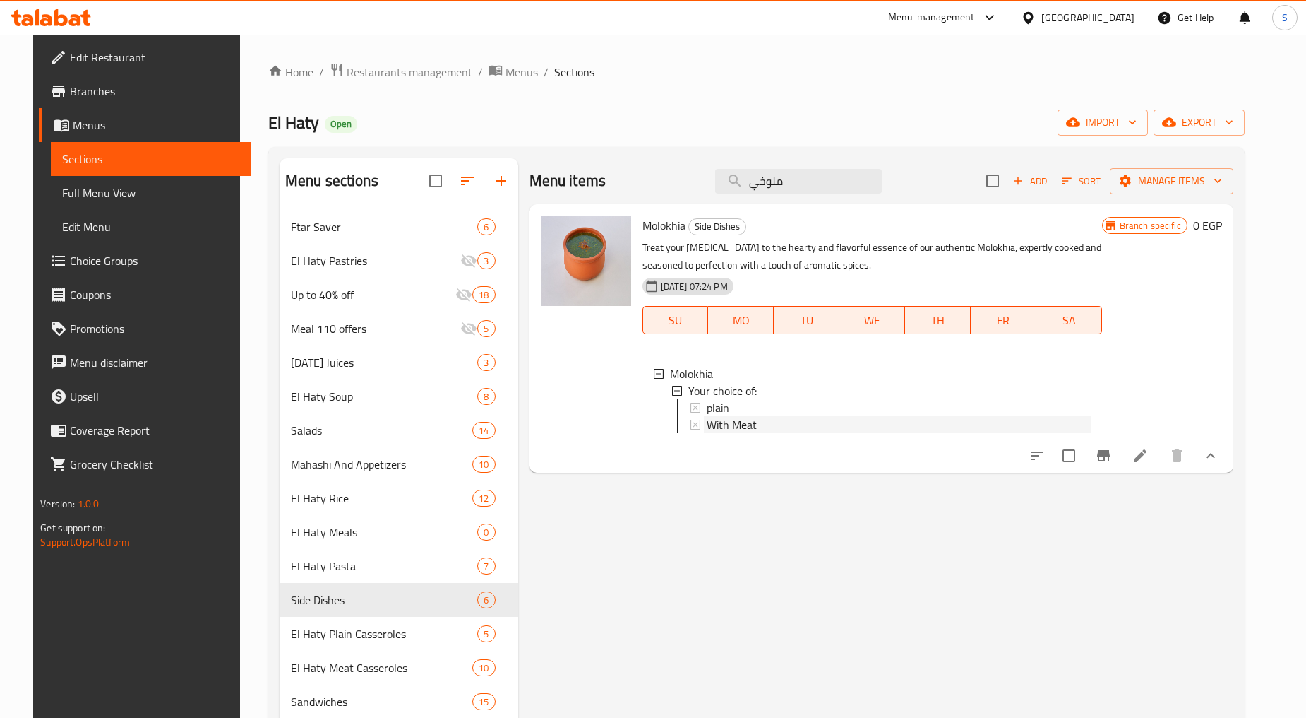
click at [725, 427] on span "With Meat" at bounding box center [732, 424] width 50 height 17
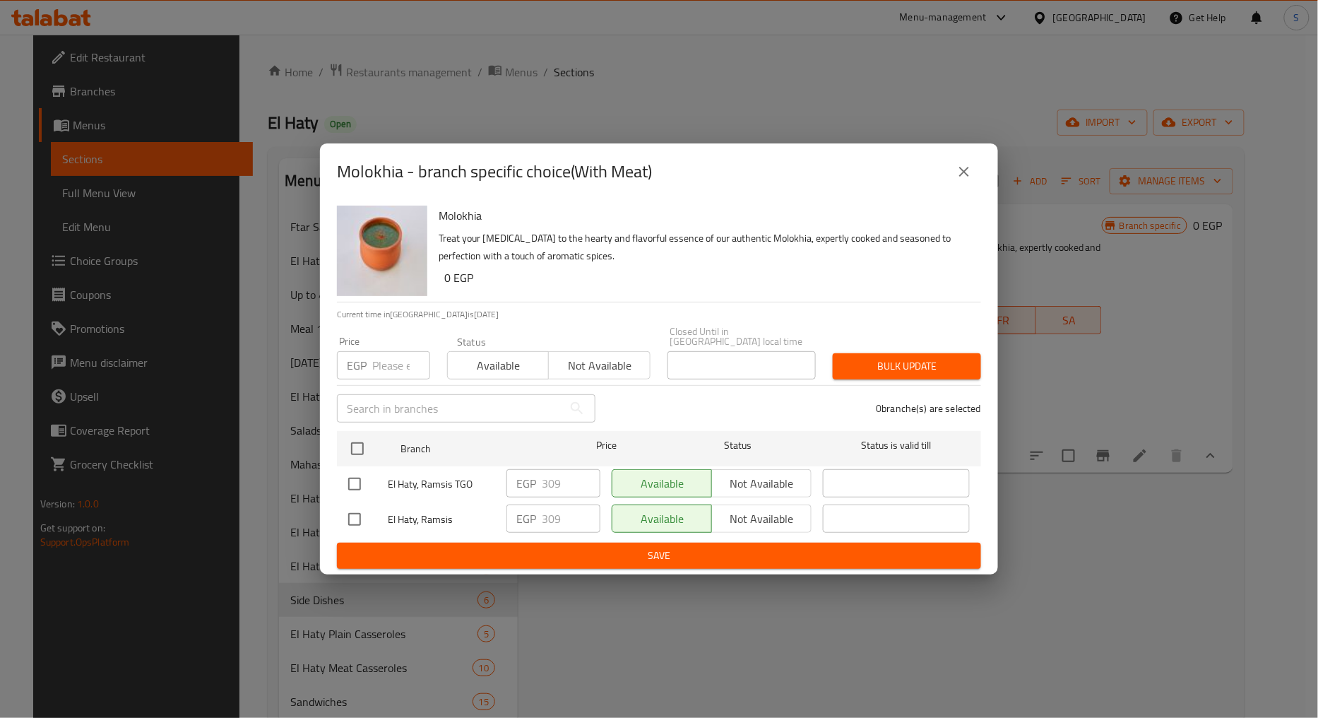
click at [967, 167] on button "close" at bounding box center [964, 172] width 34 height 34
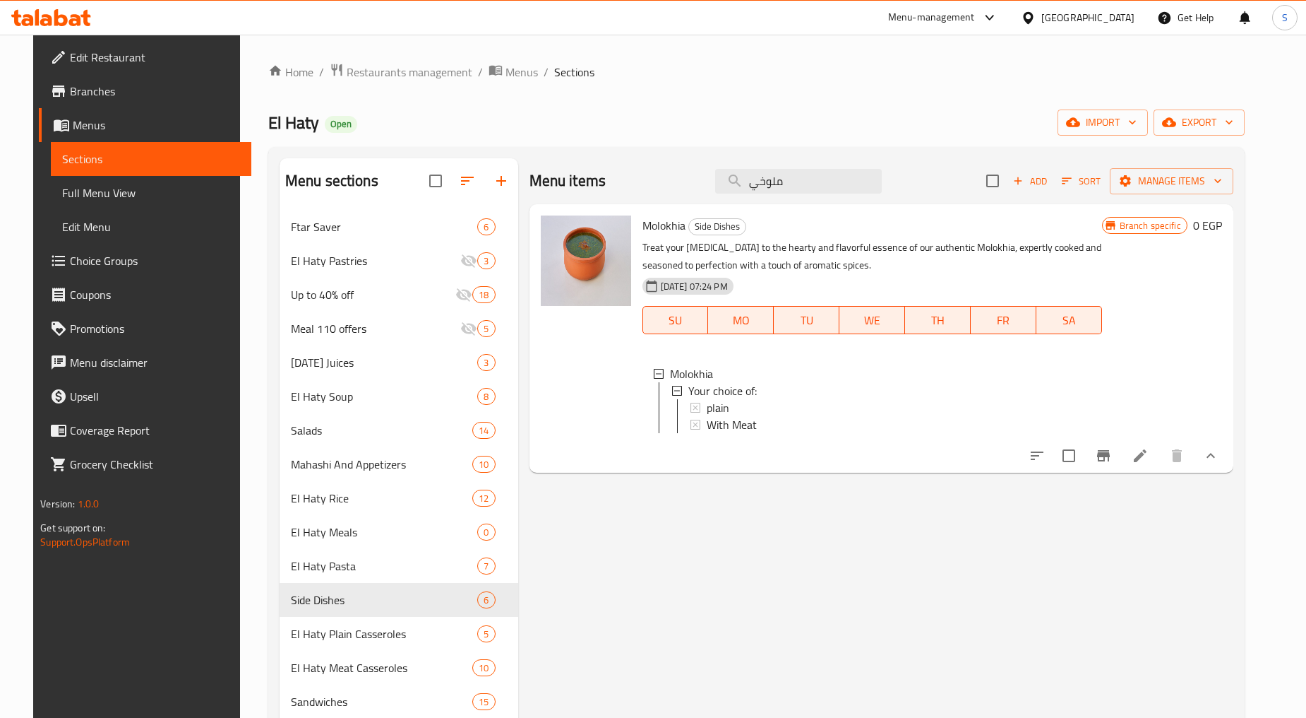
click at [1112, 461] on icon "Branch-specific-item" at bounding box center [1103, 455] width 17 height 17
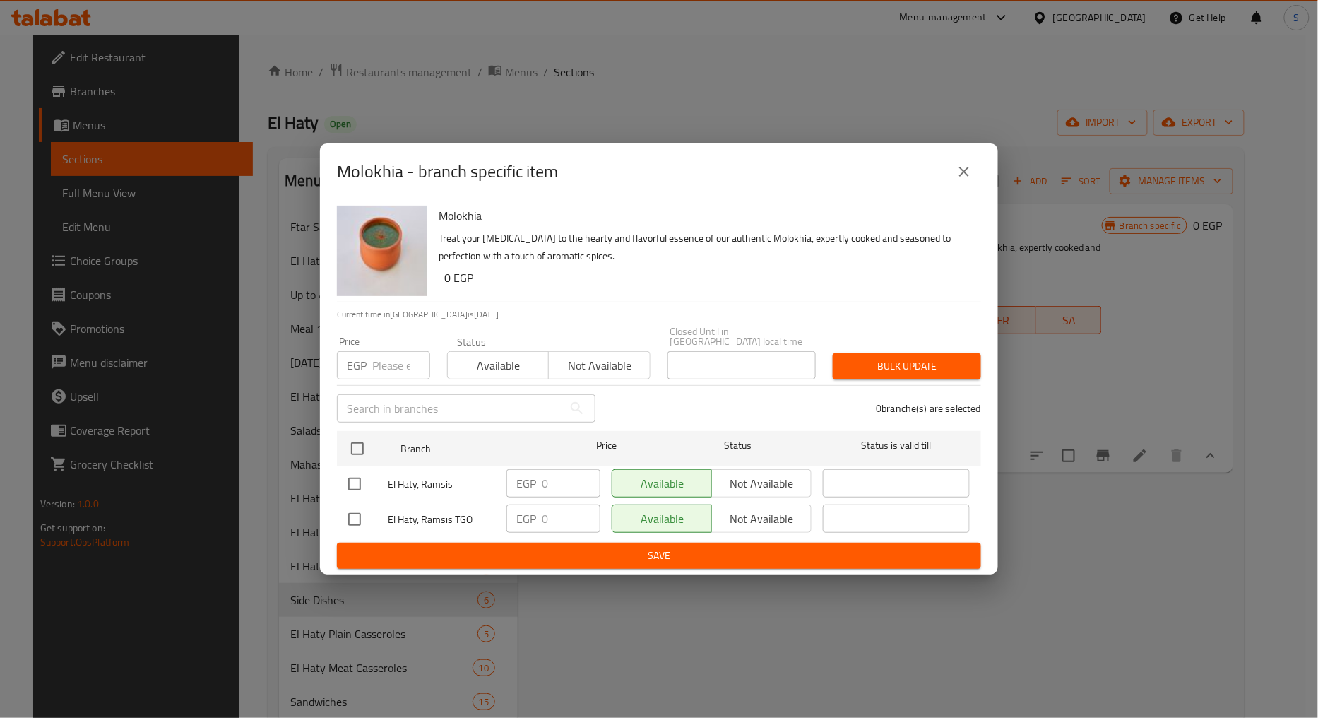
click at [947, 170] on div "Molokhia - branch specific item" at bounding box center [659, 172] width 644 height 34
click at [957, 180] on icon "close" at bounding box center [963, 171] width 17 height 17
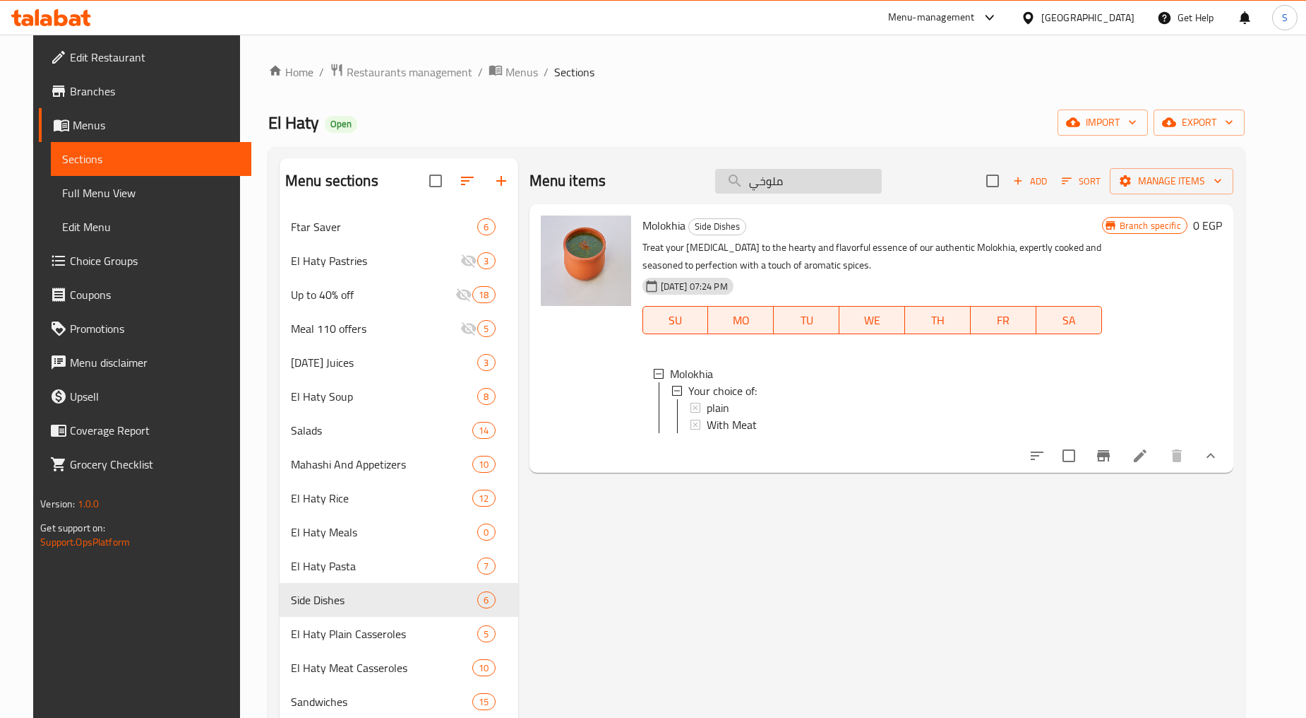
click at [812, 178] on input "ملوخي" at bounding box center [798, 181] width 167 height 25
paste input "تة سادة"
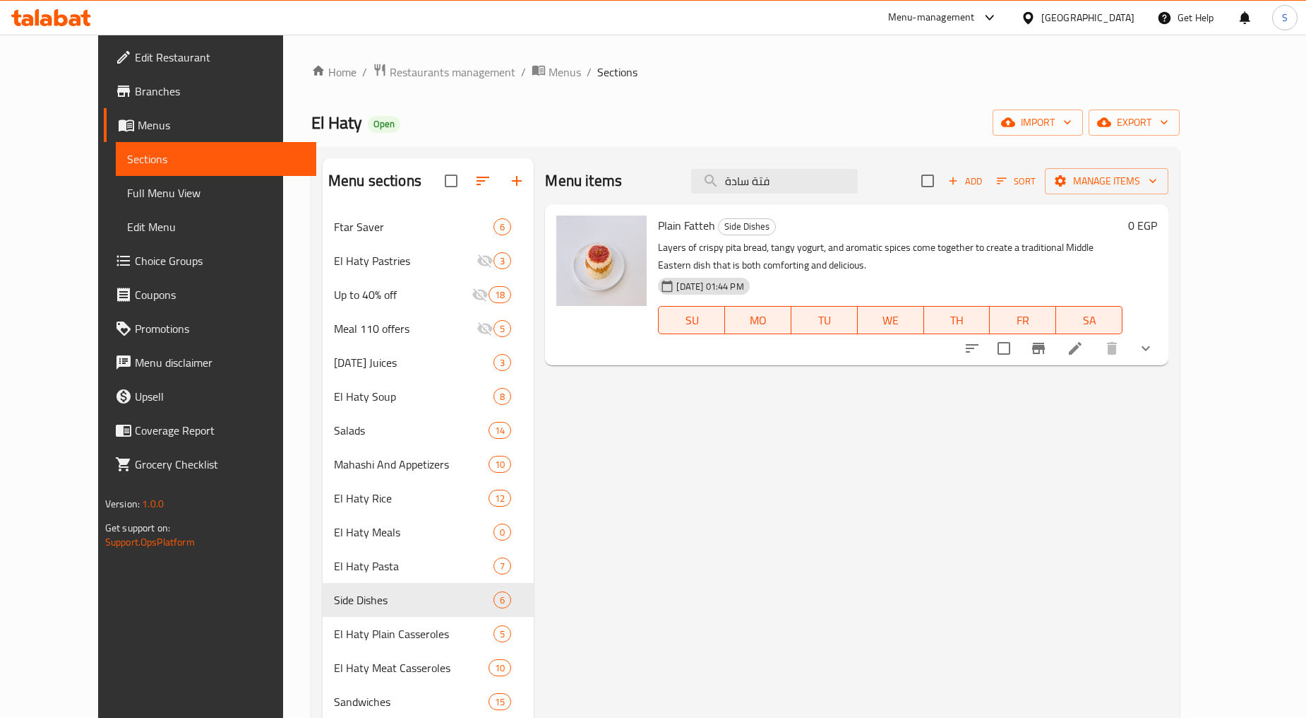
click at [1155, 350] on icon "show more" at bounding box center [1146, 348] width 17 height 17
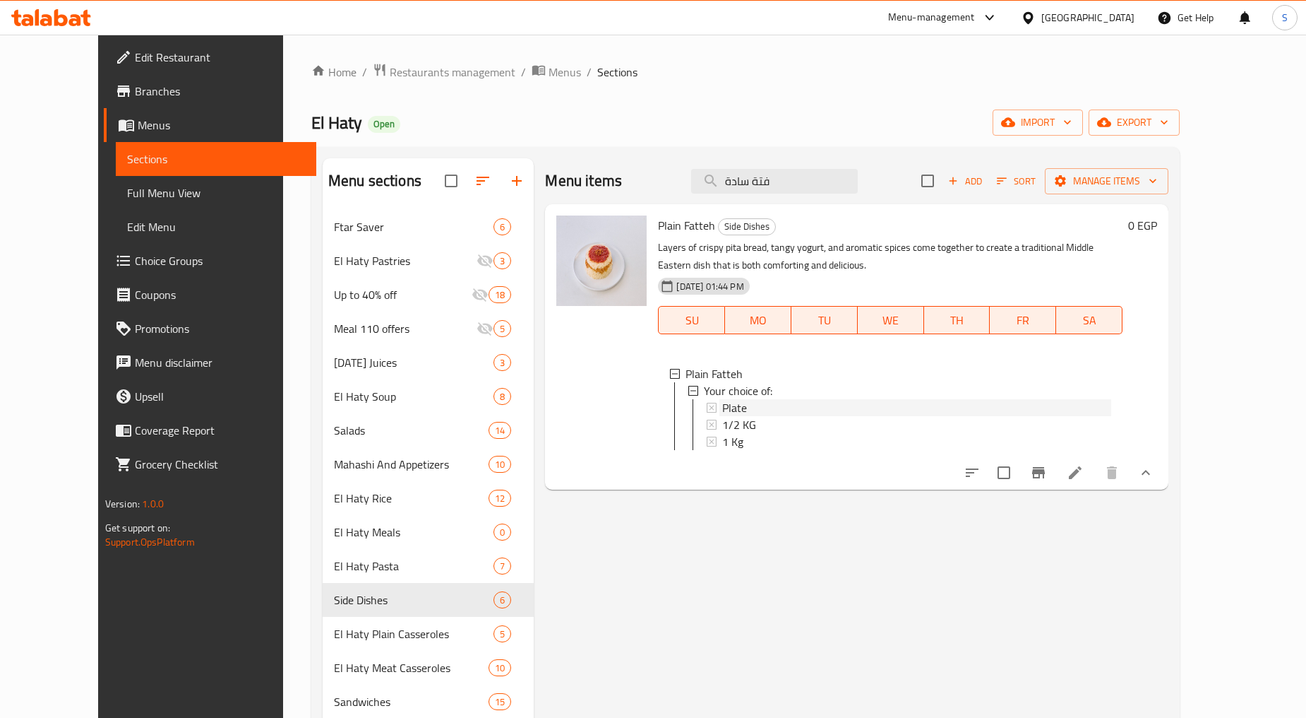
click at [722, 407] on span "Plate" at bounding box center [734, 407] width 25 height 17
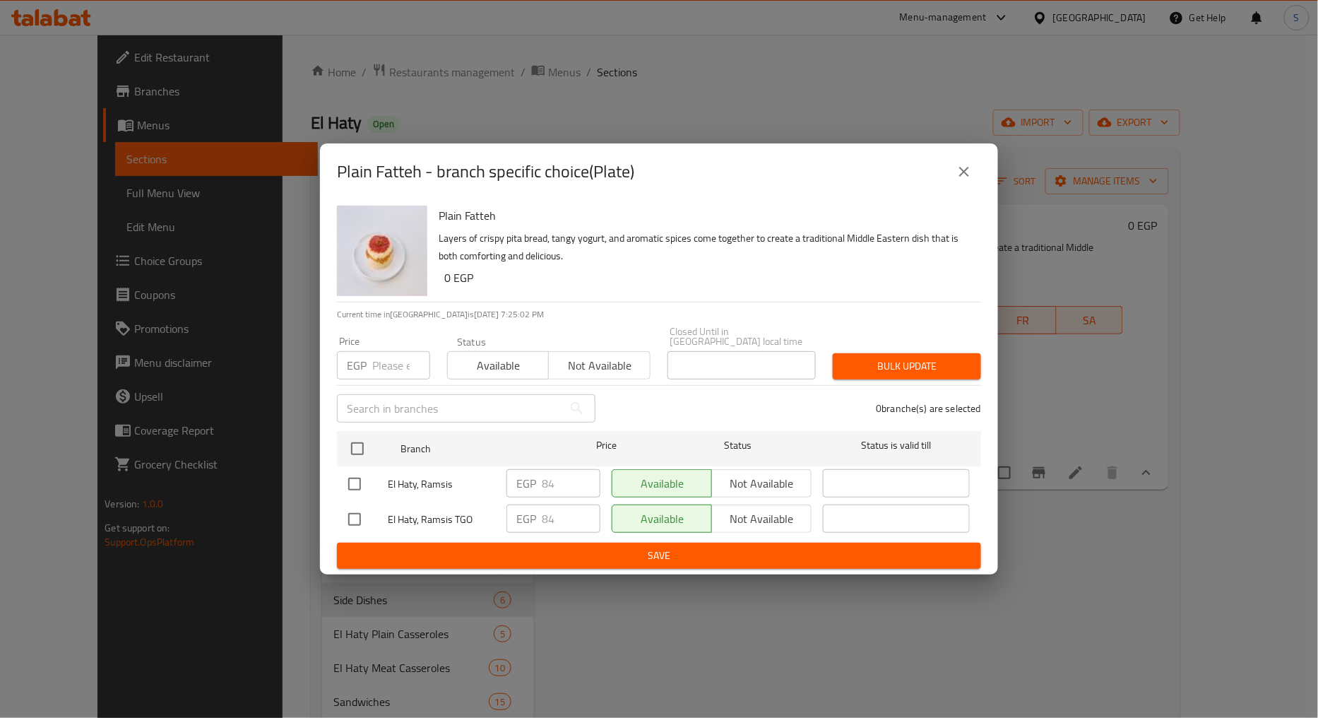
click at [970, 186] on button "close" at bounding box center [964, 172] width 34 height 34
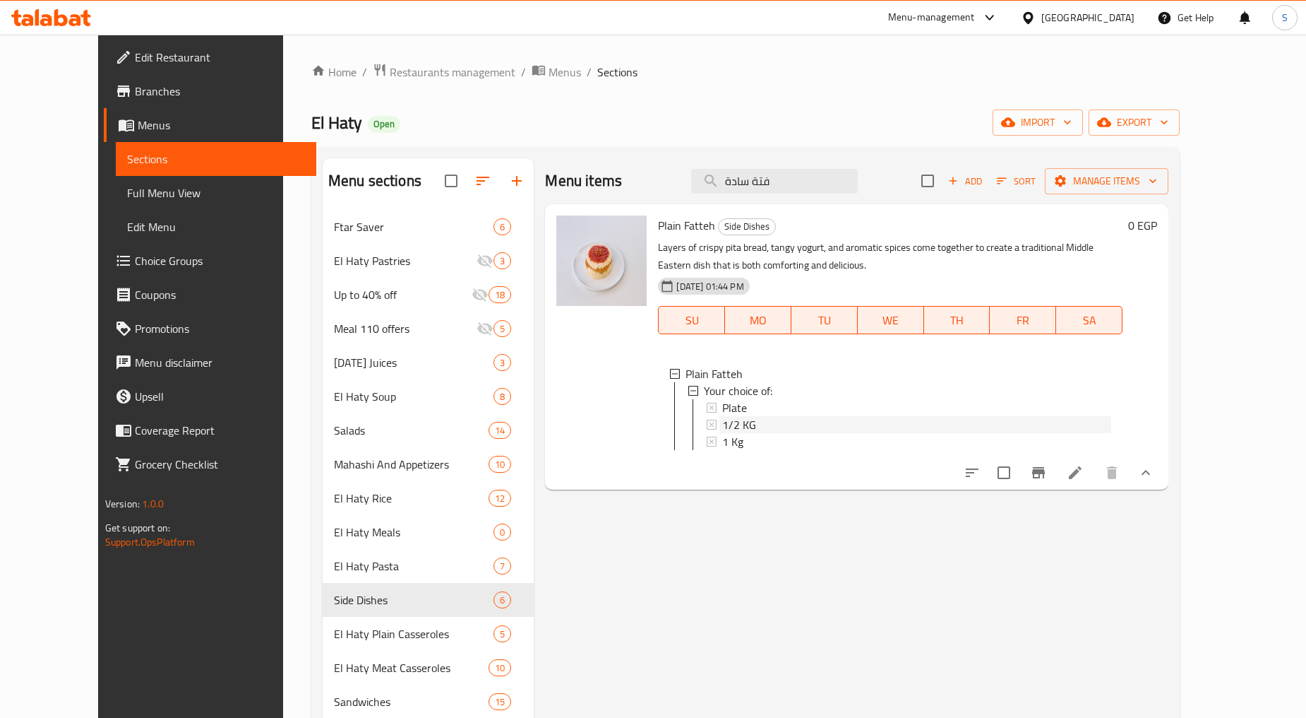
click at [733, 419] on div "1/2 KG" at bounding box center [916, 424] width 389 height 17
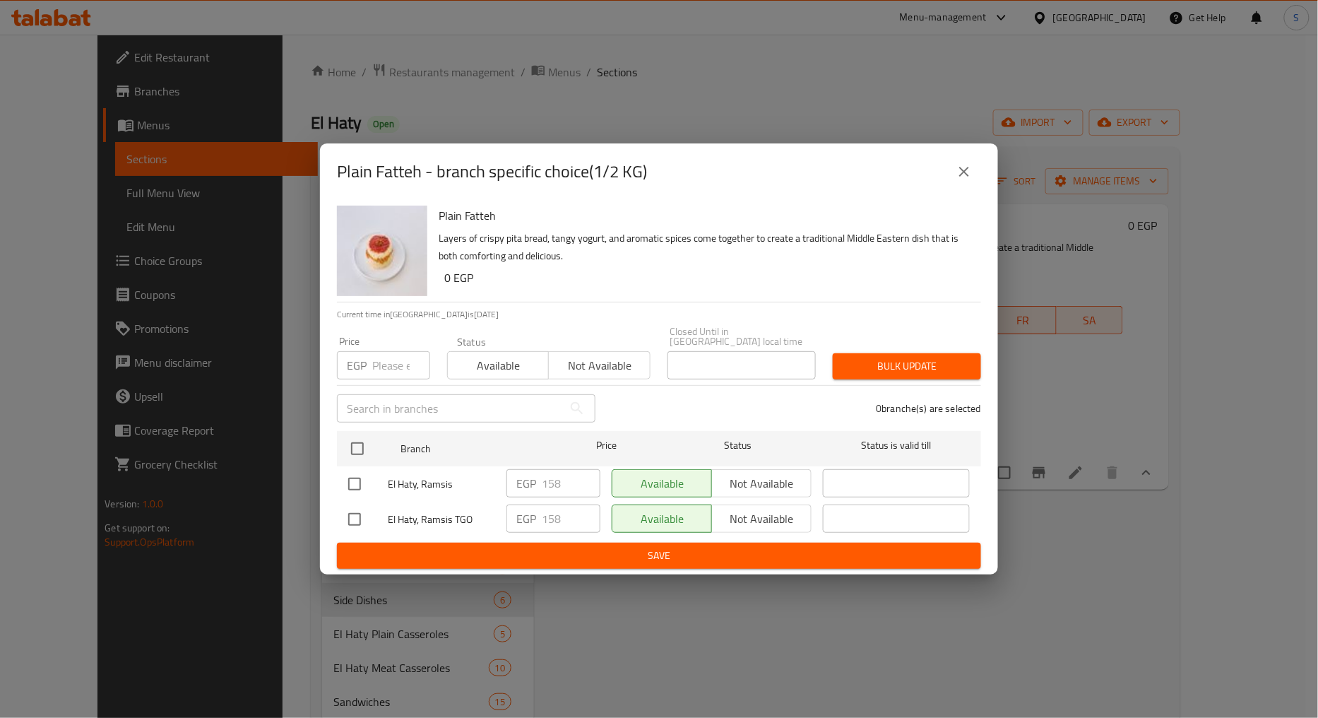
click at [972, 170] on button "close" at bounding box center [964, 172] width 34 height 34
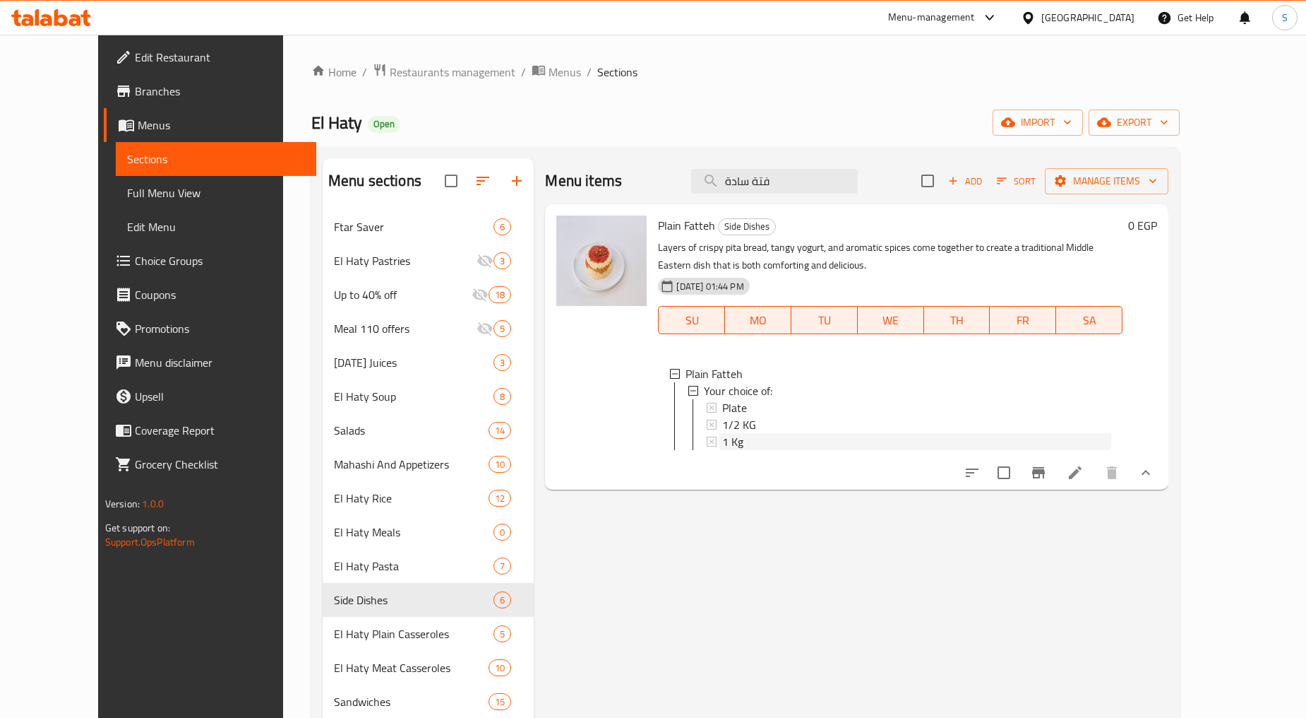
click at [722, 441] on span "1 Kg" at bounding box center [732, 441] width 21 height 17
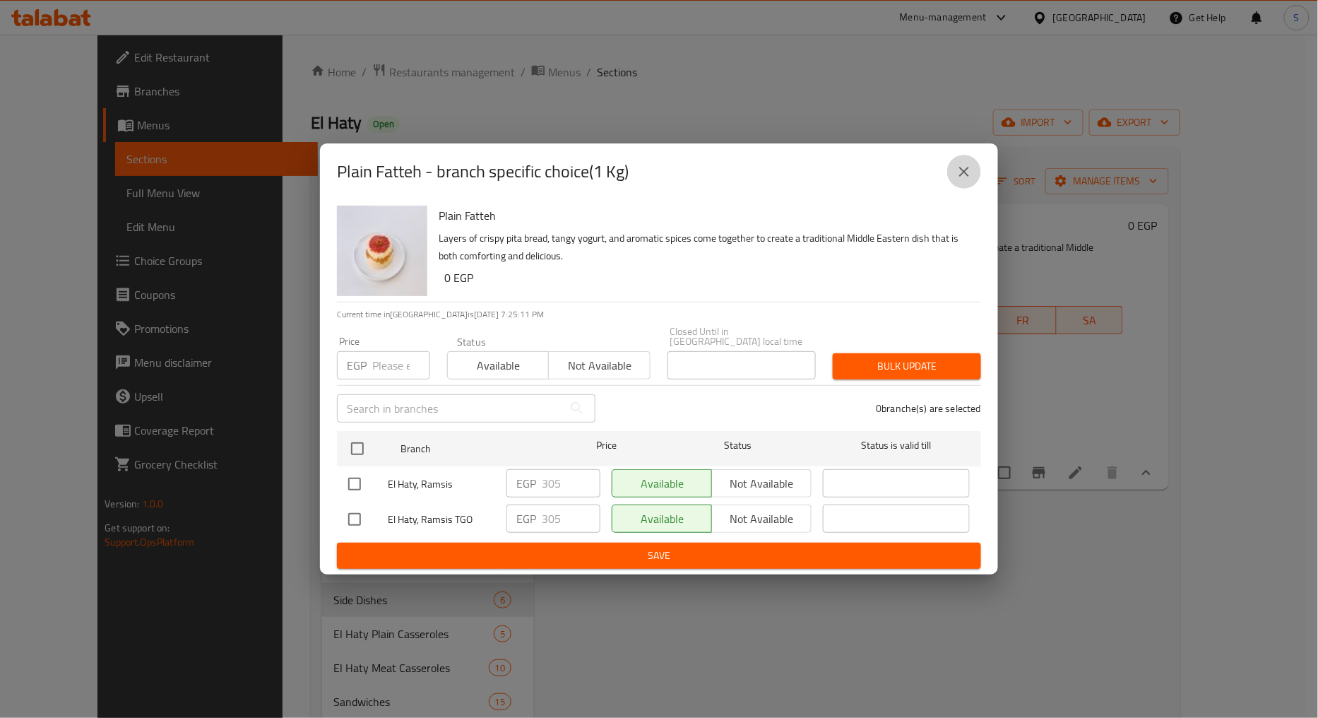
click at [968, 177] on icon "close" at bounding box center [963, 171] width 17 height 17
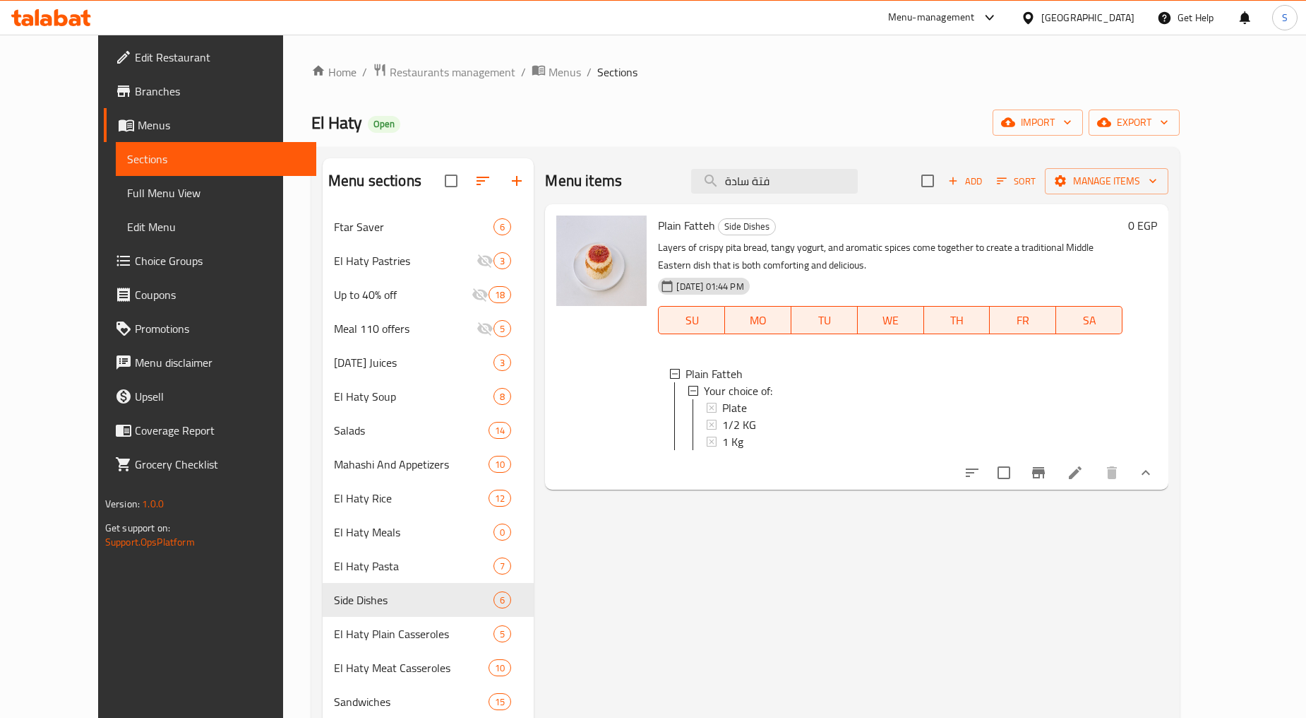
click at [1045, 478] on icon "Branch-specific-item" at bounding box center [1038, 472] width 13 height 11
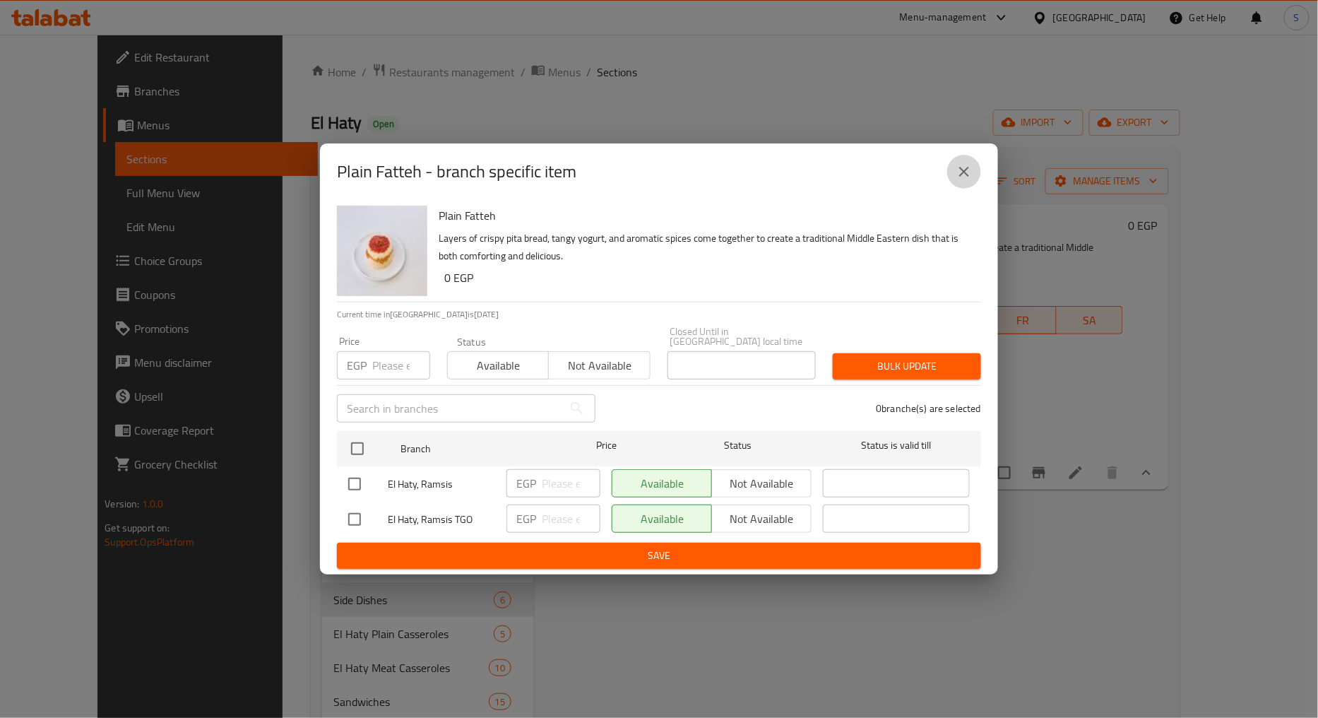
click at [958, 188] on button "close" at bounding box center [964, 172] width 34 height 34
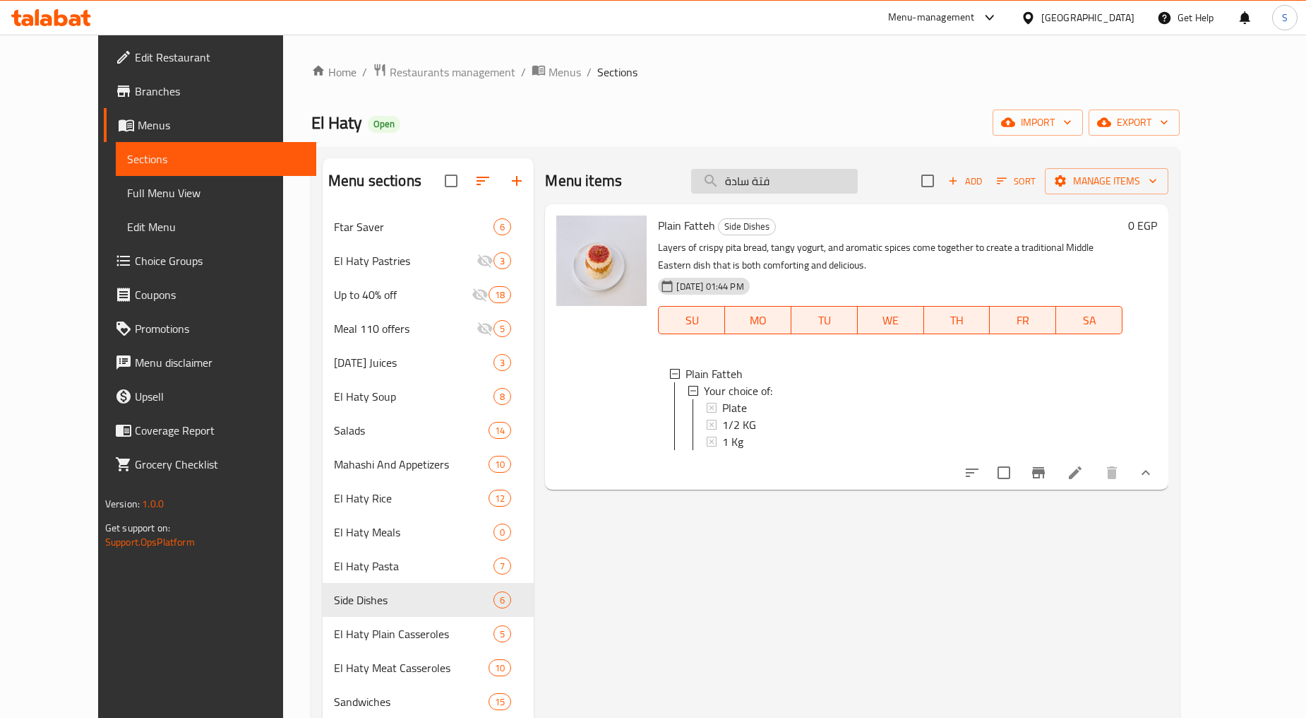
click at [824, 186] on input "فتة سادة" at bounding box center [774, 181] width 167 height 25
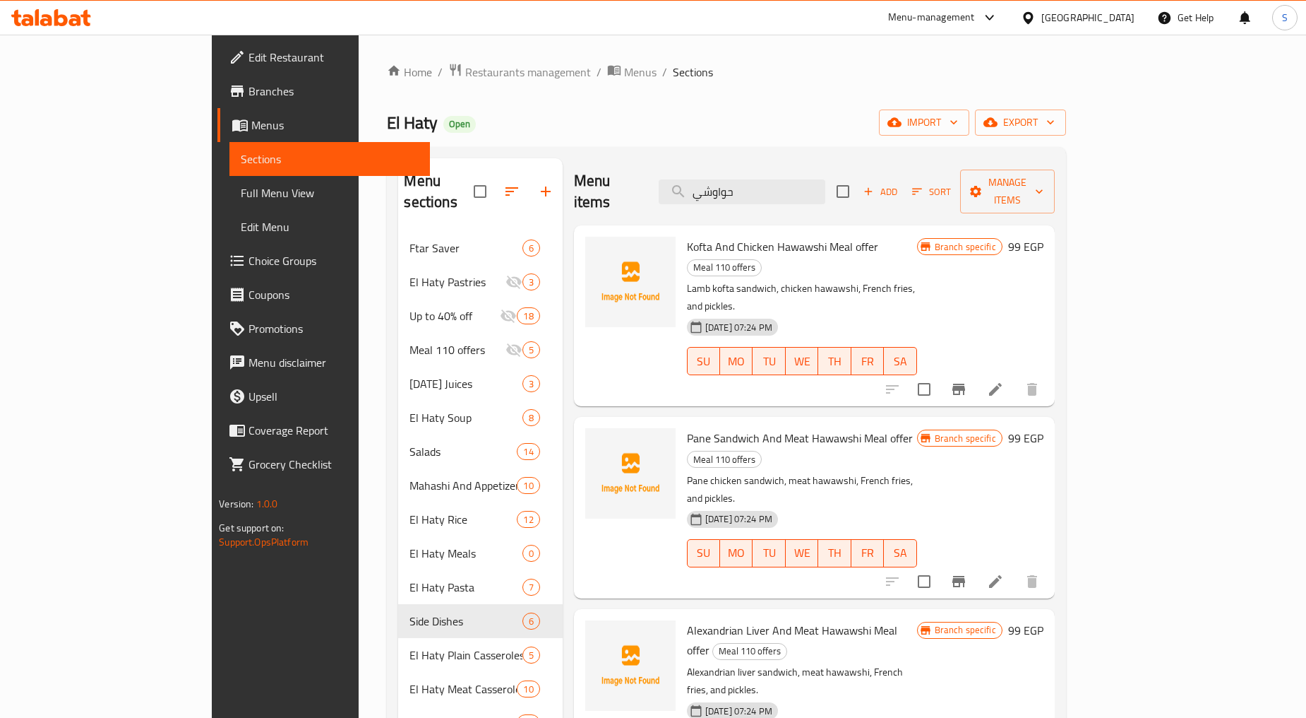
click at [756, 236] on span "Kofta And Chicken Hawawshi Meal offer" at bounding box center [782, 246] width 191 height 21
copy span "Hawawshi"
click at [820, 179] on input "حواوشي" at bounding box center [742, 191] width 167 height 25
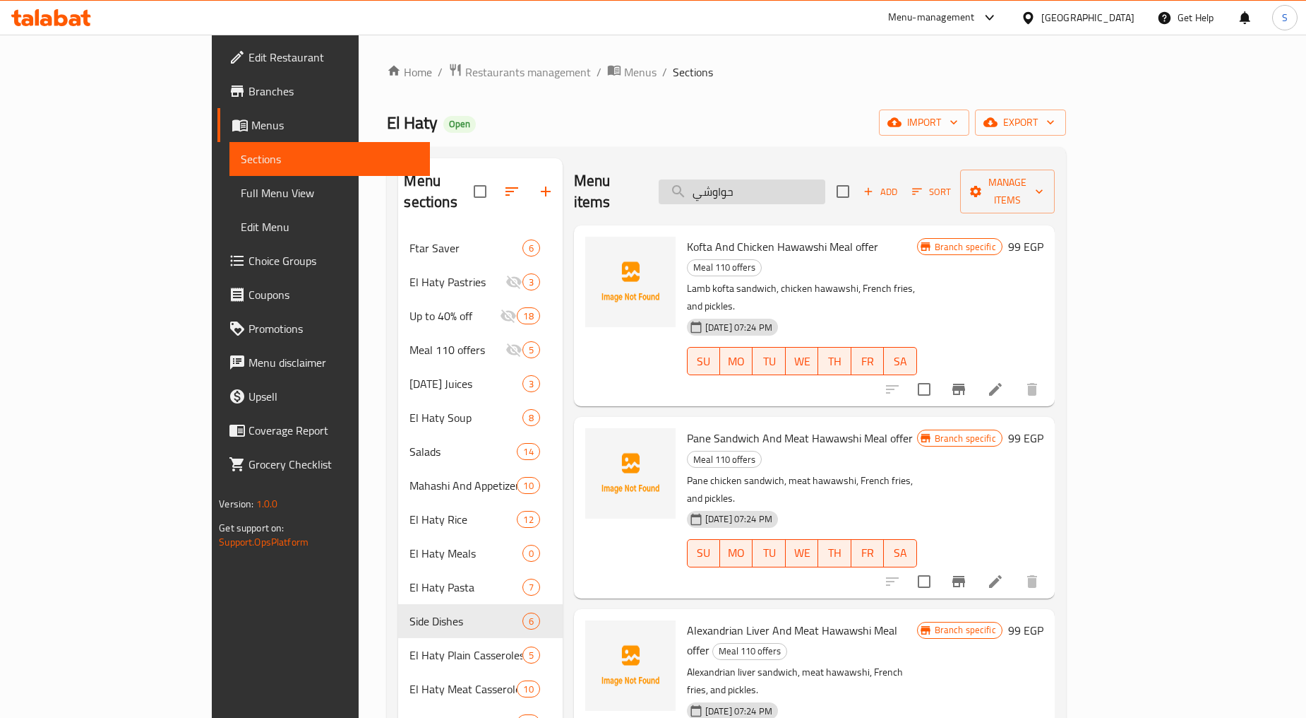
click at [820, 179] on input "حواوشي" at bounding box center [742, 191] width 167 height 25
paste input "Hawawshi"
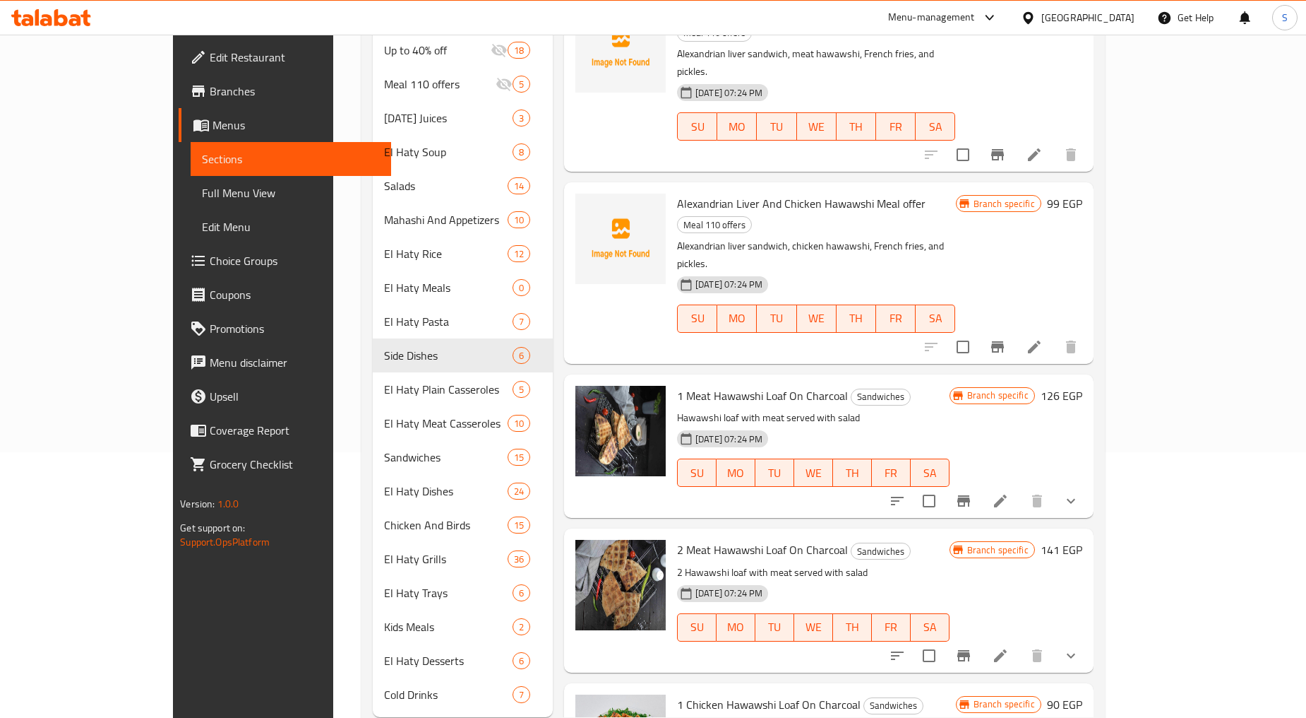
scroll to position [282, 0]
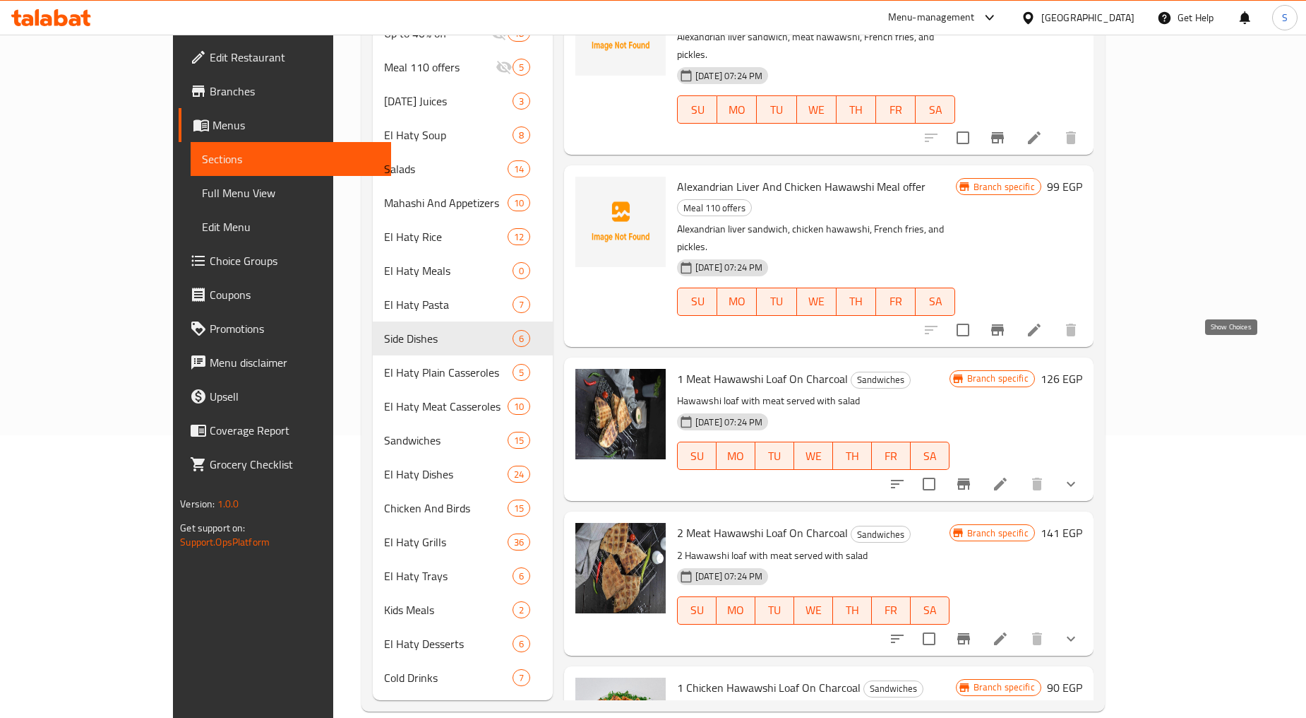
type input "Hawawshi"
click at [1080, 475] on icon "show more" at bounding box center [1071, 483] width 17 height 17
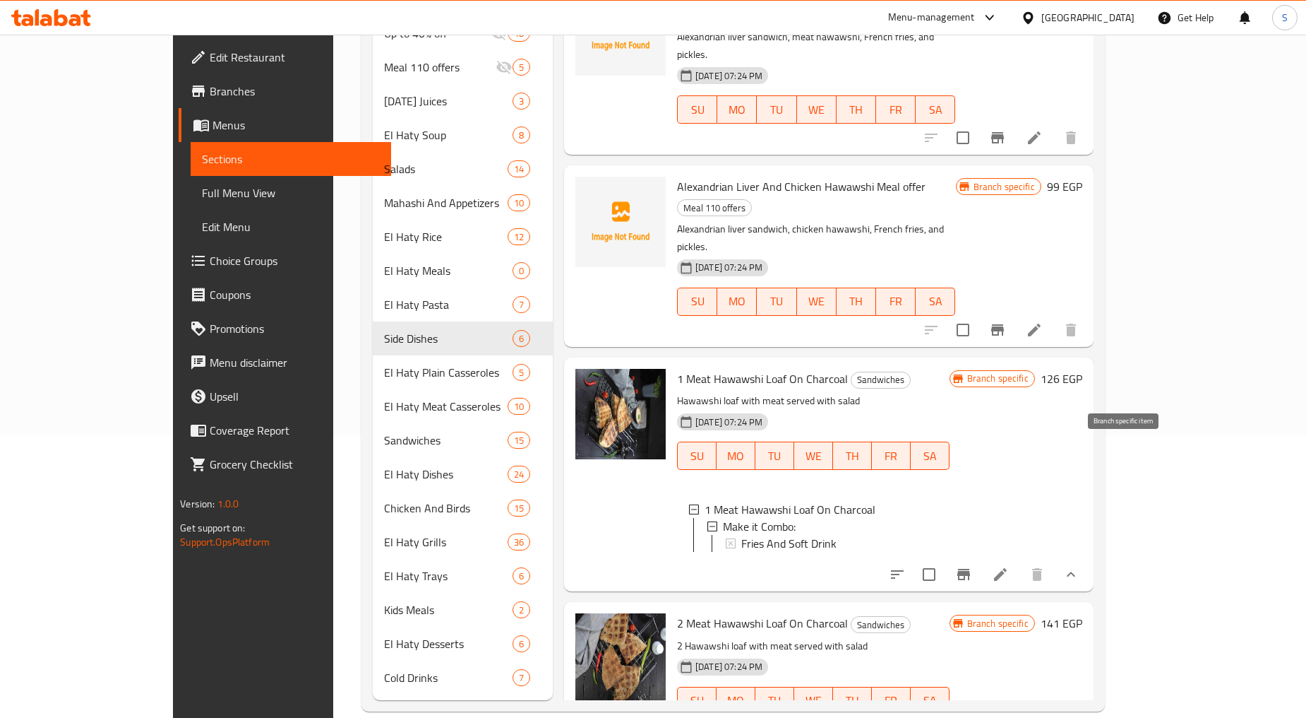
click at [972, 566] on icon "Branch-specific-item" at bounding box center [963, 574] width 17 height 17
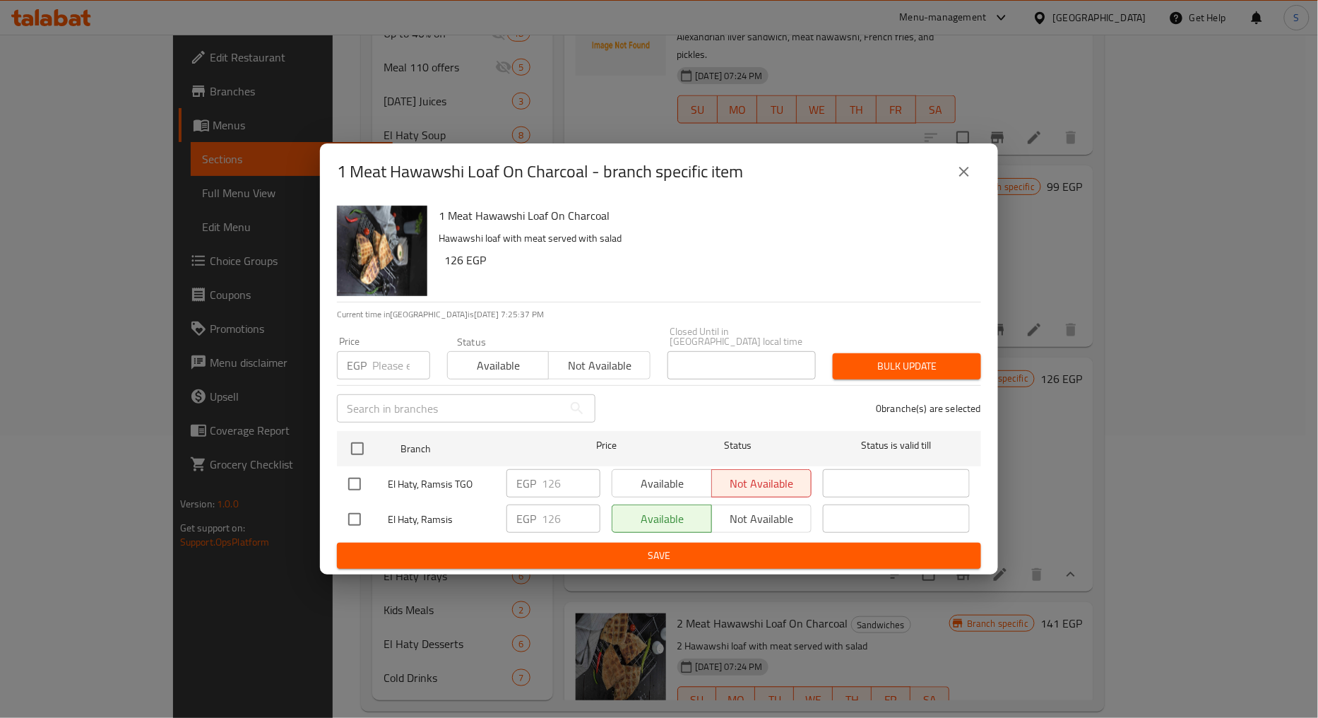
click at [957, 187] on button "close" at bounding box center [964, 172] width 34 height 34
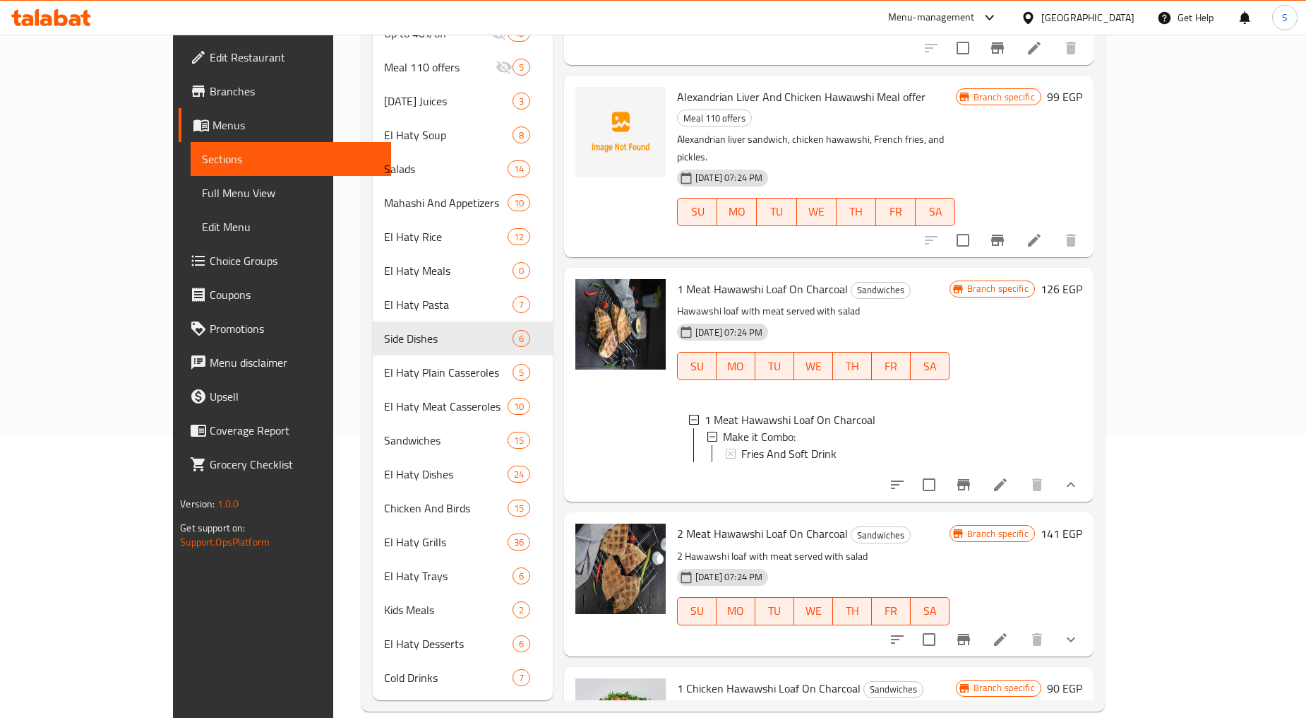
scroll to position [751, 0]
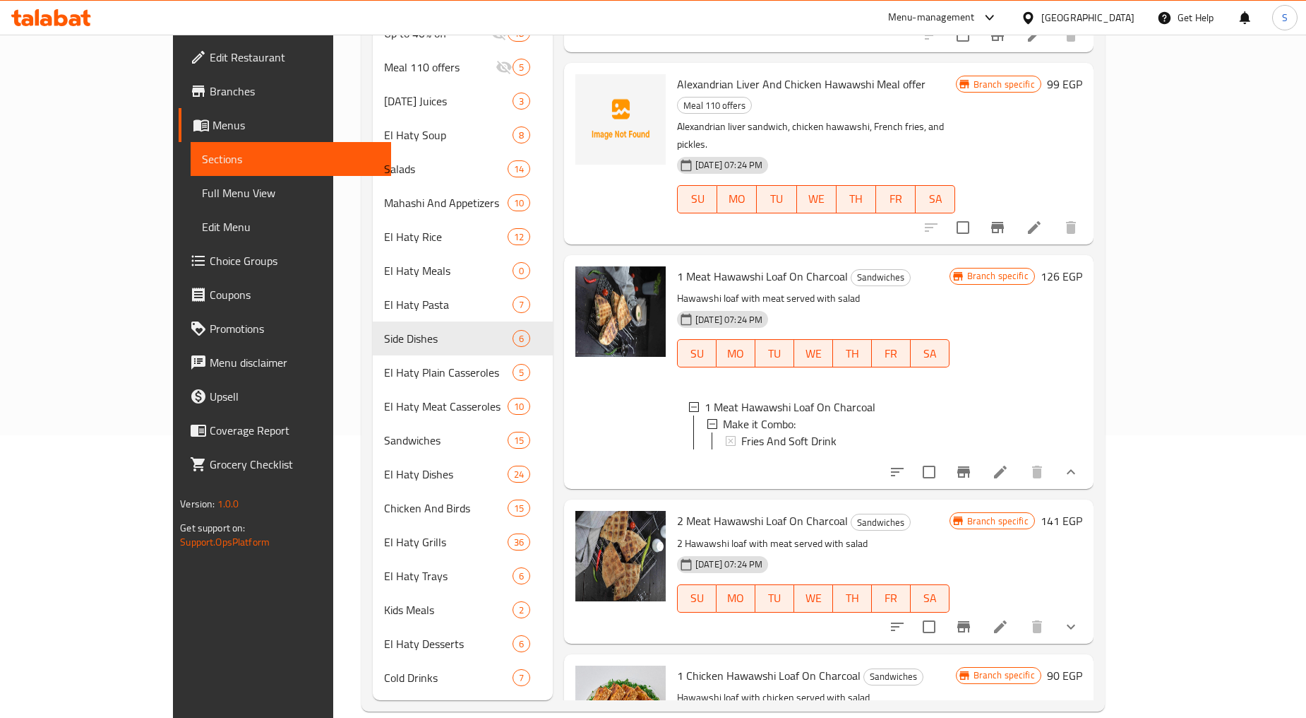
click at [1088, 609] on button "show more" at bounding box center [1071, 626] width 34 height 34
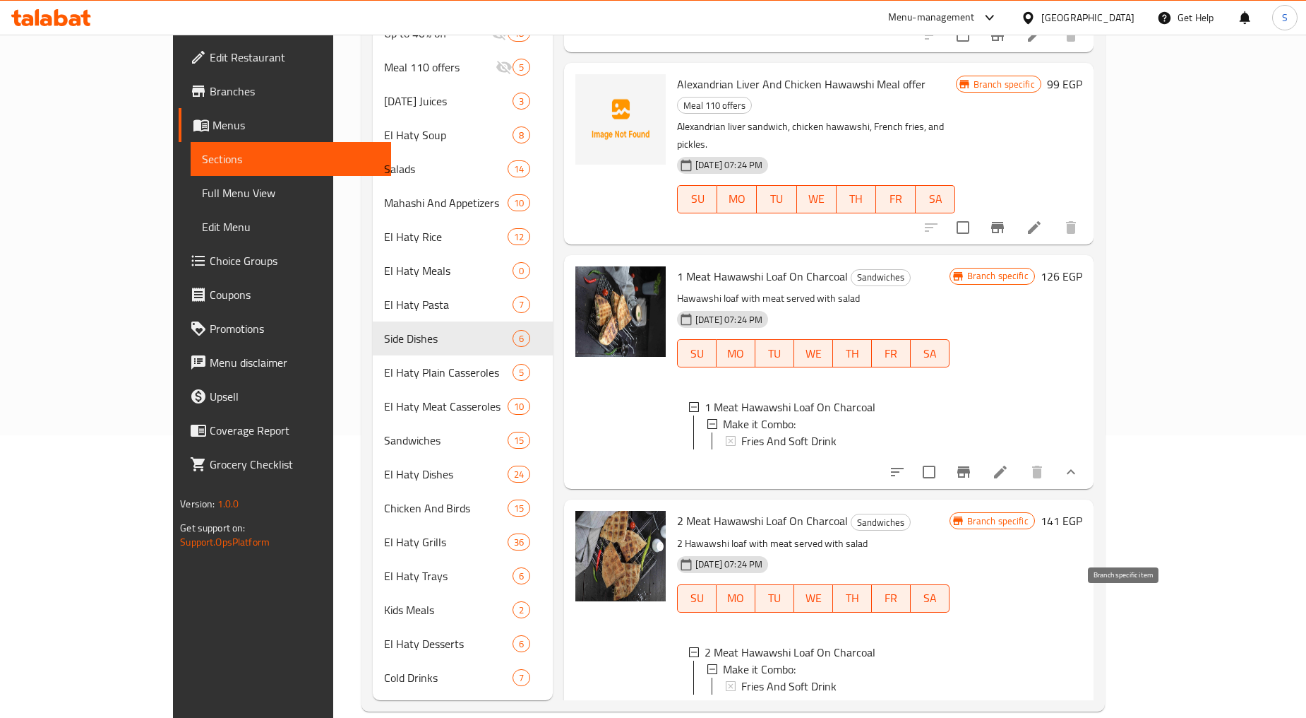
click at [972, 708] on icon "Branch-specific-item" at bounding box center [963, 716] width 17 height 17
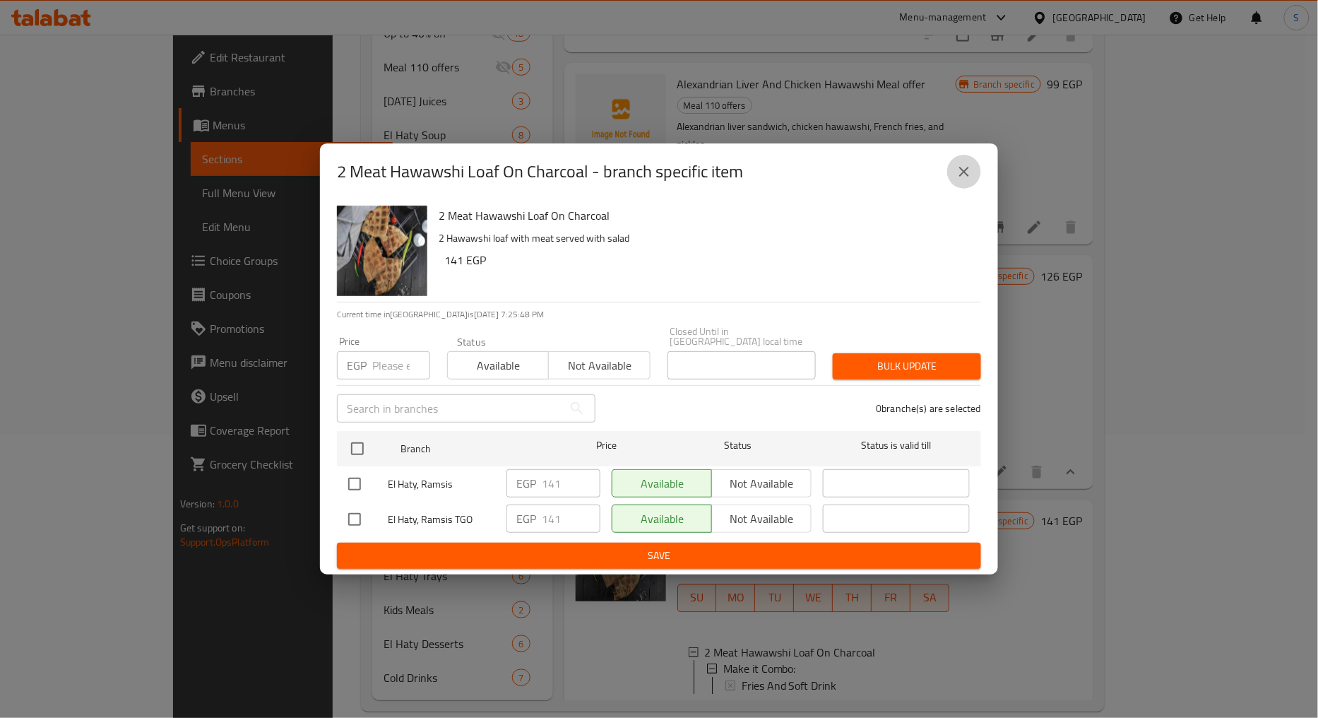
click at [961, 180] on icon "close" at bounding box center [963, 171] width 17 height 17
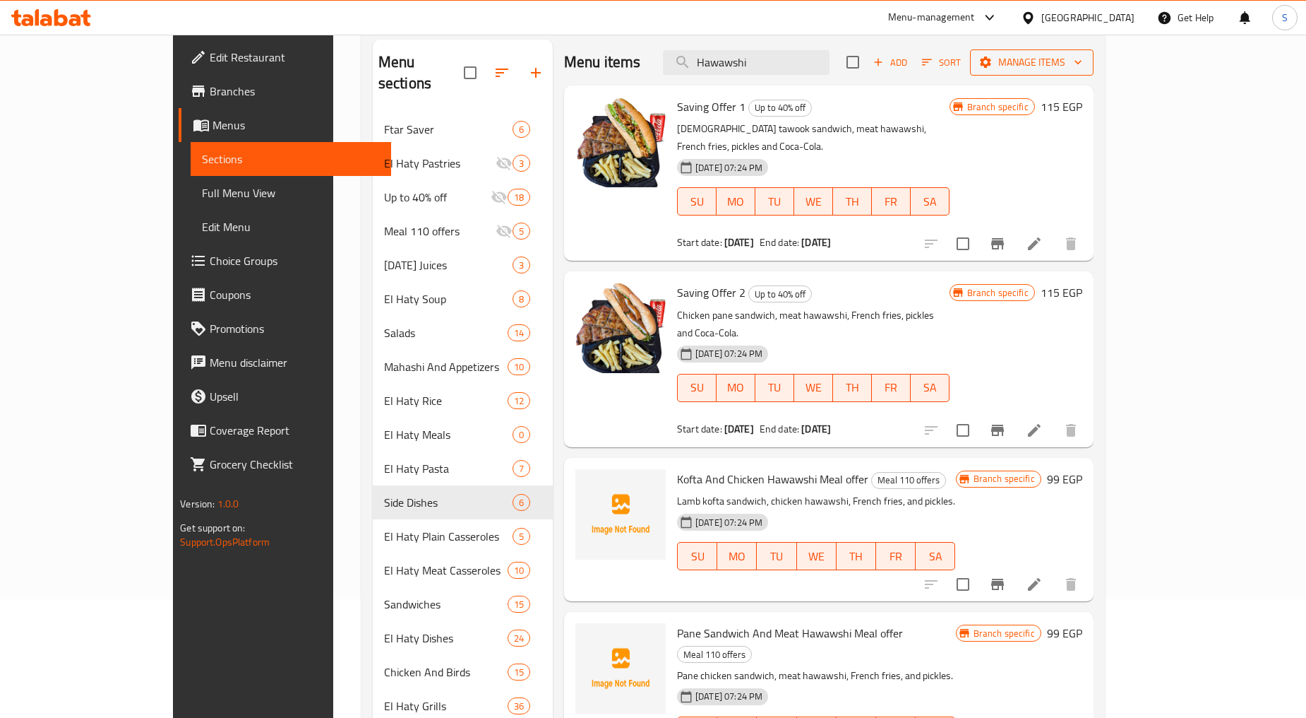
scroll to position [0, 0]
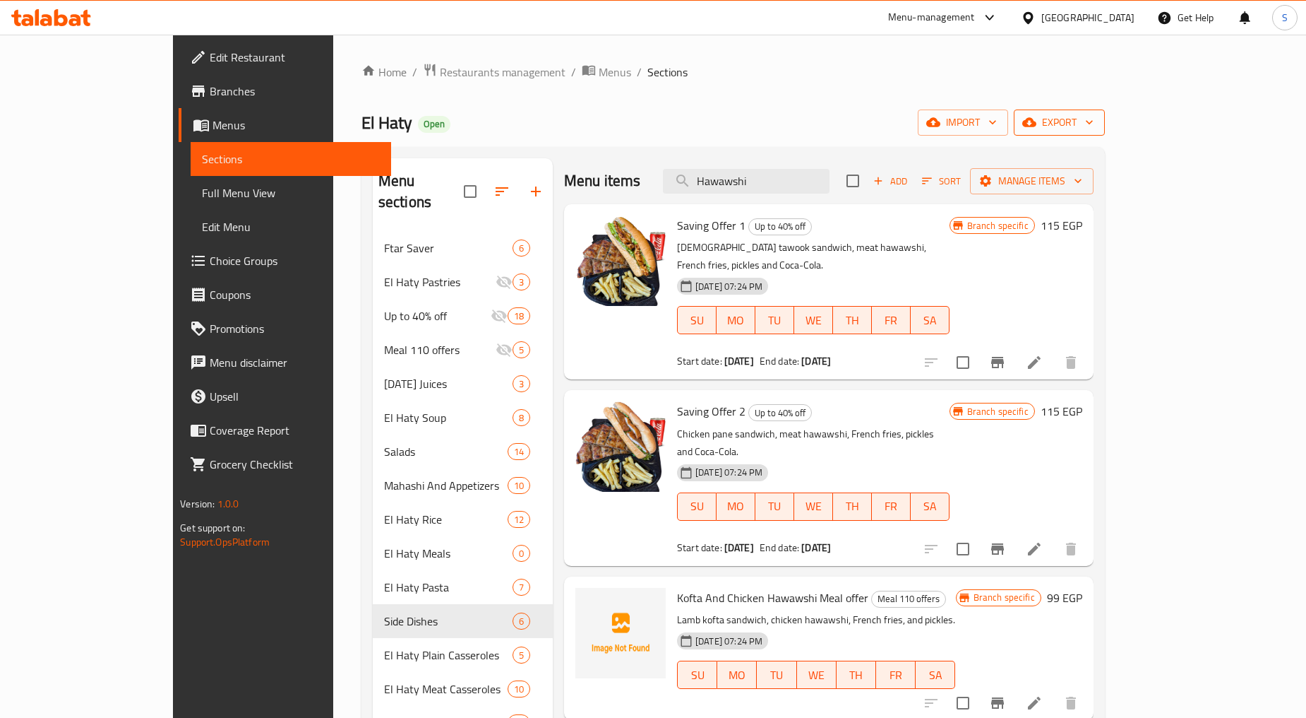
click at [1094, 120] on span "export" at bounding box center [1059, 123] width 69 height 18
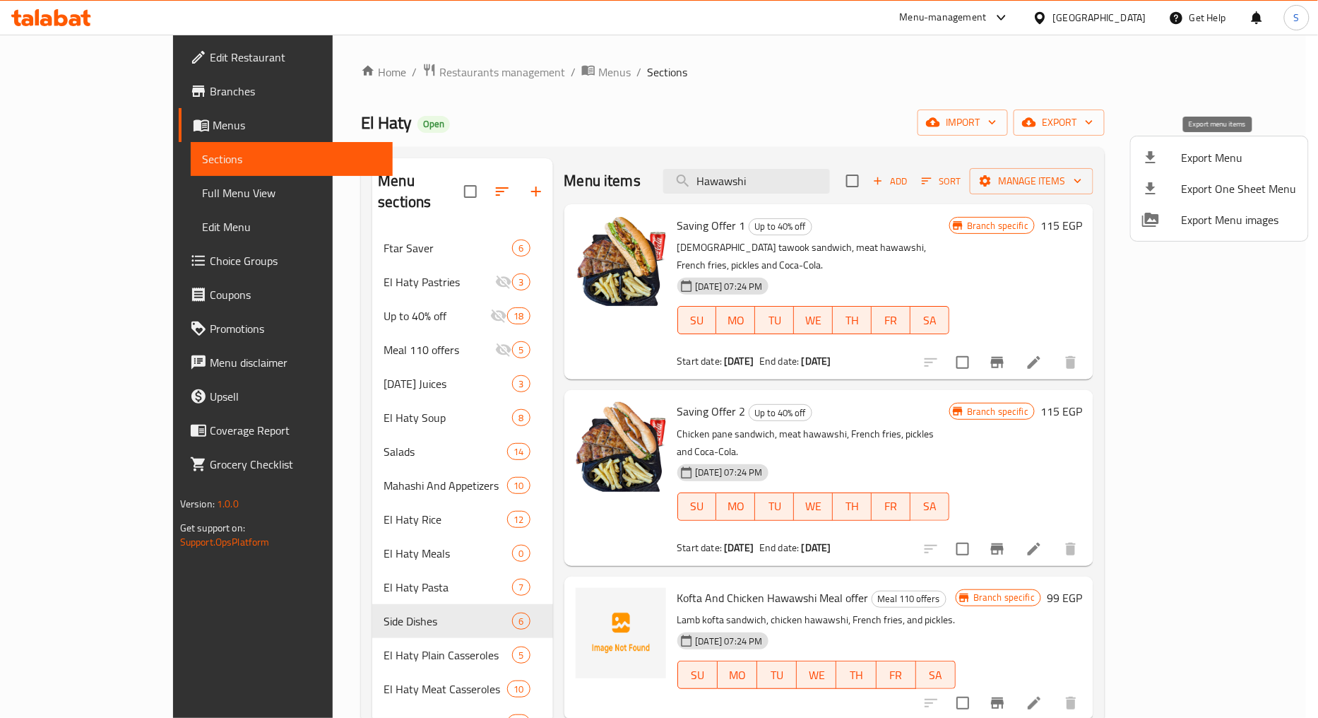
click at [1184, 157] on span "Export Menu" at bounding box center [1238, 157] width 115 height 17
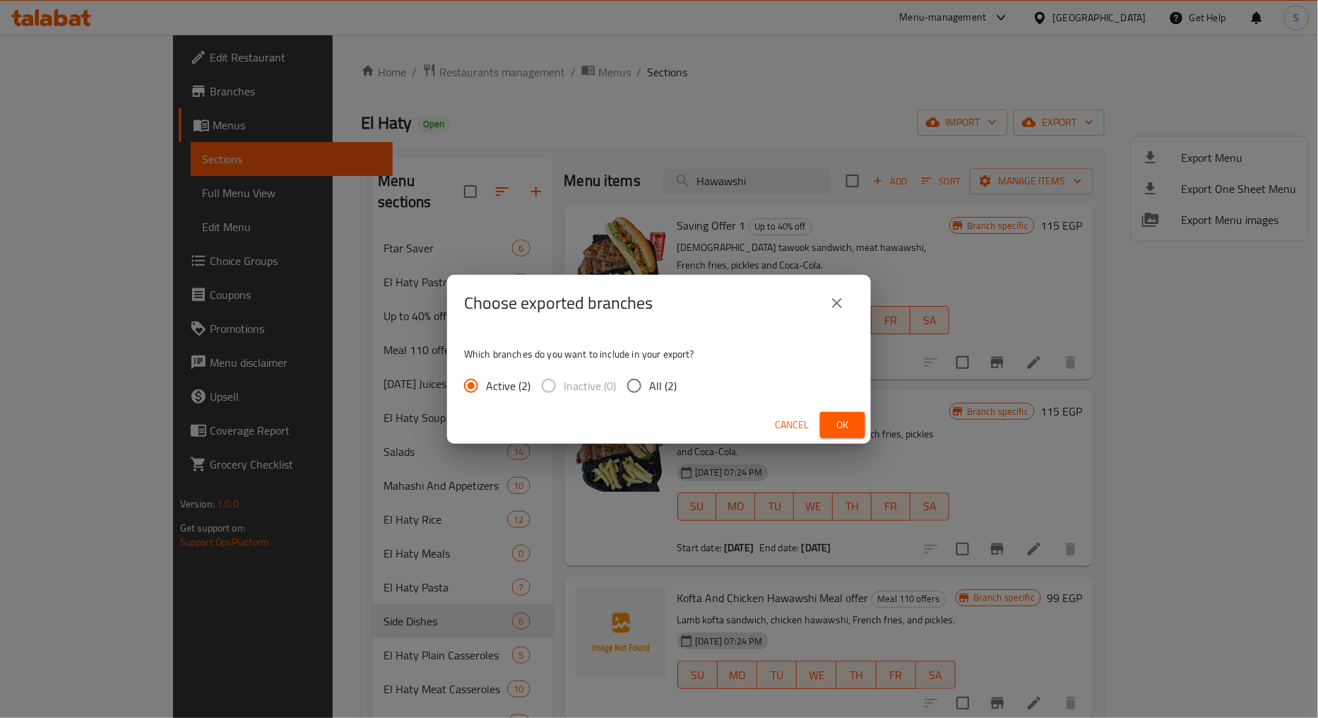
click at [650, 382] on span "All (2)" at bounding box center [663, 385] width 28 height 17
click at [649, 382] on input "All (2)" at bounding box center [634, 386] width 30 height 30
radio input "true"
click at [845, 420] on span "Ok" at bounding box center [842, 425] width 23 height 18
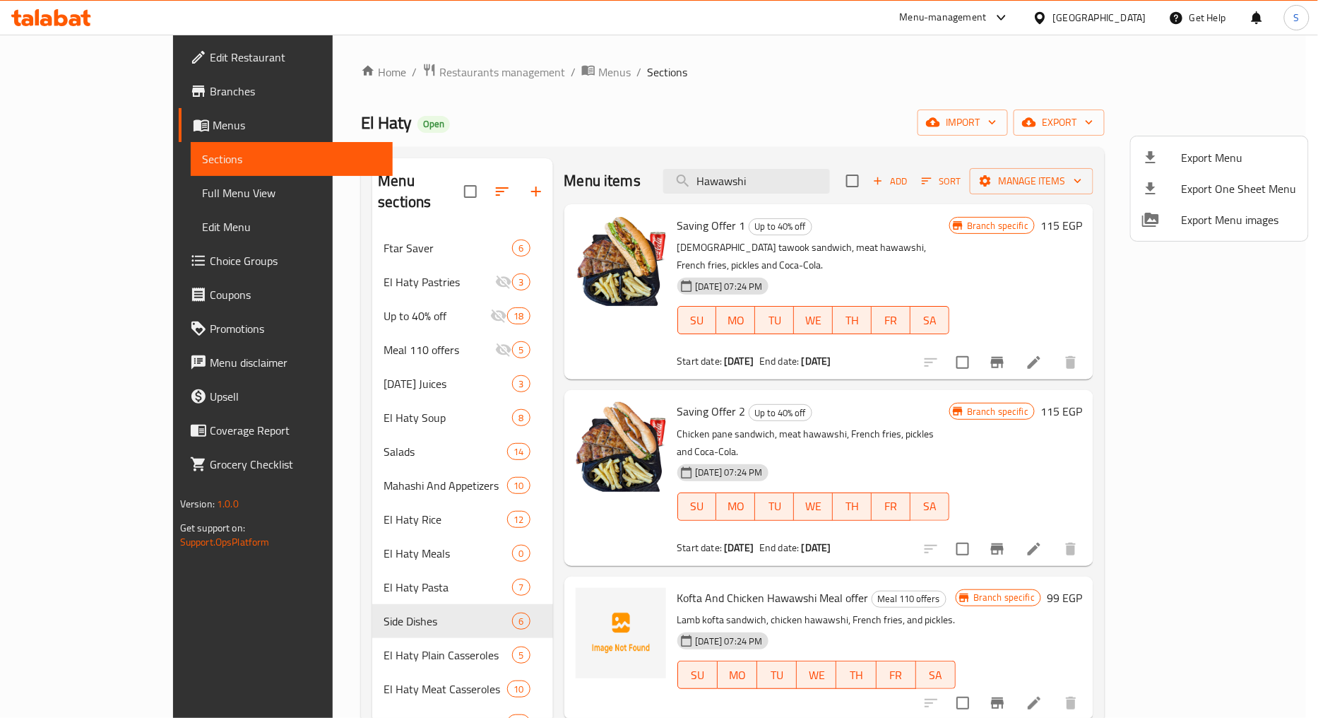
click at [732, 95] on div at bounding box center [659, 359] width 1318 height 718
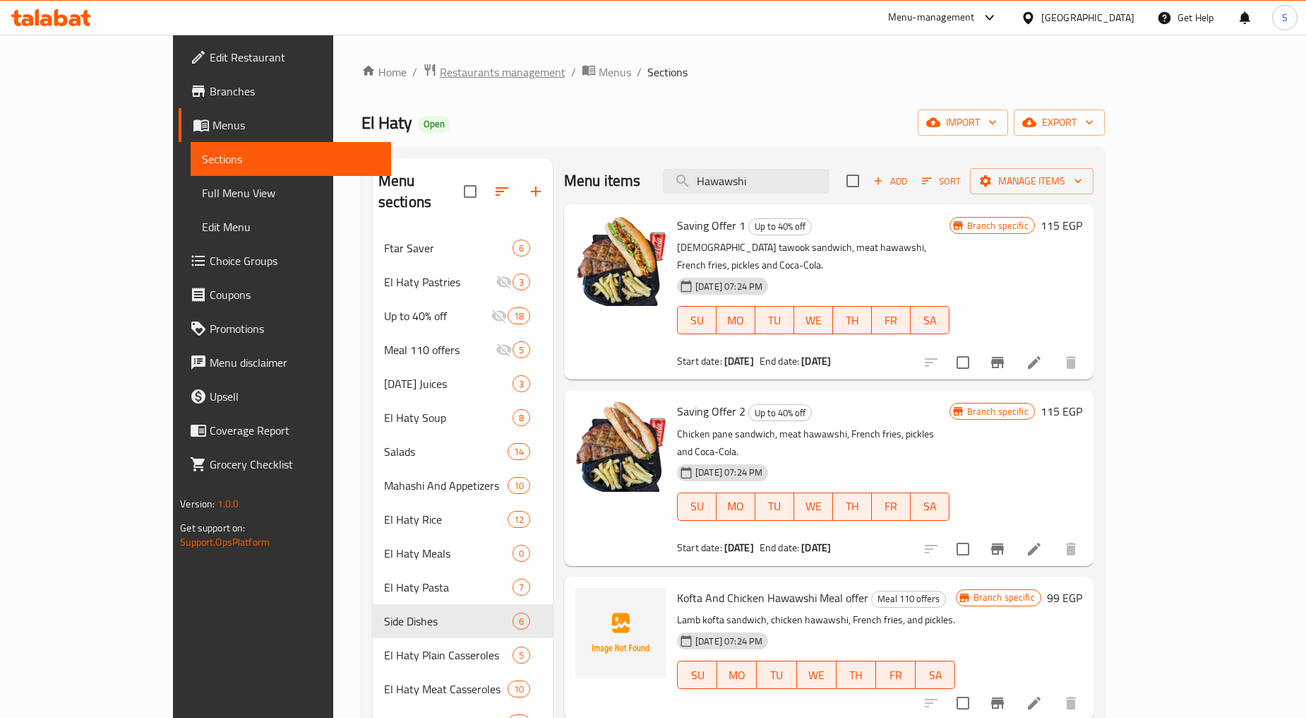
click at [440, 74] on span "Restaurants management" at bounding box center [503, 72] width 126 height 17
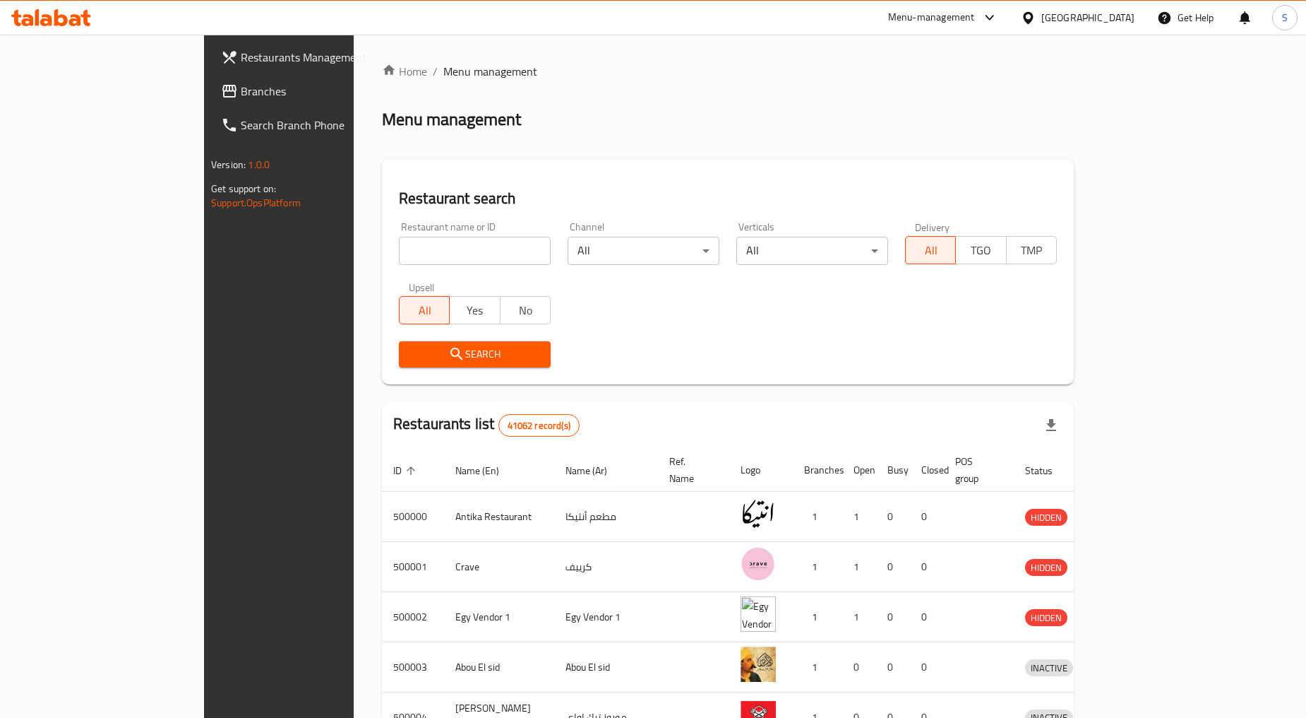
click at [399, 251] on input "search" at bounding box center [475, 251] width 152 height 28
paste input "667354"
type input "667354"
click button "Search" at bounding box center [475, 354] width 152 height 26
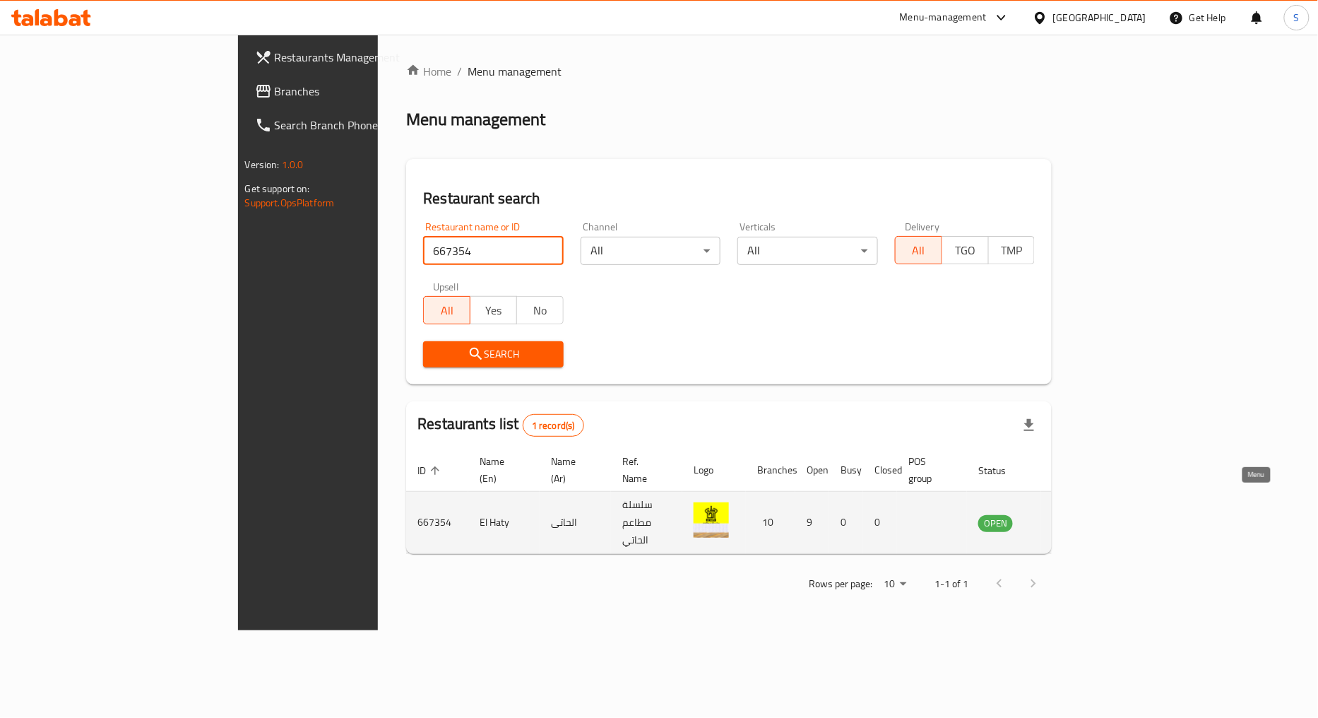
click at [1078, 514] on link "enhanced table" at bounding box center [1065, 522] width 26 height 17
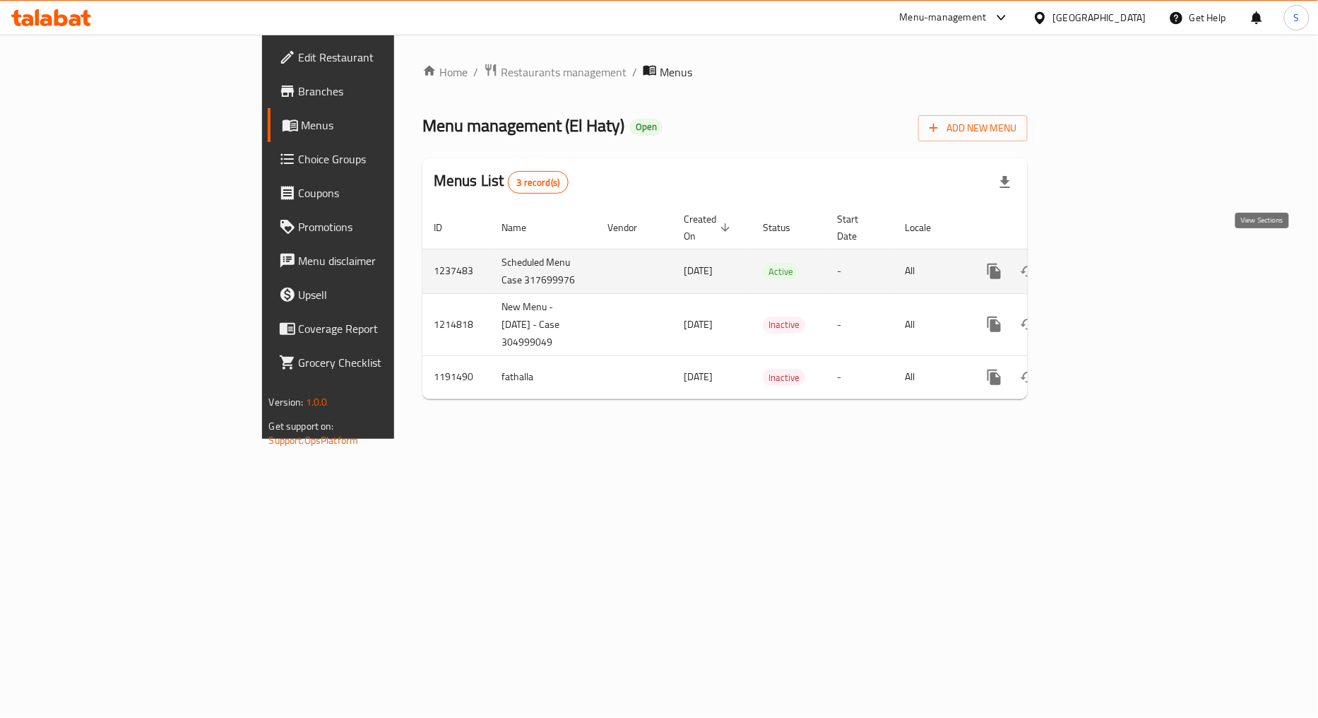
click at [1102, 265] on icon "enhanced table" at bounding box center [1096, 271] width 13 height 13
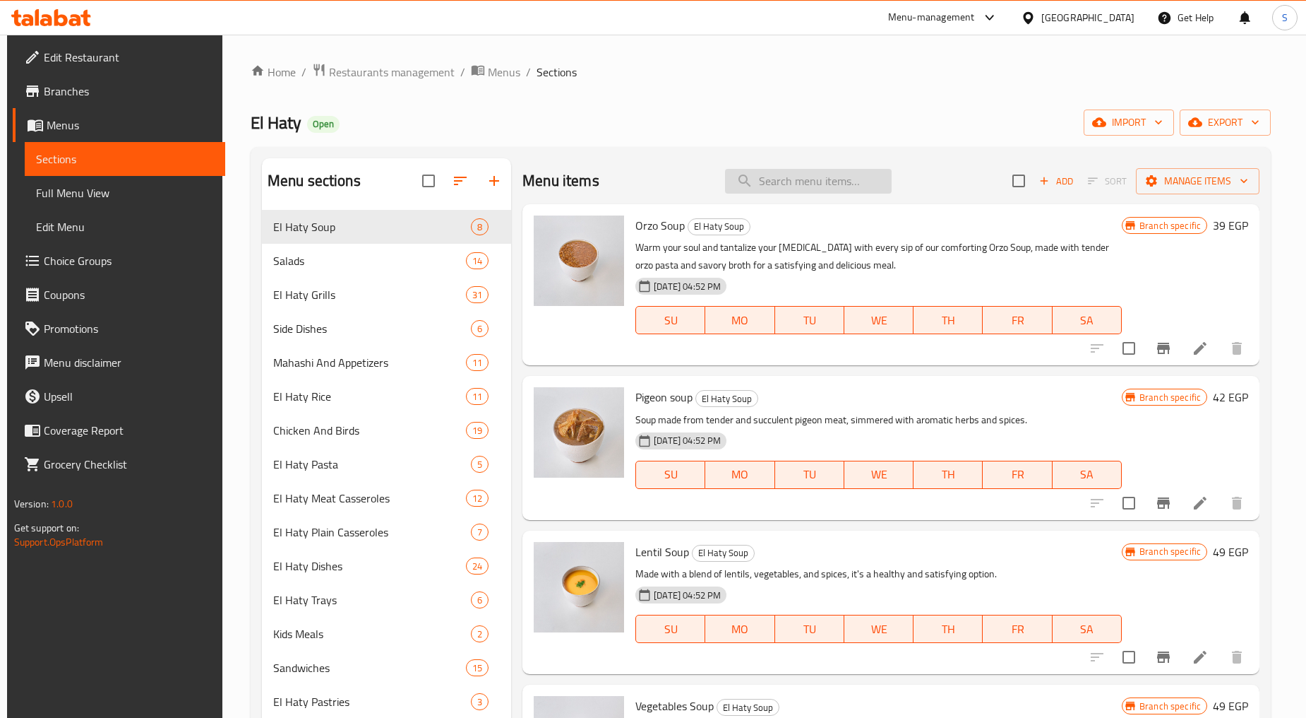
click at [782, 184] on input "search" at bounding box center [808, 181] width 167 height 25
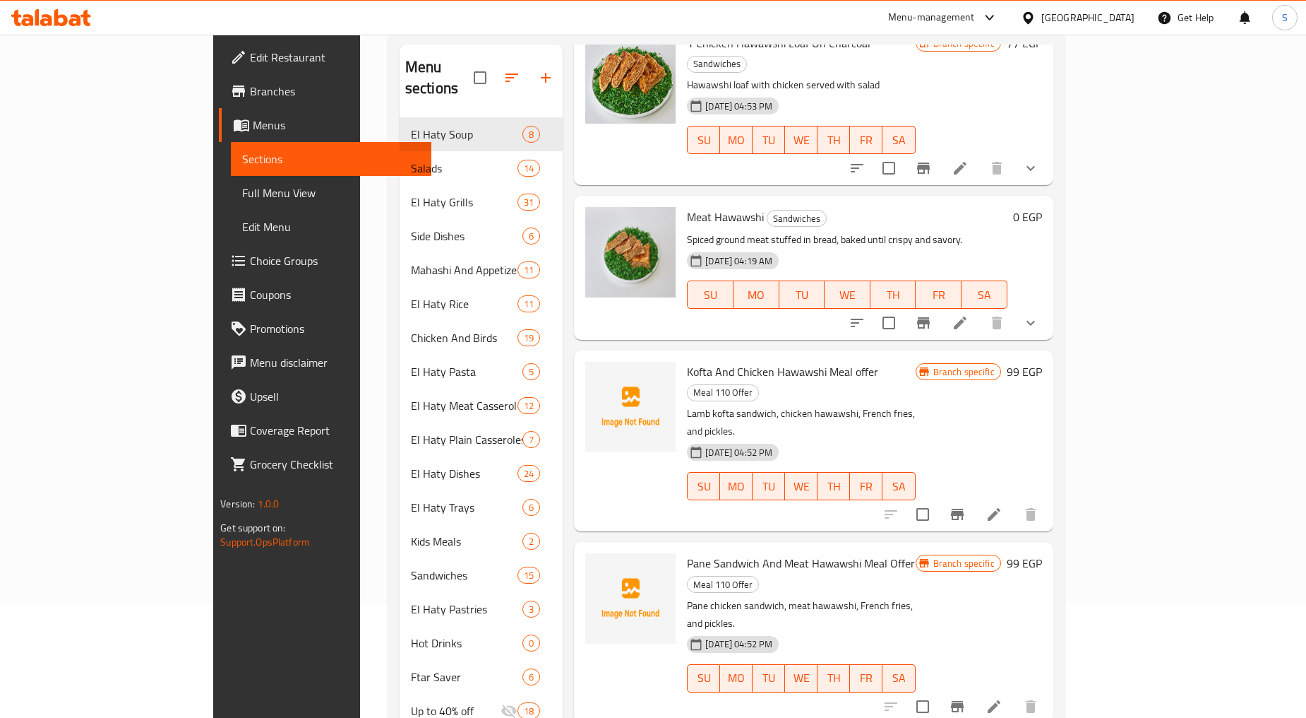
scroll to position [157, 0]
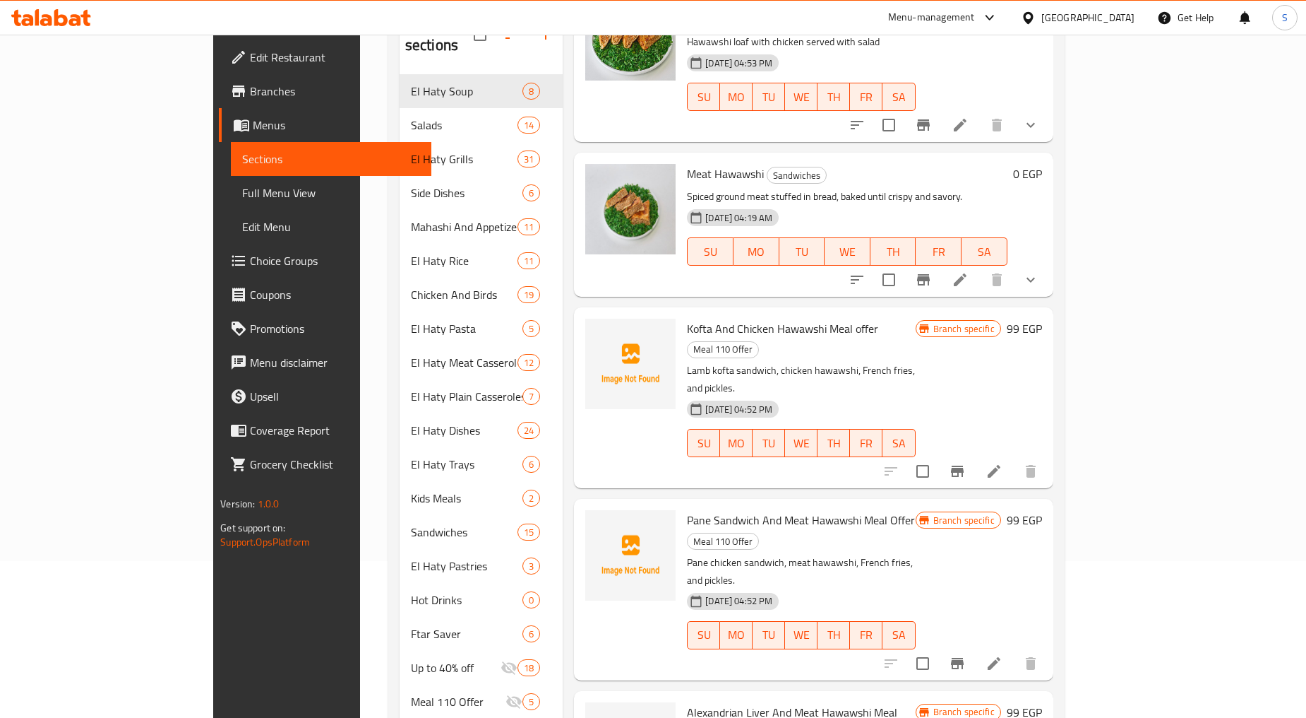
type input "حواوشي"
click at [1040, 271] on icon "show more" at bounding box center [1031, 279] width 17 height 17
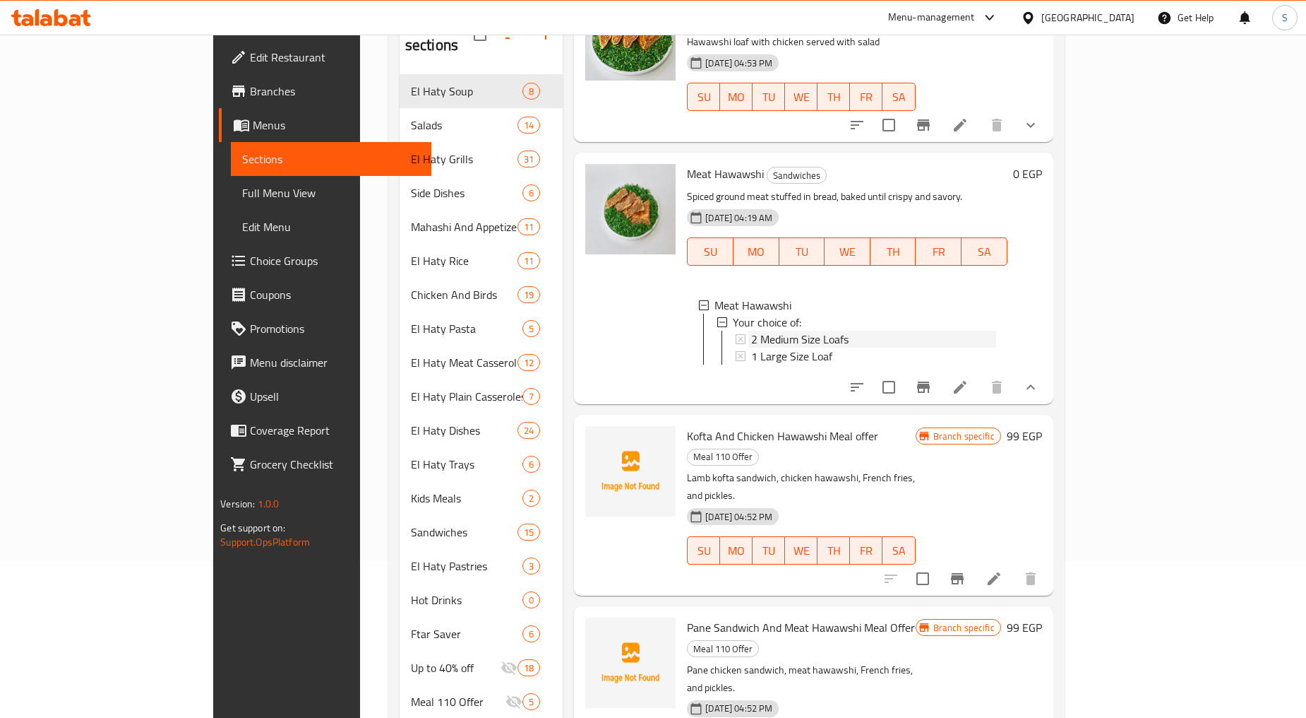
scroll to position [2, 0]
drag, startPoint x: 809, startPoint y: 297, endPoint x: 792, endPoint y: 325, distance: 33.3
click at [792, 325] on ul "Meat Hawawshi Your choice of: 2 Medium Size Loafs 1 Large Size Loaf" at bounding box center [846, 331] width 297 height 68
click at [980, 374] on li at bounding box center [961, 386] width 40 height 25
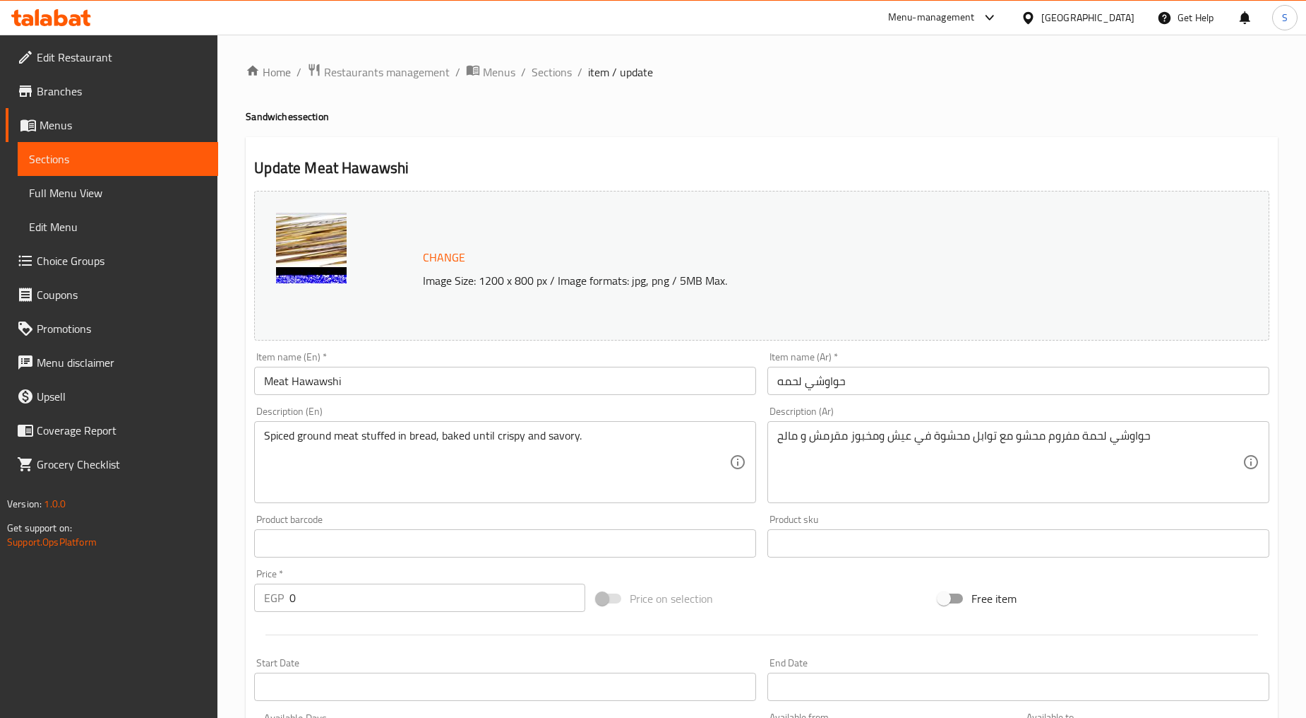
scroll to position [332, 0]
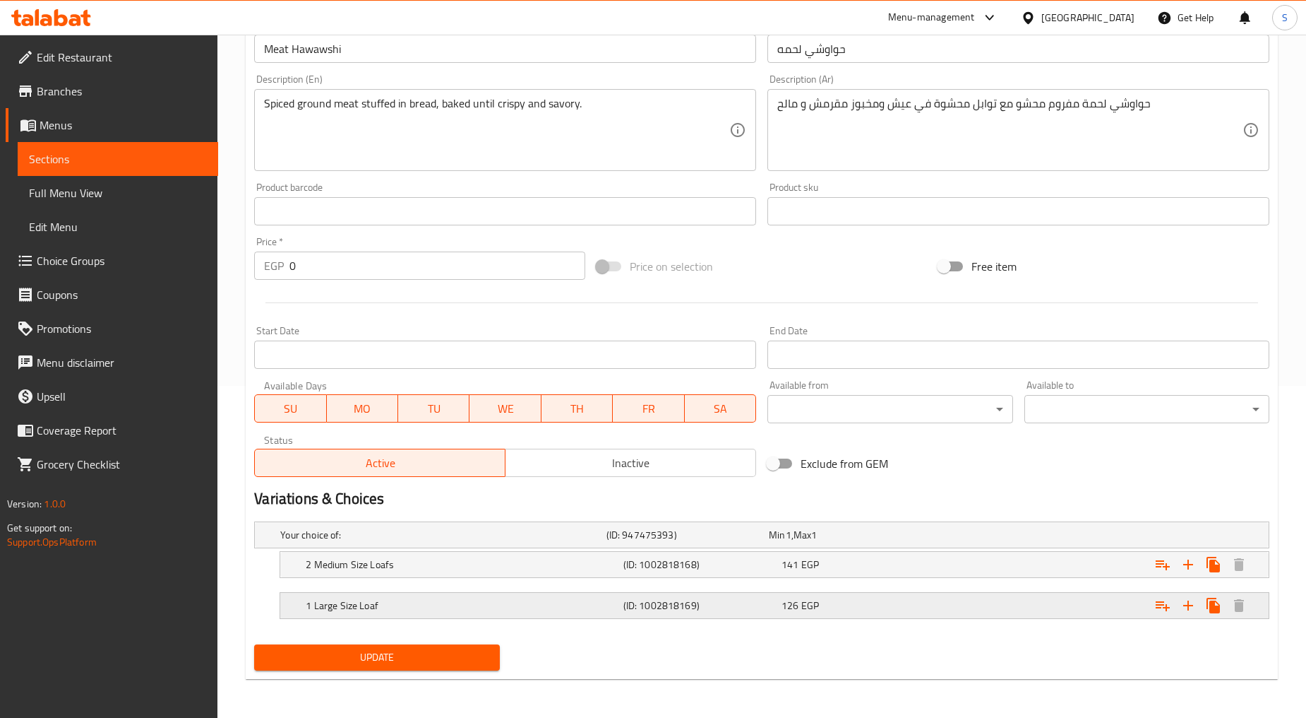
click at [316, 602] on h5 "1 Large Size Loaf" at bounding box center [461, 605] width 311 height 14
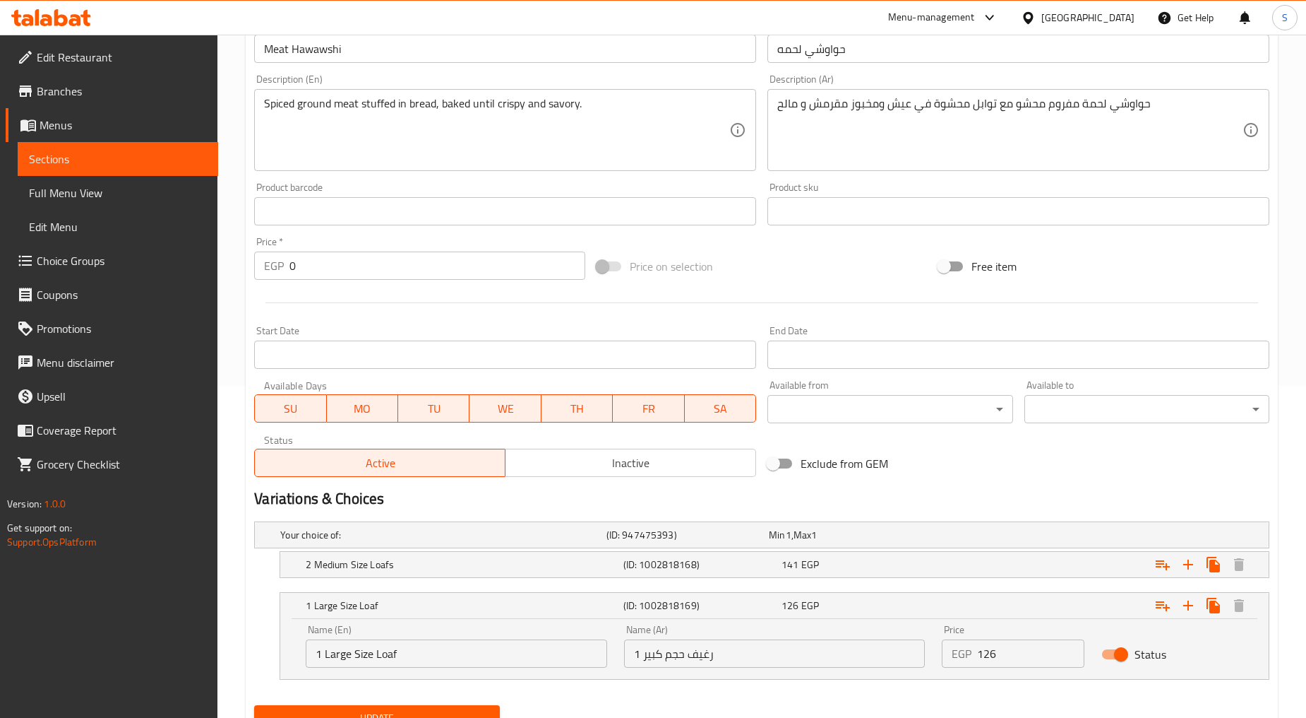
click at [372, 653] on input "1 Large Size Loaf" at bounding box center [457, 653] width 302 height 28
click at [431, 560] on h5 "2 Medium Size Loafs" at bounding box center [461, 564] width 311 height 14
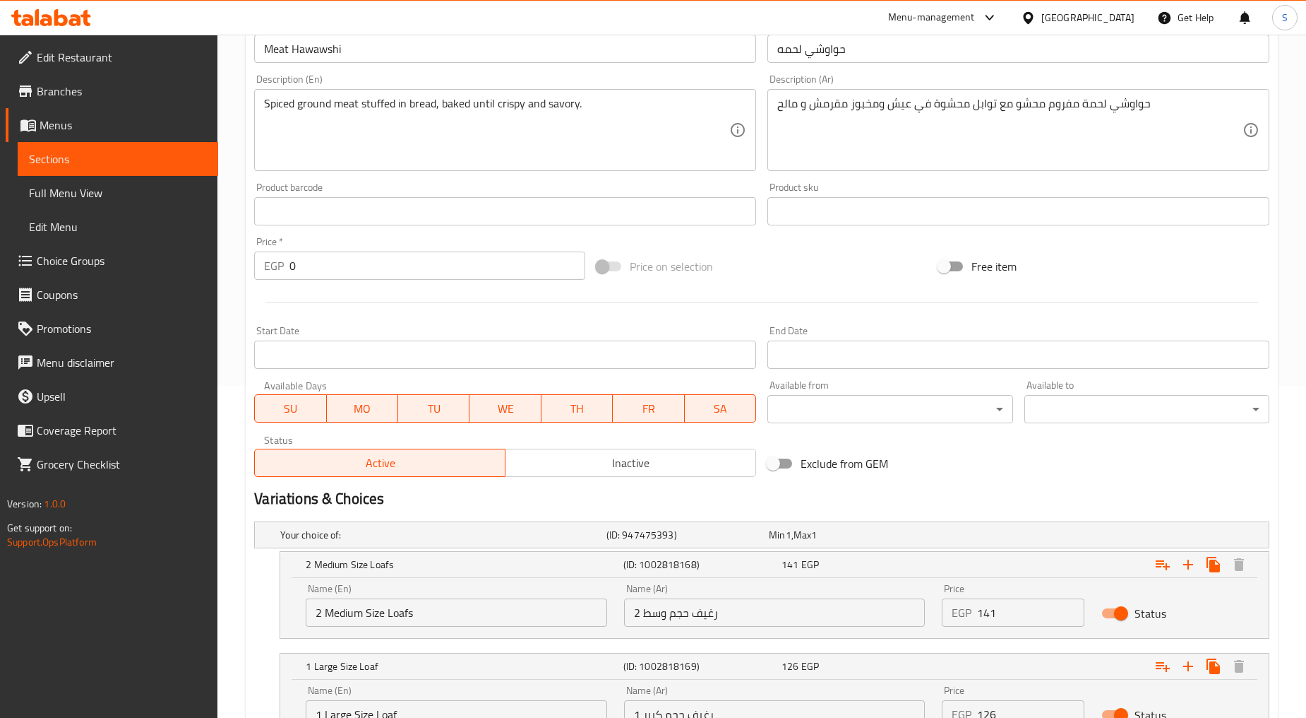
click at [421, 619] on input "2 Medium Size Loafs" at bounding box center [457, 612] width 302 height 28
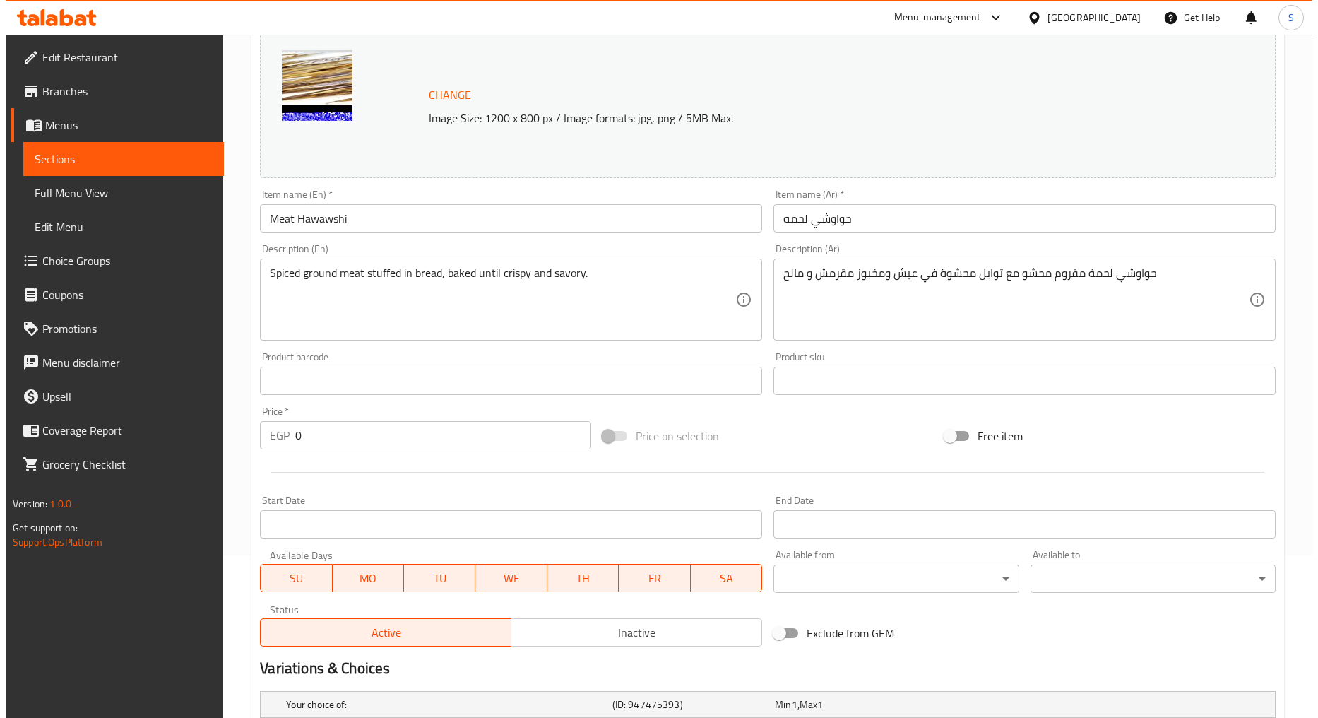
scroll to position [0, 0]
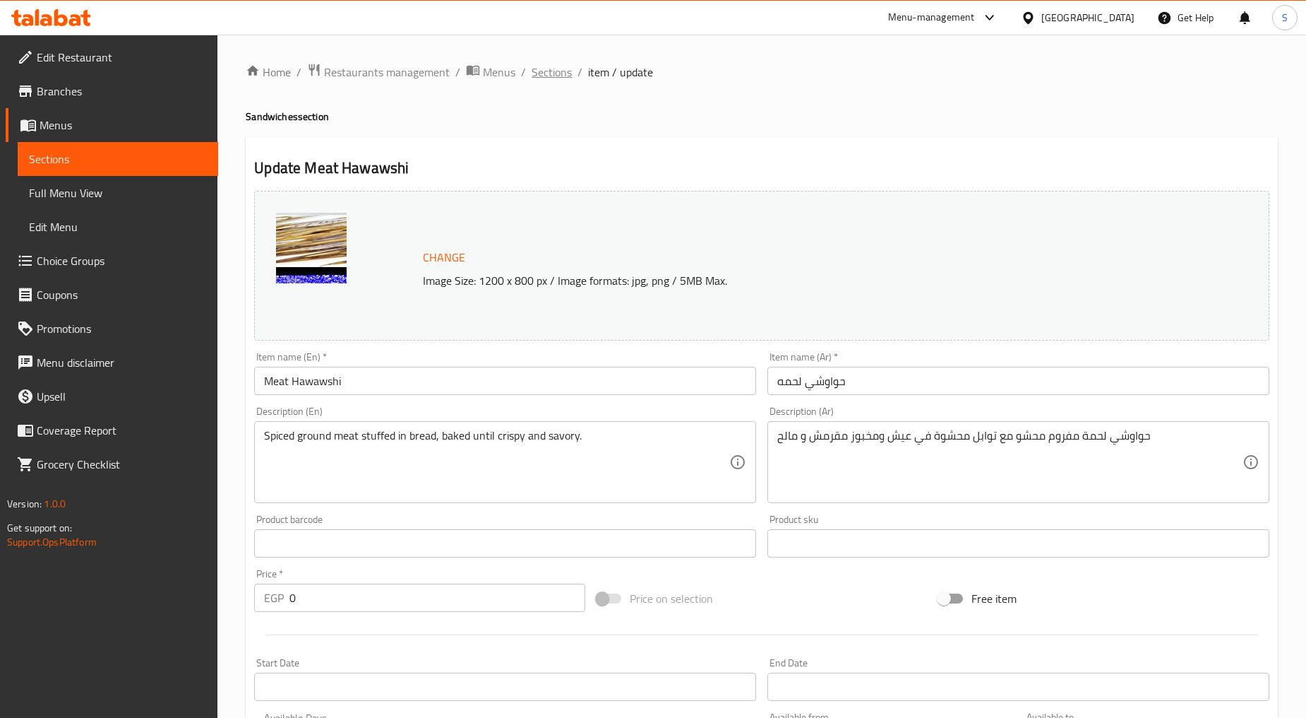
click at [546, 74] on span "Sections" at bounding box center [552, 72] width 40 height 17
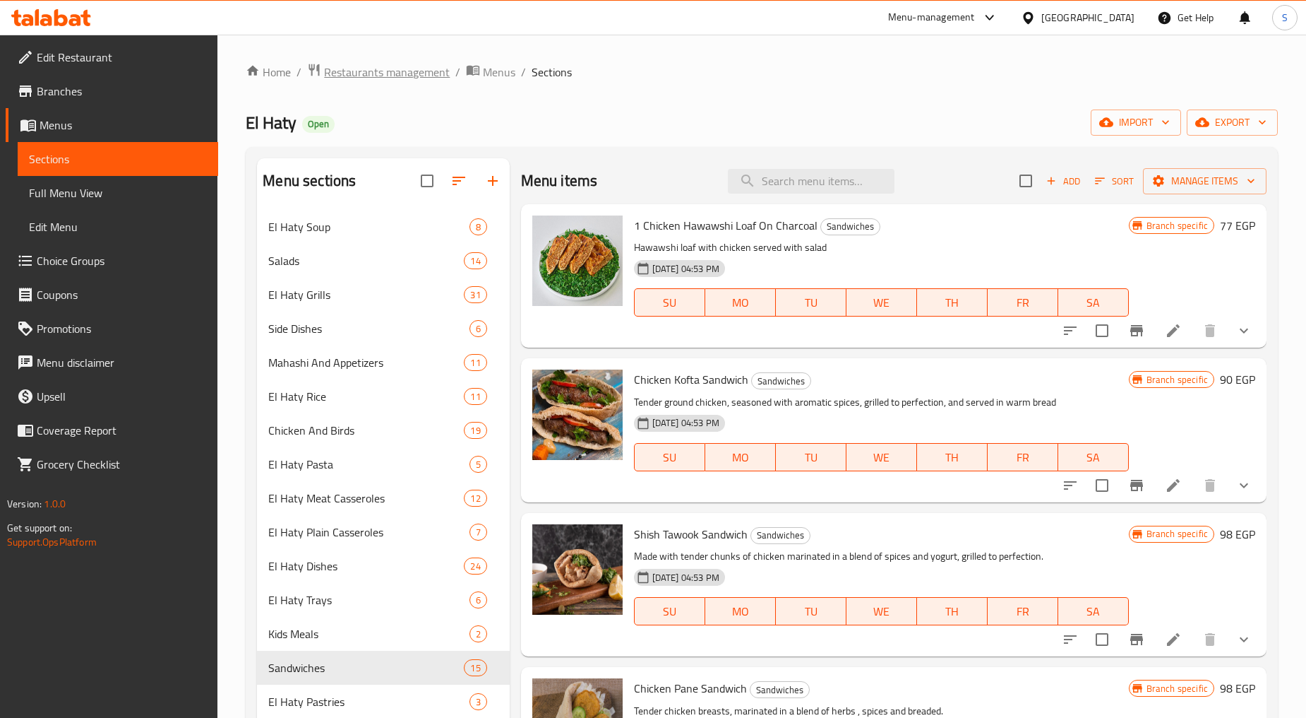
click at [405, 67] on span "Restaurants management" at bounding box center [387, 72] width 126 height 17
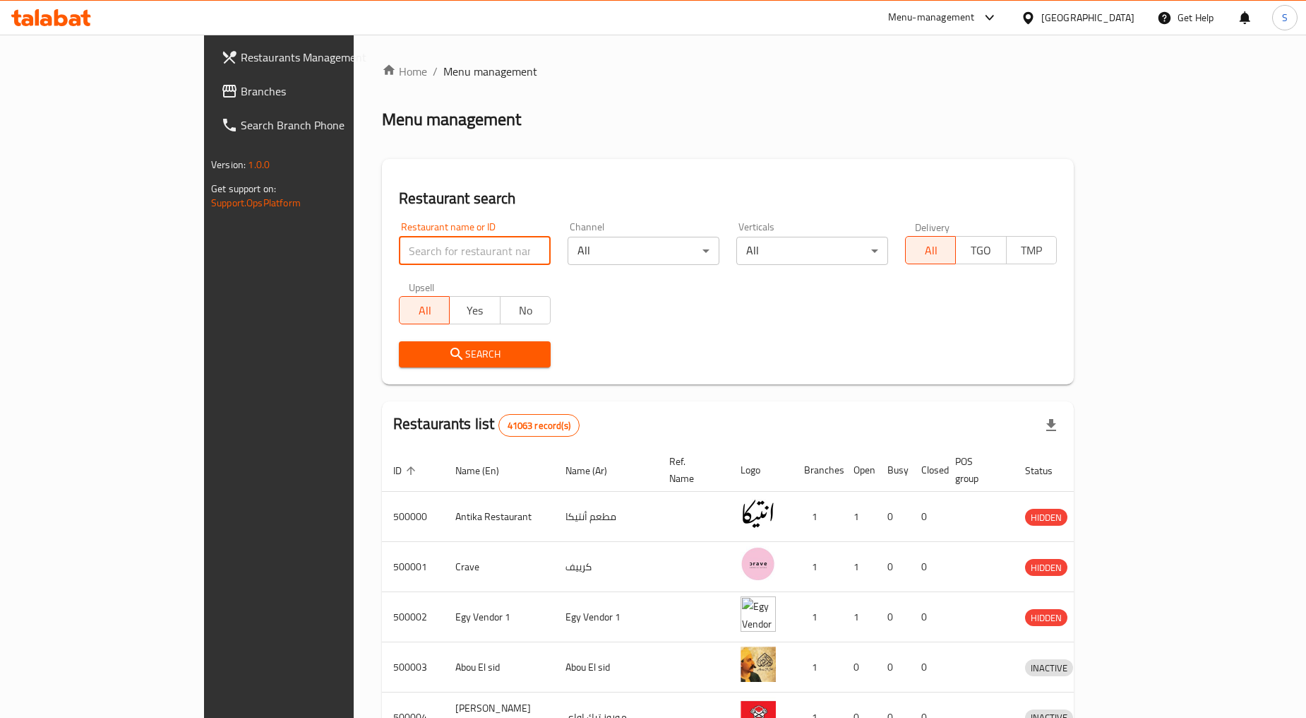
click at [399, 245] on input "search" at bounding box center [475, 251] width 152 height 28
paste input "712565"
type input "712565"
click button "Search" at bounding box center [475, 354] width 152 height 26
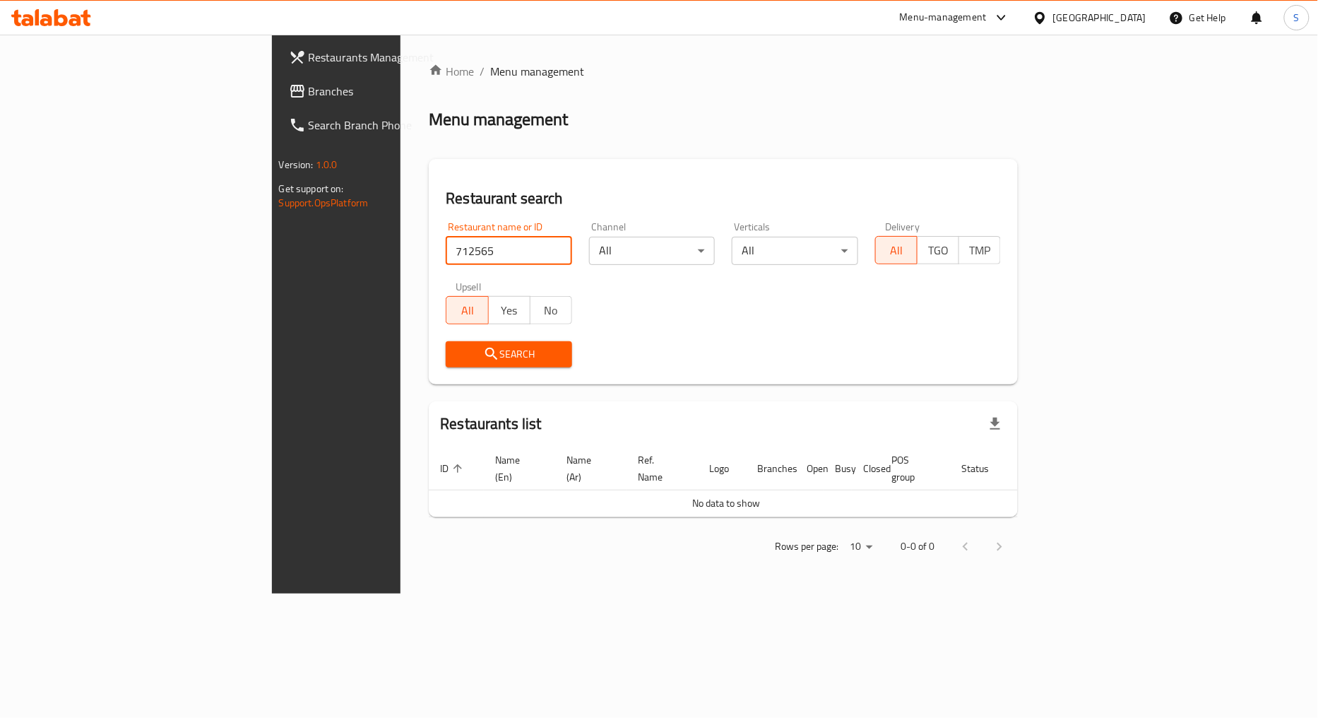
click at [309, 95] on span "Branches" at bounding box center [395, 91] width 172 height 17
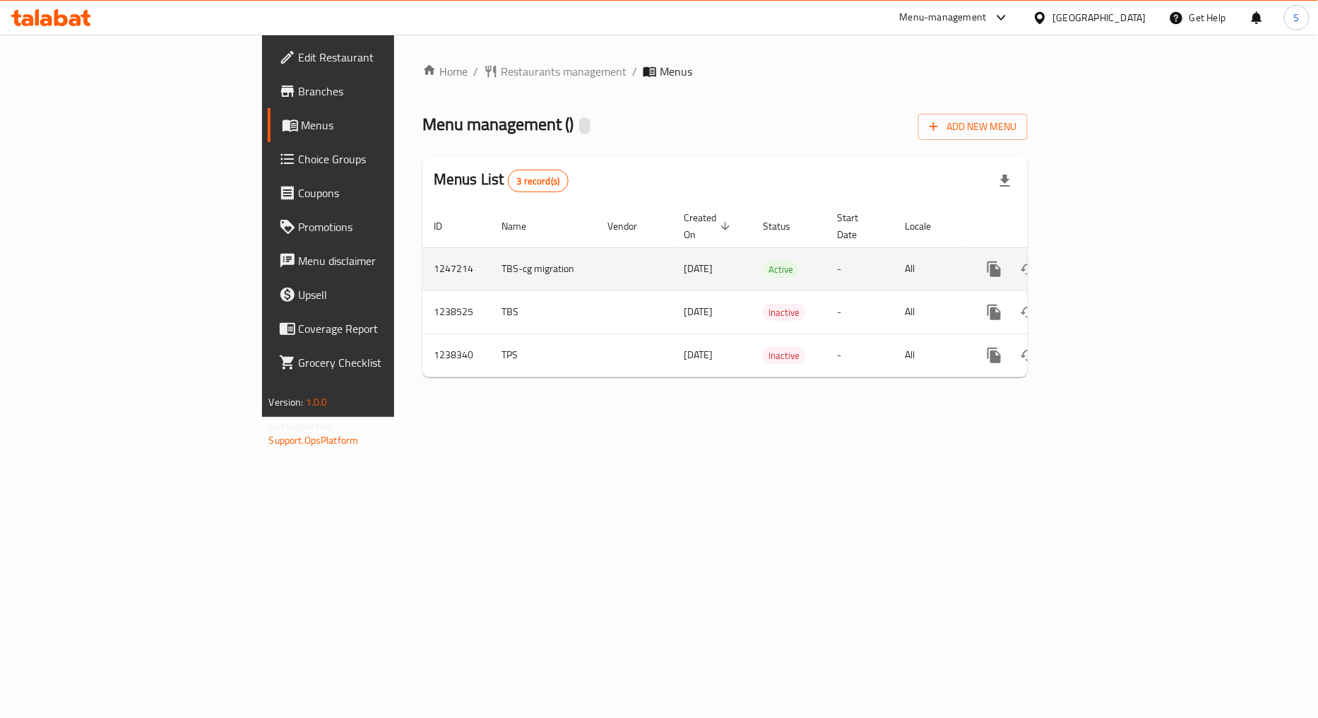
click at [1104, 261] on icon "enhanced table" at bounding box center [1096, 269] width 17 height 17
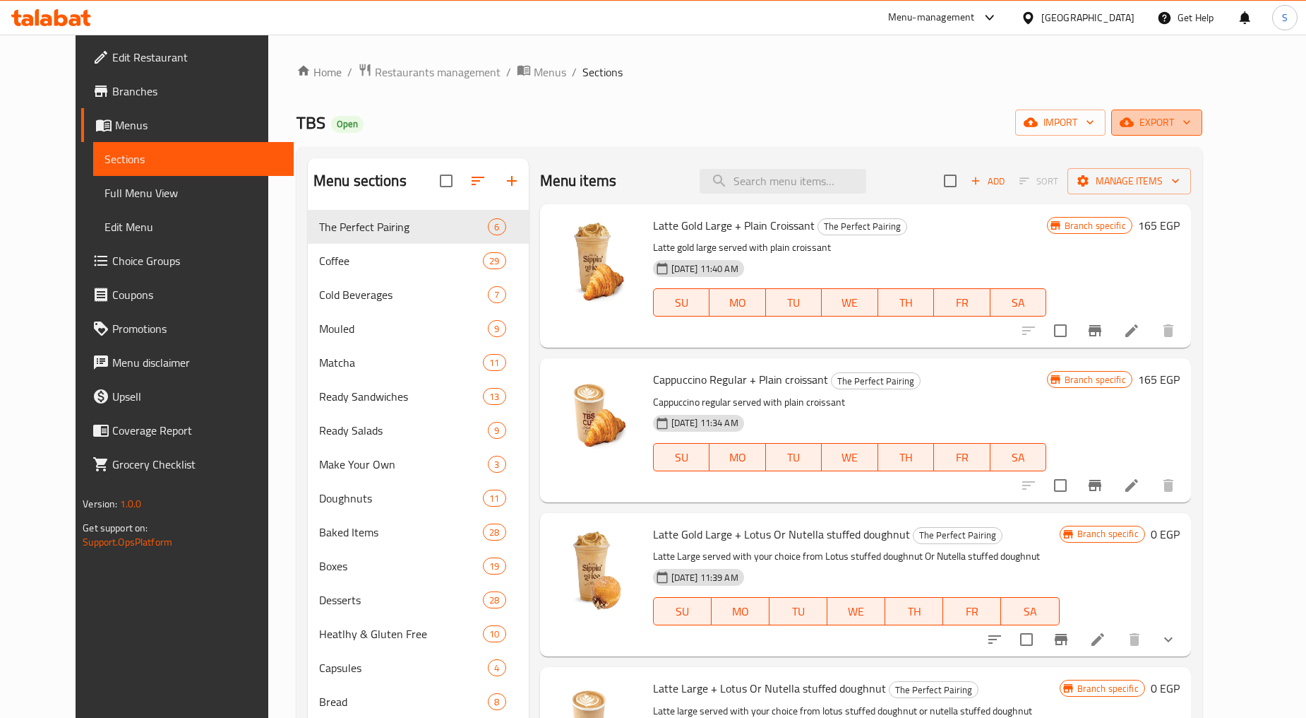
click at [1191, 119] on span "export" at bounding box center [1157, 123] width 69 height 18
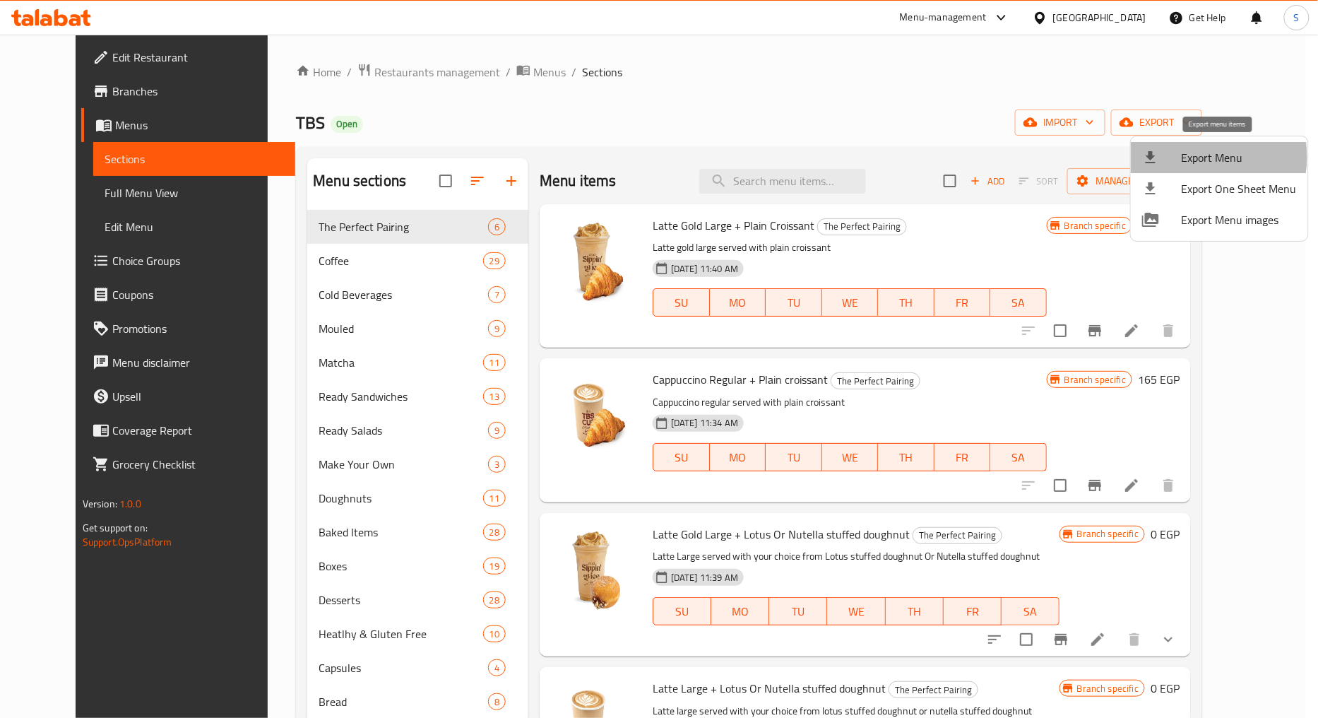
click at [1191, 157] on span "Export Menu" at bounding box center [1238, 157] width 115 height 17
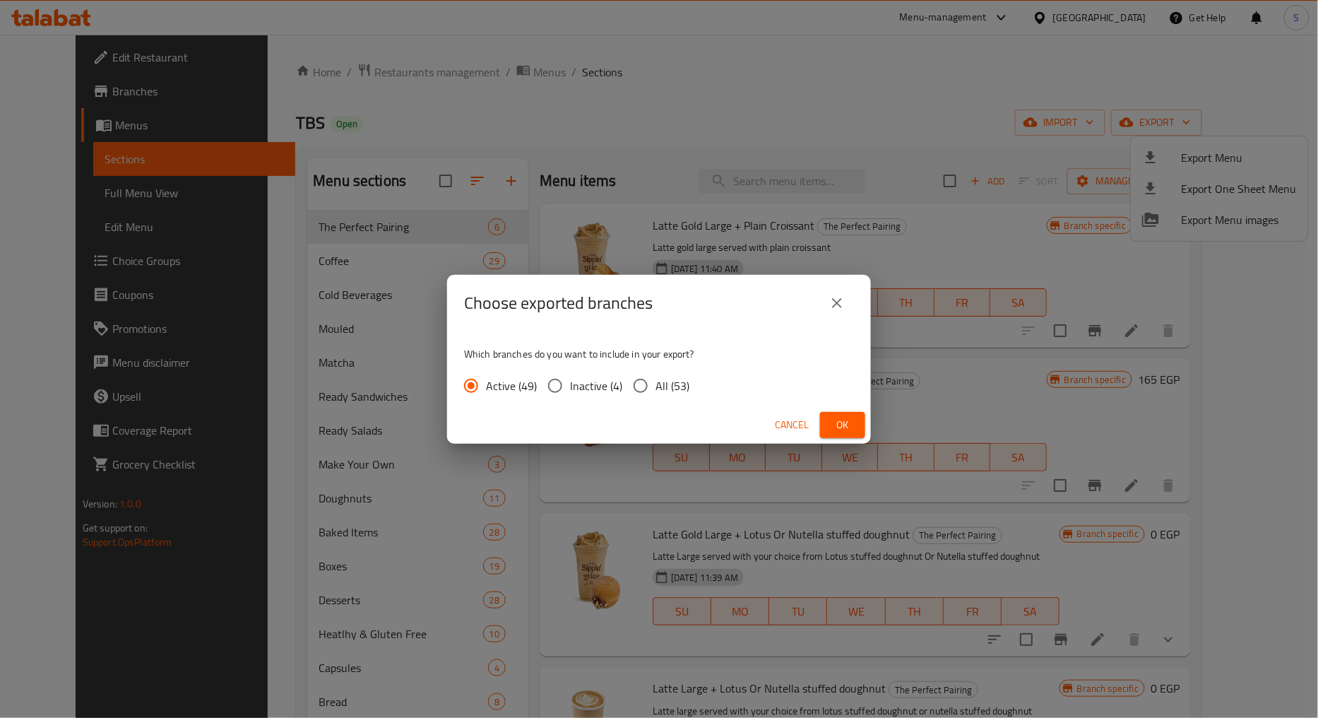
click at [662, 379] on span "All (53)" at bounding box center [672, 385] width 34 height 17
click at [655, 379] on input "All (53)" at bounding box center [641, 386] width 30 height 30
radio input "true"
click at [842, 416] on span "Ok" at bounding box center [842, 425] width 23 height 18
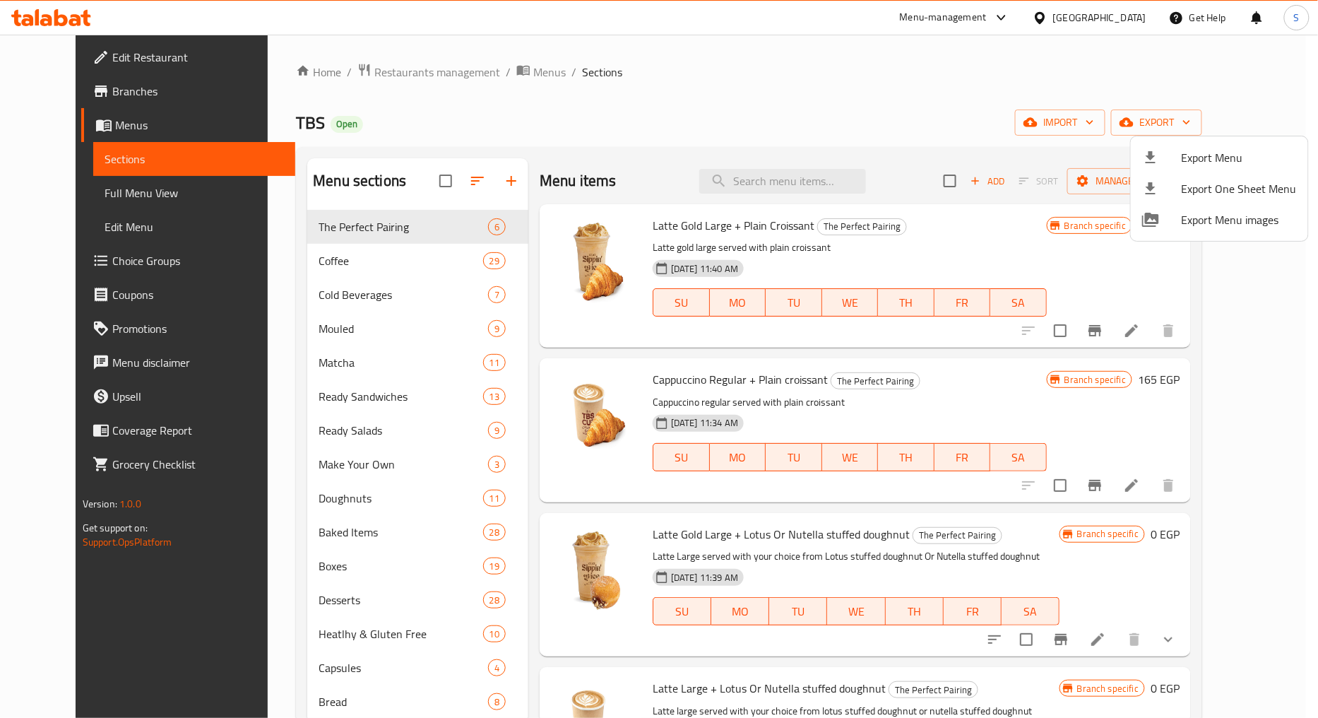
click at [61, 92] on div at bounding box center [659, 359] width 1318 height 718
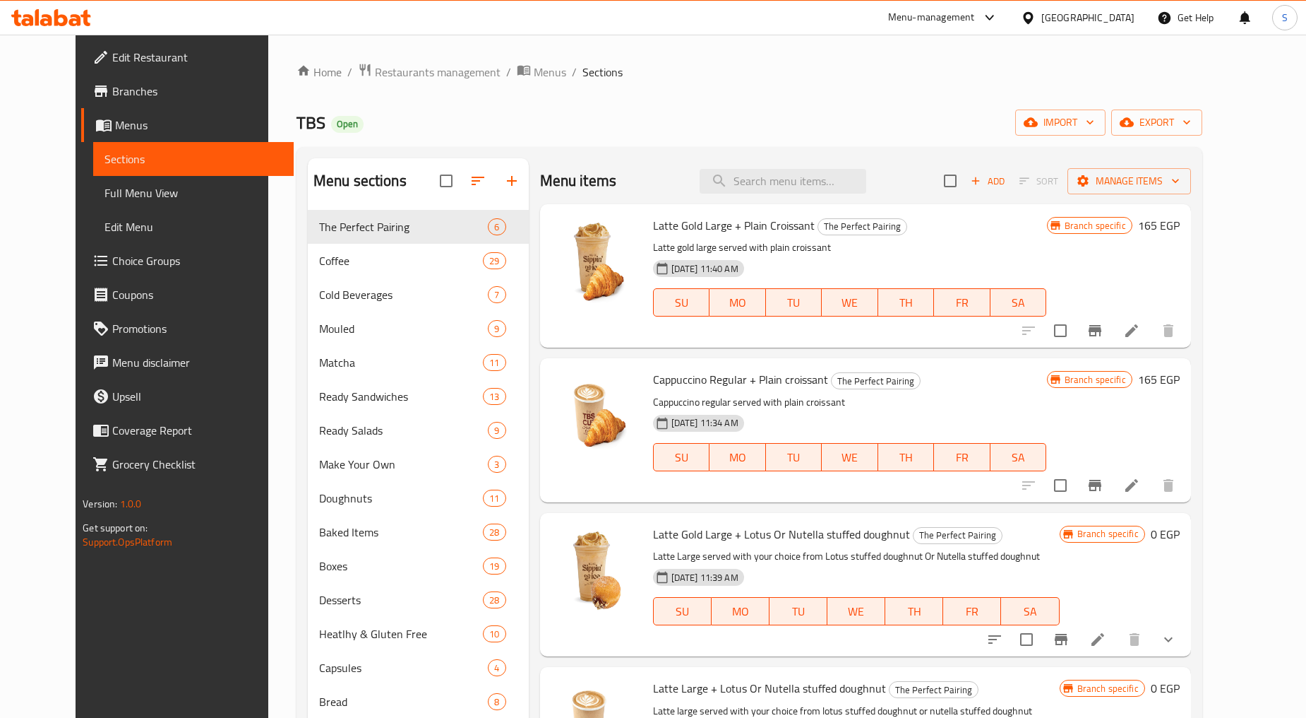
click at [112, 92] on span "Branches" at bounding box center [197, 91] width 170 height 17
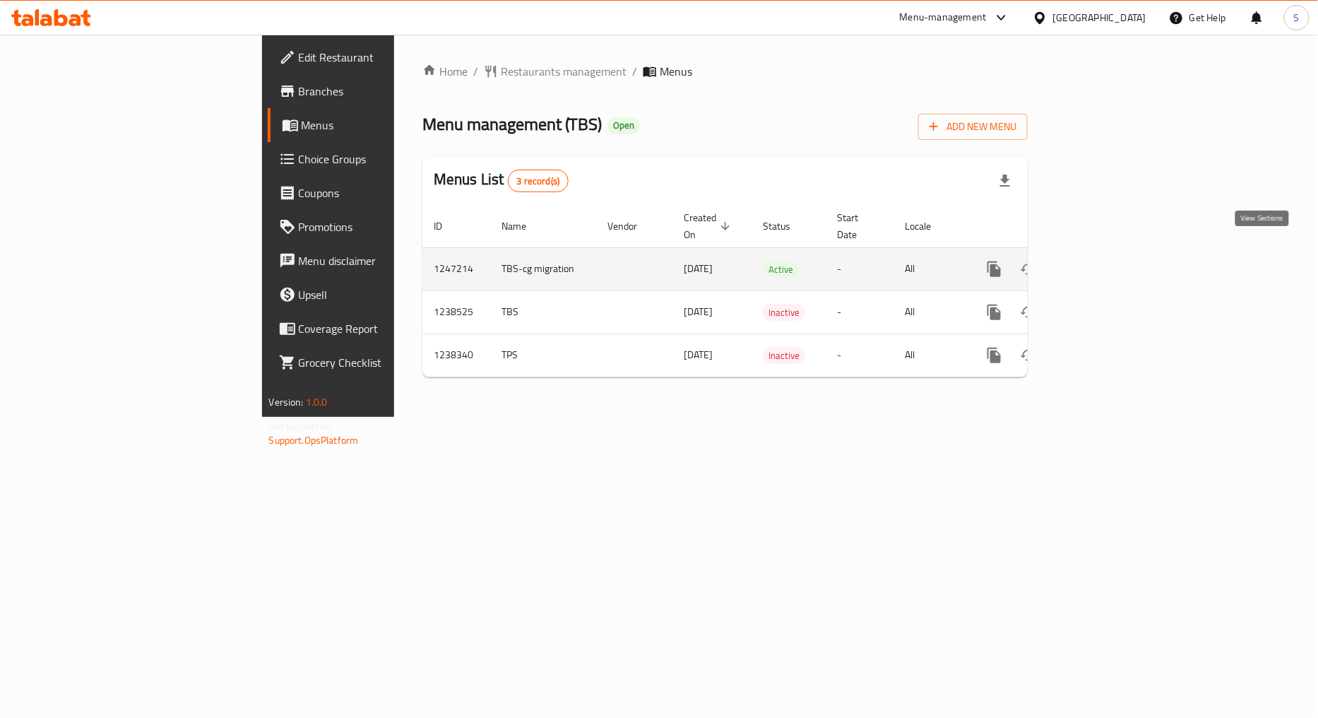
click at [1113, 252] on link "enhanced table" at bounding box center [1096, 269] width 34 height 34
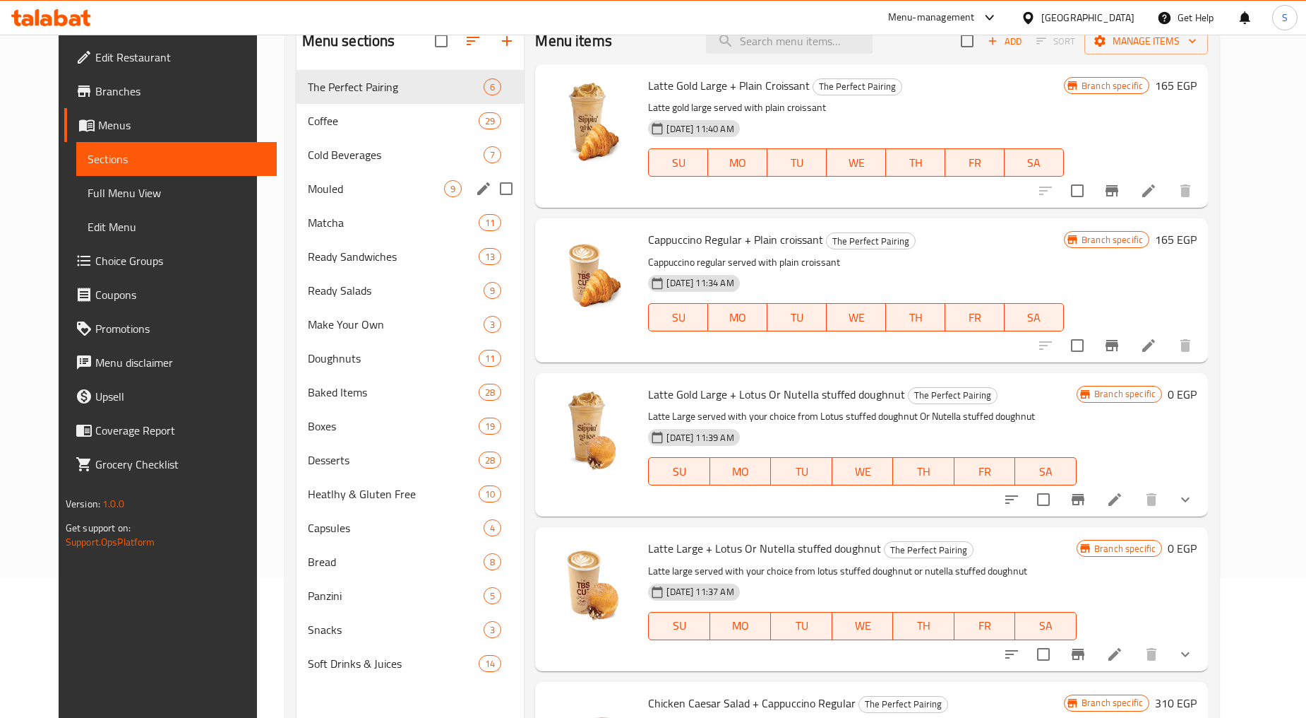
scroll to position [157, 0]
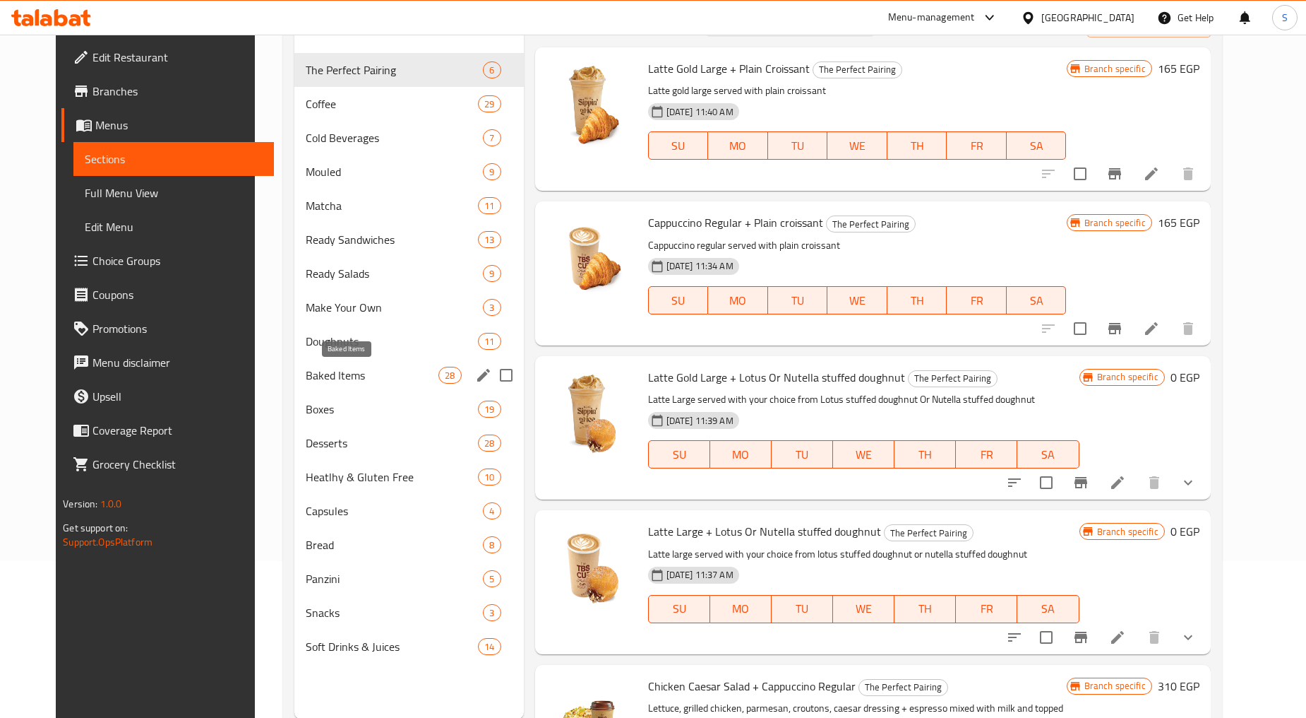
click at [343, 377] on span "Baked Items" at bounding box center [372, 375] width 133 height 17
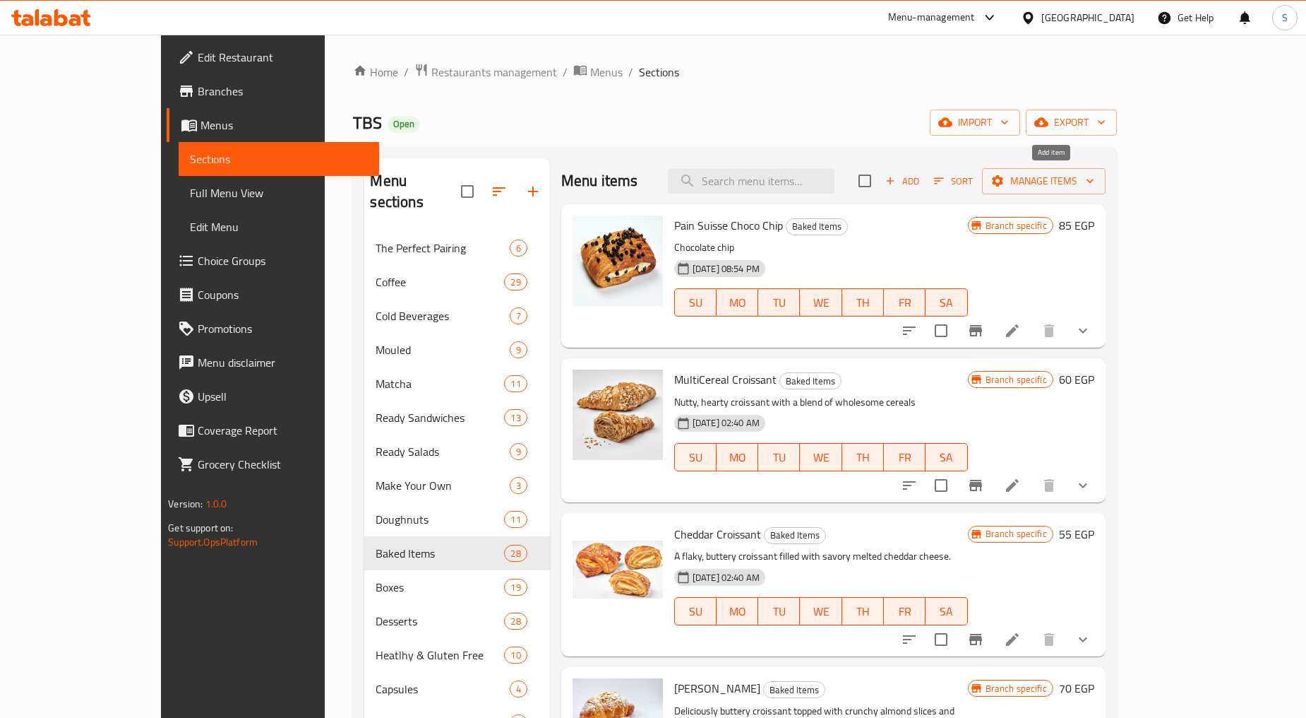
click at [922, 175] on span "Add" at bounding box center [902, 181] width 38 height 16
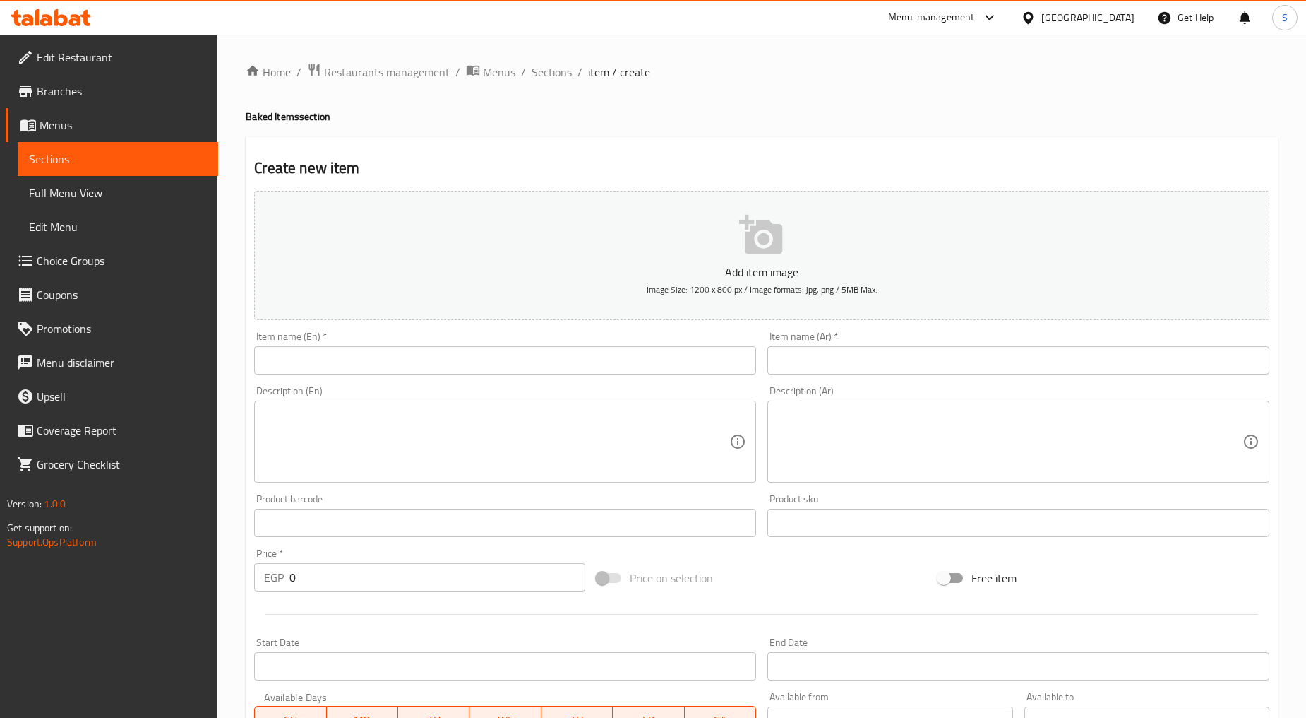
click at [415, 359] on input "text" at bounding box center [505, 360] width 502 height 28
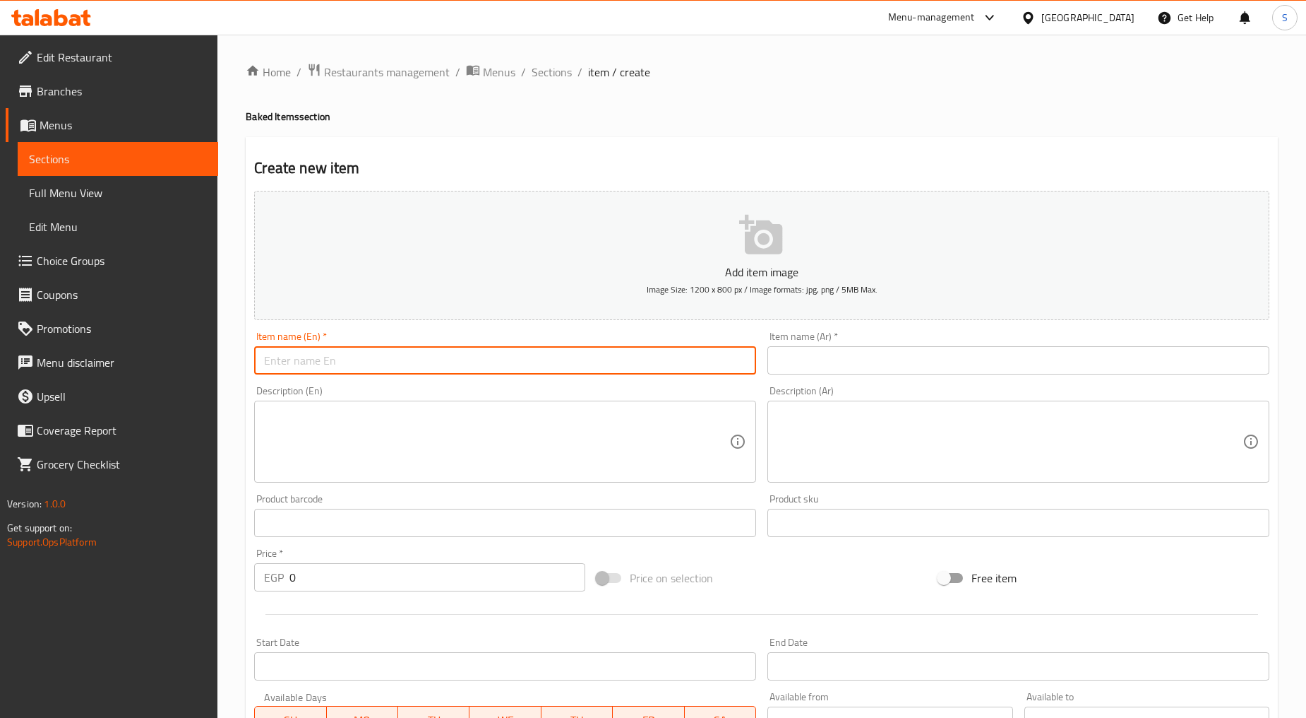
paste input "Ciabatta Plain"
type input "Ciabatta Plain"
click at [878, 367] on input "text" at bounding box center [1019, 360] width 502 height 28
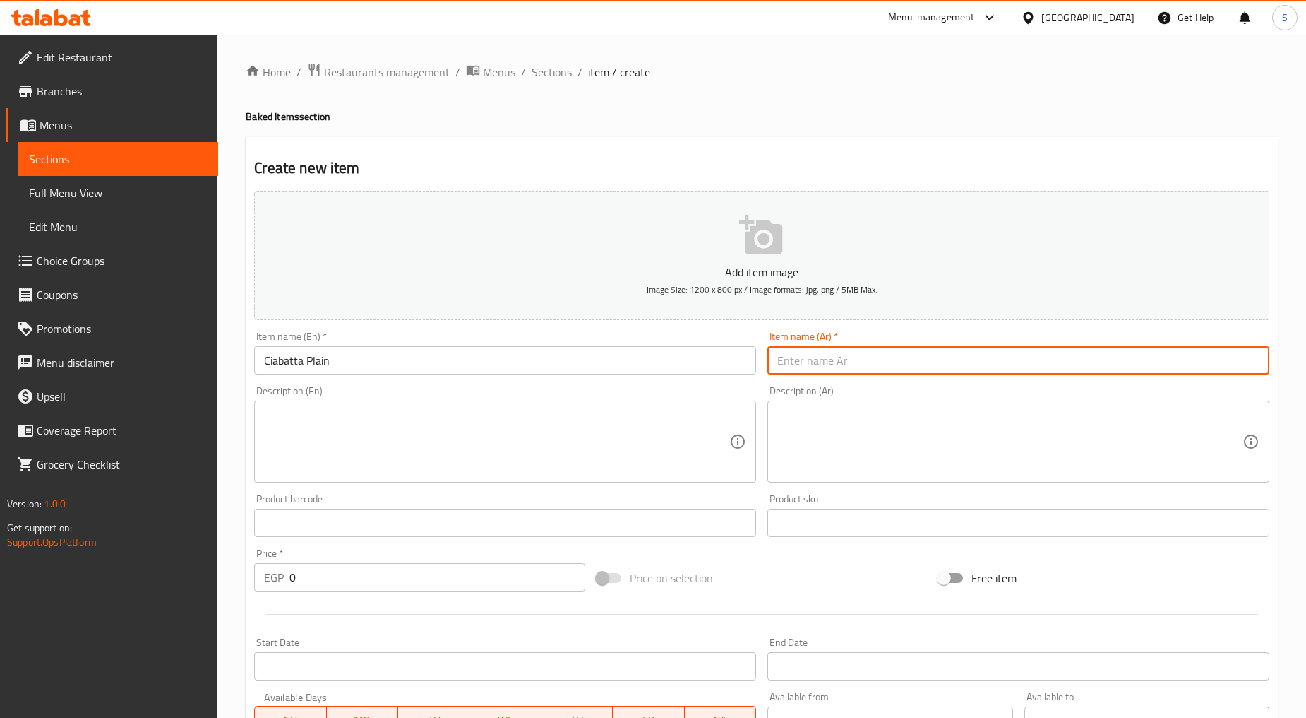
paste input "شيباتا"
click at [309, 362] on input "Ciabatta Plain" at bounding box center [505, 360] width 502 height 28
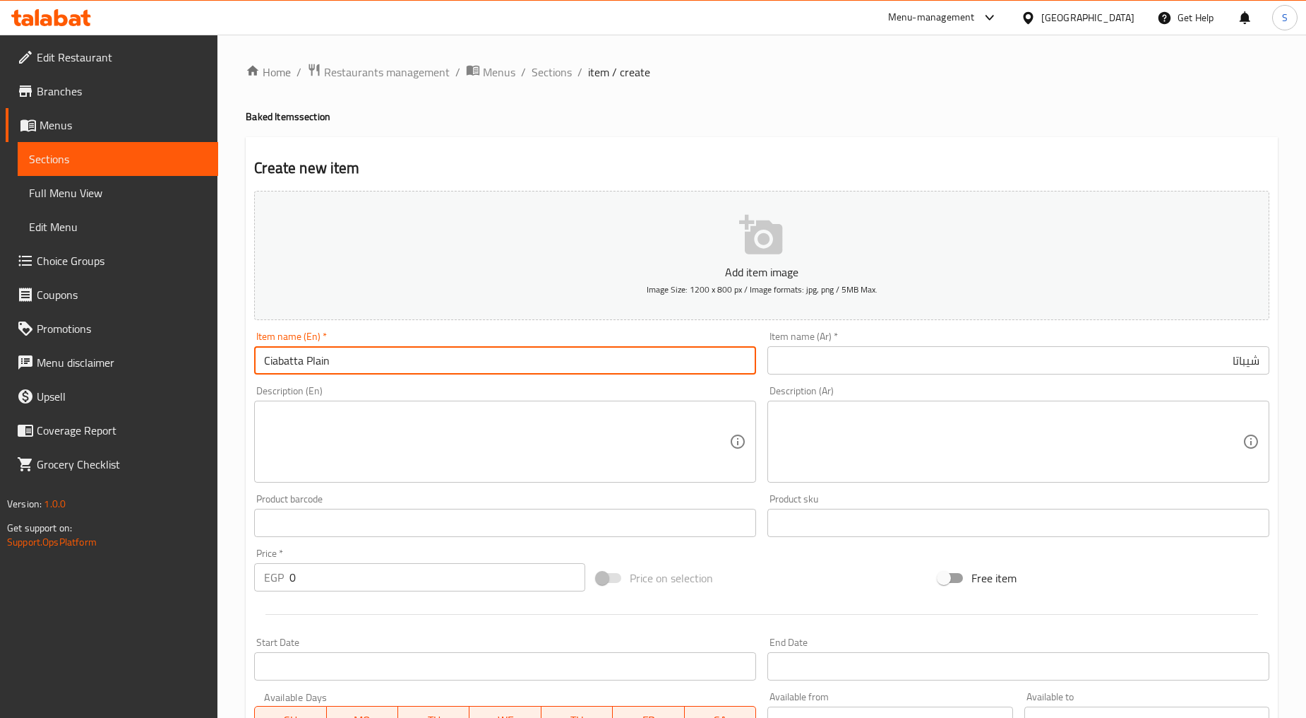
click at [309, 362] on input "Ciabatta Plain" at bounding box center [505, 360] width 502 height 28
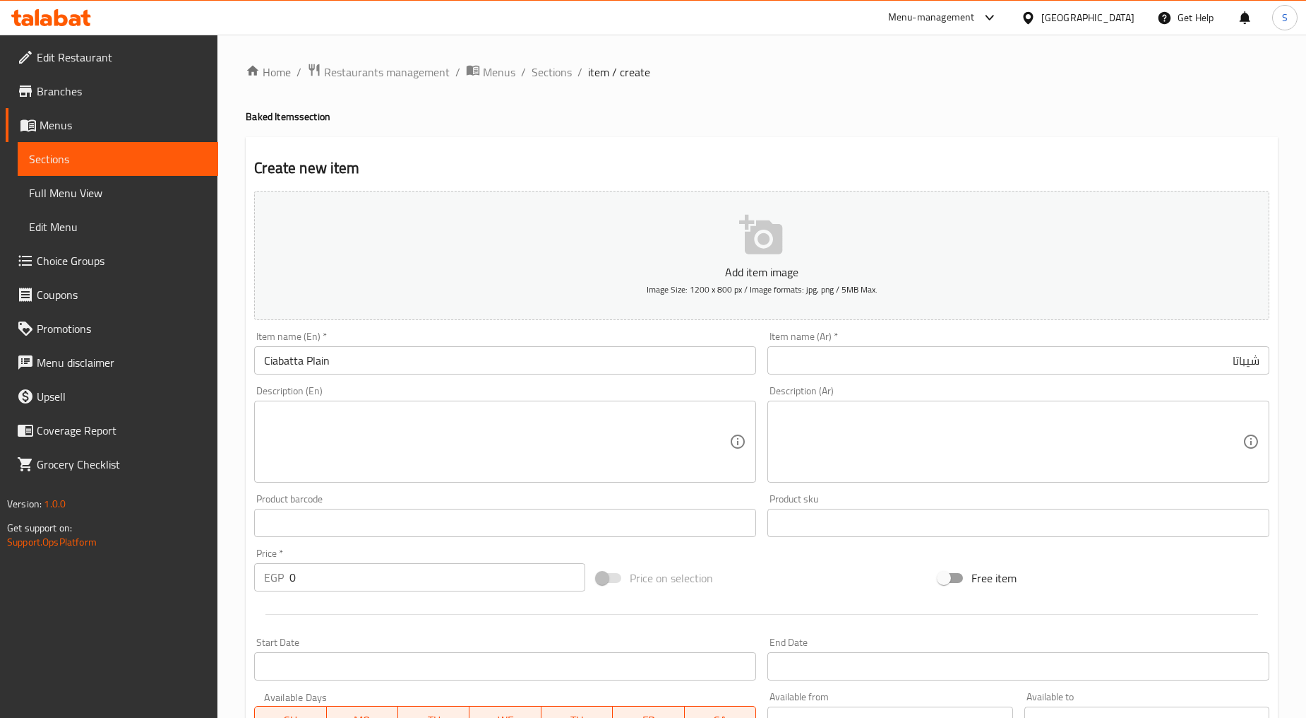
click at [883, 346] on div "Item name (Ar)   * شيباتا Item name (Ar) *" at bounding box center [1019, 352] width 502 height 43
click at [891, 352] on input "شيباتا" at bounding box center [1019, 360] width 502 height 28
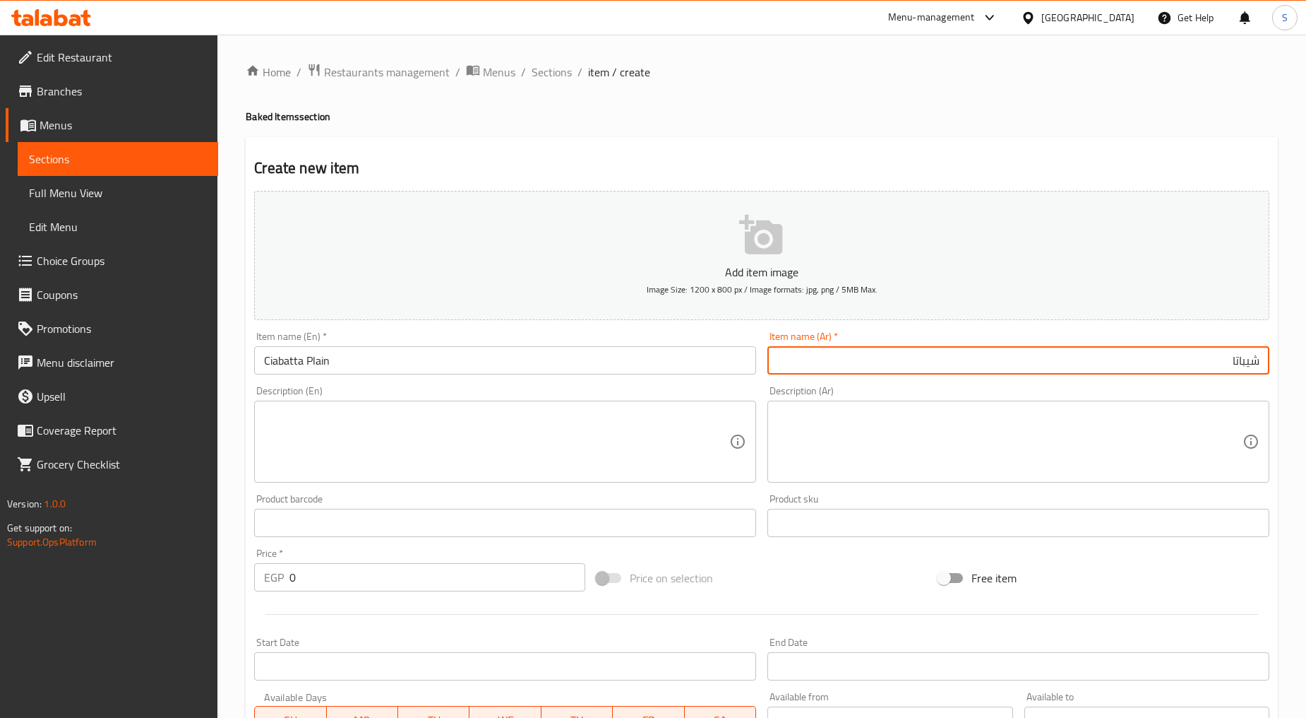
paste input "سادة"
type input "شيباتا سادة"
click at [377, 446] on textarea at bounding box center [496, 441] width 465 height 67
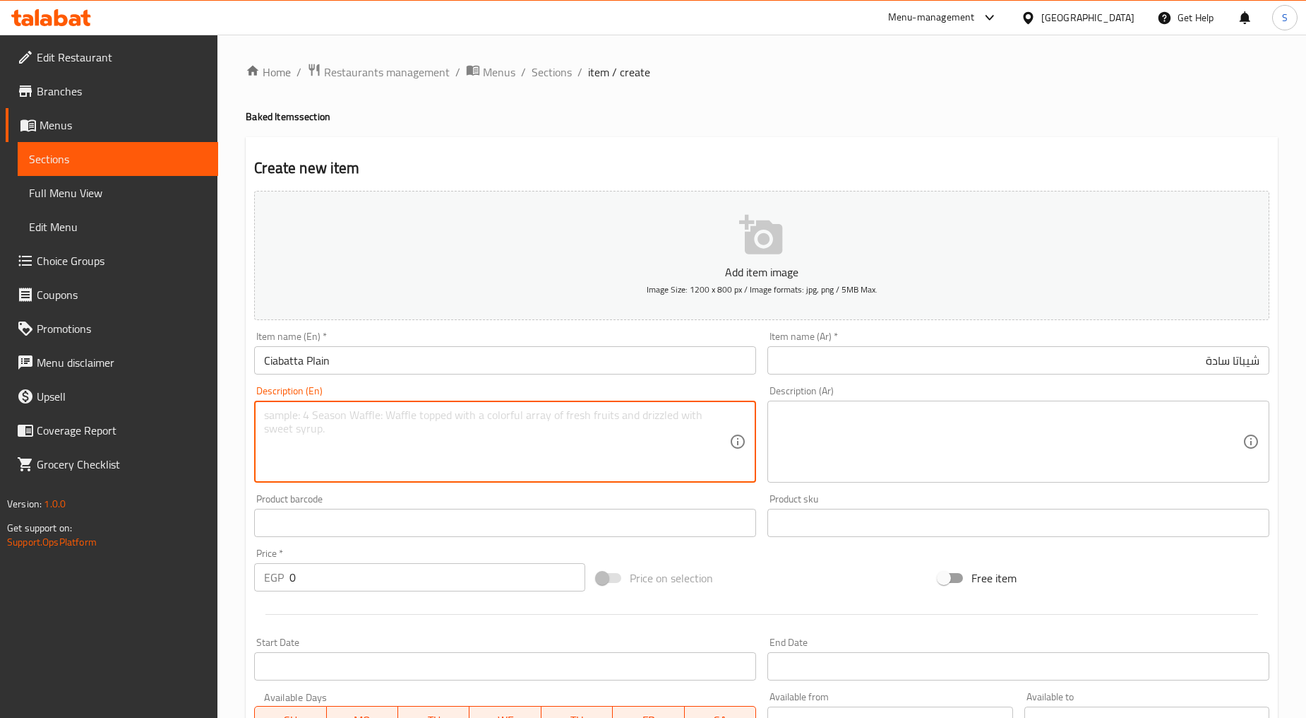
paste textarea "1pcs"
click at [391, 448] on textarea "1pcs" at bounding box center [496, 441] width 465 height 67
type textarea "1pcs"
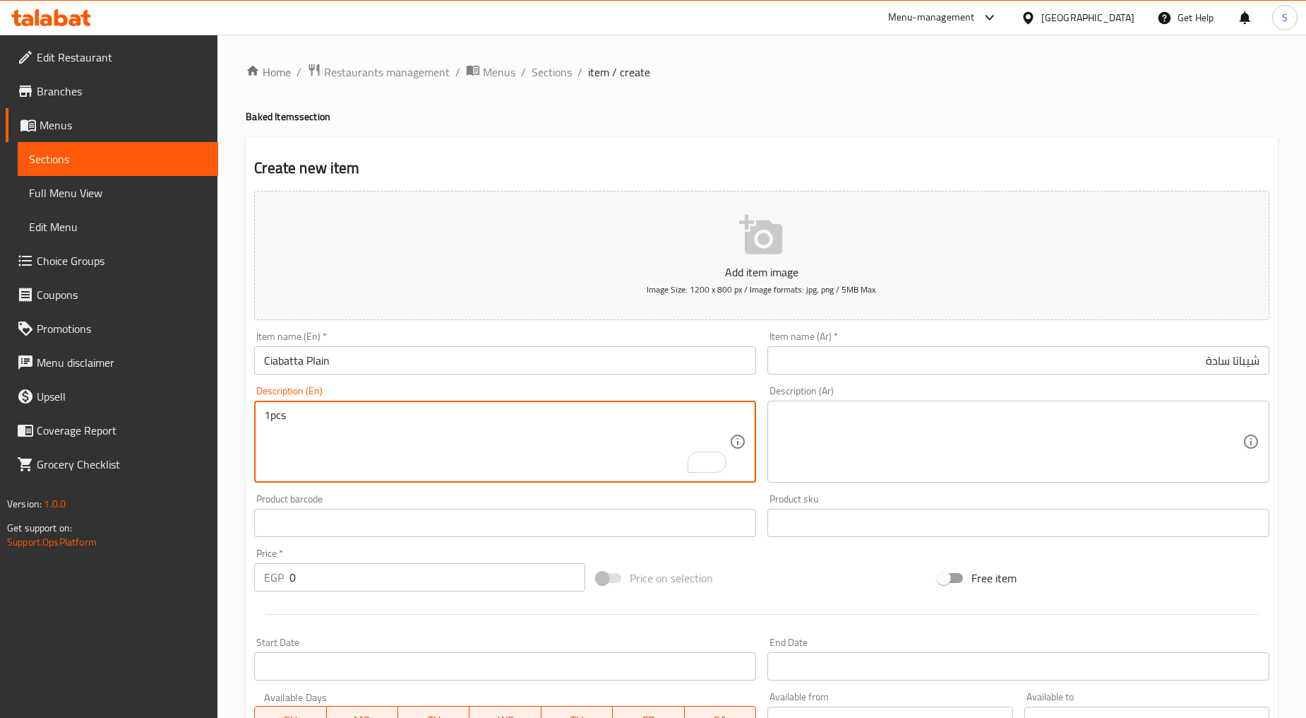
click at [852, 452] on textarea at bounding box center [1010, 441] width 465 height 67
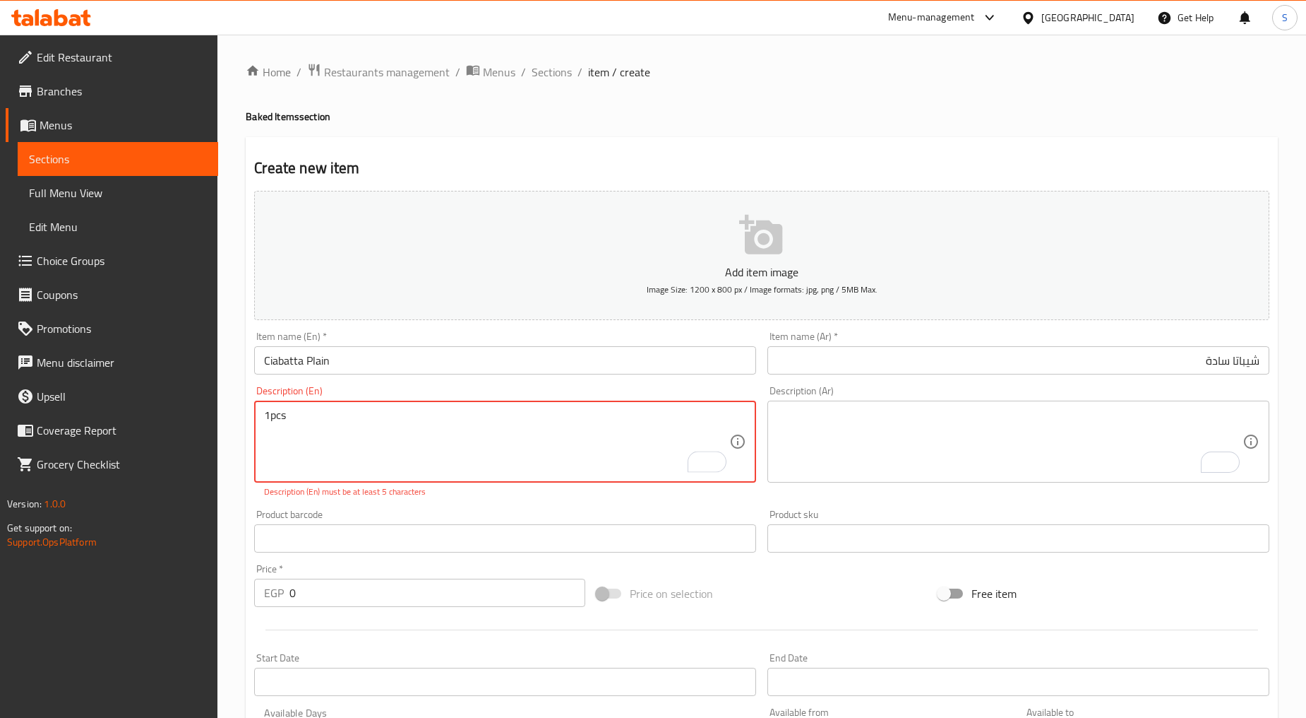
click at [299, 421] on textarea "1pcs" at bounding box center [496, 441] width 465 height 67
click at [905, 439] on textarea "To enrich screen reader interactions, please activate Accessibility in Grammarl…" at bounding box center [1010, 441] width 465 height 67
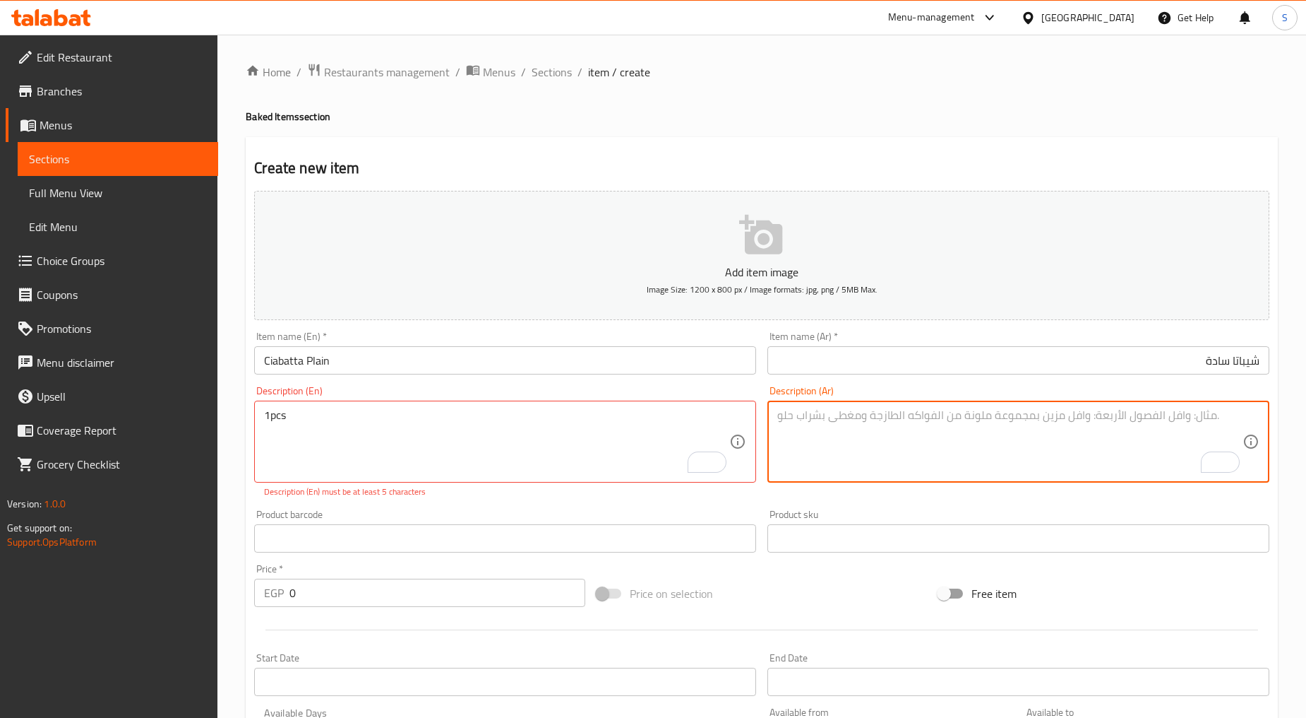
paste textarea "قطعة واحدة"
click at [1197, 415] on textarea "قطعة واحدة" at bounding box center [1010, 441] width 465 height 67
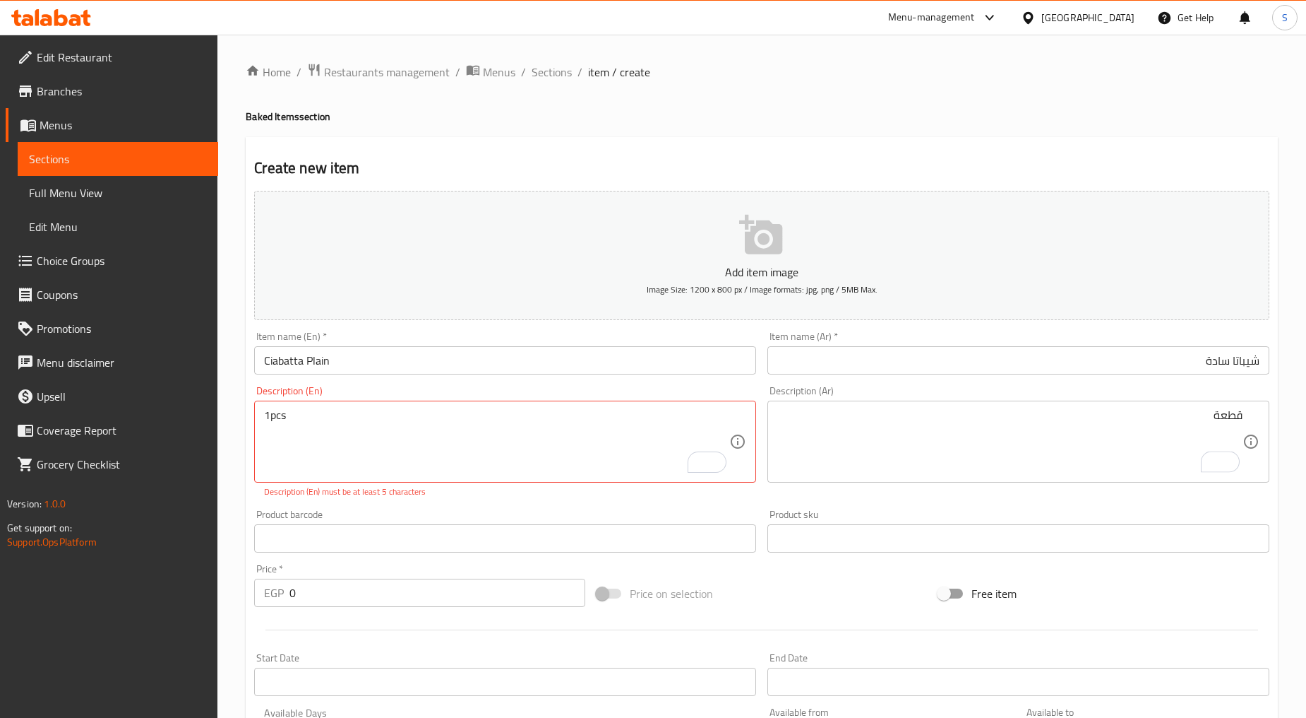
click at [1246, 415] on div "قطعة Description (Ar)" at bounding box center [1019, 441] width 502 height 82
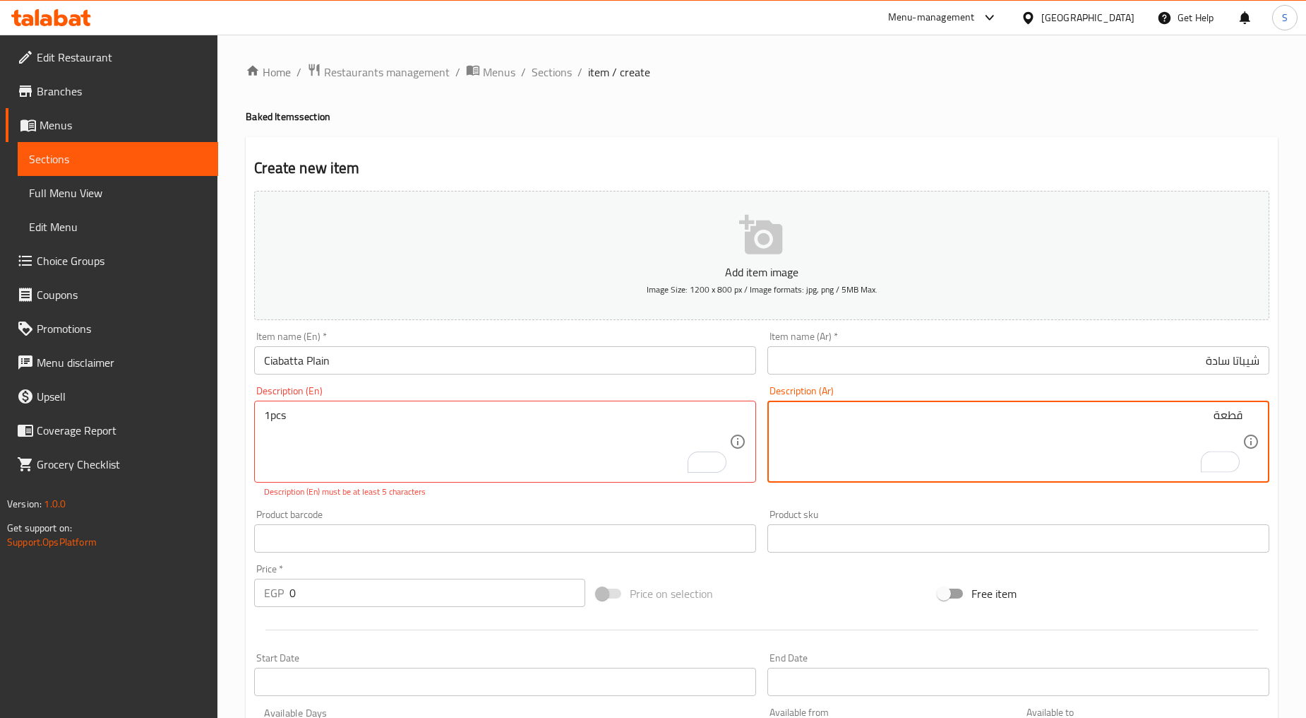
click at [1244, 419] on div "قطعة Description (Ar)" at bounding box center [1019, 441] width 502 height 82
click at [1242, 418] on textarea "قطعة" at bounding box center [1010, 441] width 465 height 67
type textarea "1 قطعة"
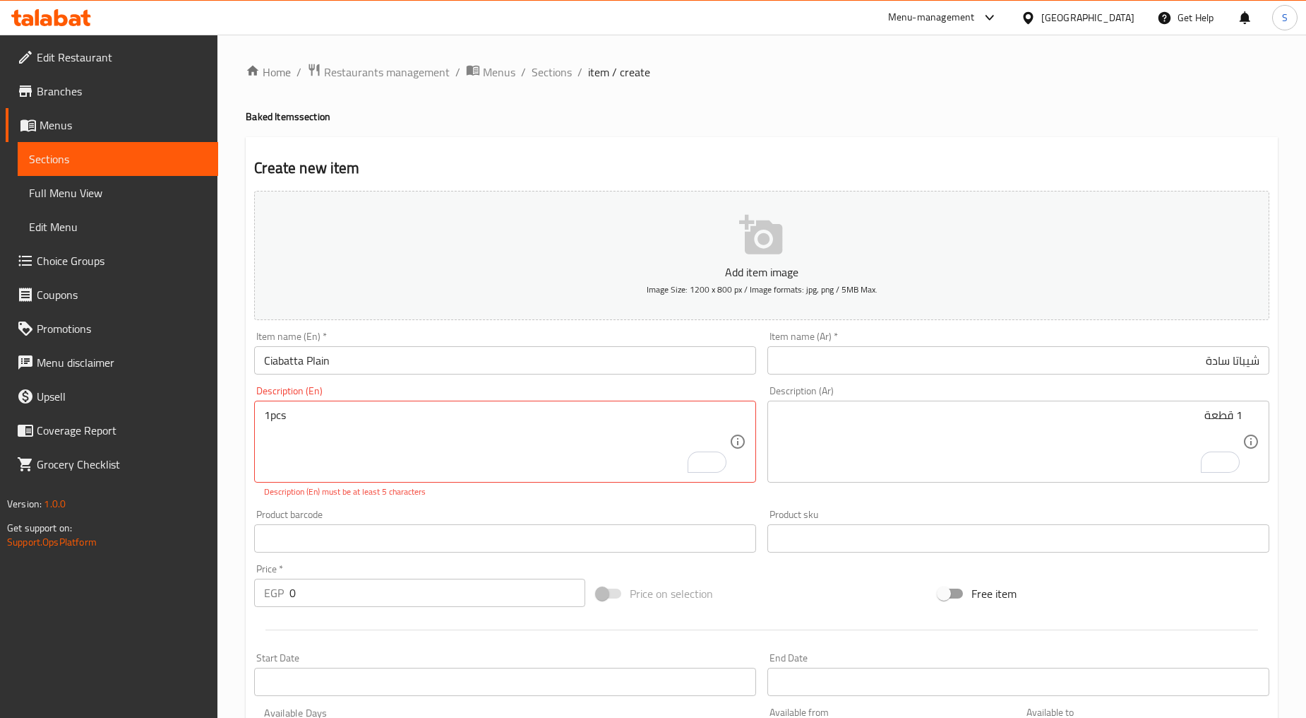
click at [499, 500] on div "Description (En) 1pcs Description (En) Description (En) must be at least 5 char…" at bounding box center [505, 442] width 513 height 124
click at [355, 503] on div "Description (En) 1pcs Description (En) Description (En) must be at least 5 char…" at bounding box center [505, 442] width 513 height 124
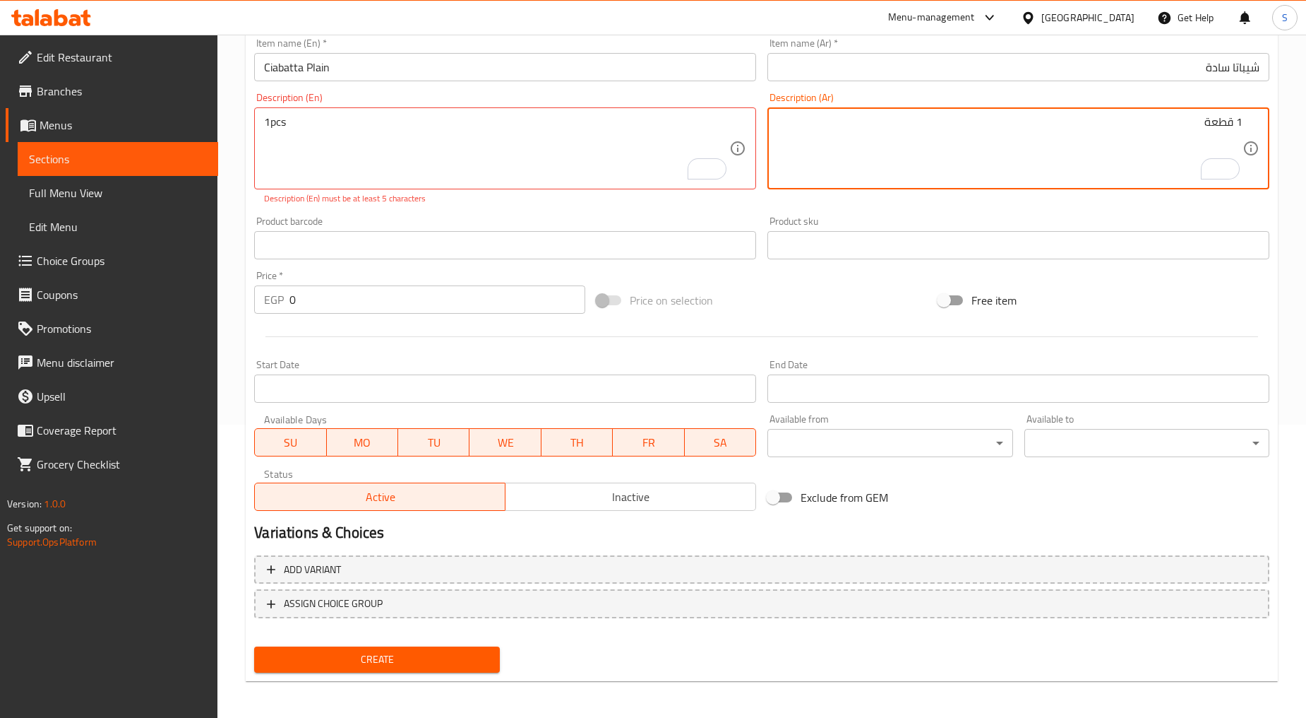
click at [1220, 121] on textarea "1 قطعة" at bounding box center [1010, 148] width 465 height 67
click at [283, 124] on textarea "1pcs" at bounding box center [496, 148] width 465 height 67
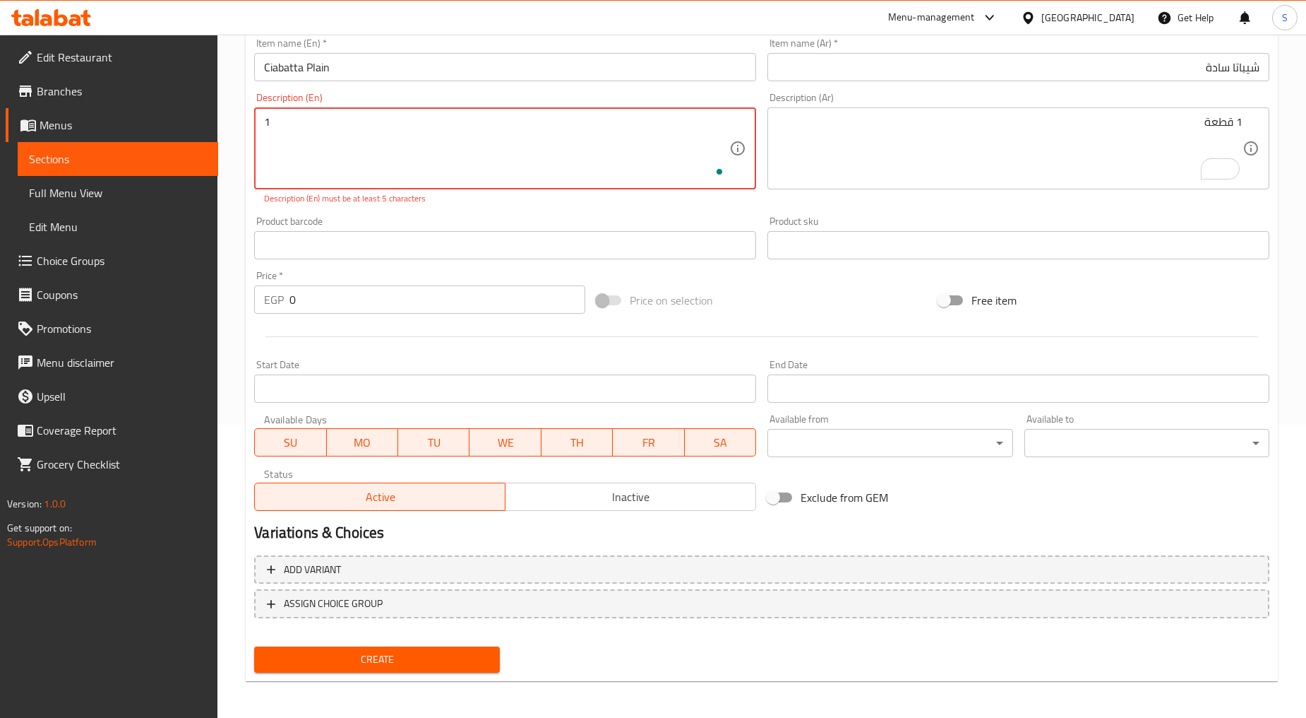
paste textarea "piece"
click at [283, 124] on textarea "1 piece" at bounding box center [496, 148] width 465 height 67
type textarea "1 piece"
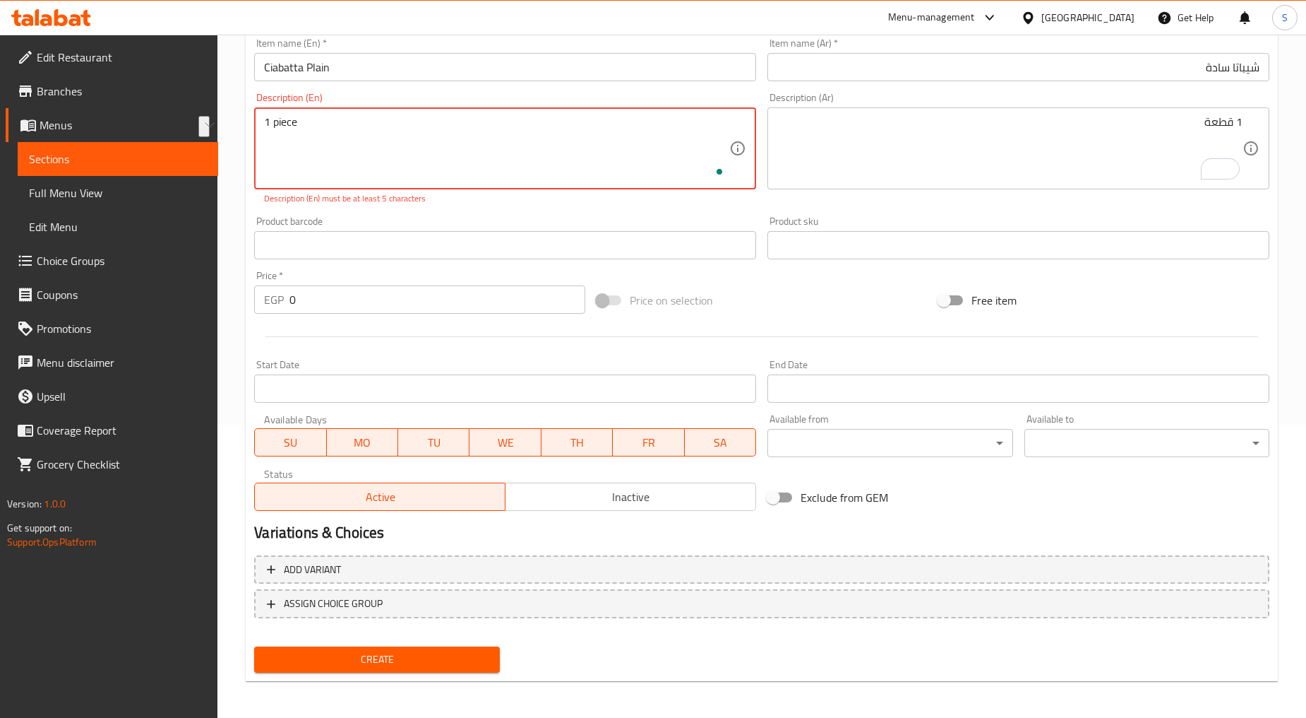
click at [524, 220] on div "Product barcode Product barcode" at bounding box center [505, 237] width 502 height 43
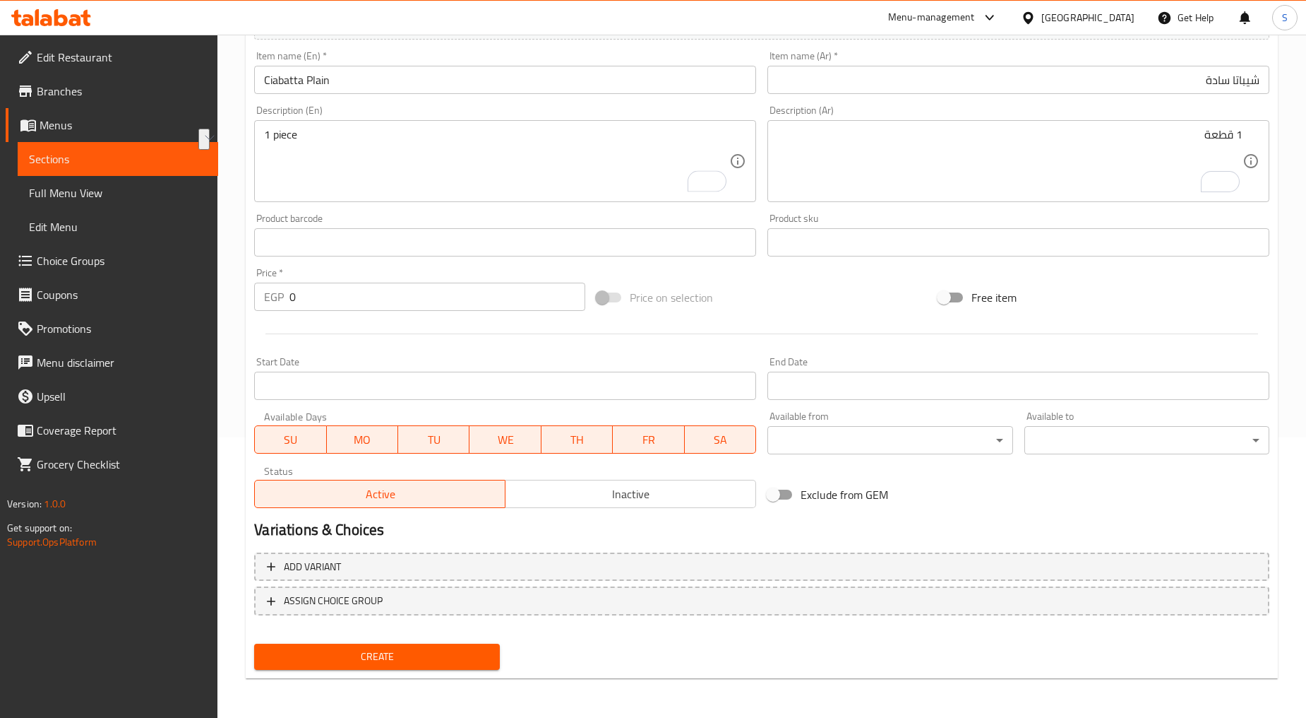
scroll to position [278, 0]
click at [347, 312] on input "0" at bounding box center [438, 299] width 296 height 28
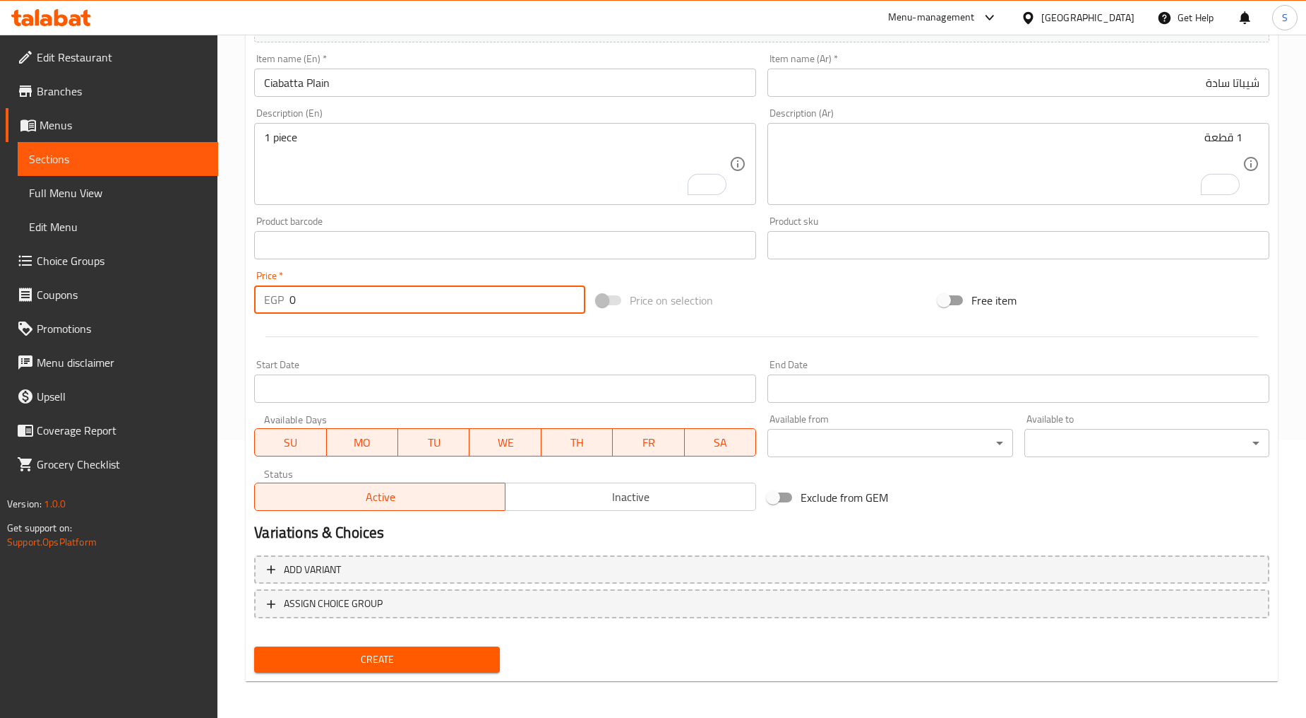
click at [347, 312] on input "0" at bounding box center [438, 299] width 296 height 28
paste input "3"
type input "30"
click at [355, 340] on div at bounding box center [762, 336] width 1027 height 35
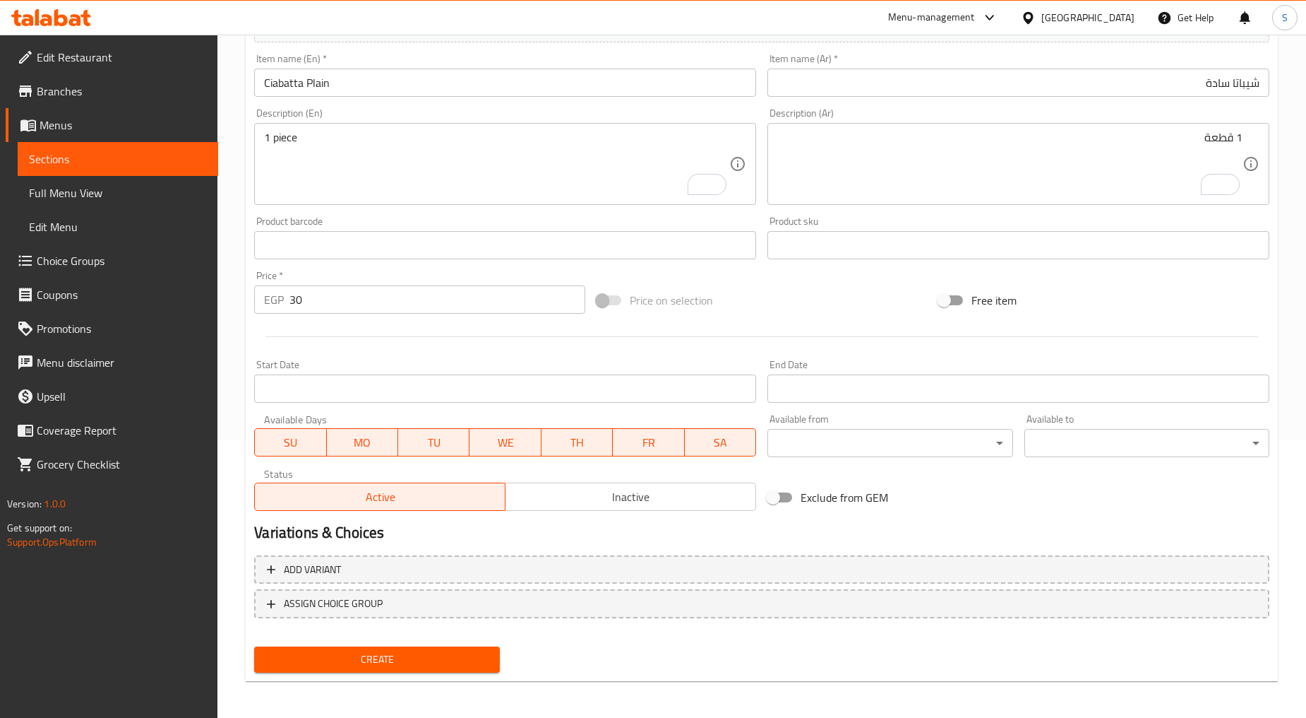
click at [388, 657] on span "Create" at bounding box center [377, 659] width 222 height 18
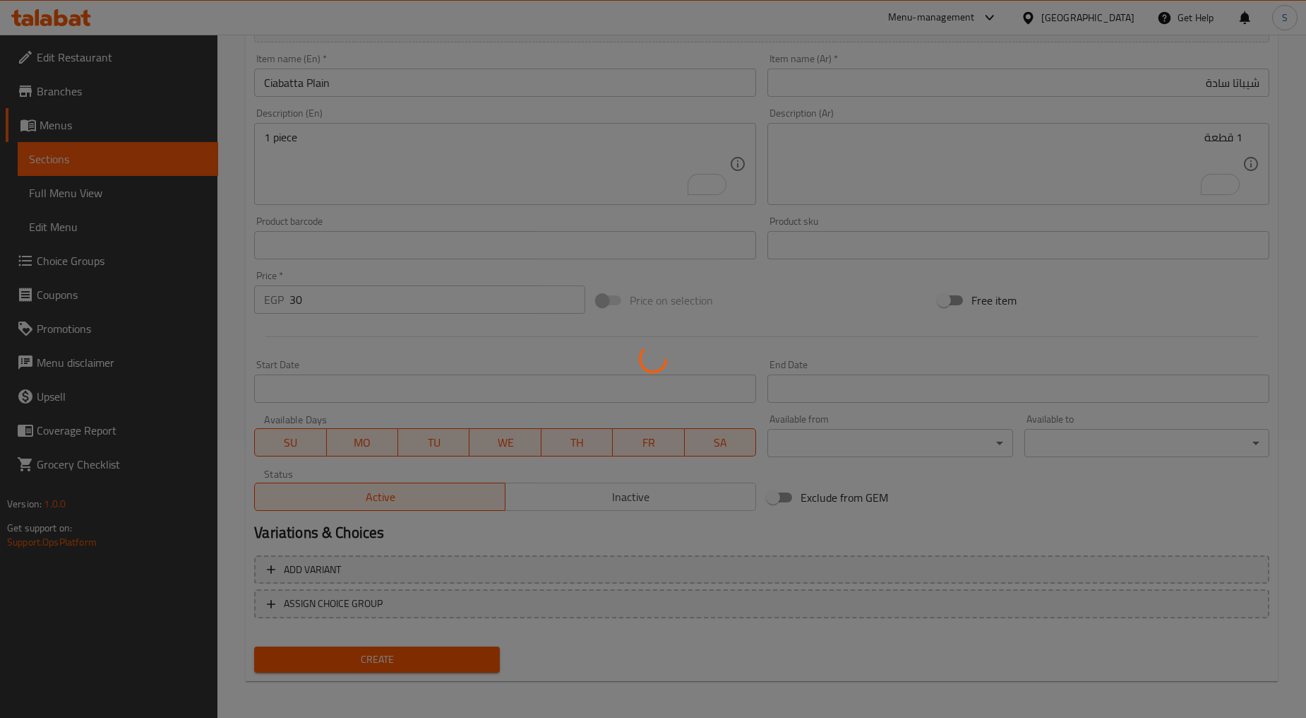
type input "0"
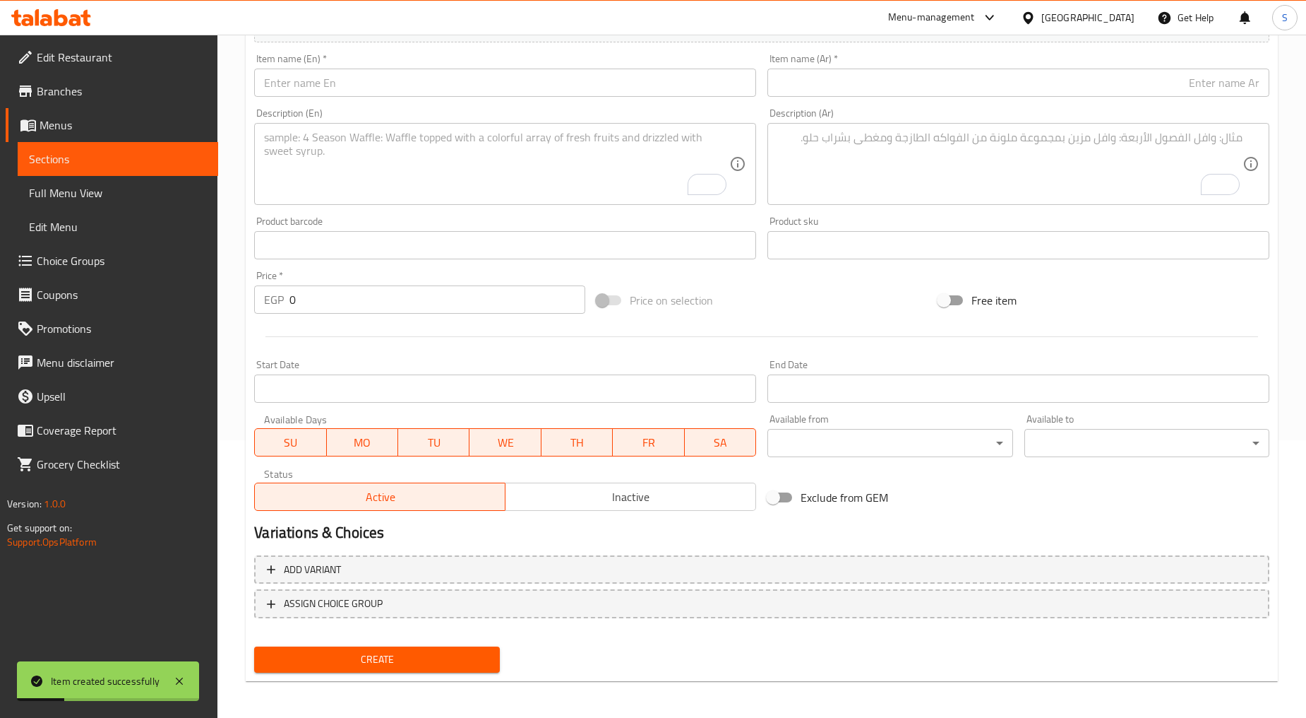
click at [351, 93] on input "text" at bounding box center [505, 83] width 502 height 28
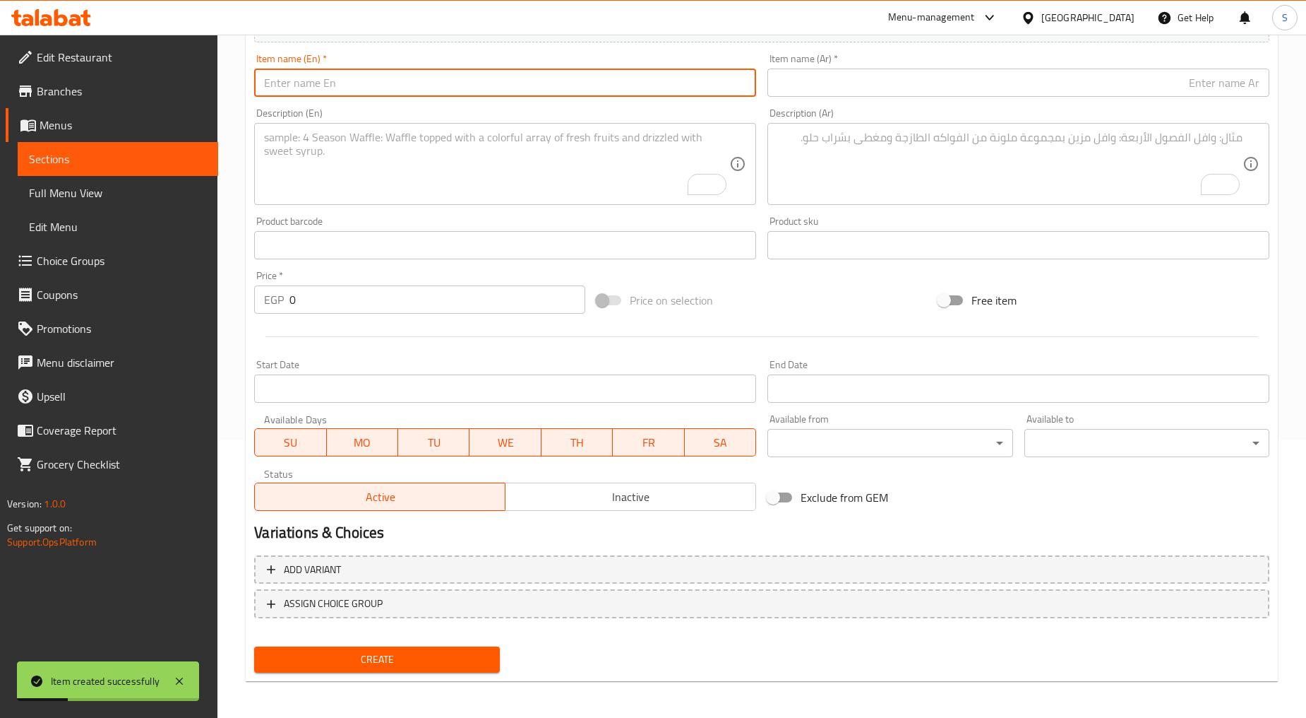
paste input "Brown Ciabatta"
click at [320, 85] on input "Brown Ciabatta" at bounding box center [505, 83] width 502 height 28
type input "Brown Ciabatta"
click at [886, 95] on input "text" at bounding box center [1019, 83] width 502 height 28
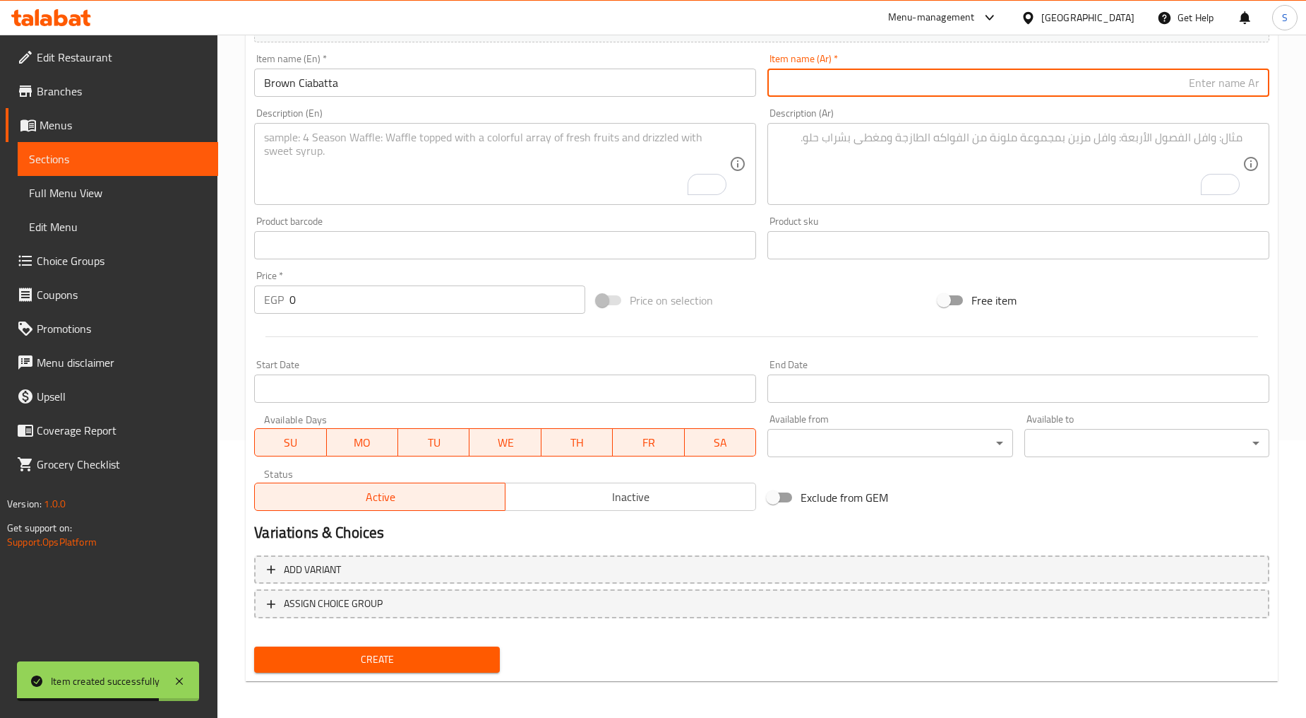
paste input "شيباتا"
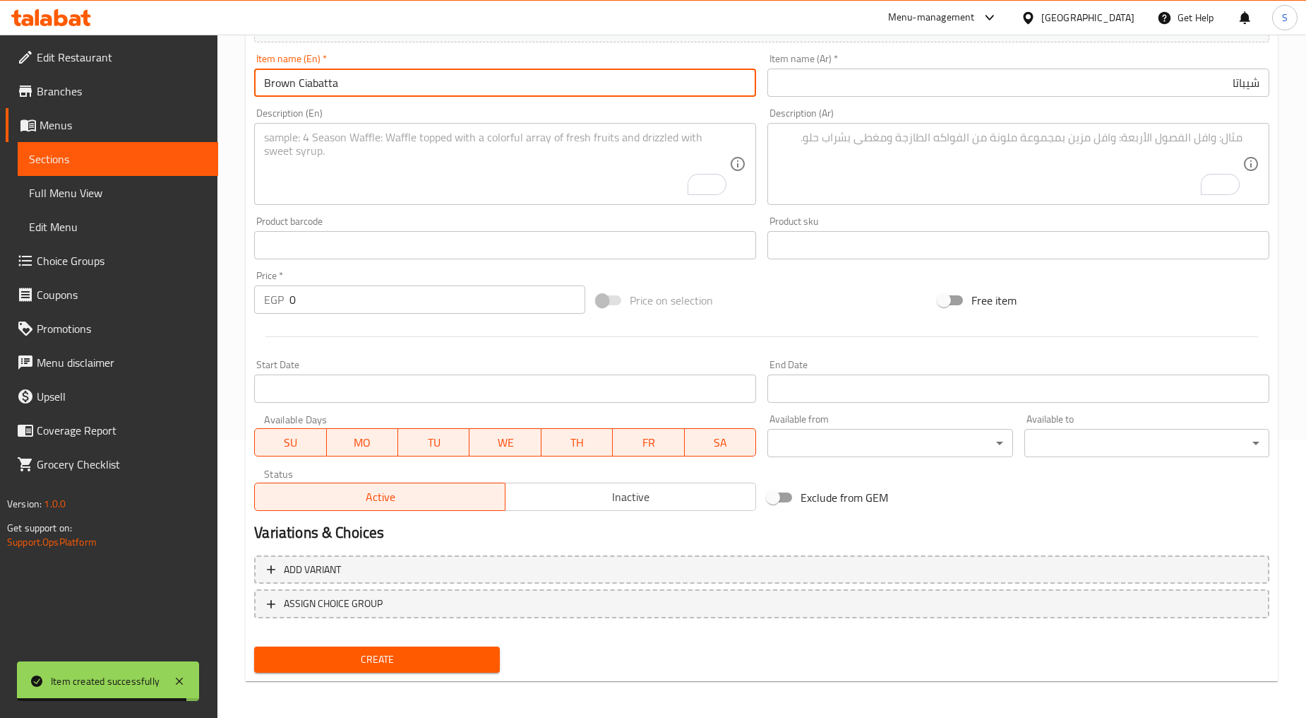
click at [281, 81] on input "Brown Ciabatta" at bounding box center [505, 83] width 502 height 28
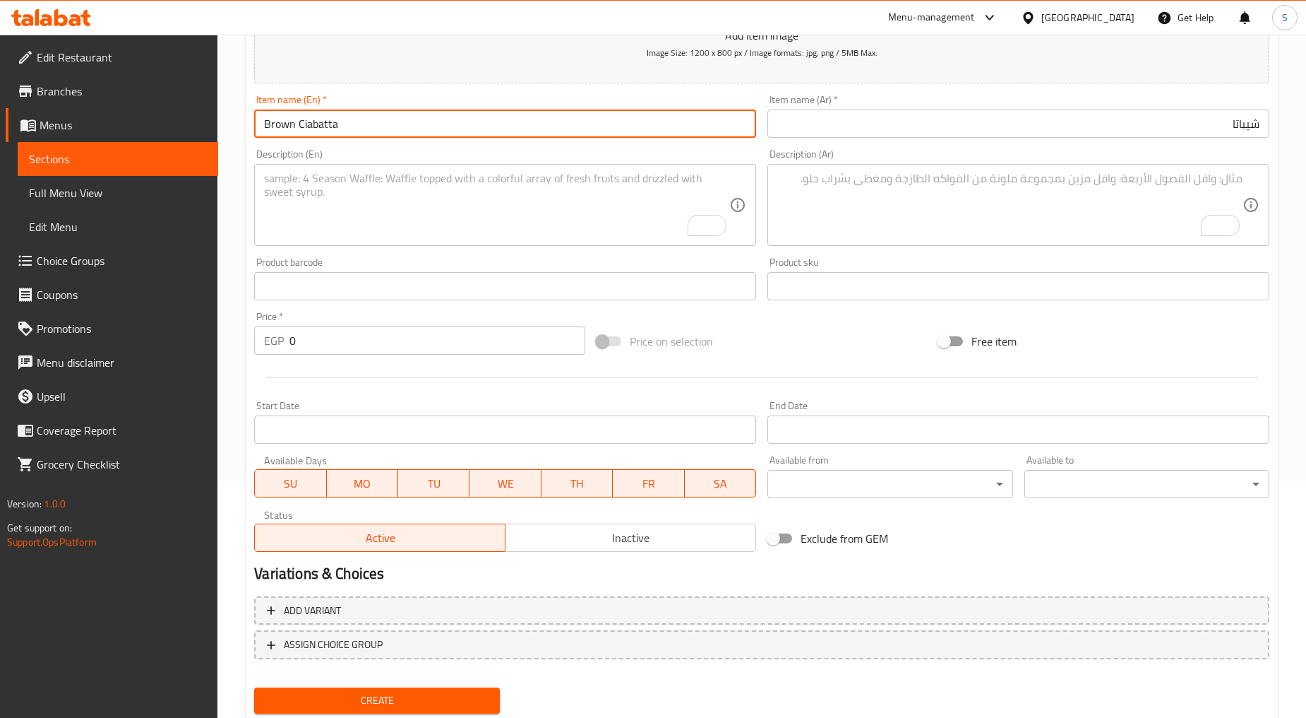
scroll to position [199, 0]
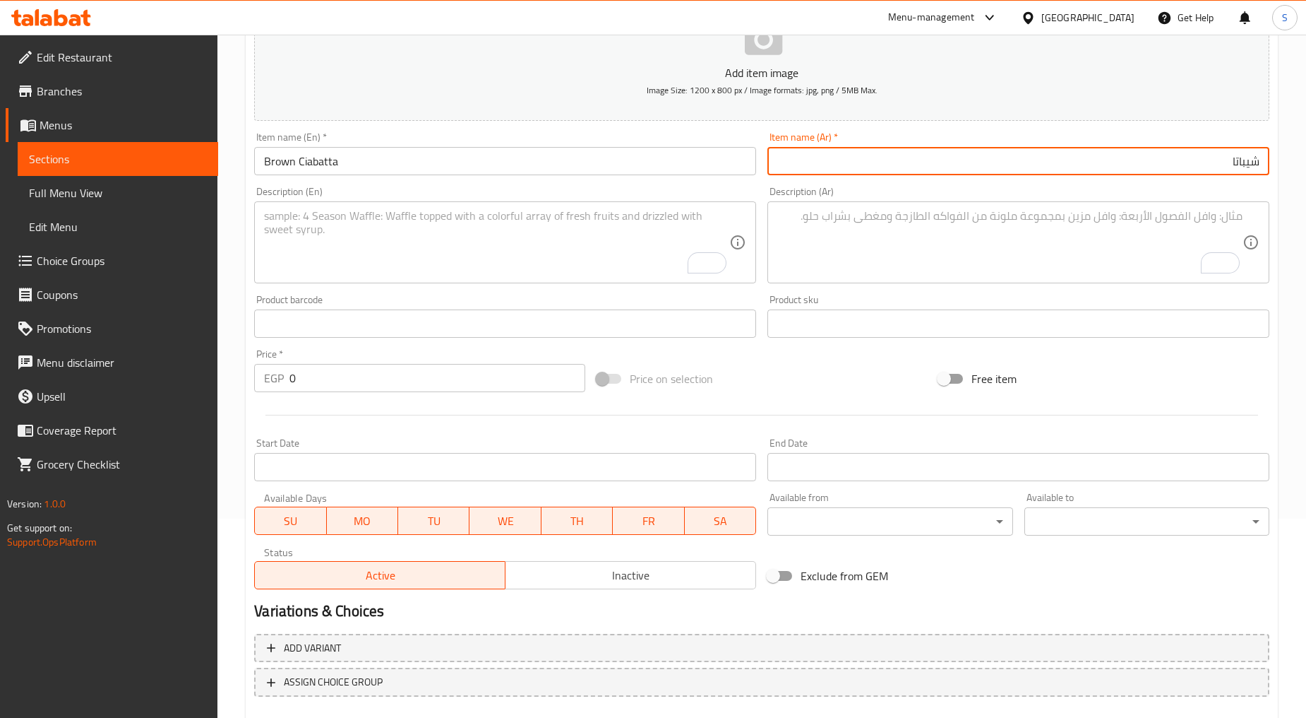
click at [1080, 167] on input "شيباتا" at bounding box center [1019, 161] width 502 height 28
paste input "أسمر"
type input "شيباتا أسمر"
click at [368, 224] on textarea "To enrich screen reader interactions, please activate Accessibility in Grammarl…" at bounding box center [496, 242] width 465 height 67
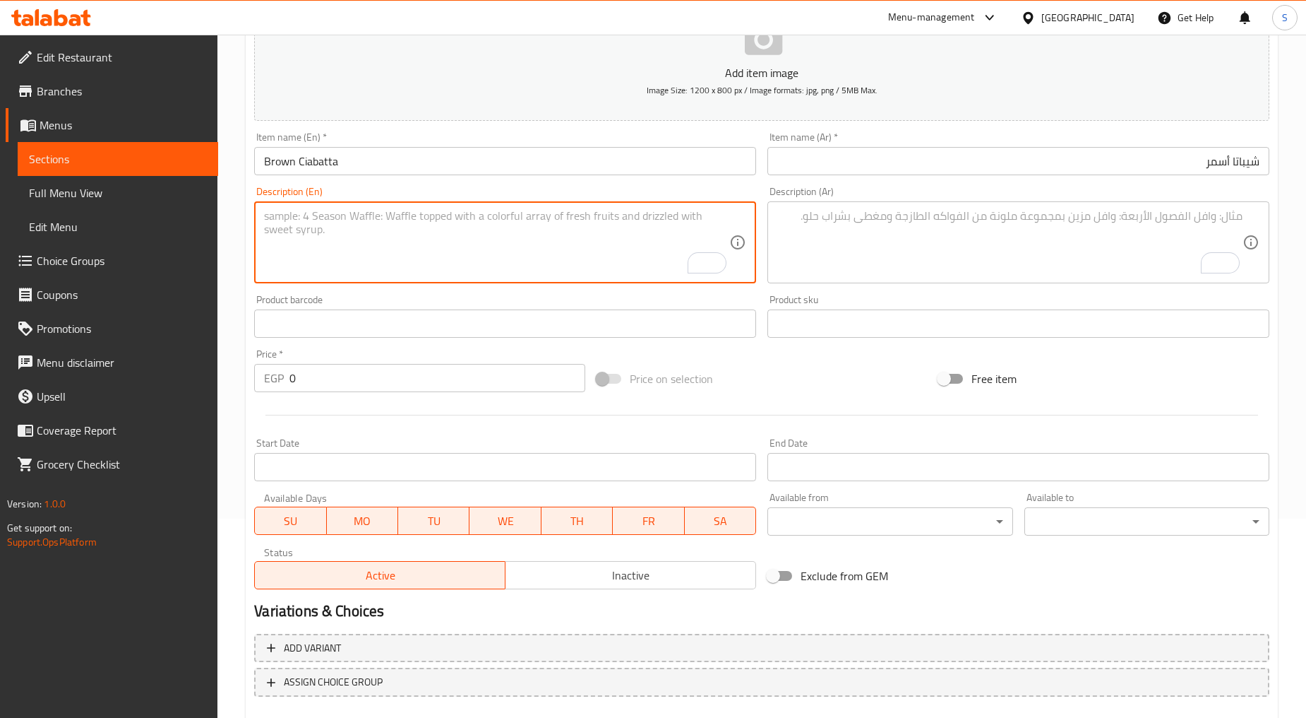
paste textarea "1pcs"
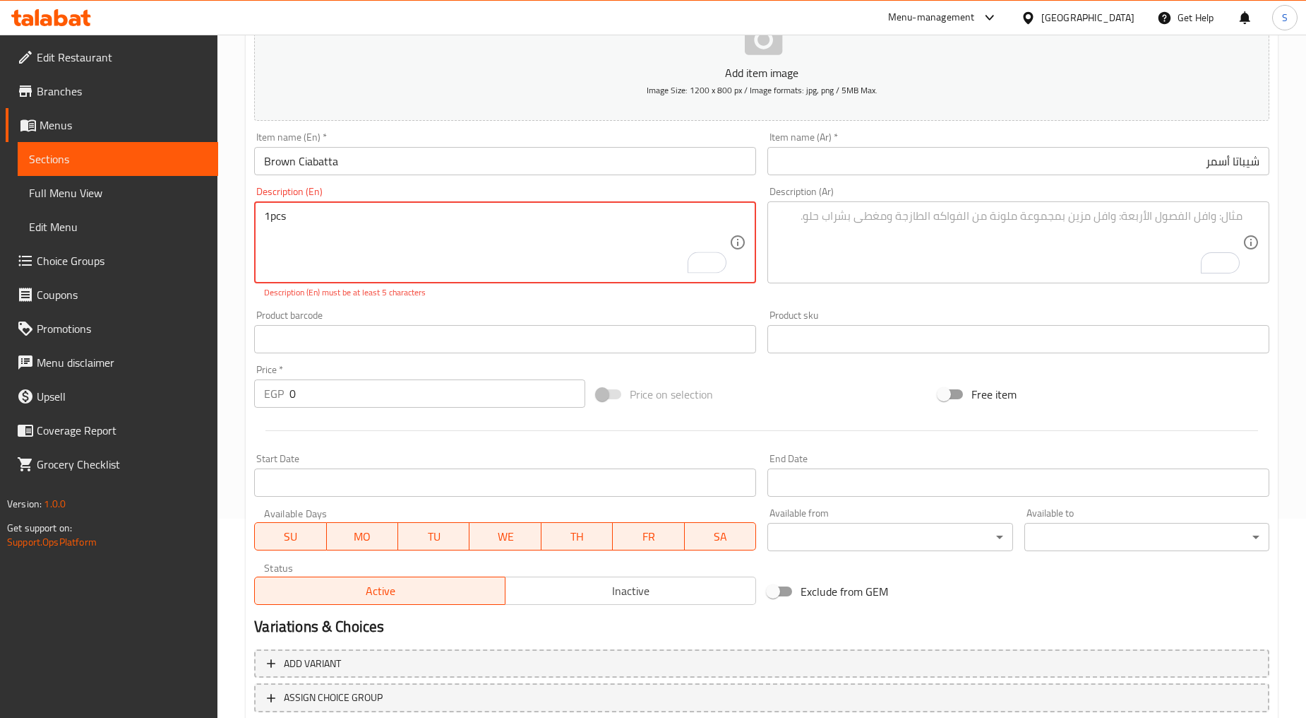
click at [283, 212] on textarea "1pcs" at bounding box center [496, 242] width 465 height 67
paste textarea "piece"
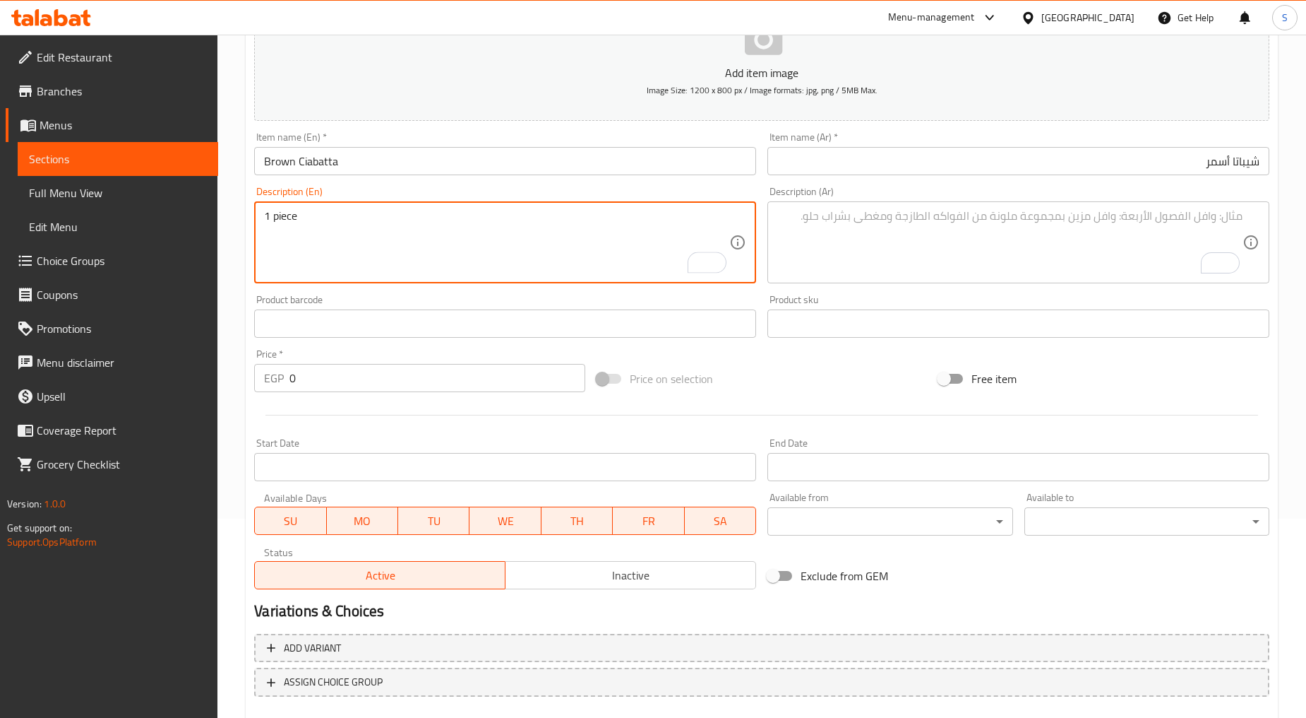
type textarea "1 piece"
click at [906, 251] on textarea "To enrich screen reader interactions, please activate Accessibility in Grammarl…" at bounding box center [1010, 242] width 465 height 67
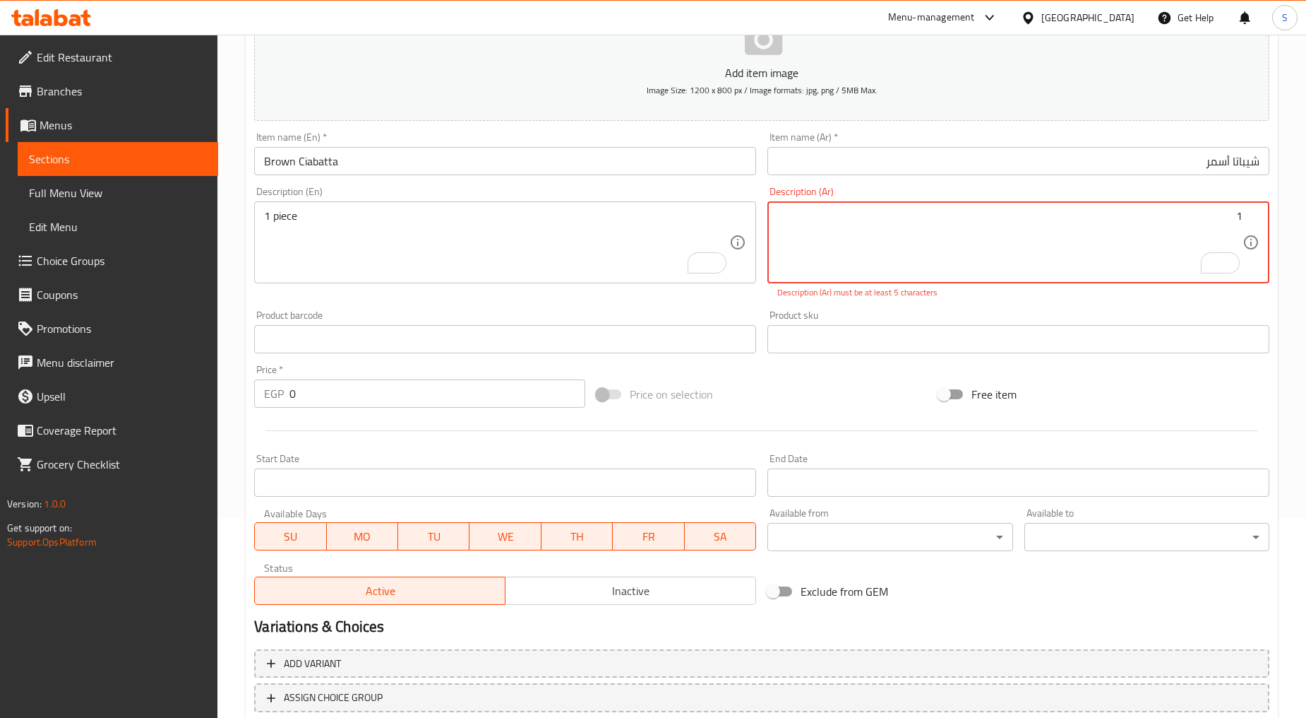
paste textarea "قطعة"
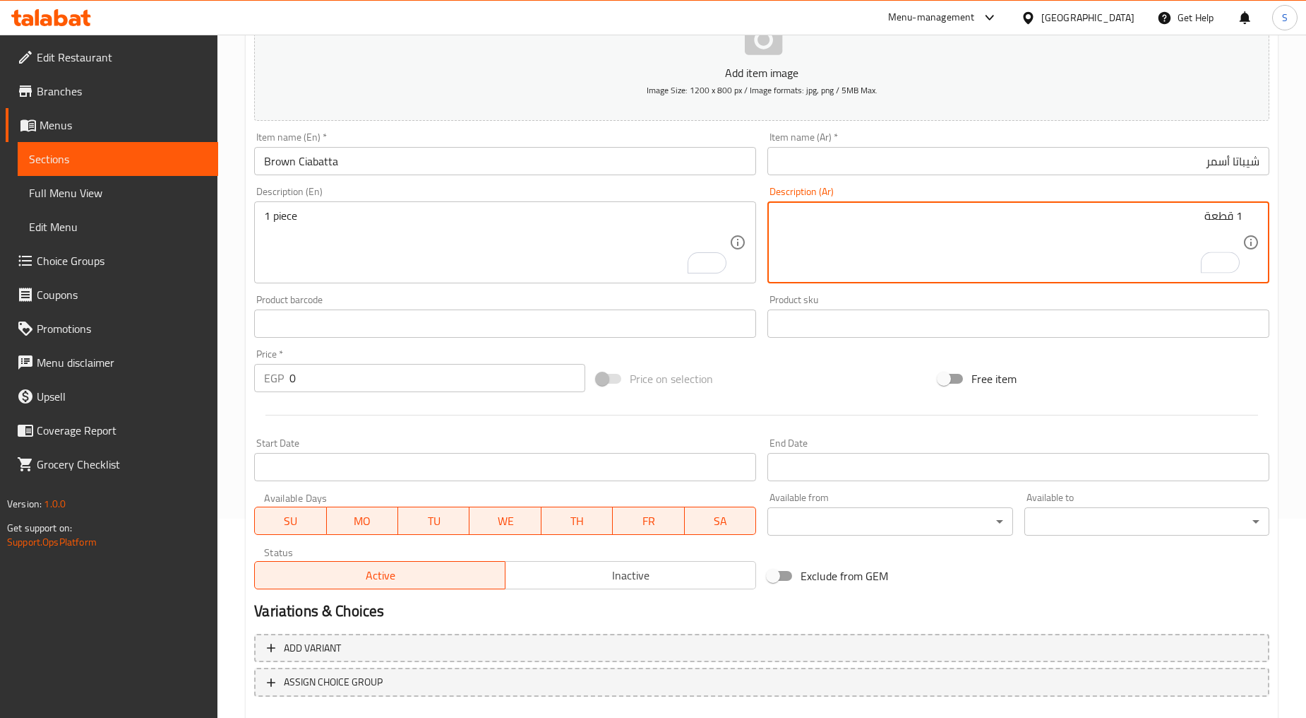
type textarea "1 قطعة"
click at [399, 388] on input "0" at bounding box center [438, 378] width 296 height 28
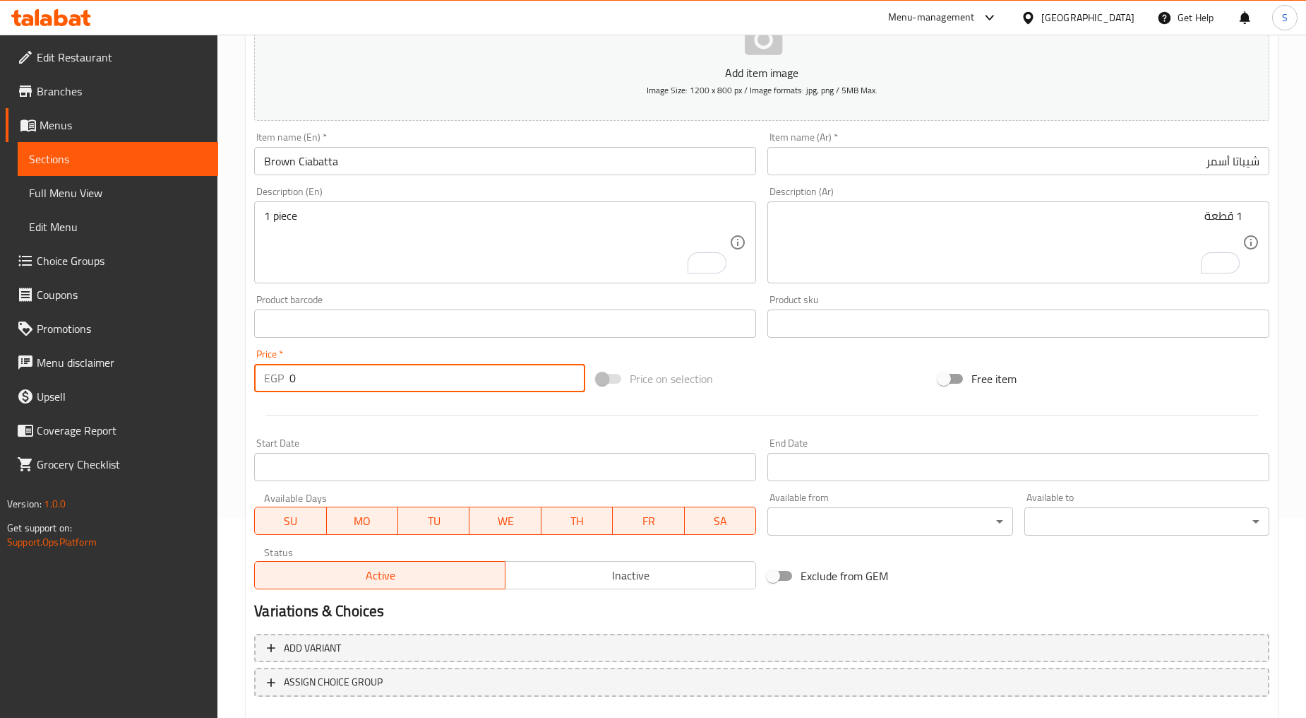
click at [399, 388] on input "0" at bounding box center [438, 378] width 296 height 28
paste input "35"
type input "35"
click at [403, 424] on div at bounding box center [762, 415] width 1027 height 35
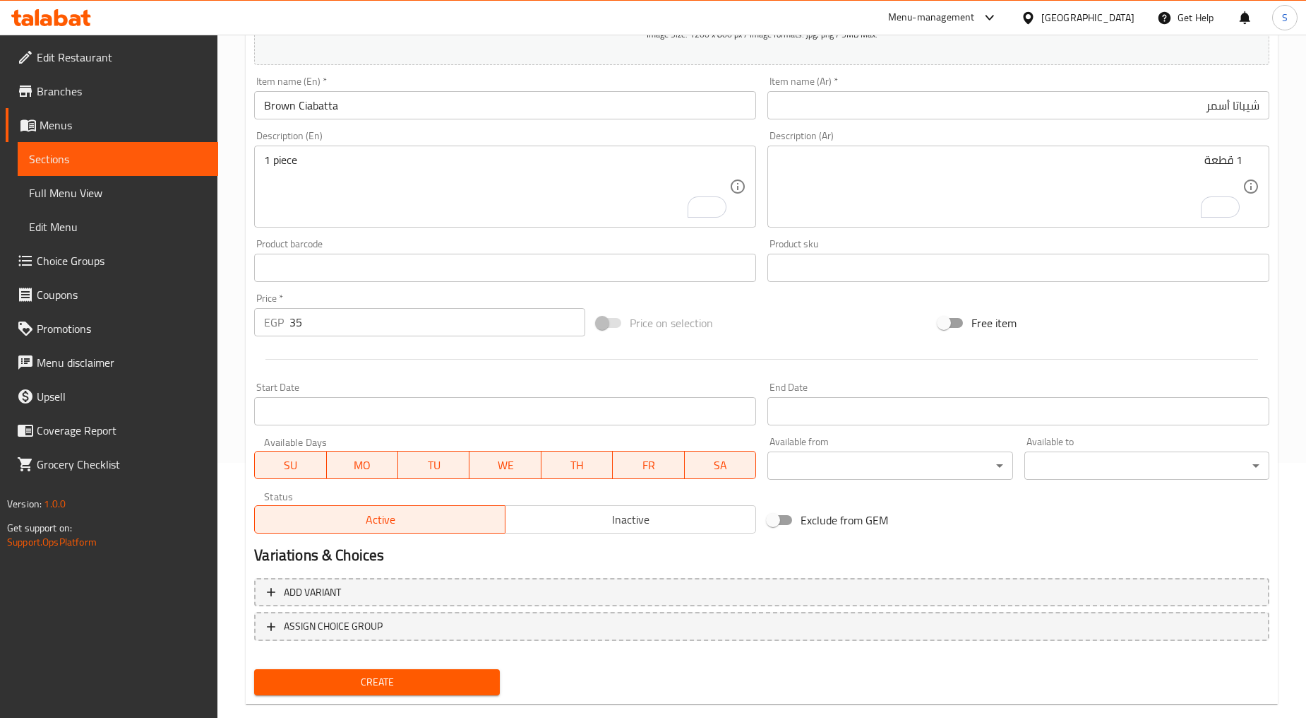
scroll to position [278, 0]
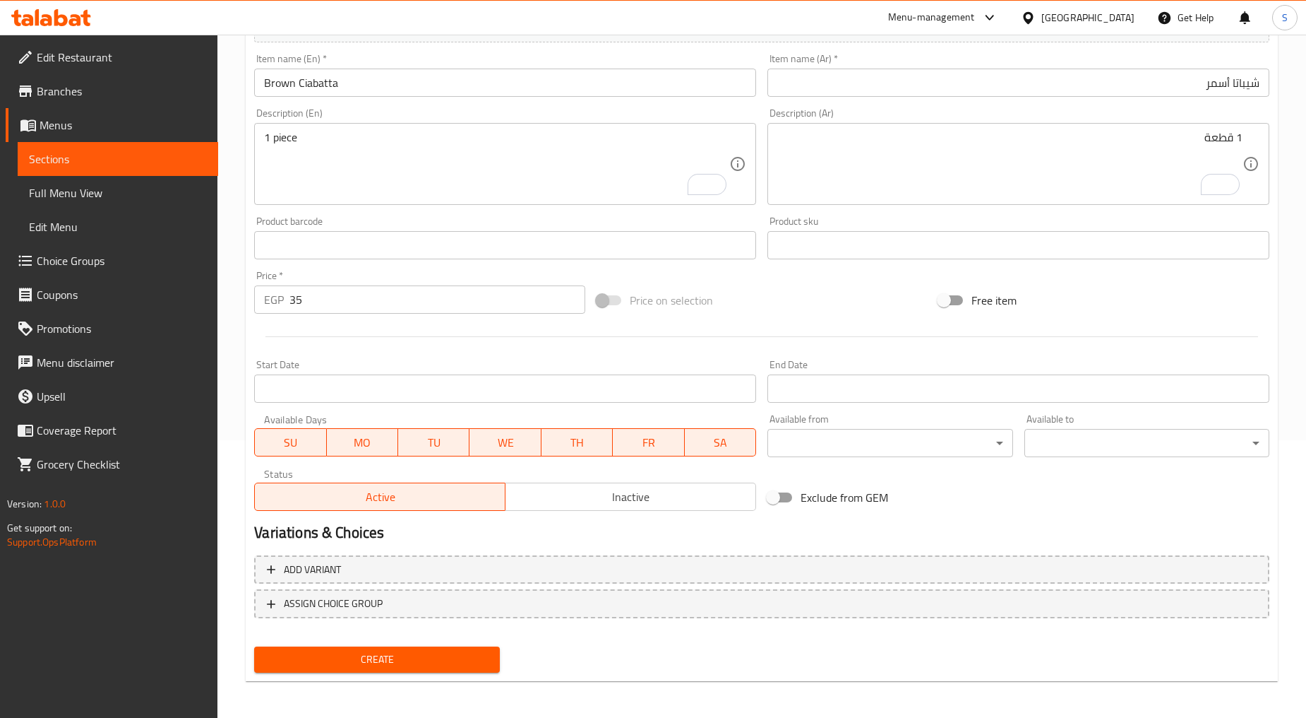
click at [392, 655] on span "Create" at bounding box center [377, 659] width 222 height 18
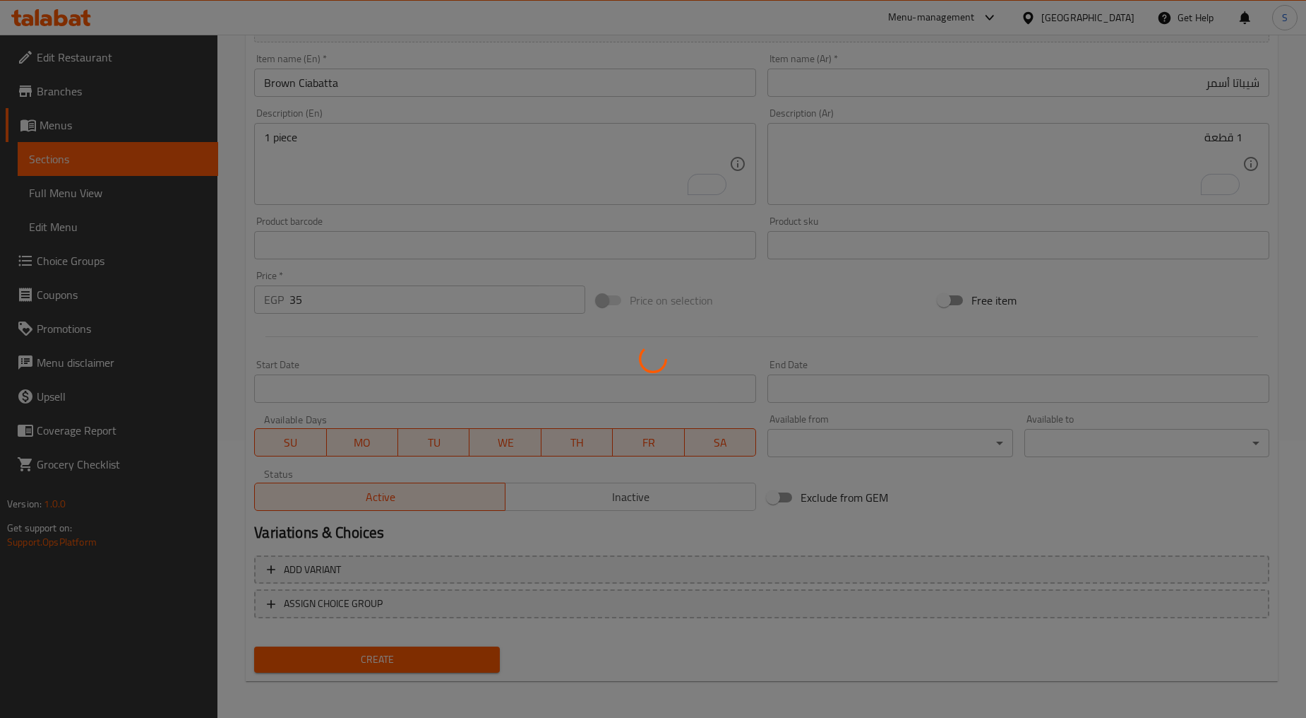
type input "0"
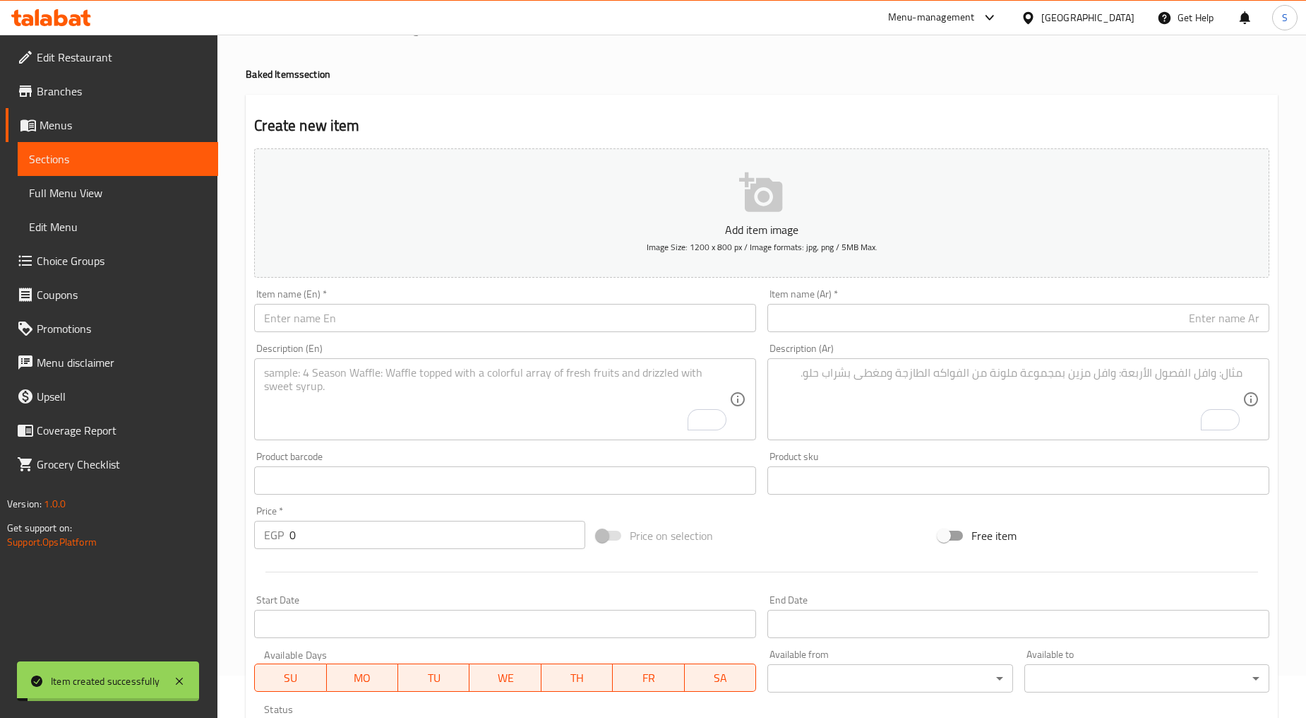
scroll to position [0, 0]
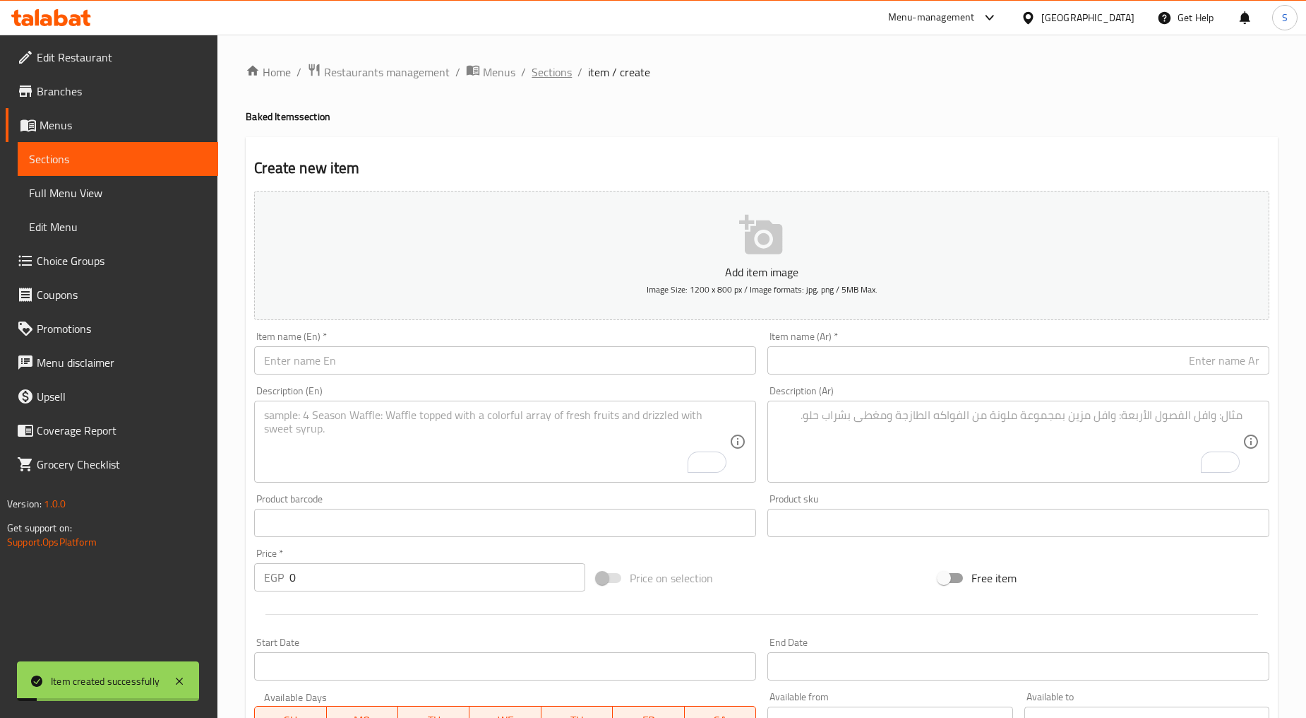
click at [545, 69] on span "Sections" at bounding box center [552, 72] width 40 height 17
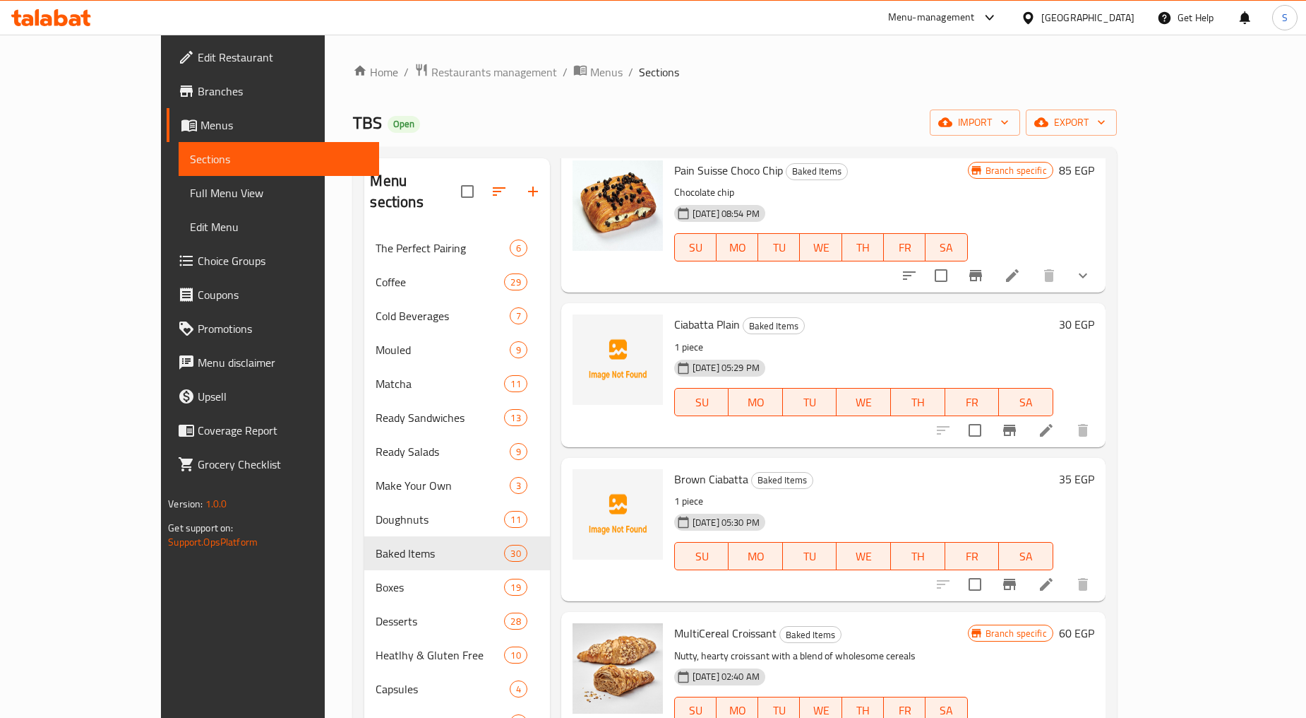
scroll to position [78, 0]
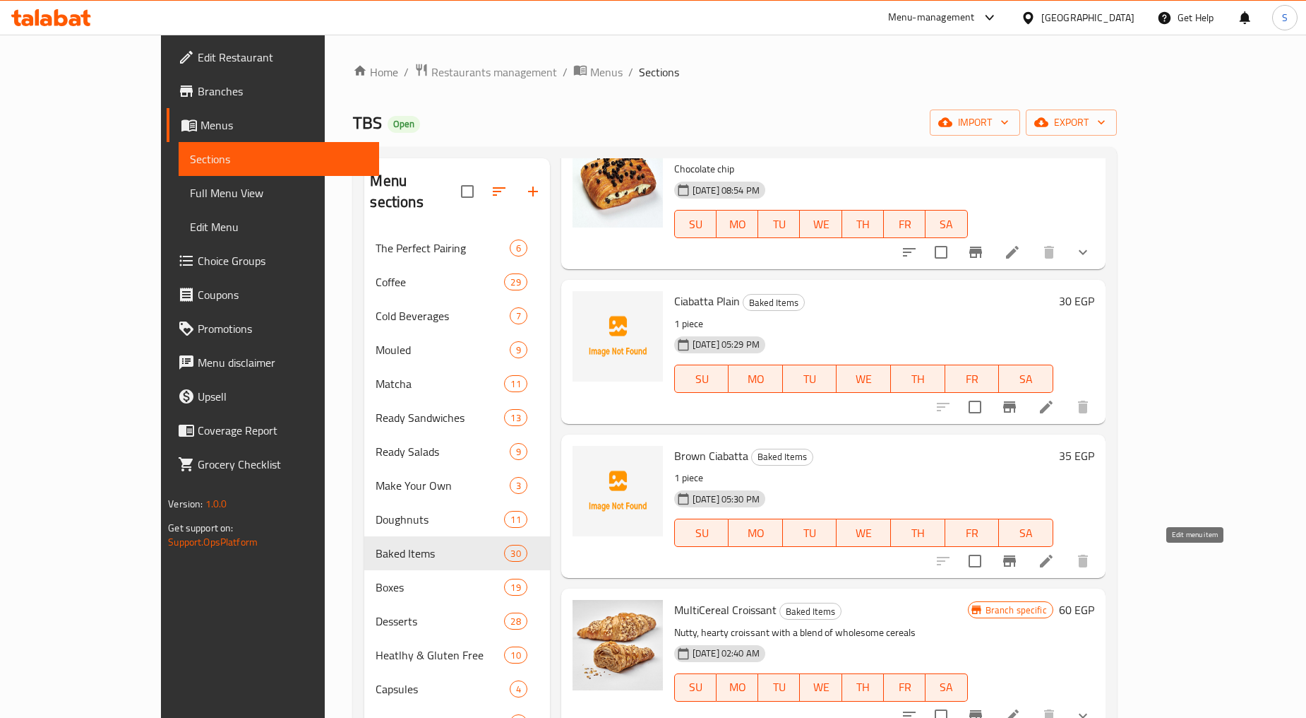
click at [1055, 568] on icon at bounding box center [1046, 560] width 17 height 17
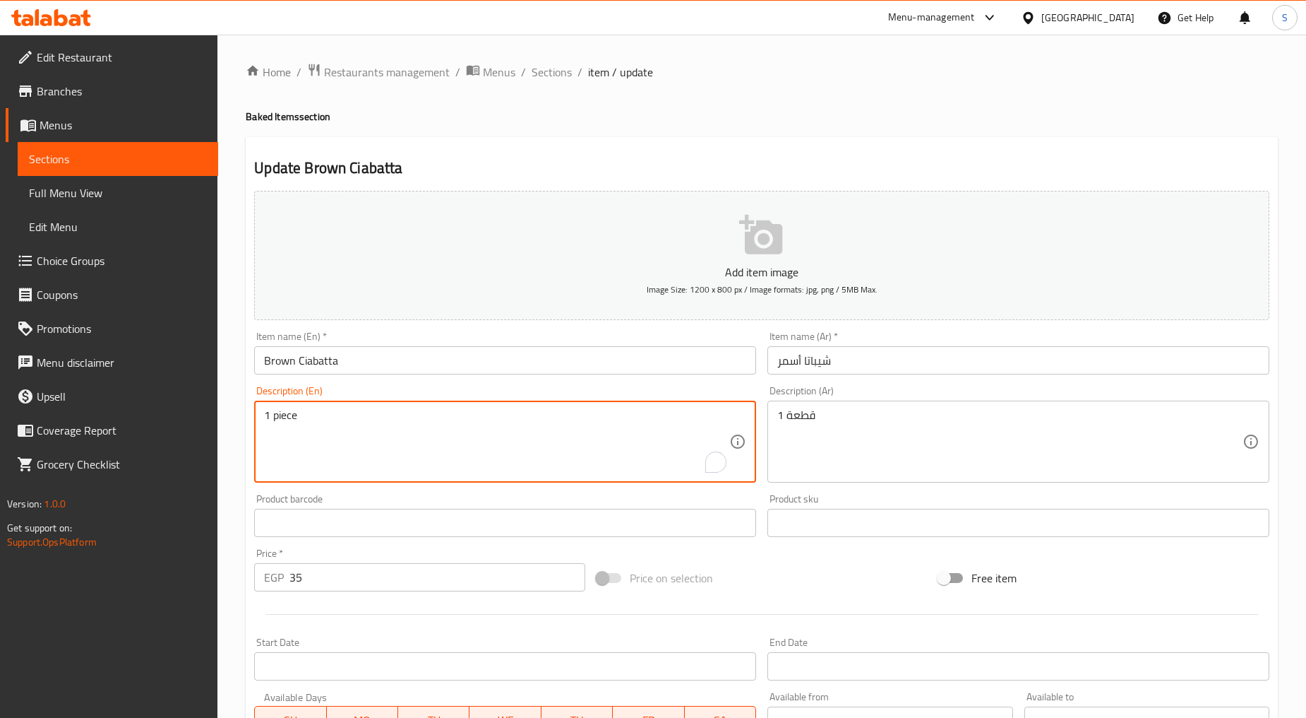
click at [386, 418] on textarea "1 piece" at bounding box center [496, 441] width 465 height 67
paste textarea "pcs"
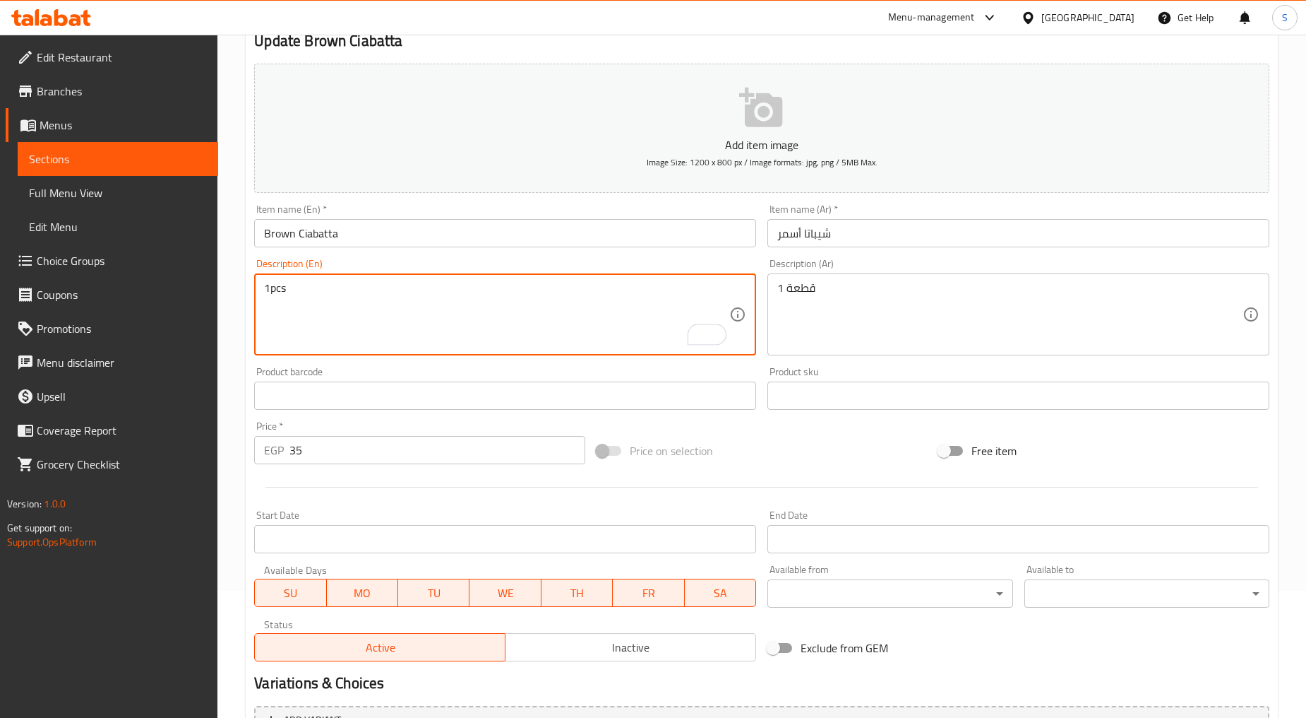
scroll to position [278, 0]
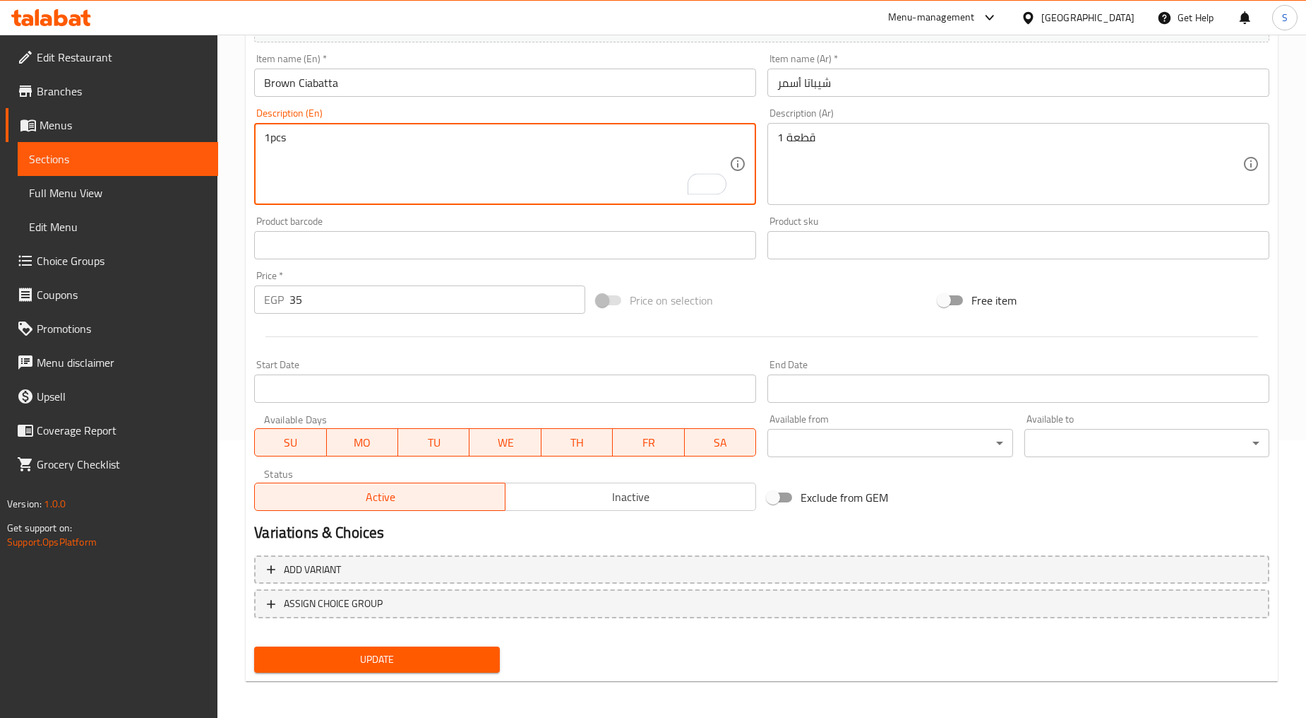
click at [369, 648] on div "Add item image Image Size: 1200 x 800 px / Image formats: jpg, png / 5MB Max. I…" at bounding box center [762, 292] width 1027 height 770
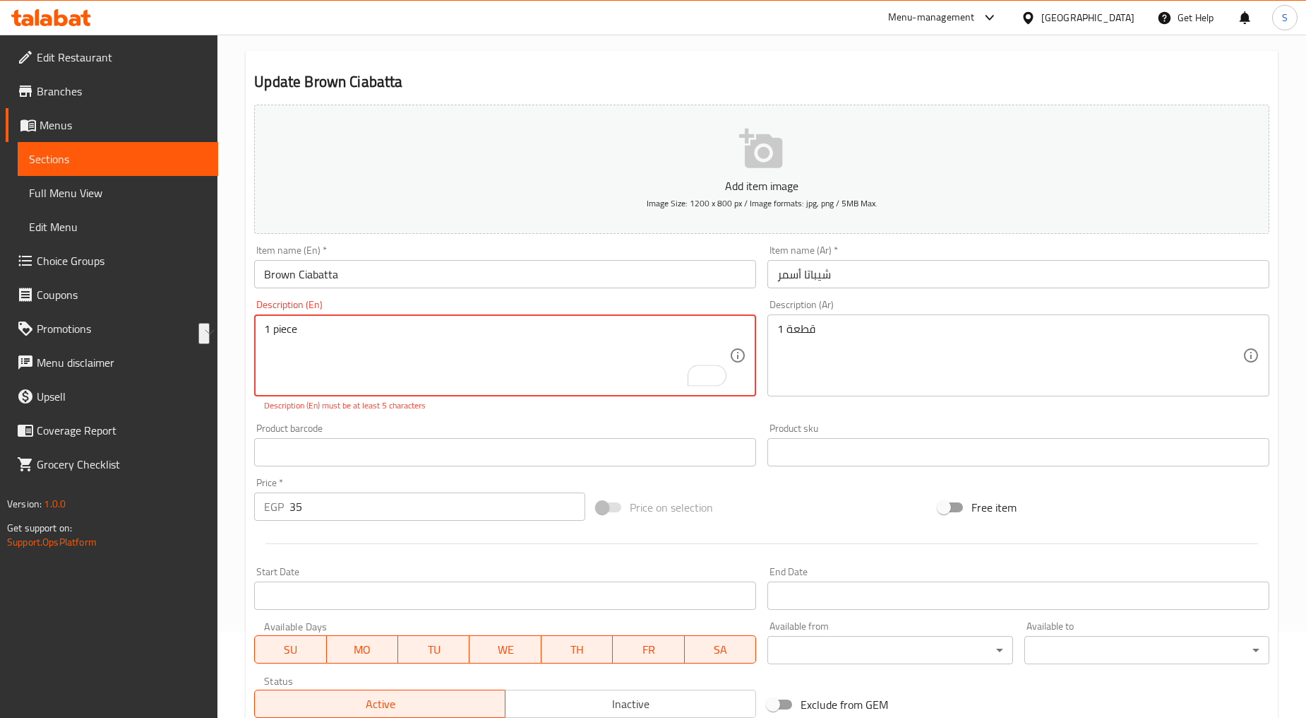
scroll to position [0, 0]
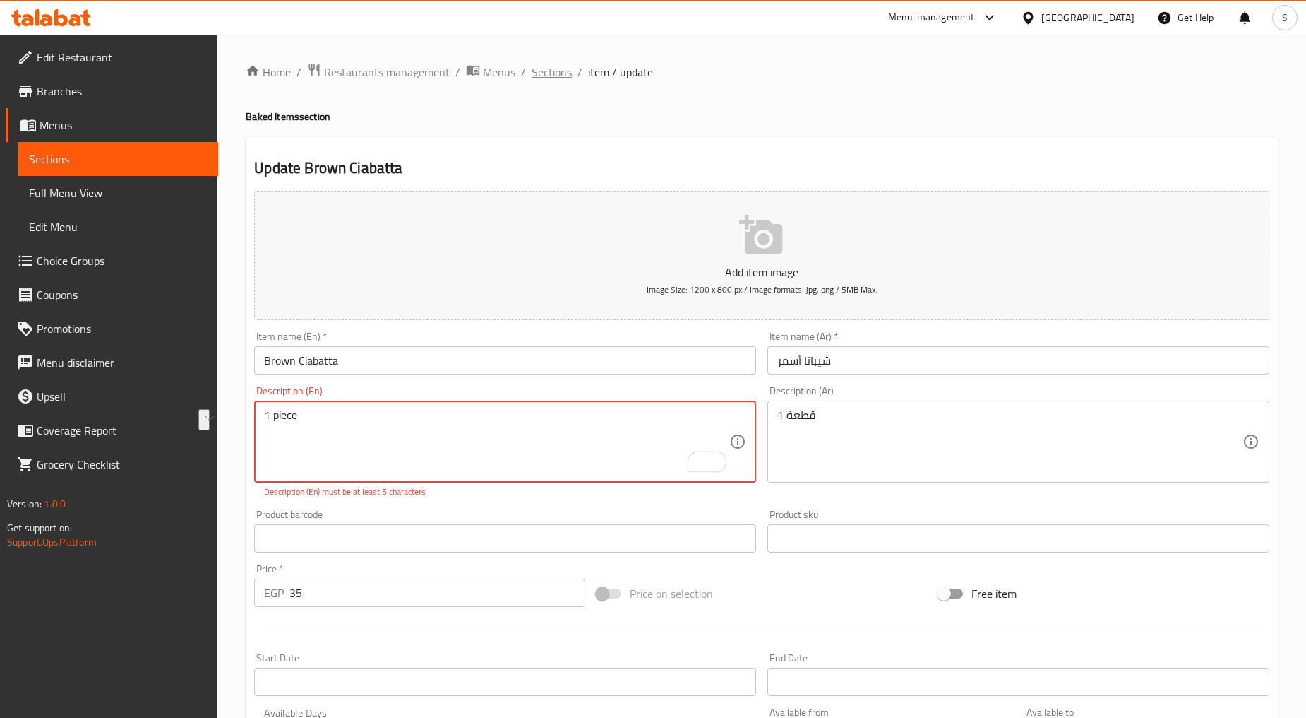
type textarea "1 piece"
click at [563, 71] on span "Sections" at bounding box center [552, 72] width 40 height 17
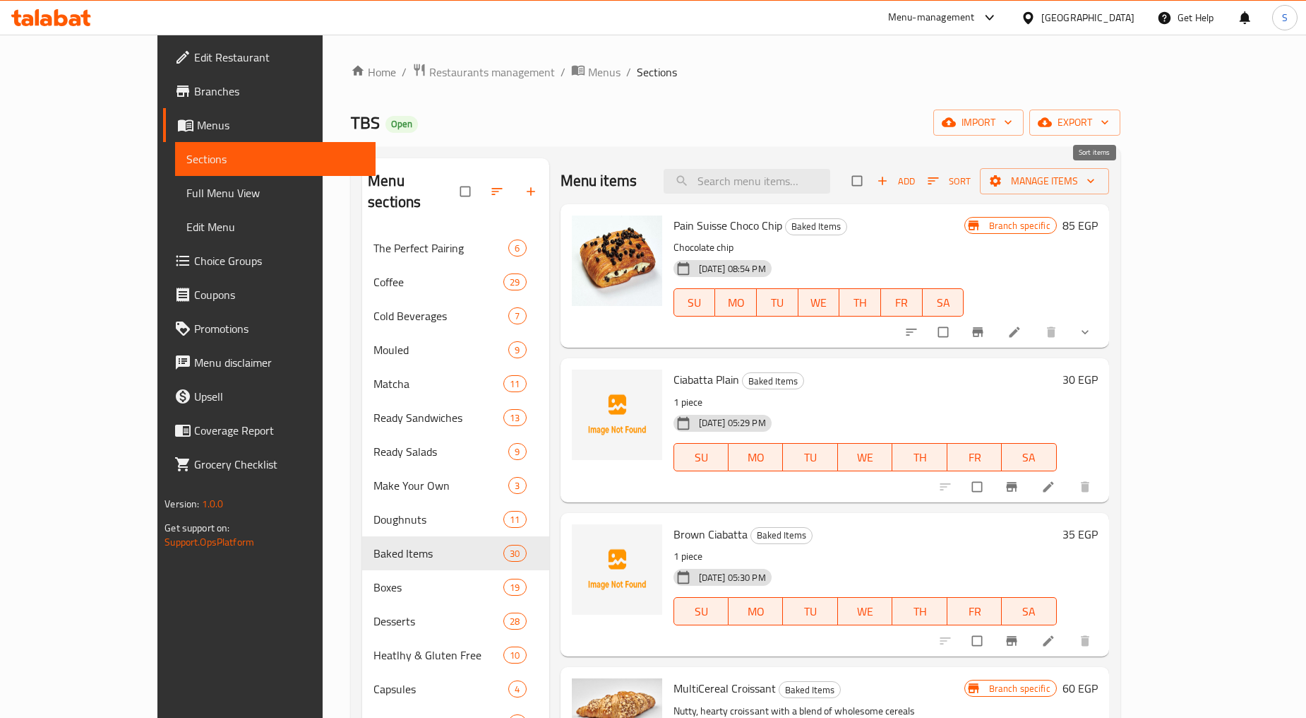
click at [941, 184] on icon "button" at bounding box center [934, 181] width 14 height 14
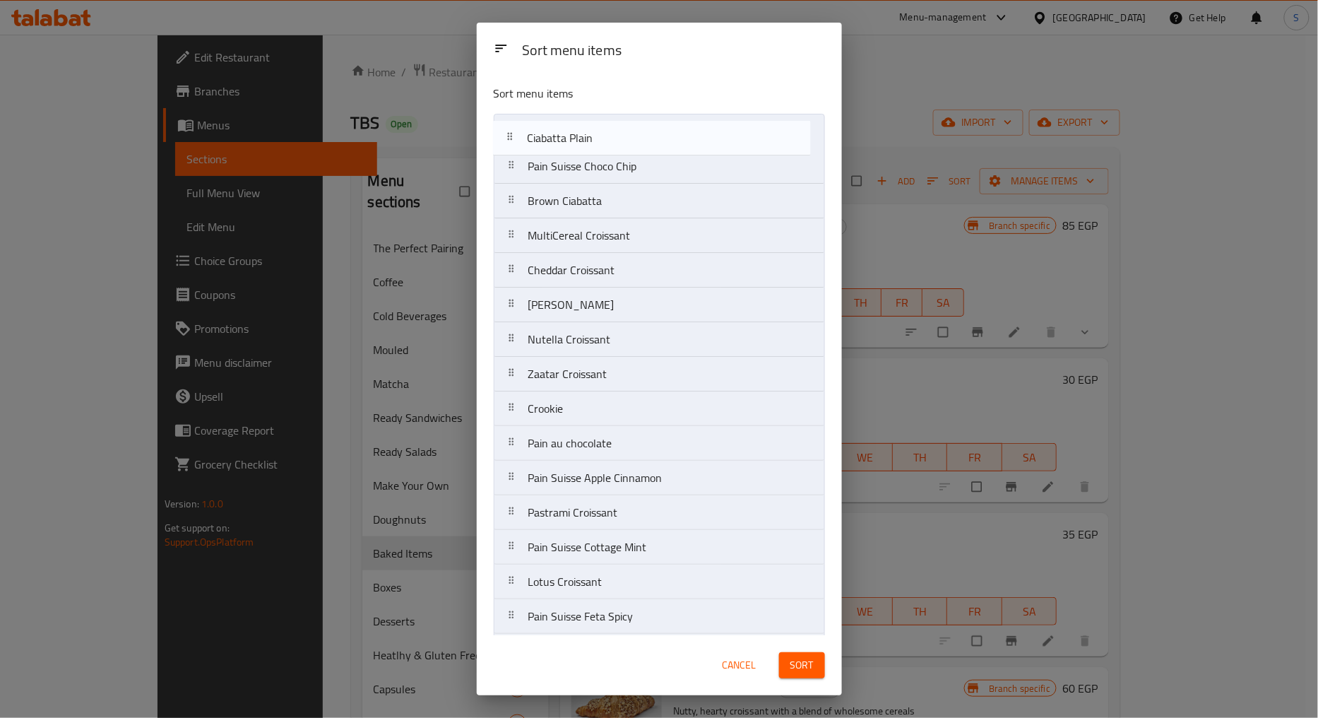
drag, startPoint x: 511, startPoint y: 171, endPoint x: 508, endPoint y: 136, distance: 35.4
click at [508, 134] on nav "Pain Suisse Choco Chip Ciabatta Plain Brown Ciabatta MultiCereal Croissant Ched…" at bounding box center [659, 634] width 331 height 1040
click at [507, 171] on nav "Ciabatta Plain Pain Suisse Choco [PERSON_NAME] Ciabatta MultiCereal Croissant C…" at bounding box center [659, 634] width 331 height 1040
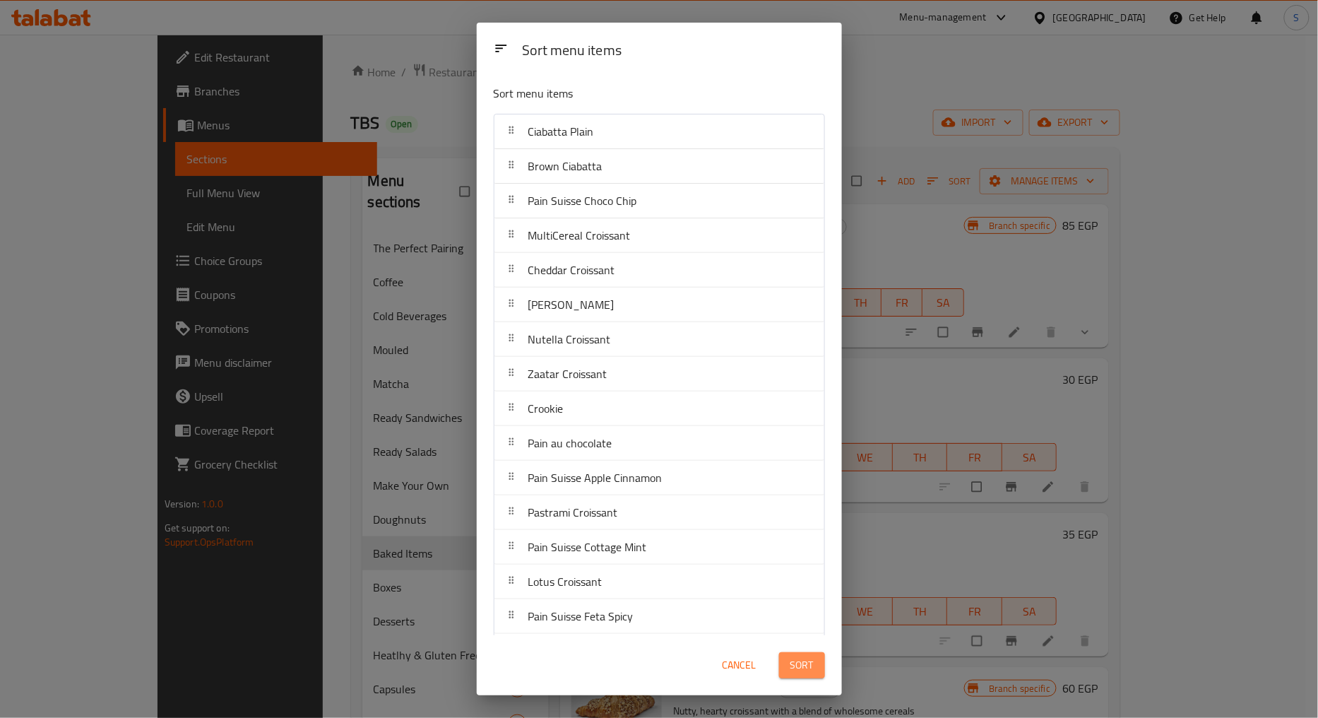
click at [789, 668] on button "Sort" at bounding box center [802, 665] width 46 height 26
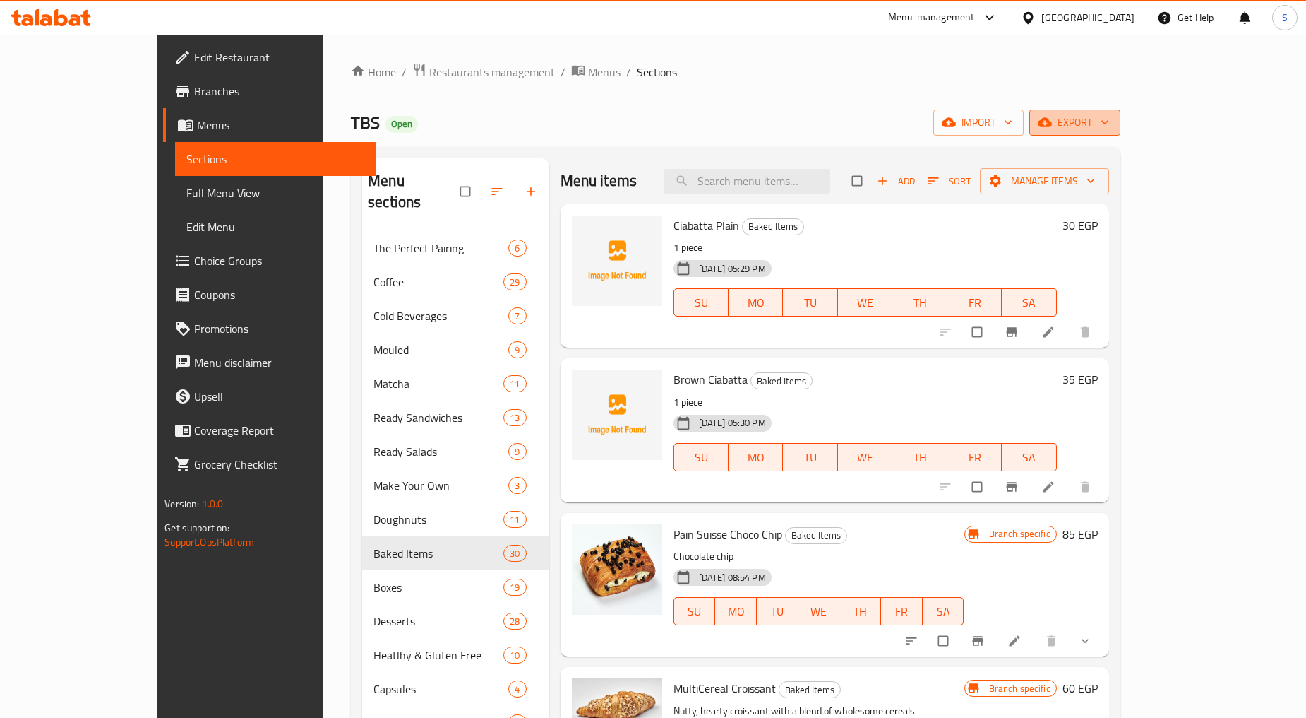
click at [1109, 124] on span "export" at bounding box center [1075, 123] width 69 height 18
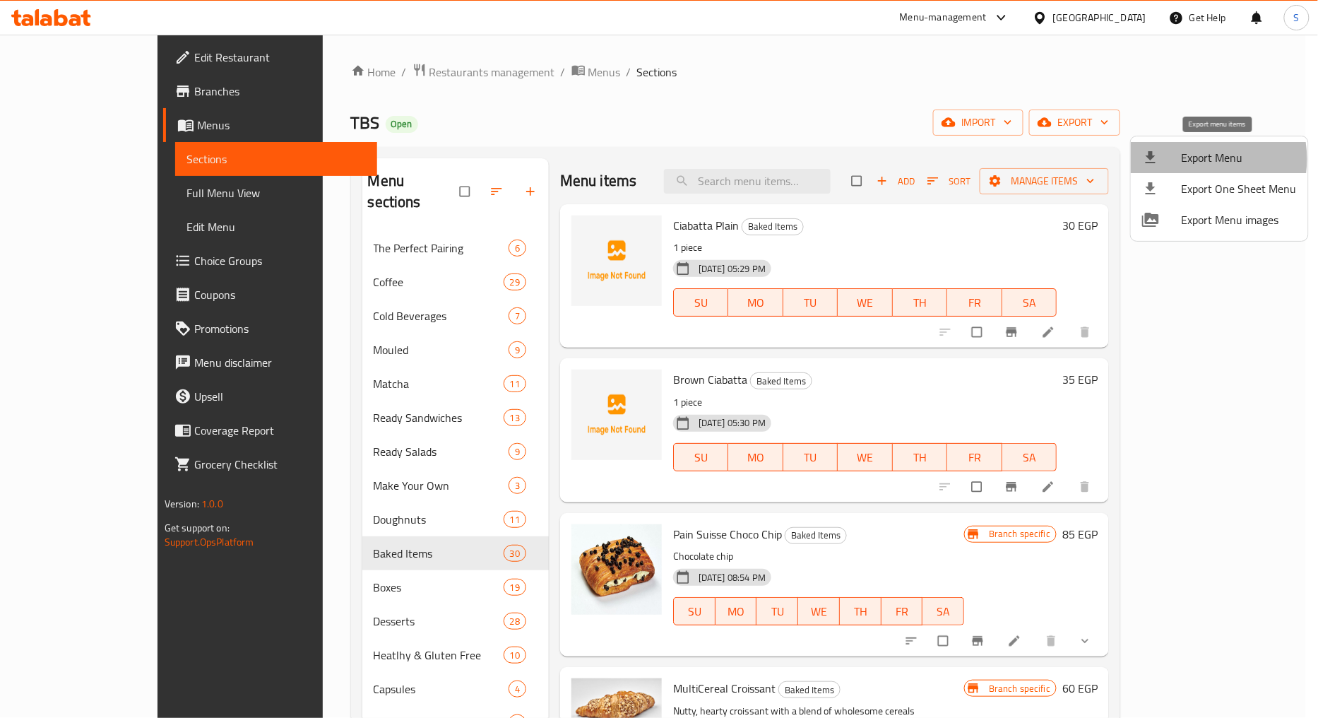
click at [1189, 159] on span "Export Menu" at bounding box center [1238, 157] width 115 height 17
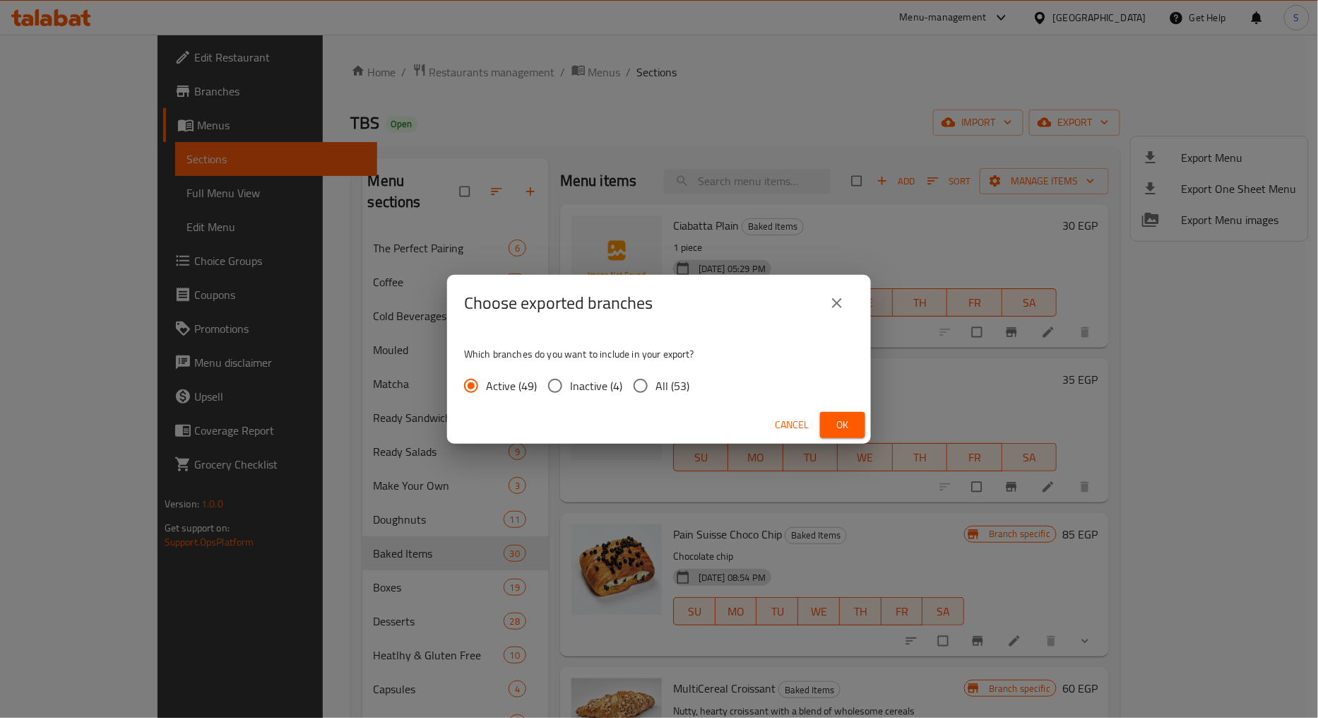
click at [669, 386] on span "All (53)" at bounding box center [672, 385] width 34 height 17
click at [655, 386] on input "All (53)" at bounding box center [641, 386] width 30 height 30
radio input "true"
click at [853, 425] on span "Ok" at bounding box center [842, 425] width 23 height 18
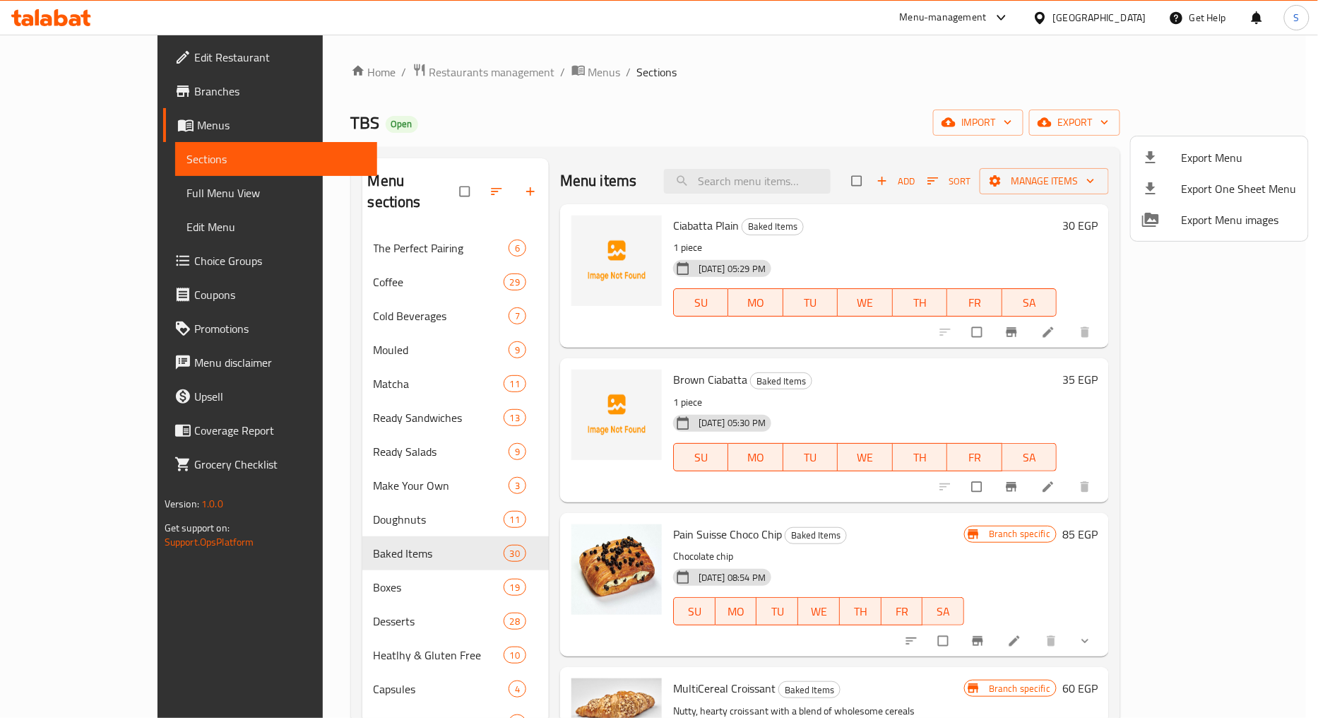
click at [731, 225] on div at bounding box center [659, 359] width 1318 height 718
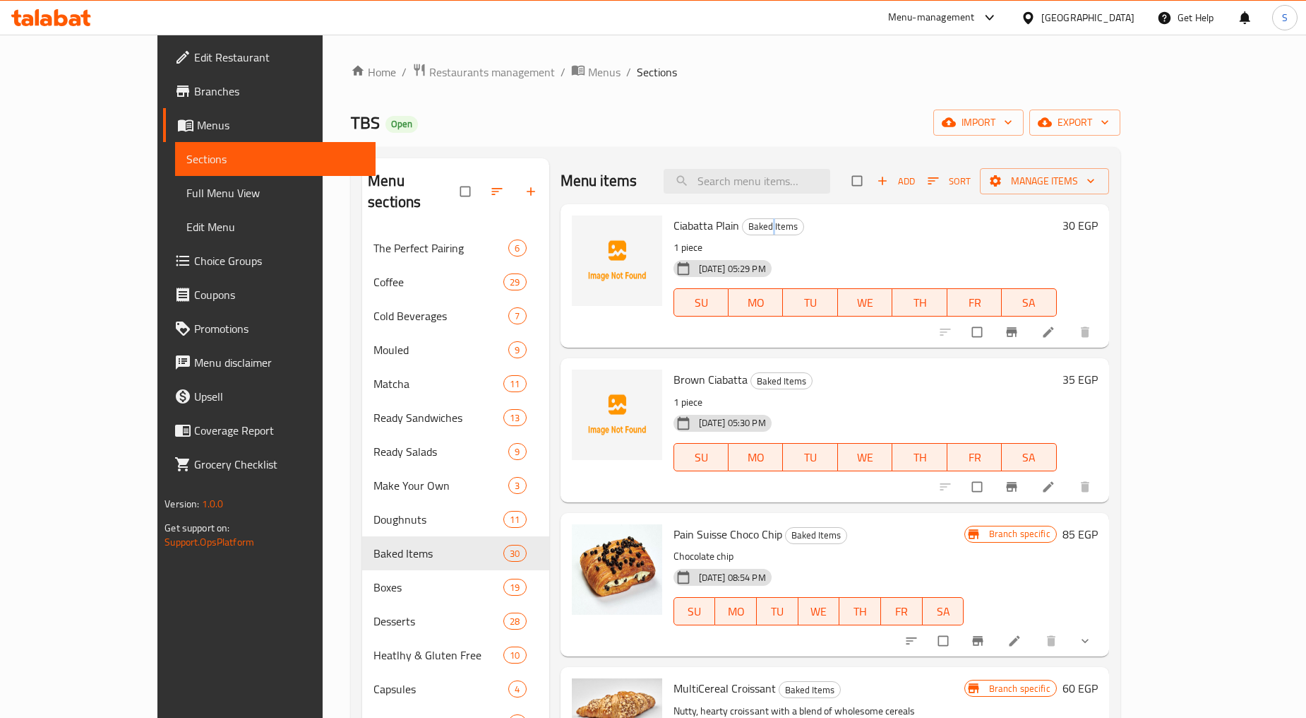
click at [743, 225] on span "Baked Items" at bounding box center [773, 226] width 61 height 16
copy span "Baked Items"
click at [429, 73] on span "Restaurants management" at bounding box center [492, 72] width 126 height 17
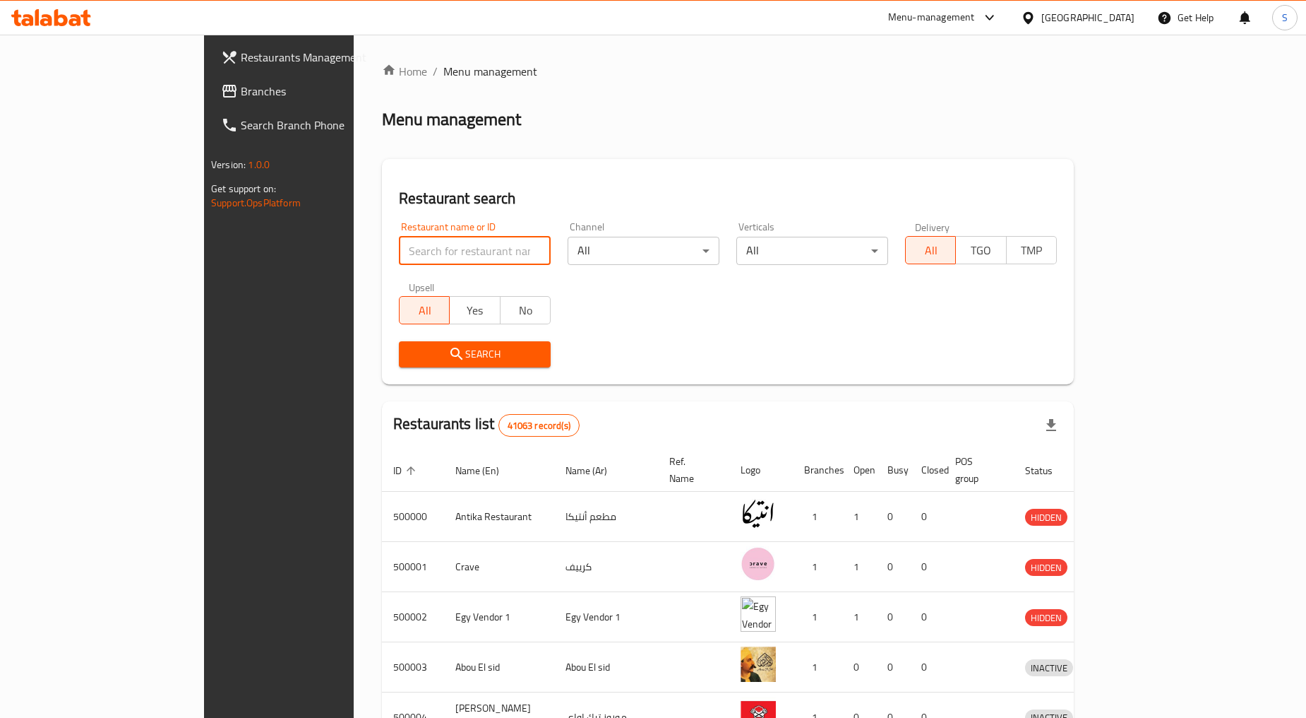
click at [399, 249] on input "search" at bounding box center [475, 251] width 152 height 28
paste input "666994"
type input "666994"
click button "Search" at bounding box center [475, 354] width 152 height 26
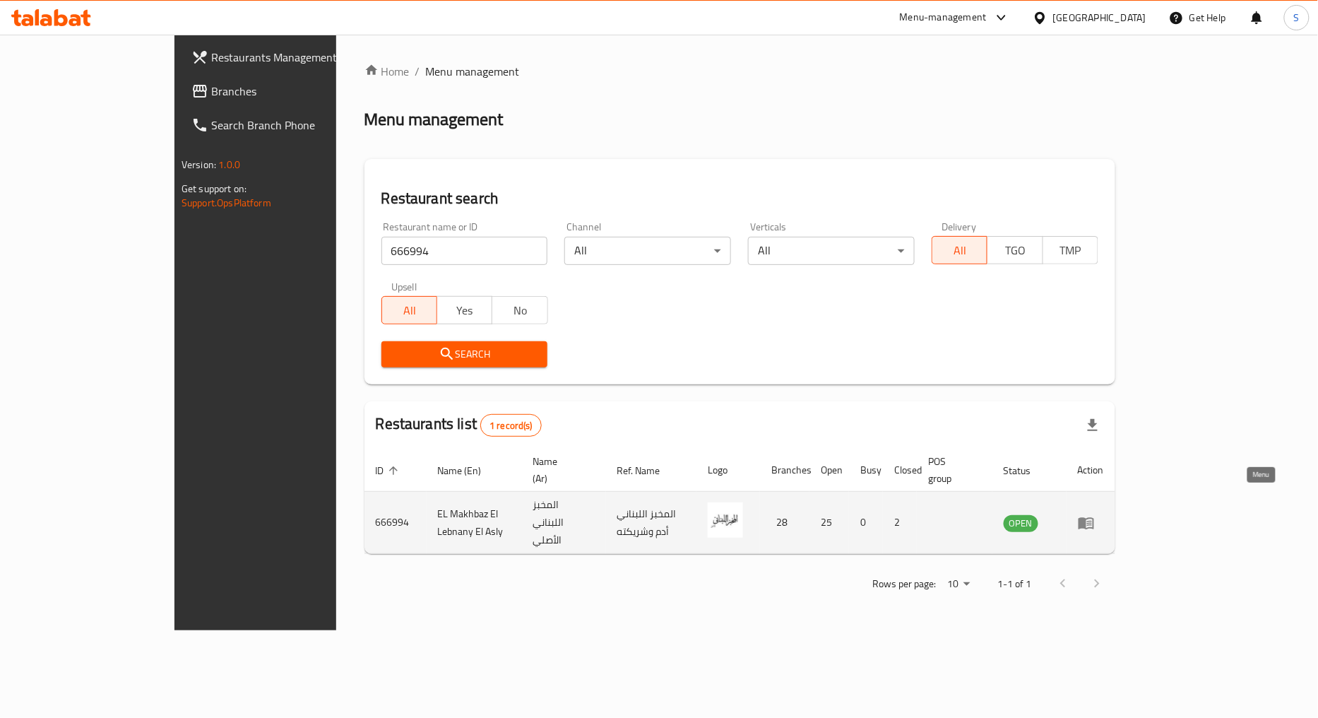
click at [1095, 514] on icon "enhanced table" at bounding box center [1086, 522] width 17 height 17
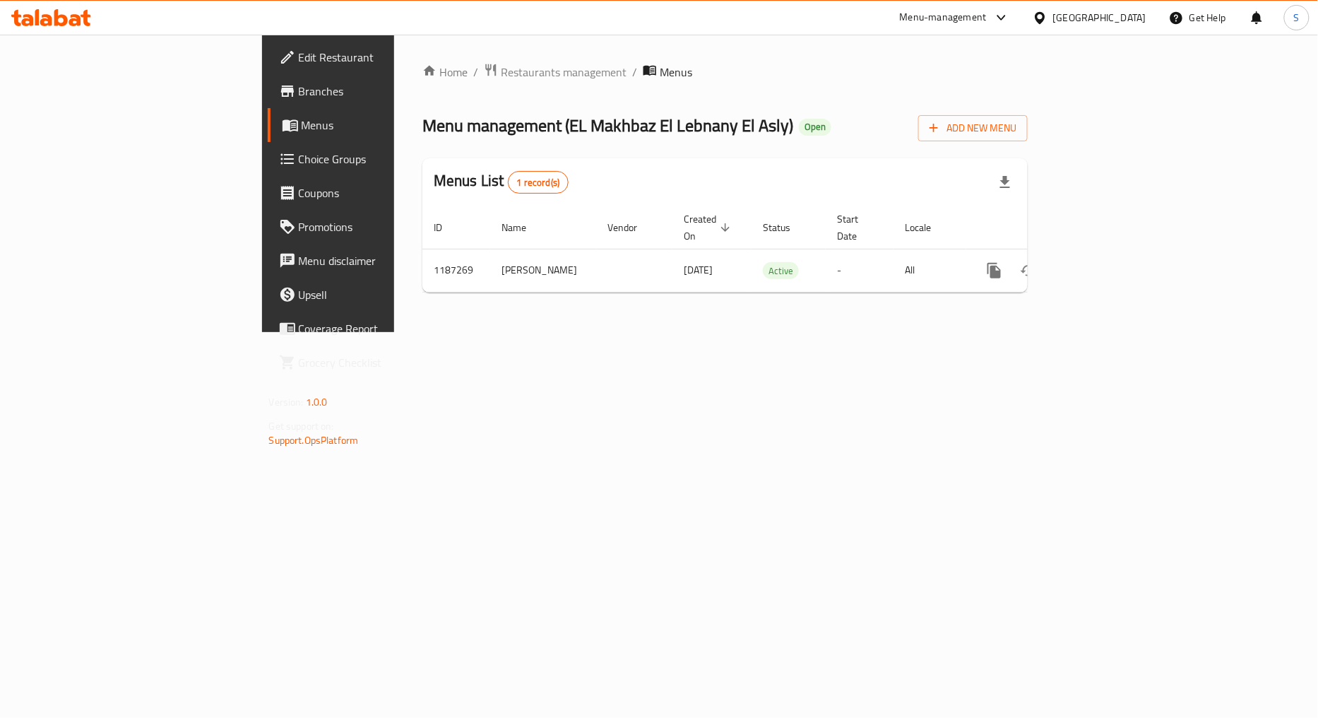
click at [299, 93] on span "Branches" at bounding box center [385, 91] width 172 height 17
